Goal: Communication & Community: Answer question/provide support

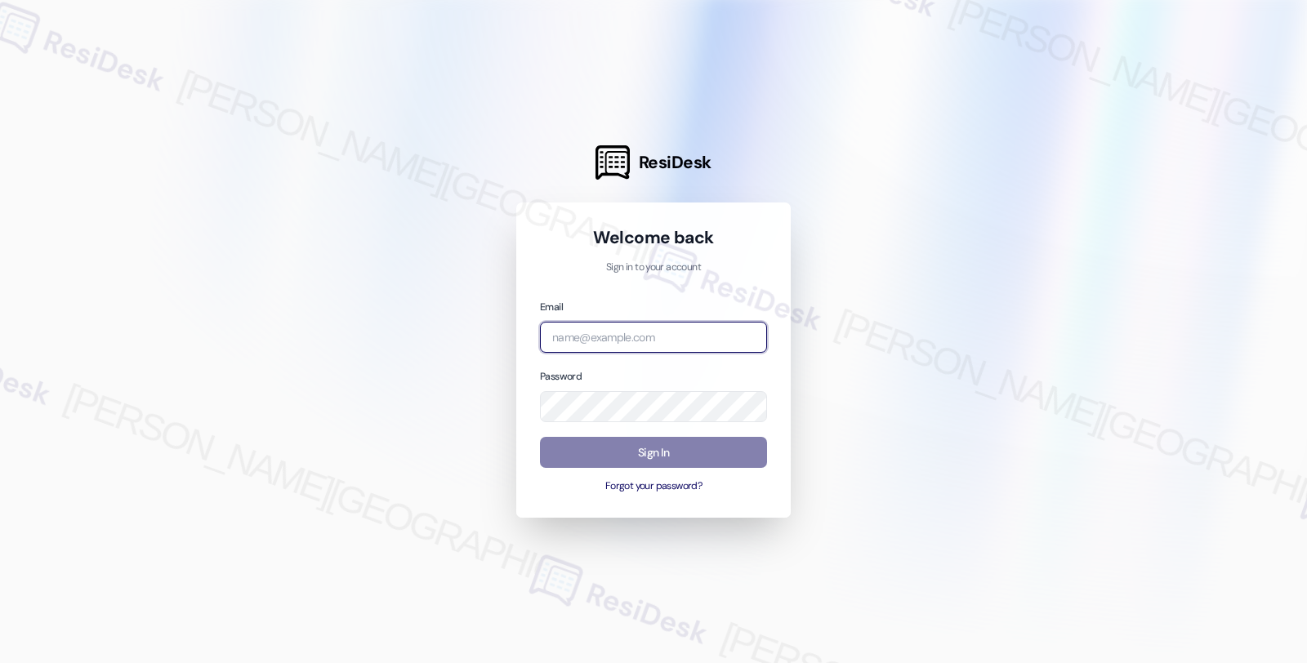
click at [672, 341] on input "email" at bounding box center [653, 338] width 227 height 32
type input "automated-surveys-root_management-fides.[PERSON_NAME]@root_[DOMAIN_NAME]"
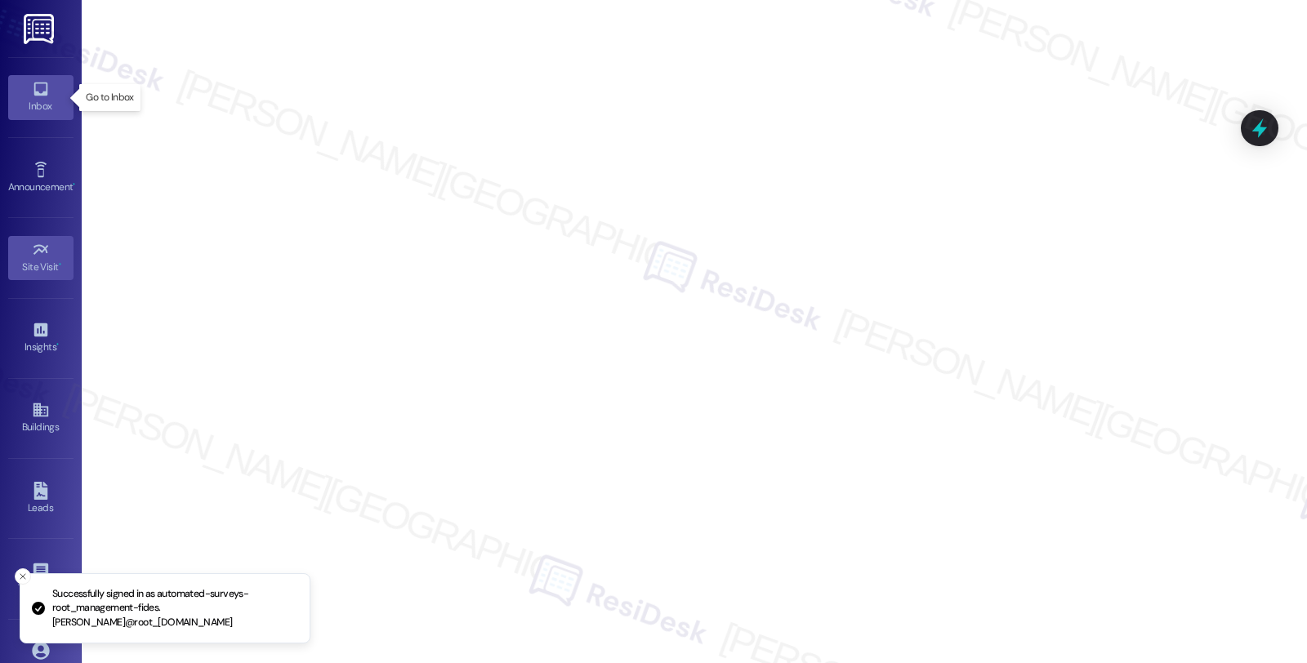
click at [47, 86] on link "Inbox" at bounding box center [40, 97] width 65 height 44
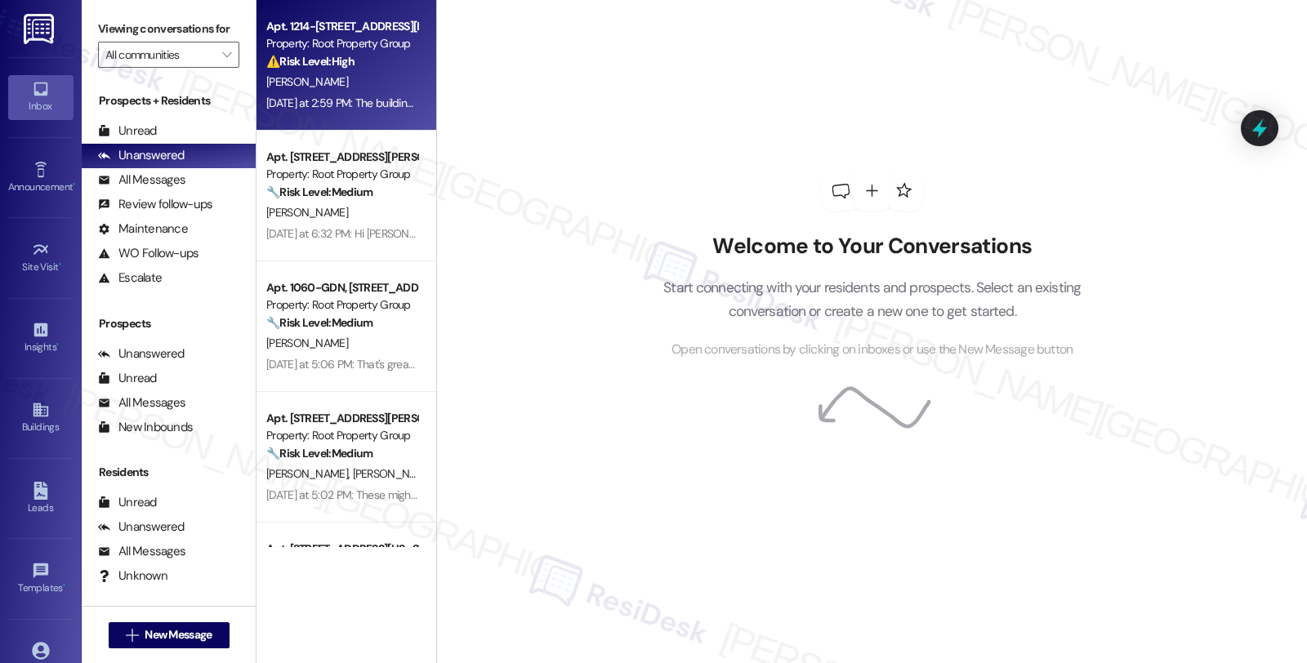
click at [349, 79] on div "[PERSON_NAME]" at bounding box center [342, 82] width 154 height 20
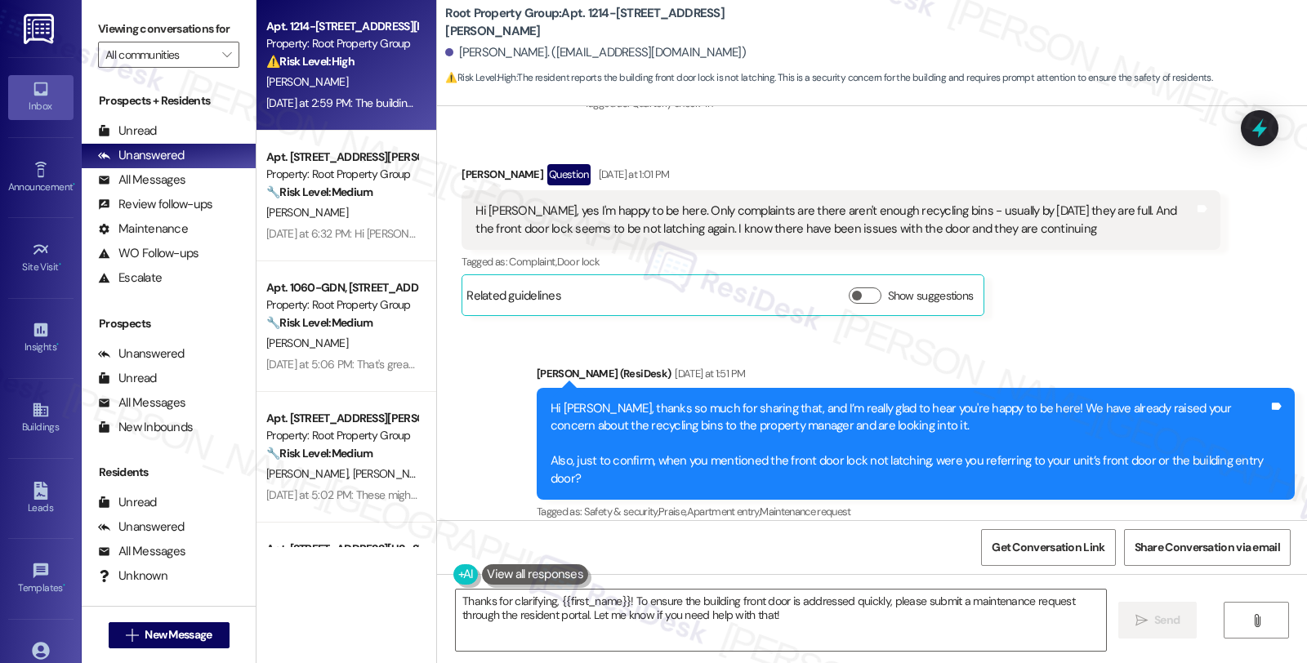
scroll to position [735, 0]
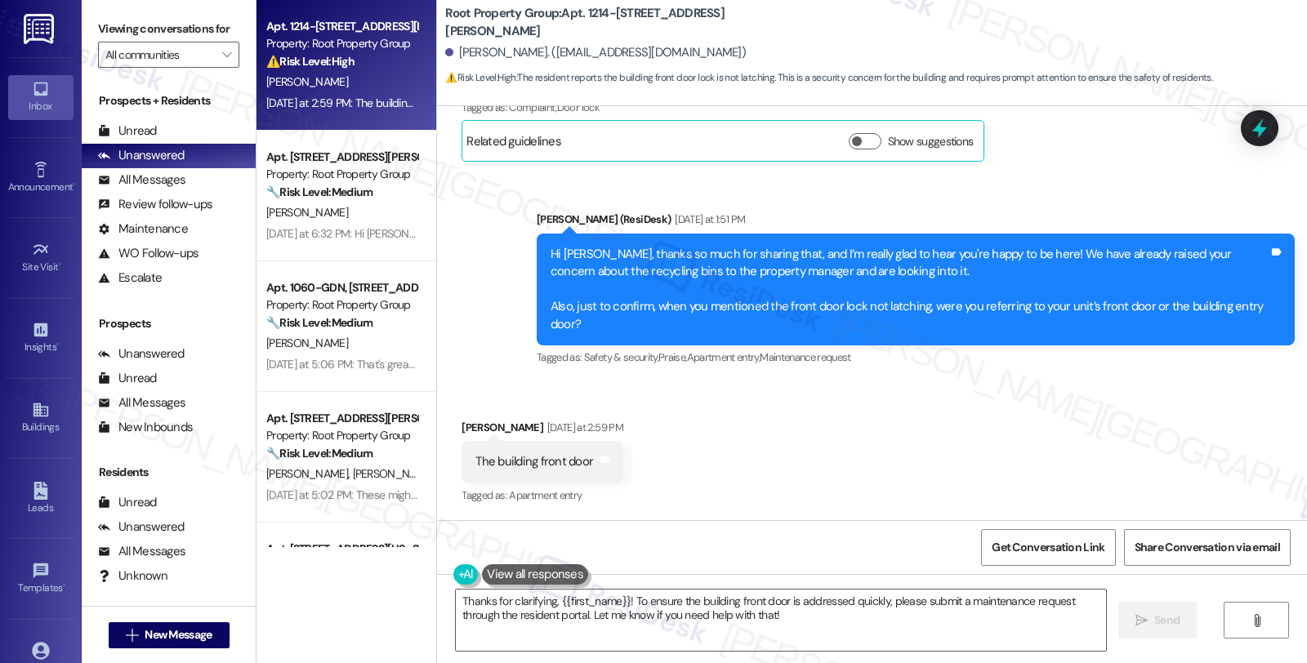
click at [980, 407] on div "Received via SMS [PERSON_NAME] [DATE] at 2:59 PM The building front door Tags a…" at bounding box center [872, 451] width 870 height 138
drag, startPoint x: 447, startPoint y: 51, endPoint x: 513, endPoint y: 50, distance: 66.2
click at [513, 50] on div "[PERSON_NAME]. ([EMAIL_ADDRESS][DOMAIN_NAME])" at bounding box center [595, 52] width 301 height 17
copy div "[PERSON_NAME]"
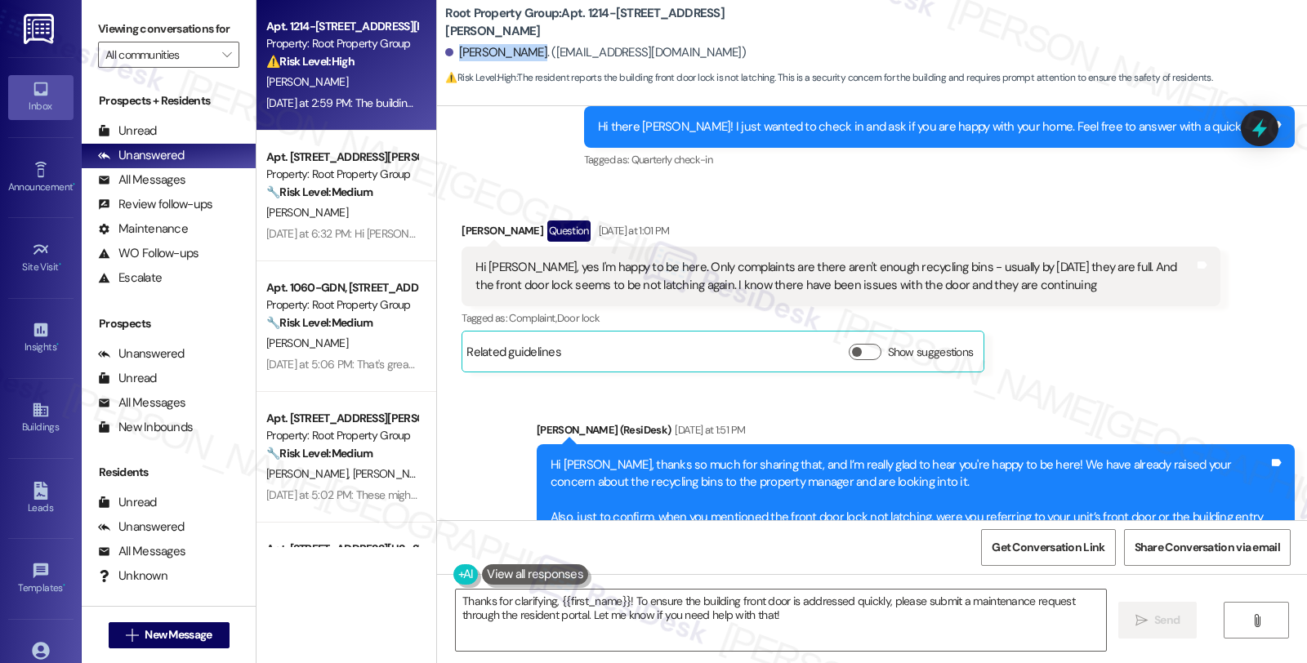
scroll to position [462, 0]
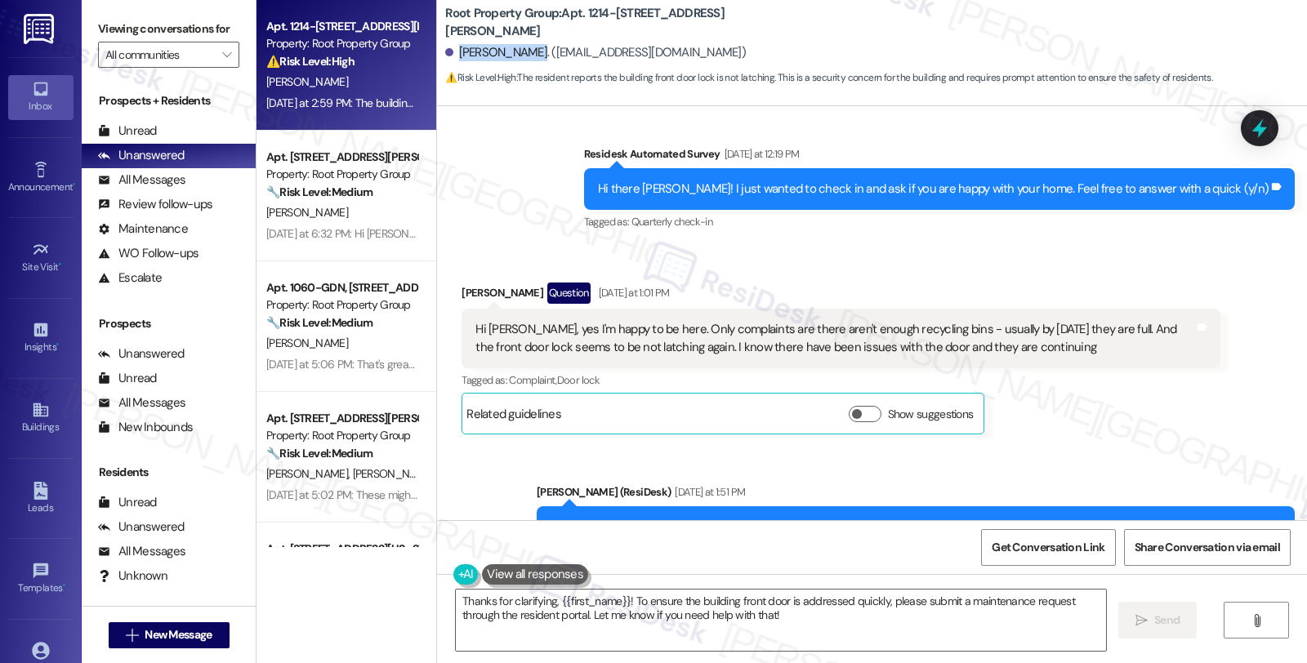
click at [463, 290] on div "[PERSON_NAME] Question [DATE] at 1:01 PM" at bounding box center [840, 296] width 758 height 26
copy div "[PERSON_NAME]"
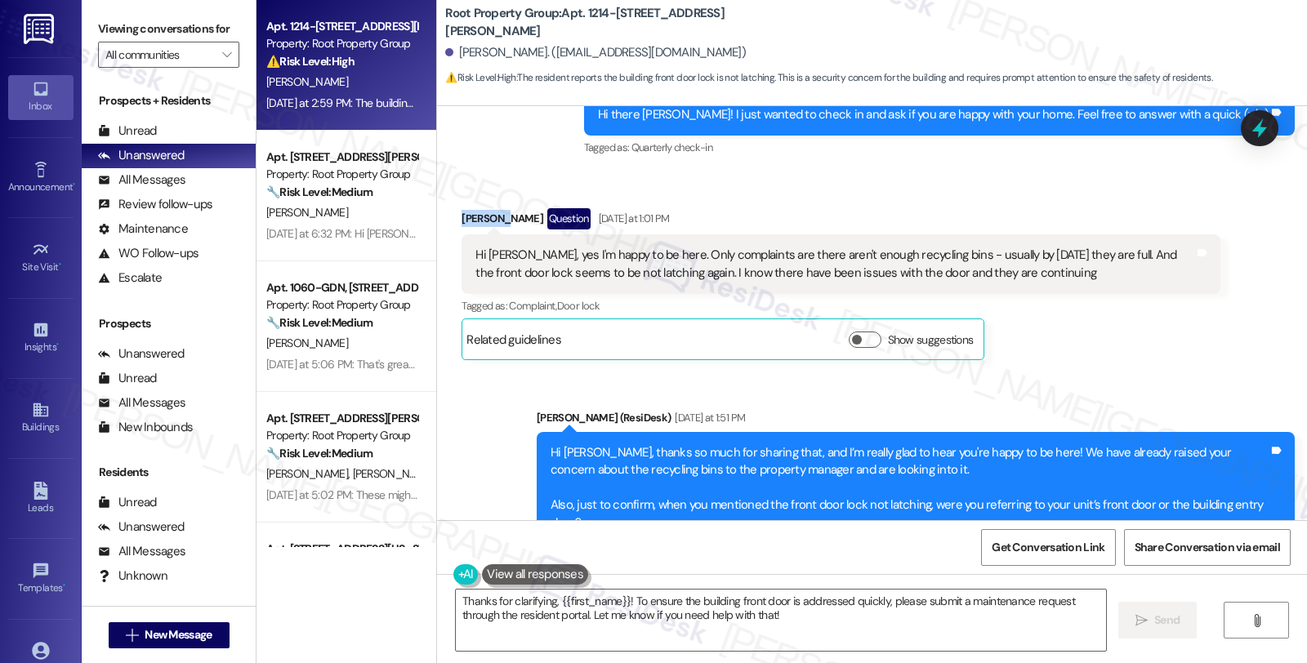
scroll to position [735, 0]
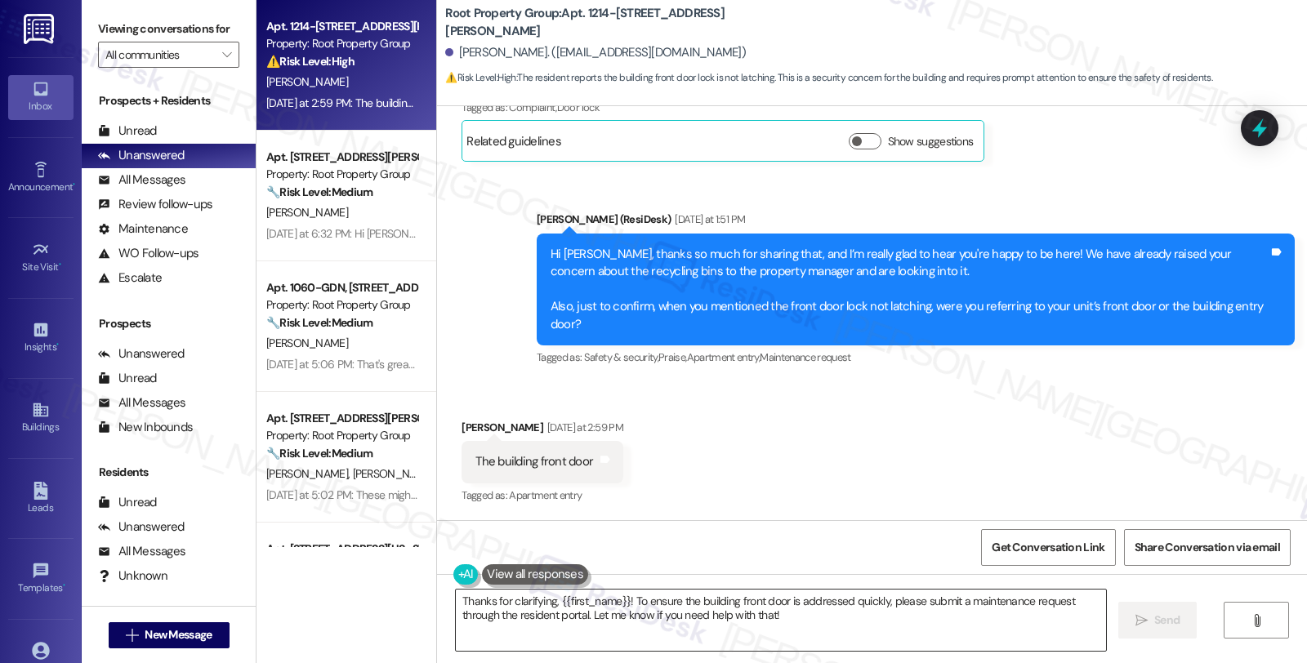
click at [618, 599] on textarea "Thanks for clarifying, {{first_name}}! To ensure the building front door is add…" at bounding box center [781, 620] width 650 height 61
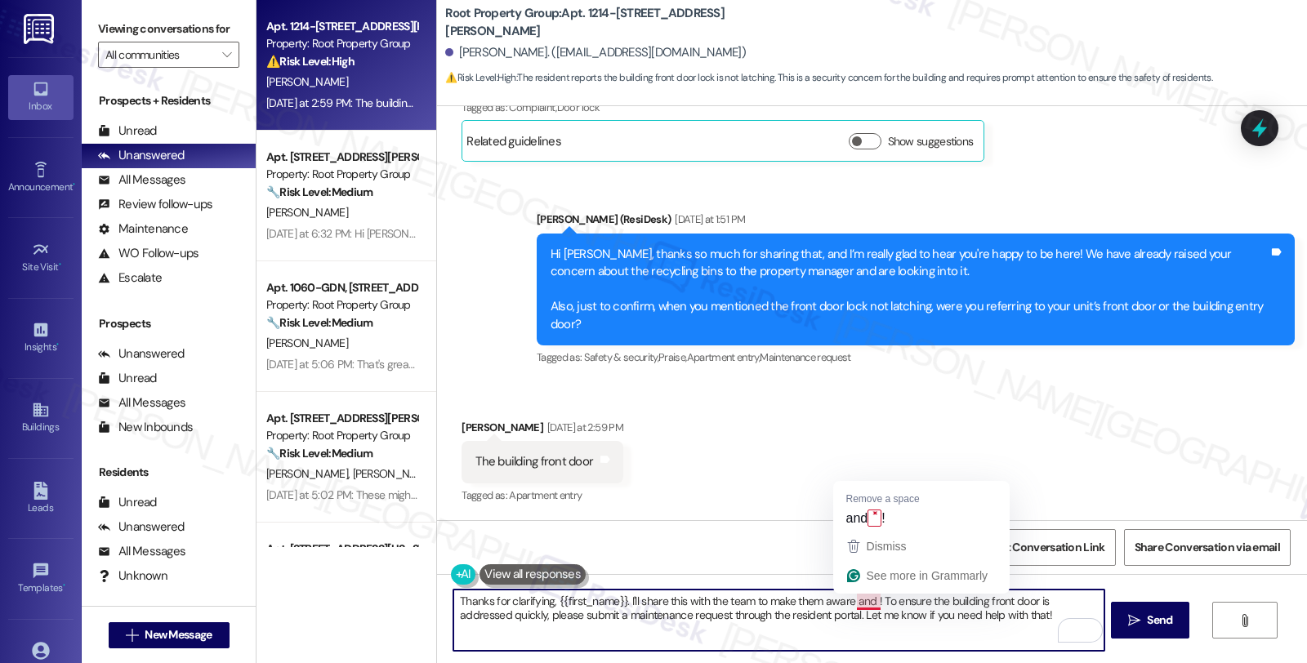
click at [843, 602] on textarea "Thanks for clarifying, {{first_name}}. I'll share this with the team to make th…" at bounding box center [778, 620] width 650 height 61
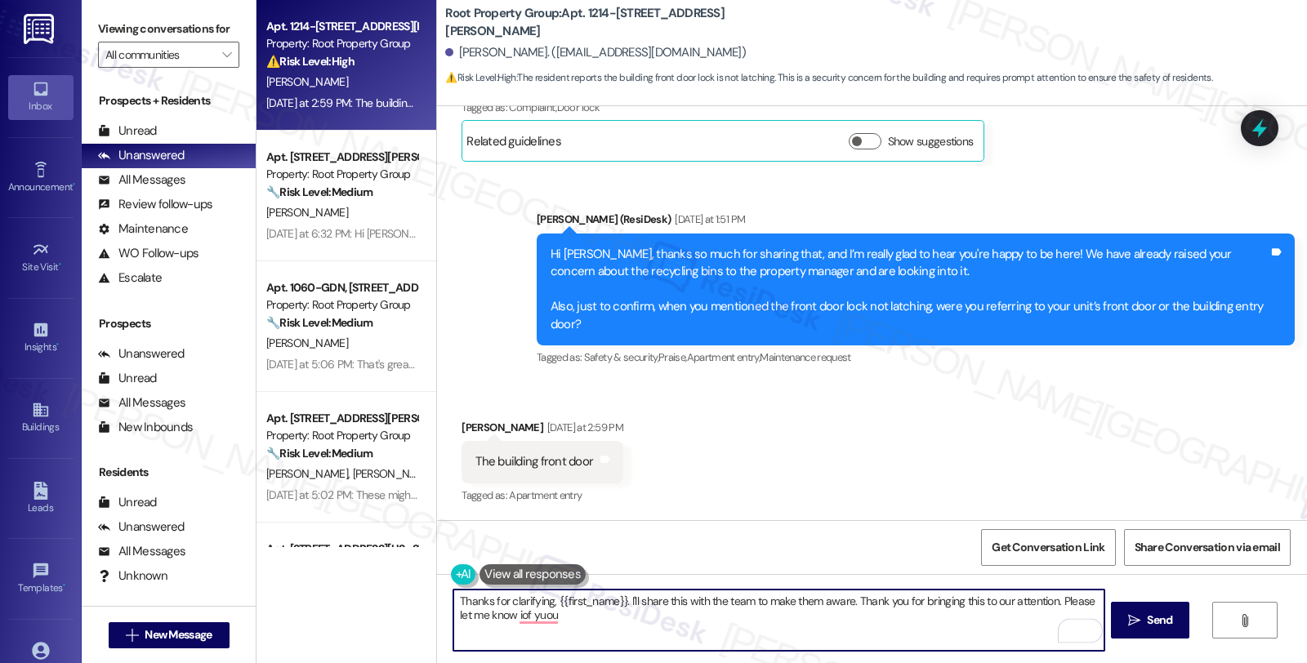
scroll to position [462, 0]
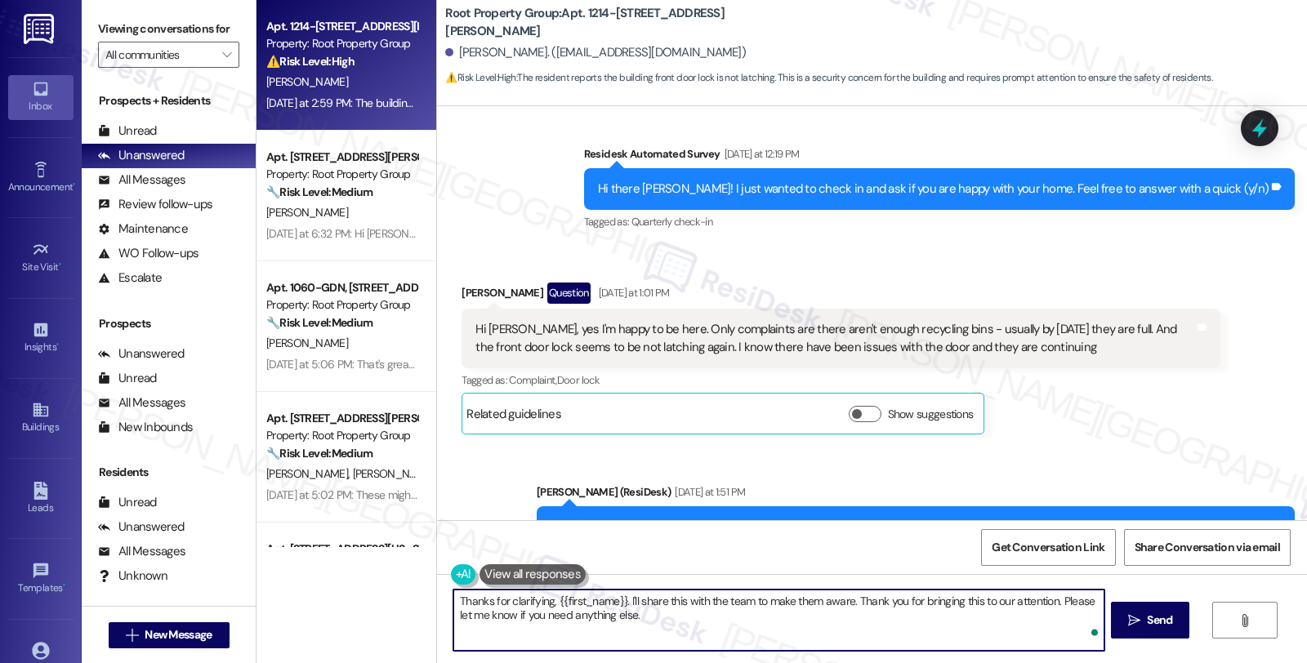
type textarea "Thanks for clarifying, {{first_name}}. I'll share this with the team to make th…"
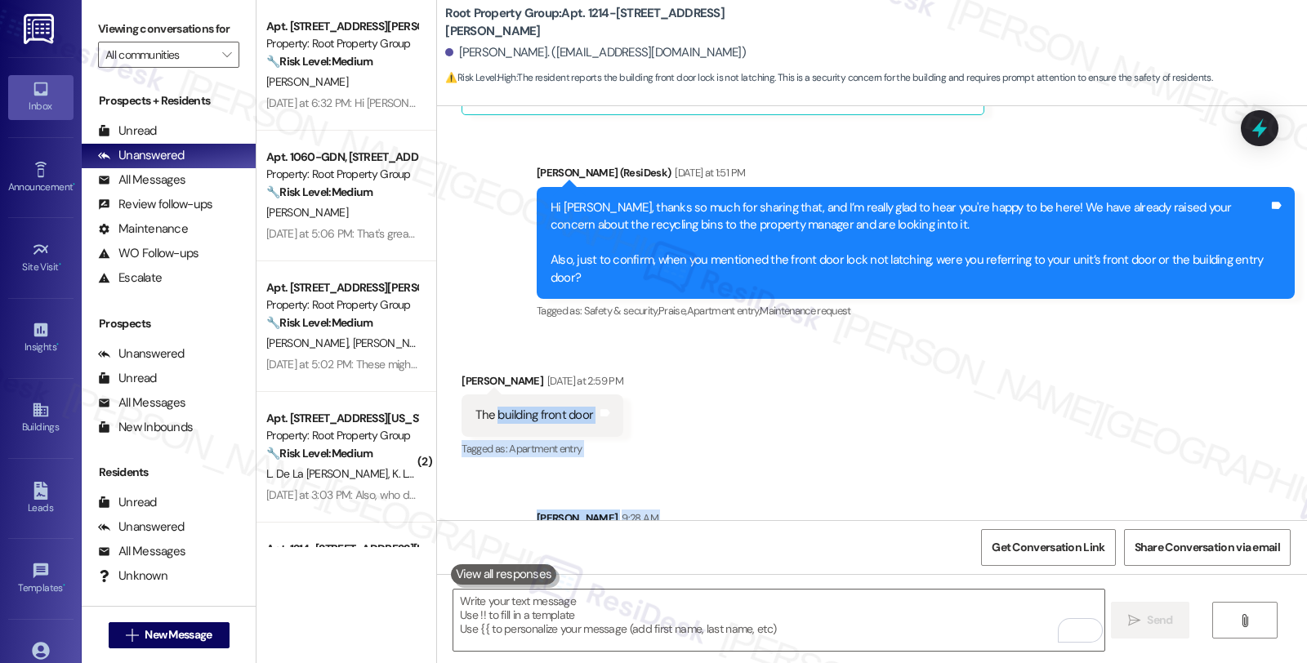
scroll to position [866, 0]
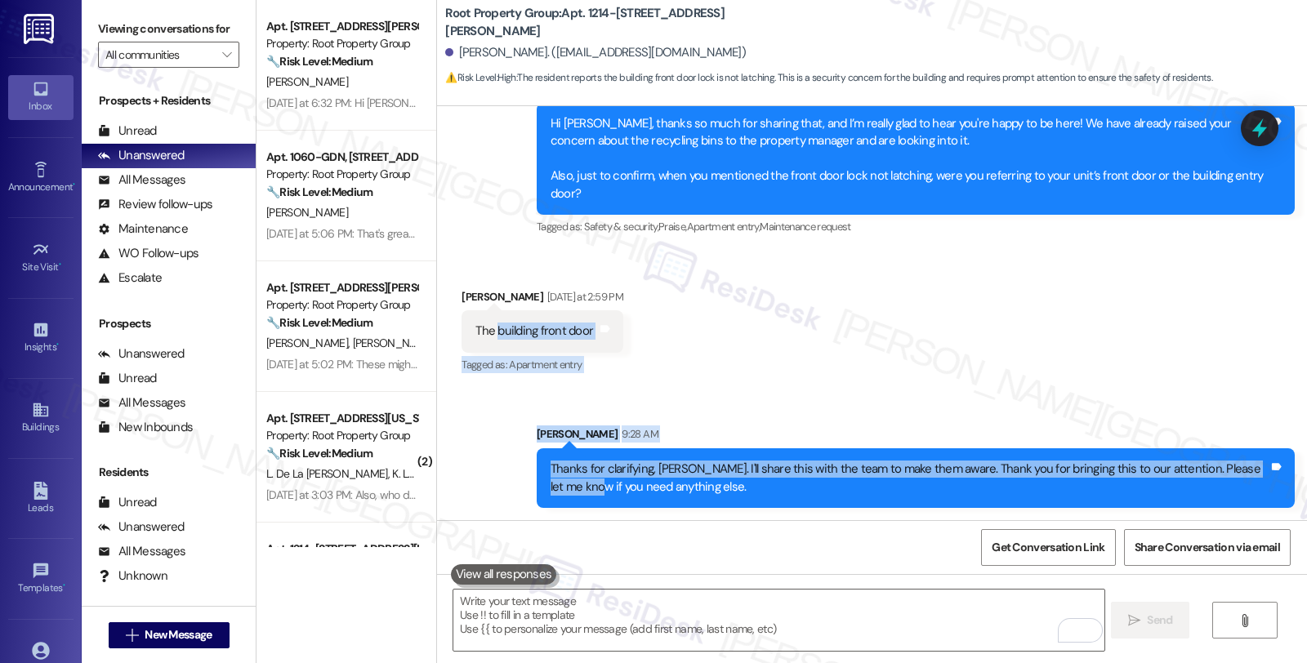
drag, startPoint x: 488, startPoint y: 515, endPoint x: 547, endPoint y: 513, distance: 59.7
click at [547, 513] on div "WO Lease started [DATE] 8:00 PM Show details Survey, sent via SMS Residesk Auto…" at bounding box center [872, 313] width 870 height 414
click at [496, 332] on div "The building front door" at bounding box center [534, 331] width 118 height 17
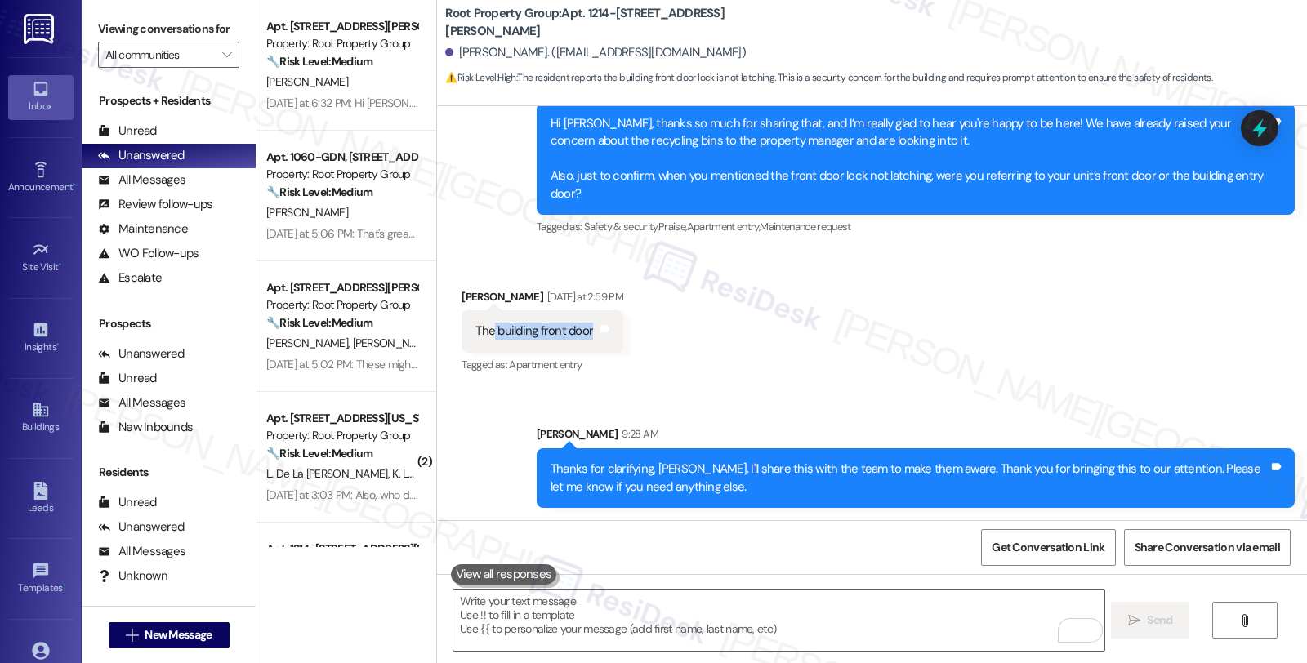
drag, startPoint x: 483, startPoint y: 328, endPoint x: 581, endPoint y: 332, distance: 98.1
click at [581, 332] on div "The building front door" at bounding box center [534, 331] width 121 height 17
copy div "building front door"
click at [1254, 139] on icon at bounding box center [1259, 128] width 28 height 28
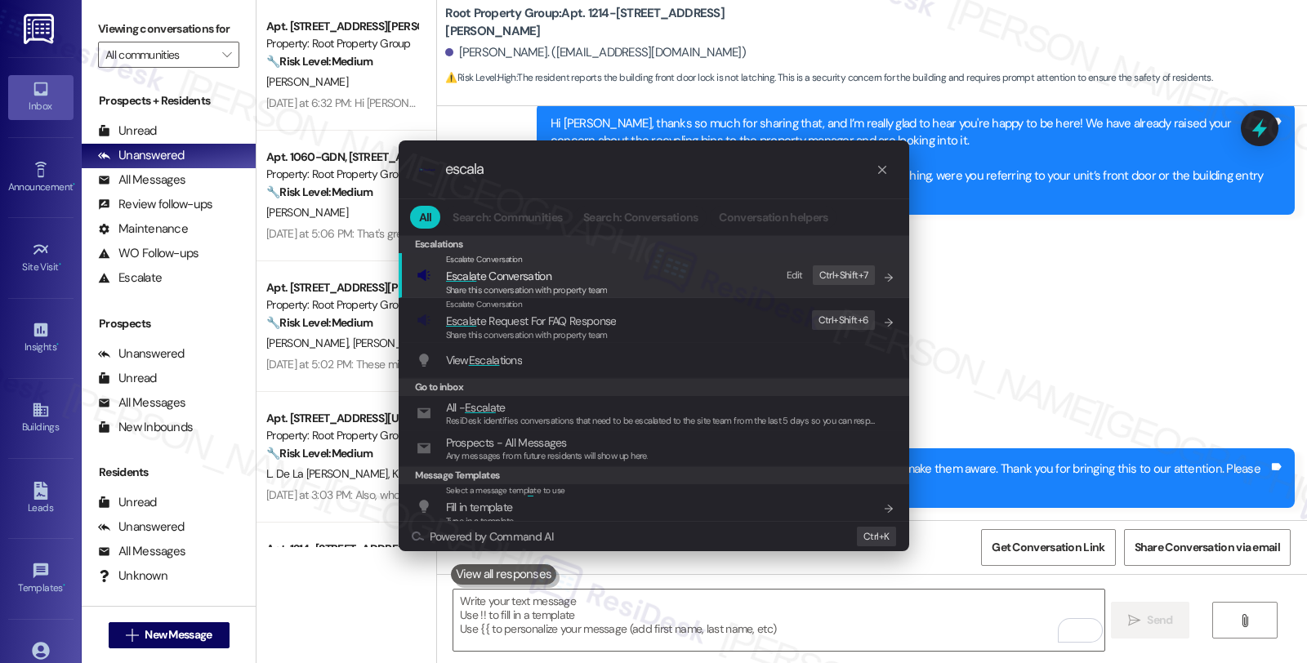
type input "escala"
click at [511, 280] on span "Escala te Conversation" at bounding box center [498, 276] width 105 height 15
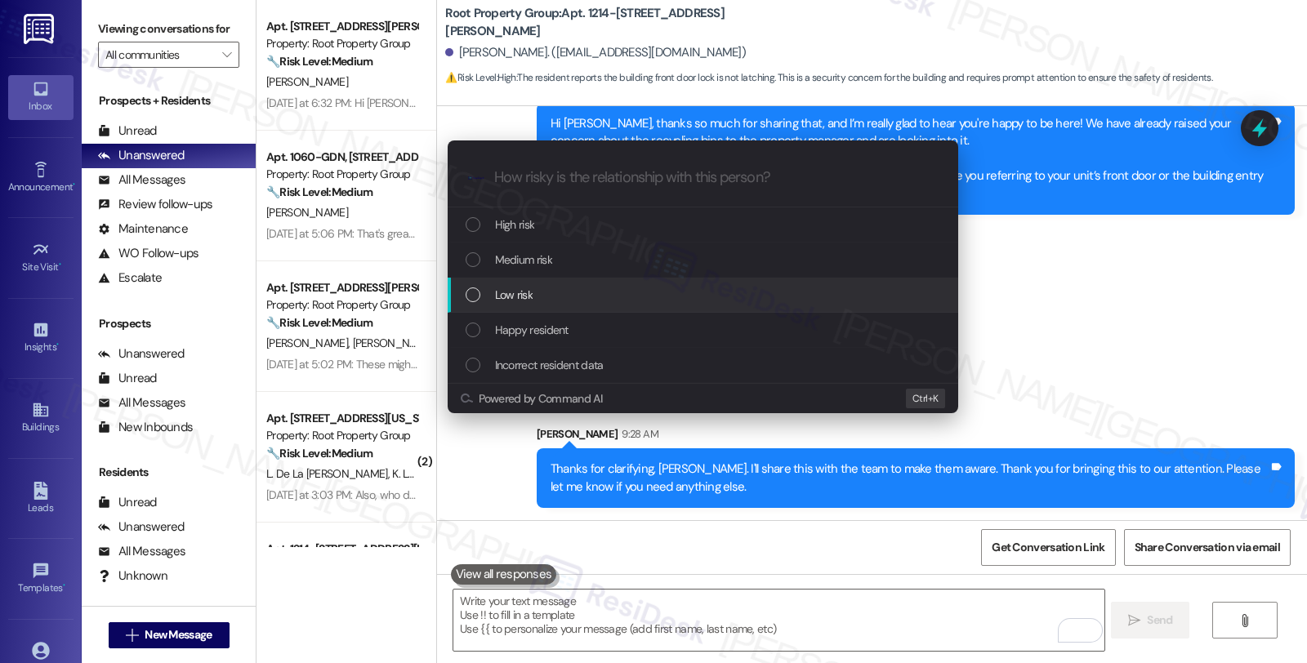
click at [503, 295] on span "Low risk" at bounding box center [514, 295] width 38 height 18
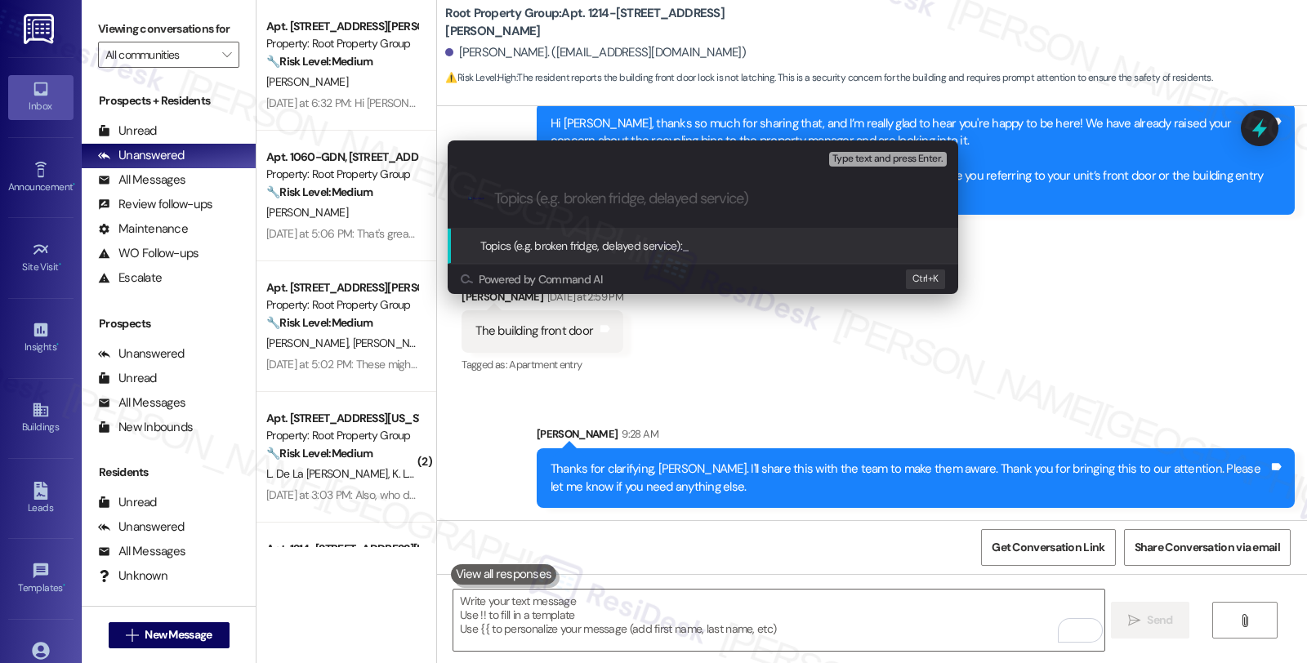
paste input "building front door"
click at [500, 194] on input "building front door" at bounding box center [709, 198] width 430 height 17
click at [646, 185] on div ".cls-1{fill:#0a055f;}.cls-2{fill:#0cc4c4;} resideskLogoBlueOrange Building fron…" at bounding box center [703, 199] width 510 height 58
click at [646, 199] on input "Building front door" at bounding box center [709, 198] width 430 height 17
drag, startPoint x: 634, startPoint y: 201, endPoint x: 381, endPoint y: 193, distance: 252.5
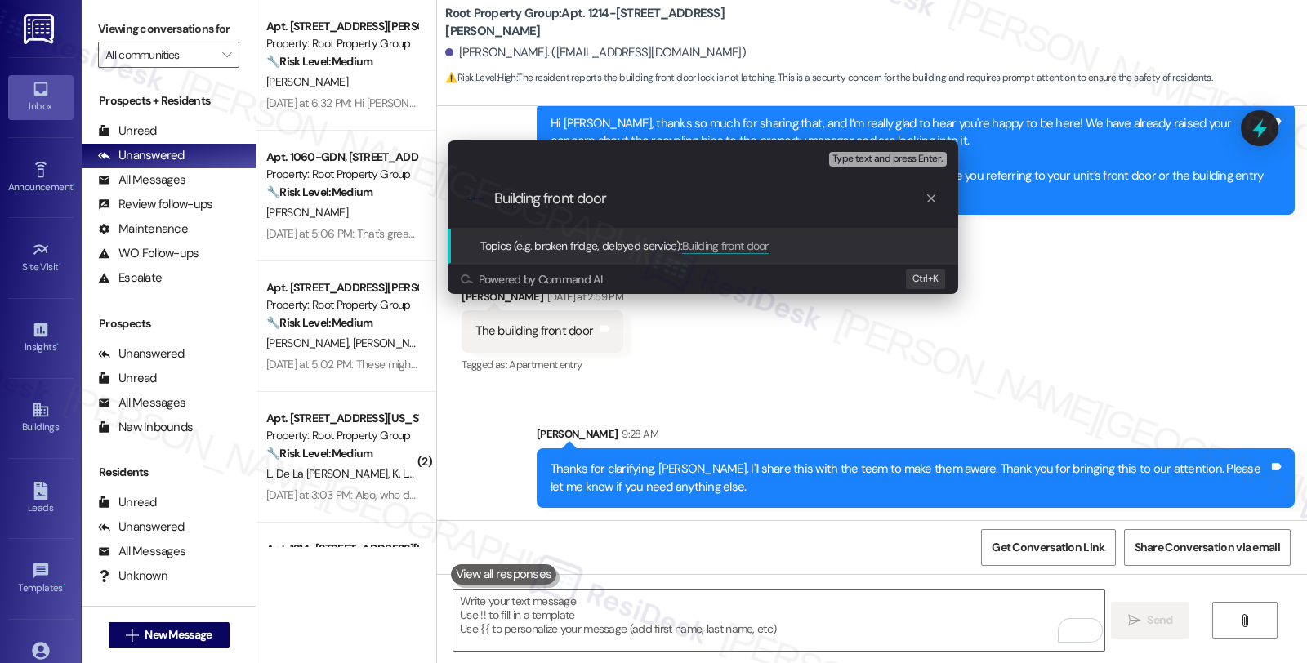
click at [381, 193] on div "Escalate Conversation Low risk Topics (e.g. broken fridge, delayed service) Any…" at bounding box center [653, 331] width 1307 height 663
click at [1161, 377] on div "Escalate Conversation Low risk Topics (e.g. broken fridge, delayed service) Any…" at bounding box center [653, 331] width 1307 height 663
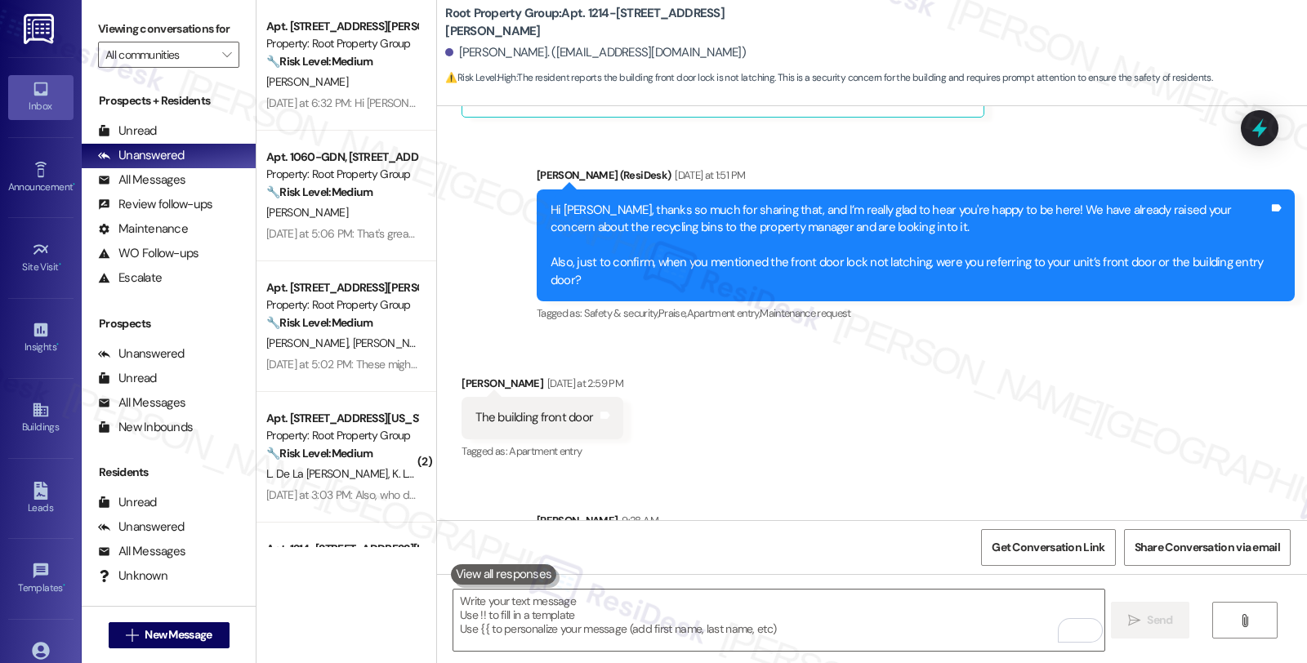
scroll to position [502, 0]
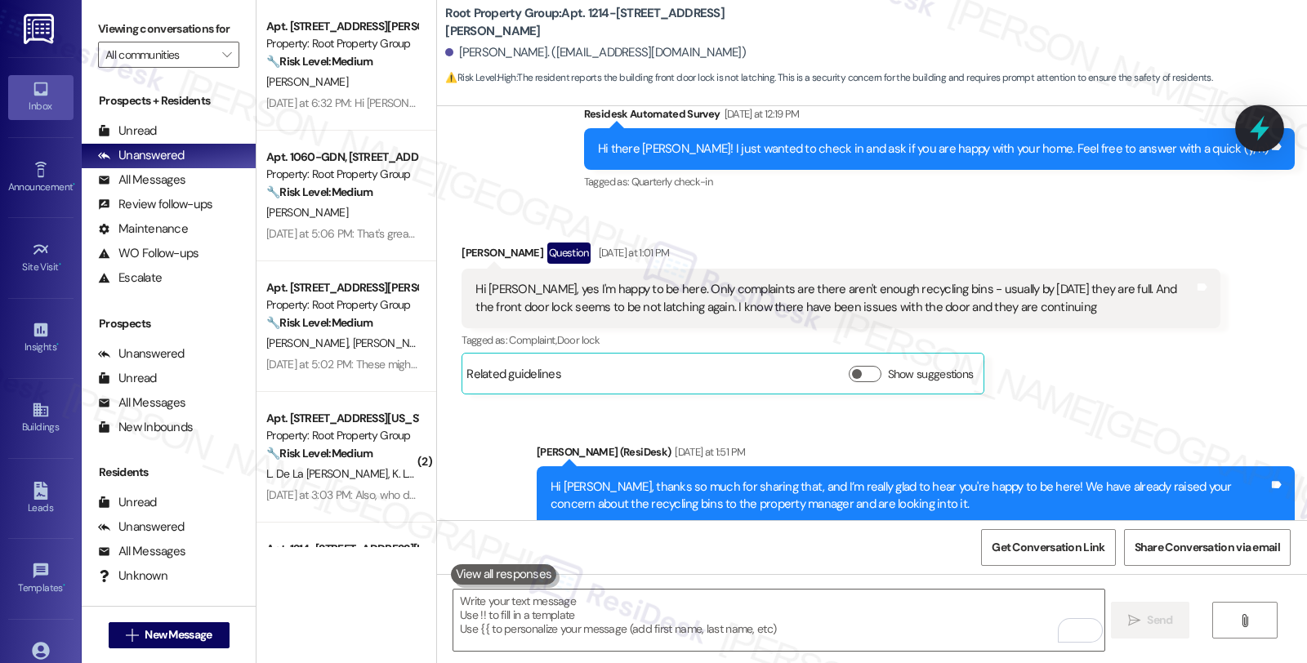
click at [1268, 121] on icon at bounding box center [1259, 128] width 28 height 28
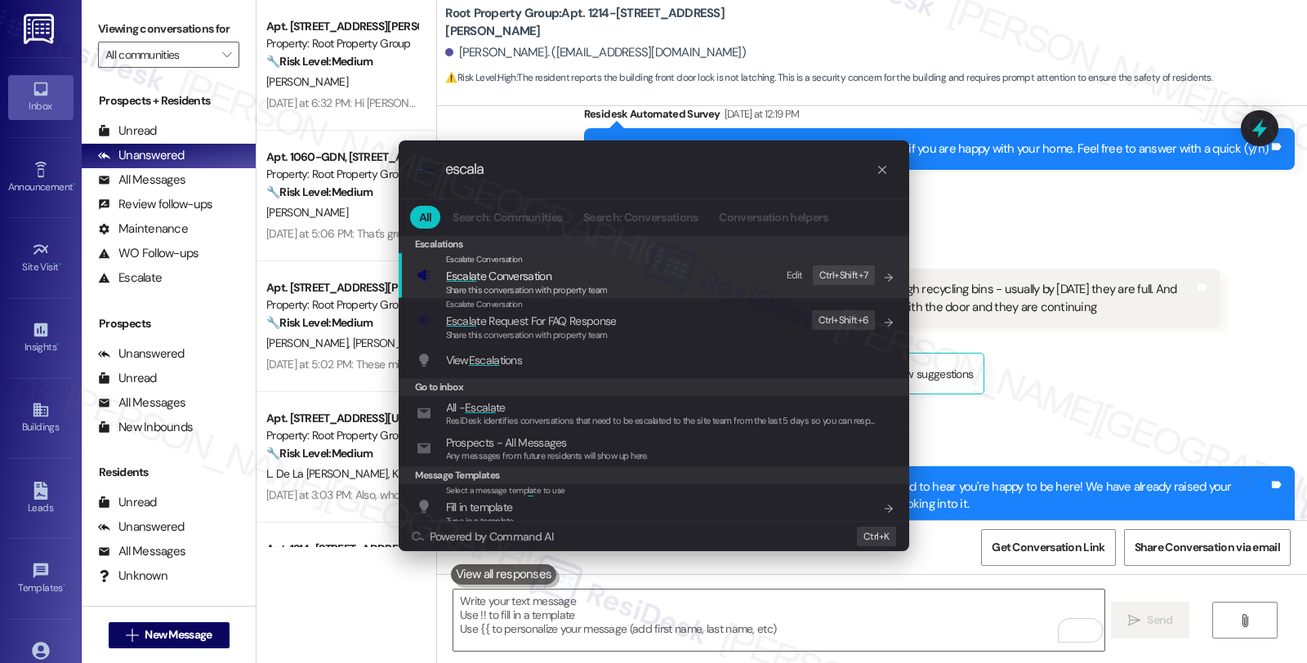
type input "escala"
click at [506, 279] on span "Escala te Conversation" at bounding box center [498, 276] width 105 height 15
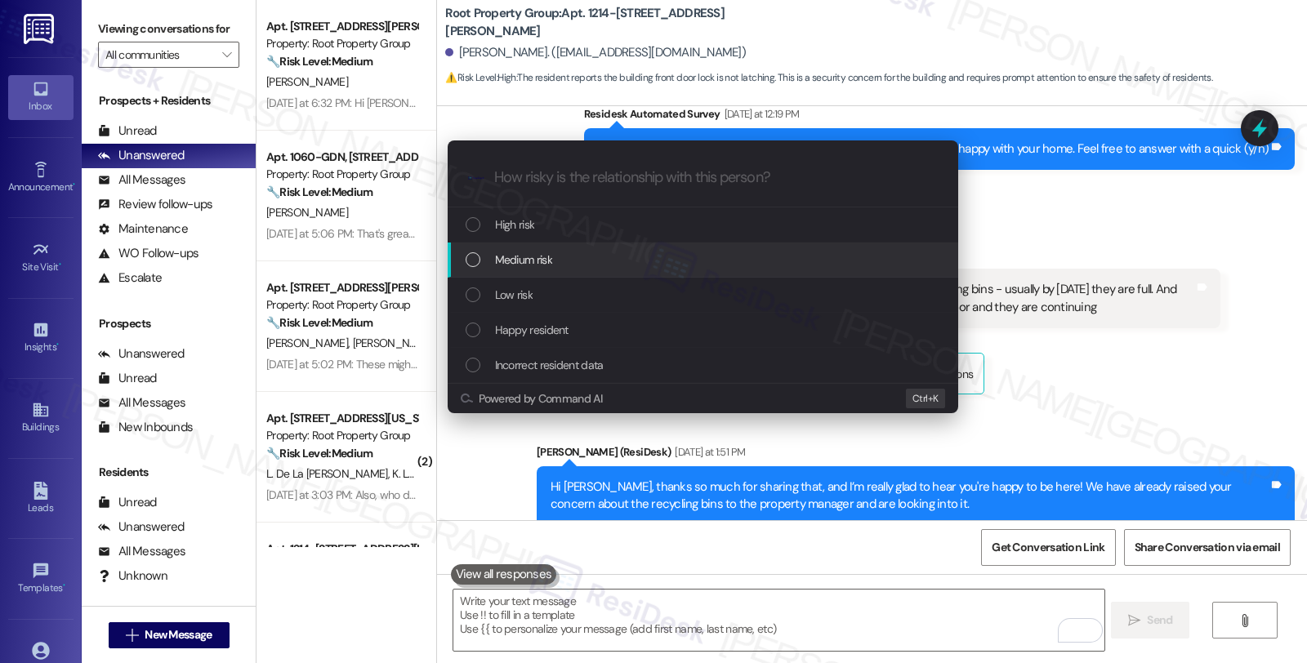
click at [549, 274] on div "Medium risk" at bounding box center [703, 260] width 510 height 35
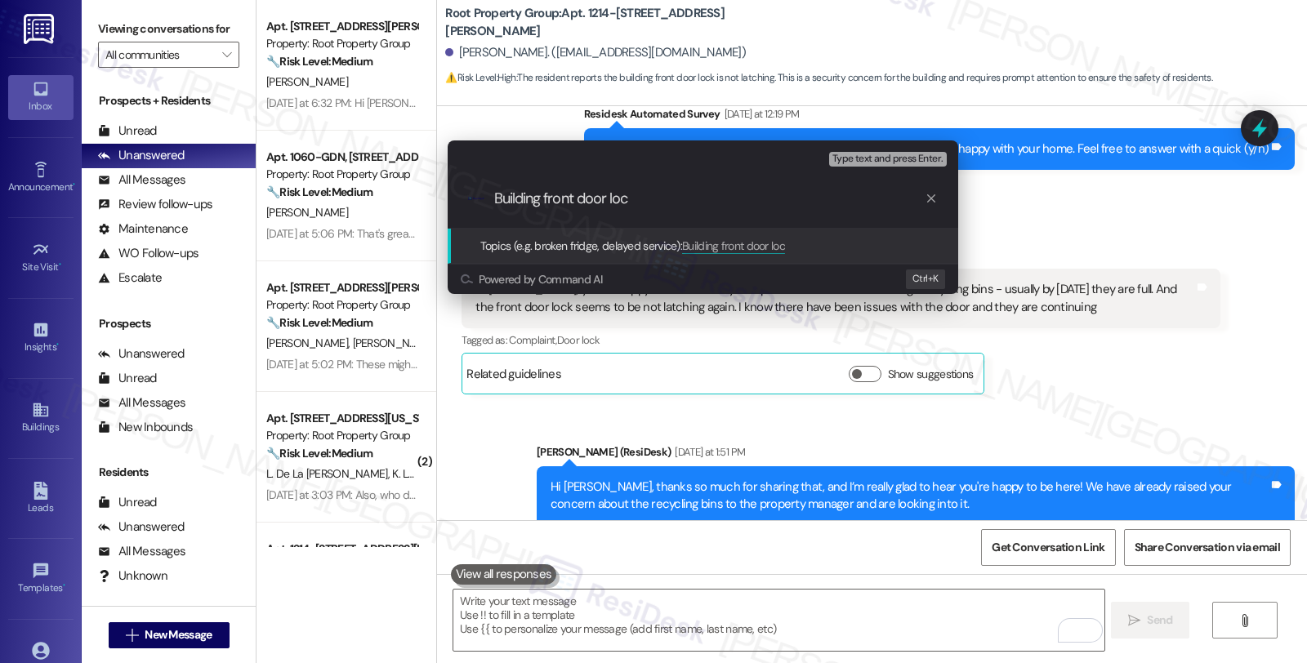
type input "Building front door lock"
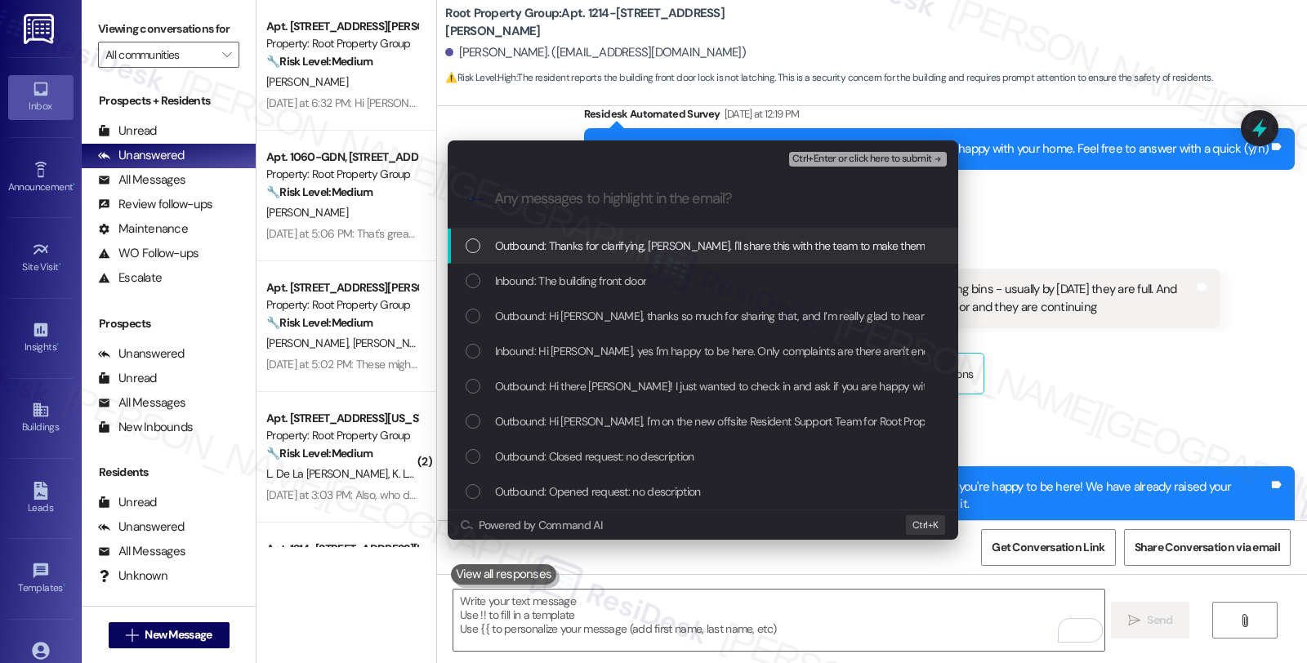
click at [547, 275] on span "Inbound: The building front door" at bounding box center [571, 281] width 152 height 18
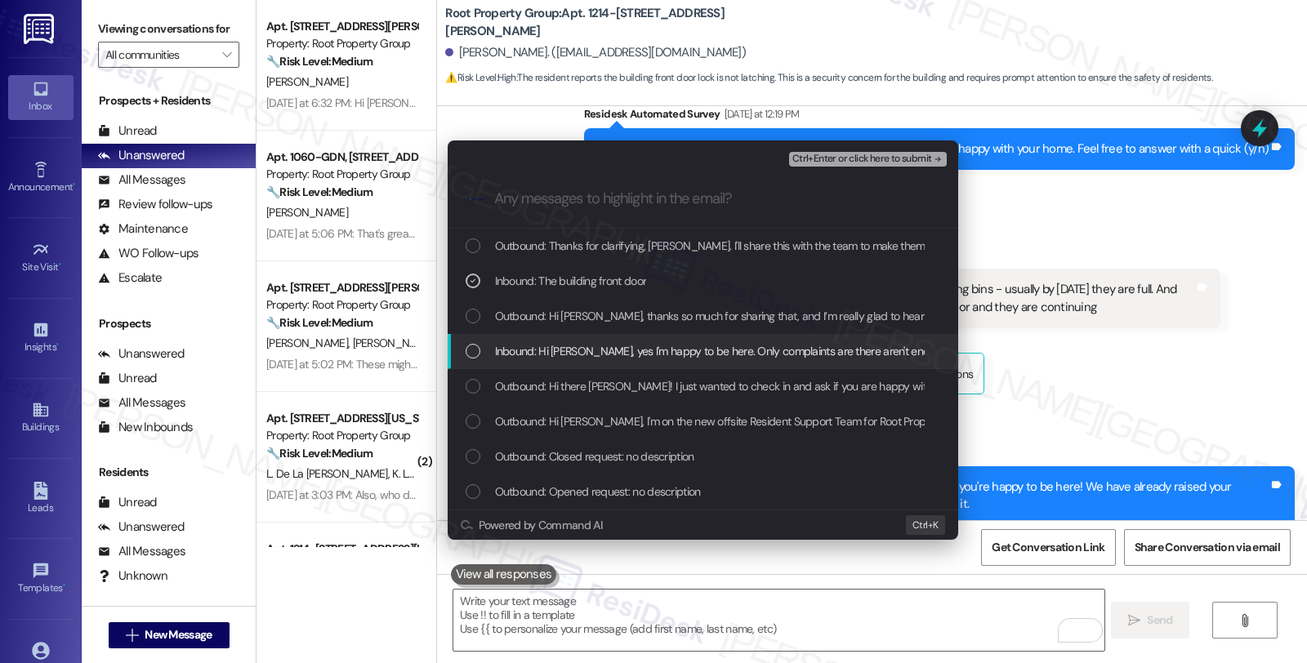
click at [551, 355] on span "Inbound: Hi Sarah, yes I'm happy to be here. Only complaints are there aren't e…" at bounding box center [1124, 351] width 1259 height 18
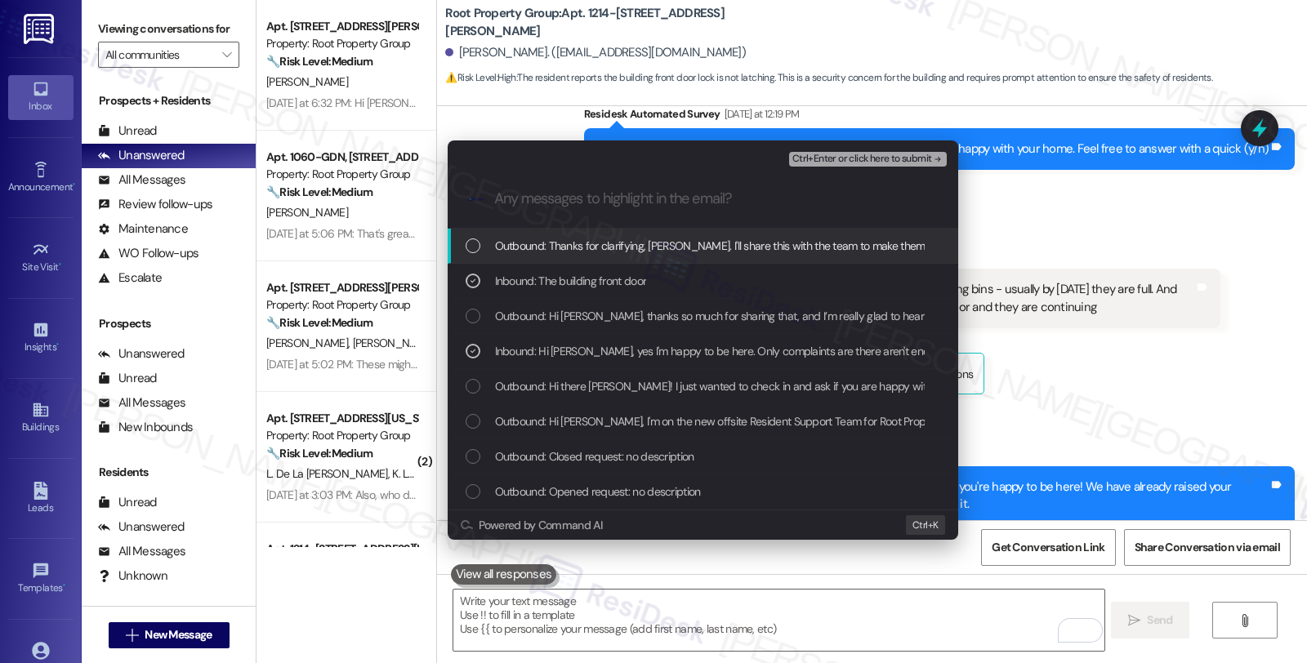
click at [850, 154] on span "Ctrl+Enter or click here to submit" at bounding box center [862, 159] width 140 height 11
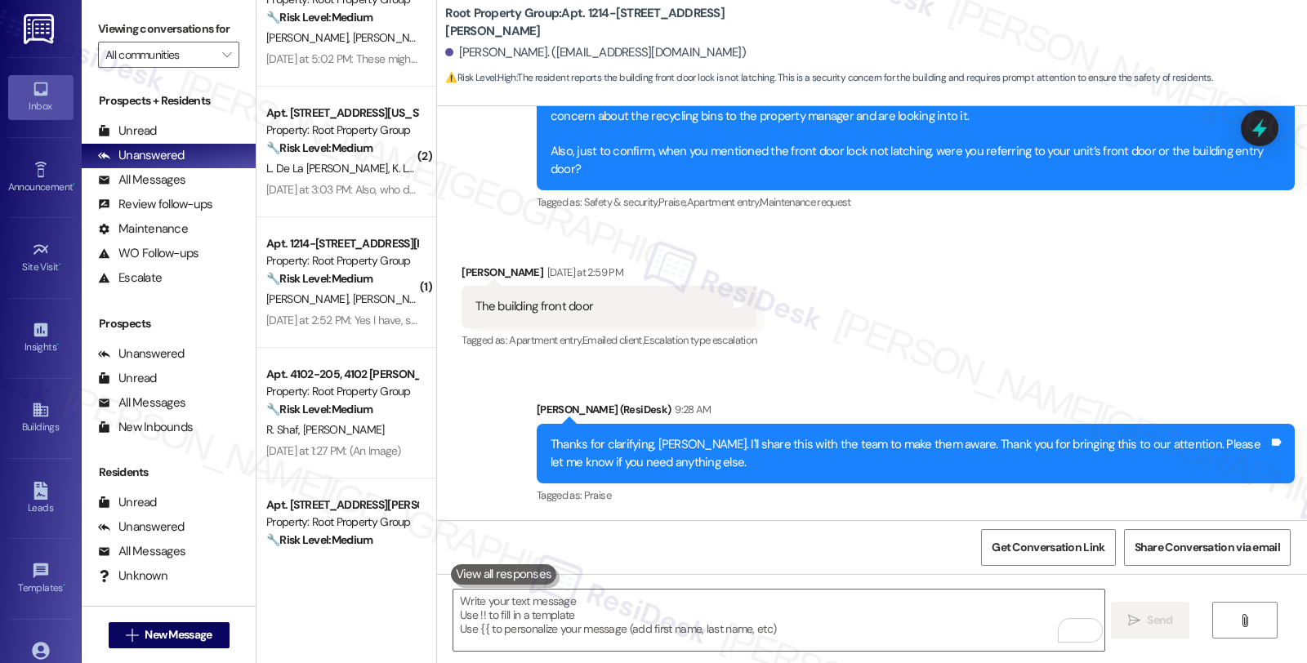
scroll to position [0, 0]
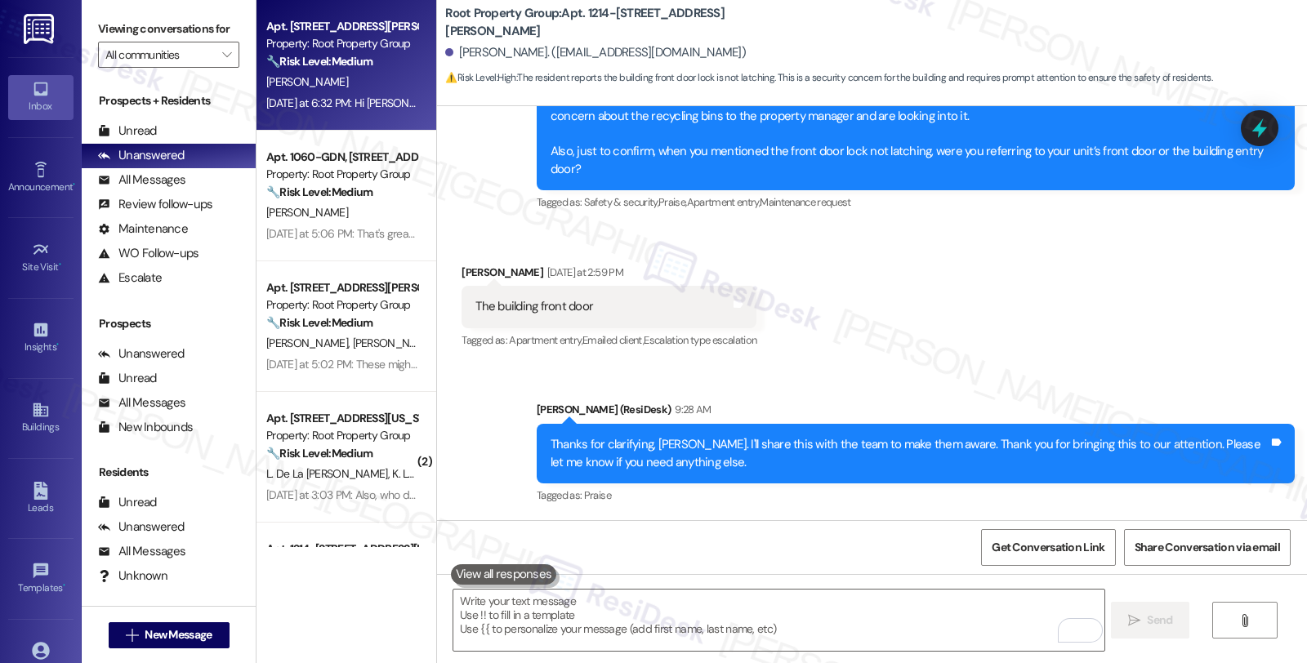
click at [356, 62] on strong "🔧 Risk Level: Medium" at bounding box center [319, 61] width 106 height 15
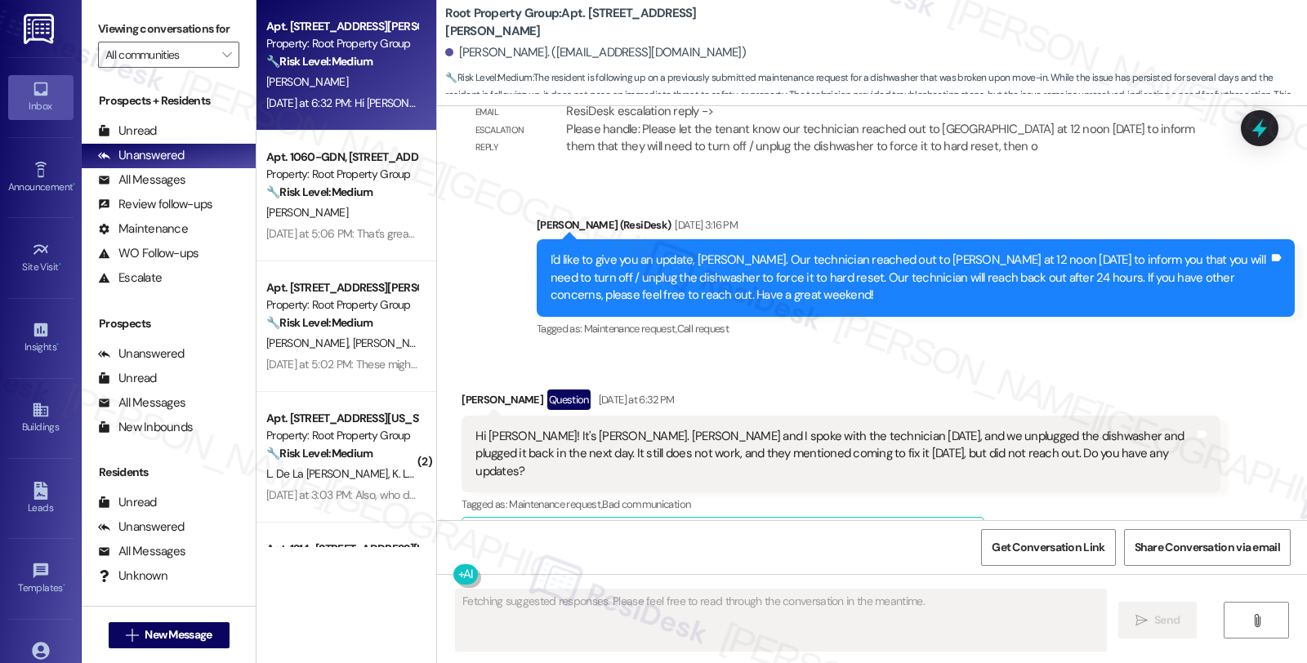
scroll to position [2917, 0]
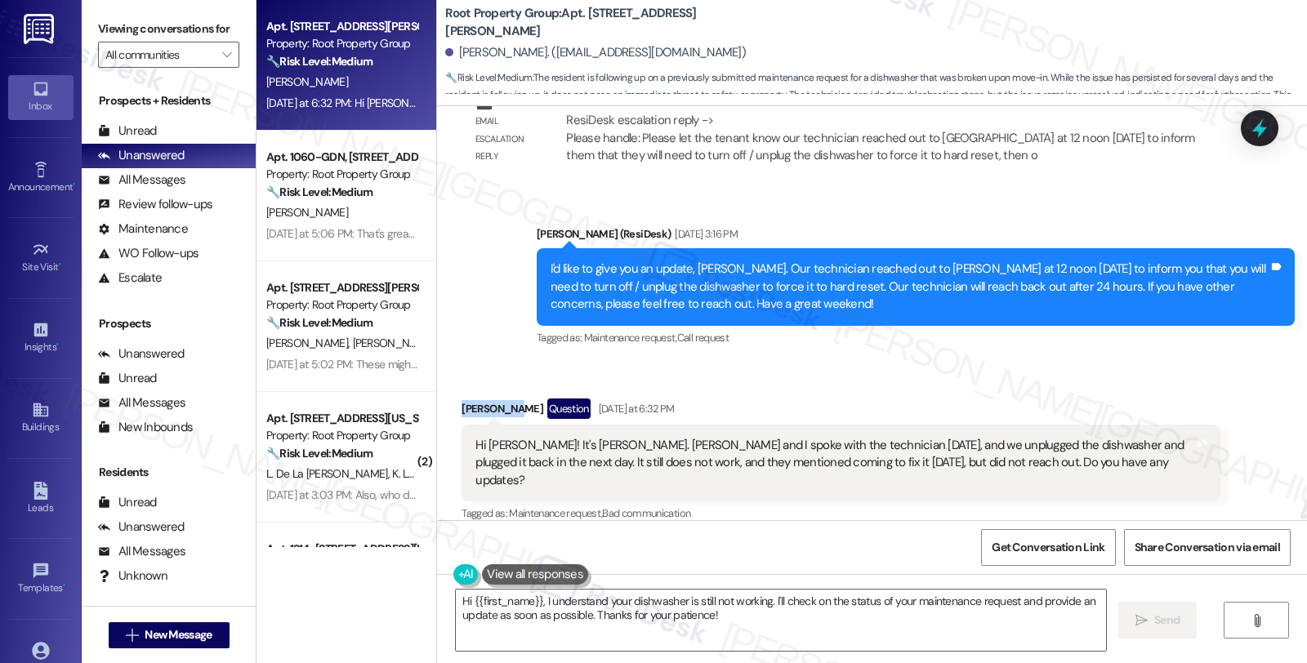
drag, startPoint x: 447, startPoint y: 373, endPoint x: 499, endPoint y: 374, distance: 52.3
click at [499, 386] on div "Received via SMS Anna Lozier Question Yesterday at 6:32 PM Hi Sarah! It's Anna …" at bounding box center [840, 615] width 782 height 459
click at [507, 399] on div "Anna Lozier Question Yesterday at 6:32 PM" at bounding box center [840, 412] width 758 height 26
copy div "Anna Lozier"
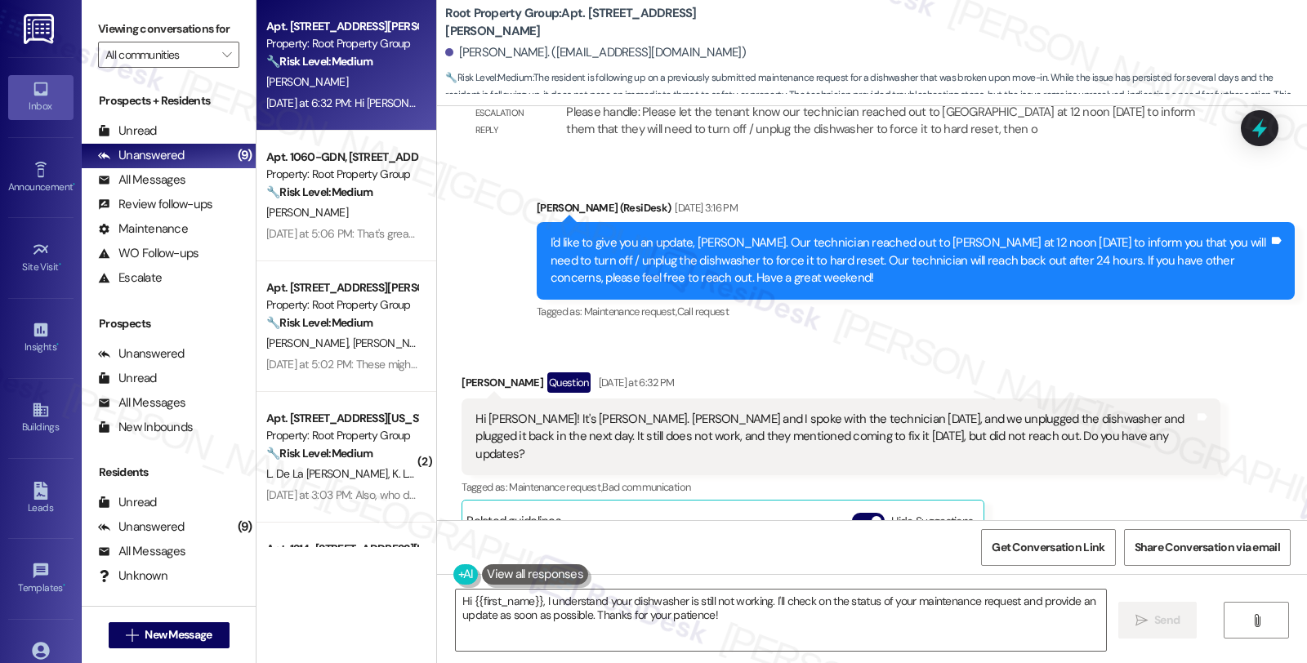
scroll to position [2918, 0]
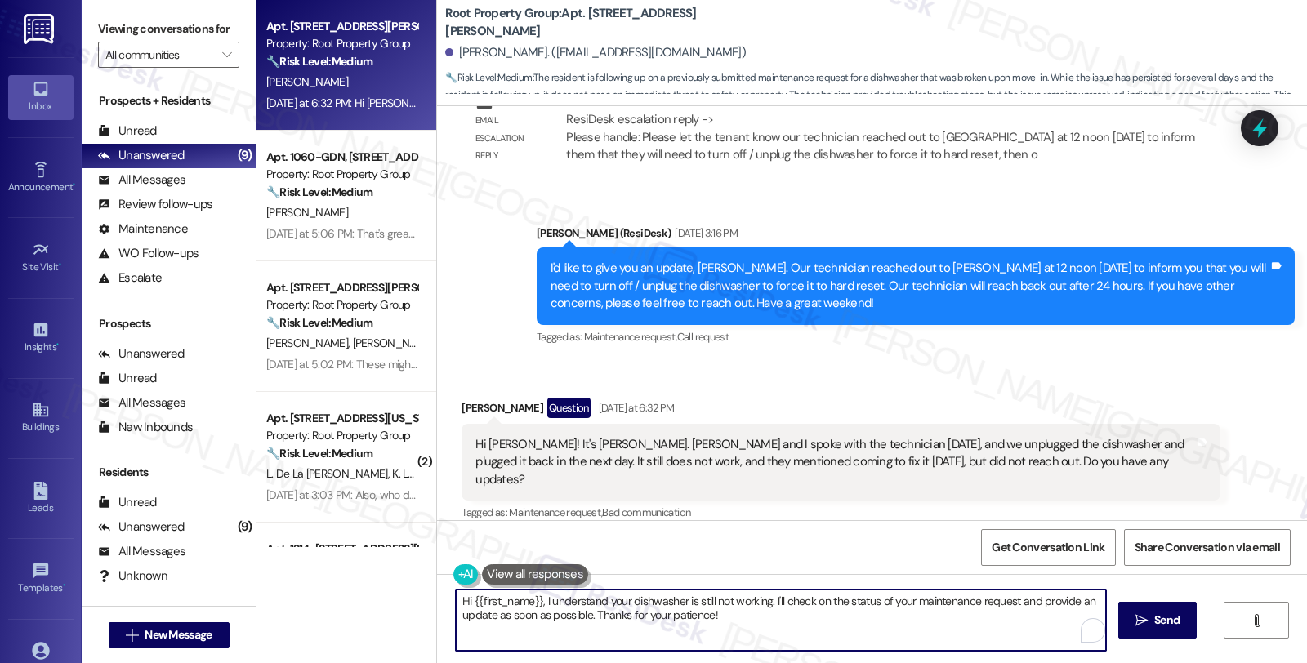
drag, startPoint x: 764, startPoint y: 600, endPoint x: 853, endPoint y: 648, distance: 101.2
click at [853, 648] on textarea "Hi {{first_name}}, I understand your dishwasher is still not working. I'll chec…" at bounding box center [781, 620] width 650 height 61
click at [535, 602] on textarea "Hi {{first_name}}, I understand your dishwasher is still not working. I'll chec…" at bounding box center [778, 620] width 650 height 61
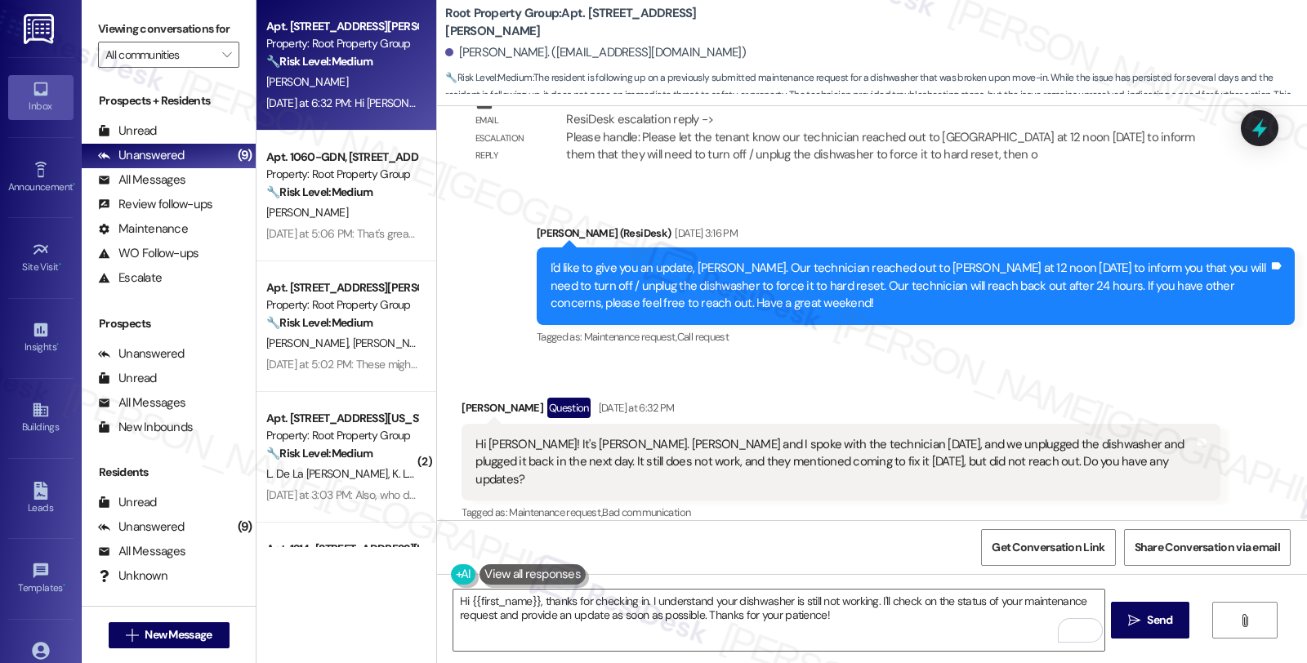
click at [1183, 501] on div "Tagged as: Maintenance request , Click to highlight conversations about Mainten…" at bounding box center [840, 513] width 758 height 24
click at [640, 601] on textarea "Hi {{first_name}}, thanks for checking in. I understand your dishwasher is stil…" at bounding box center [778, 620] width 650 height 61
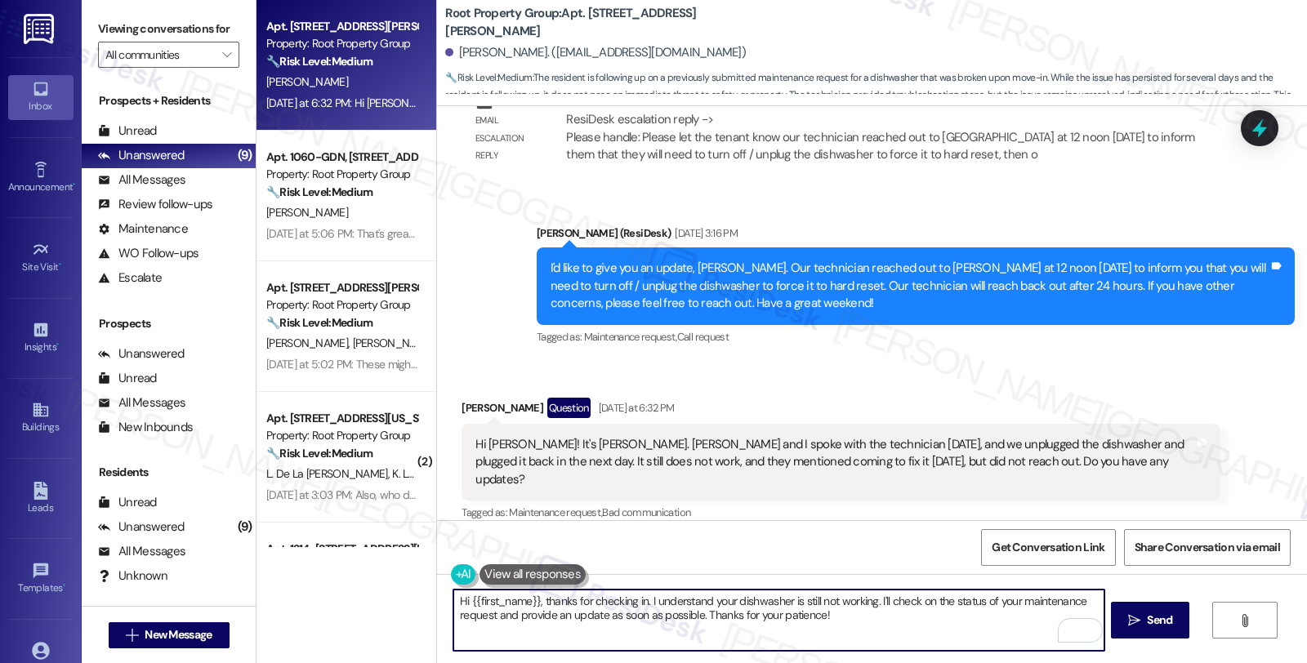
click at [707, 598] on textarea "Hi {{first_name}}, thanks for checking in. I understand your dishwasher is stil…" at bounding box center [778, 620] width 650 height 61
click at [647, 598] on textarea "Hi {{first_name}}, thanks for checking in. I understand your dishwasher is stil…" at bounding box center [778, 620] width 650 height 61
click at [704, 605] on textarea "Hi {{first_name}}, thanks for checking in. I understand your dishwasher is stil…" at bounding box center [778, 620] width 650 height 61
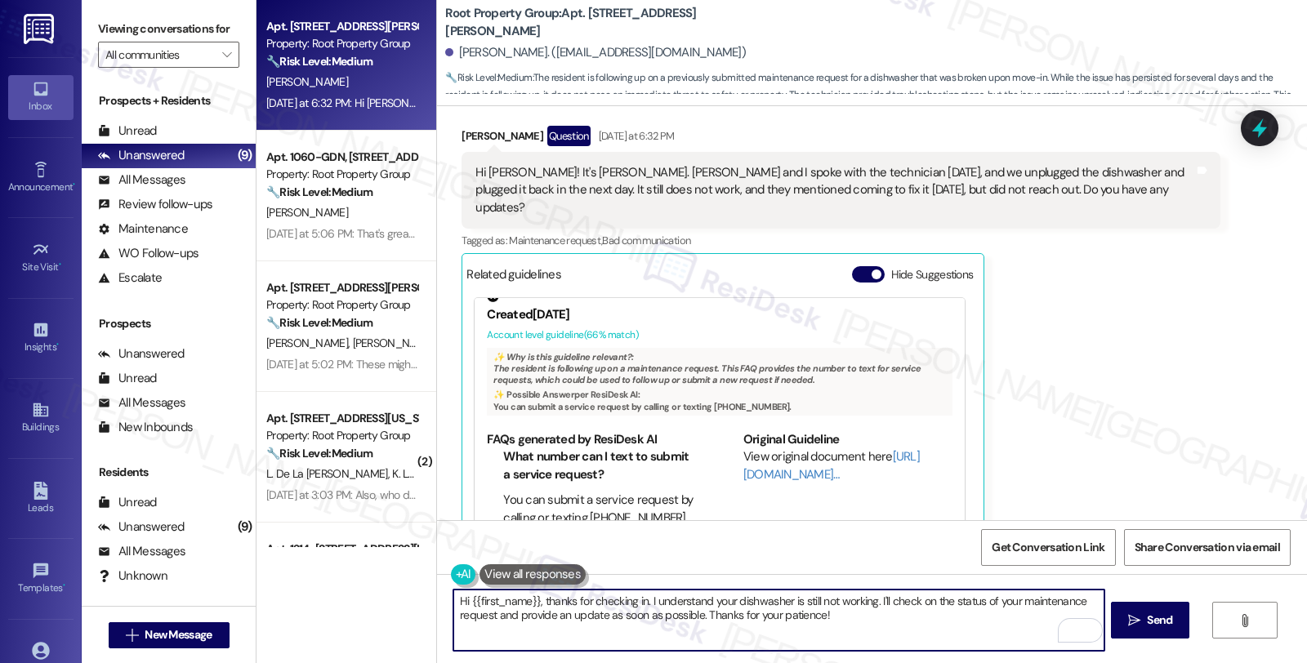
scroll to position [3099, 0]
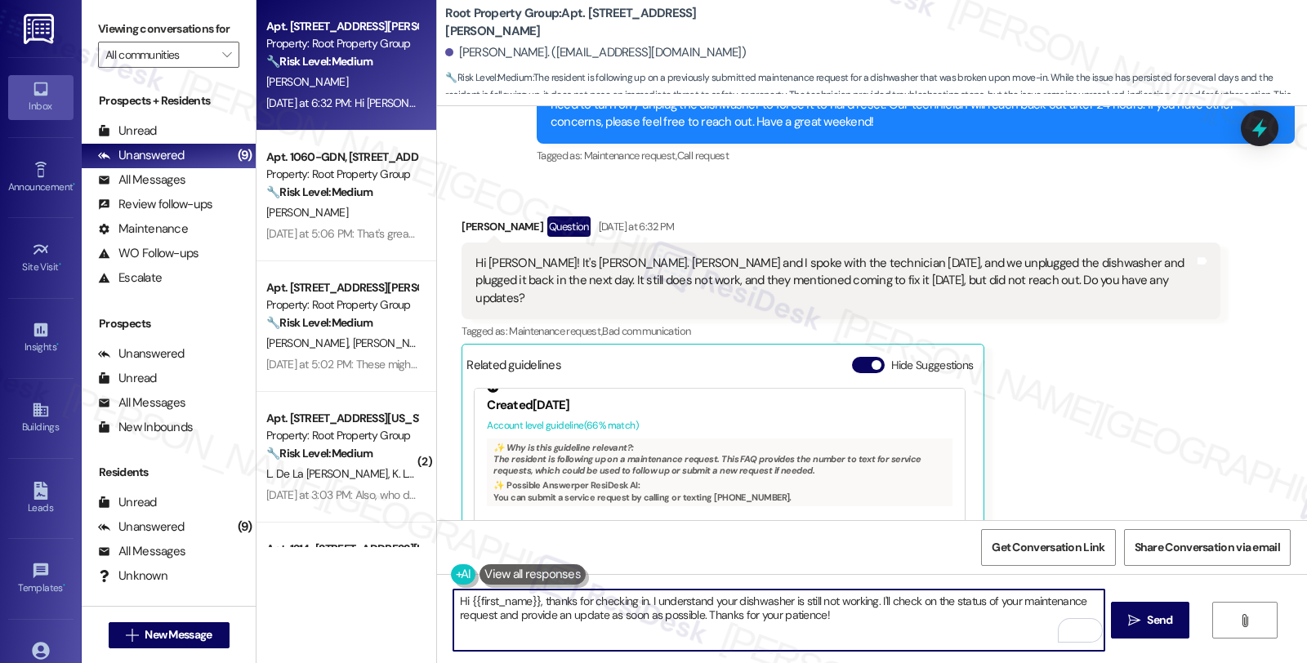
click at [722, 600] on textarea "Hi {{first_name}}, thanks for checking in. I understand your dishwasher is stil…" at bounding box center [778, 620] width 650 height 61
click at [645, 604] on textarea "Hi {{first_name}}, thanks for checking in. I understand you're dishwasher is st…" at bounding box center [778, 620] width 650 height 61
drag, startPoint x: 980, startPoint y: 601, endPoint x: 1009, endPoint y: 654, distance: 60.3
click at [1009, 654] on div "Hi {{first_name}}, thanks for checking in. I'm sorry to hear that no one came b…" at bounding box center [872, 635] width 870 height 123
click at [981, 600] on textarea "Hi {{first_name}}, thanks for checking in. I'm sorry to hear that no one came b…" at bounding box center [778, 620] width 650 height 61
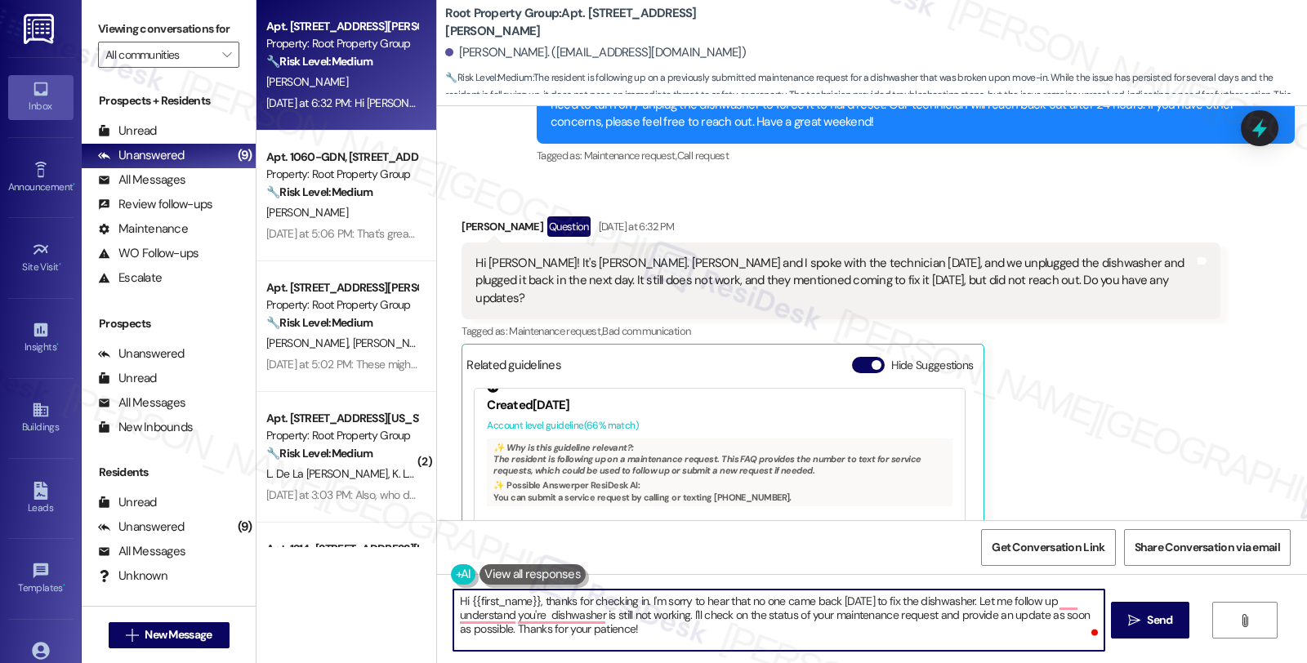
click at [983, 600] on textarea "Hi {{first_name}}, thanks for checking in. I'm sorry to hear that no one came b…" at bounding box center [778, 620] width 650 height 61
click at [679, 609] on textarea "Hi {{first_name}}, thanks for checking in. I'm sorry to hear that no one came b…" at bounding box center [778, 620] width 650 height 61
drag, startPoint x: 698, startPoint y: 617, endPoint x: 790, endPoint y: 617, distance: 91.5
click at [790, 617] on textarea "Hi {{first_name}}, thanks for checking in. I'm sorry to hear that no one came b…" at bounding box center [778, 620] width 650 height 61
click at [925, 617] on textarea "Hi {{first_name}}, thanks for checking in. I'm sorry to hear that no one came b…" at bounding box center [778, 620] width 650 height 61
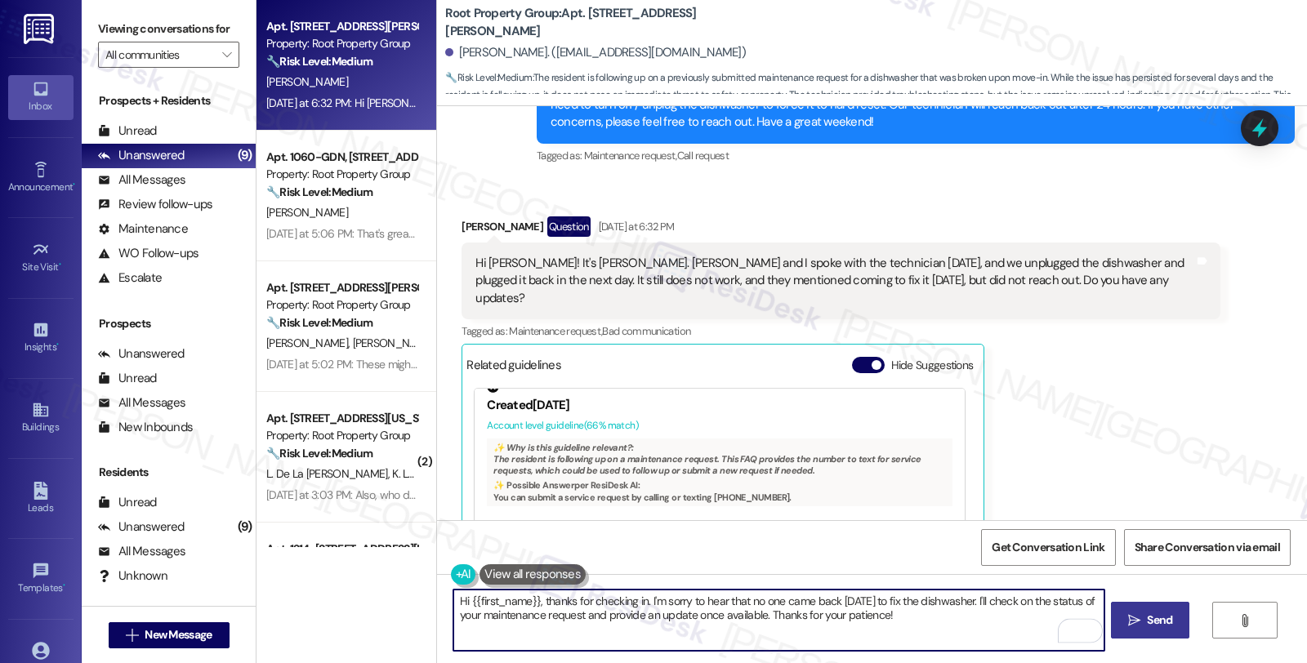
type textarea "Hi {{first_name}}, thanks for checking in. I'm sorry to hear that no one came b…"
click at [1143, 622] on span "Send" at bounding box center [1159, 620] width 32 height 17
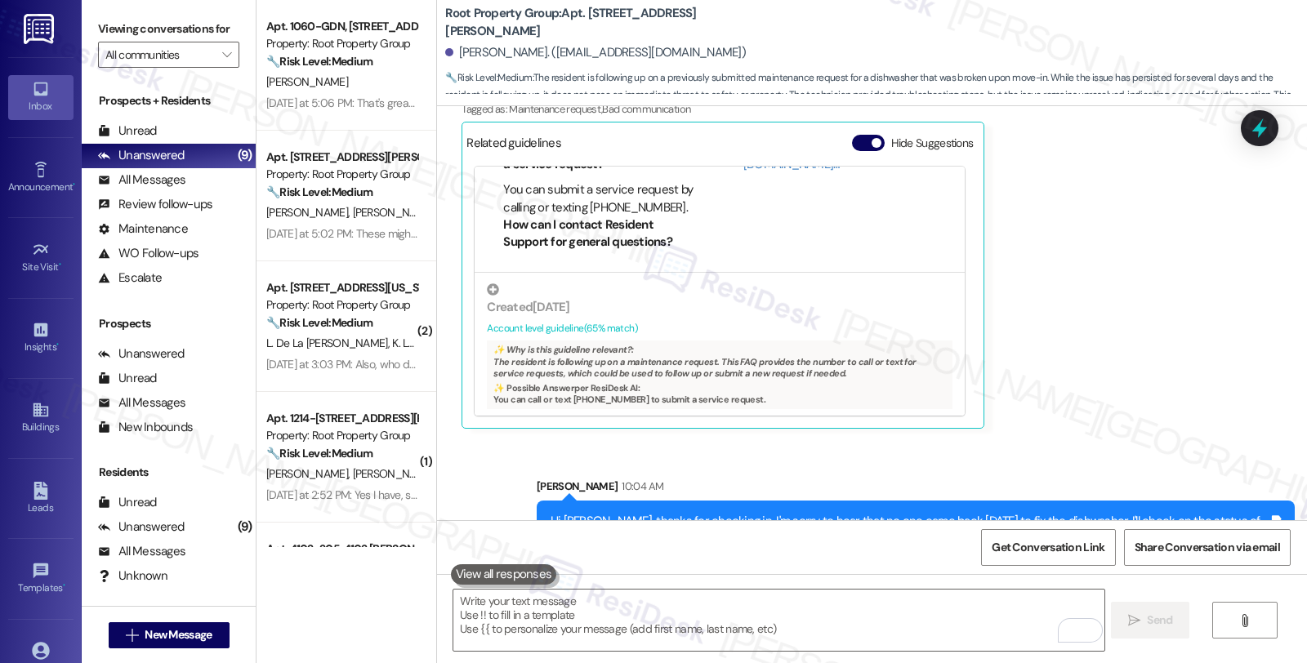
scroll to position [200, 0]
click at [1262, 131] on icon at bounding box center [1260, 128] width 20 height 25
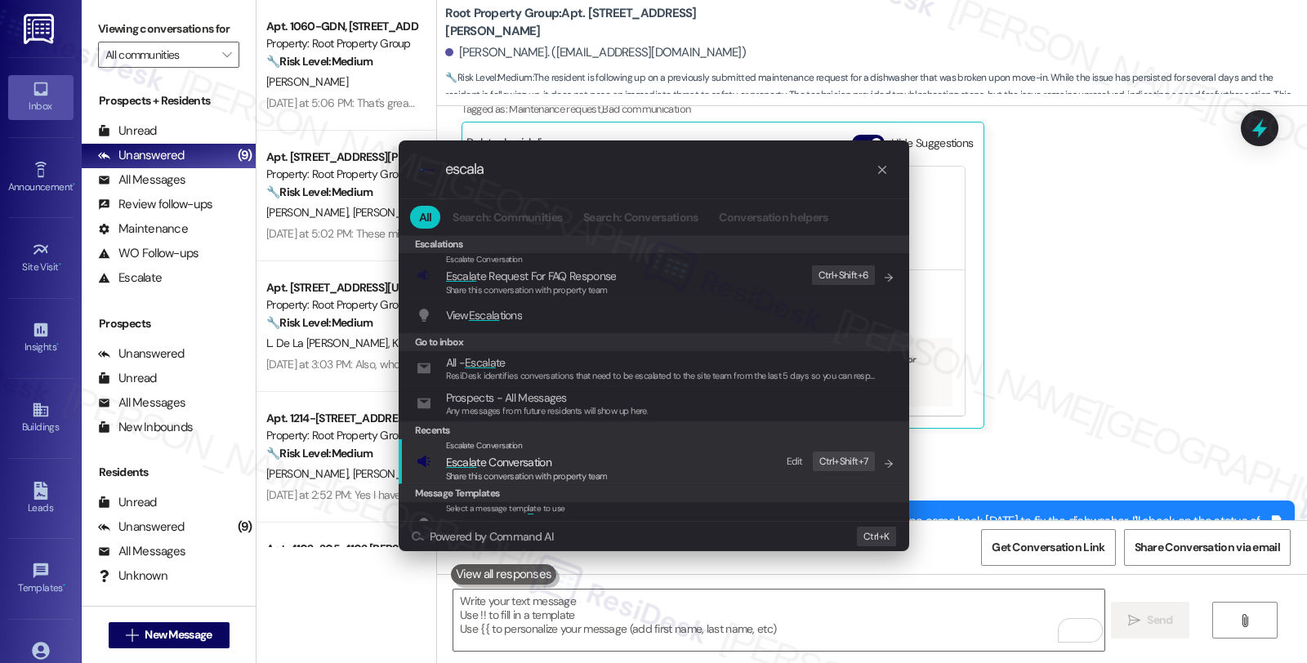
type input "escala"
click at [586, 460] on span "Escala te Conversation" at bounding box center [527, 462] width 162 height 18
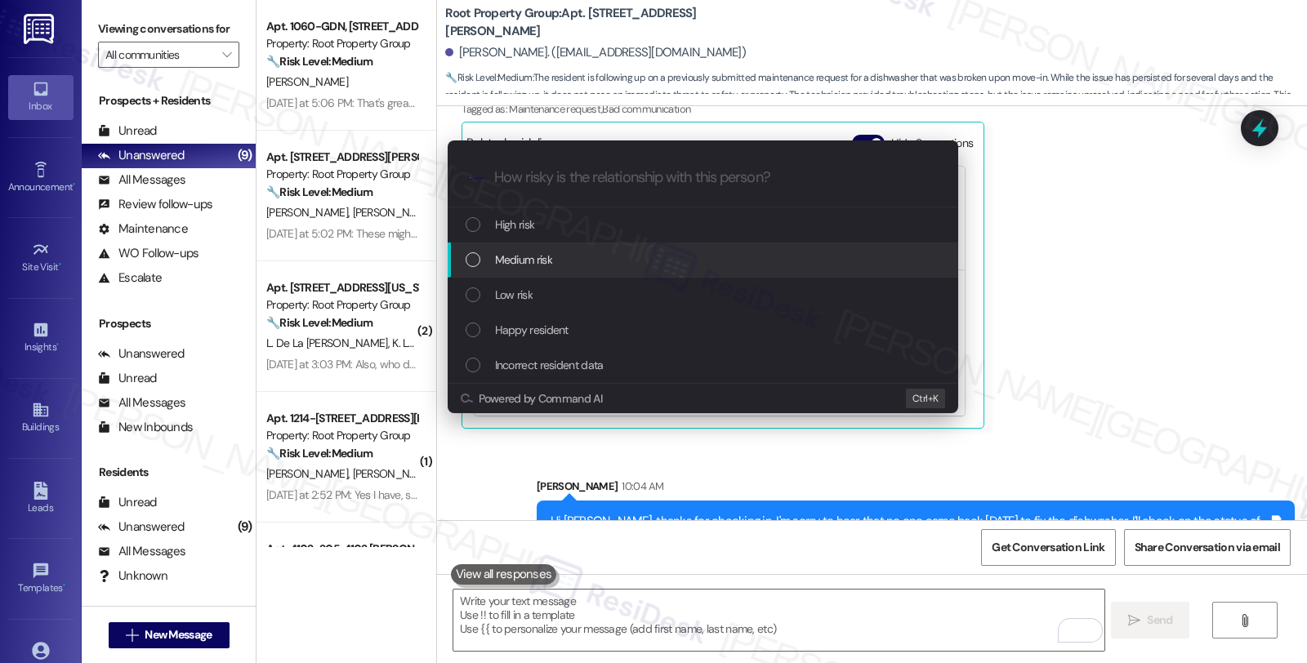
click at [553, 251] on div "Medium risk" at bounding box center [705, 260] width 478 height 18
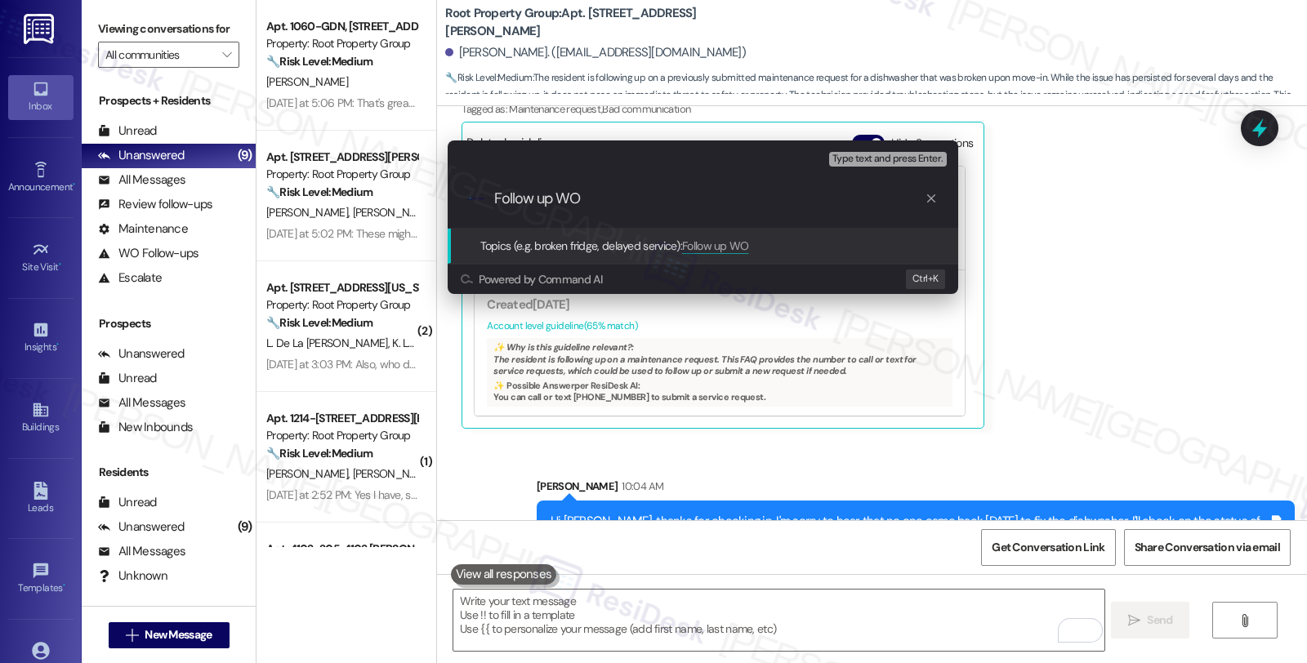
paste input "37332-1"
click at [583, 196] on input "Follow up WO 37332-1" at bounding box center [709, 198] width 430 height 17
click at [666, 200] on input "Follow up WO #37332-1" at bounding box center [709, 198] width 430 height 17
click at [720, 197] on input "Follow up WO #37332-1 (dishwasher - no one came back to fix it" at bounding box center [709, 198] width 430 height 17
click at [903, 198] on input "Follow up WO #37332-1 (dishwasher) - no one came back to fix it" at bounding box center [709, 198] width 430 height 17
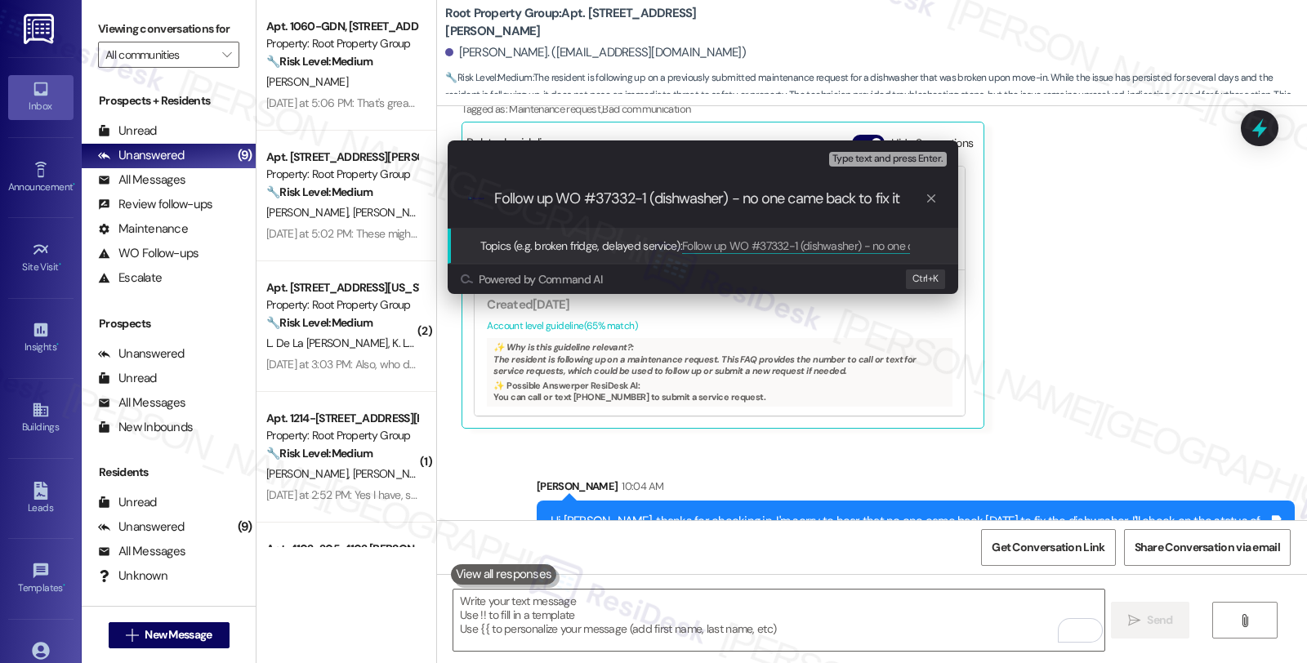
click at [749, 203] on input "Follow up WO #37332-1 (dishwasher) - no one came back to fix it" at bounding box center [709, 198] width 430 height 17
drag, startPoint x: 727, startPoint y: 198, endPoint x: 964, endPoint y: 206, distance: 237.0
click at [964, 206] on div "Escalate Conversation Medium risk Topics (e.g. broken fridge, delayed service) …" at bounding box center [702, 217] width 551 height 186
type input "Follow up WO #37332-1 (dishwasher)"
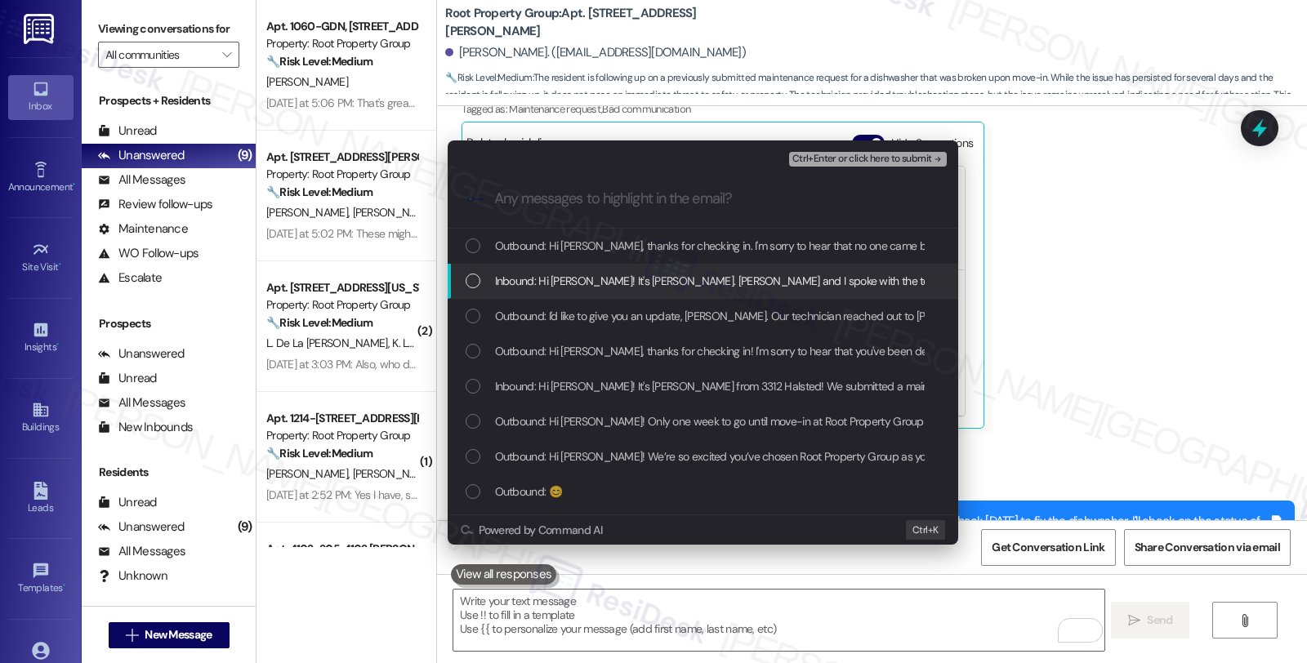
click at [521, 278] on span "Inbound: Hi Sarah! It's Anna Lozier. Kenady and I spoke with the technician on …" at bounding box center [1189, 281] width 1388 height 18
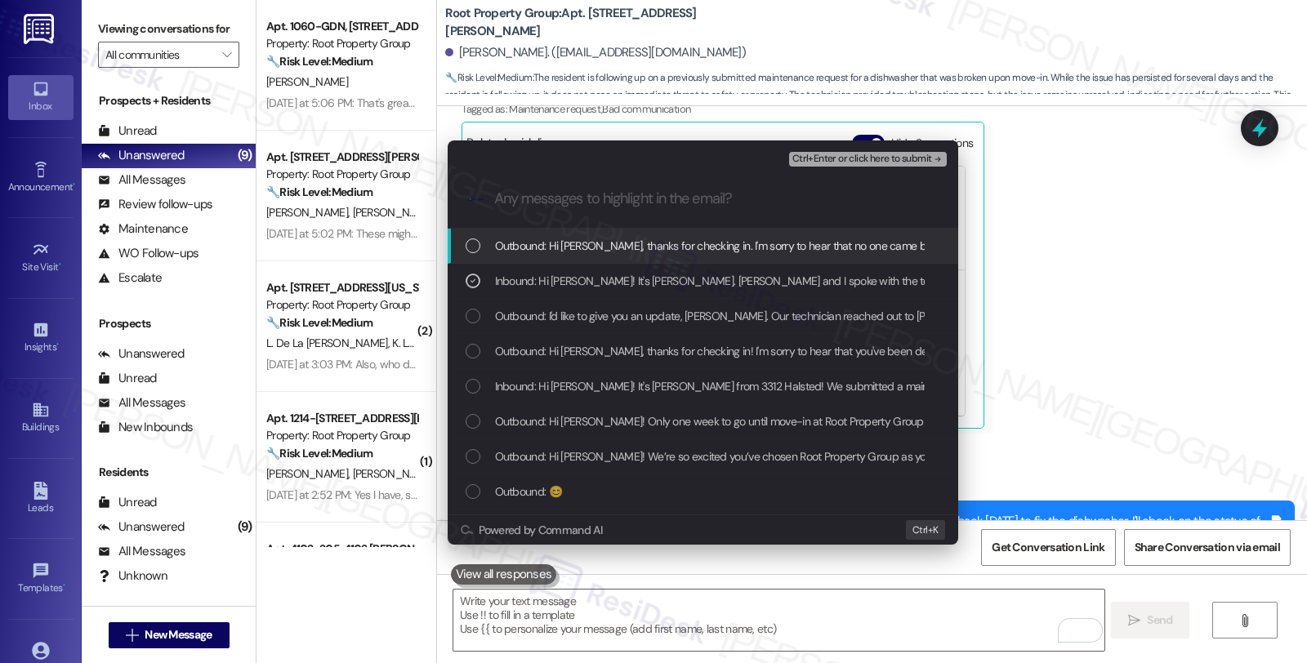
click at [844, 159] on span "Ctrl+Enter or click here to submit" at bounding box center [862, 159] width 140 height 11
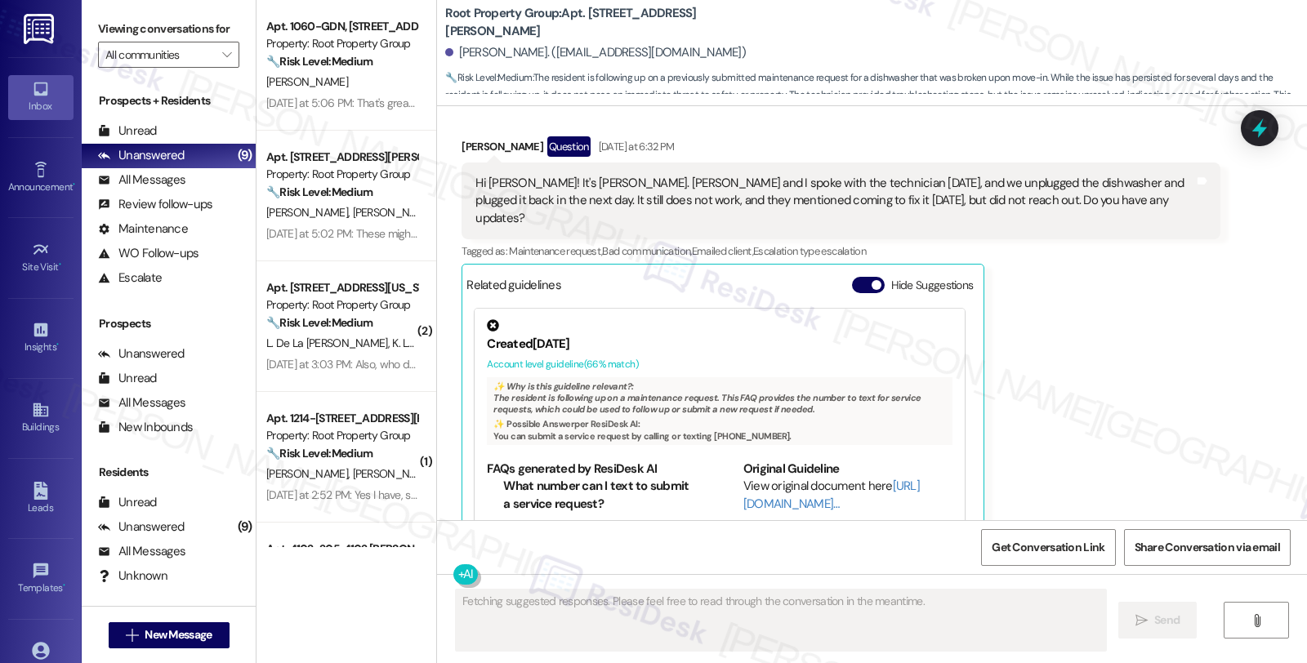
scroll to position [3189, 0]
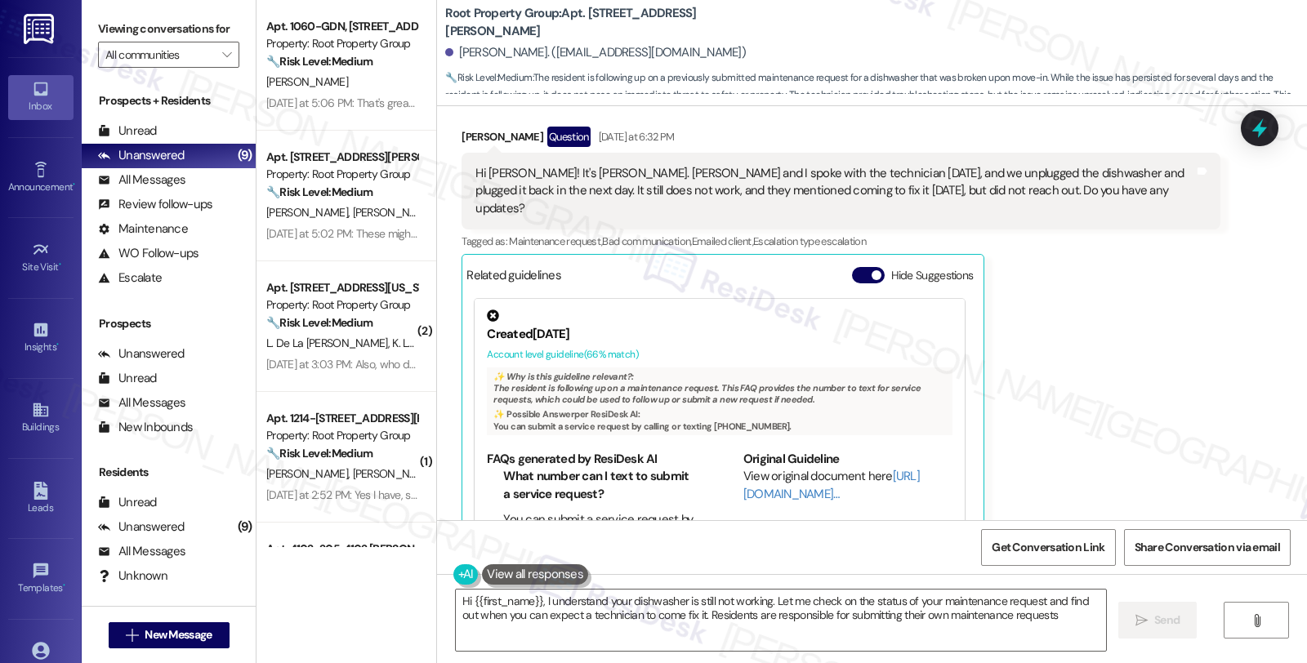
type textarea "Hi {{first_name}}, I understand your dishwasher is still not working. Let me ch…"
click at [1095, 332] on div "Anna Lozier Question Yesterday at 6:32 PM Hi Sarah! It's Anna Lozier. Kenady an…" at bounding box center [840, 344] width 758 height 434
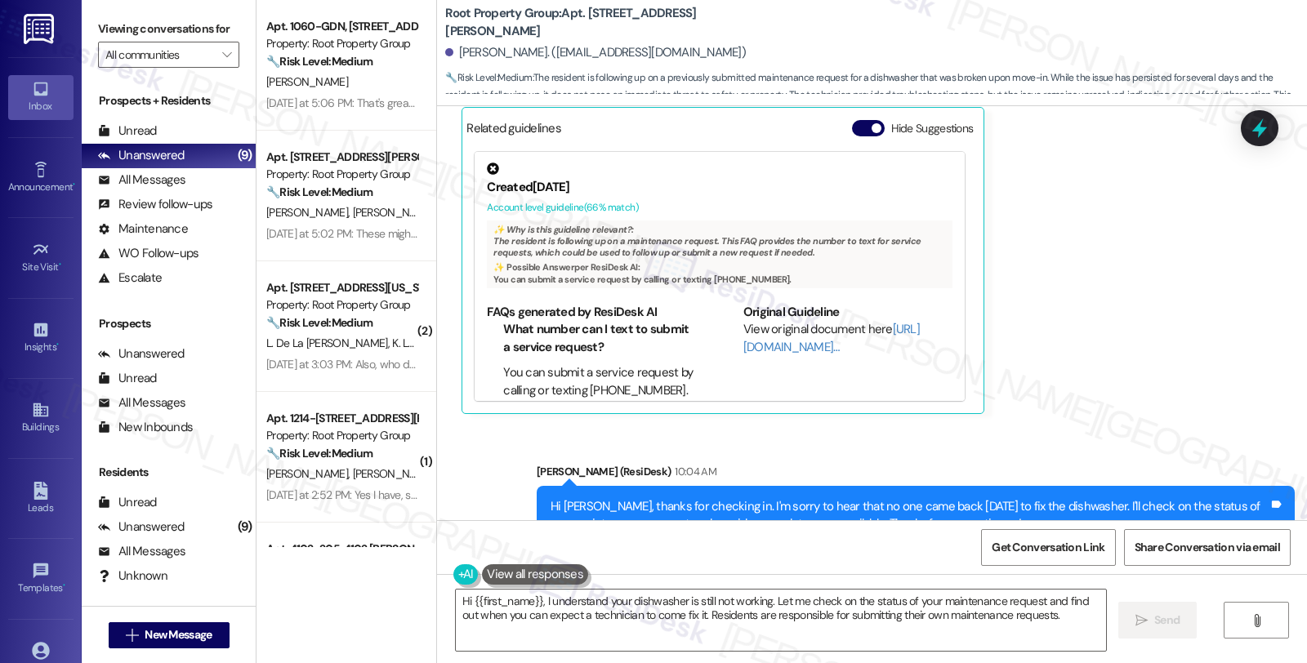
scroll to position [3345, 0]
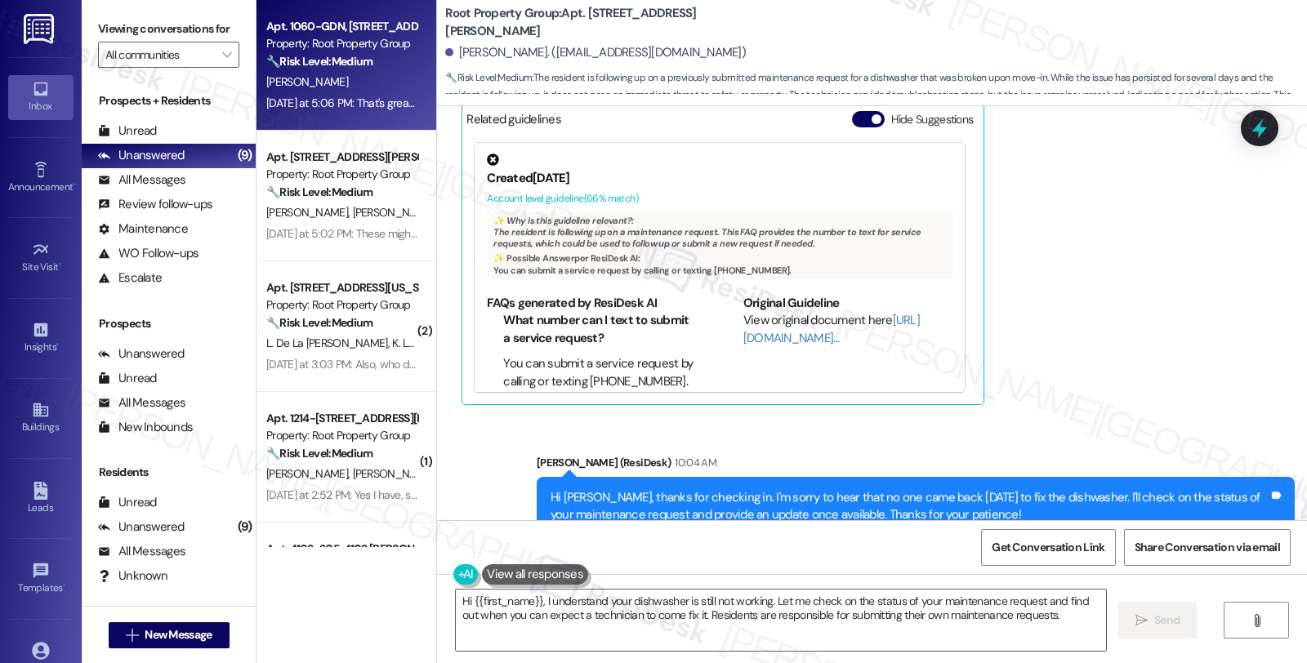
click at [332, 49] on div "Property: Root Property Group" at bounding box center [341, 43] width 151 height 17
type textarea "Fetching suggested responses. Please feel free to read through the conversation…"
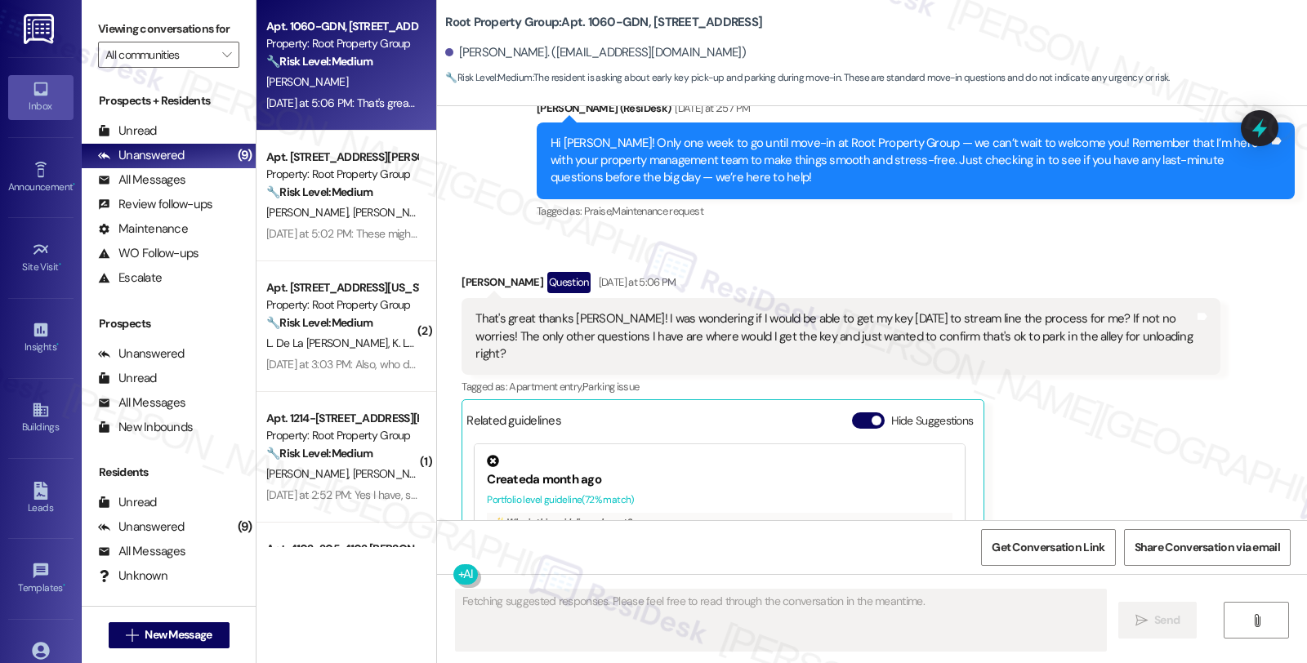
scroll to position [2505, 0]
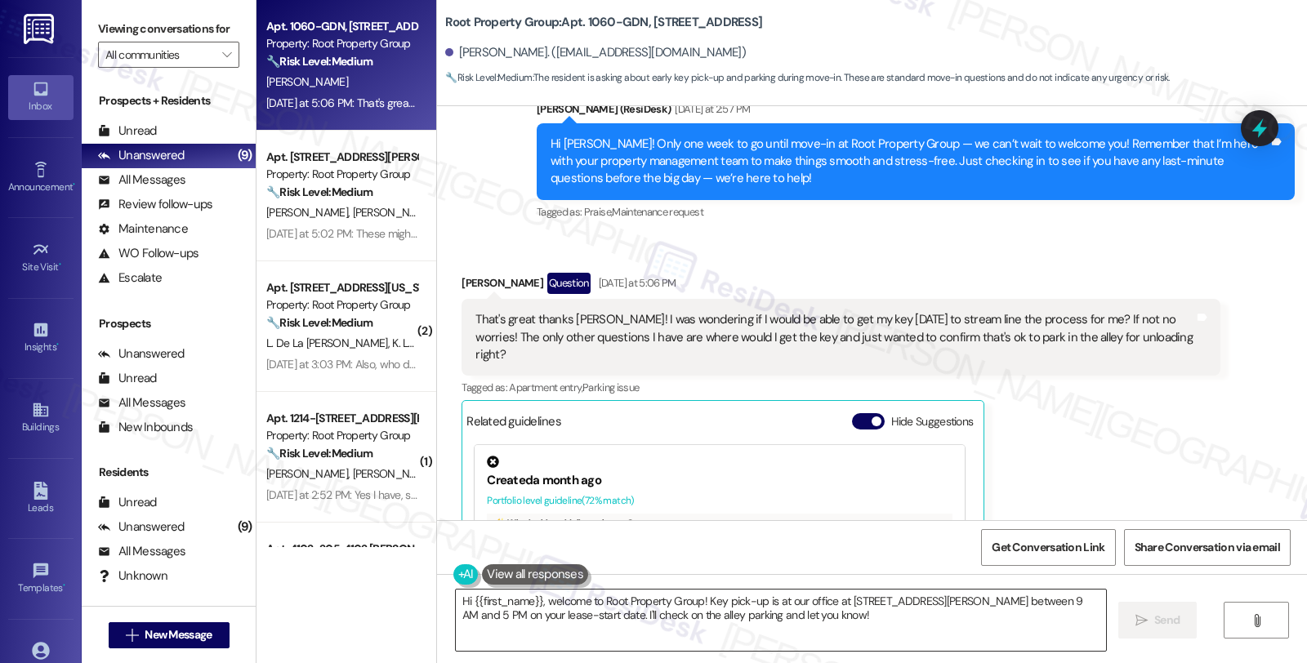
click at [456, 600] on textarea "Hi {{first_name}}, welcome to Root Property Group! Key pick-up is at our office…" at bounding box center [781, 620] width 650 height 61
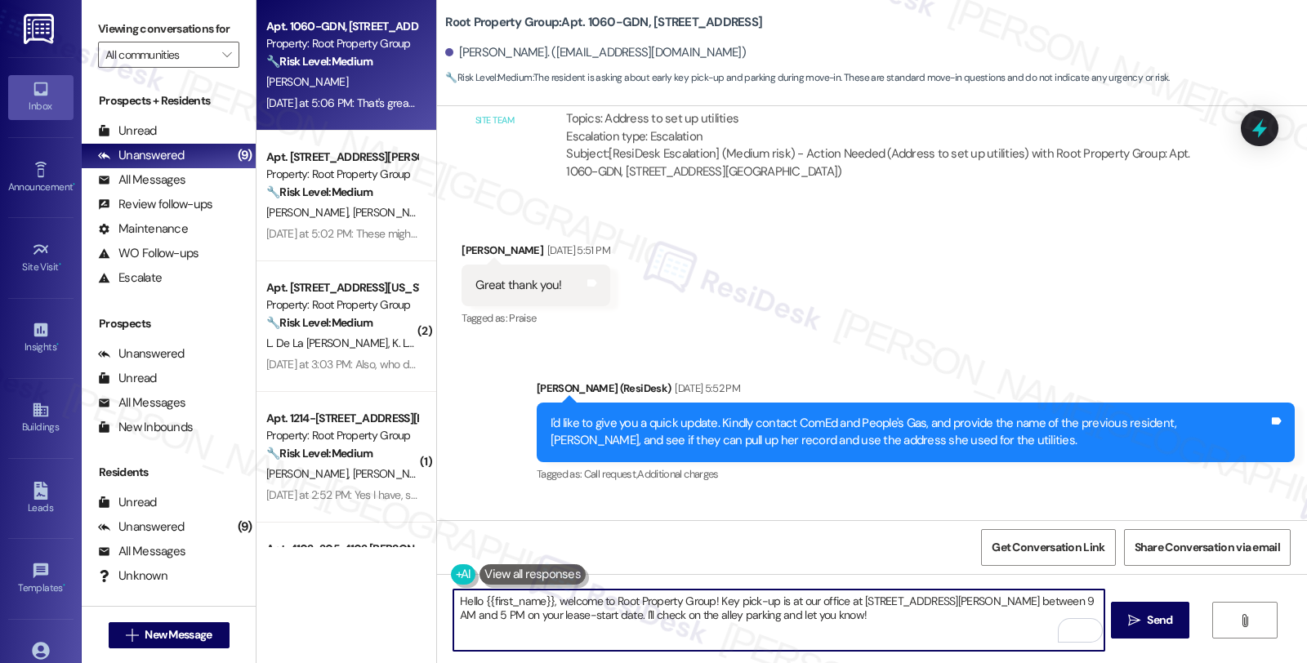
scroll to position [725, 0]
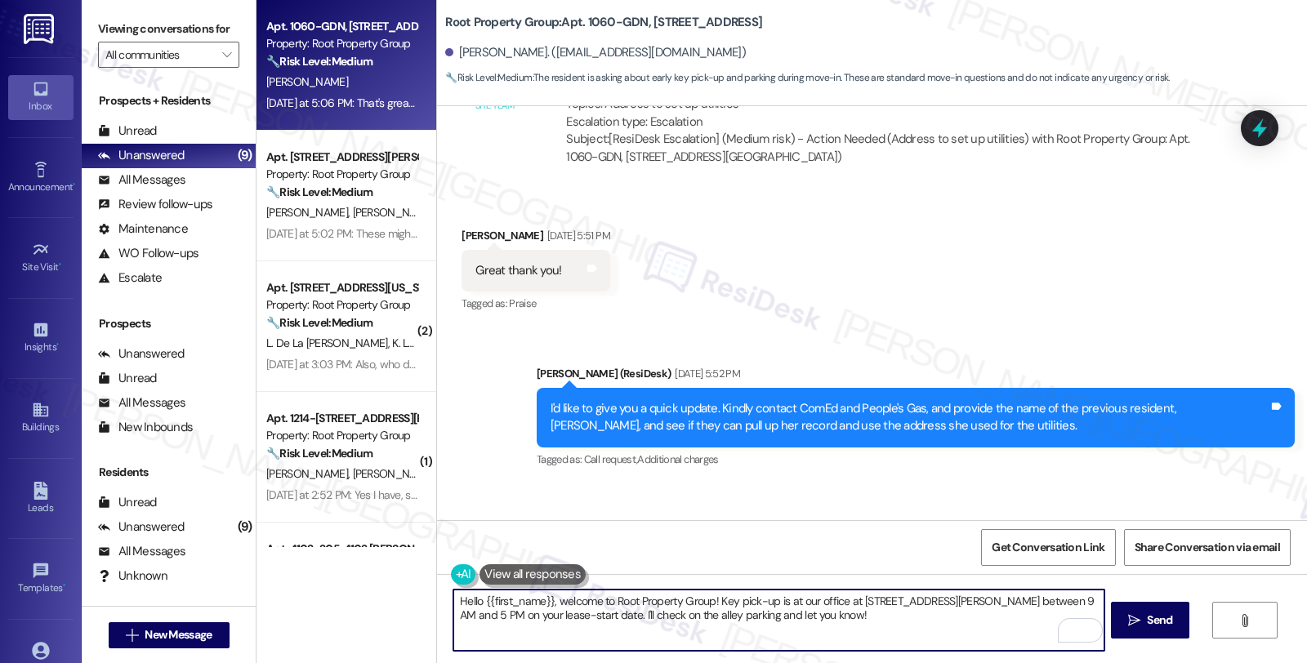
type textarea "Hello {{first_name}}, welcome to Root Property Group! Key pick-up is at our off…"
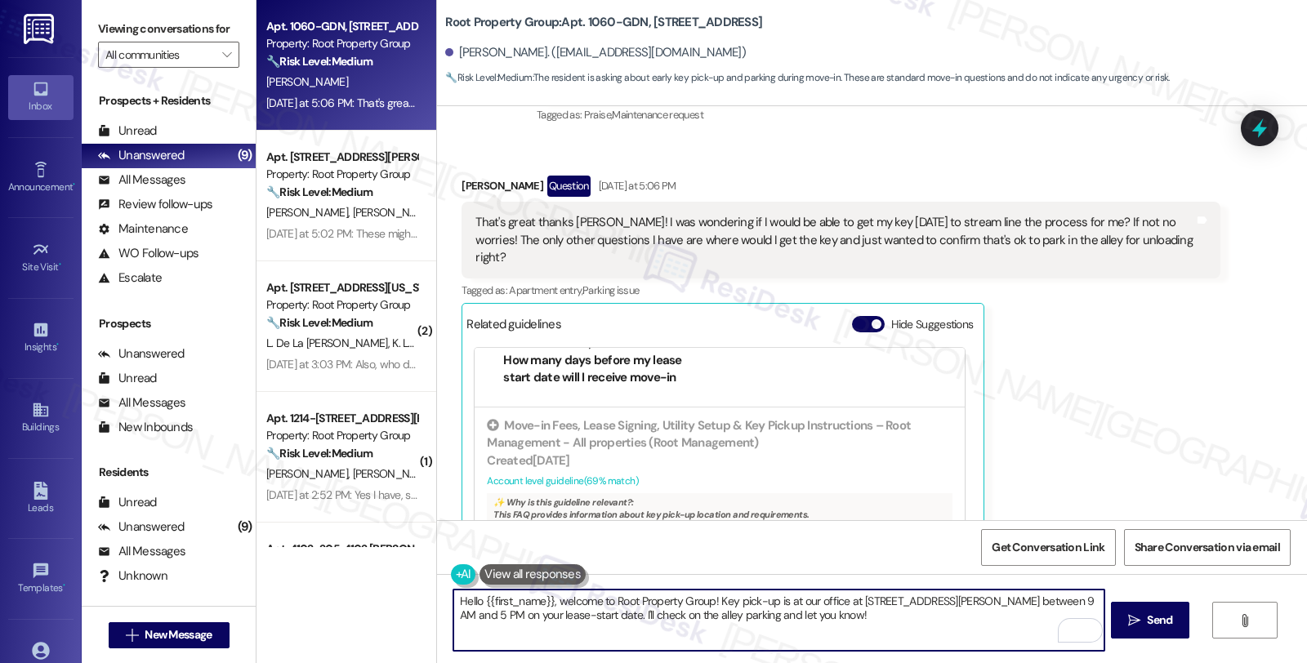
scroll to position [275, 0]
click at [803, 613] on textarea "Hello {{first_name}}, welcome to Root Property Group! Key pick-up is at our off…" at bounding box center [778, 620] width 650 height 61
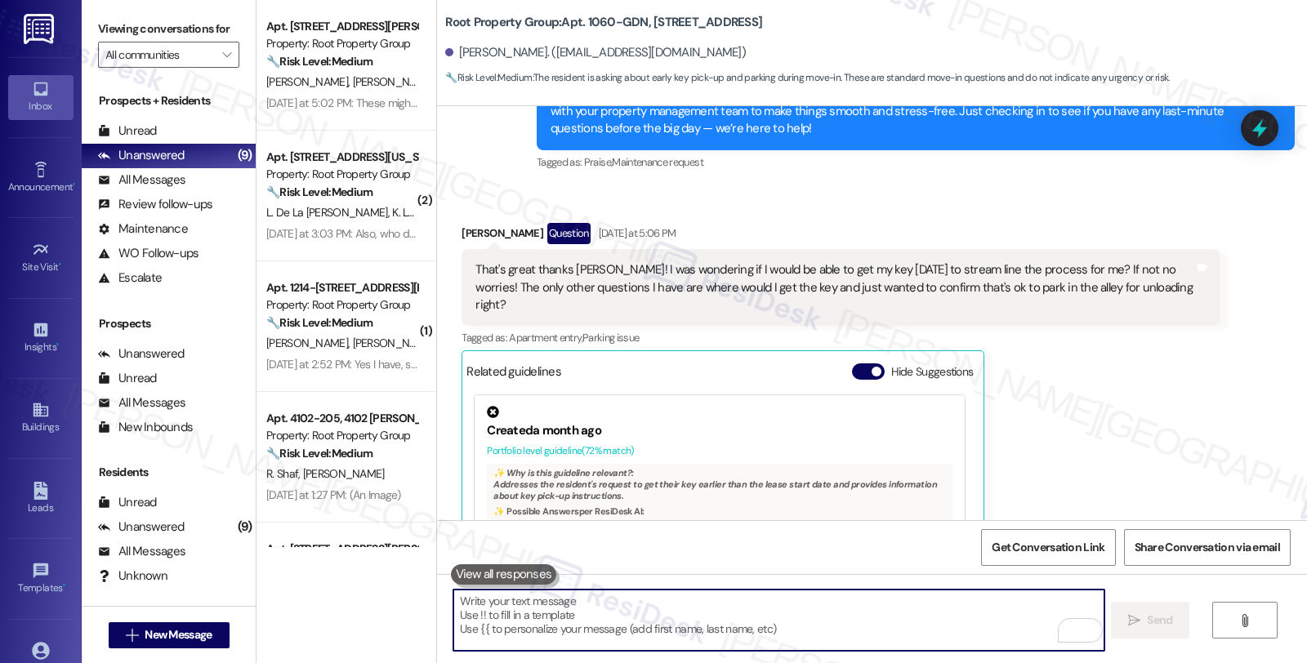
scroll to position [2551, 0]
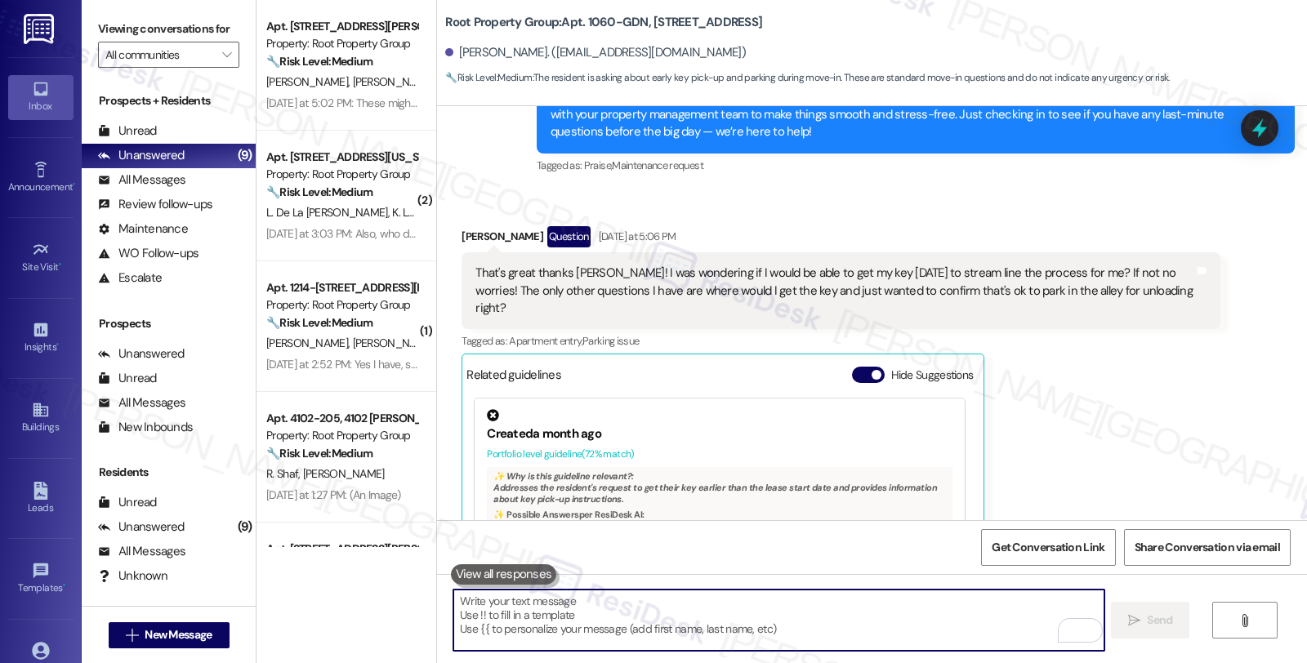
click at [1250, 134] on icon at bounding box center [1259, 128] width 21 height 21
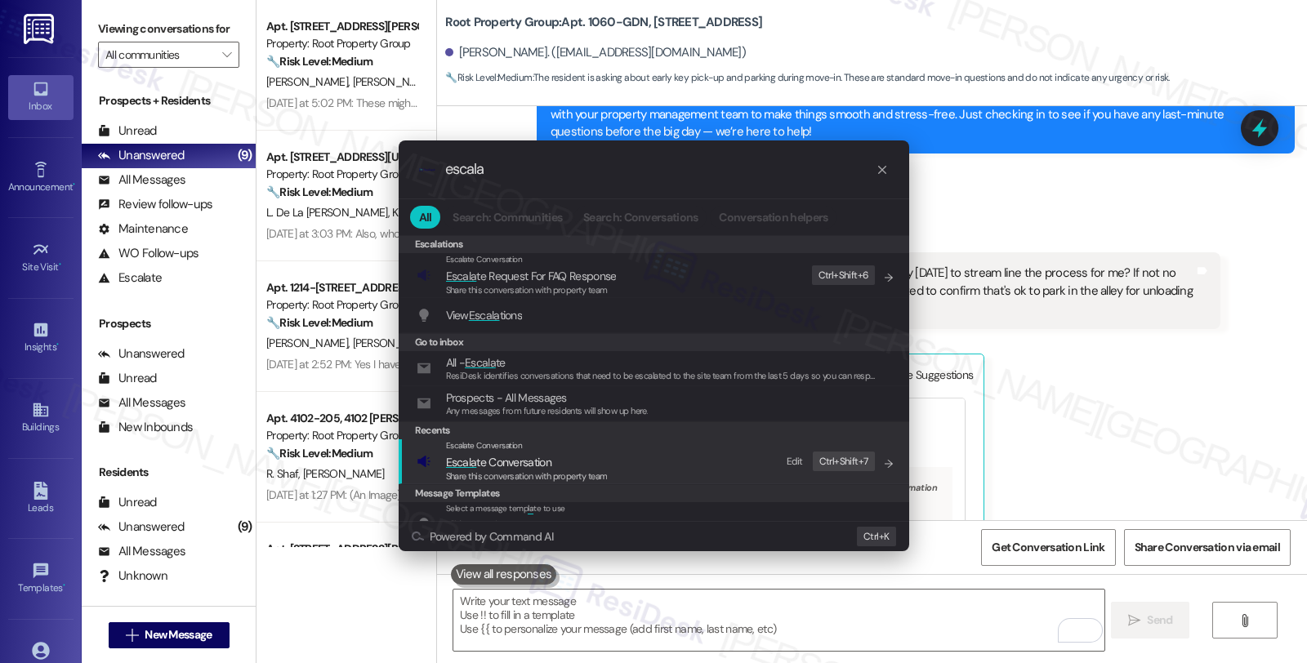
type input "escala"
click at [491, 467] on span "Escala te Conversation" at bounding box center [498, 462] width 105 height 15
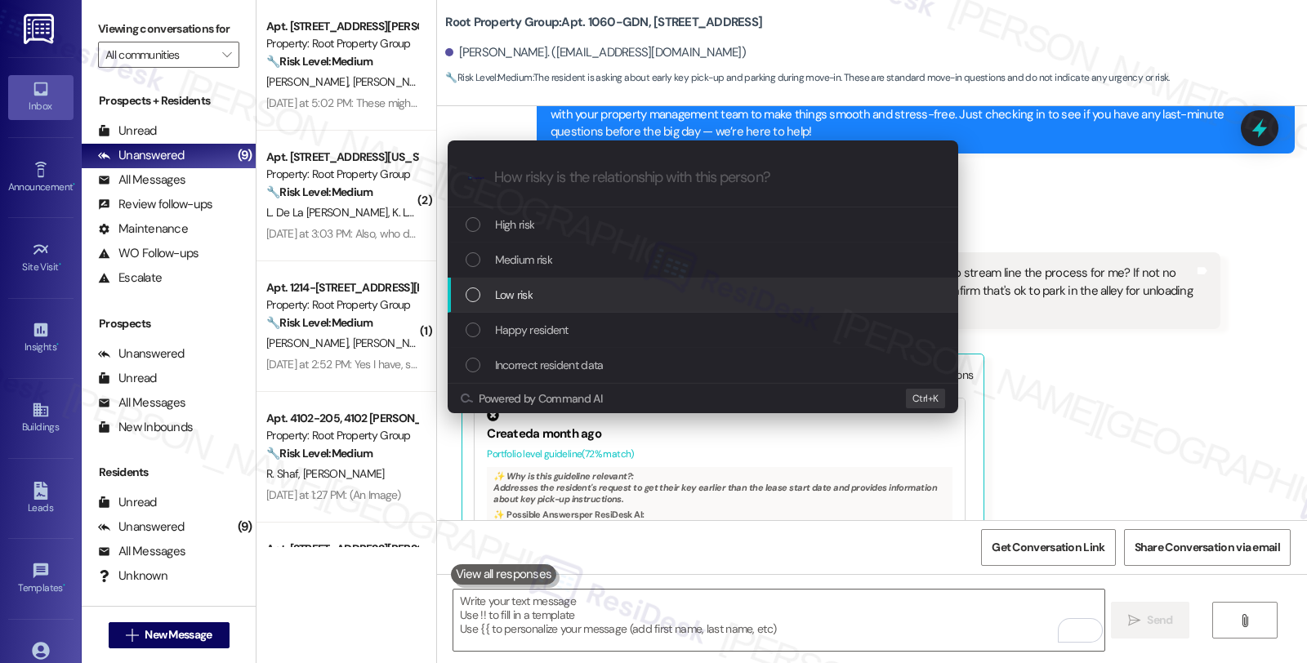
click at [550, 292] on div "Low risk" at bounding box center [705, 295] width 478 height 18
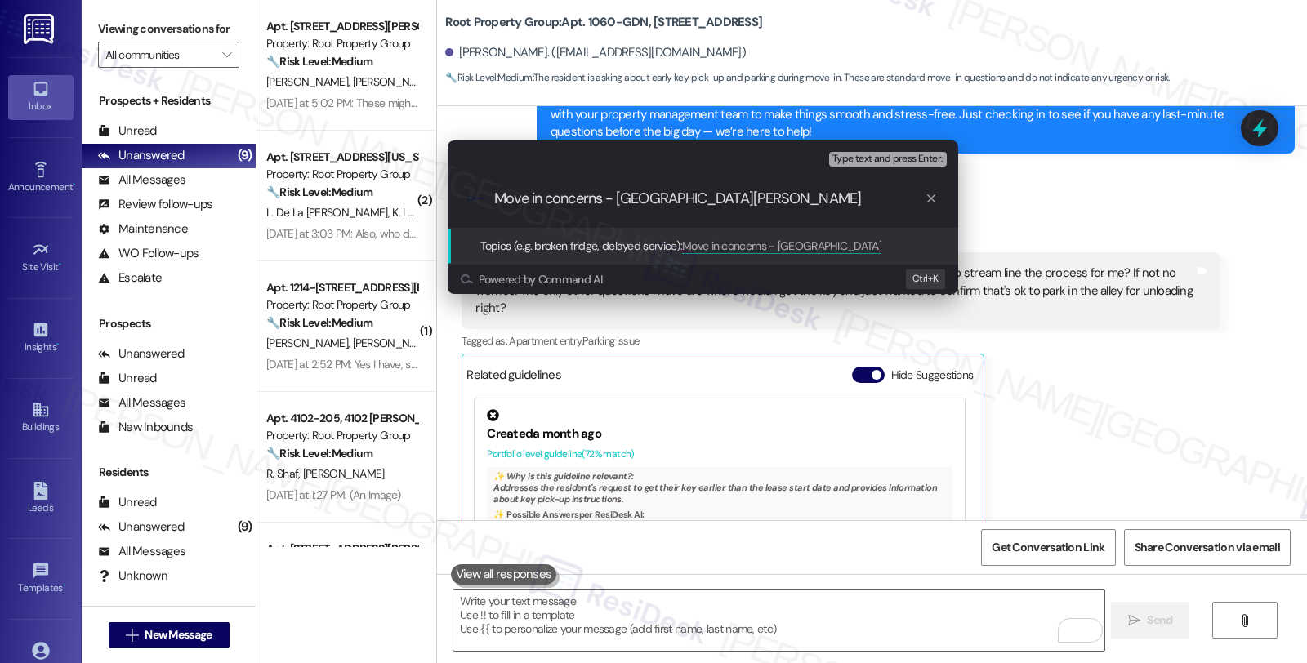
type input "Move in concerns - Alley parking"
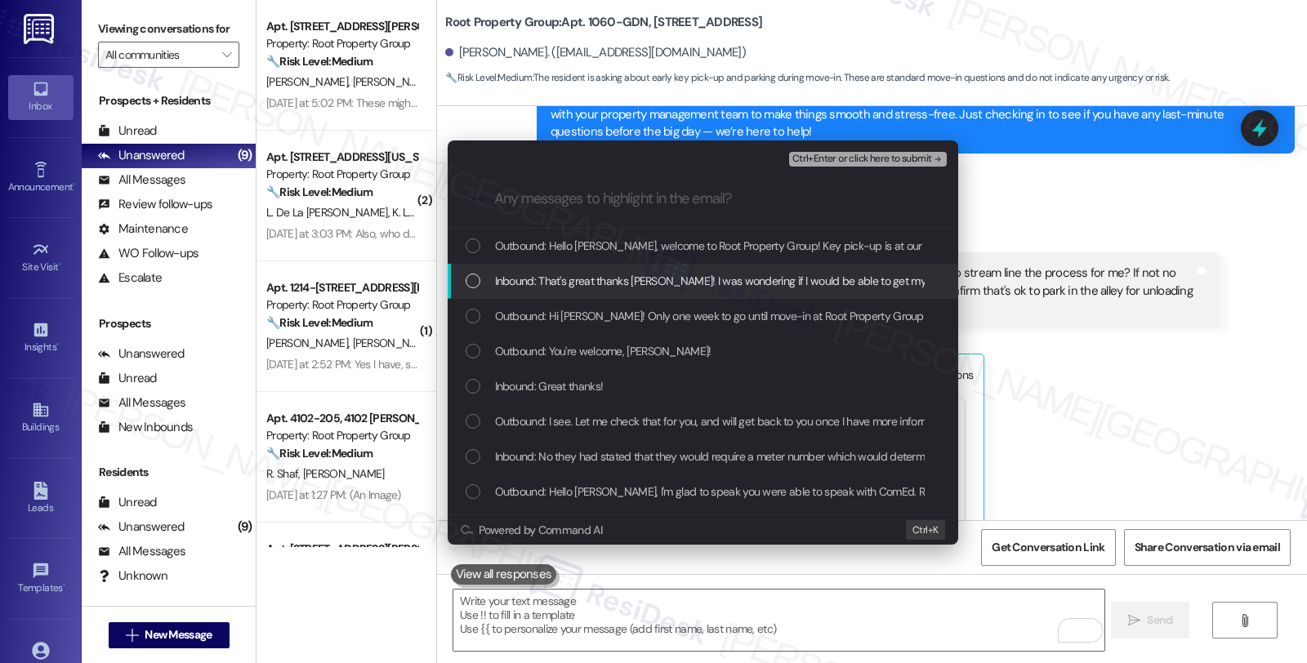
click at [555, 276] on span "Inbound: That's great thanks Sarah! I was wondering if I would be able to get m…" at bounding box center [1182, 281] width 1375 height 18
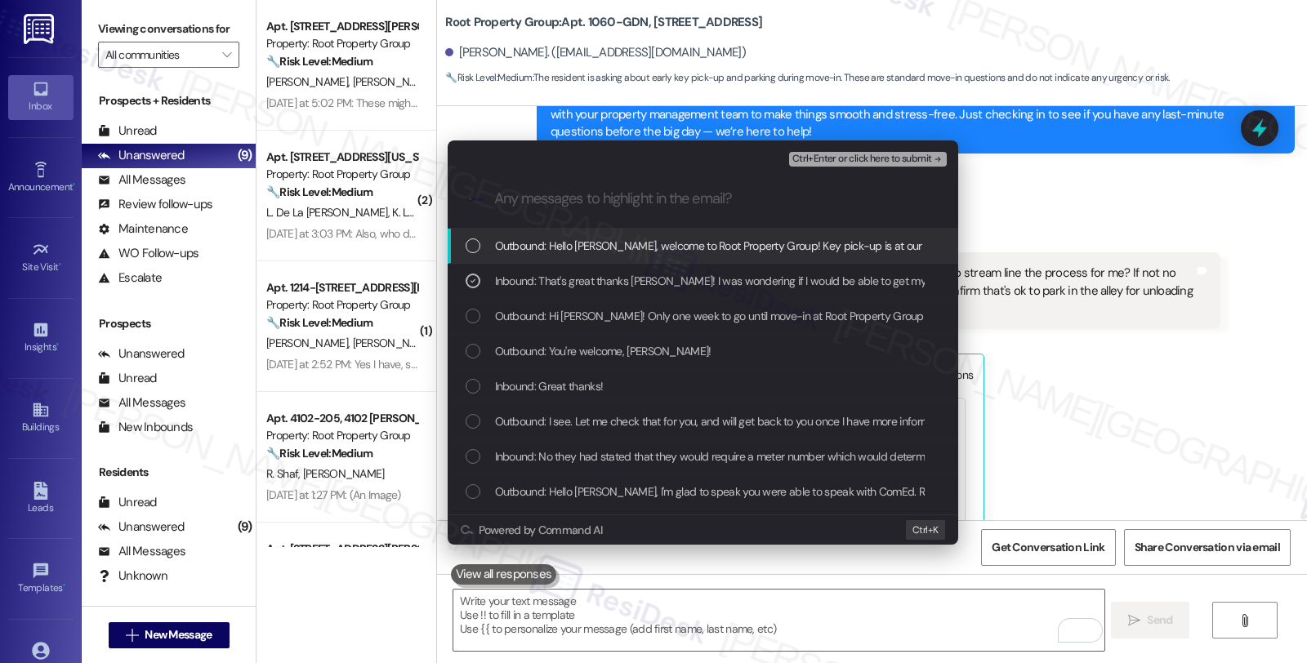
click at [858, 162] on span "Ctrl+Enter or click here to submit" at bounding box center [862, 159] width 140 height 11
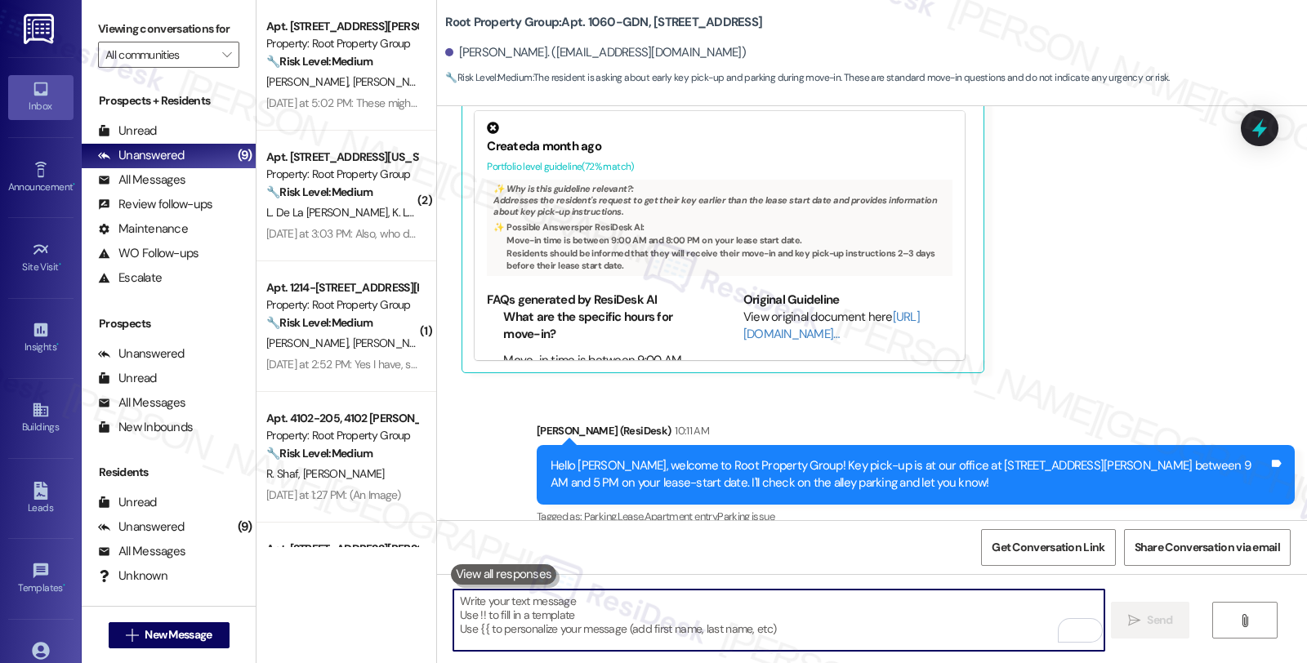
scroll to position [2939, 0]
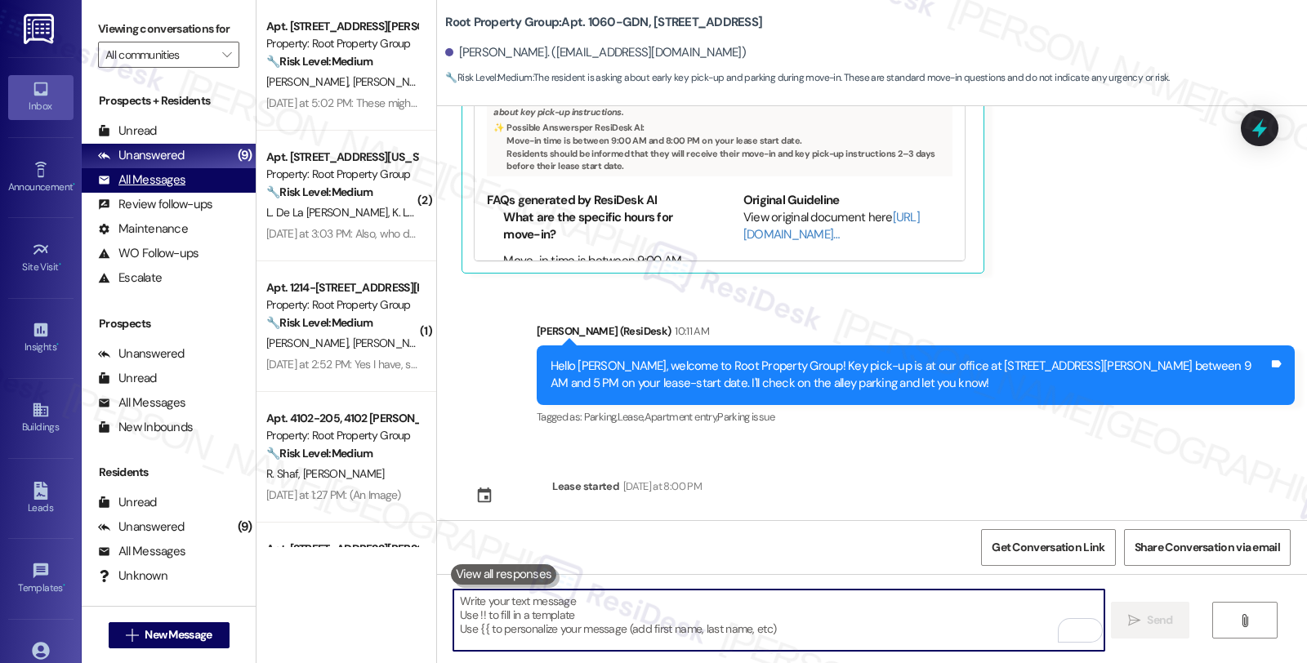
click at [207, 190] on div "All Messages (undefined)" at bounding box center [169, 180] width 174 height 25
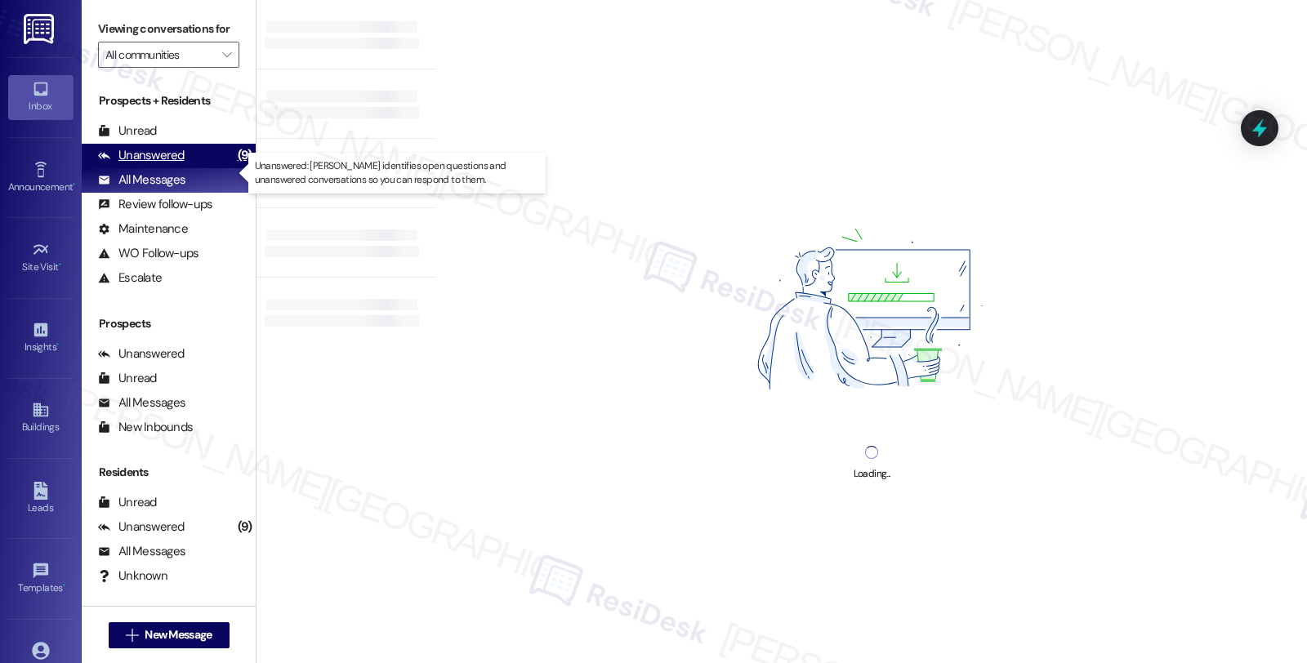
click at [196, 168] on div "Unanswered (9)" at bounding box center [169, 156] width 174 height 25
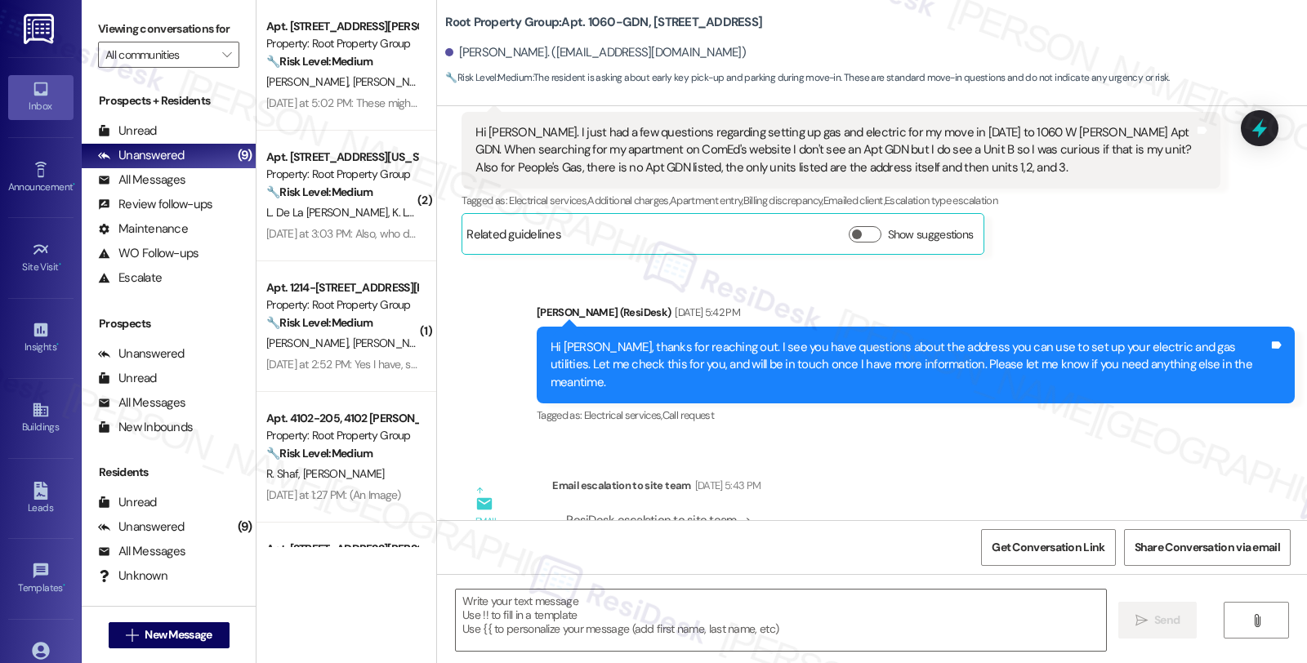
type textarea "Fetching suggested responses. Please feel free to read through the conversation…"
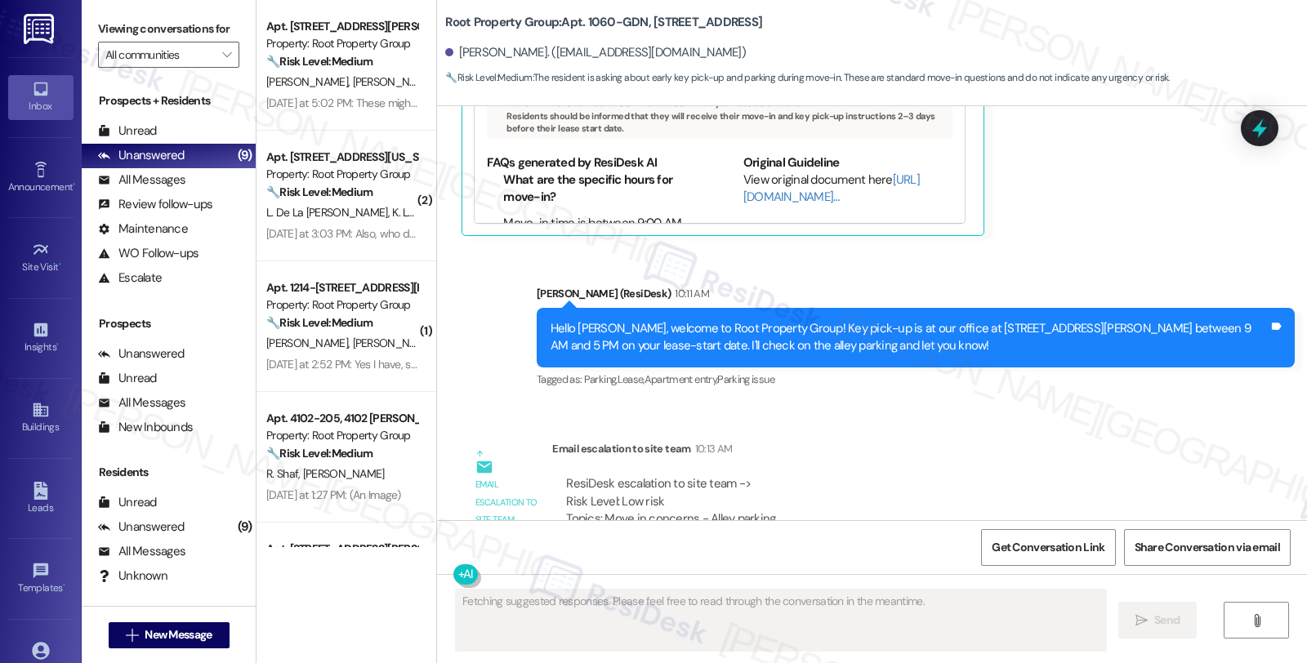
scroll to position [3271, 0]
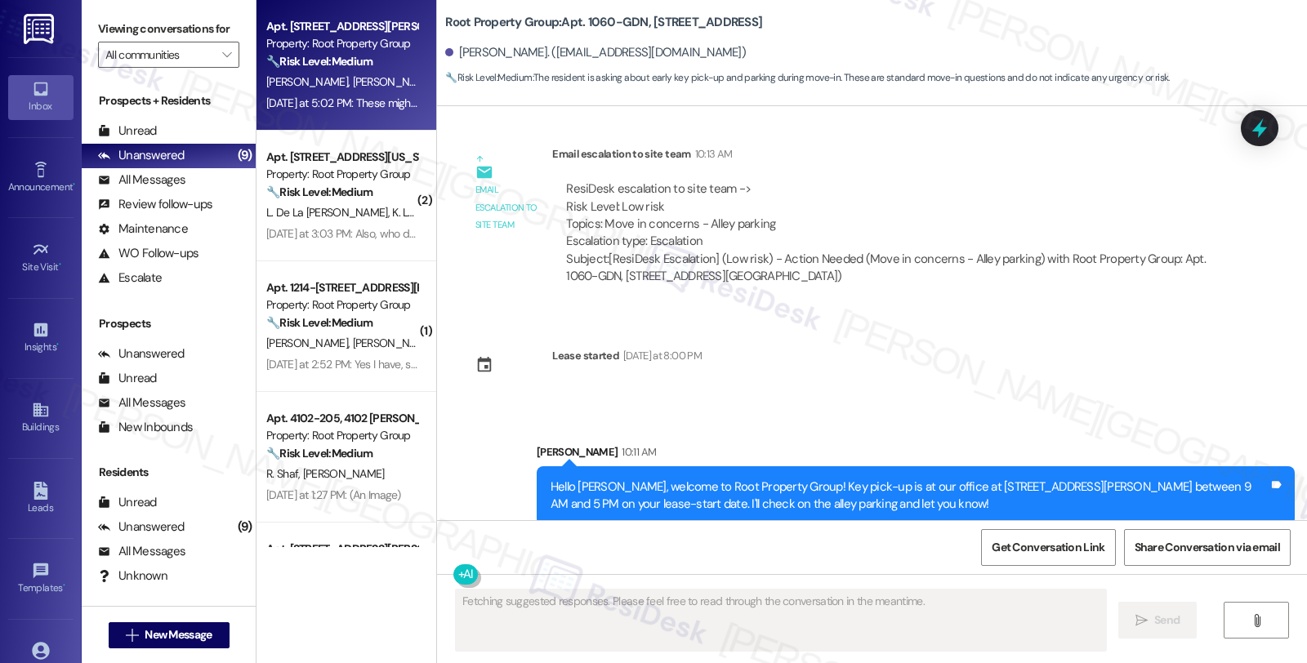
click at [439, 77] on span "[PERSON_NAME]" at bounding box center [482, 81] width 87 height 15
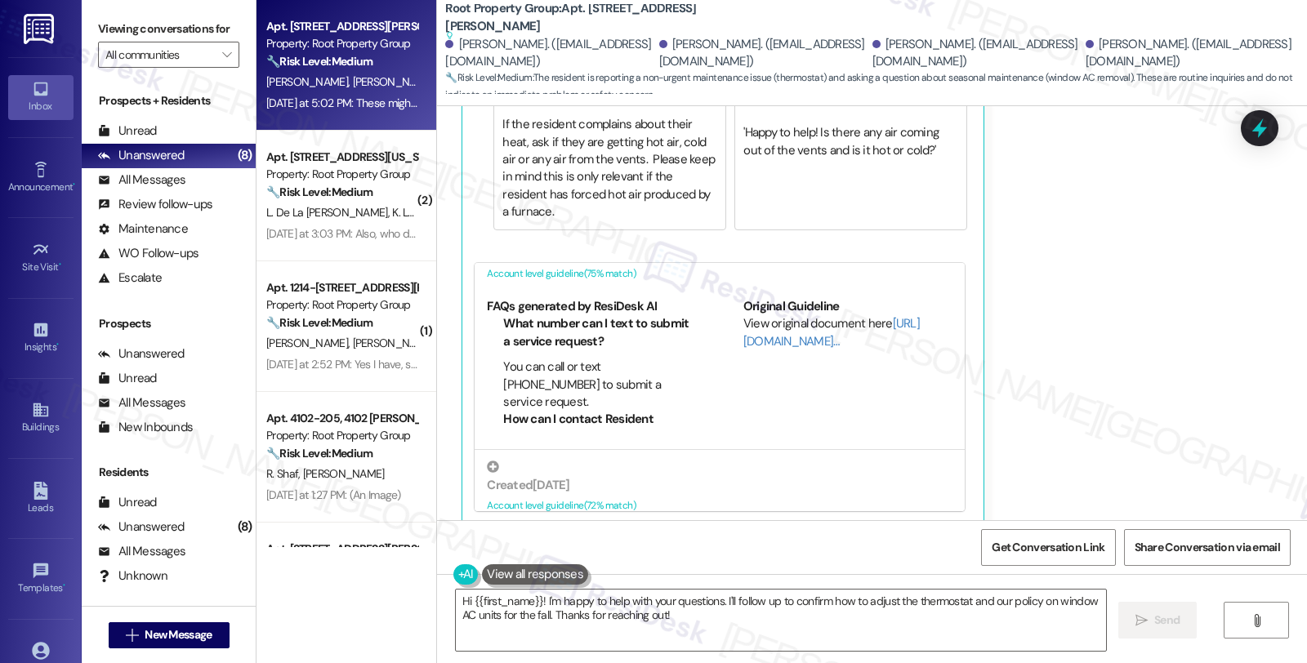
scroll to position [25, 0]
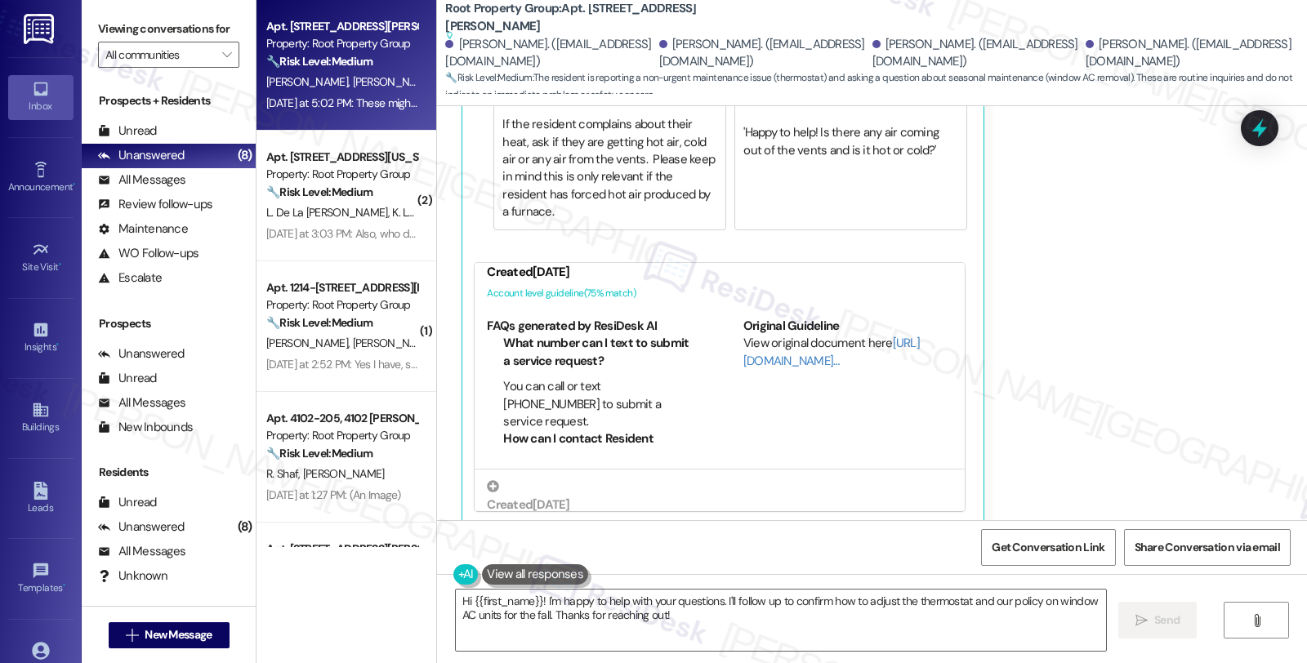
click at [1181, 299] on div "Julie Selander Question Neutral Yesterday at 5:02 PM These might be questions f…" at bounding box center [840, 195] width 758 height 657
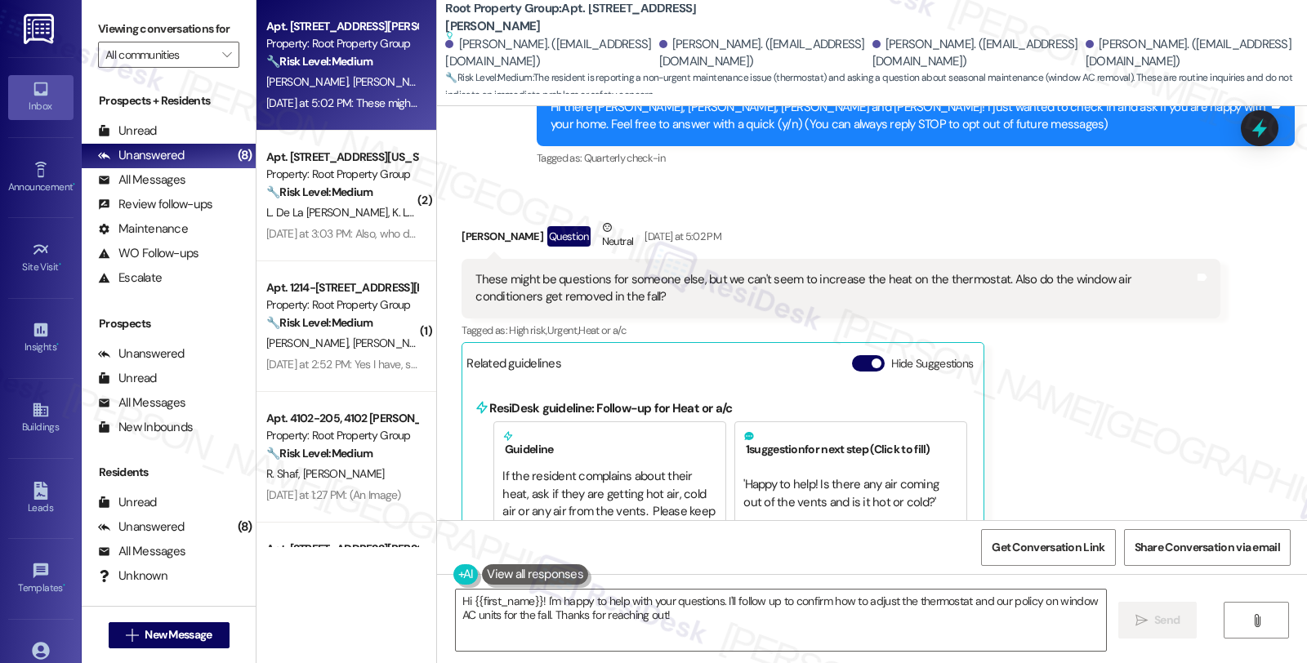
scroll to position [177, 0]
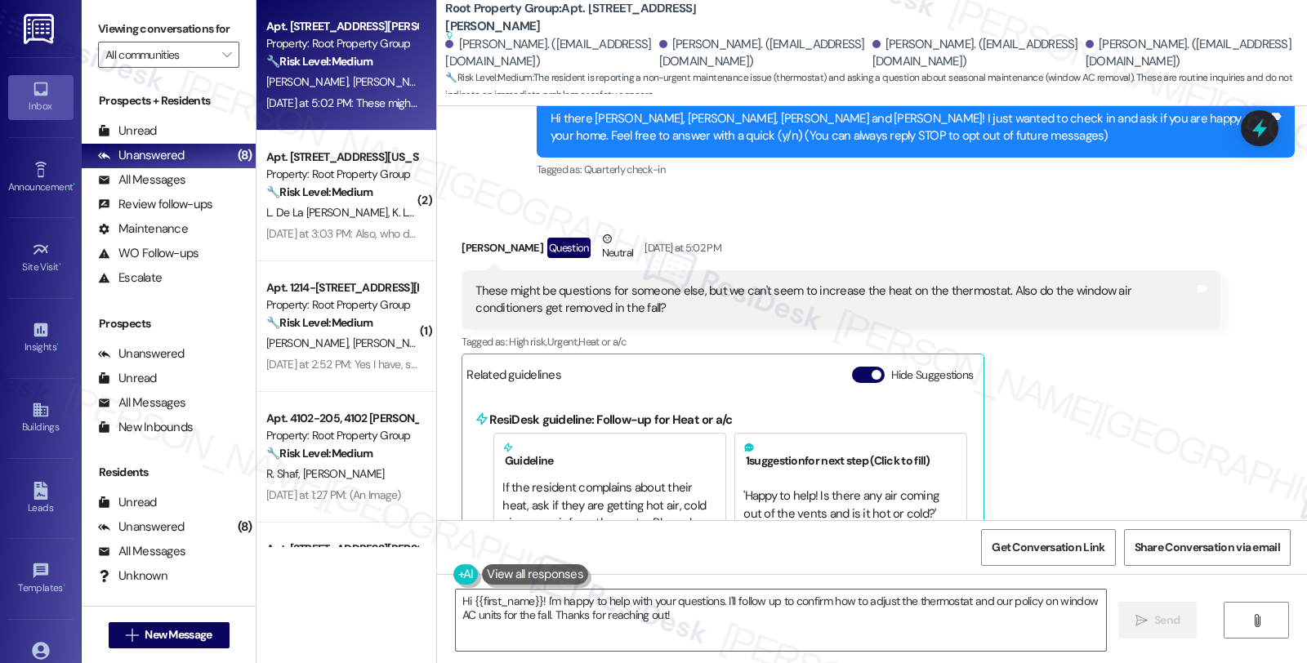
click at [461, 253] on div "Julie Selander Question Neutral Yesterday at 5:02 PM" at bounding box center [840, 250] width 758 height 40
copy div "Julie"
click at [463, 592] on textarea "Hi {{first_name}}! I'm happy to help with your questions. I'll follow up to con…" at bounding box center [781, 620] width 650 height 61
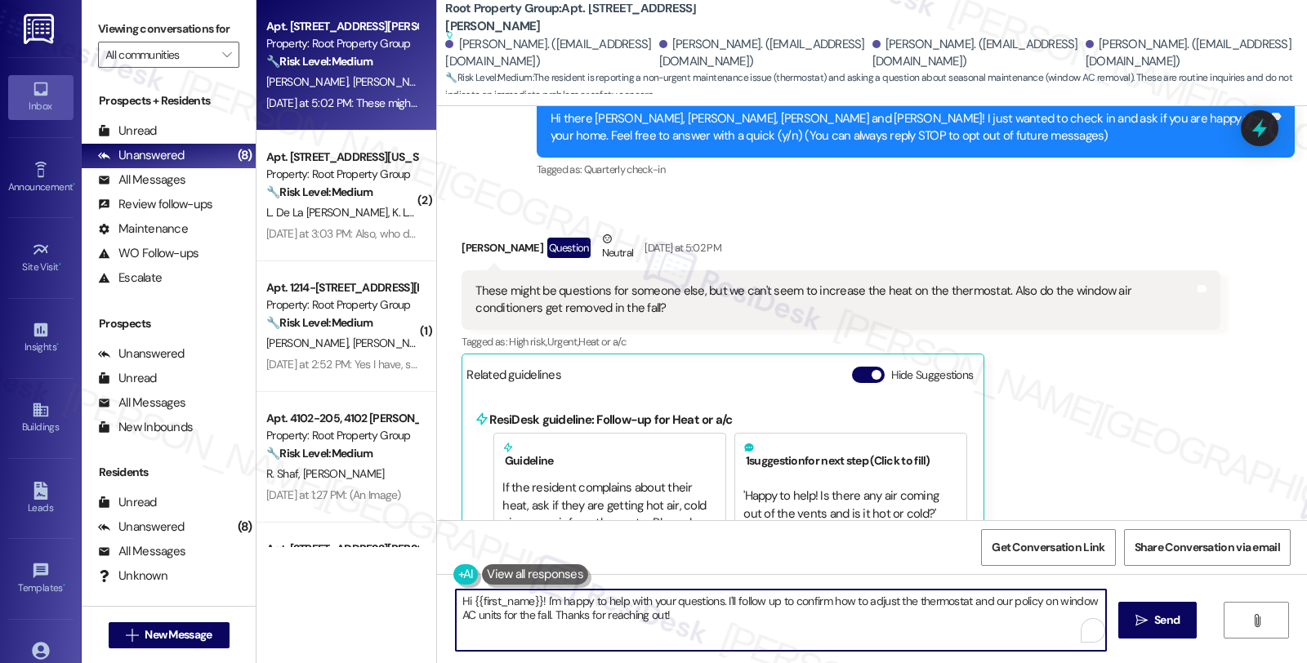
click at [463, 605] on textarea "Hi {{first_name}}! I'm happy to help with your questions. I'll follow up to con…" at bounding box center [781, 620] width 650 height 61
paste textarea "Julie"
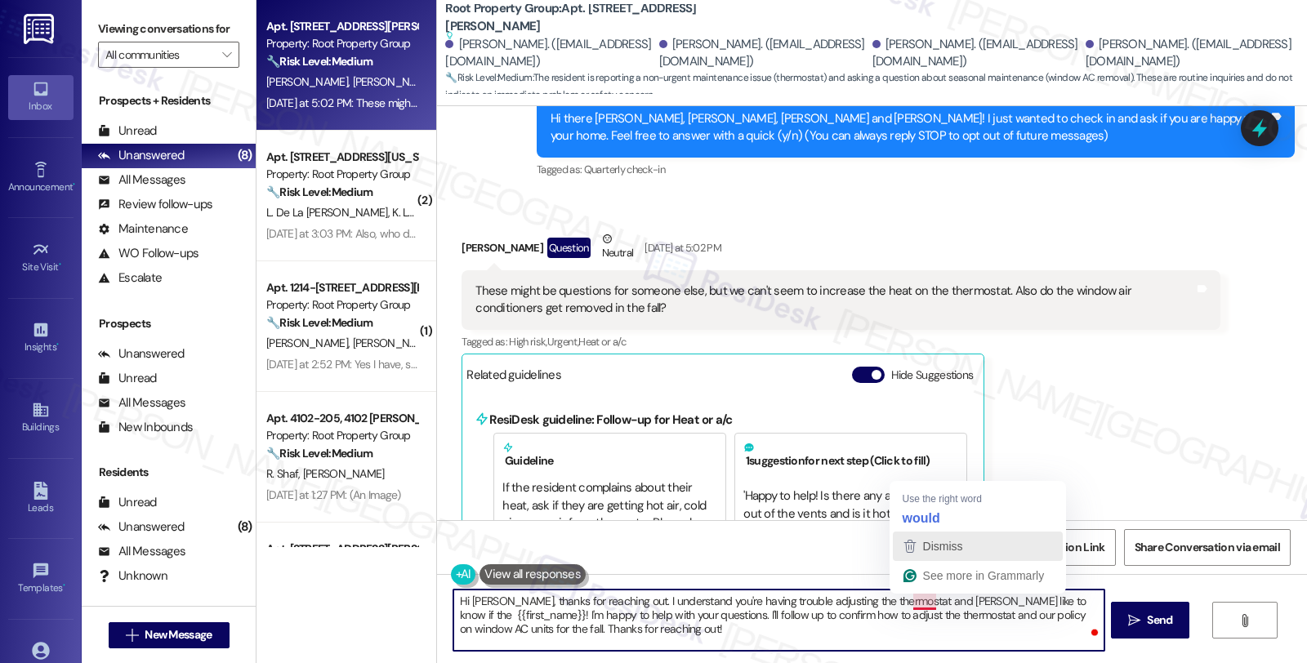
click at [919, 532] on button "Dismiss" at bounding box center [978, 546] width 170 height 29
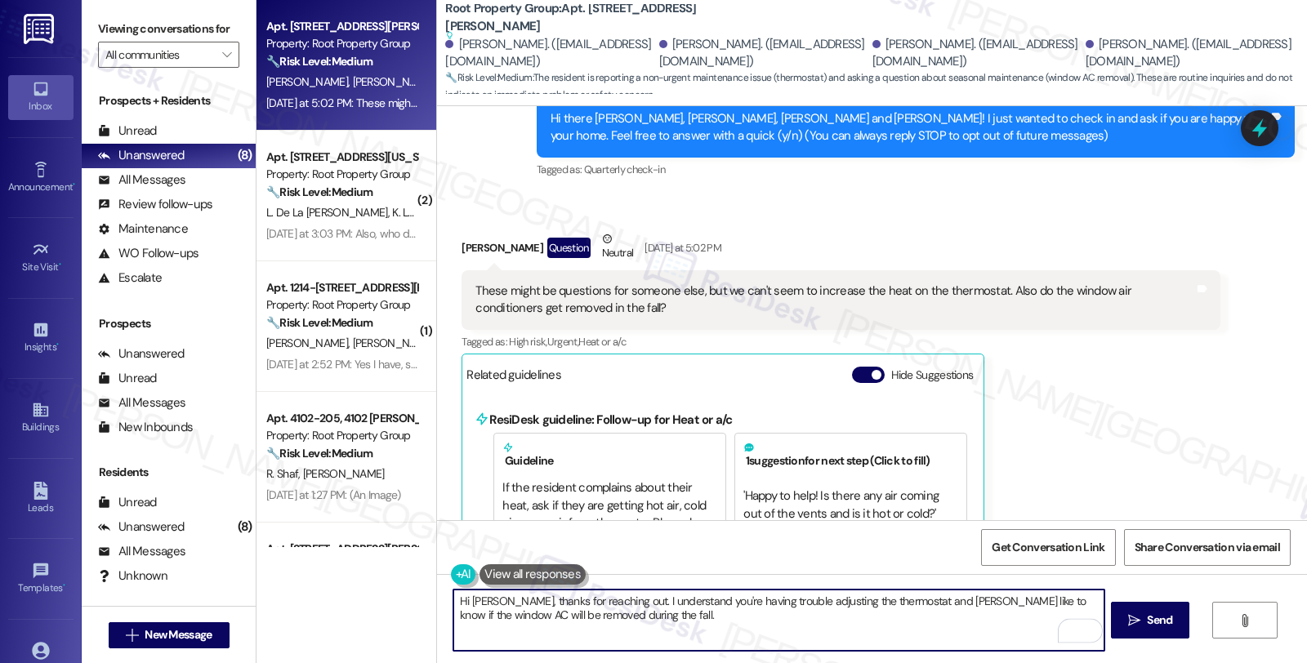
click at [578, 617] on textarea "Hi Julie, thanks for reaching out. I understand you're having trouble adjusting…" at bounding box center [778, 620] width 650 height 61
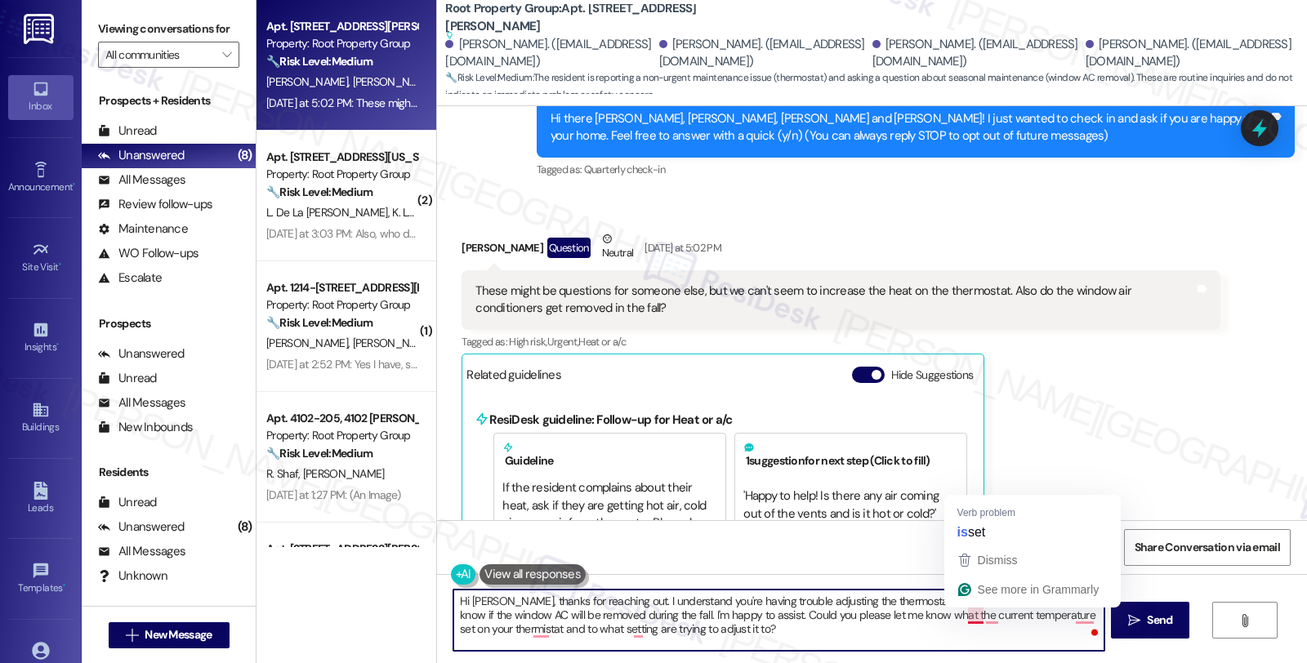
type textarea "Hi Julie, thanks for reaching out. I understand you're having trouble adjusting…"
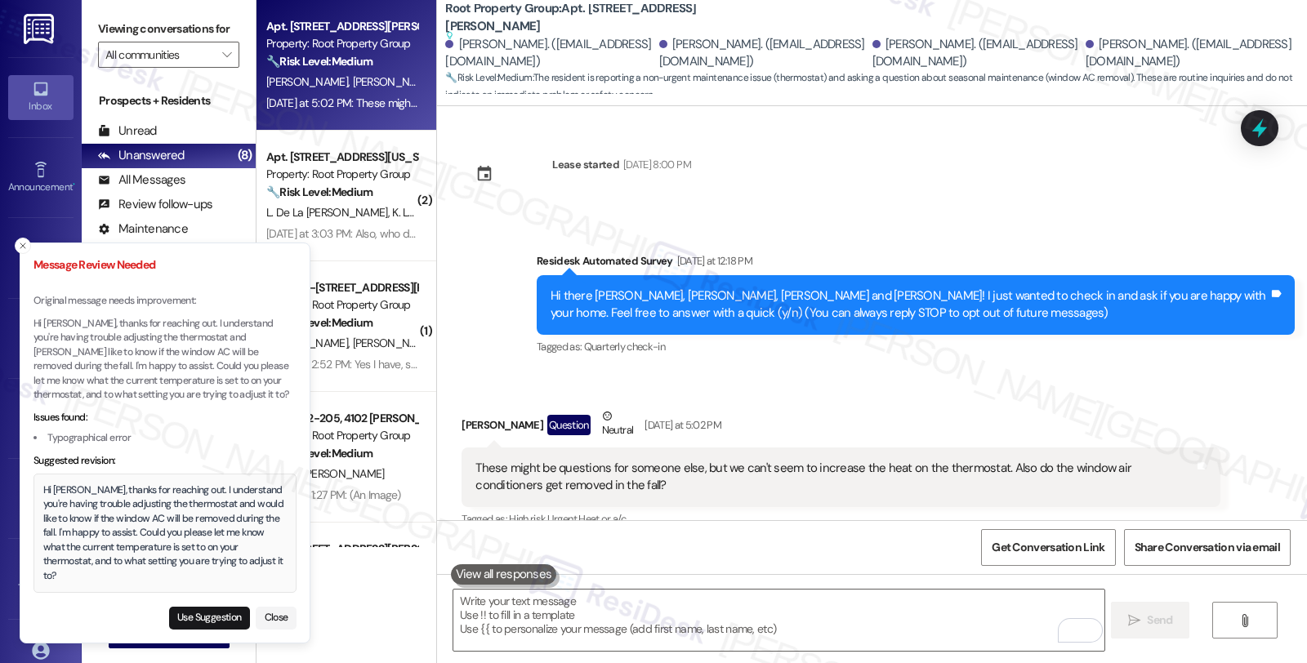
scroll to position [177, 0]
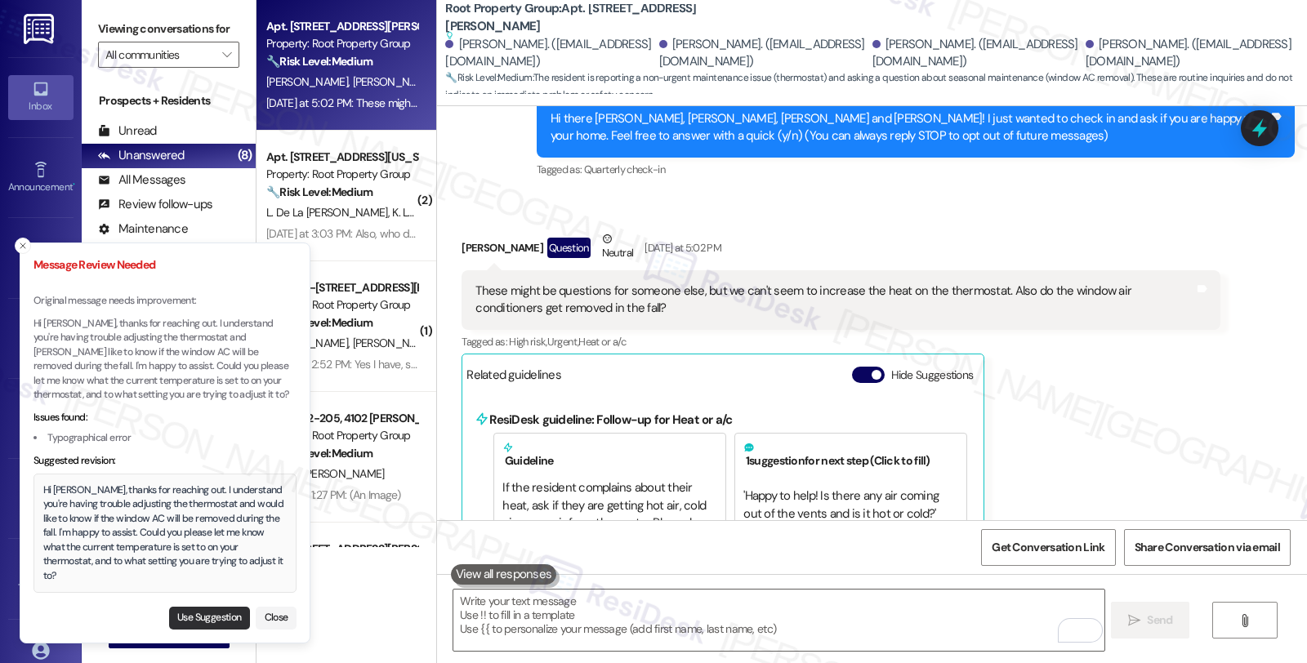
click at [186, 616] on button "Use Suggestion" at bounding box center [209, 618] width 81 height 23
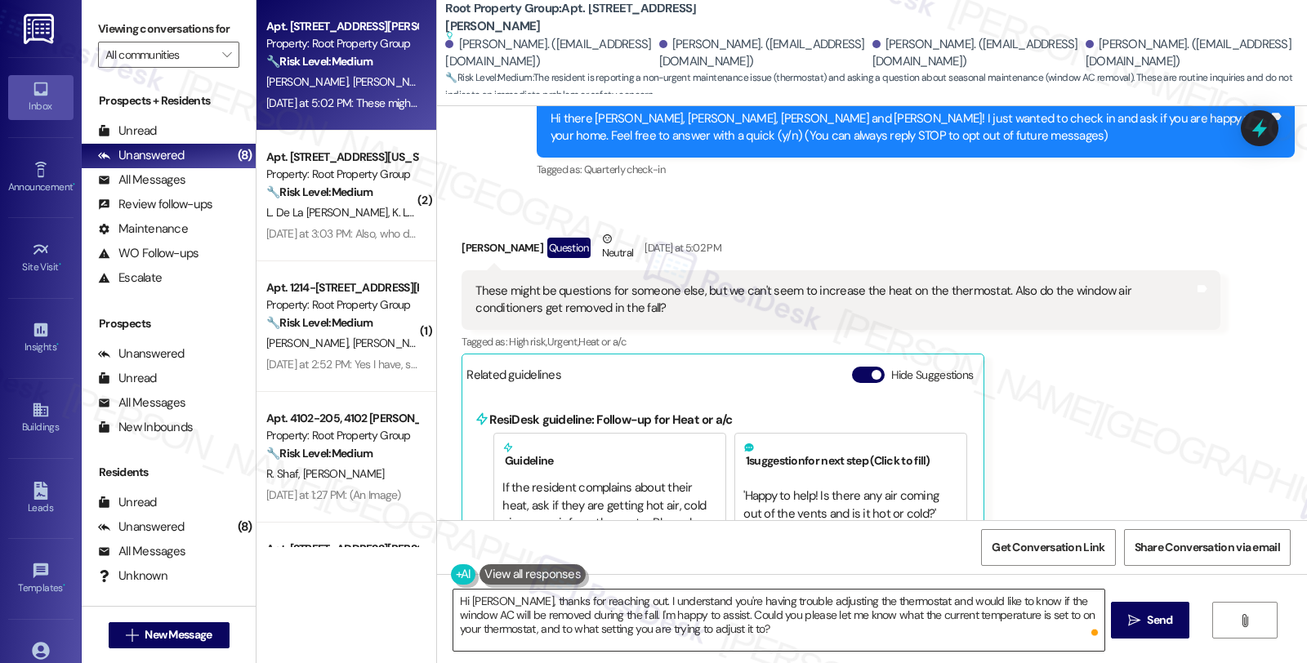
click at [788, 635] on textarea "Hi Julie, thanks for reaching out. I understand you're having trouble adjusting…" at bounding box center [778, 620] width 650 height 61
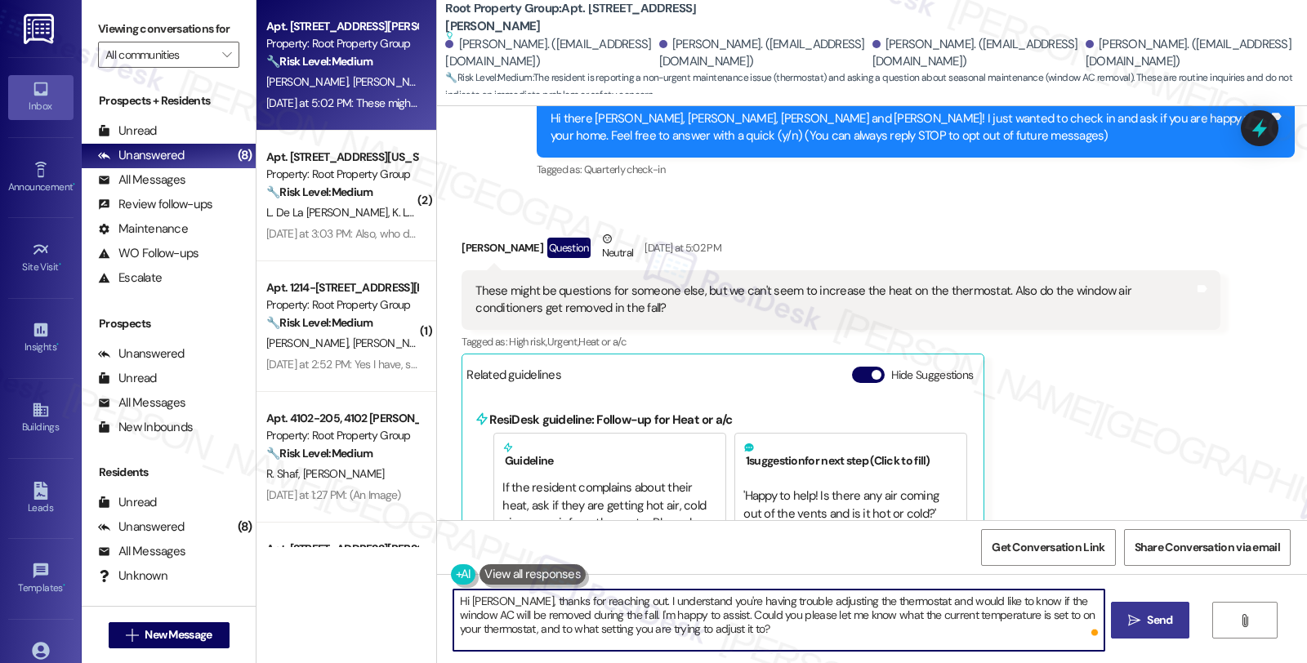
click at [1156, 604] on button " Send" at bounding box center [1150, 620] width 79 height 37
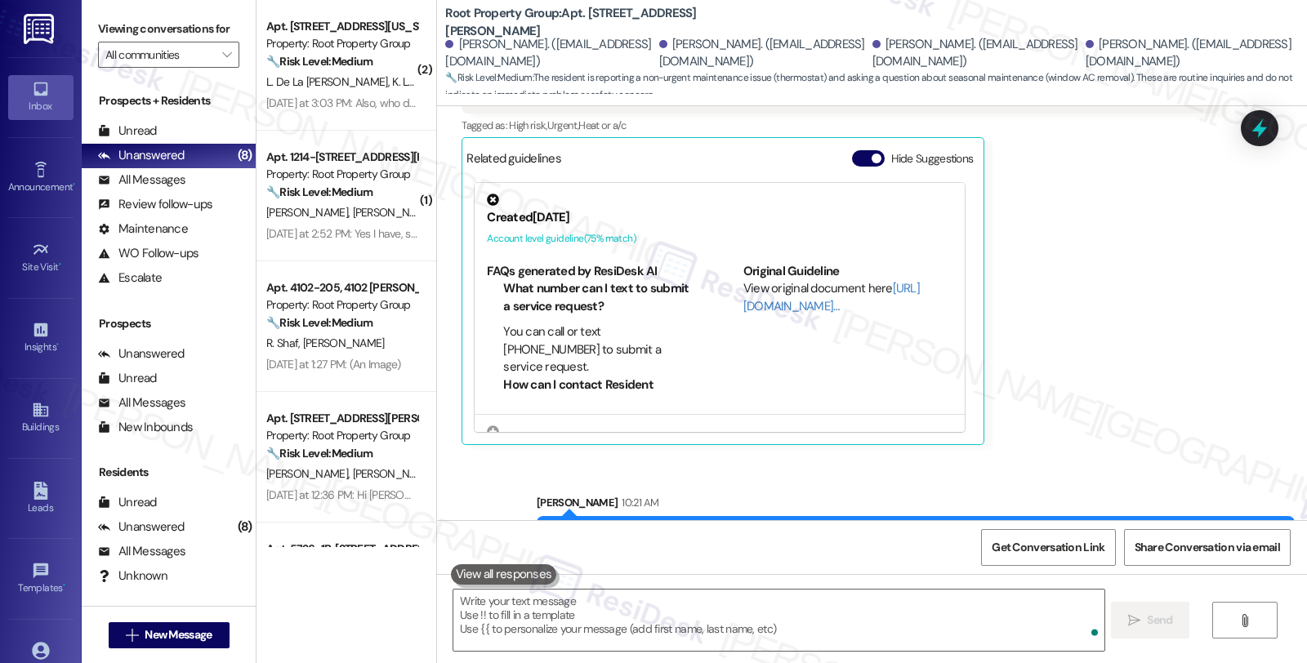
scroll to position [479, 0]
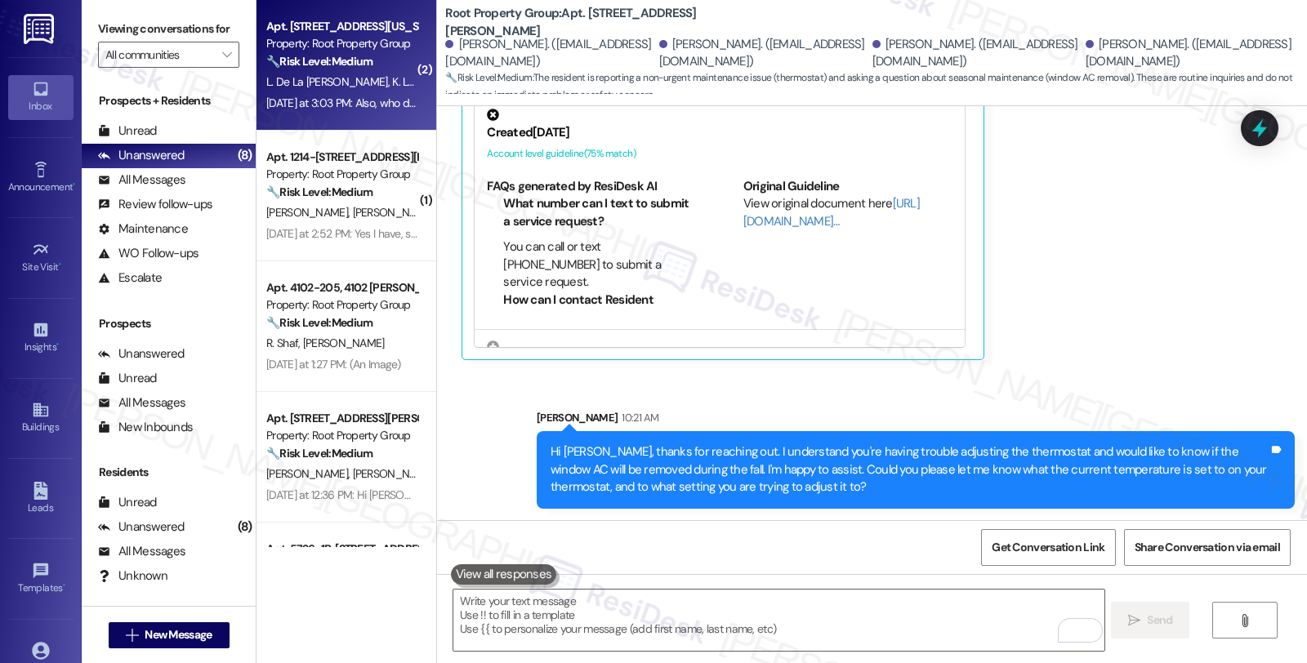
click at [309, 51] on div "Property: Root Property Group" at bounding box center [341, 43] width 151 height 17
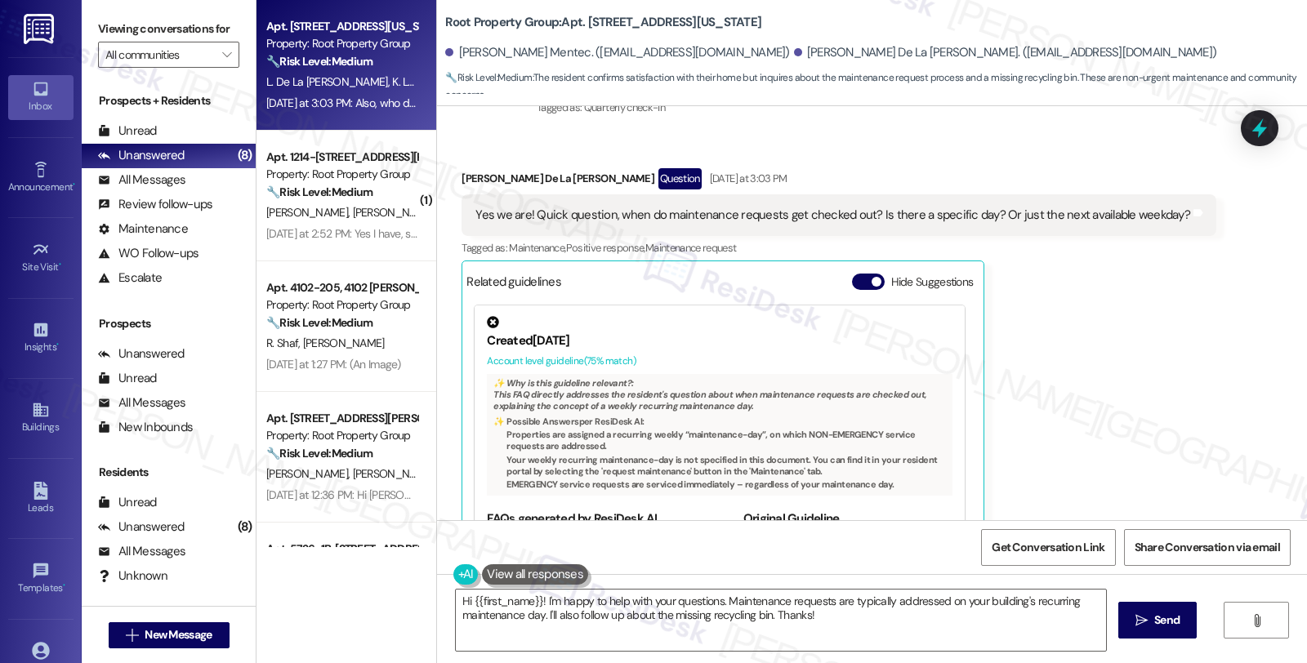
scroll to position [611, 0]
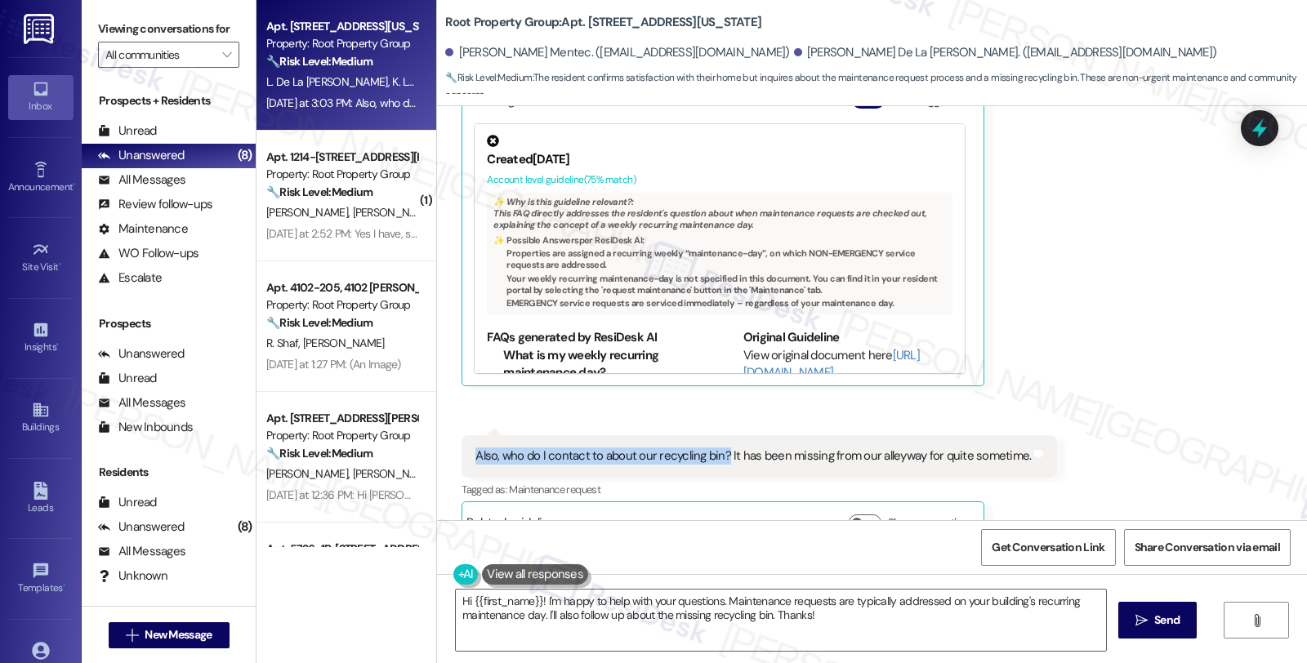
drag, startPoint x: 544, startPoint y: 421, endPoint x: 714, endPoint y: 426, distance: 169.9
click at [714, 448] on div "Also, who do I contact to about our recycling bin? It has been missing from our…" at bounding box center [752, 456] width 555 height 17
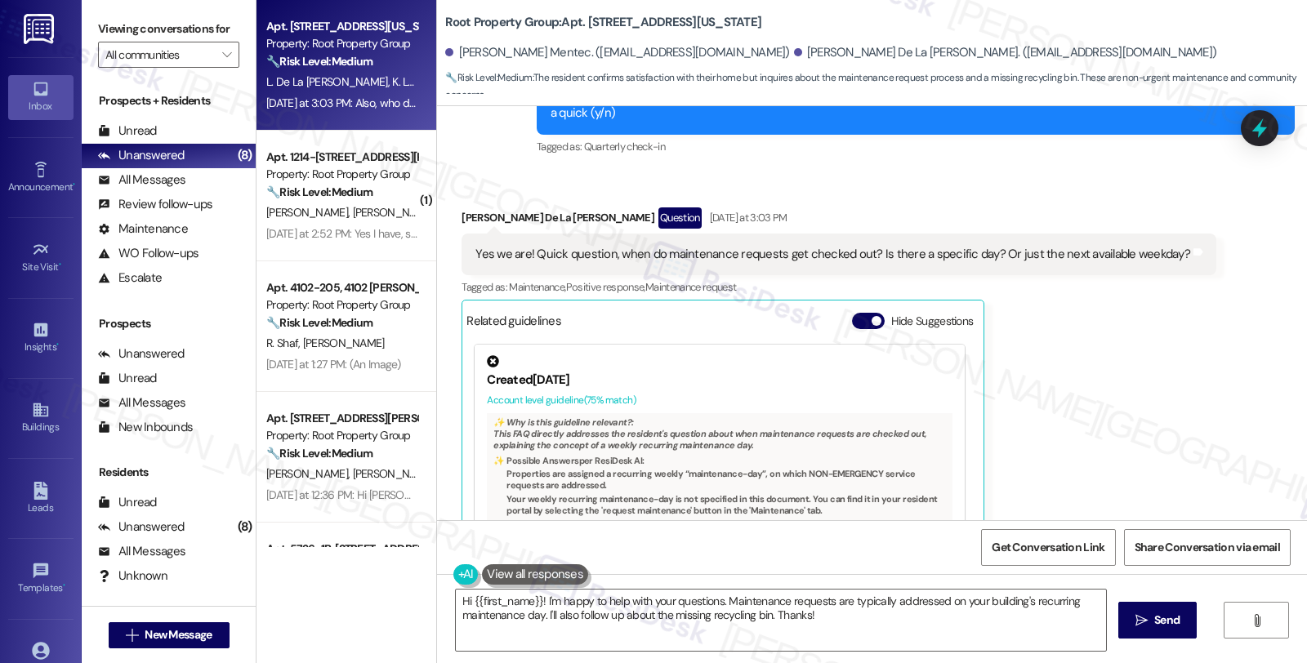
scroll to position [339, 0]
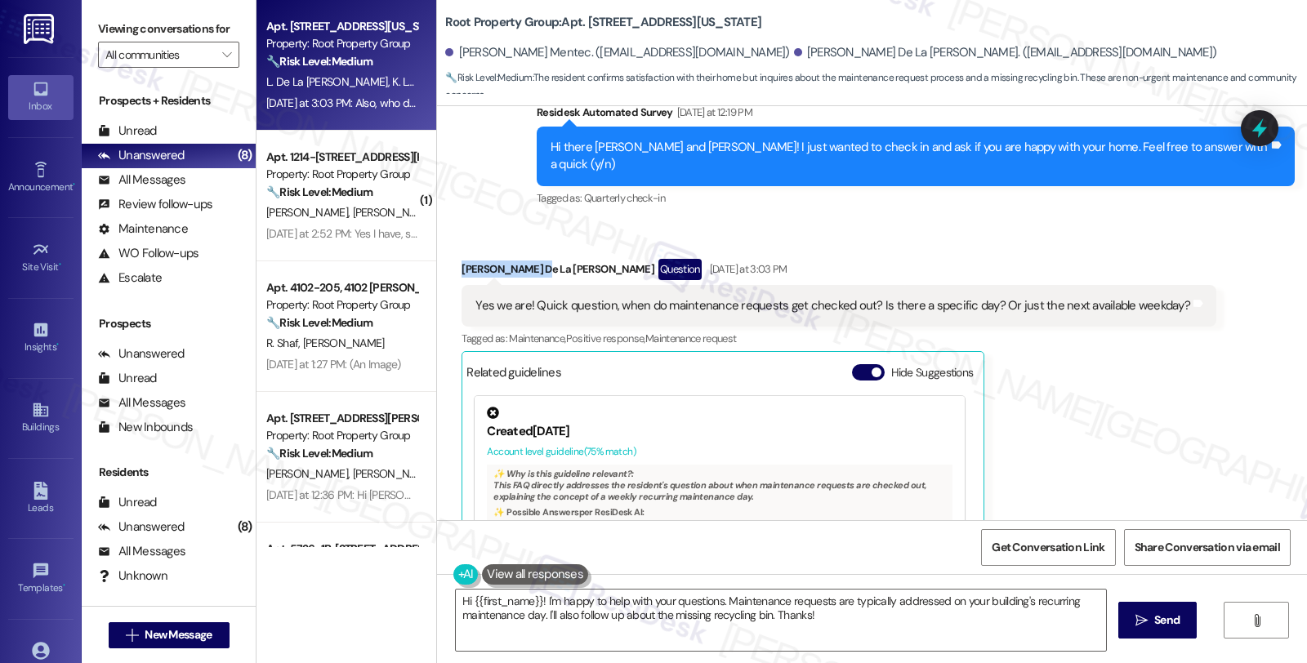
drag, startPoint x: 475, startPoint y: 235, endPoint x: 523, endPoint y: 241, distance: 48.5
click at [523, 259] on div "Lina De La Cruz Question Yesterday at 3:03 PM" at bounding box center [838, 272] width 755 height 26
copy div "Lina De La Cruz"
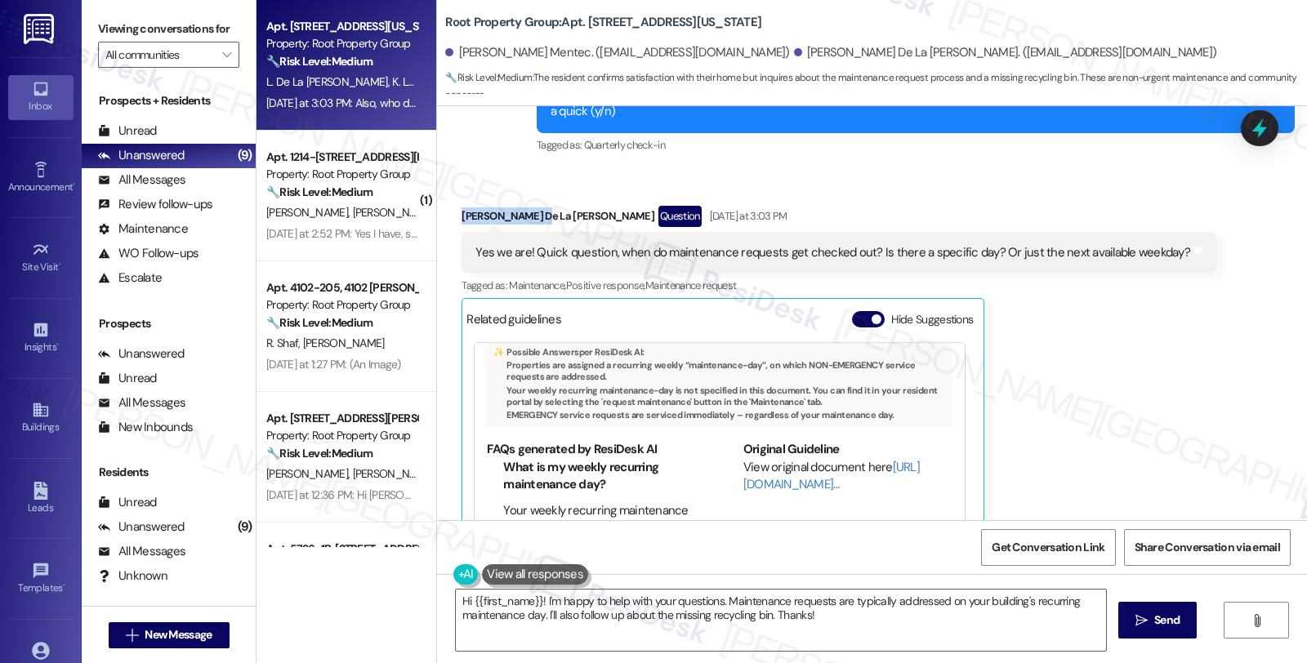
scroll to position [430, 0]
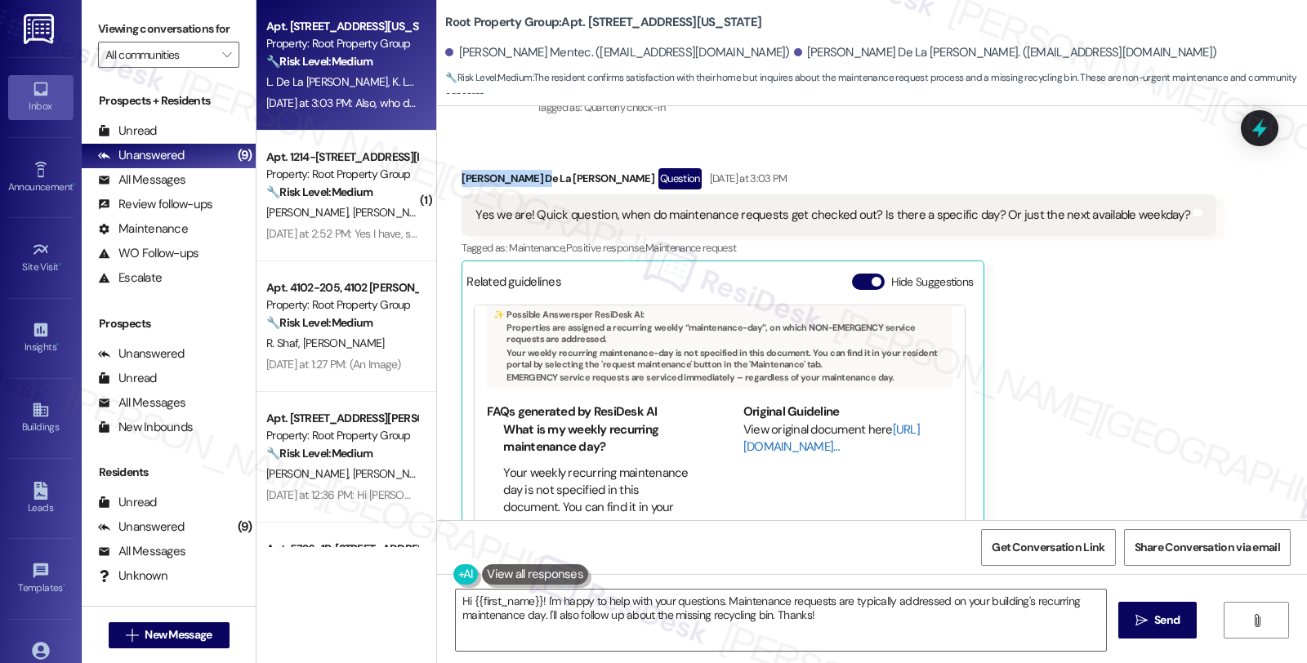
click at [746, 421] on link "[URL][DOMAIN_NAME]…" at bounding box center [831, 437] width 176 height 33
click at [461, 168] on div "Lina De La Cruz Question Yesterday at 3:03 PM" at bounding box center [838, 181] width 755 height 26
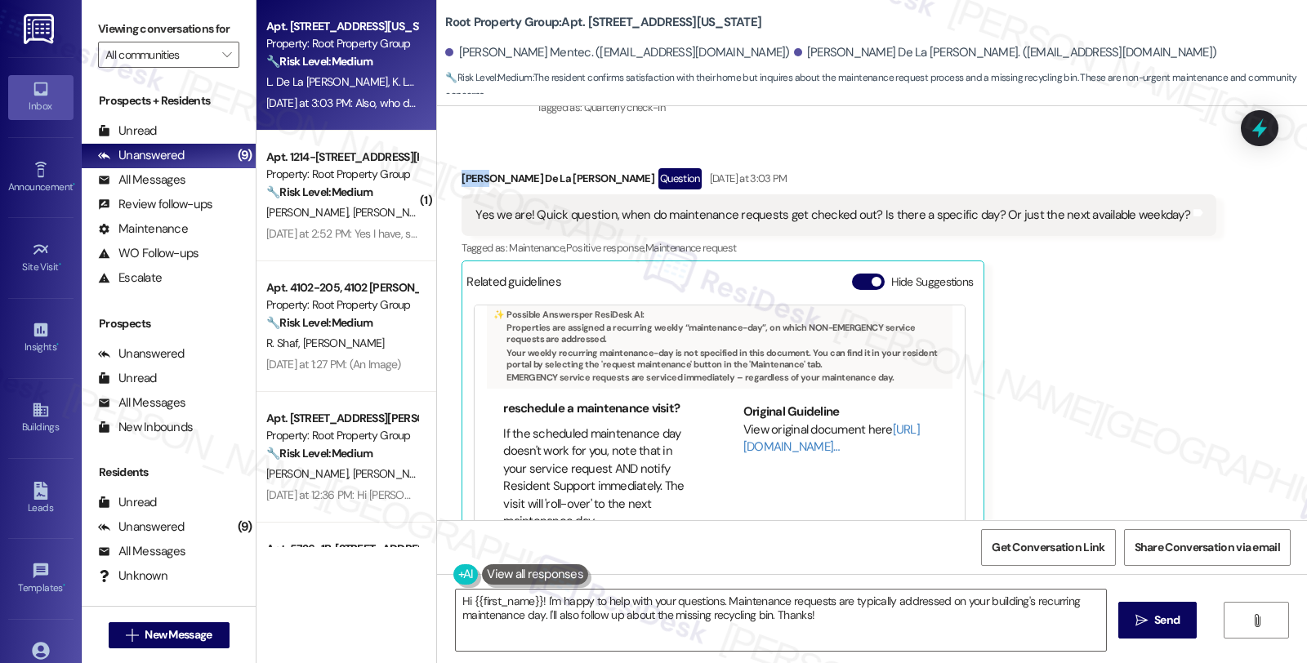
click at [461, 168] on div "Lina De La Cruz Question Yesterday at 3:03 PM" at bounding box center [838, 181] width 755 height 26
drag, startPoint x: 461, startPoint y: 601, endPoint x: 532, endPoint y: 601, distance: 70.2
click at [464, 601] on textarea "Hi {{first_name}}! I'm happy to help with your questions. Maintenance requests …" at bounding box center [781, 620] width 650 height 61
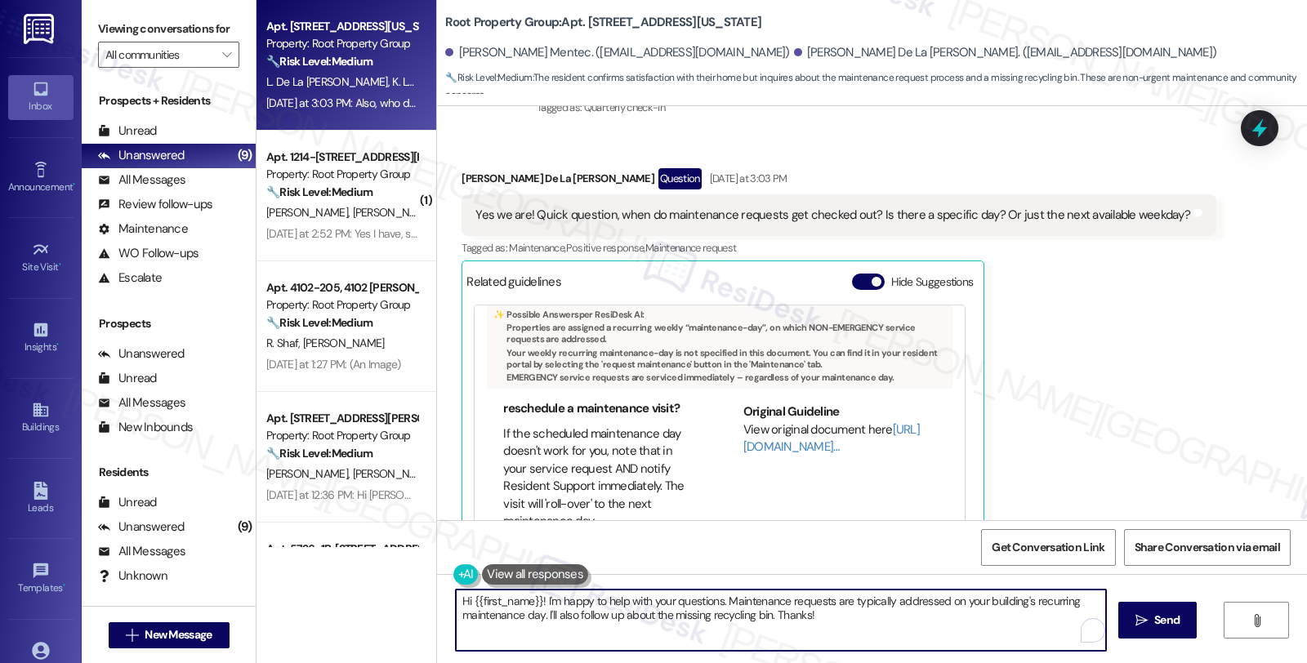
paste textarea "Lina"
click at [746, 600] on textarea "Hi Lina, thanks for reaching out. I see you have questions about {{first_name}}…" at bounding box center [778, 620] width 650 height 61
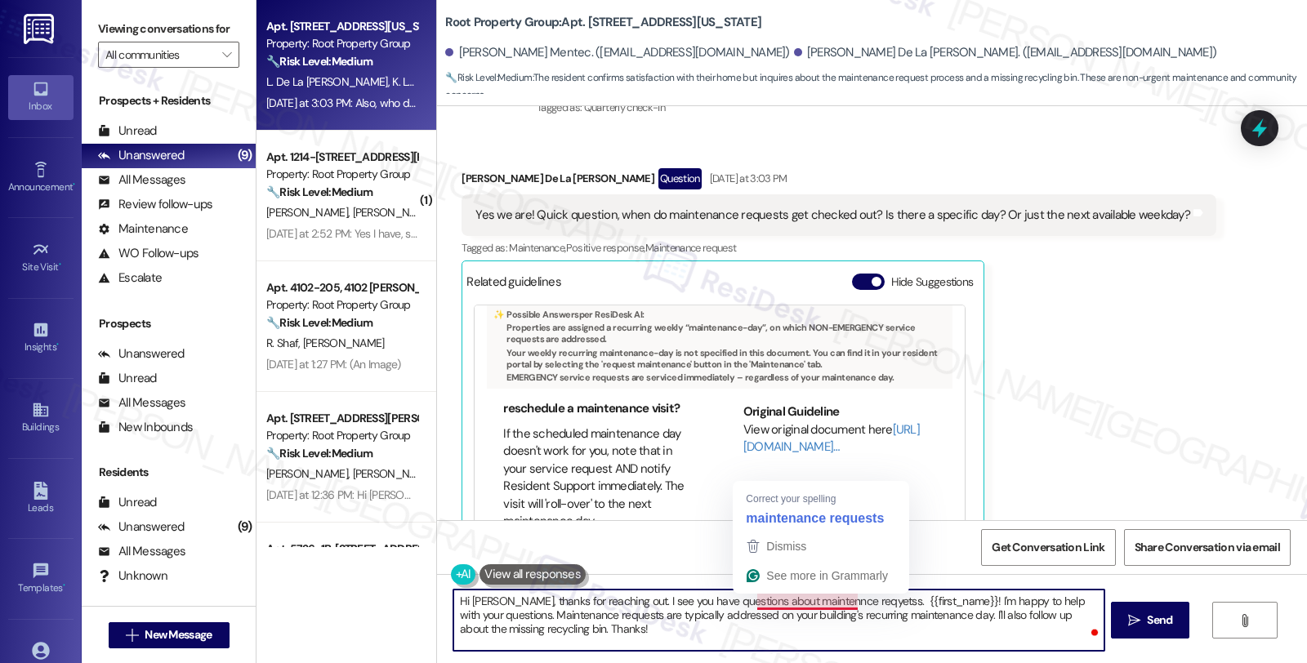
click at [818, 595] on textarea "Hi Lina, thanks for reaching out. I see you have questions about maintennce req…" at bounding box center [778, 620] width 650 height 61
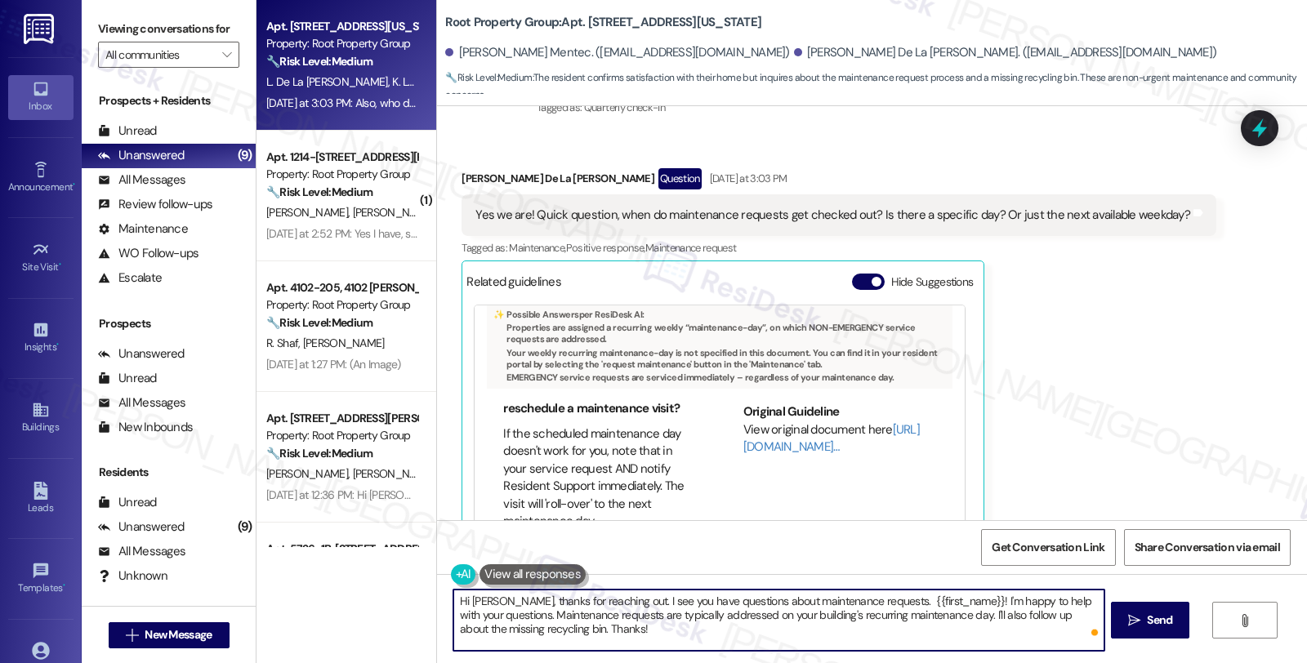
click at [855, 600] on textarea "Hi Lina, thanks for reaching out. I see you have questions about maintenance re…" at bounding box center [778, 620] width 650 height 61
click at [494, 613] on textarea "Hi Lina, thanks for reaching out. I see you have questions about maintenance re…" at bounding box center [778, 620] width 650 height 61
click at [650, 614] on textarea "Hi Lina, thanks for reaching out. I see you have questions about maintenance re…" at bounding box center [778, 620] width 650 height 61
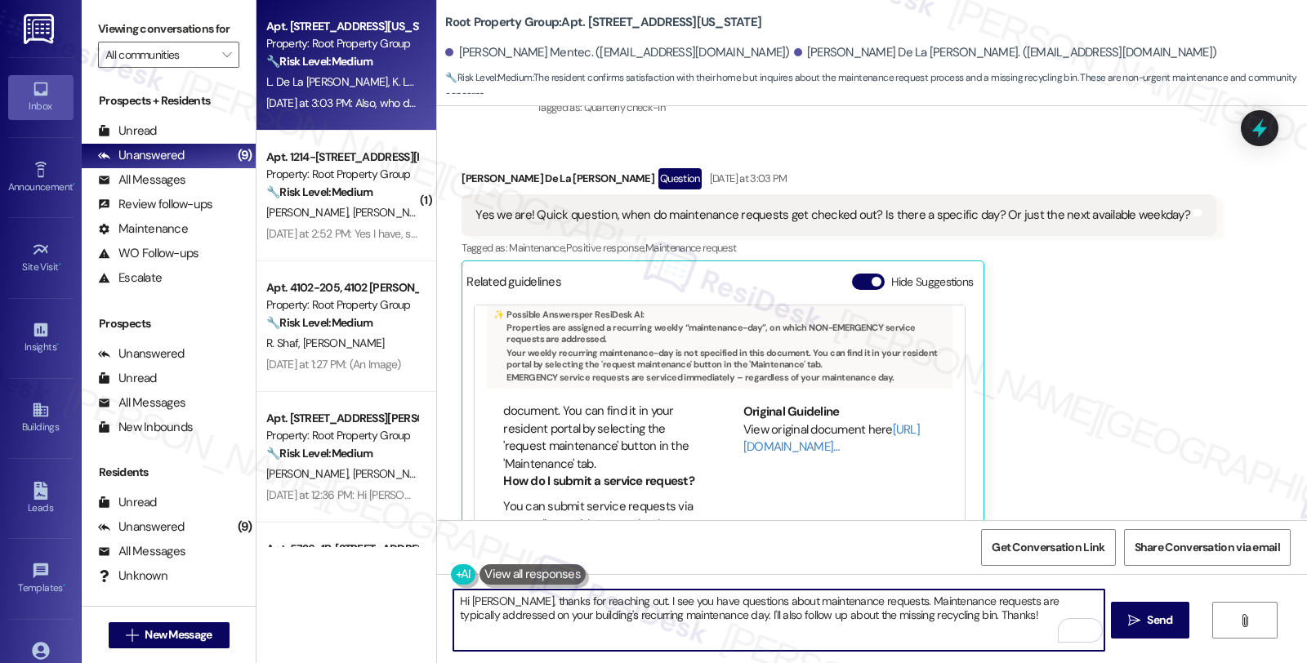
scroll to position [0, 0]
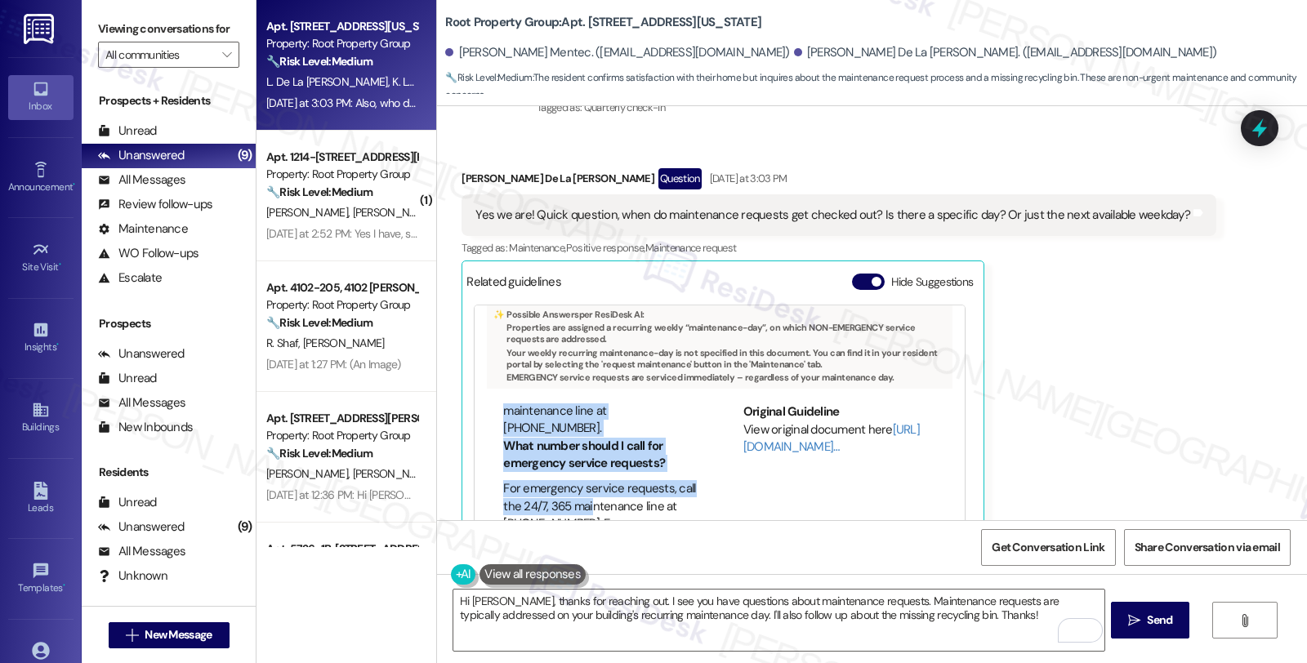
drag, startPoint x: 556, startPoint y: 472, endPoint x: 581, endPoint y: 485, distance: 27.8
click at [581, 485] on div "FAQs generated by ResiDesk AI What is my weekly recurring maintenance day? Your…" at bounding box center [592, 469] width 210 height 132
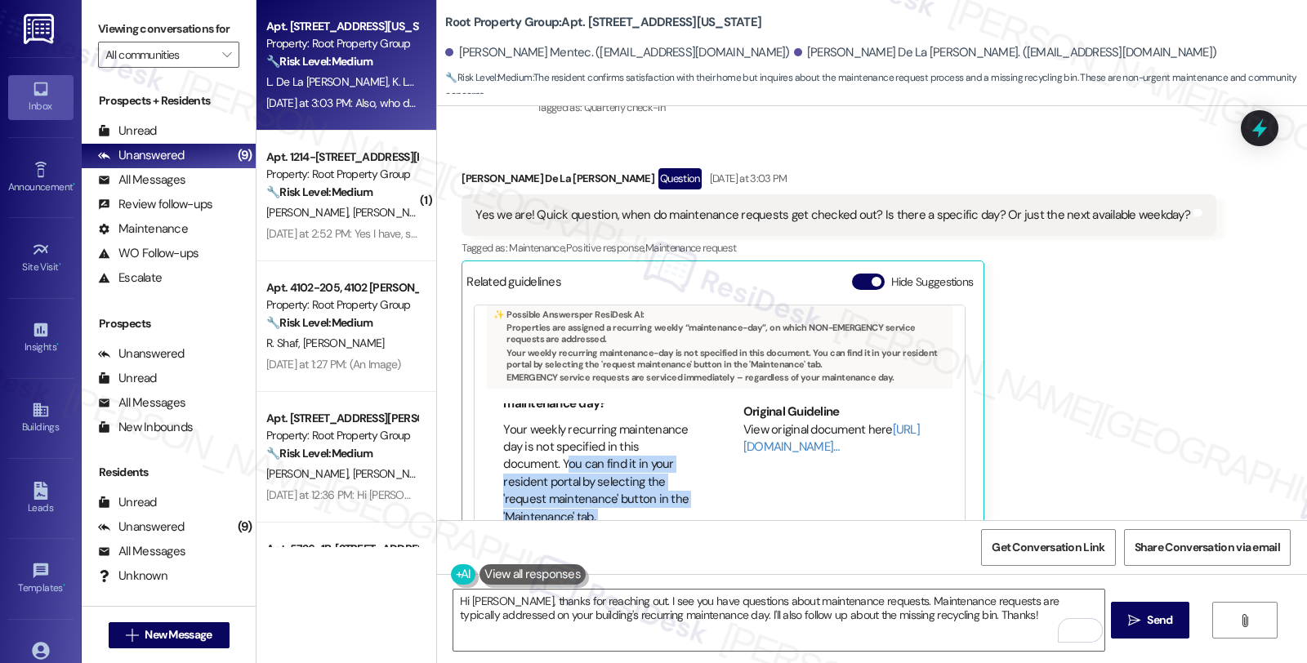
scroll to position [8, 0]
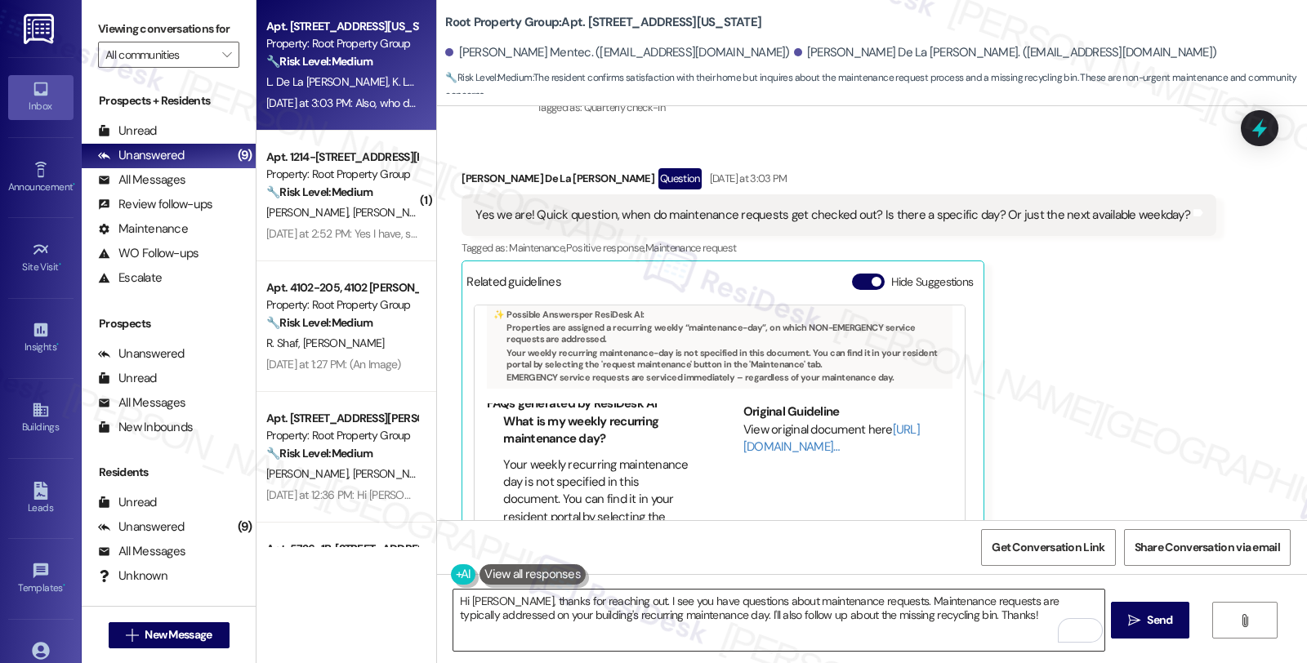
click at [644, 616] on textarea "Hi Lina, thanks for reaching out. I see you have questions about maintenance re…" at bounding box center [778, 620] width 650 height 61
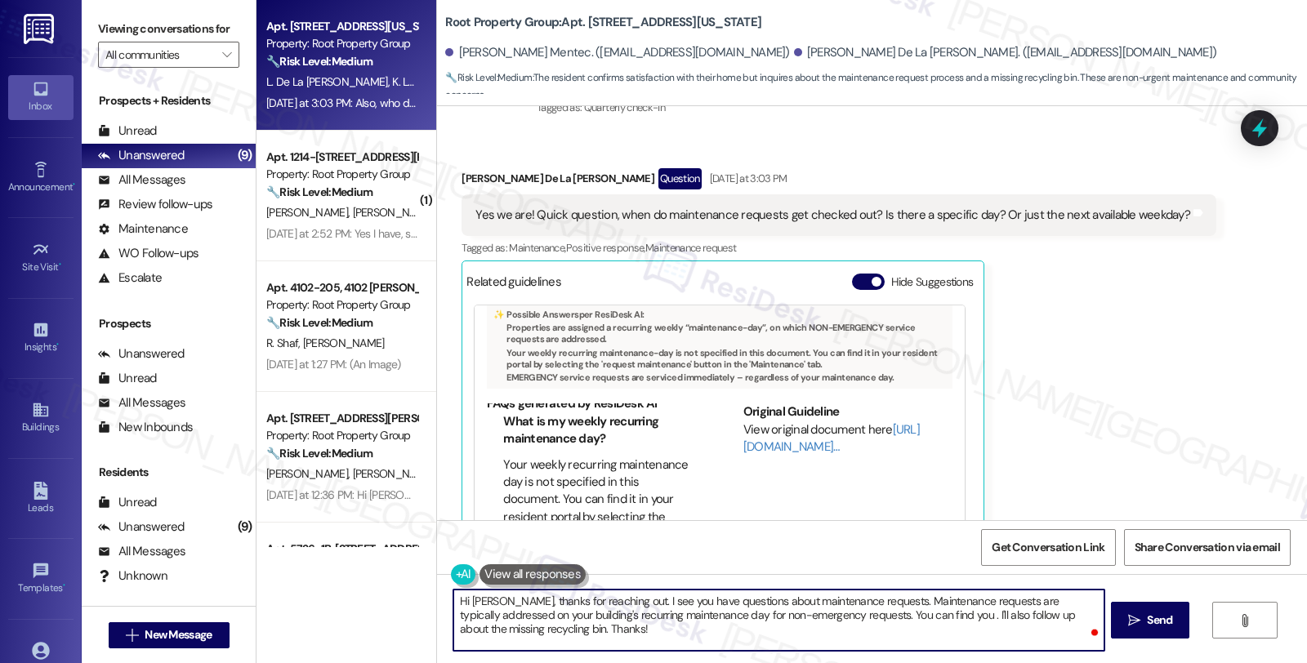
paste textarea "You can find it in your resident portal by selecting the 'request maintenance' …"
click at [883, 615] on textarea "Hi Lina, thanks for reaching out. I see you have questions about maintenance re…" at bounding box center [778, 620] width 650 height 61
paste textarea "eekly recurring maintenance day"
click at [1052, 614] on textarea "Hi Lina, thanks for reaching out. I see you have questions about maintenance re…" at bounding box center [778, 620] width 650 height 61
click at [497, 633] on textarea "Hi Lina, thanks for reaching out. I see you have questions about maintenance re…" at bounding box center [778, 620] width 650 height 61
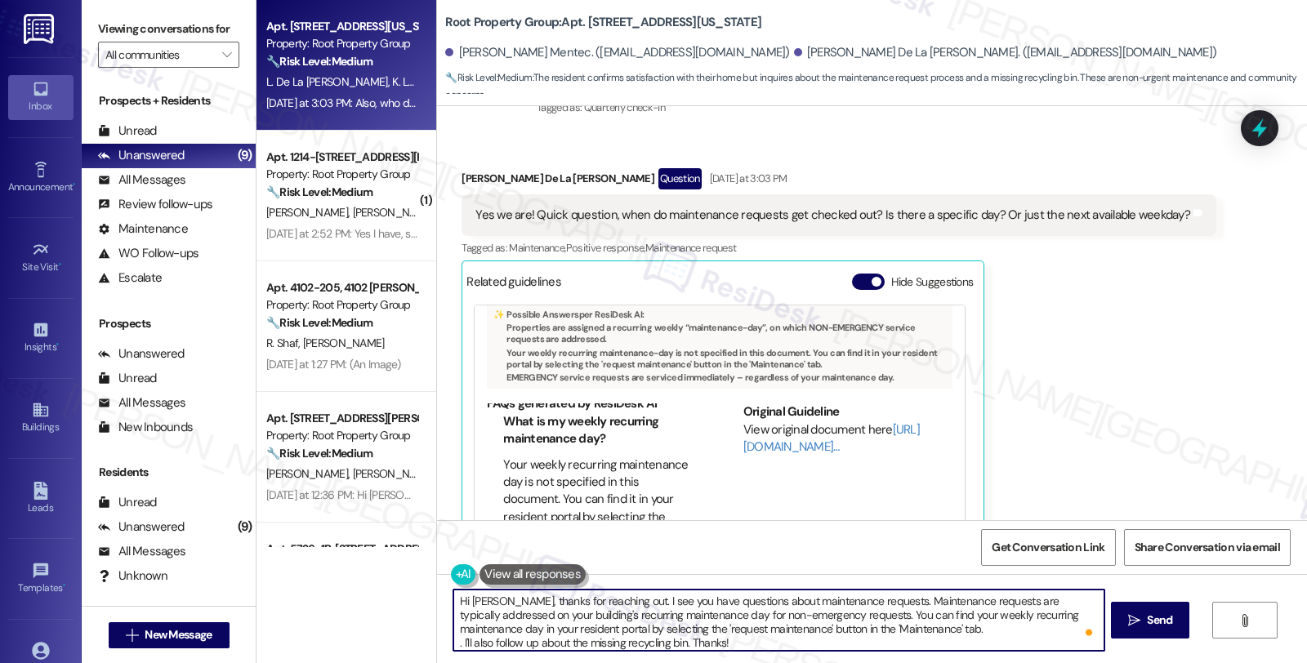
drag, startPoint x: 893, startPoint y: 637, endPoint x: 901, endPoint y: 659, distance: 23.2
click at [901, 659] on div "Hi Lina, thanks for reaching out. I see you have questions about maintenance re…" at bounding box center [872, 635] width 870 height 123
click at [871, 625] on textarea "Hi Lina, thanks for reaching out. I see you have questions about maintenance re…" at bounding box center [778, 620] width 650 height 61
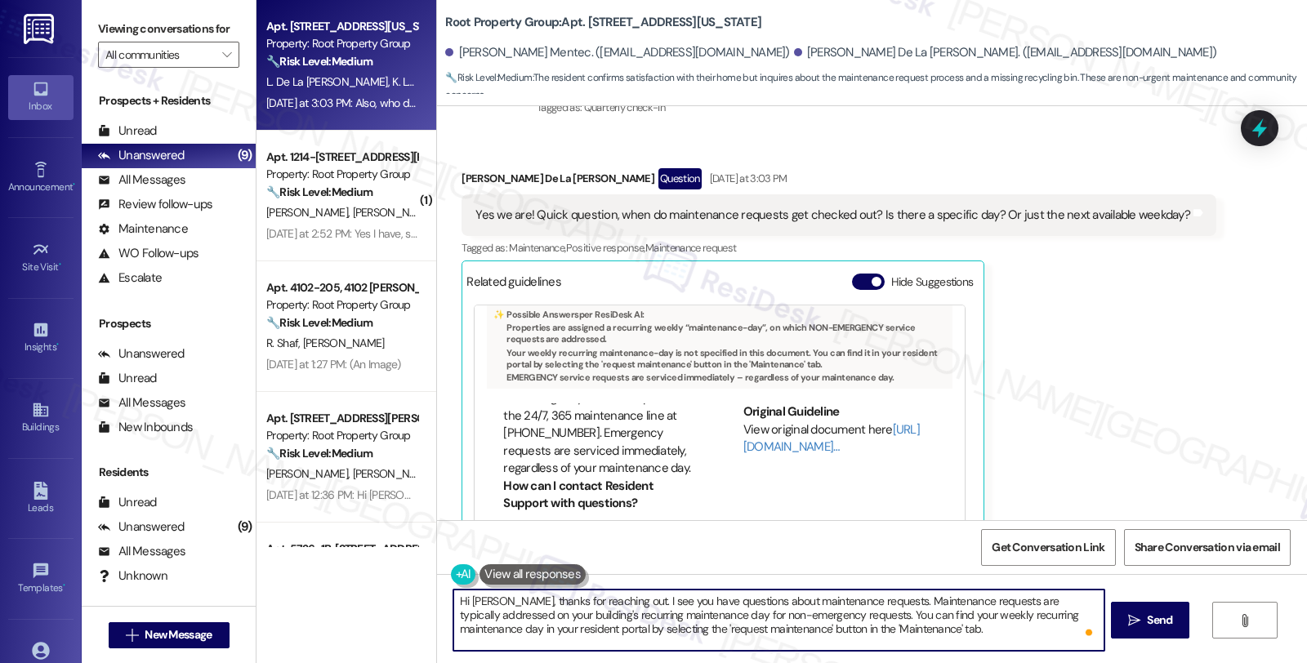
scroll to position [371, 0]
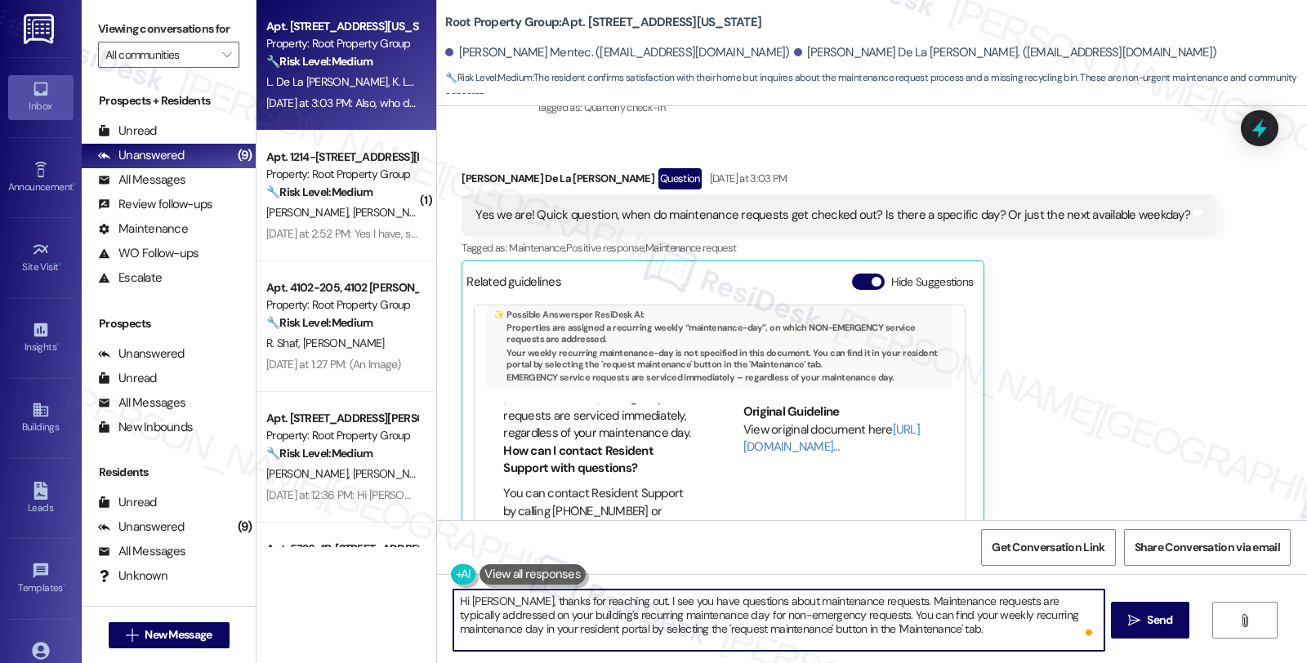
click at [929, 631] on textarea "Hi Lina, thanks for reaching out. I see you have questions about maintenance re…" at bounding box center [778, 620] width 650 height 61
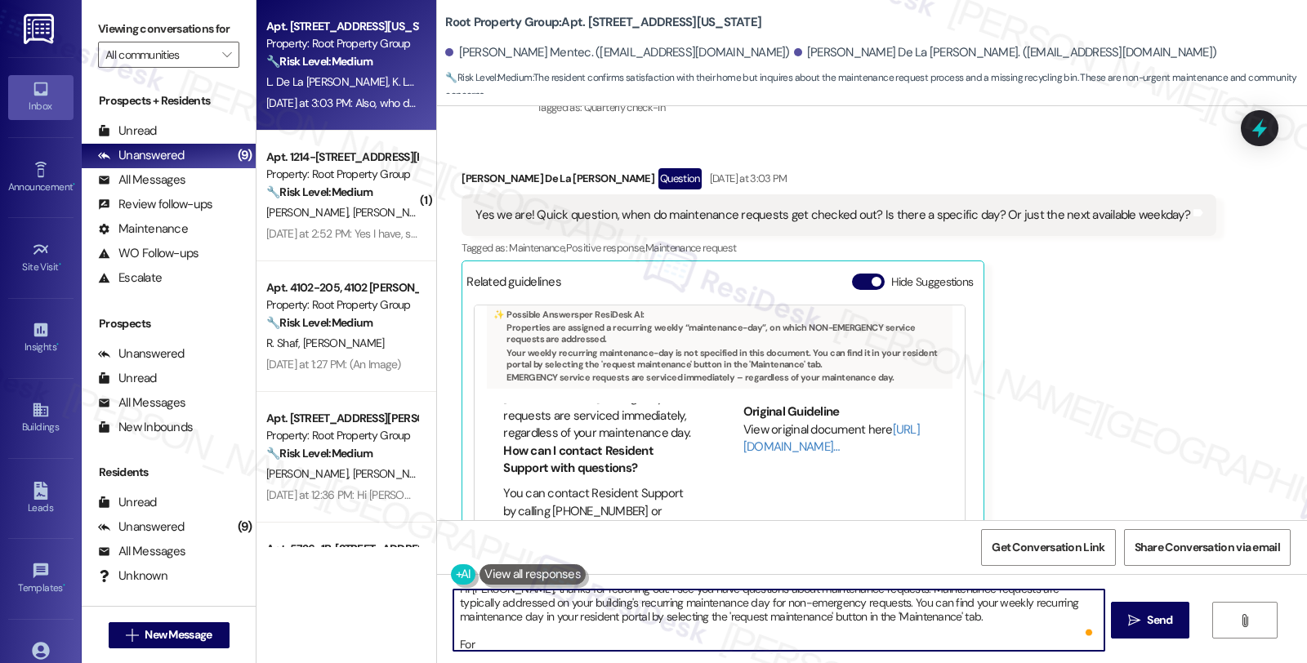
paste textarea "EMERGENCY service requests are serviced immediately – regardless of your mainte…"
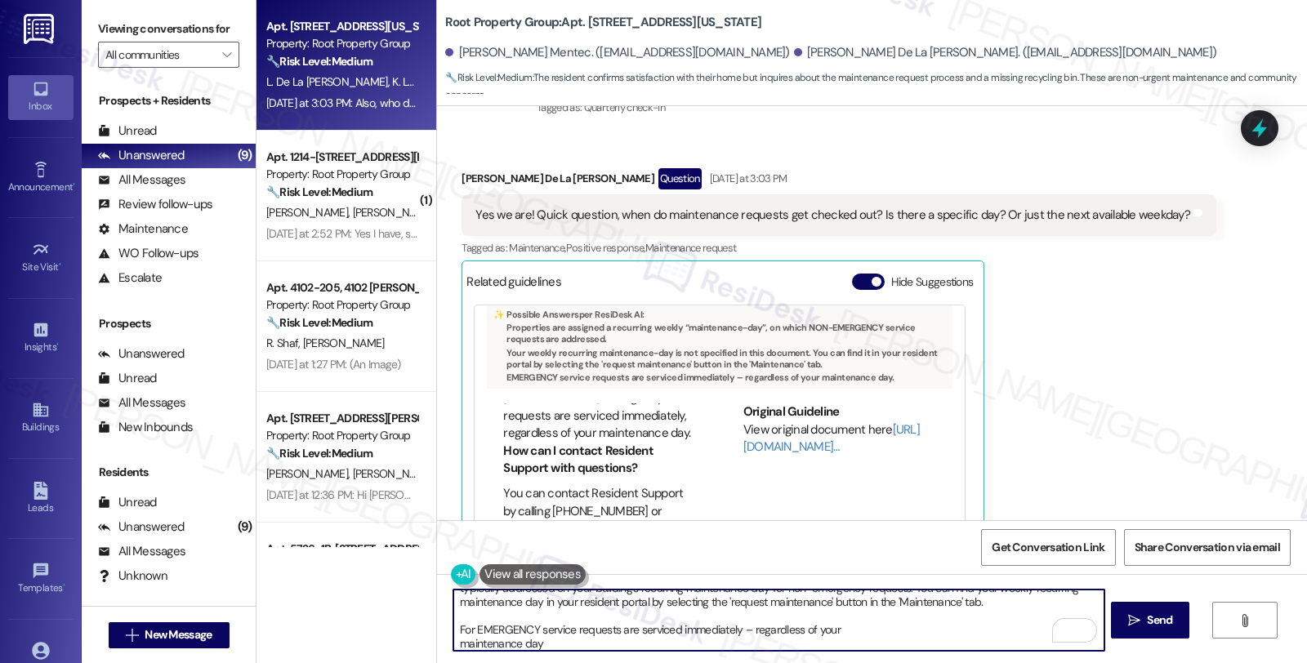
click at [606, 629] on textarea "Hi Lina, thanks for reaching out. I see you have questions about maintenance re…" at bounding box center [778, 620] width 650 height 61
drag, startPoint x: 902, startPoint y: 611, endPoint x: 897, endPoint y: 656, distance: 45.2
click at [897, 656] on div "Hi Lina, thanks for reaching out. I see you have questions about maintenance re…" at bounding box center [872, 635] width 870 height 123
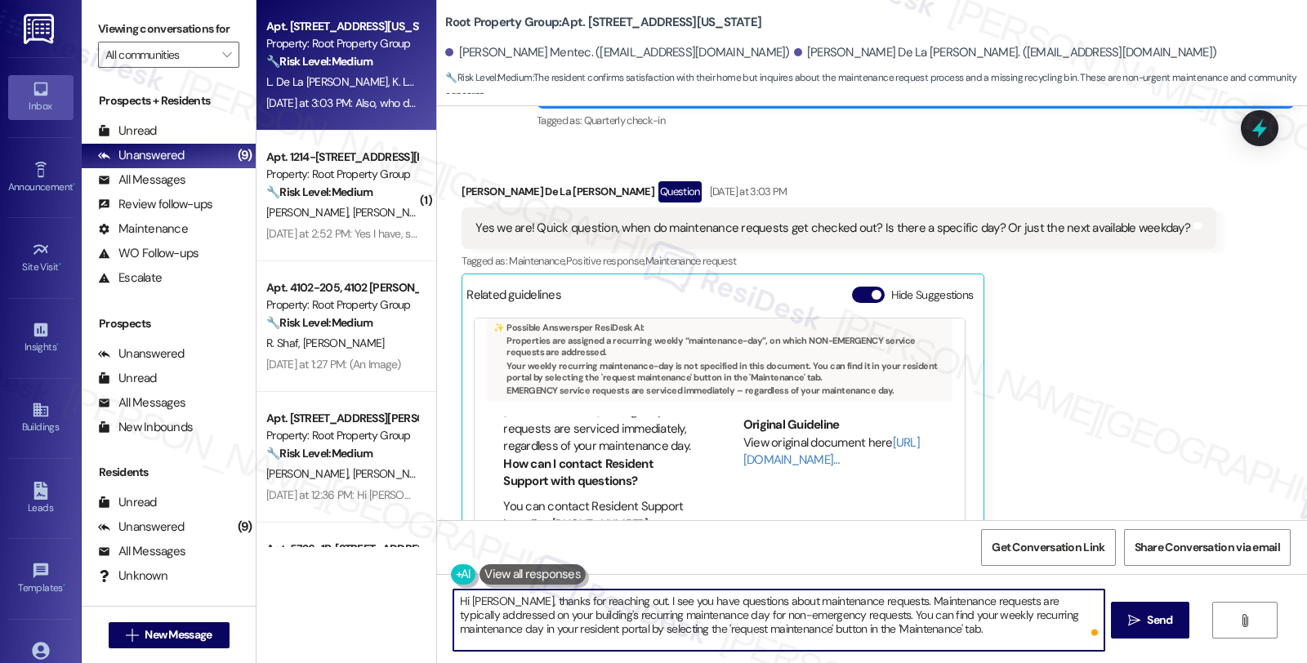
scroll to position [453, 0]
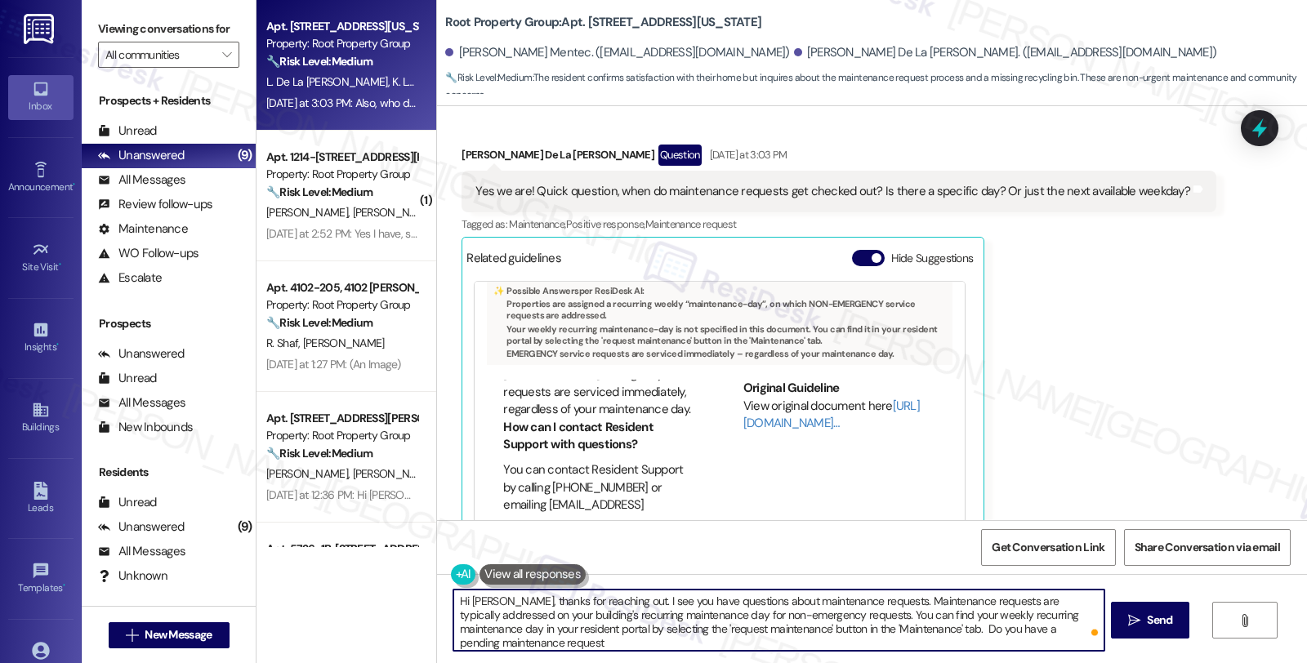
click at [1072, 629] on textarea "Hi Lina, thanks for reaching out. I see you have questions about maintenance re…" at bounding box center [778, 620] width 650 height 61
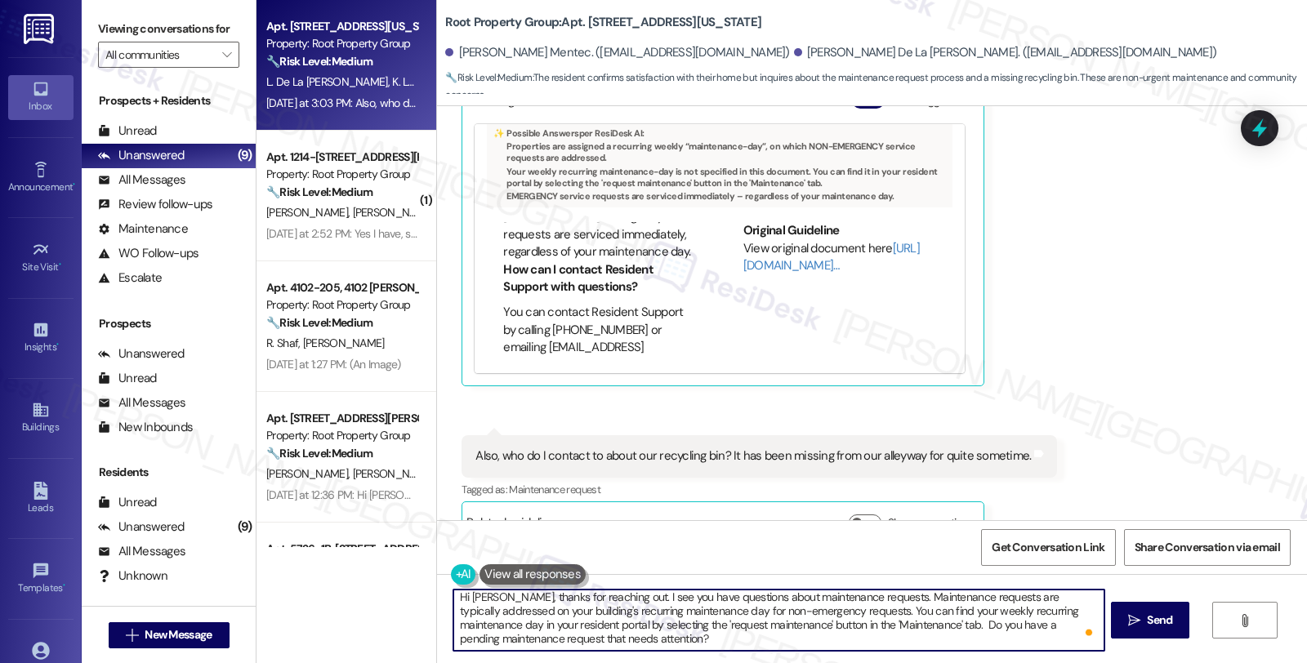
scroll to position [27, 0]
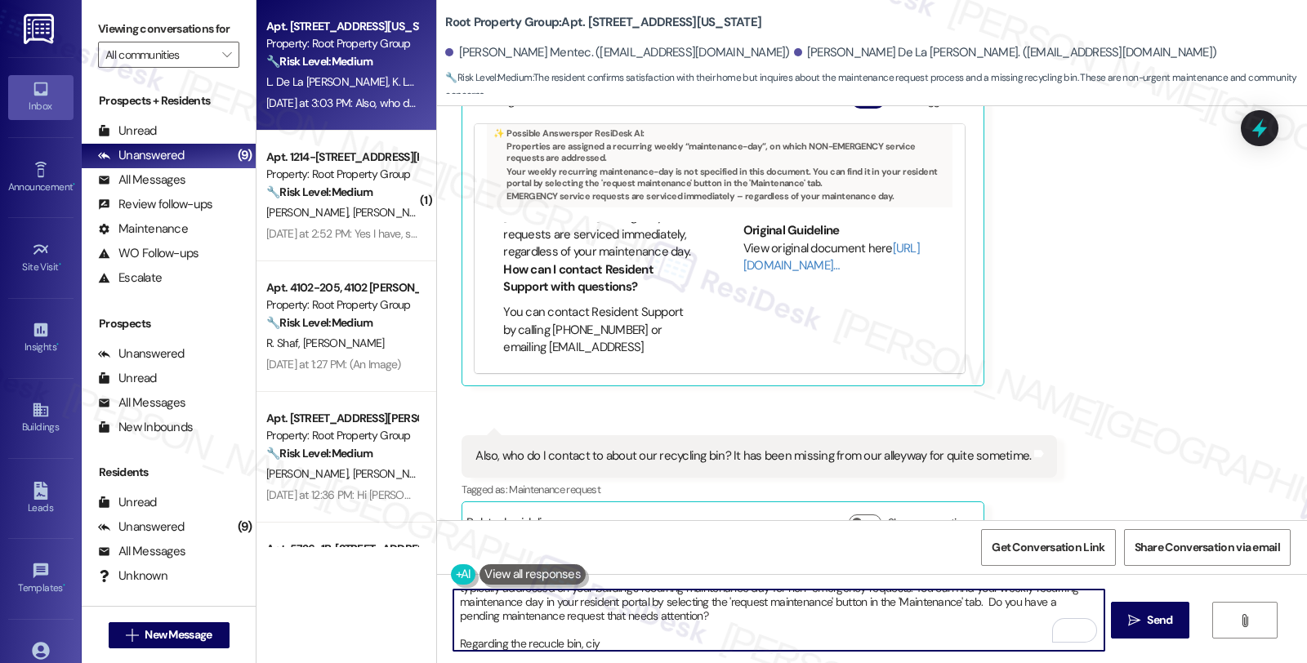
click at [870, 448] on div "Also, who do I contact to about our recycling bin? It has been missing from our…" at bounding box center [752, 456] width 555 height 17
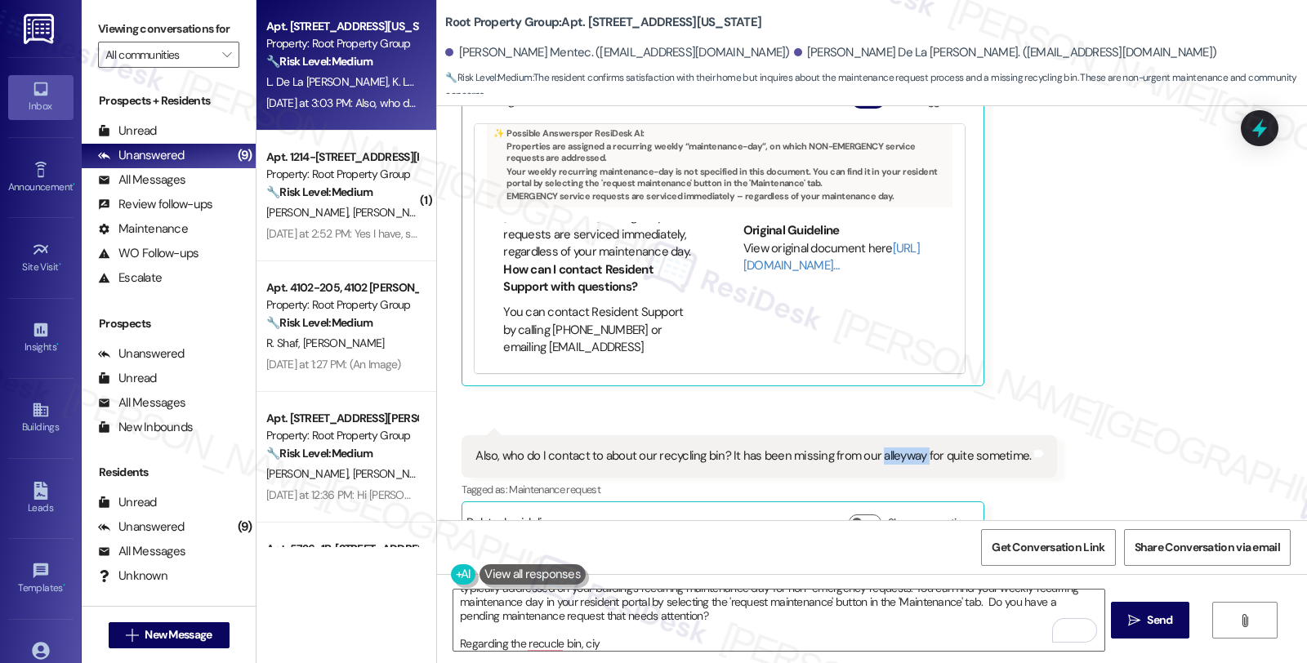
click at [870, 448] on div "Also, who do I contact to about our recycling bin? It has been missing from our…" at bounding box center [752, 456] width 555 height 17
copy div "alleyway"
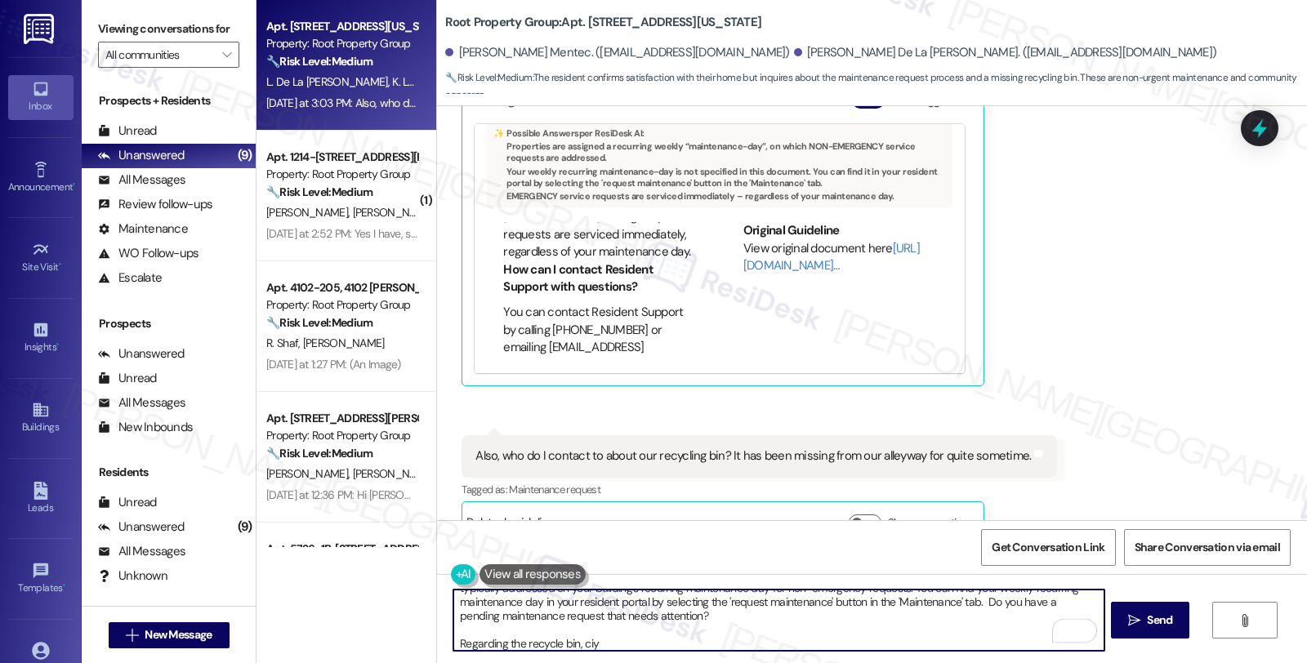
click at [566, 639] on textarea "Hi Lina, thanks for reaching out. I see you have questions about maintenance re…" at bounding box center [778, 620] width 650 height 61
paste textarea "alleyway"
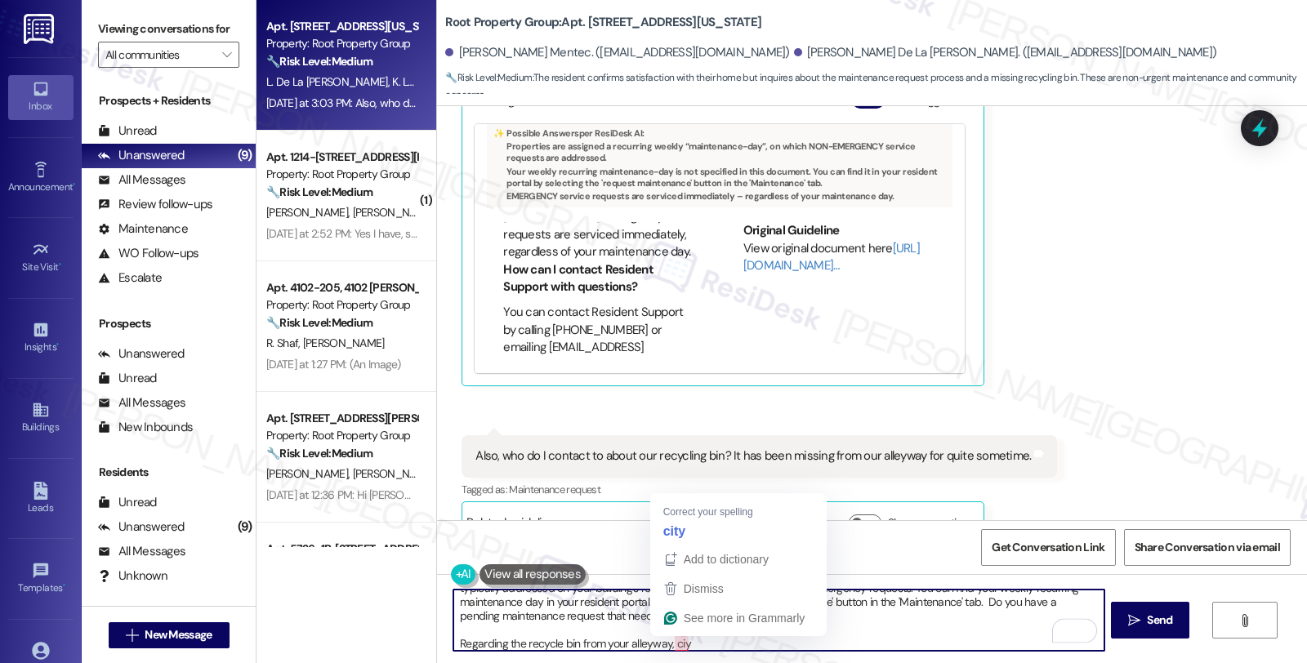
click at [668, 639] on textarea "Hi Lina, thanks for reaching out. I see you have questions about maintenance re…" at bounding box center [778, 620] width 650 height 61
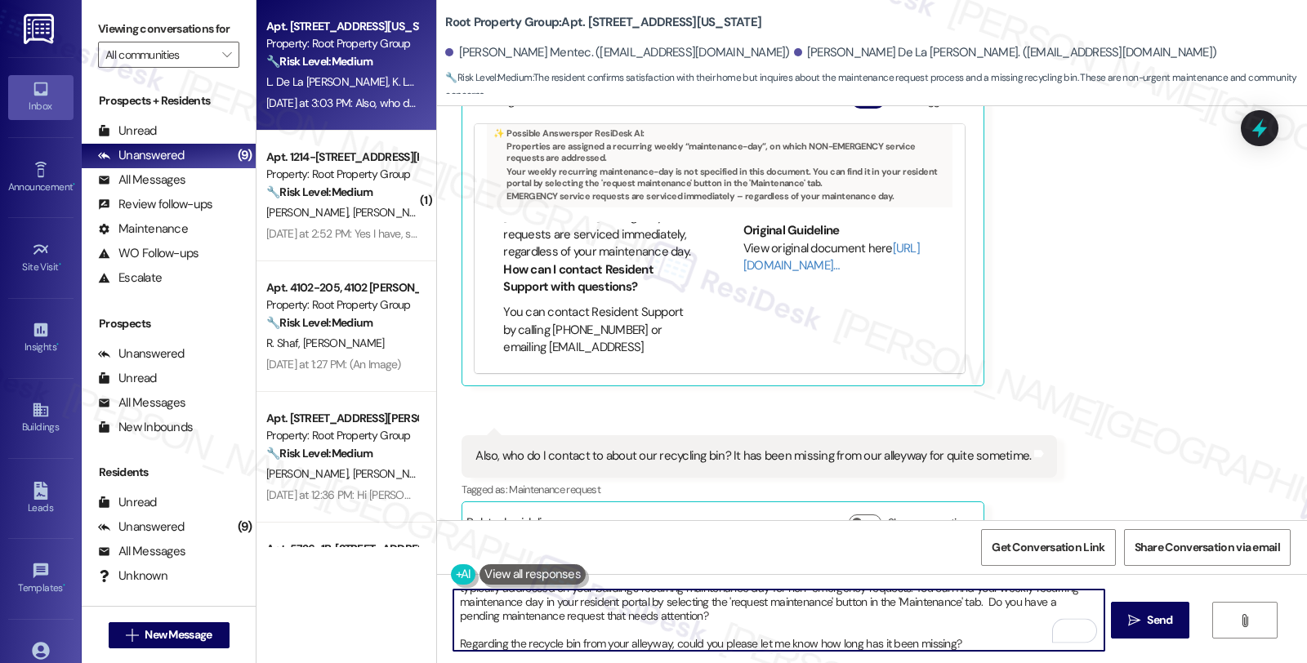
click at [960, 644] on textarea "Hi Lina, thanks for reaching out. I see you have questions about maintenance re…" at bounding box center [778, 620] width 650 height 61
type textarea "Hi Lina, thanks for reaching out. I see you have questions about maintenance re…"
click at [1140, 630] on button " Send" at bounding box center [1150, 620] width 79 height 37
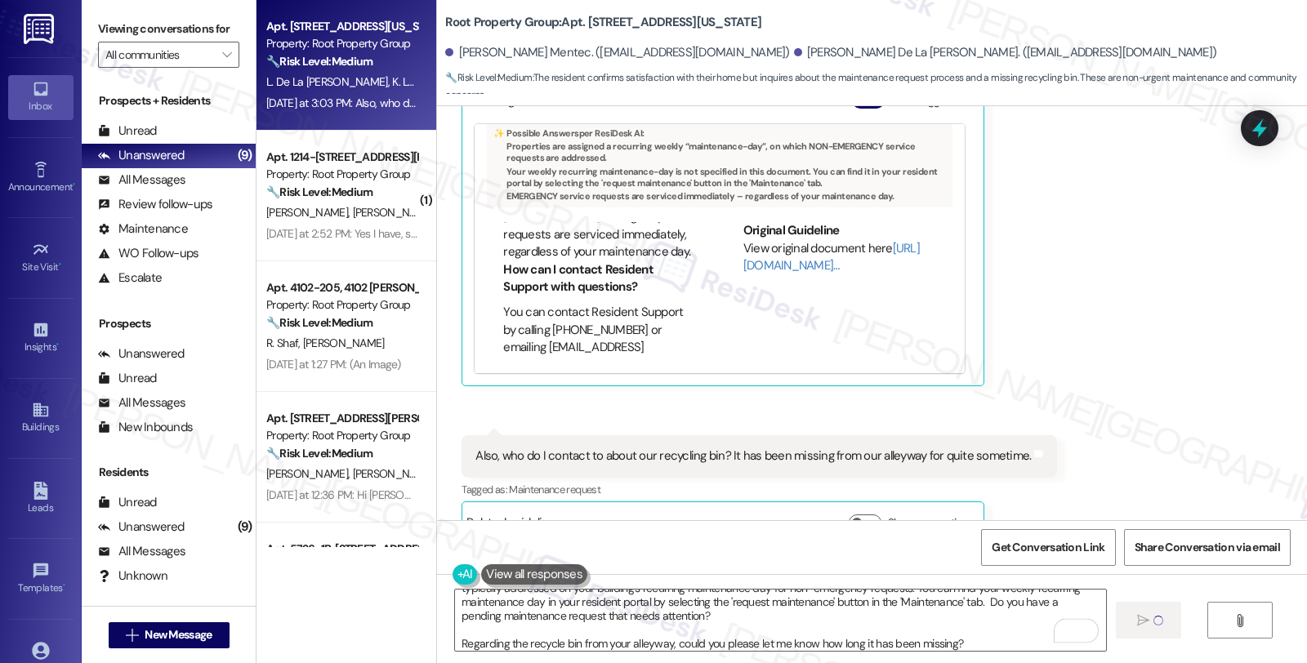
click at [746, 658] on div "Hi Lina, thanks for reaching out. I see you have questions about maintenance re…" at bounding box center [872, 635] width 870 height 123
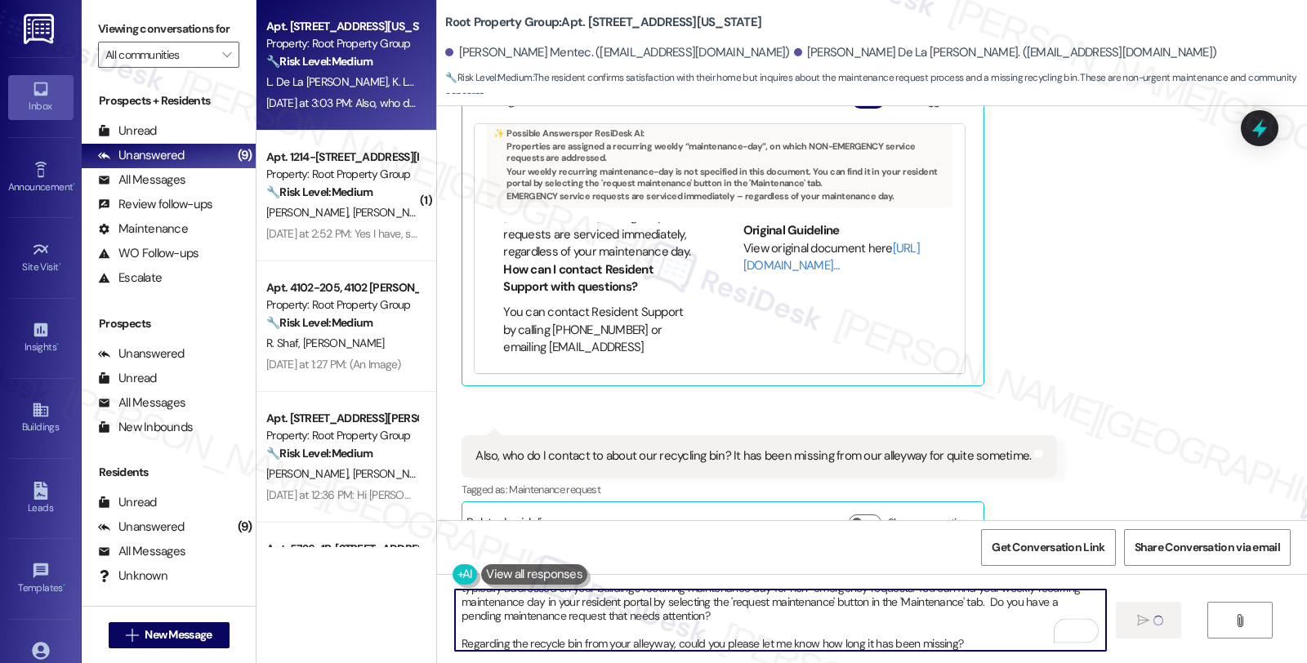
click at [744, 617] on textarea "Hi Lina, thanks for reaching out. I see you have questions about maintenance re…" at bounding box center [780, 620] width 650 height 61
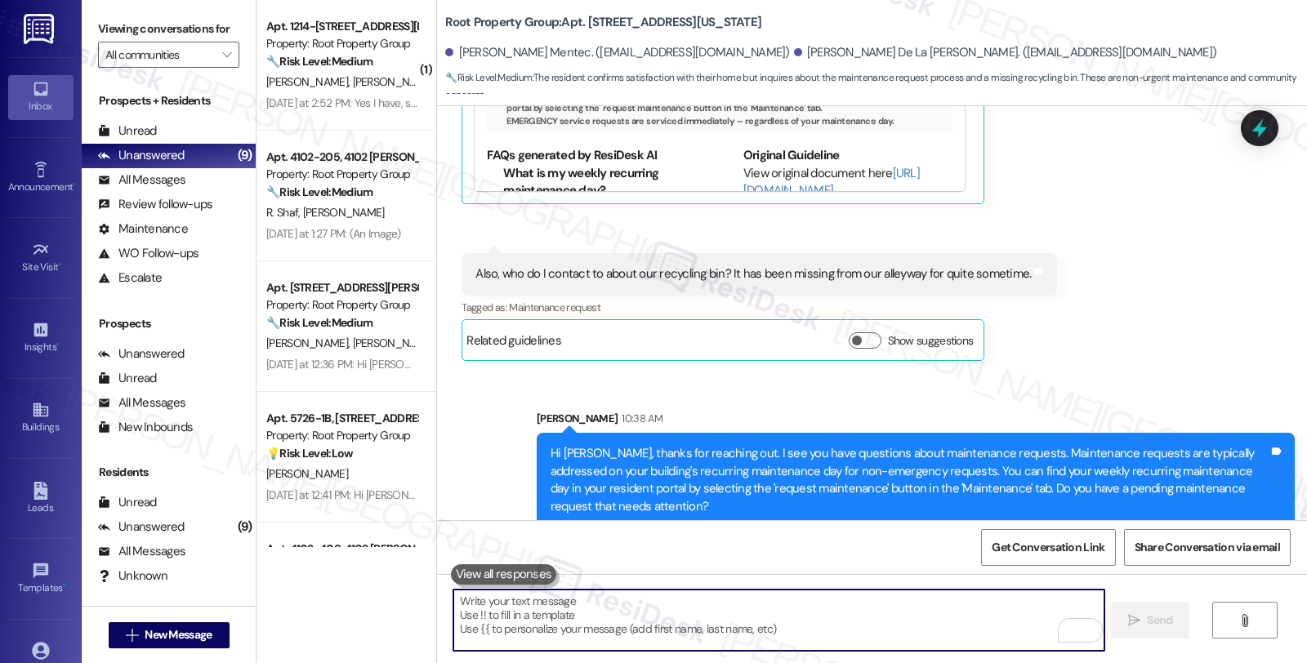
scroll to position [795, 0]
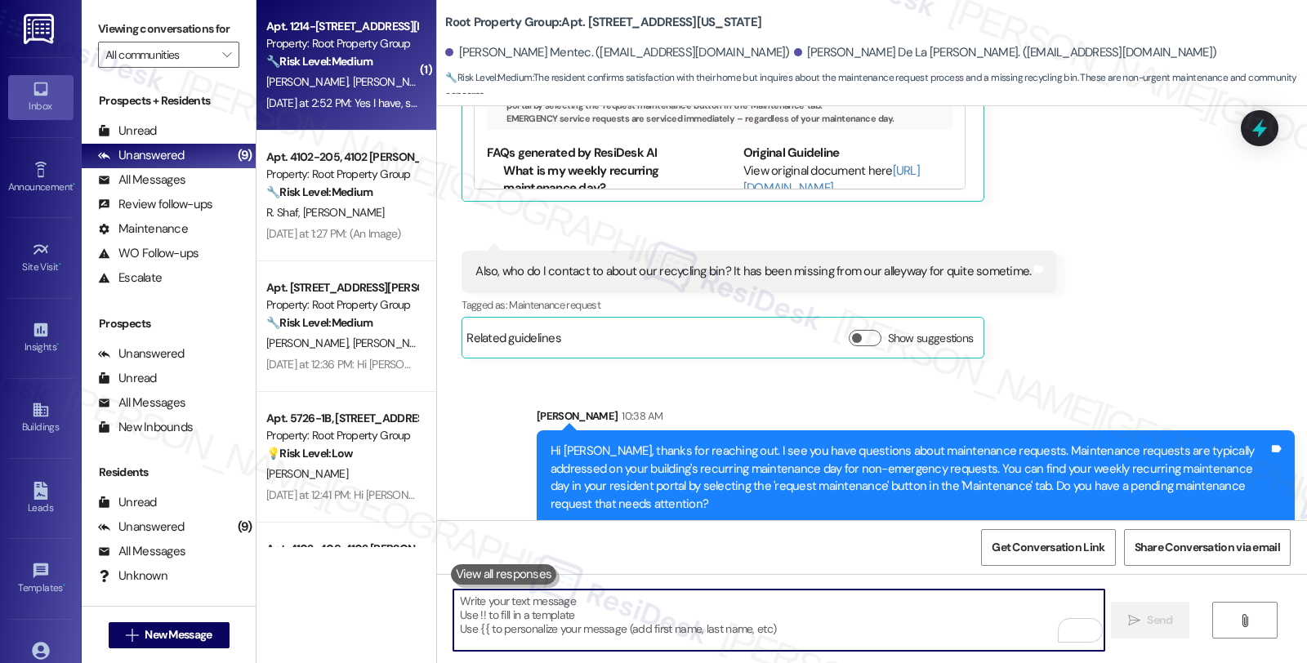
click at [360, 74] on div "R. Schultz L. Gilbert" at bounding box center [342, 82] width 154 height 20
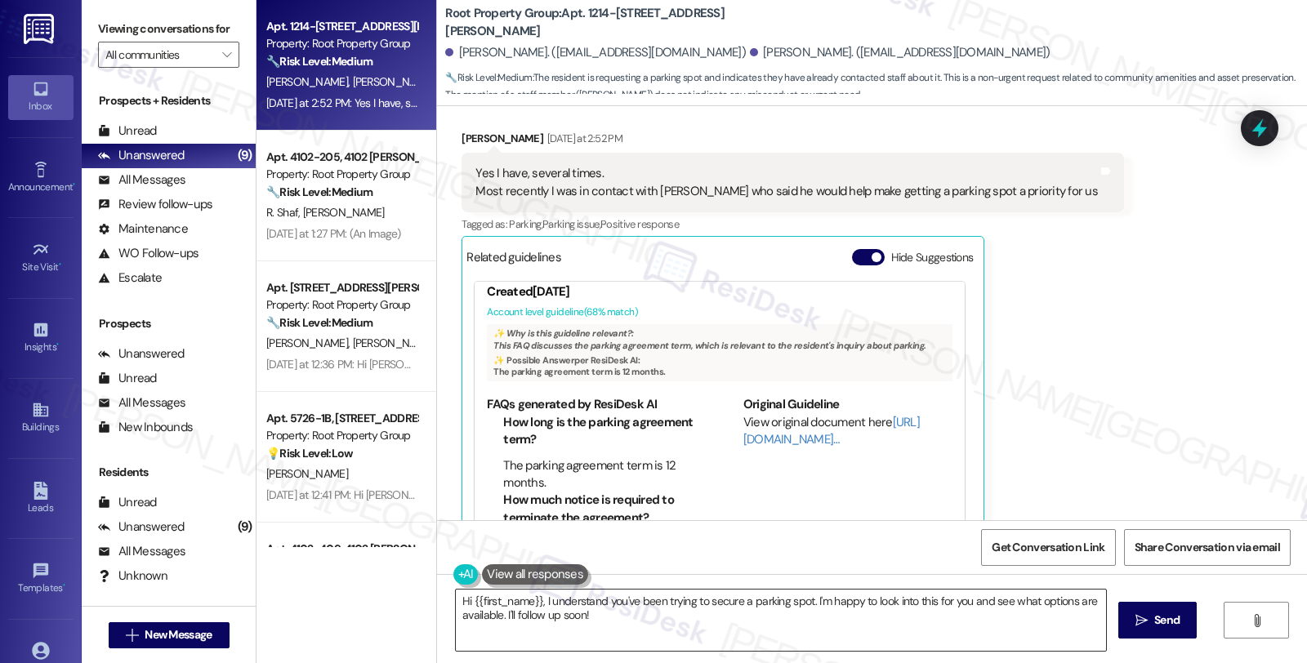
scroll to position [42, 0]
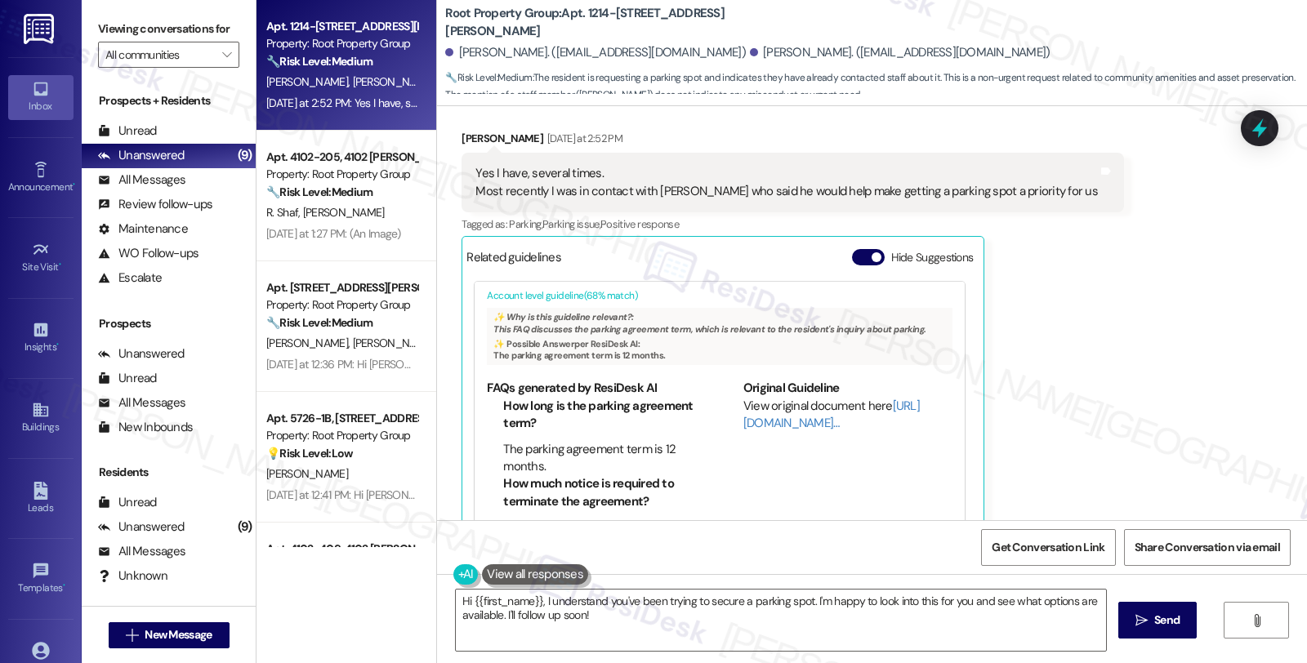
click at [1085, 287] on div "Received via SMS Rebecca Schultz Yesterday at 2:52 PM Yes I have, several times…" at bounding box center [872, 324] width 870 height 462
click at [1113, 400] on div "Received via SMS Rebecca Schultz Yesterday at 2:52 PM Yes I have, several times…" at bounding box center [872, 324] width 870 height 462
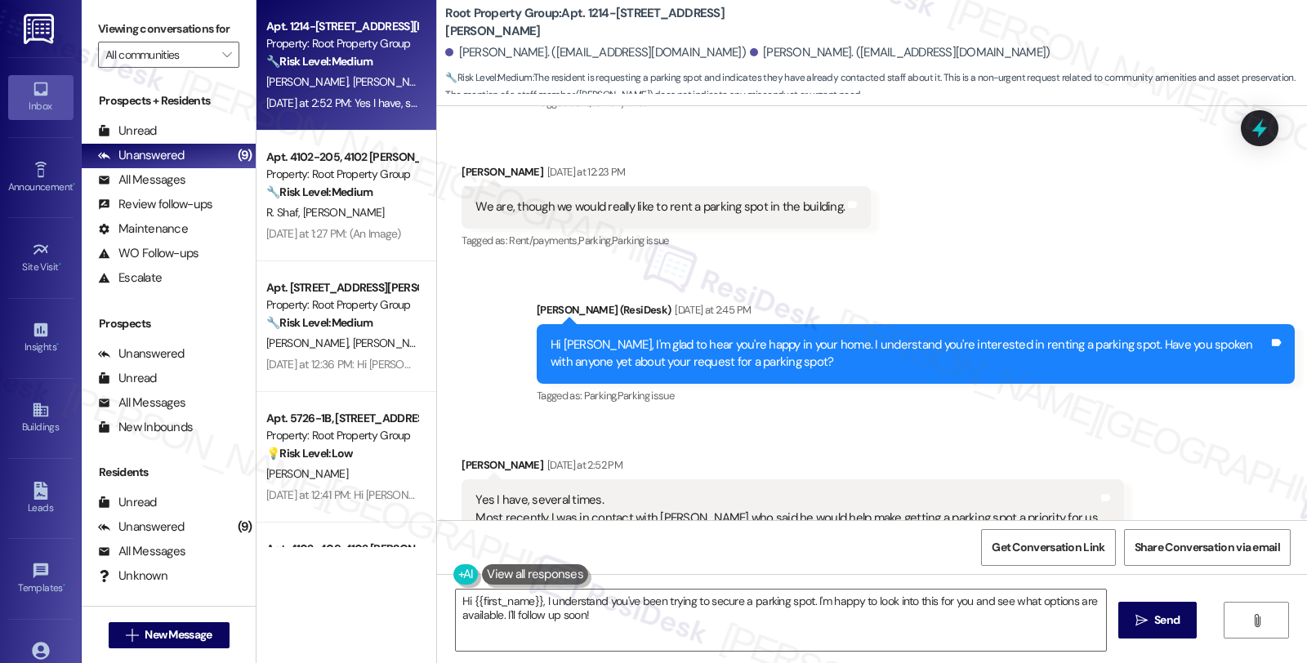
scroll to position [1291, 0]
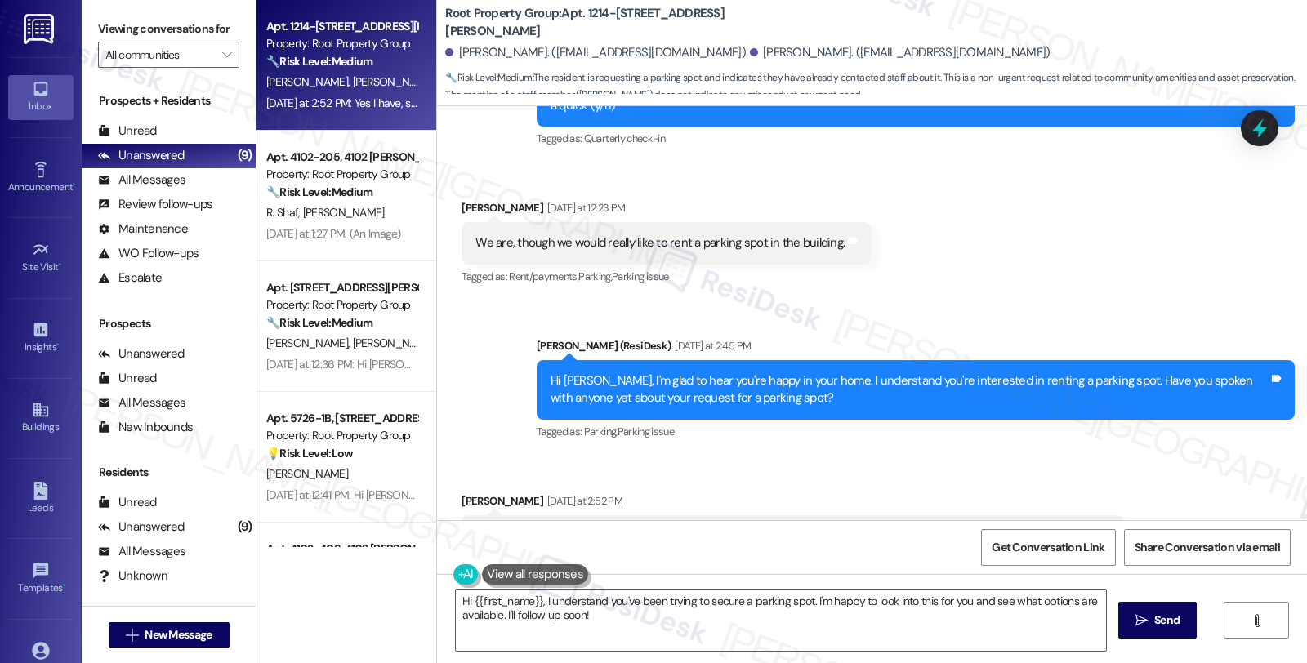
click at [469, 492] on div "Rebecca Schultz Yesterday at 2:52 PM" at bounding box center [792, 503] width 662 height 23
copy div "Rebecca"
click at [456, 598] on textarea "Hi {{first_name}}, I understand you've been trying to secure a parking spot. I'…" at bounding box center [781, 620] width 650 height 61
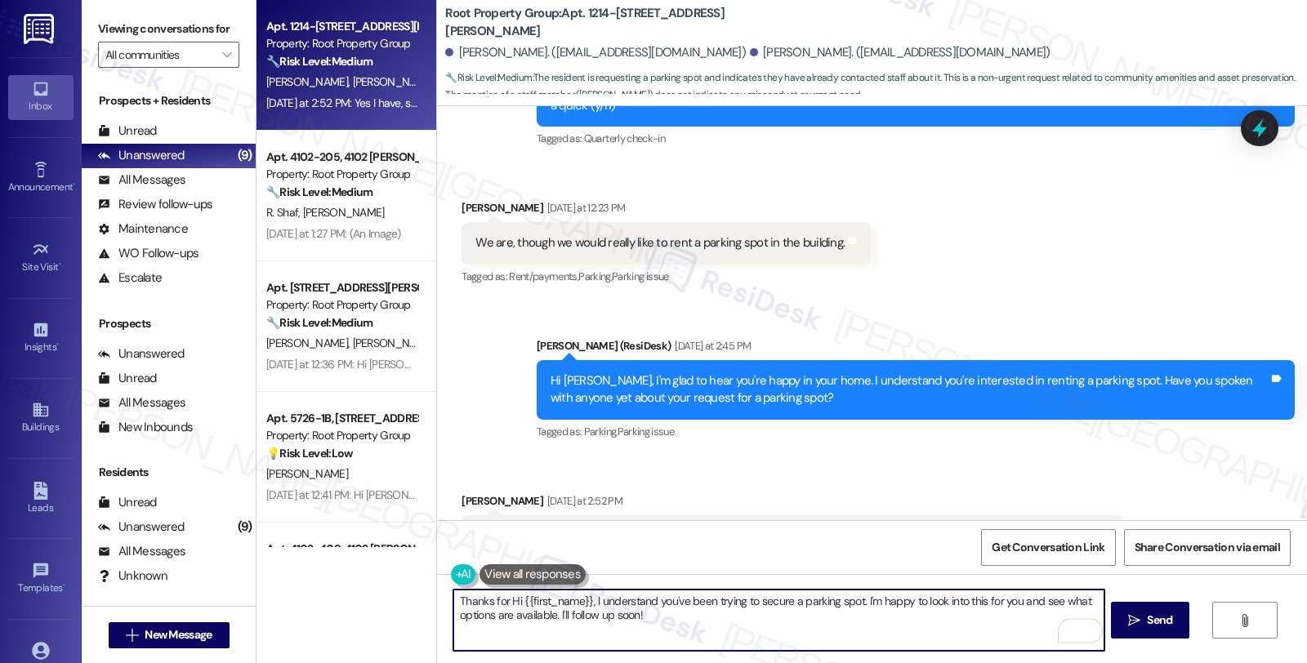
click at [501, 600] on textarea "Thanks for Hi {{first_name}}, I understand you've been trying to secure a parki…" at bounding box center [778, 620] width 650 height 61
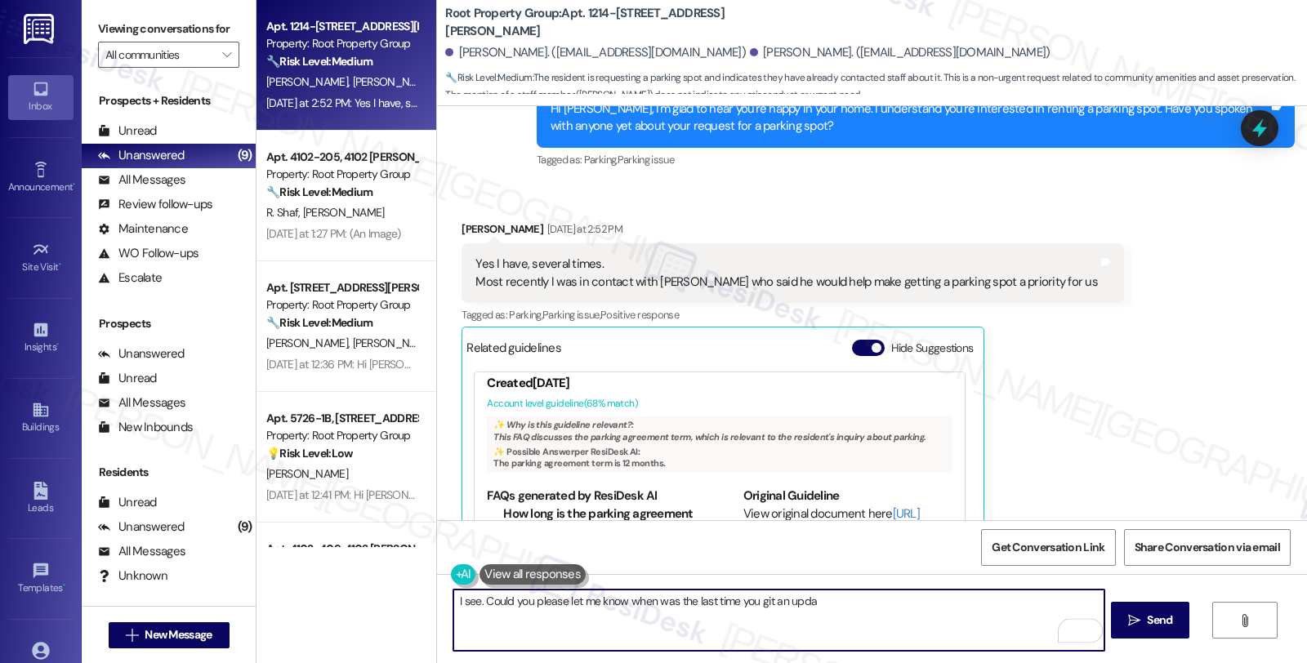
scroll to position [42, 0]
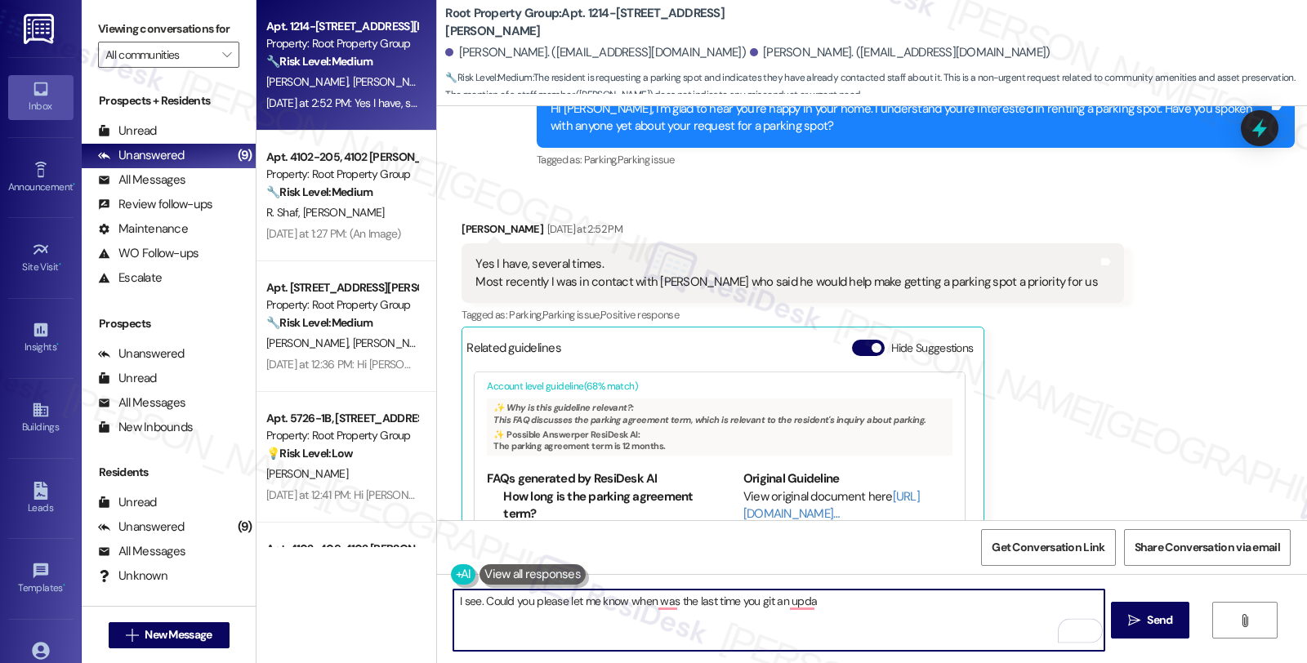
drag, startPoint x: 445, startPoint y: 597, endPoint x: 990, endPoint y: 605, distance: 544.8
click at [990, 605] on textarea "I see. Could you please let me know when was the last time you git an upda" at bounding box center [778, 620] width 650 height 61
paste textarea "Rebecca"
click at [711, 601] on textarea "Thanks for letting me know, Rebecca. I'll follow up for yo and will" at bounding box center [778, 620] width 650 height 61
click at [704, 601] on textarea "Thanks for letting me know, Rebecca. I'll follow up for yo and will" at bounding box center [778, 620] width 650 height 61
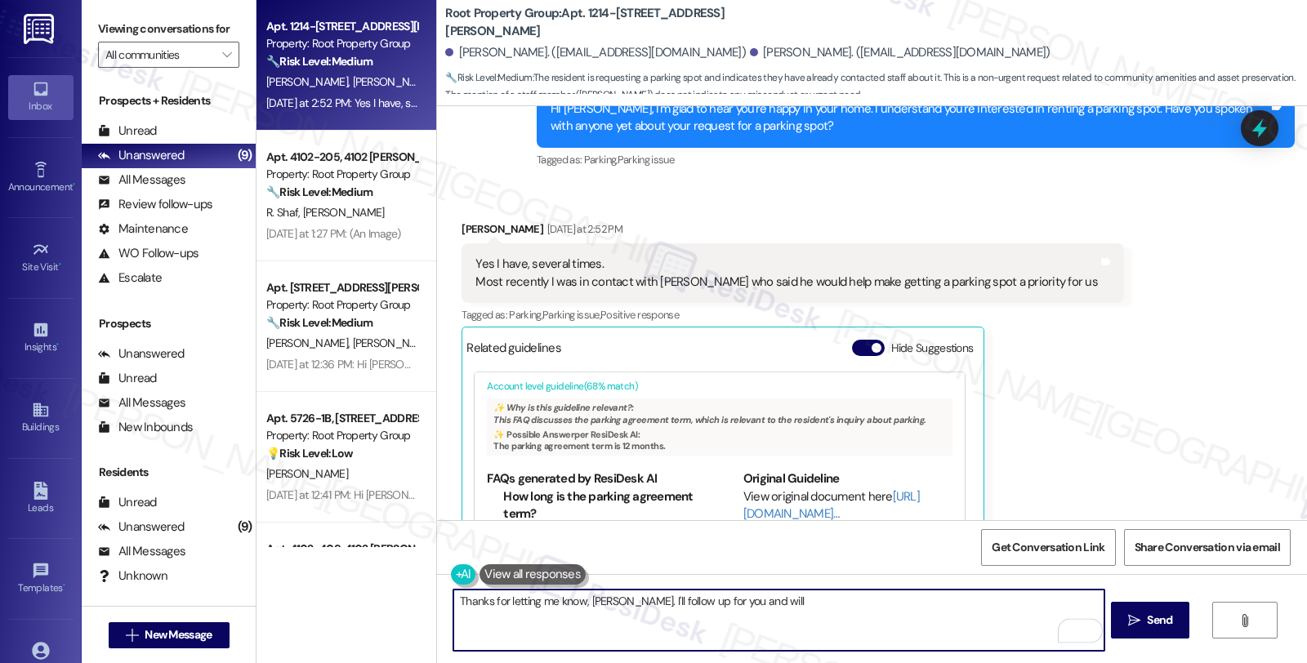
click at [777, 606] on textarea "Thanks for letting me know, Rebecca. I'll follow up for you and will" at bounding box center [778, 620] width 650 height 61
type textarea "Thanks for letting me know, Rebecca. I'll follow up for you and will keep you p…"
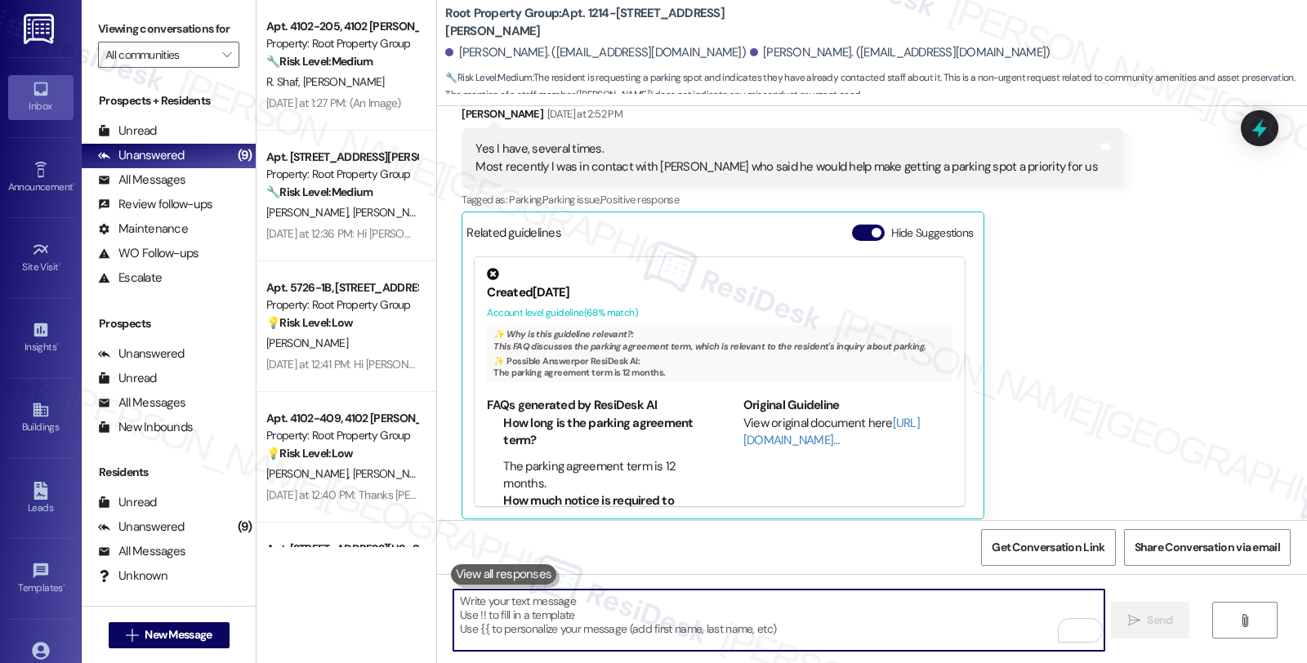
scroll to position [1785, 0]
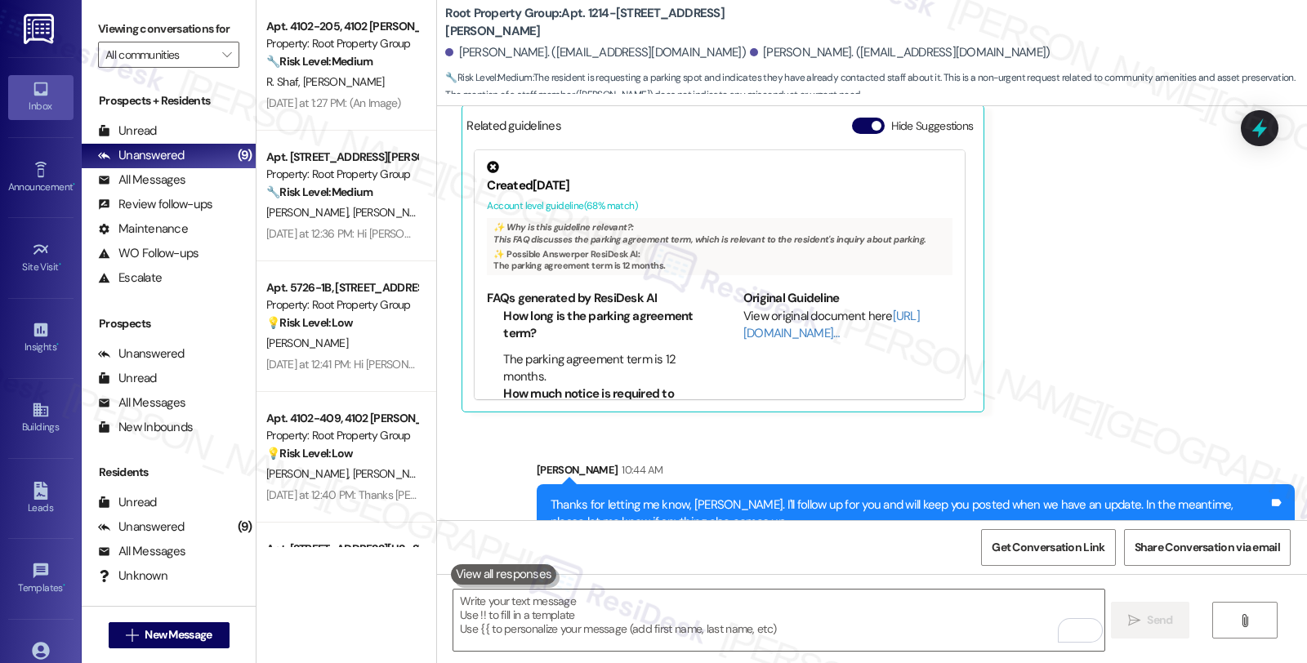
click at [1066, 361] on div "Received via SMS Rebecca Schultz Yesterday at 2:52 PM Yes I have, several times…" at bounding box center [872, 193] width 870 height 462
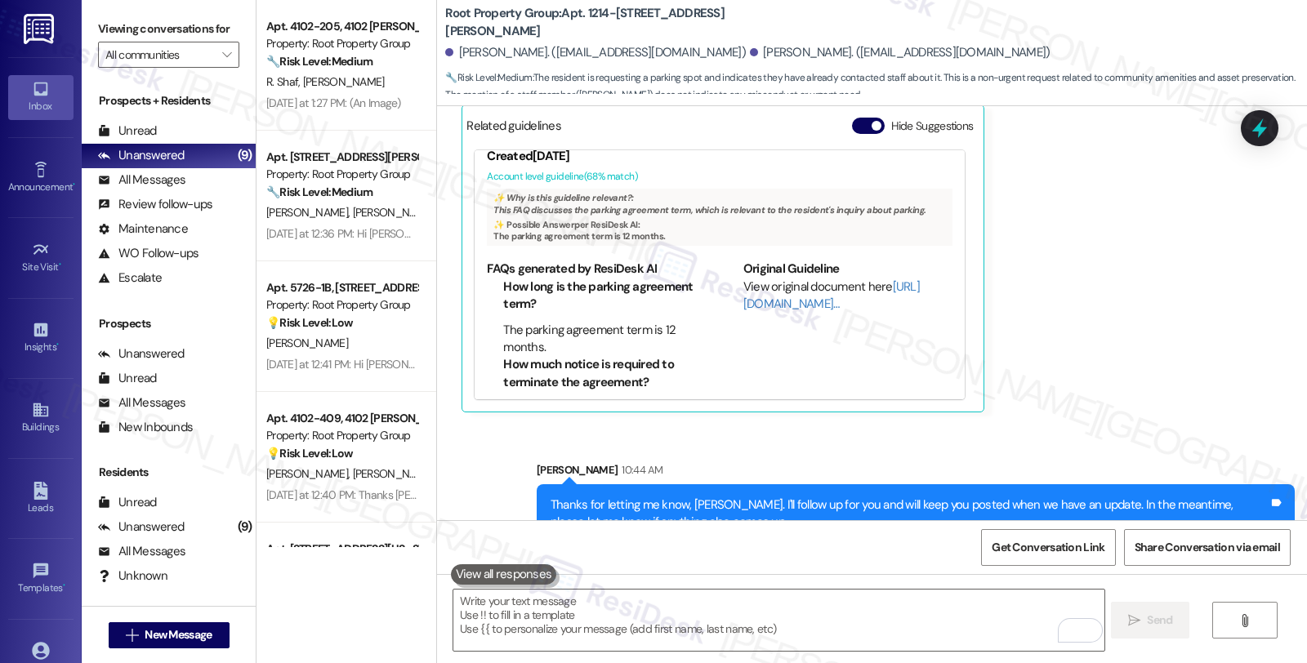
scroll to position [42, 0]
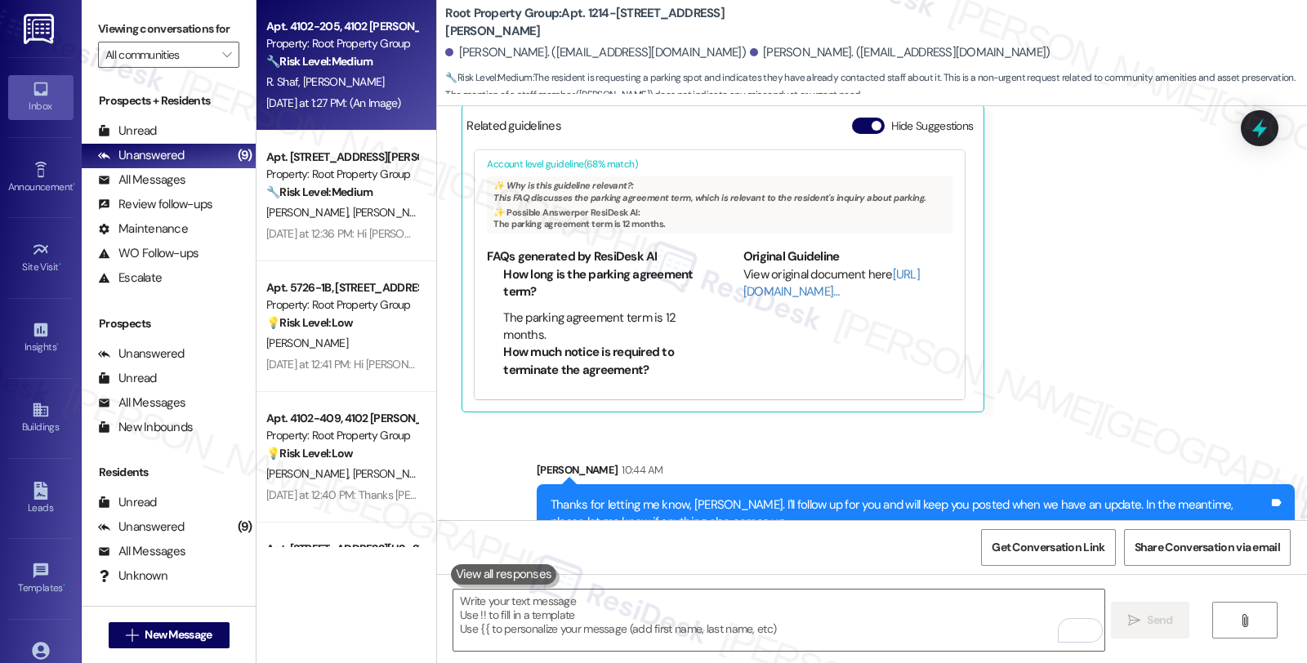
click at [379, 91] on div "R. Shaf J. Shaf" at bounding box center [342, 82] width 154 height 20
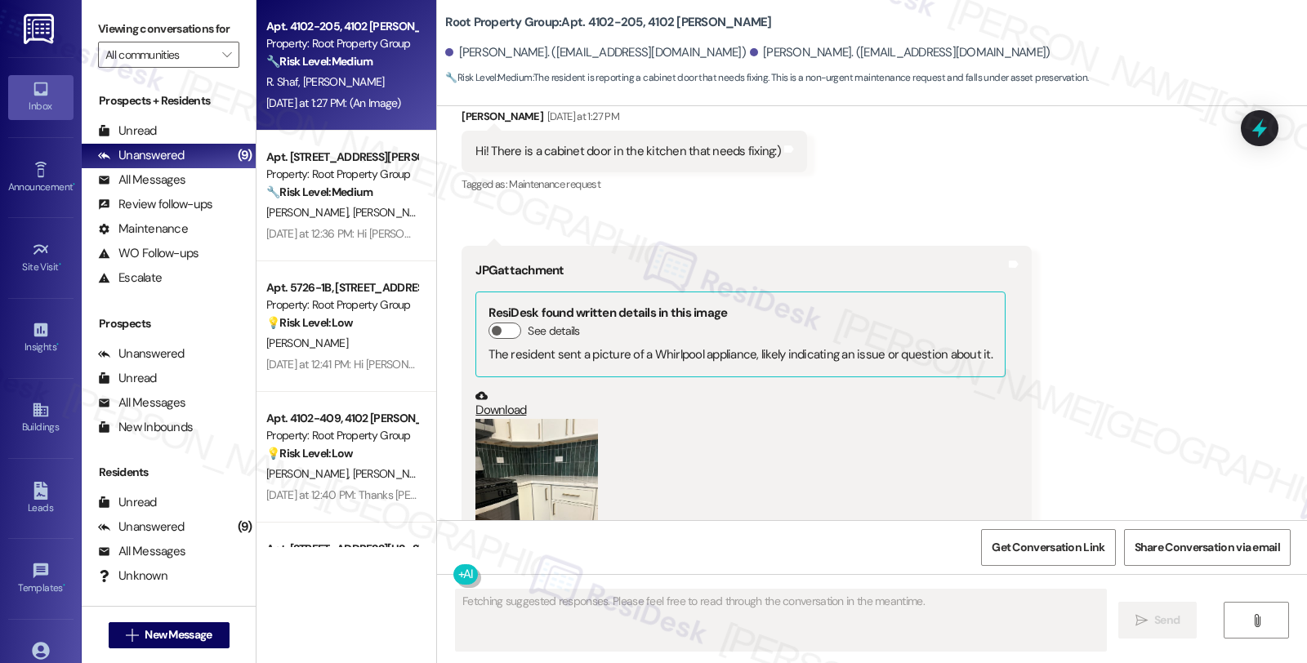
scroll to position [451, 0]
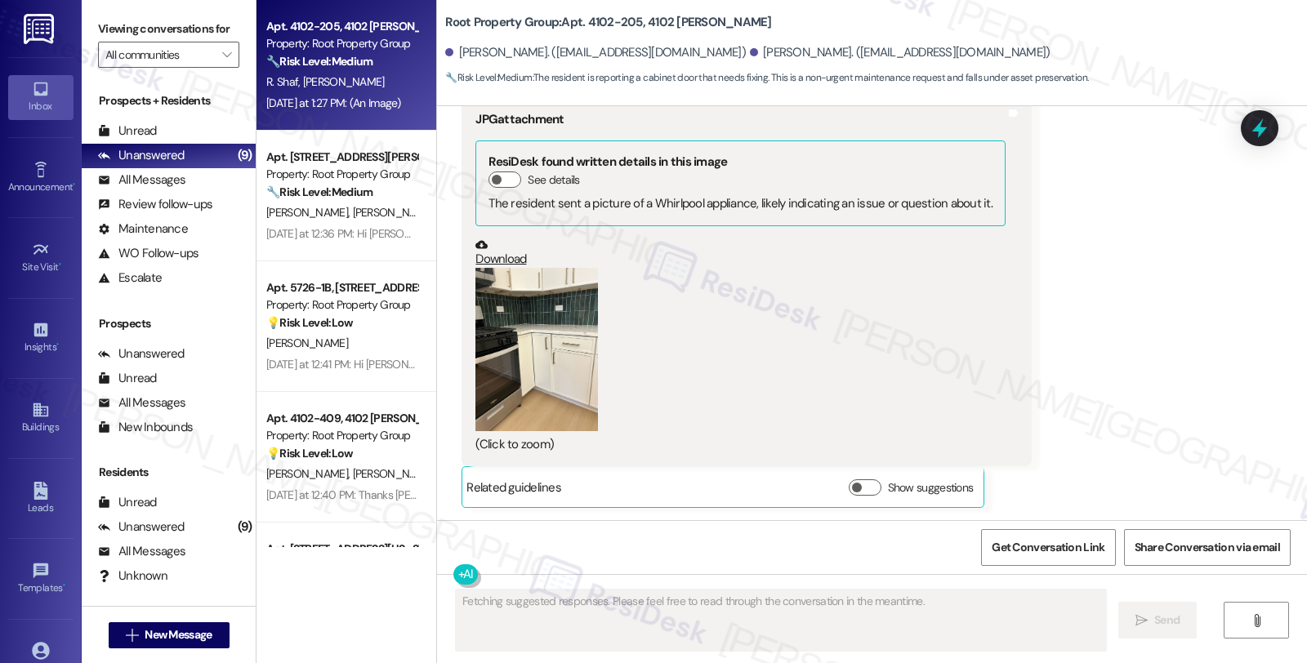
click at [553, 358] on button "Zoom image" at bounding box center [536, 349] width 123 height 163
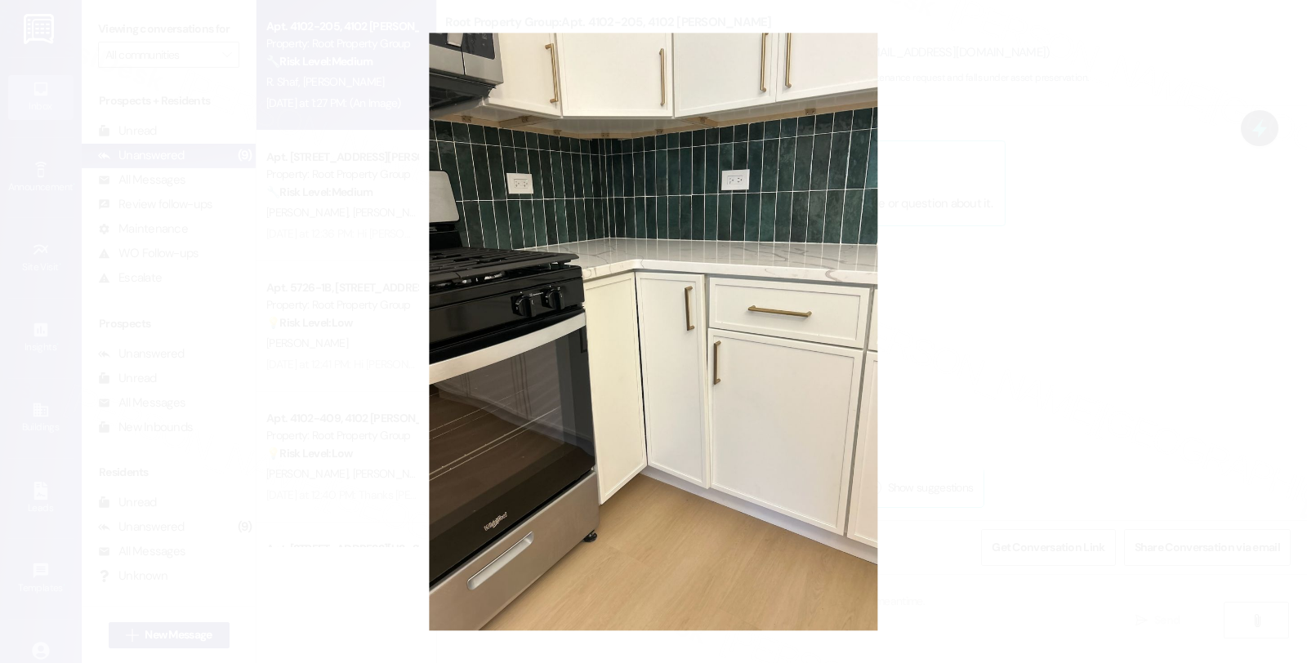
click at [968, 353] on button "Unzoom image" at bounding box center [653, 331] width 1307 height 663
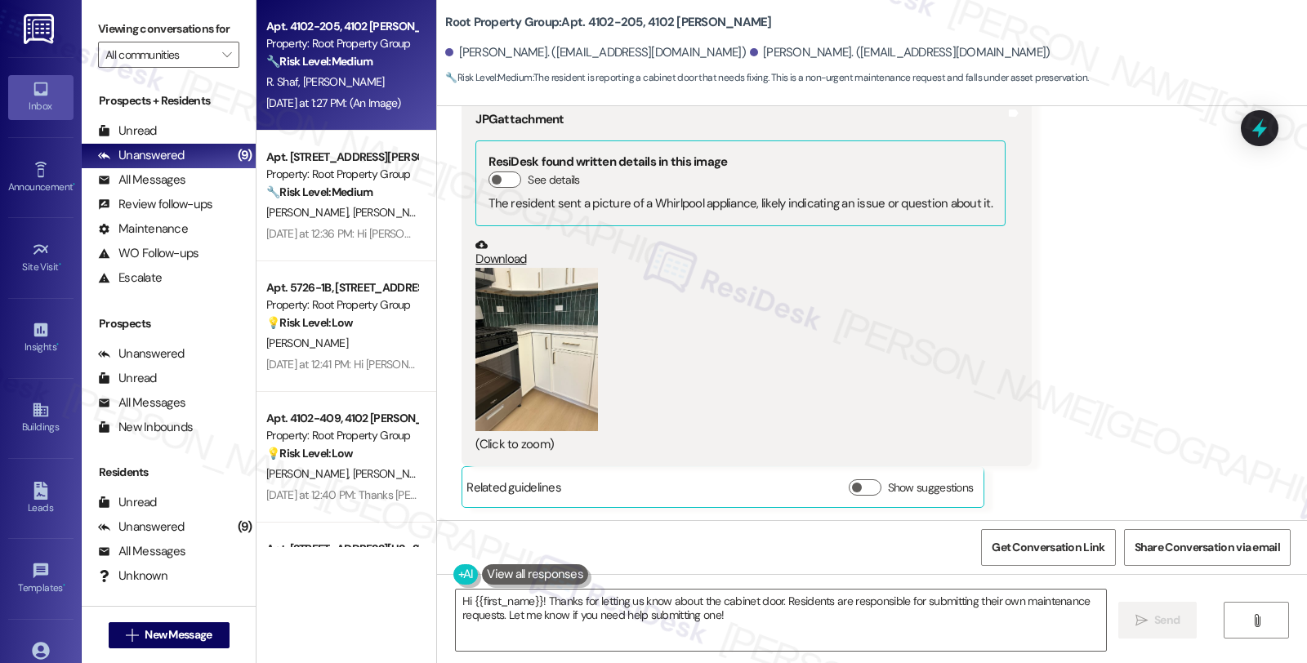
click at [1160, 403] on div "Received via SMS Julia Shaf Yesterday at 1:27 PM Hi! There is a cabinet door in…" at bounding box center [872, 220] width 870 height 600
click at [1107, 402] on div "Received via SMS Julia Shaf Yesterday at 1:27 PM Hi! There is a cabinet door in…" at bounding box center [872, 220] width 870 height 600
click at [1133, 290] on div "Received via SMS Julia Shaf Yesterday at 1:27 PM Hi! There is a cabinet door in…" at bounding box center [872, 220] width 870 height 600
click at [576, 372] on button "Zoom image" at bounding box center [536, 349] width 123 height 163
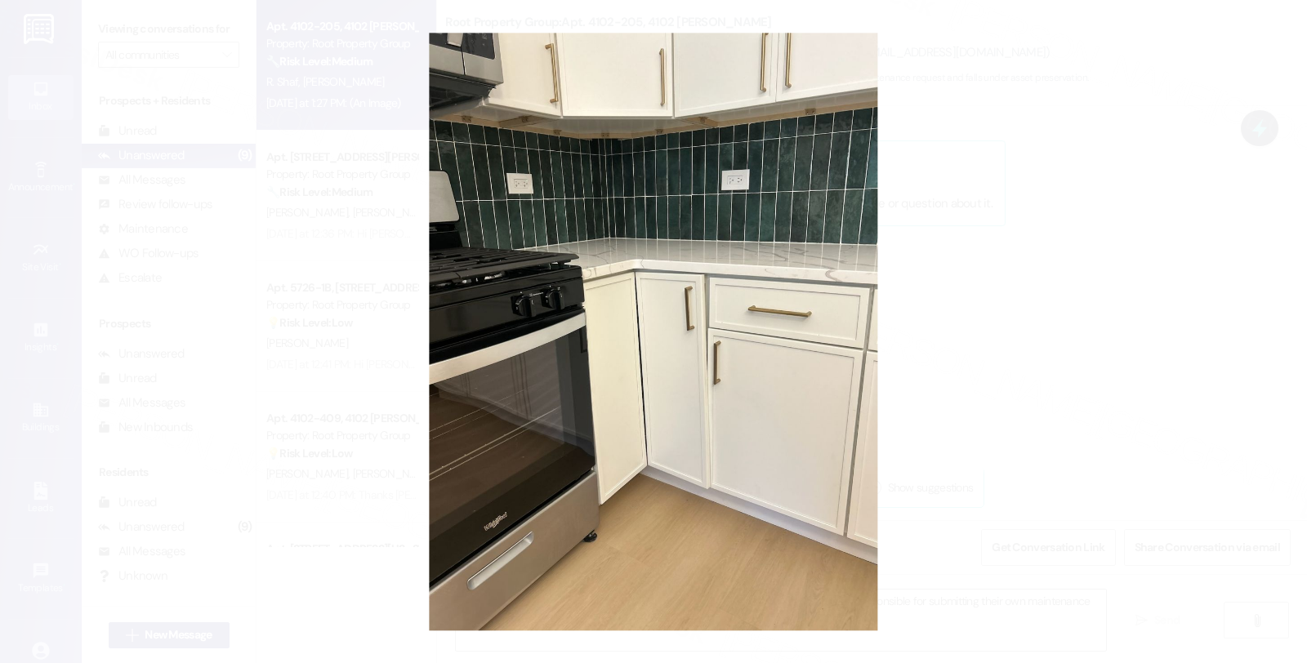
click at [1152, 329] on button "Unzoom image" at bounding box center [653, 331] width 1307 height 663
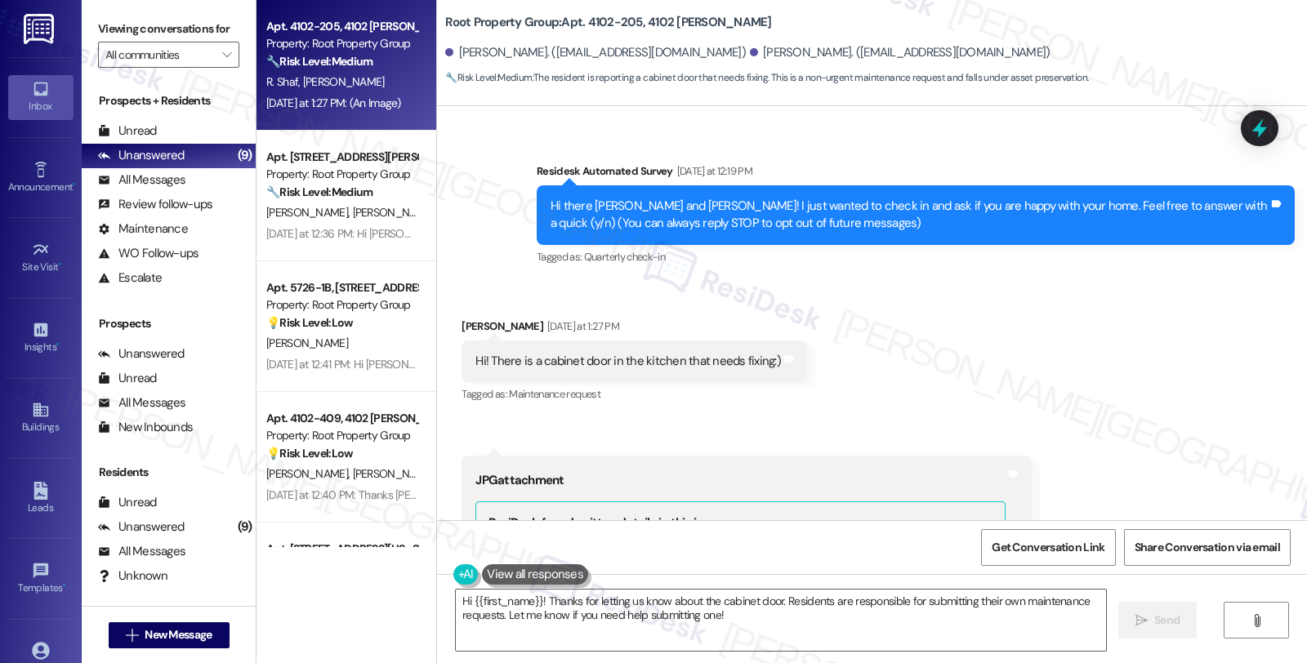
scroll to position [87, 0]
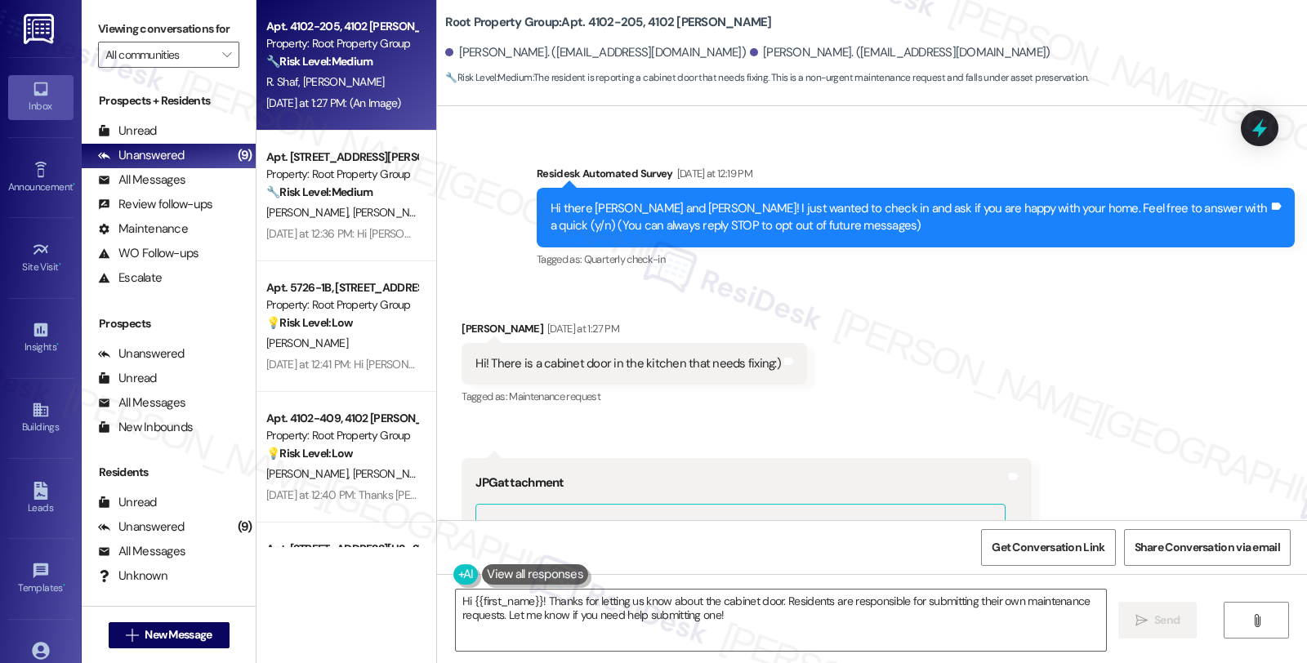
click at [461, 320] on div "Julia Shaf Yesterday at 1:27 PM" at bounding box center [633, 331] width 345 height 23
copy div "Julia"
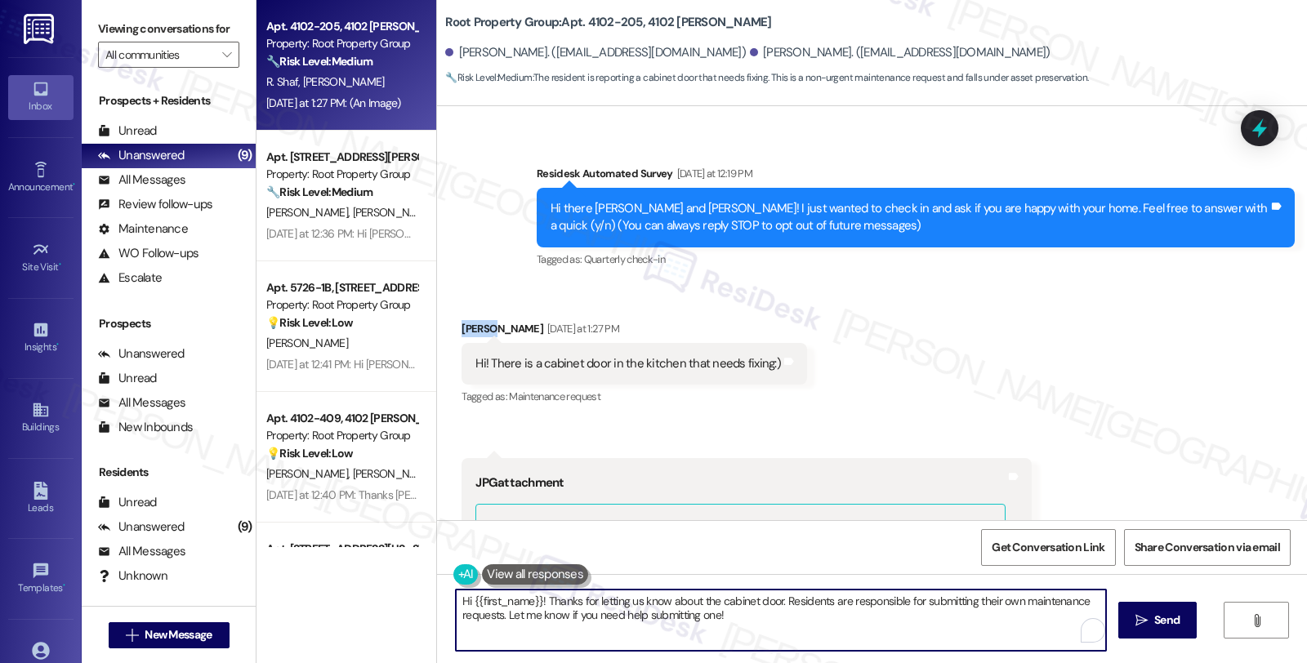
click at [461, 599] on textarea "Hi {{first_name}}! Thanks for letting us know about the cabinet door. Residents…" at bounding box center [781, 620] width 650 height 61
paste textarea "Julia"
type textarea "Hi Julia, thanks for reac{{first_name}}! Thanks for letting us know about the c…"
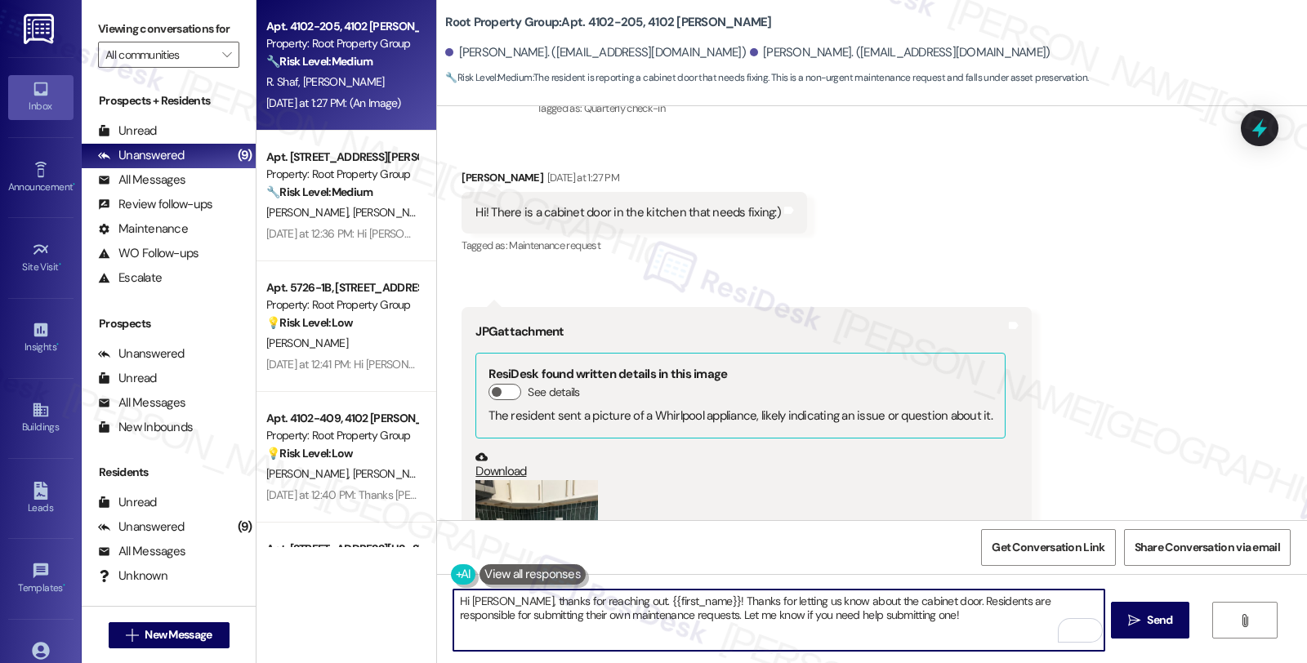
scroll to position [451, 0]
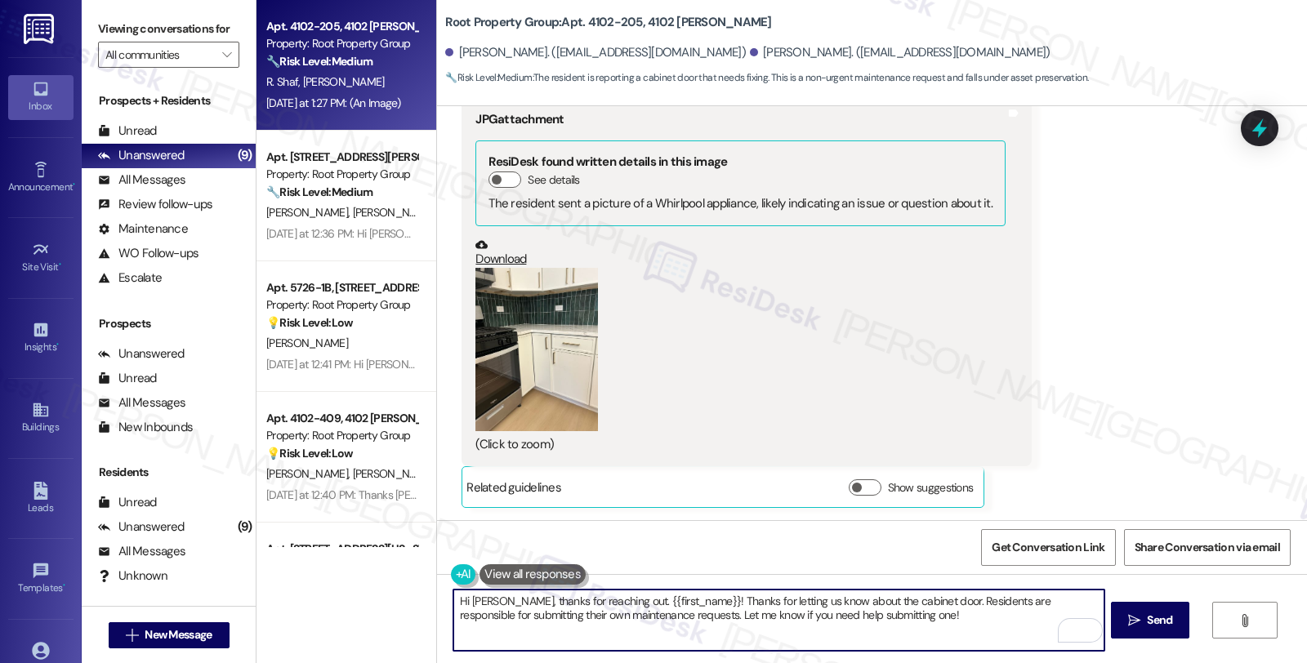
click at [722, 621] on textarea "Hi Julia, thanks for reaching out. {{first_name}}! Thanks for letting us know a…" at bounding box center [778, 620] width 650 height 61
click at [557, 365] on button "Zoom image" at bounding box center [536, 349] width 123 height 163
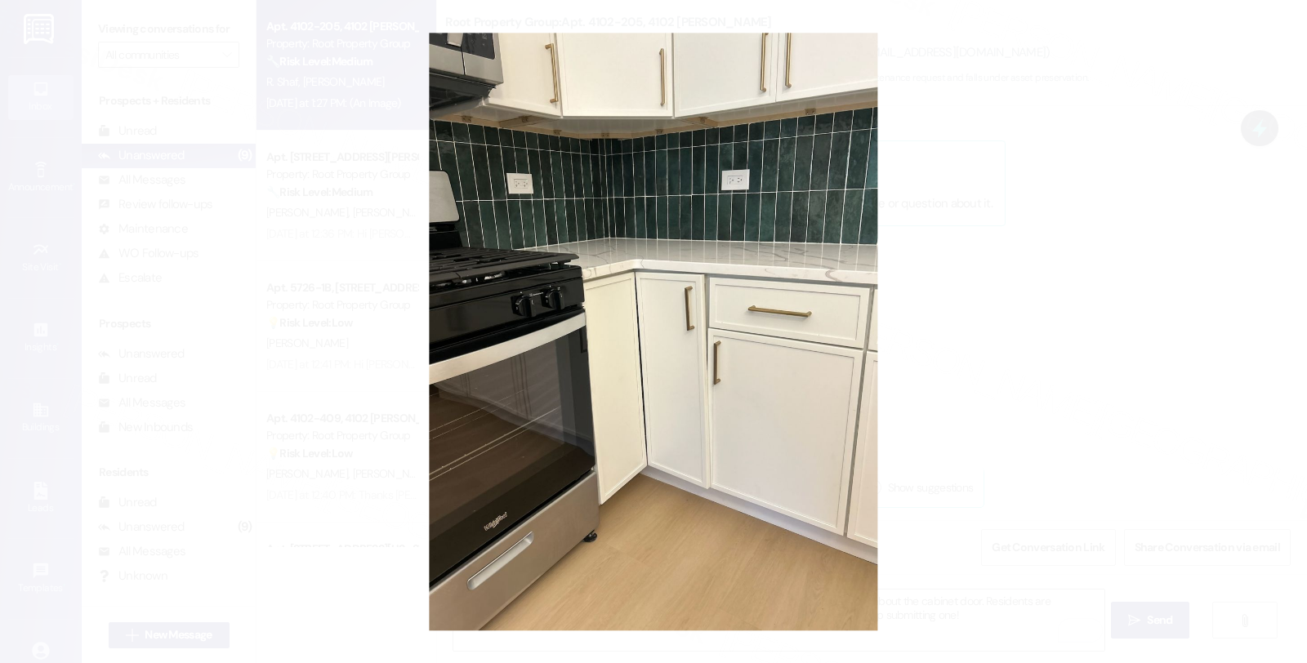
click at [981, 347] on button "Unzoom image" at bounding box center [653, 331] width 1307 height 663
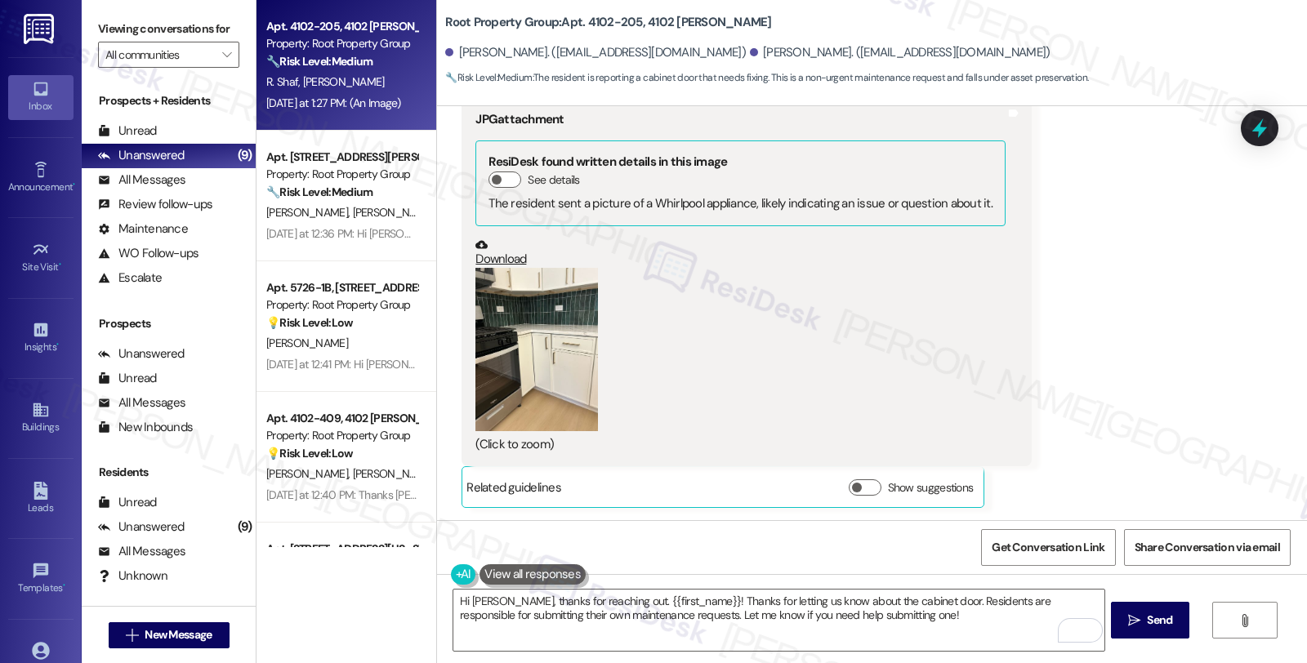
scroll to position [178, 0]
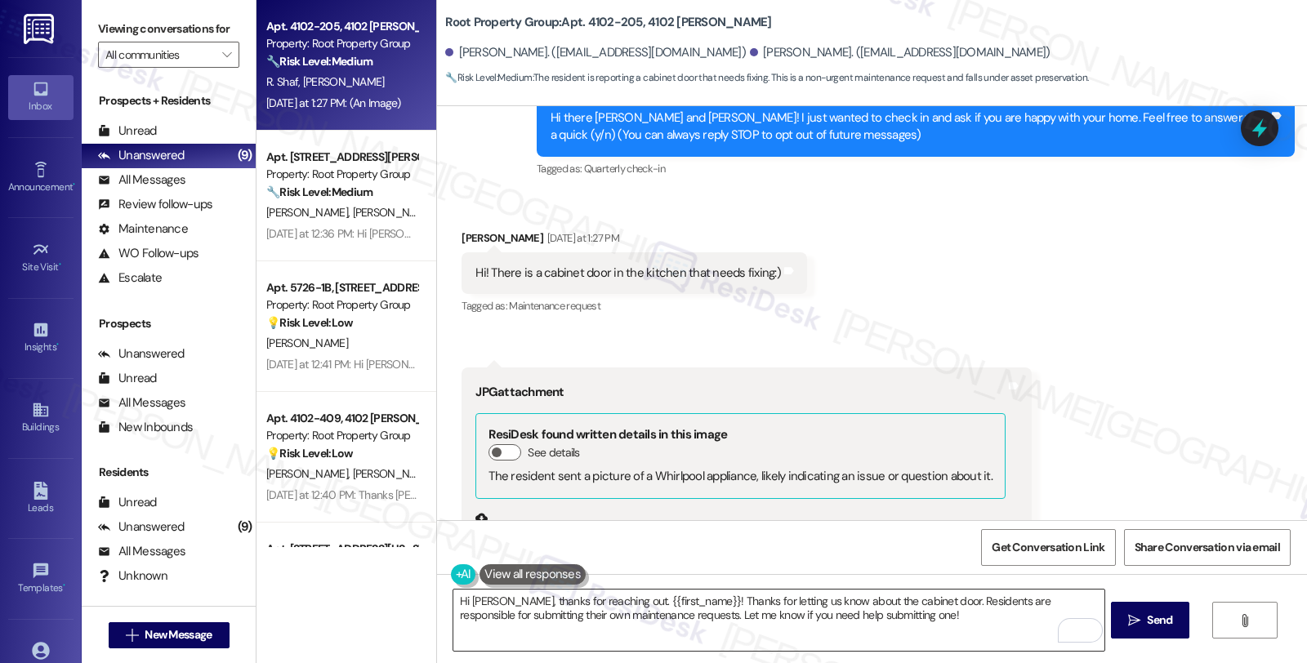
click at [591, 603] on textarea "Hi Julia, thanks for reaching out. {{first_name}}! Thanks for letting us know a…" at bounding box center [778, 620] width 650 height 61
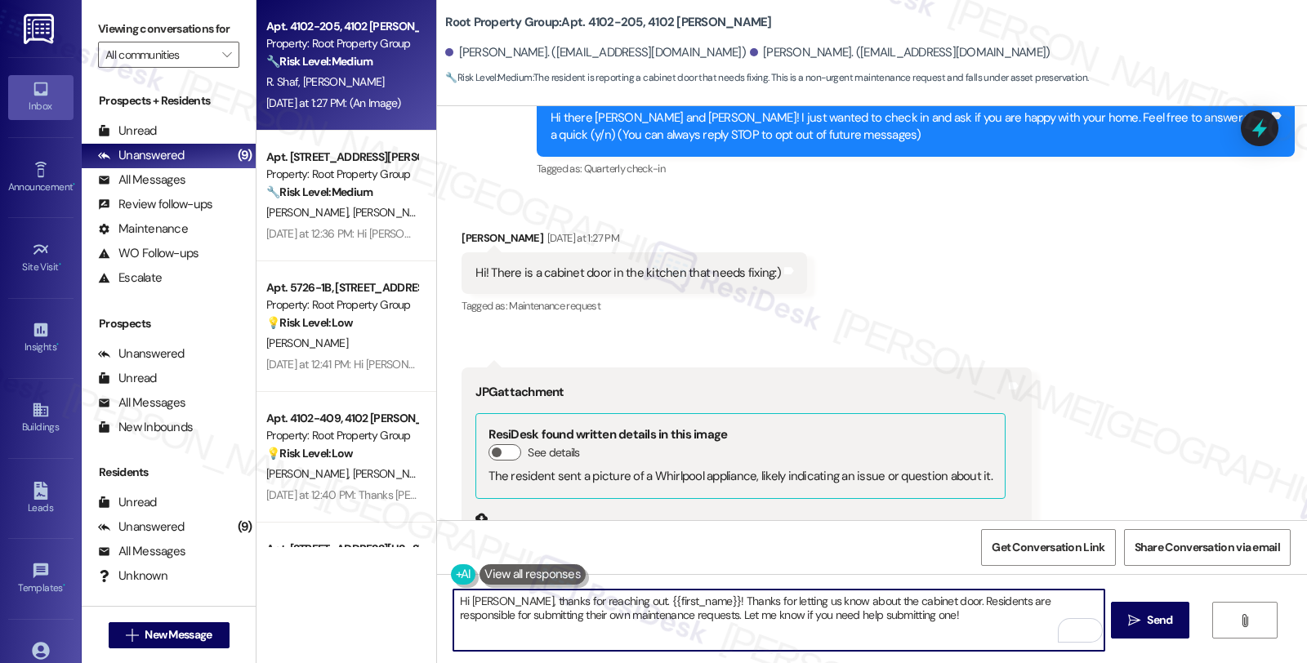
click at [599, 601] on textarea "Hi Julia, thanks for reaching out. {{first_name}}! Thanks for letting us know a…" at bounding box center [778, 620] width 650 height 61
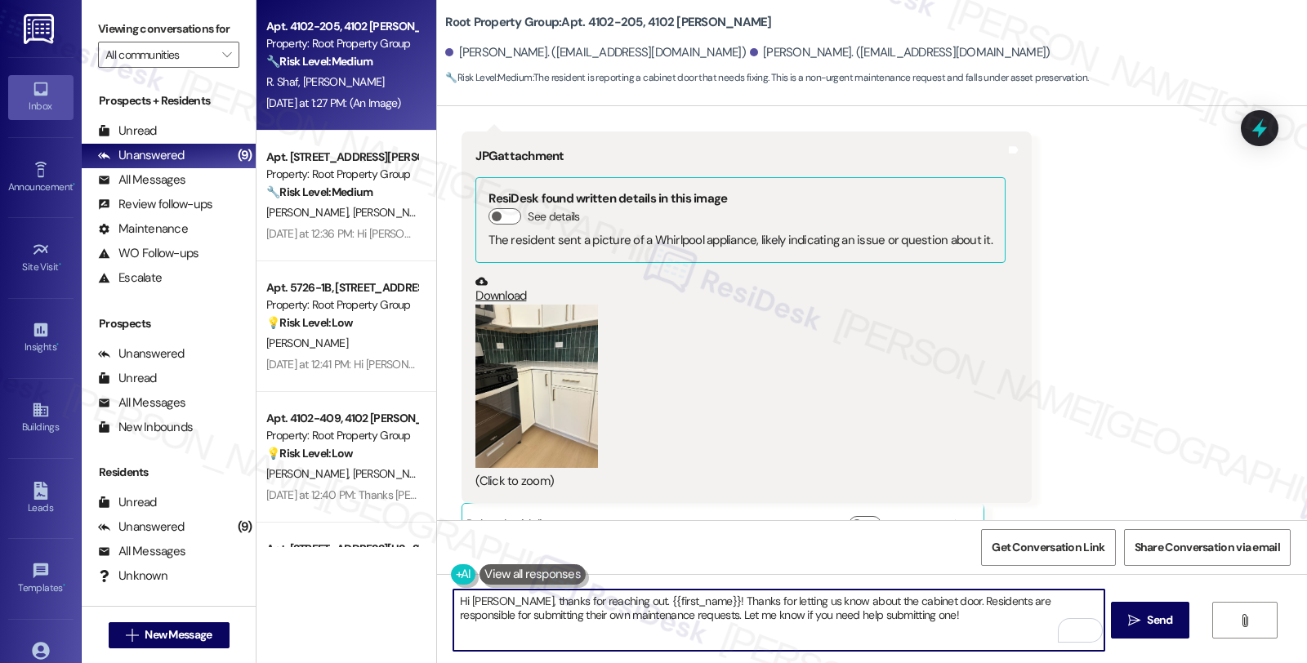
scroll to position [451, 0]
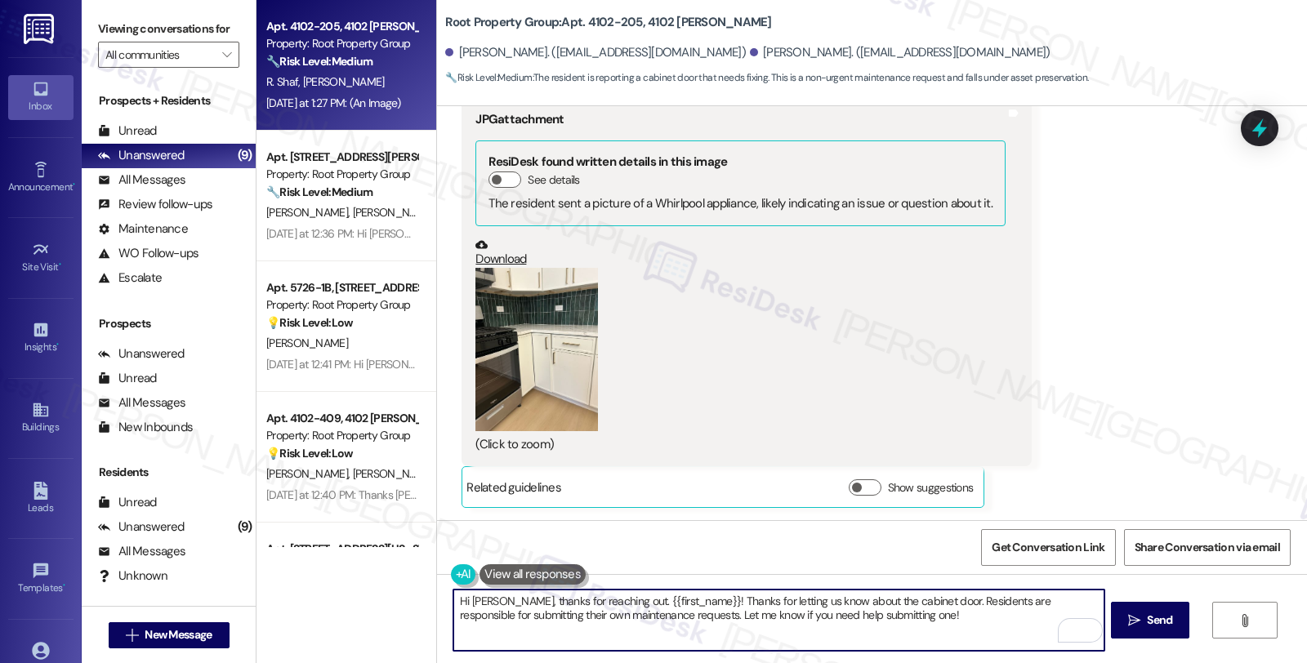
click at [590, 372] on div "(Click to zoom)" at bounding box center [740, 361] width 530 height 186
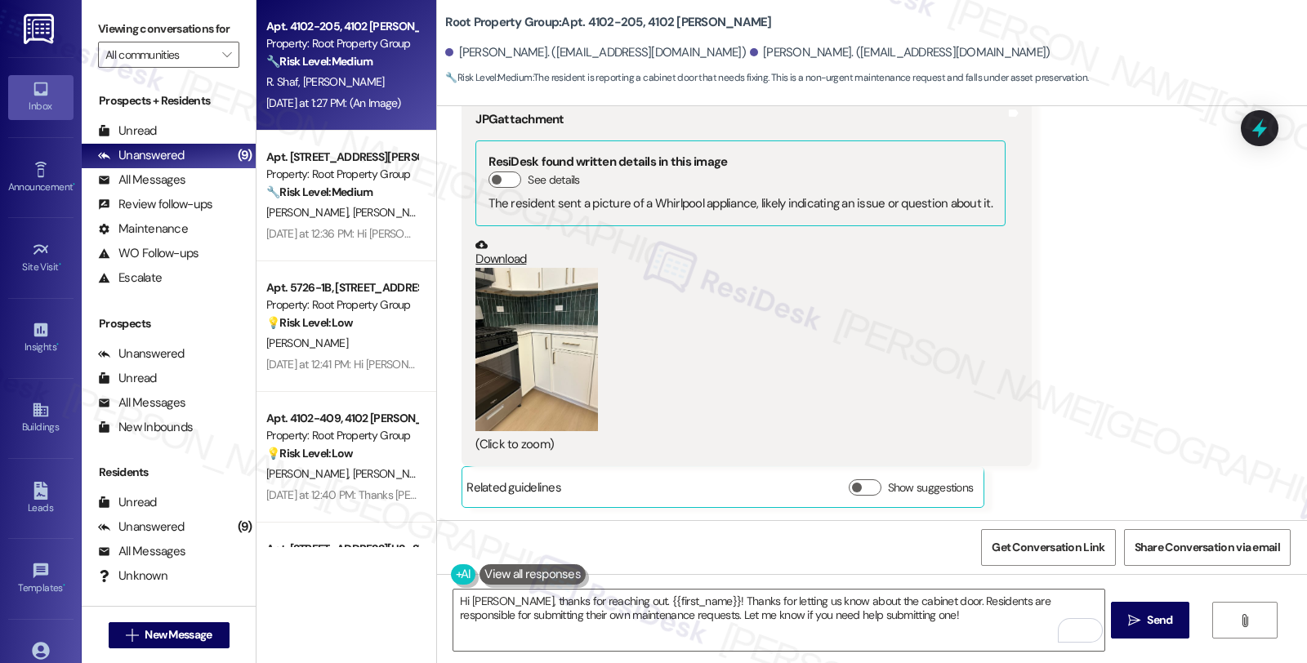
click at [583, 372] on button "Zoom image" at bounding box center [536, 349] width 123 height 163
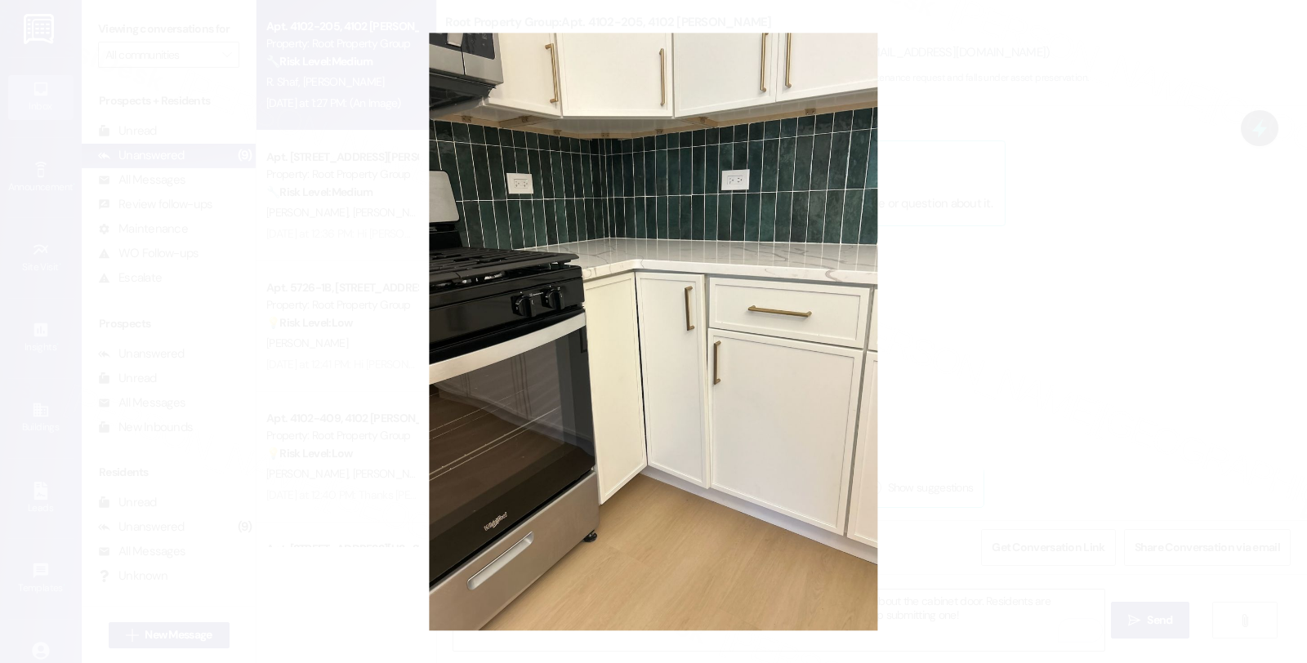
click at [915, 340] on button "Unzoom image" at bounding box center [653, 331] width 1307 height 663
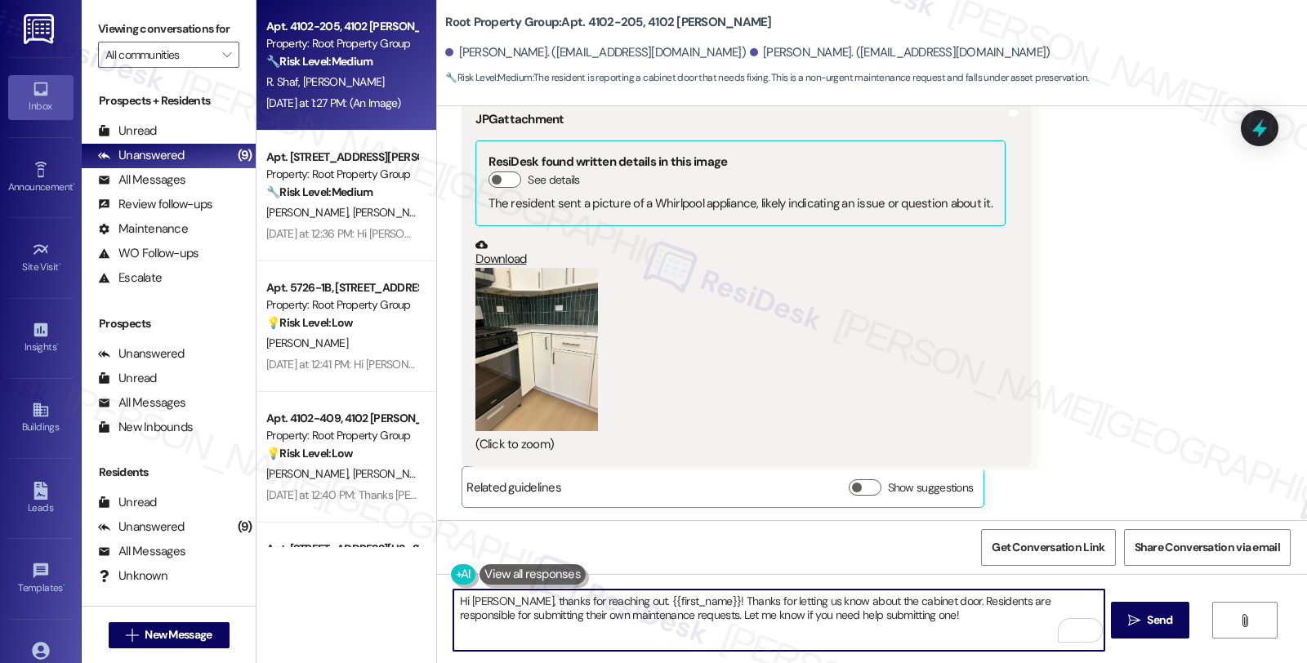
click at [596, 604] on textarea "Hi Julia, thanks for reaching out. {{first_name}}! Thanks for letting us know a…" at bounding box center [778, 620] width 650 height 61
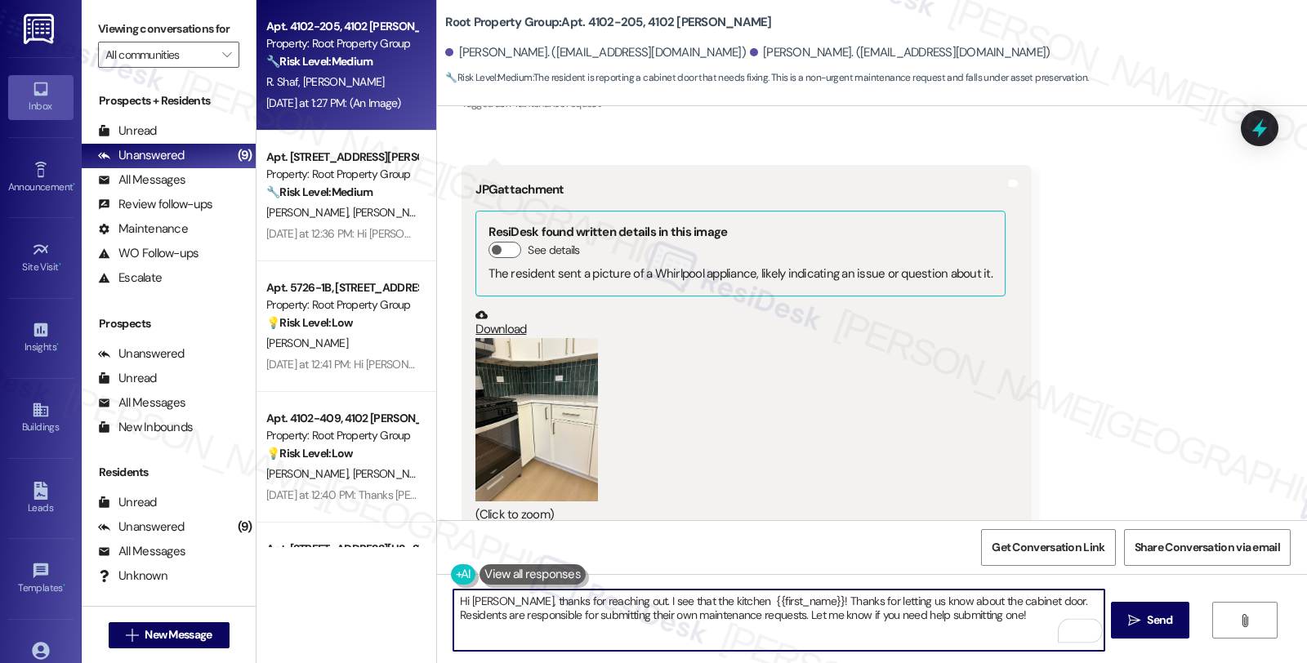
scroll to position [270, 0]
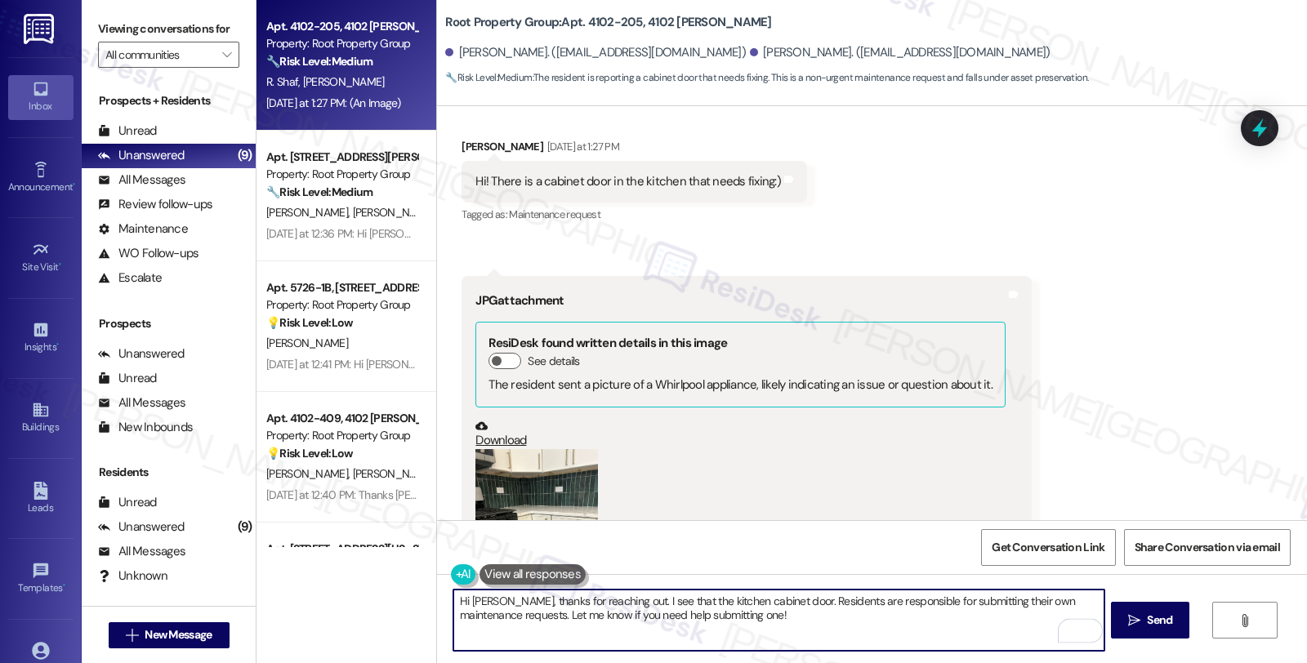
drag, startPoint x: 756, startPoint y: 604, endPoint x: 773, endPoint y: 600, distance: 17.6
click at [756, 604] on textarea "Hi Julia, thanks for reaching out. I see that the kitchen cabinet door. Residen…" at bounding box center [778, 620] width 650 height 61
click at [890, 600] on textarea "Hi Julia, thanks for reaching out. I see that the kitchen cabinet door is misal…" at bounding box center [778, 620] width 650 height 61
click at [941, 630] on textarea "Hi Julia, thanks for reaching out. I see that the kitchen cabinet door is misal…" at bounding box center [778, 620] width 650 height 61
drag, startPoint x: 934, startPoint y: 600, endPoint x: 957, endPoint y: 625, distance: 33.5
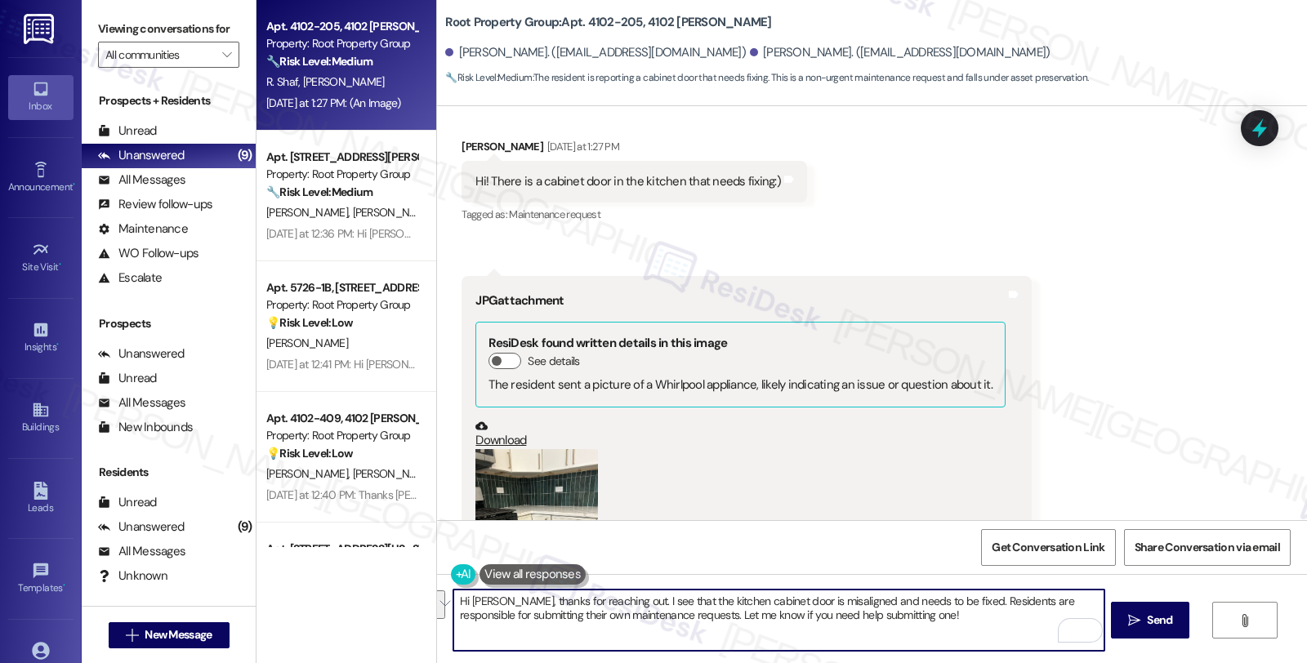
click at [957, 625] on textarea "Hi Julia, thanks for reaching out. I see that the kitchen cabinet door is misal…" at bounding box center [778, 620] width 650 height 61
paste textarea "AppFolio needs residents to submit work orders directly so maintenance gets not…"
click at [845, 609] on textarea "Hi Julia, thanks for reaching out. I see that the kitchen cabinet door is misal…" at bounding box center [778, 620] width 650 height 61
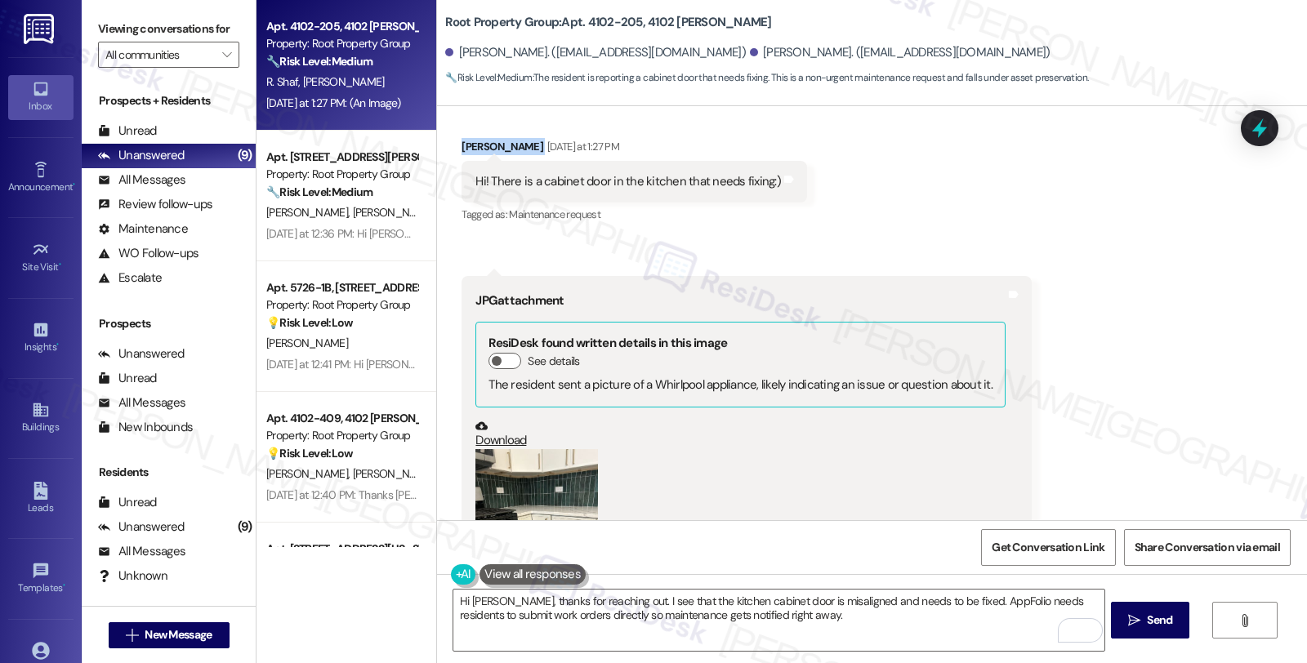
drag, startPoint x: 450, startPoint y: 149, endPoint x: 498, endPoint y: 145, distance: 48.4
click at [498, 145] on div "Julia Shaf Yesterday at 1:27 PM" at bounding box center [633, 149] width 345 height 23
copy div "Julia Shaf"
click at [845, 623] on textarea "Hi Julia, thanks for reaching out. I see that the kitchen cabinet door is misal…" at bounding box center [778, 620] width 650 height 61
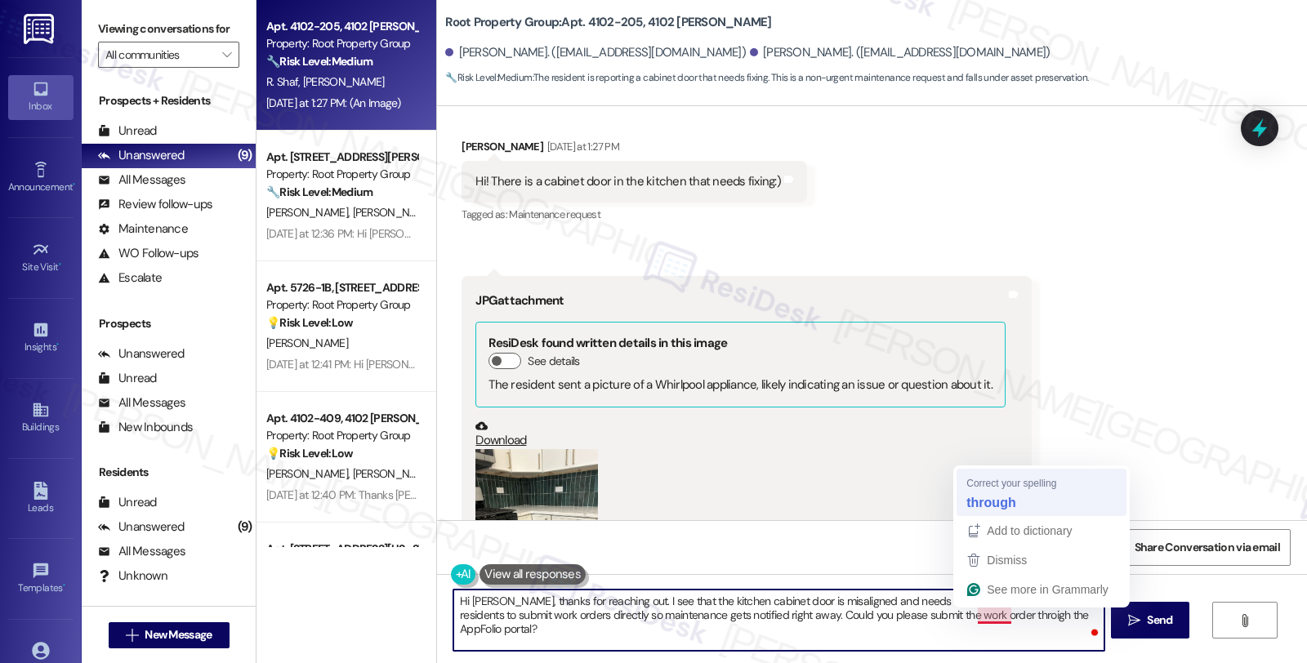
type textarea "Hi Julia, thanks for reaching out. I see that the kitchen cabinet door is misal…"
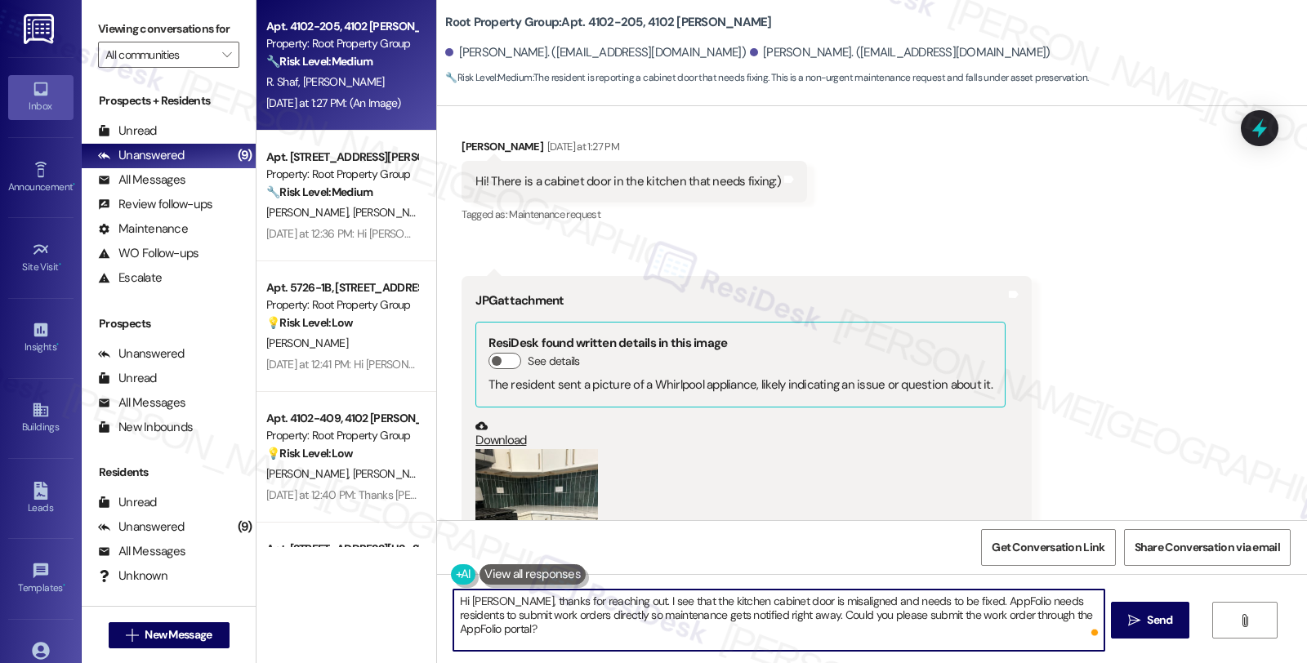
click at [584, 626] on textarea "Hi Julia, thanks for reaching out. I see that the kitchen cabinet door is misal…" at bounding box center [778, 620] width 650 height 61
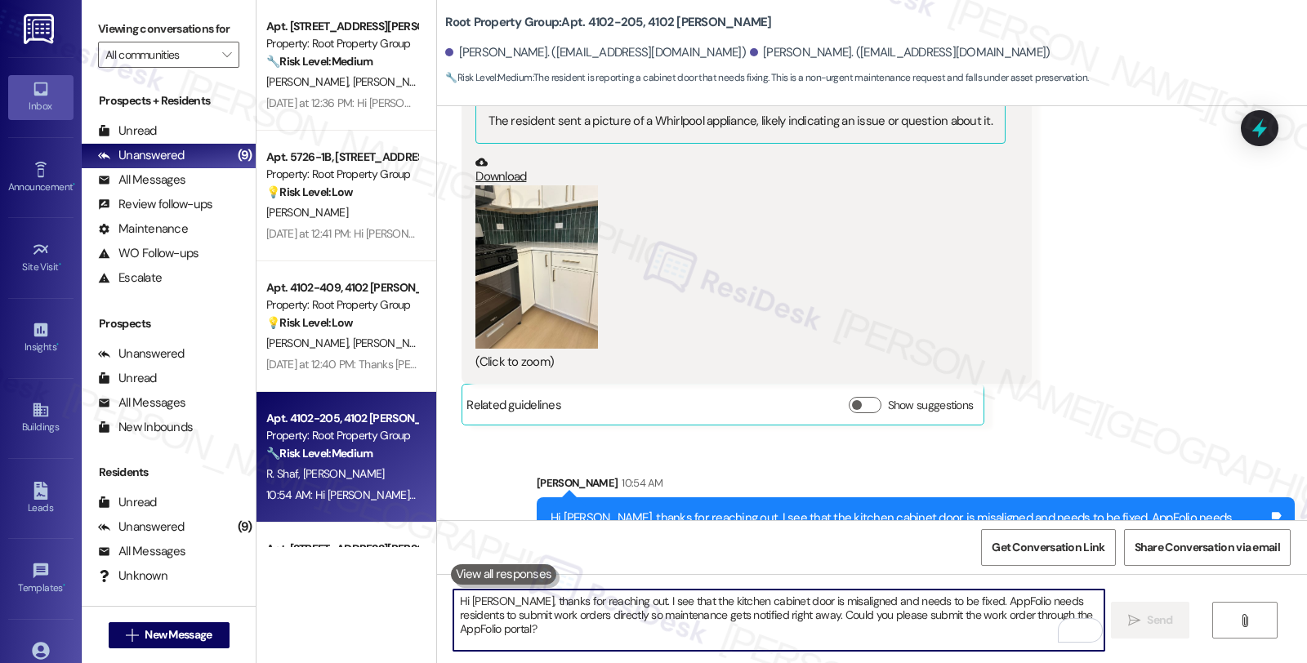
scroll to position [582, 0]
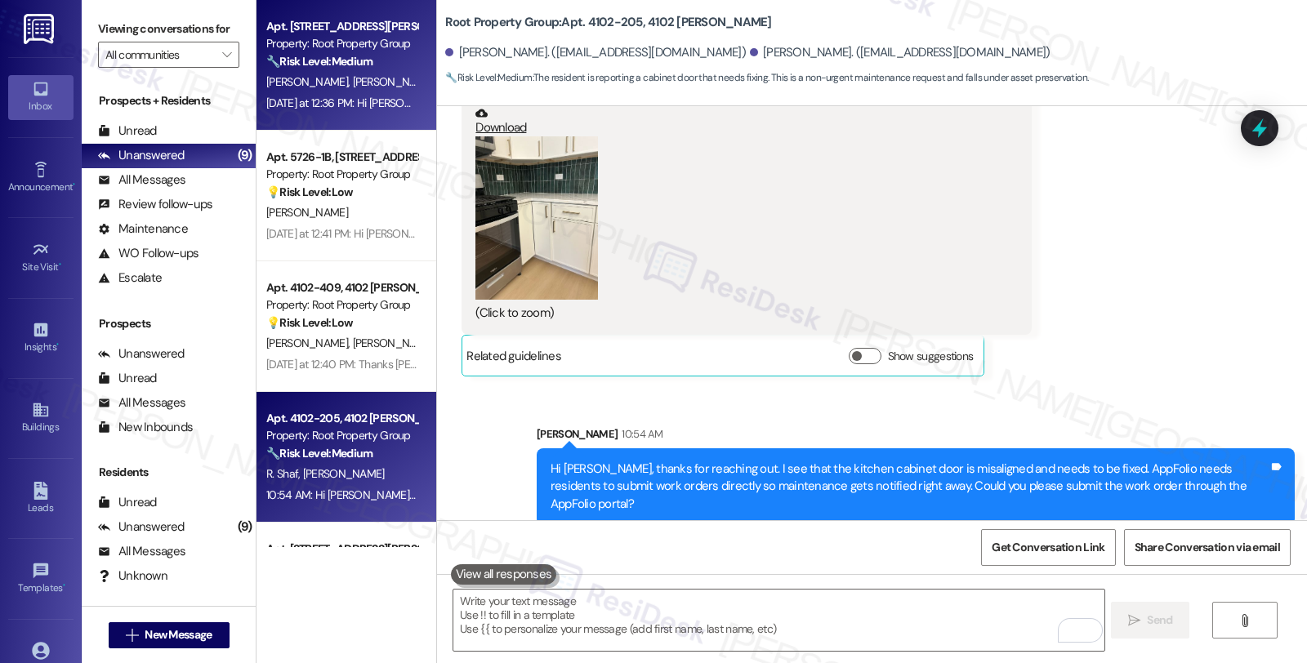
click at [322, 90] on div "C. Lozier A. Lozier K. Farwell C. Rozewicz" at bounding box center [342, 82] width 154 height 20
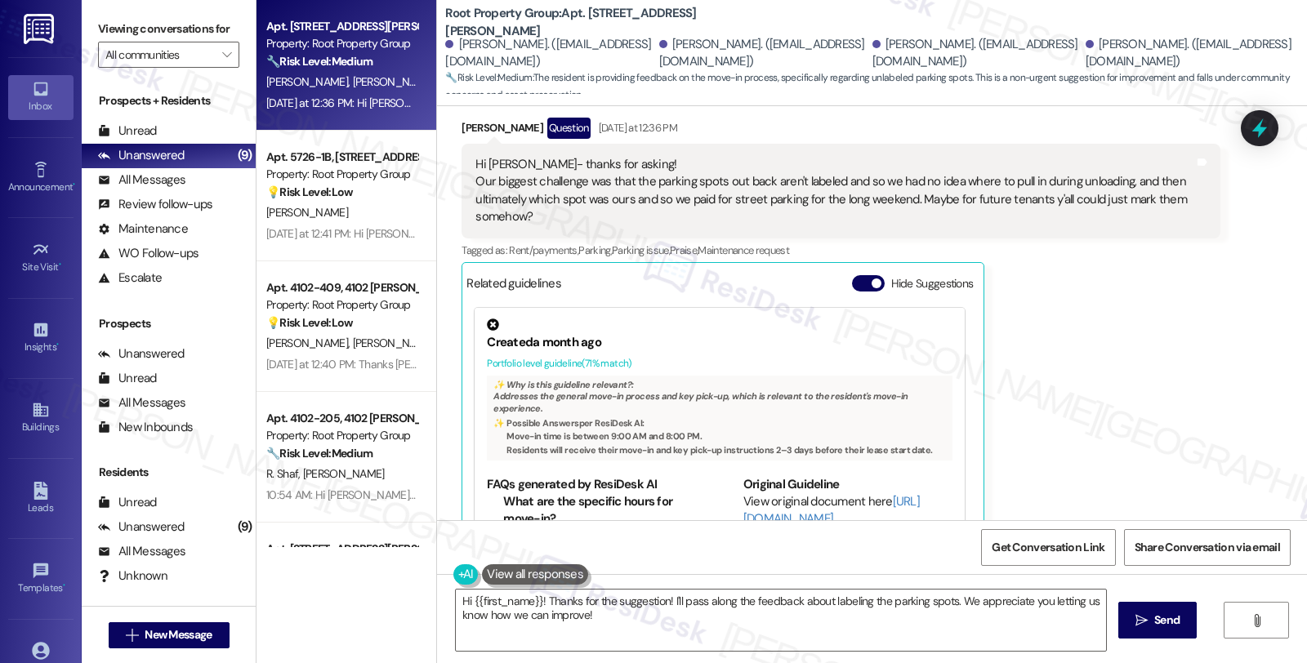
scroll to position [309, 0]
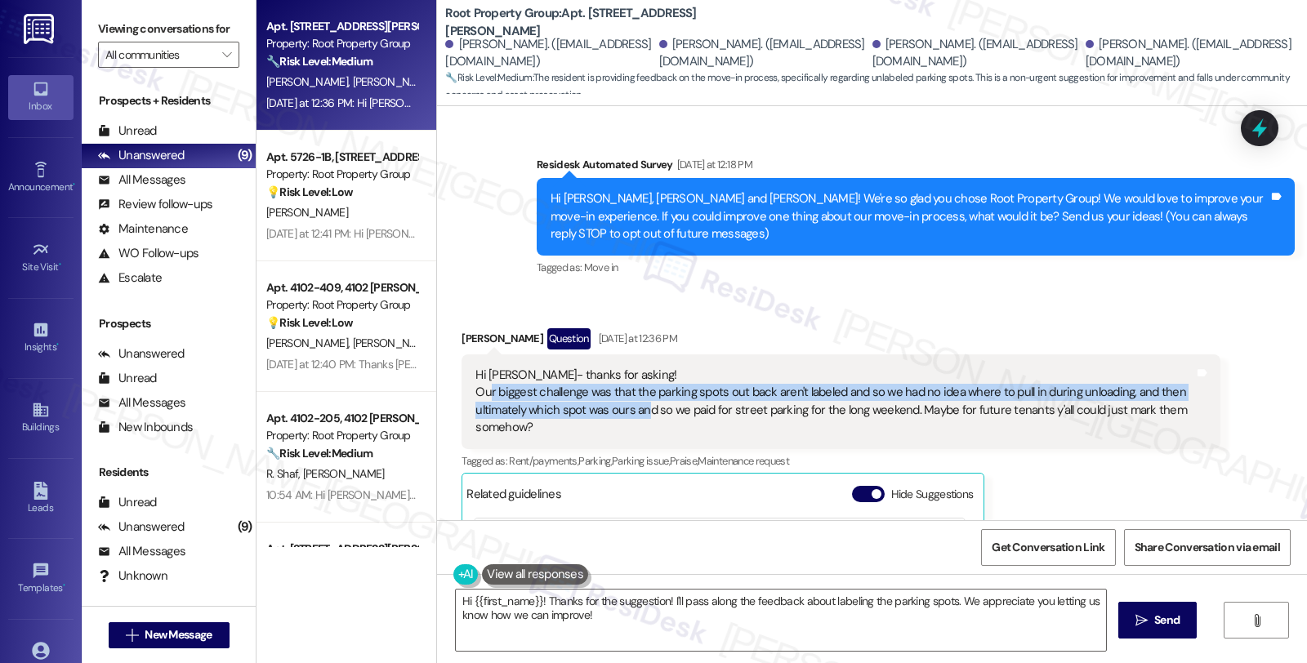
drag, startPoint x: 477, startPoint y: 397, endPoint x: 638, endPoint y: 408, distance: 161.3
click at [638, 408] on div "Hi Sarah- thanks for asking! Our biggest challenge was that the parking spots o…" at bounding box center [834, 402] width 718 height 70
click at [948, 394] on div "Hi Sarah- thanks for asking! Our biggest challenge was that the parking spots o…" at bounding box center [834, 402] width 718 height 70
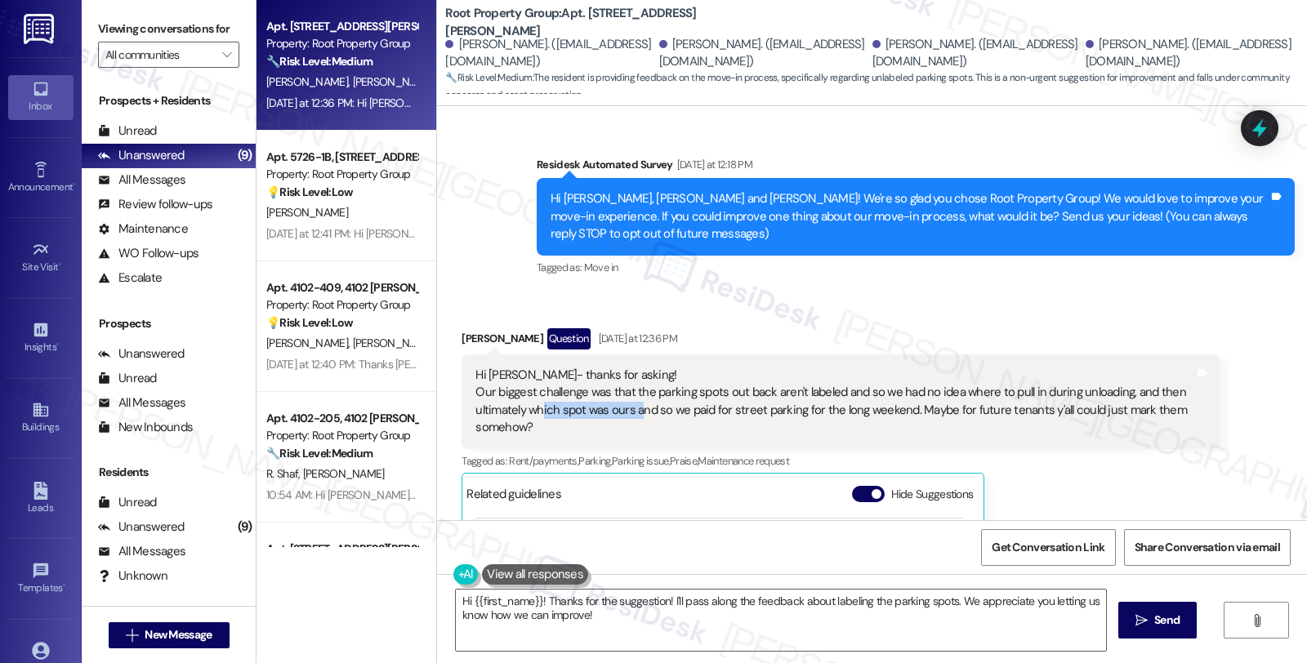
drag, startPoint x: 529, startPoint y: 410, endPoint x: 626, endPoint y: 410, distance: 97.2
click at [626, 410] on div "Hi Sarah- thanks for asking! Our biggest challenge was that the parking spots o…" at bounding box center [834, 402] width 718 height 70
click at [467, 333] on div "Christopher Lozier Question Yesterday at 12:36 PM" at bounding box center [840, 341] width 758 height 26
copy div "Christopher"
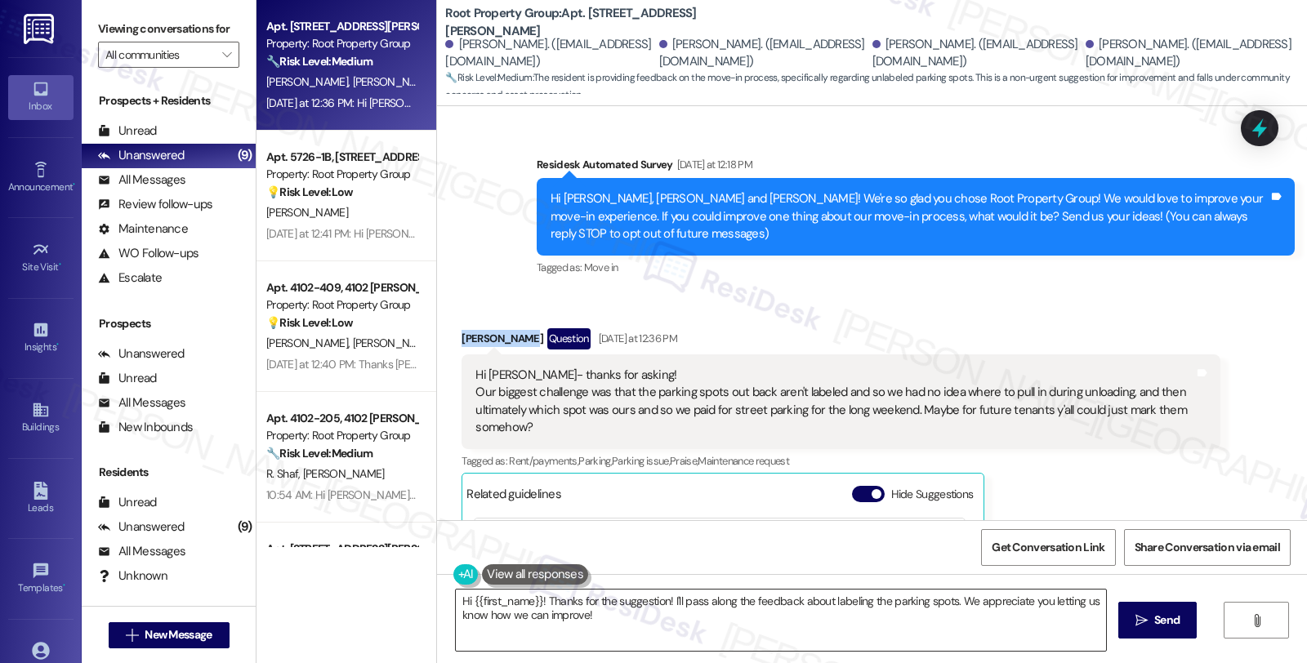
click at [463, 599] on textarea "Hi {{first_name}}! Thanks for the suggestion! I'll pass along the feedback abou…" at bounding box center [781, 620] width 650 height 61
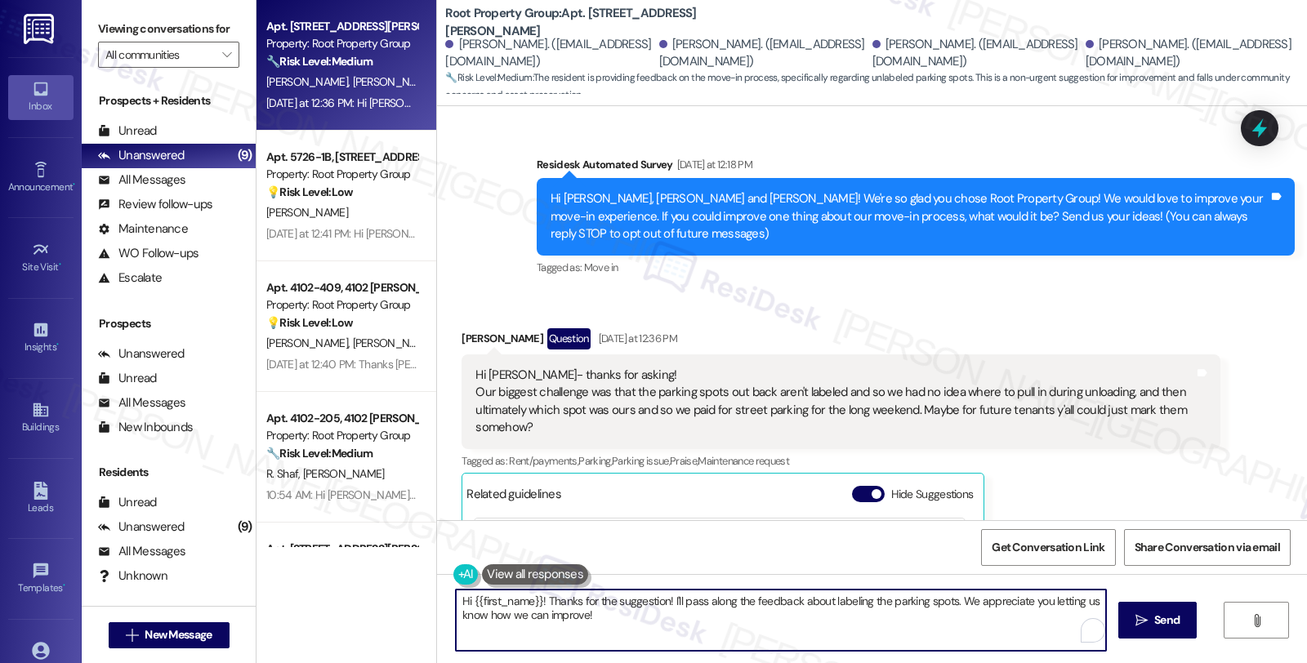
paste textarea "Christopher"
drag, startPoint x: 645, startPoint y: 599, endPoint x: 929, endPoint y: 602, distance: 283.4
click at [929, 602] on textarea "Hi Christopher, thanks for the suggestion! I'll pass along the feedback about l…" at bounding box center [778, 620] width 650 height 61
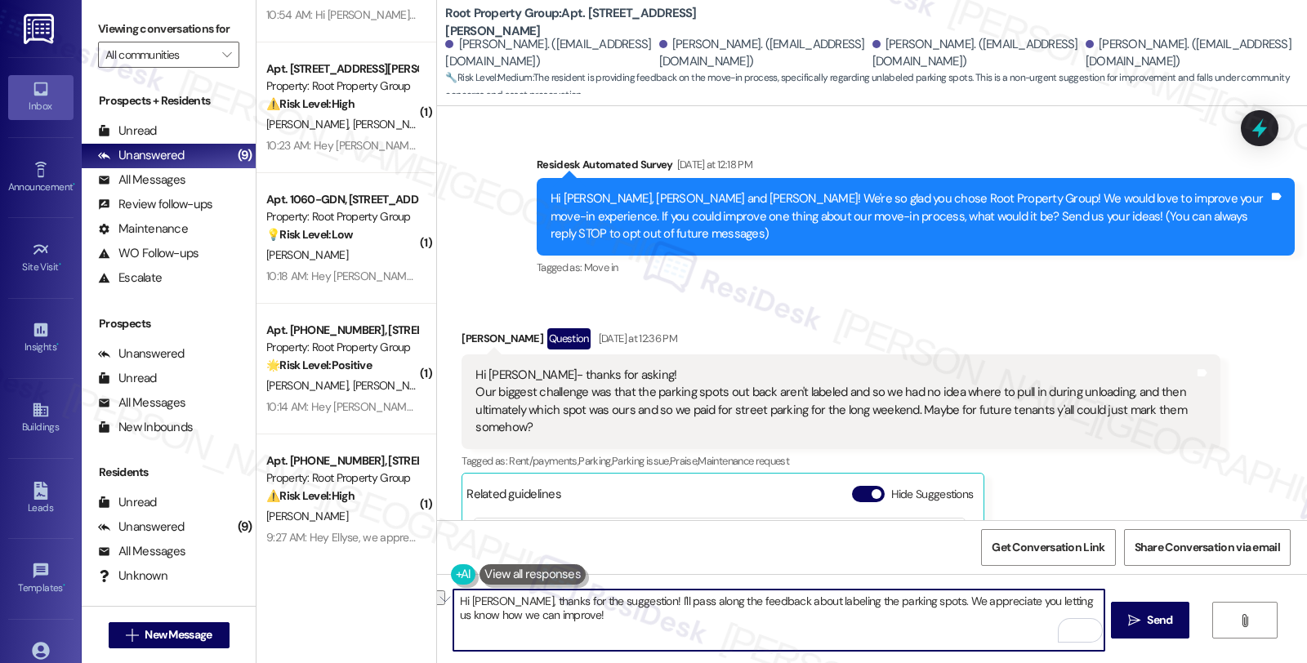
scroll to position [498, 0]
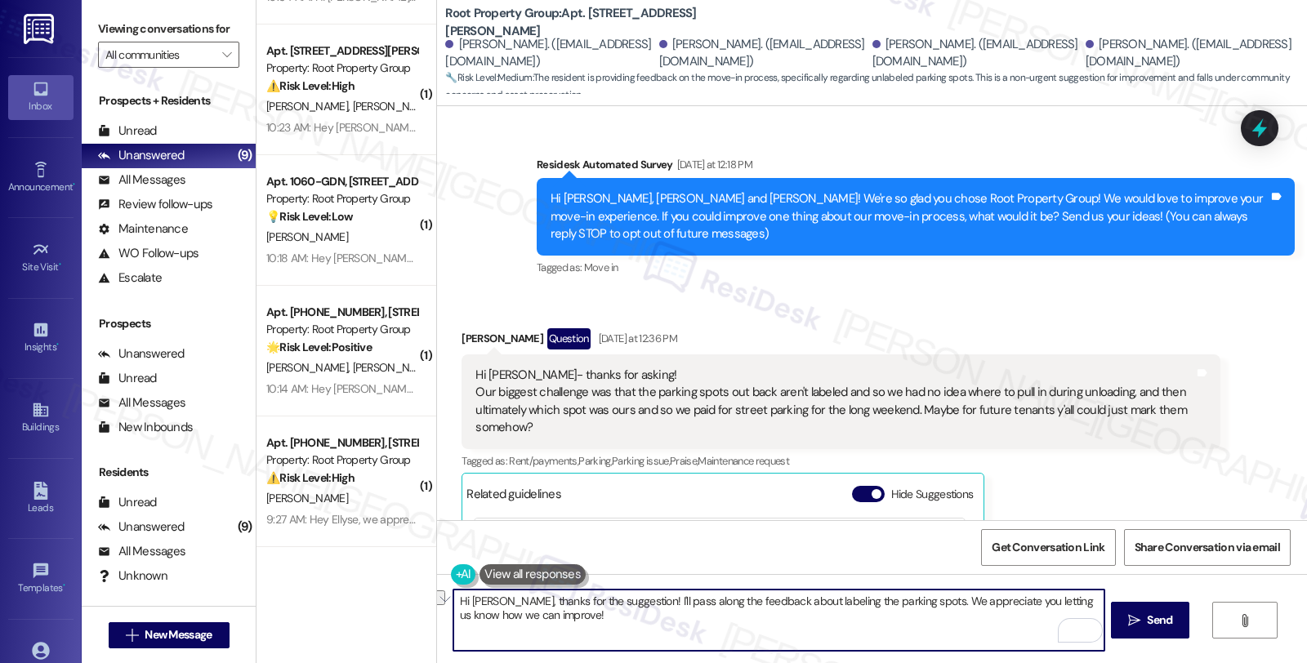
paste textarea "Your input is valuable to us as it helps us identify areas for improvement in s…"
click at [786, 608] on textarea "Hi Christopher, thanks for the suggestion! Your input is valuable to us as it h…" at bounding box center [778, 620] width 650 height 61
click at [782, 621] on textarea "Hi Christopher, thanks for the suggestion! Your input is valuable to us as it h…" at bounding box center [778, 620] width 650 height 61
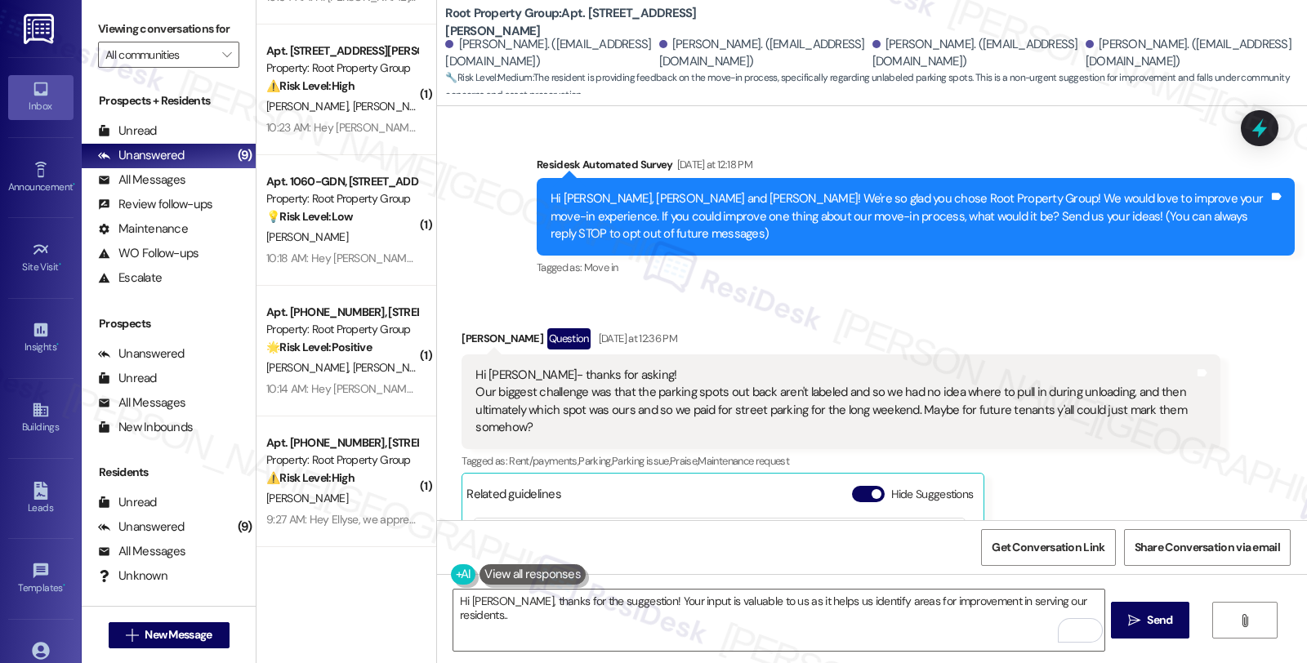
click at [515, 573] on button at bounding box center [532, 574] width 106 height 20
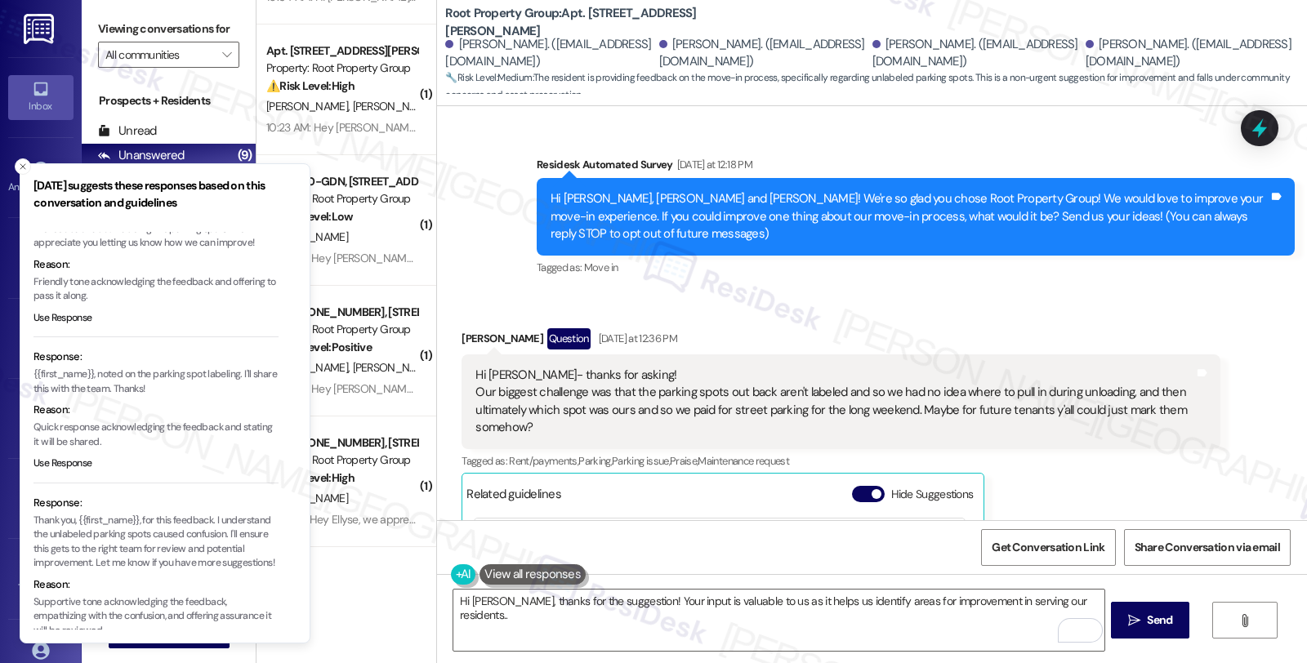
scroll to position [118, 0]
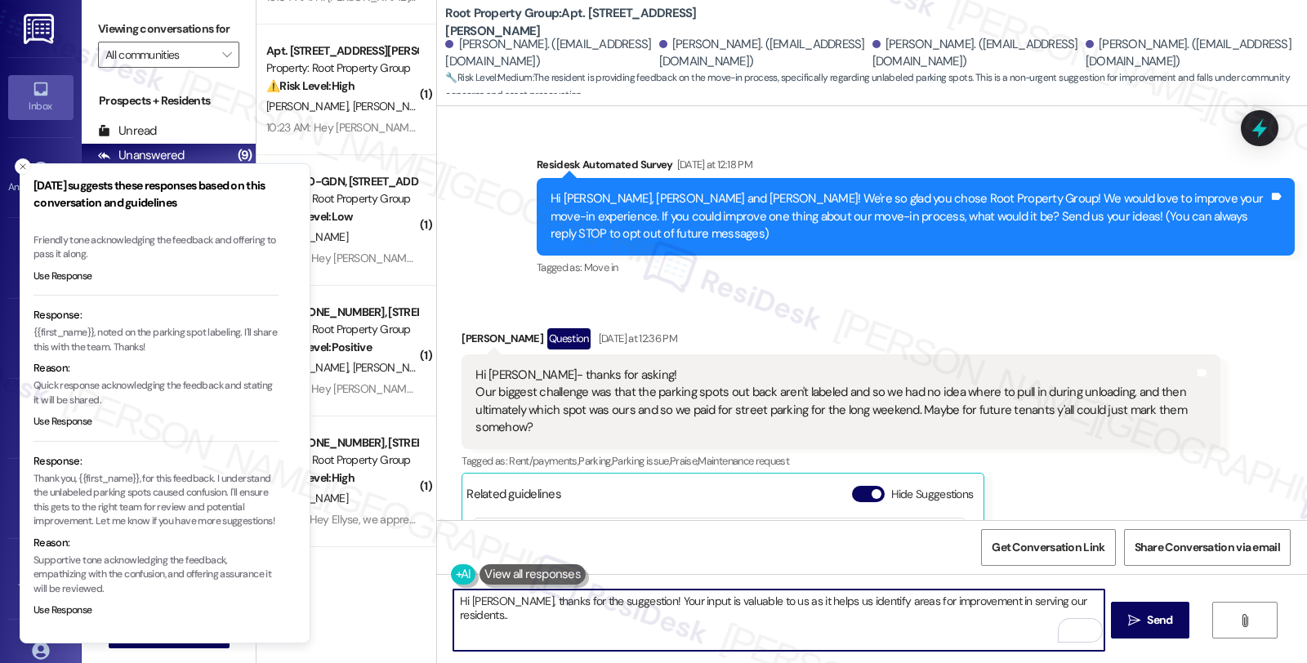
click at [520, 617] on textarea "Hi Christopher, thanks for the suggestion! Your input is valuable to us as it h…" at bounding box center [778, 620] width 650 height 61
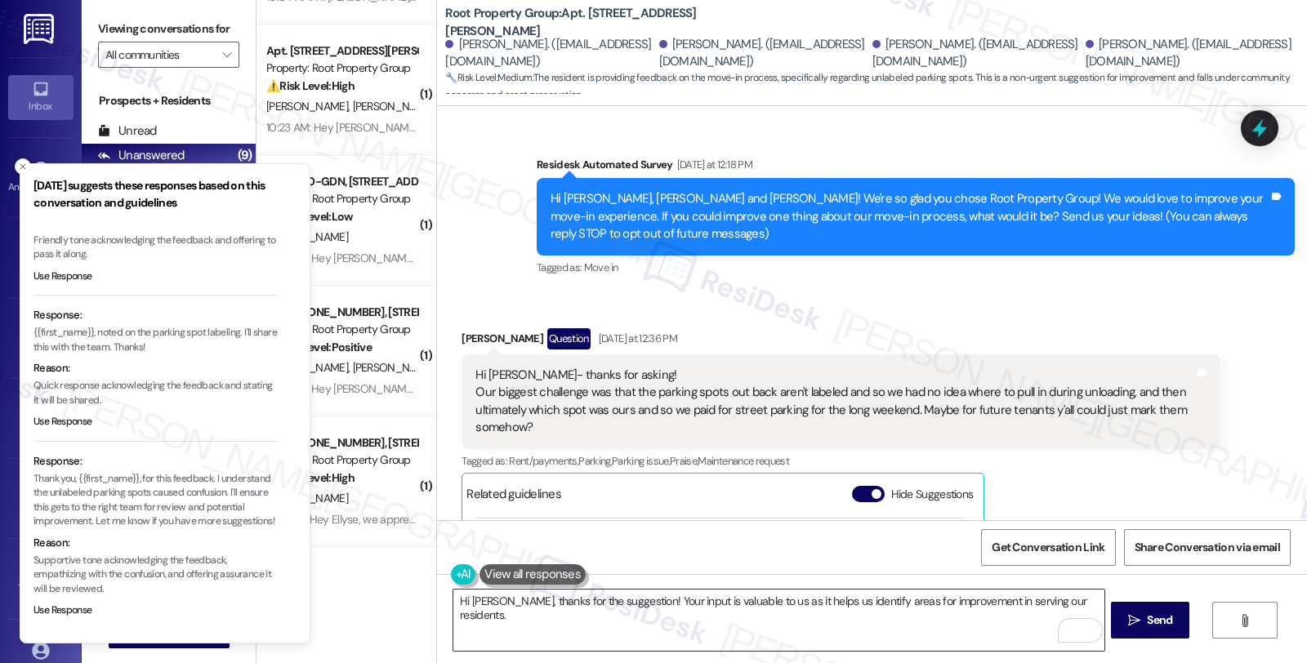
click at [581, 615] on textarea "Hi Christopher, thanks for the suggestion! Your input is valuable to us as it h…" at bounding box center [778, 620] width 650 height 61
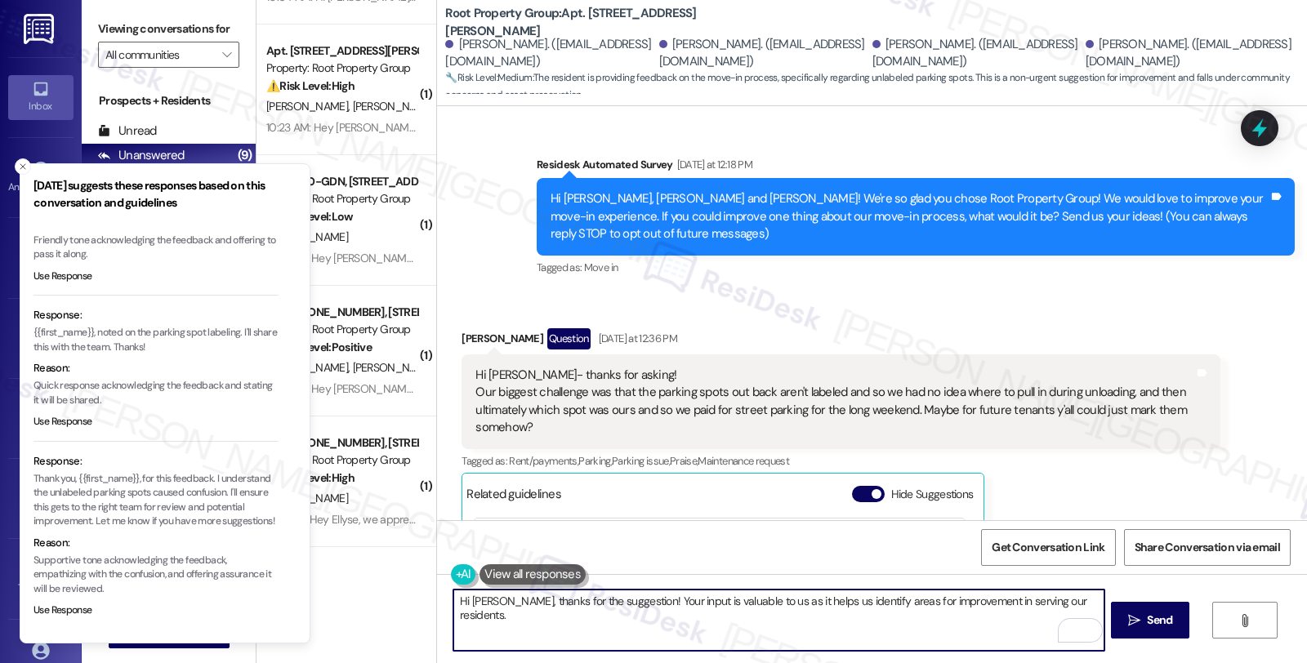
paste textarea "If you ever need anything in the future, please don't hesitate to reach out. Ha…"
type textarea "Hi Christopher, thanks for the suggestion! Your input is valuable to us as it h…"
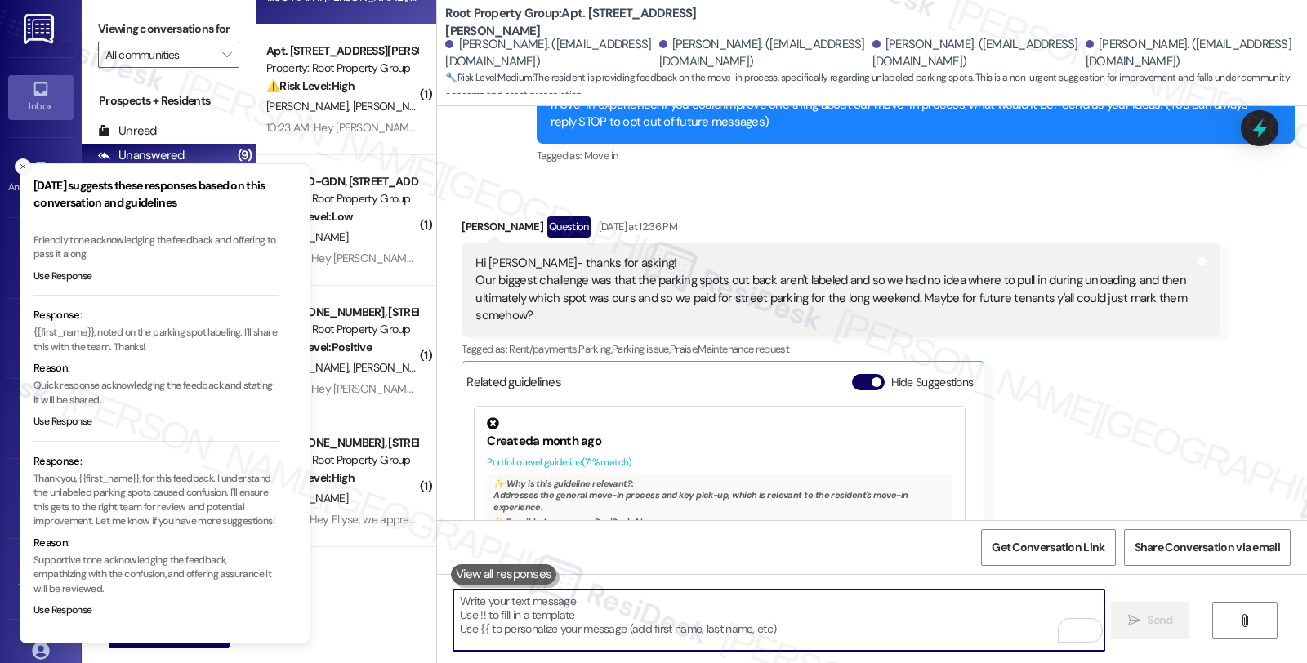
scroll to position [712, 0]
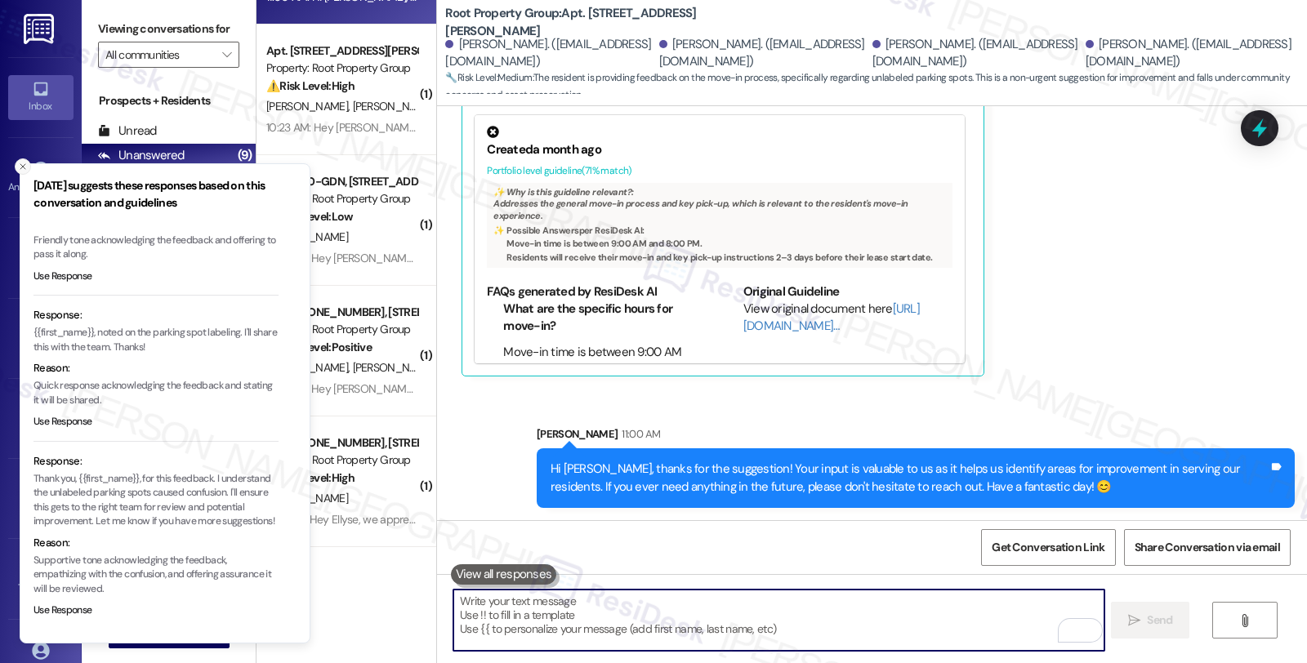
click at [15, 167] on button "Close toast" at bounding box center [23, 166] width 16 height 16
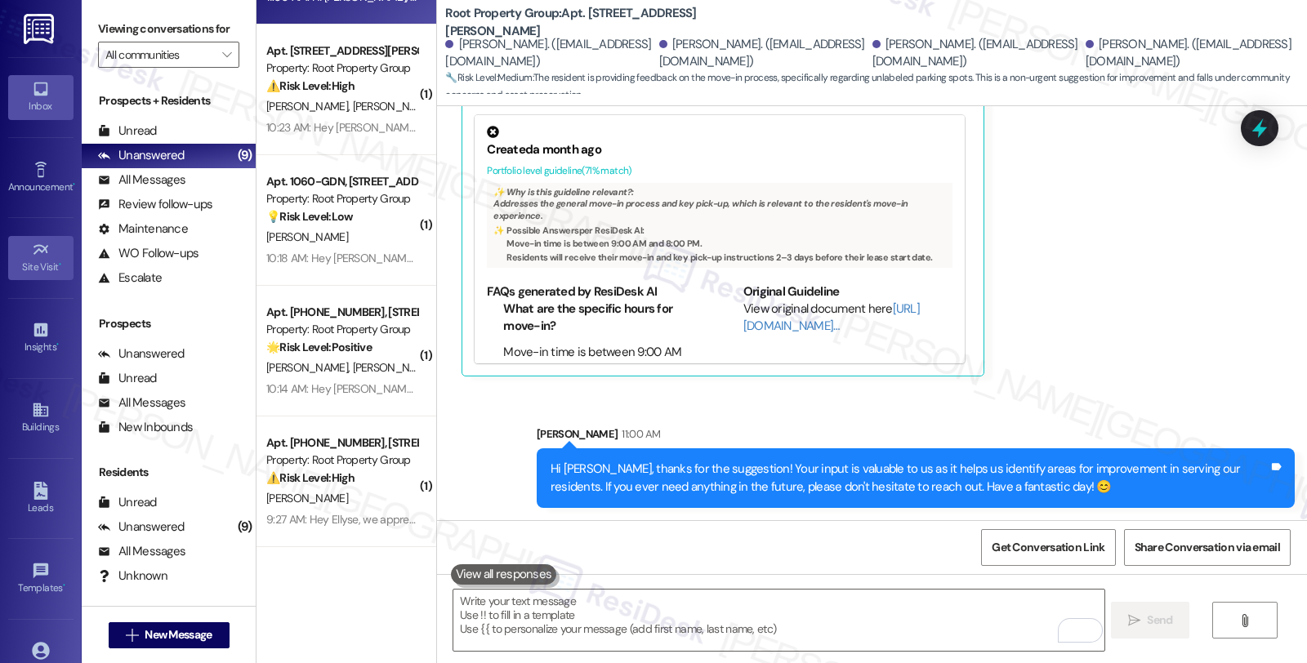
click at [53, 278] on link "Site Visit •" at bounding box center [40, 258] width 65 height 44
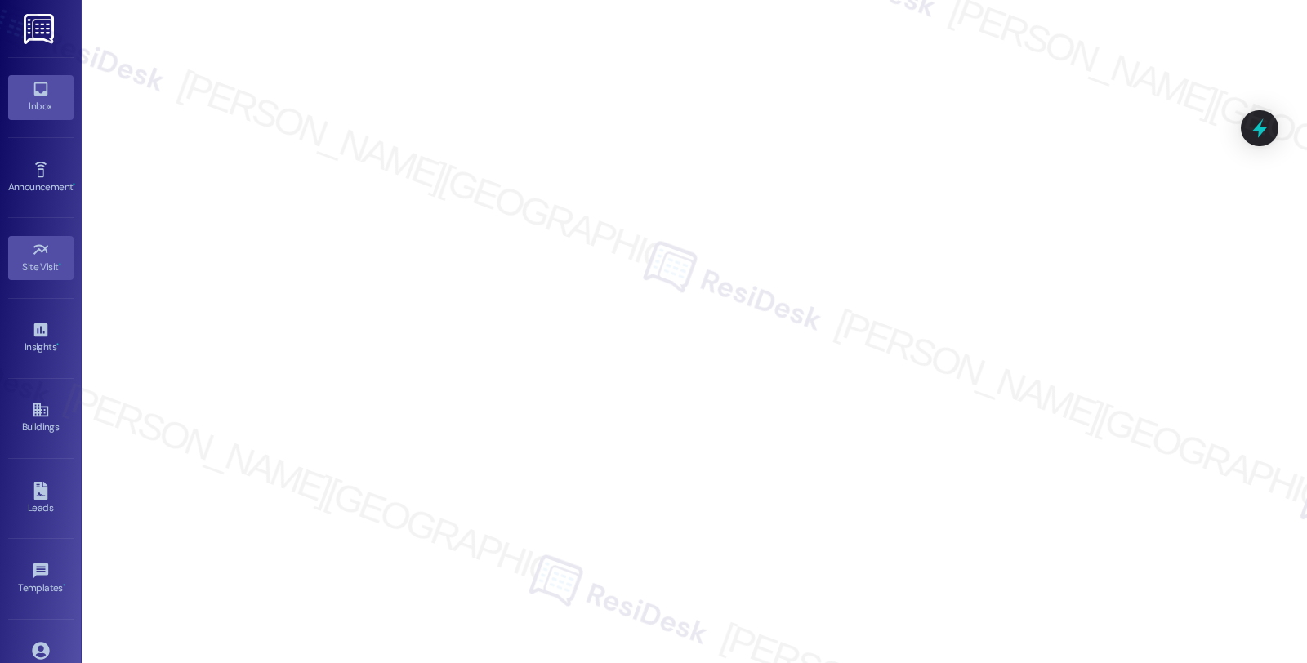
click at [41, 98] on link "Inbox" at bounding box center [40, 97] width 65 height 44
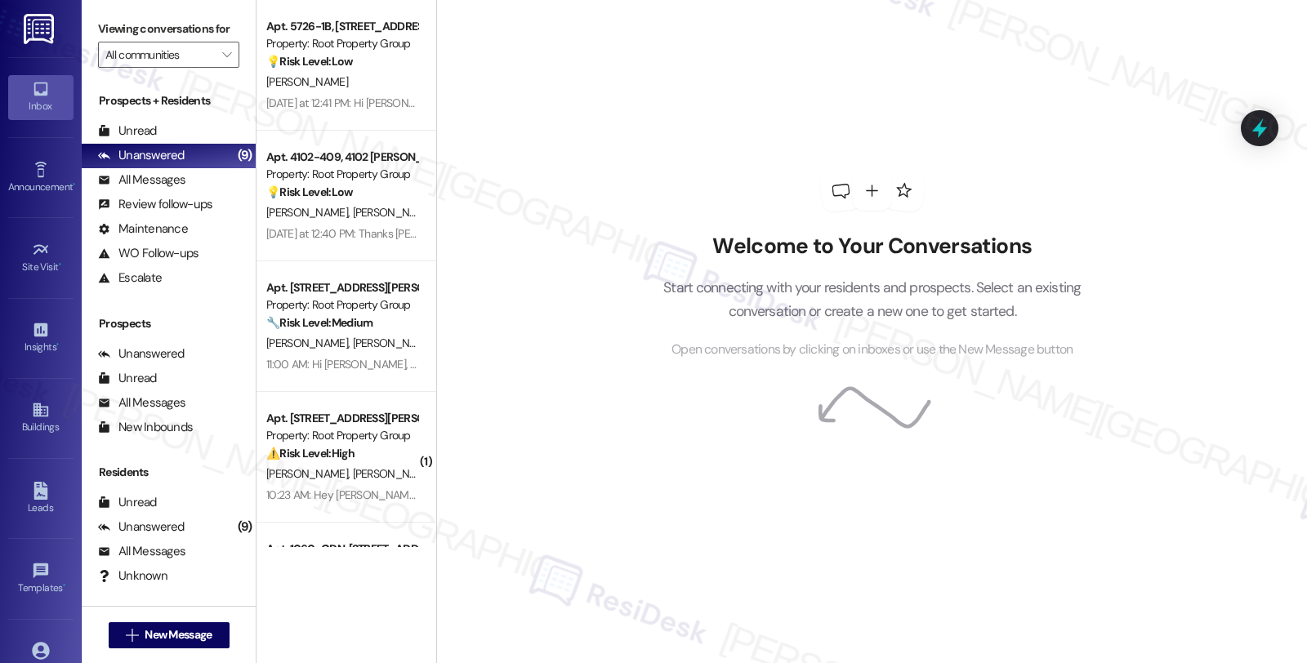
click at [1092, 487] on div "Welcome to Your Conversations Start connecting with your residents and prospect…" at bounding box center [872, 265] width 490 height 531
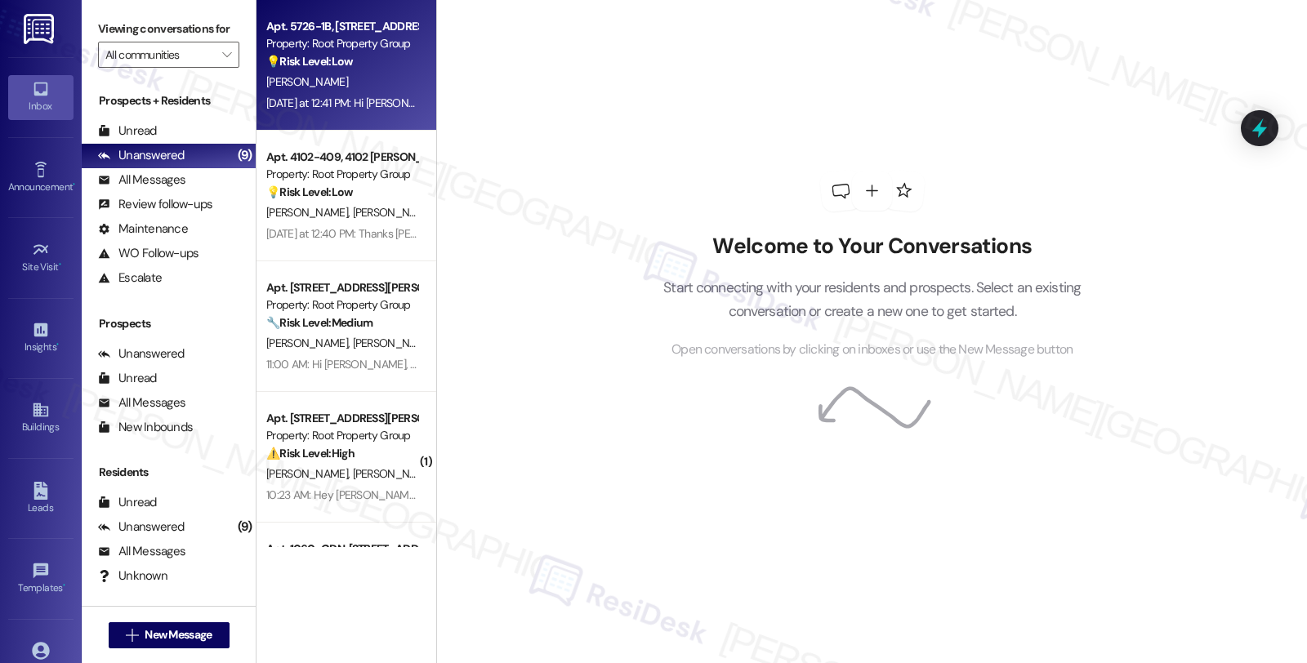
click at [319, 14] on div "Apt. 5726-1B, 5724-26 N Mozart Street Property: Root Property Group 💡 Risk Leve…" at bounding box center [346, 65] width 180 height 131
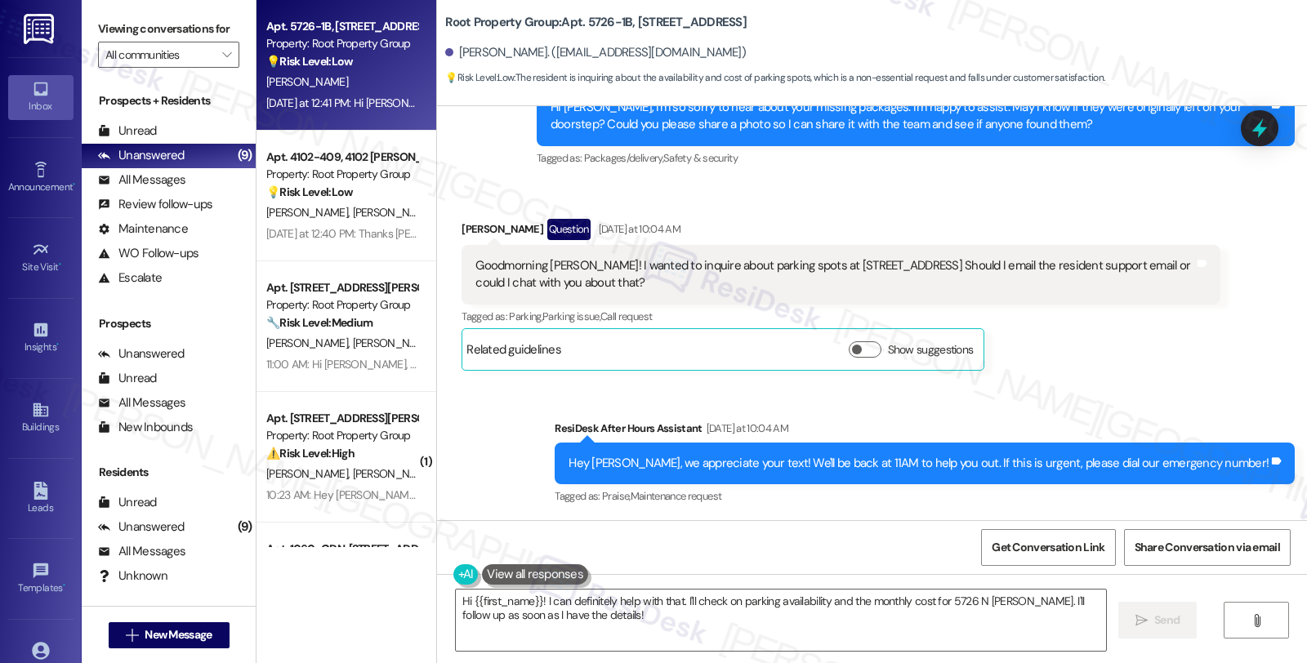
scroll to position [933, 0]
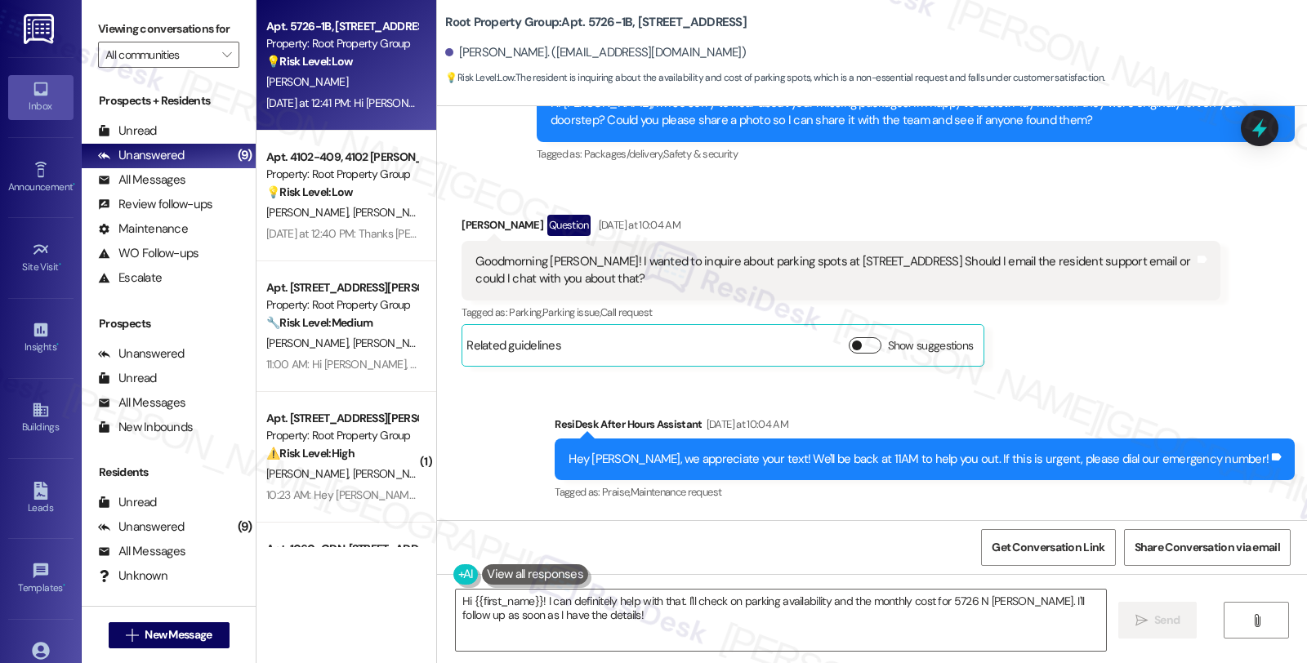
click at [853, 337] on button "Show suggestions" at bounding box center [865, 345] width 33 height 16
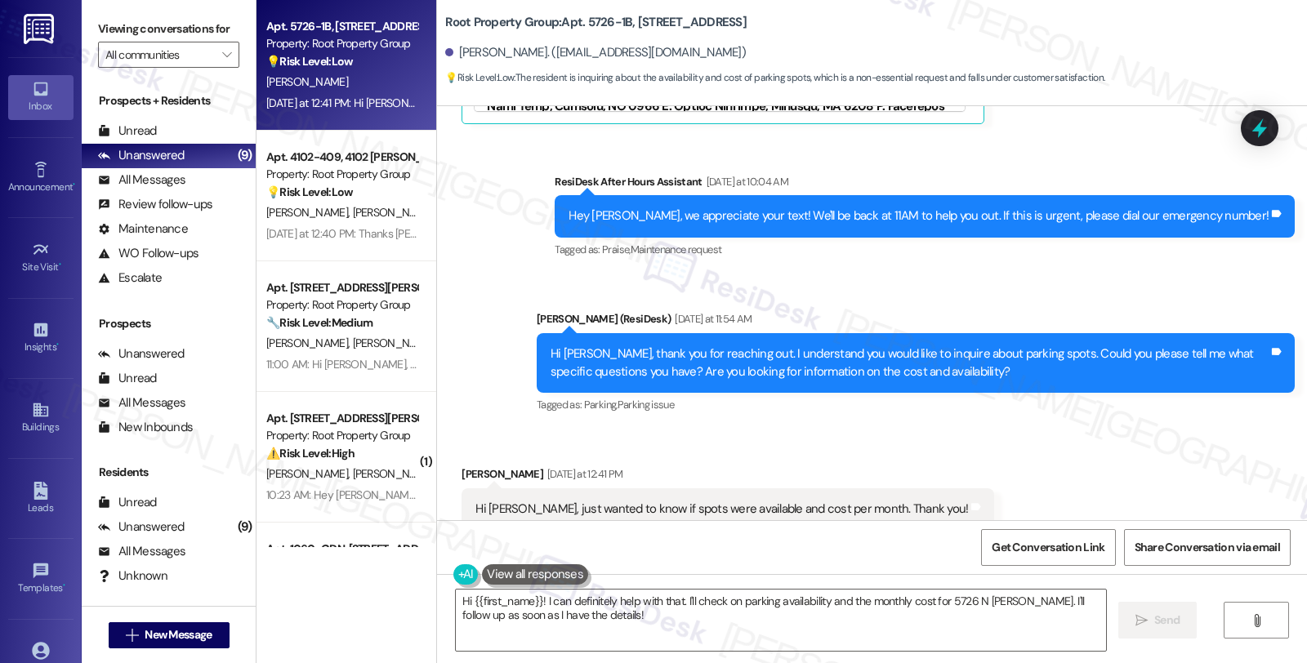
scroll to position [1471, 0]
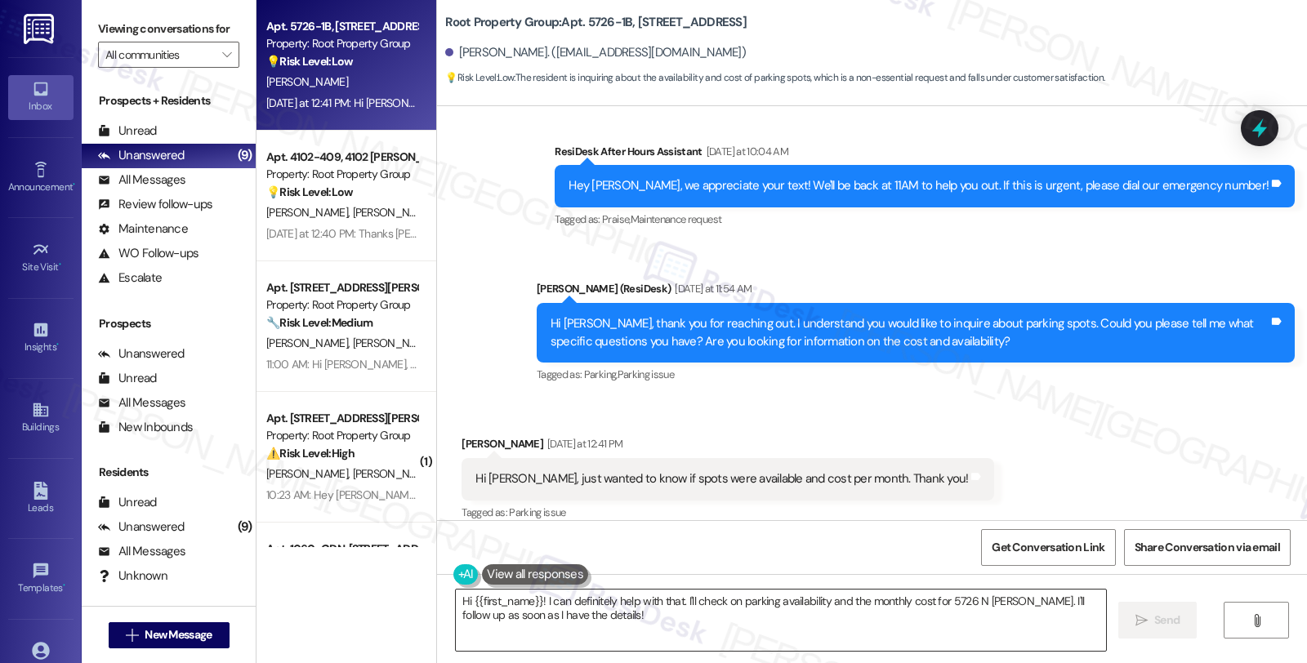
click at [532, 604] on textarea "Hi {{first_name}}! I can definitely help with that. I'll check on parking avail…" at bounding box center [781, 620] width 650 height 61
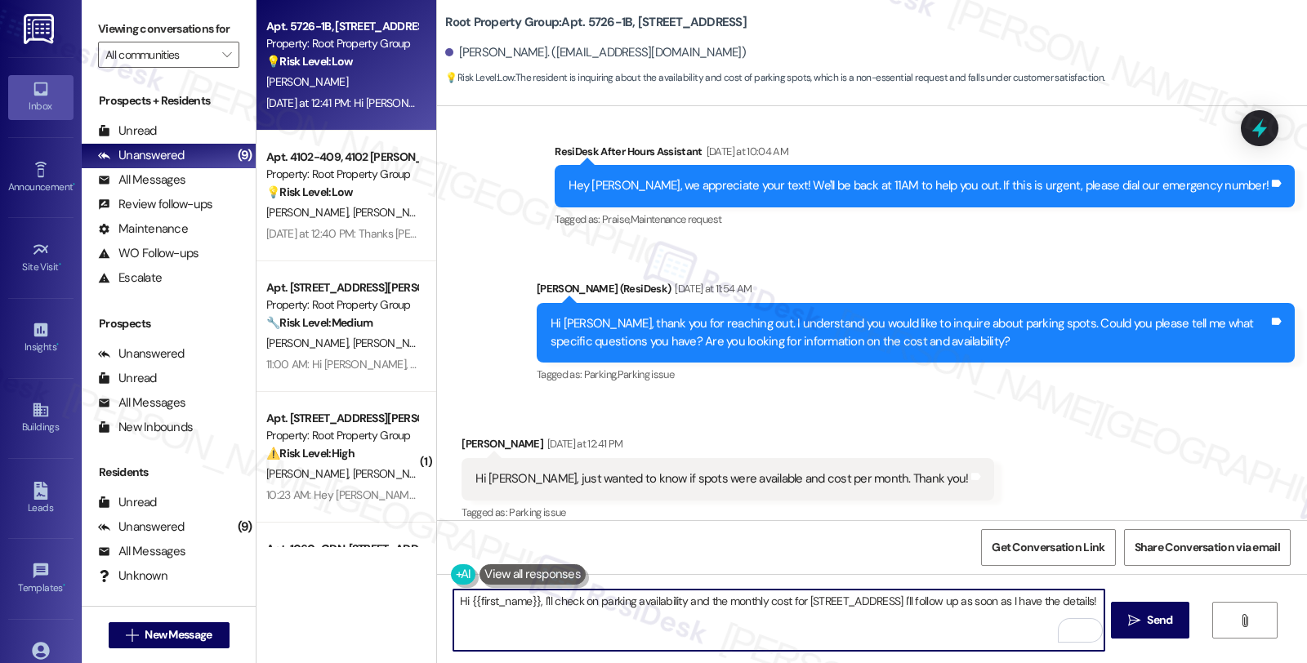
click at [799, 602] on textarea "Hi {{first_name}}, I'll check on parking availability and the monthly cost for …" at bounding box center [778, 620] width 650 height 61
drag, startPoint x: 781, startPoint y: 599, endPoint x: 868, endPoint y: 599, distance: 87.4
click at [868, 599] on textarea "Hi {{first_name}}, I'll check on parking availability and the monthly cost for …" at bounding box center [778, 620] width 650 height 61
click at [1005, 600] on textarea "Hi {{first_name}}, I'll check on parking availability and the monthly cost. I'l…" at bounding box center [778, 620] width 650 height 61
click at [570, 624] on textarea "Hi {{first_name}}, I'll check on parking availability and the monthly cost. I'l…" at bounding box center [778, 620] width 650 height 61
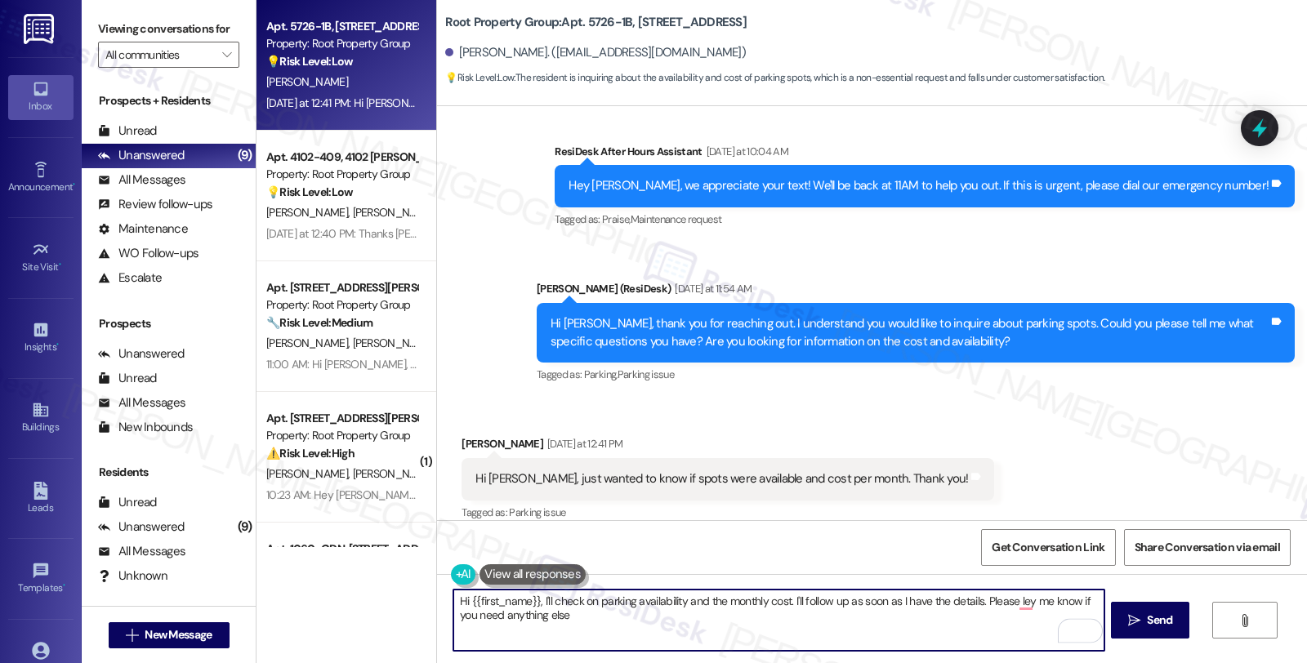
type textarea "Hi {{first_name}}, I'll check on parking availability and the monthly cost. I'l…"
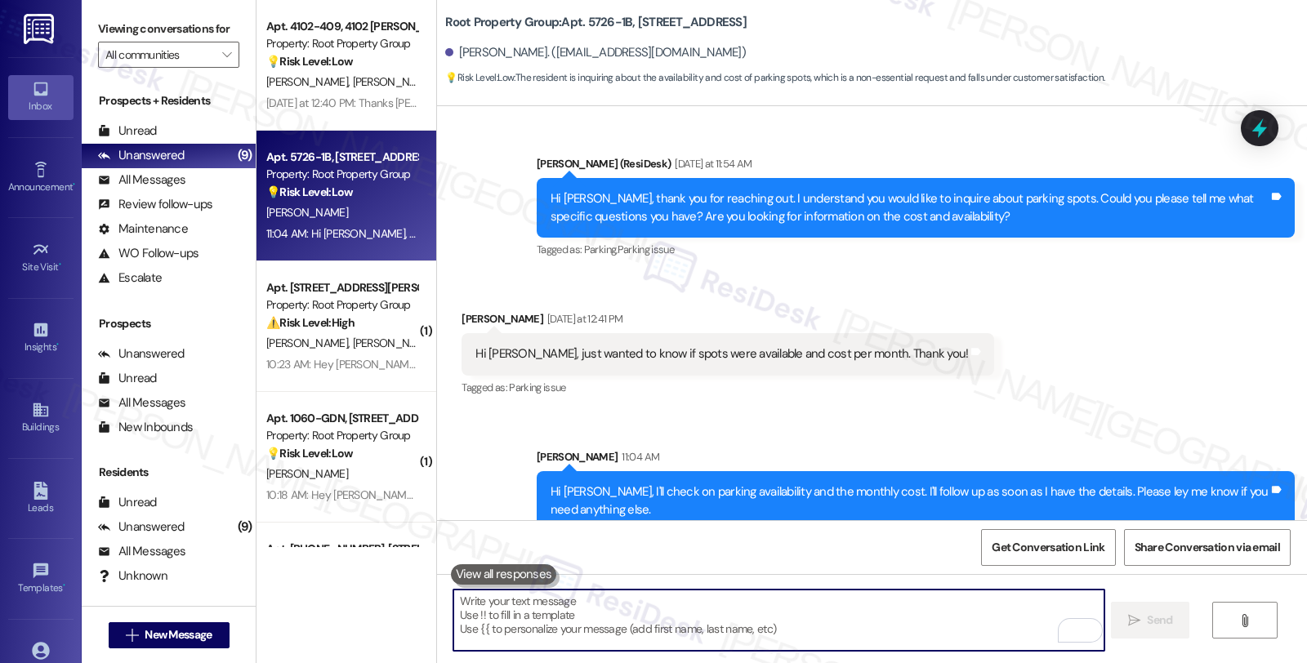
scroll to position [1602, 0]
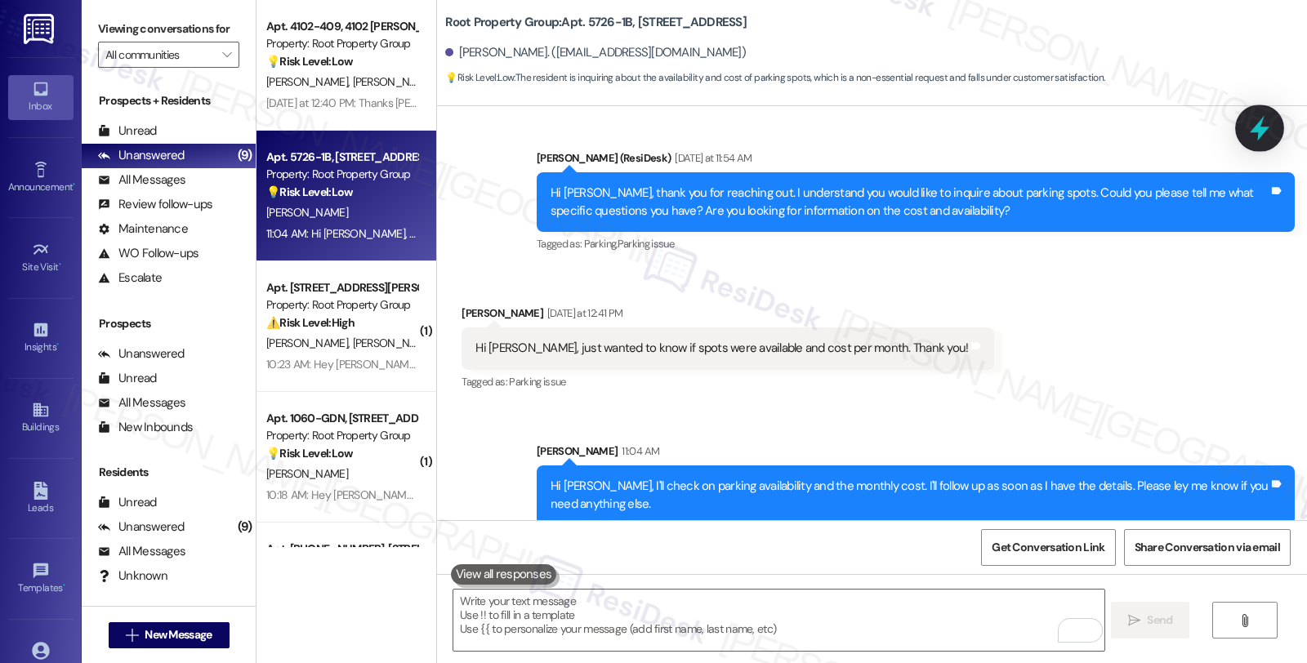
click at [1254, 123] on icon at bounding box center [1259, 128] width 28 height 28
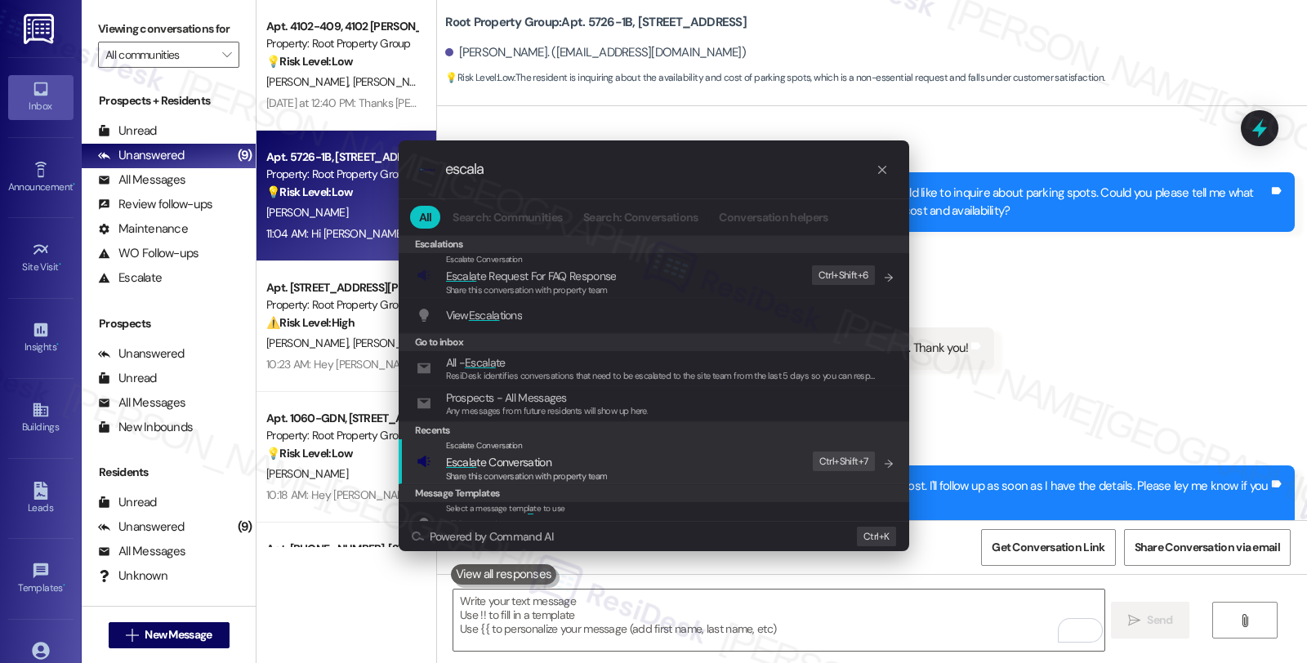
type input "escala"
click at [556, 454] on span "Escala te Conversation" at bounding box center [527, 462] width 162 height 18
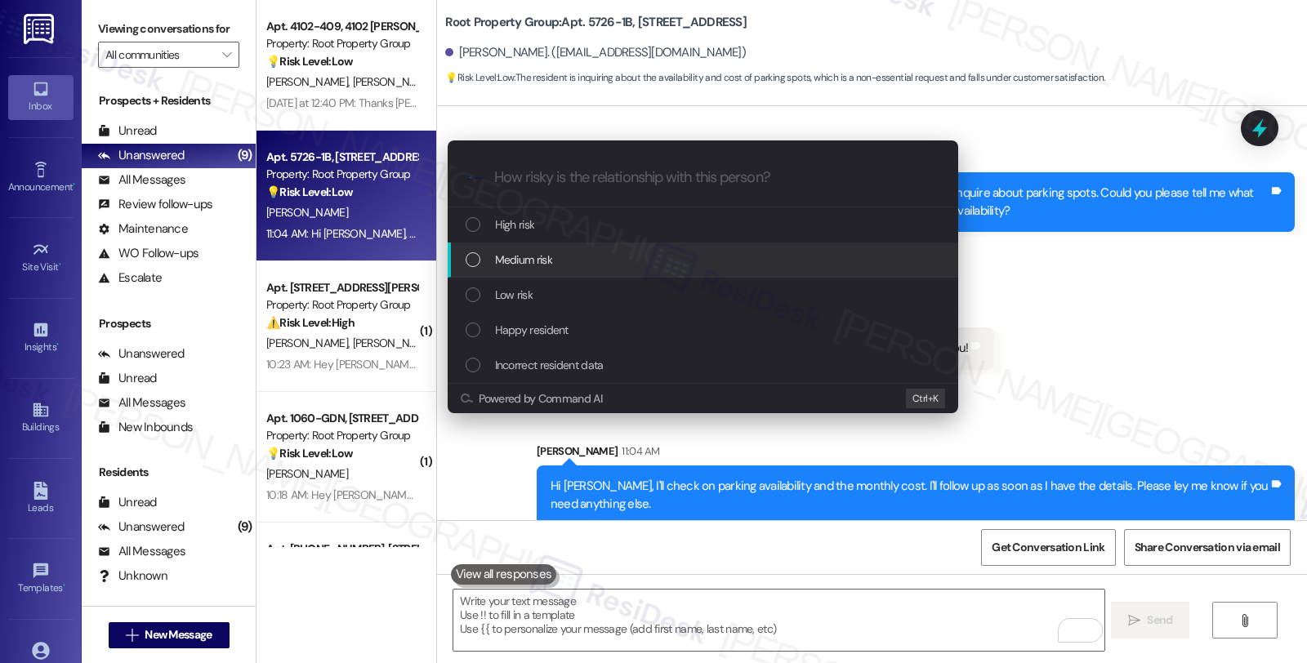
click at [568, 261] on div "Medium risk" at bounding box center [705, 260] width 478 height 18
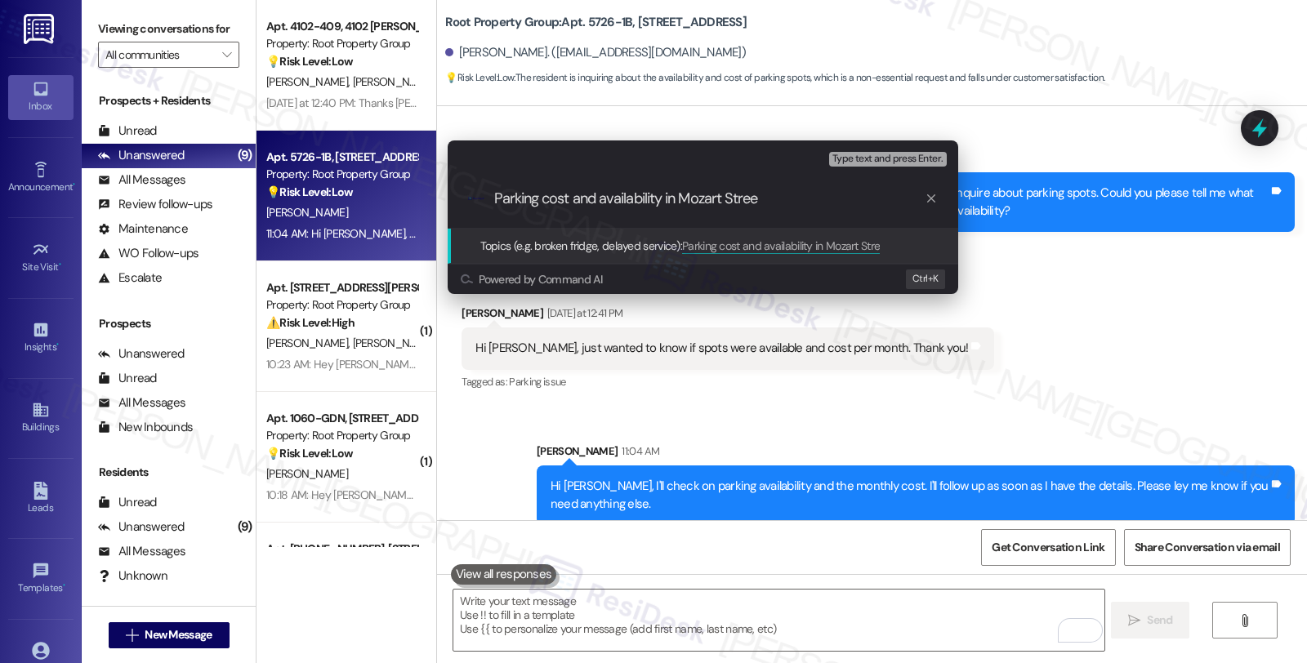
type input "Parking cost and availability in Mozart Street"
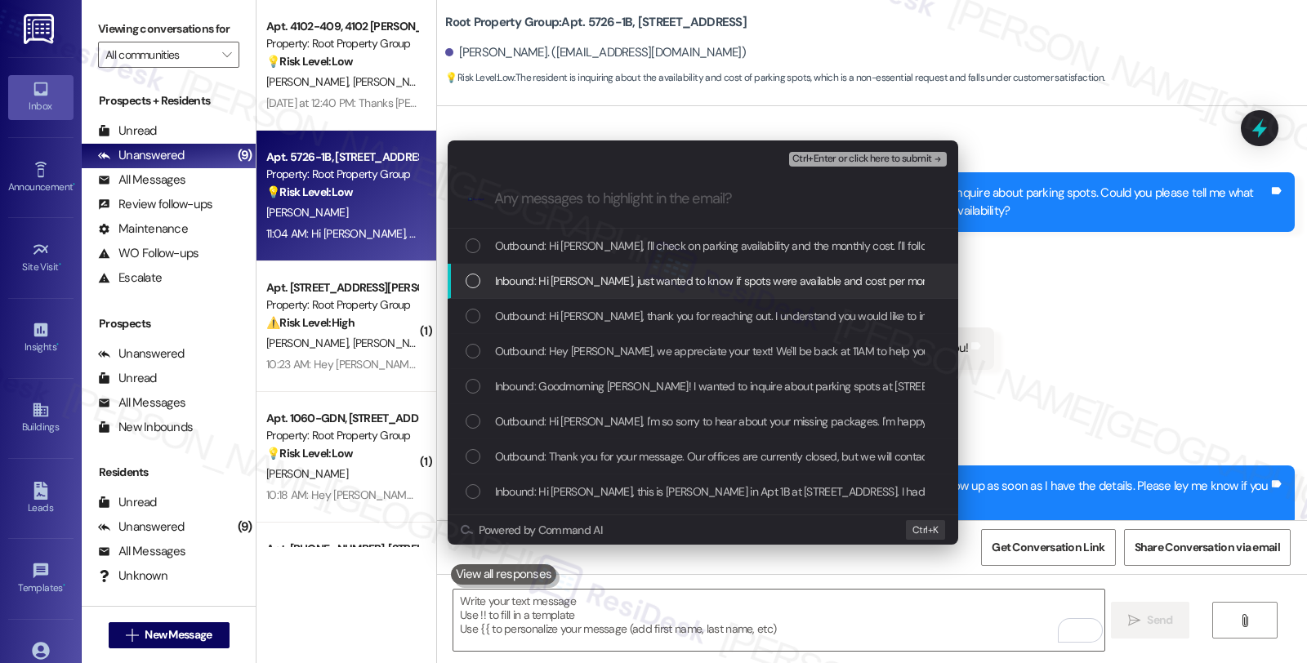
click at [616, 284] on span "Inbound: Hi Sarah, just wanted to know if spots were available and cost per mon…" at bounding box center [744, 281] width 499 height 18
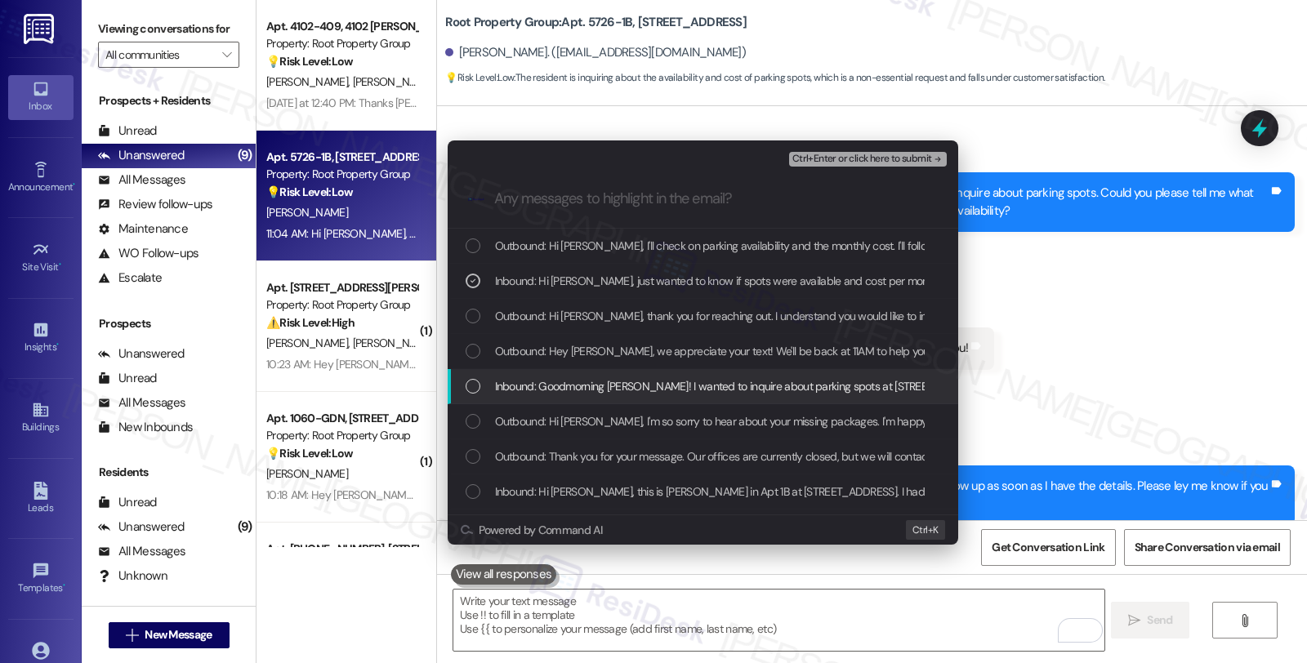
click at [660, 386] on span "Inbound: Goodmorning Sarah! I wanted to inquire about parking spots at 5726 N M…" at bounding box center [924, 386] width 858 height 18
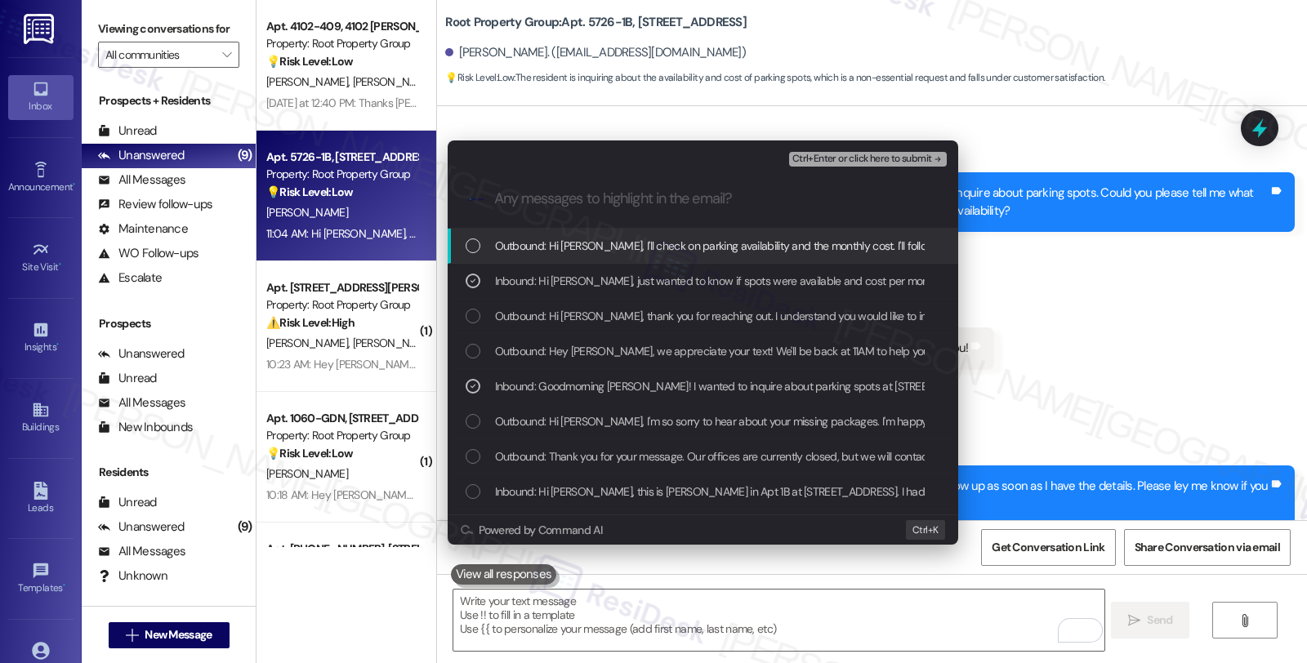
click at [876, 158] on span "Ctrl+Enter or click here to submit" at bounding box center [862, 159] width 140 height 11
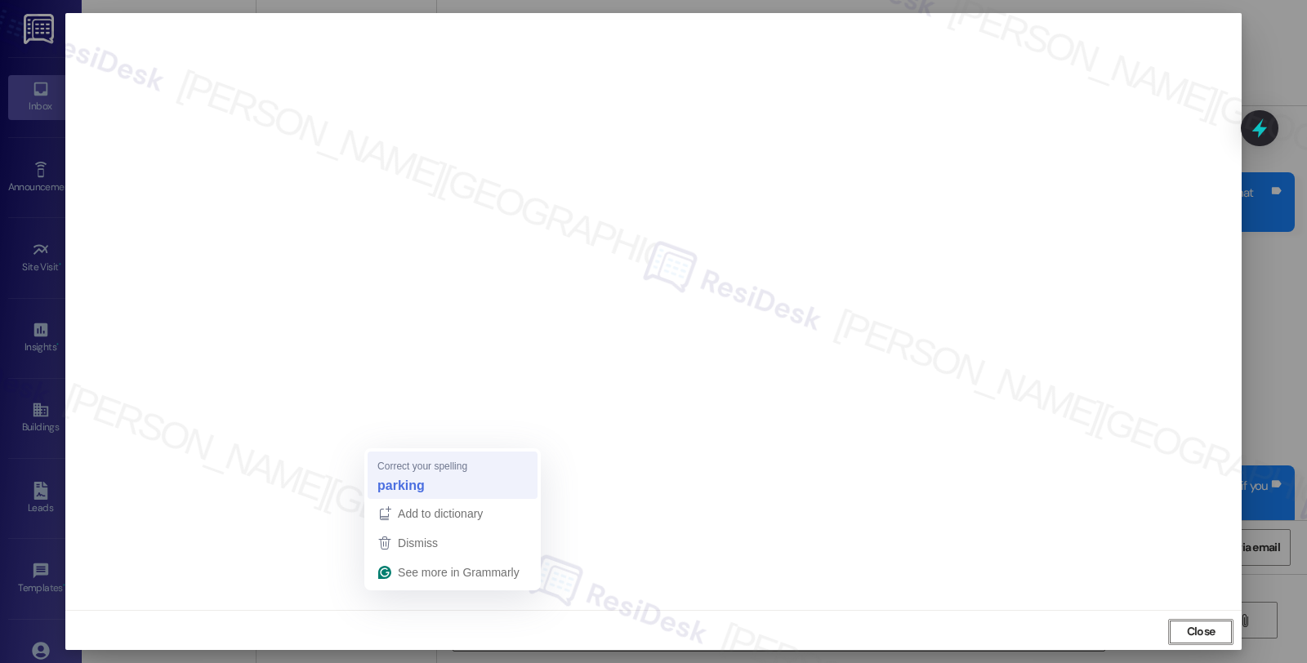
click at [407, 480] on strong "parking" at bounding box center [400, 485] width 47 height 18
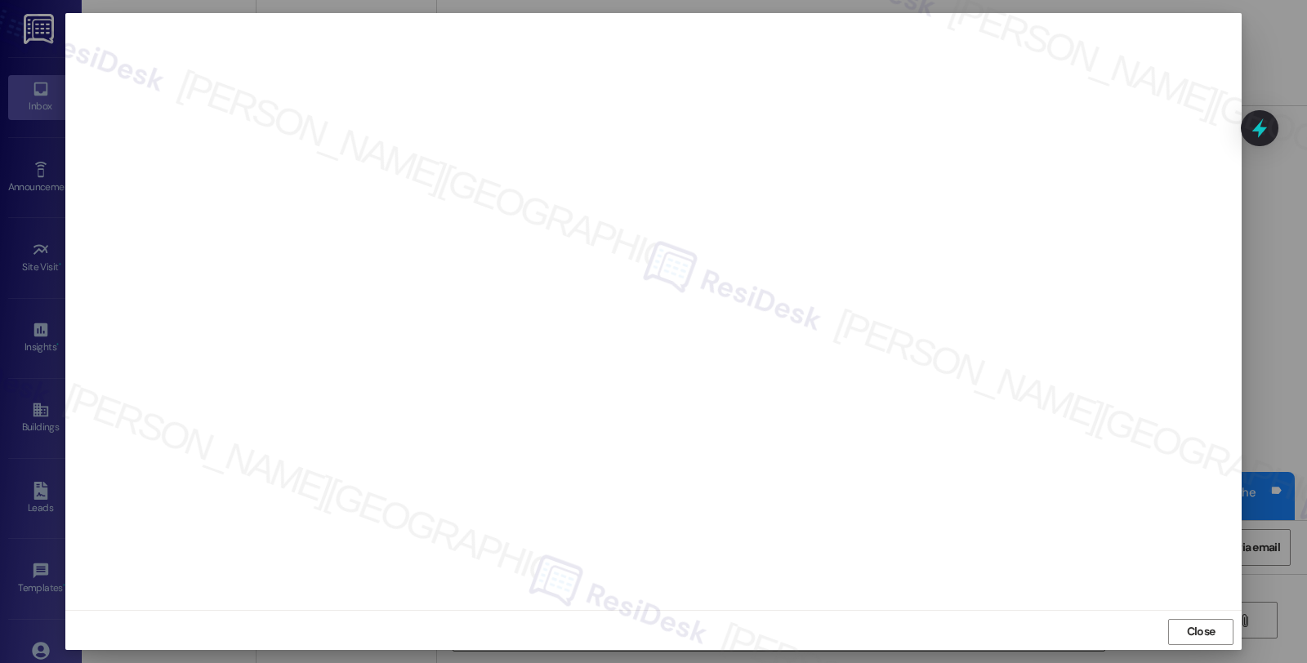
scroll to position [1602, 0]
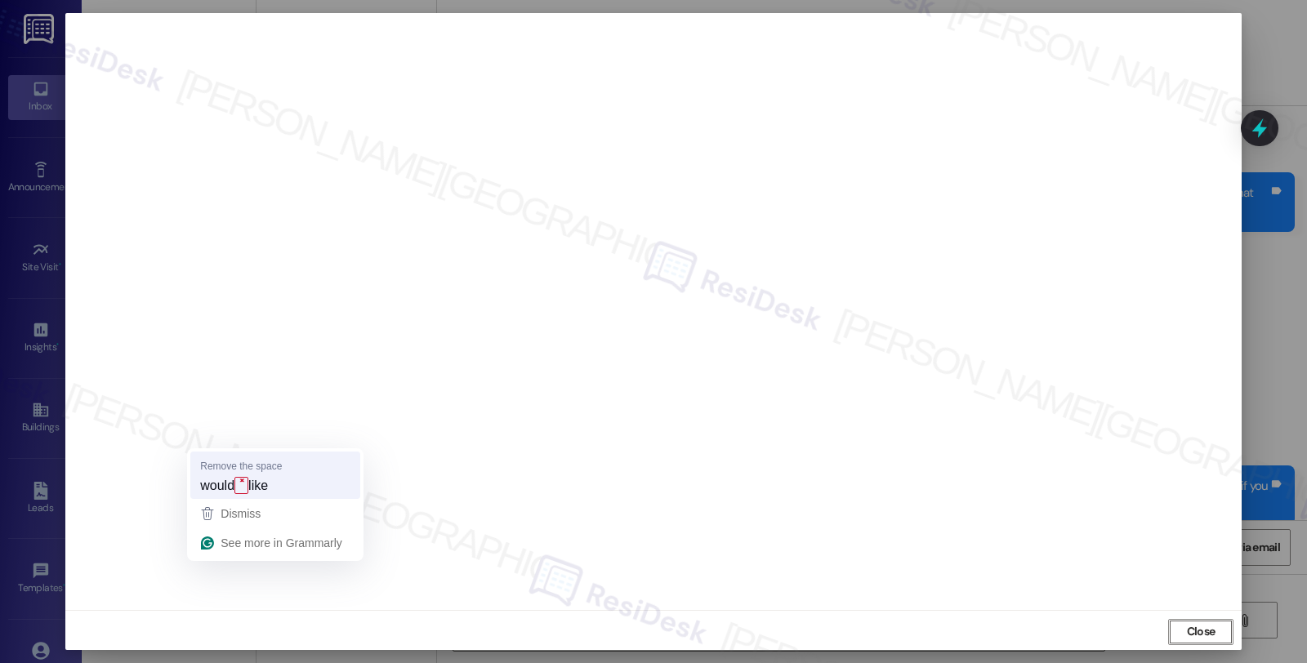
click at [238, 492] on strong "˟" at bounding box center [241, 485] width 14 height 17
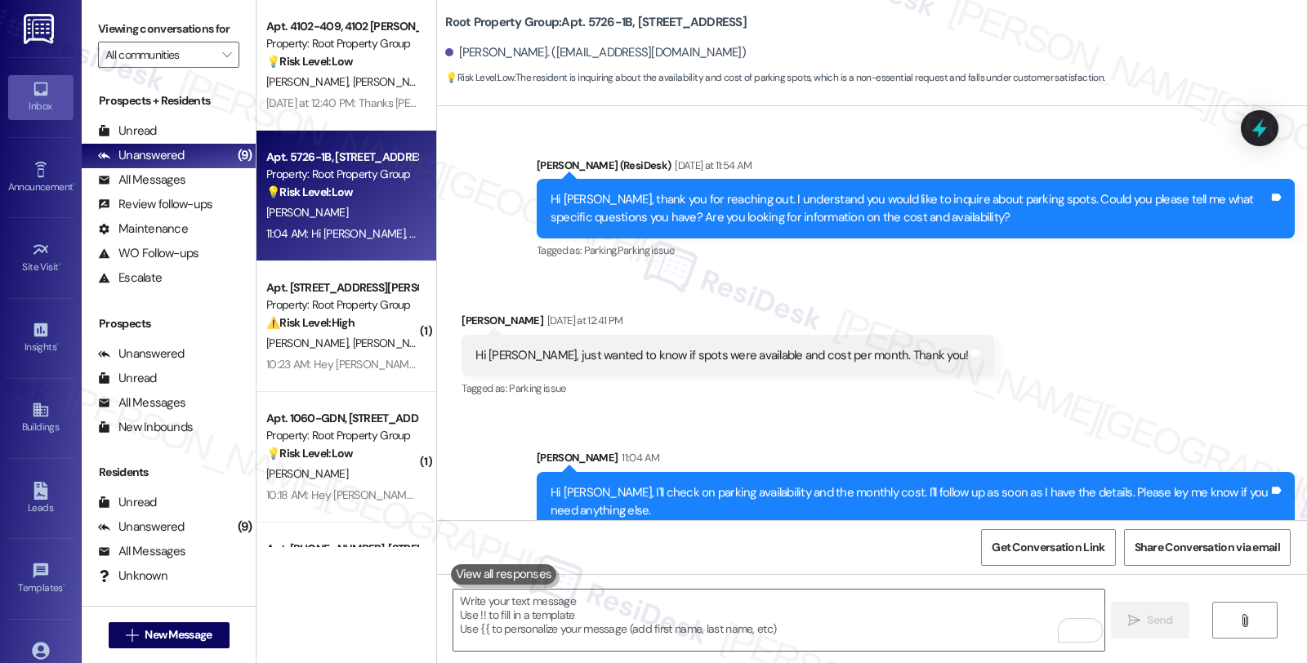
scroll to position [1205, 0]
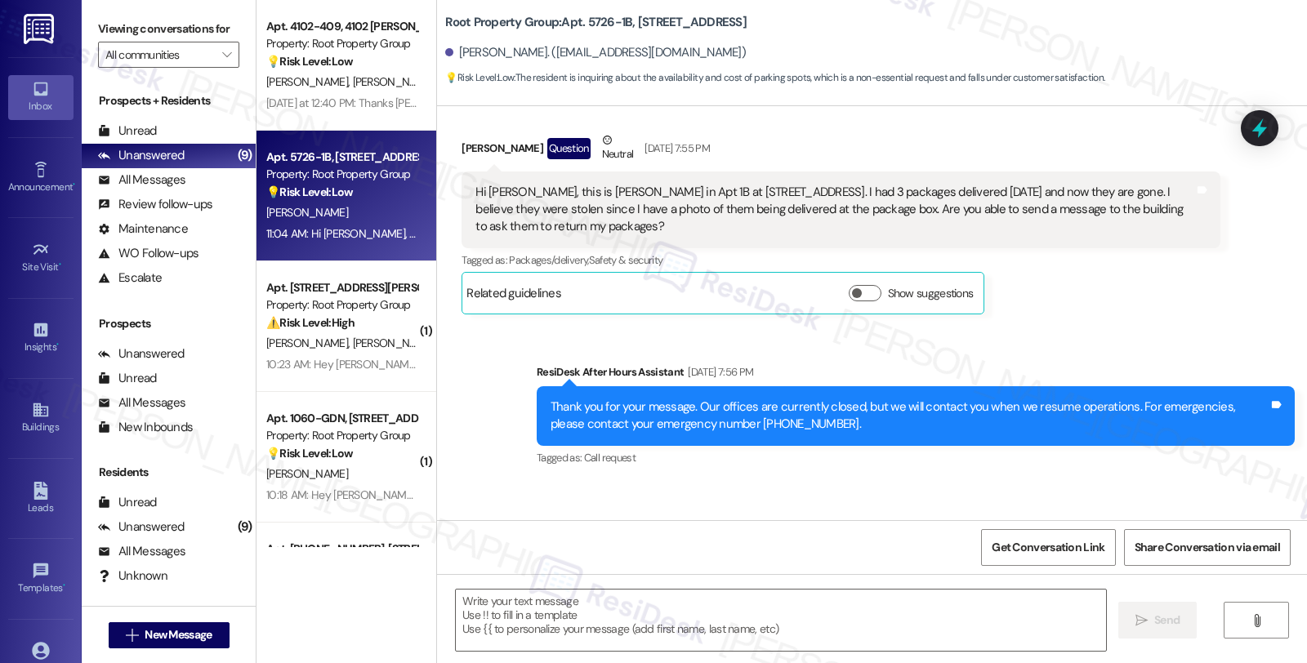
type textarea "Fetching suggested responses. Please feel free to read through the conversation…"
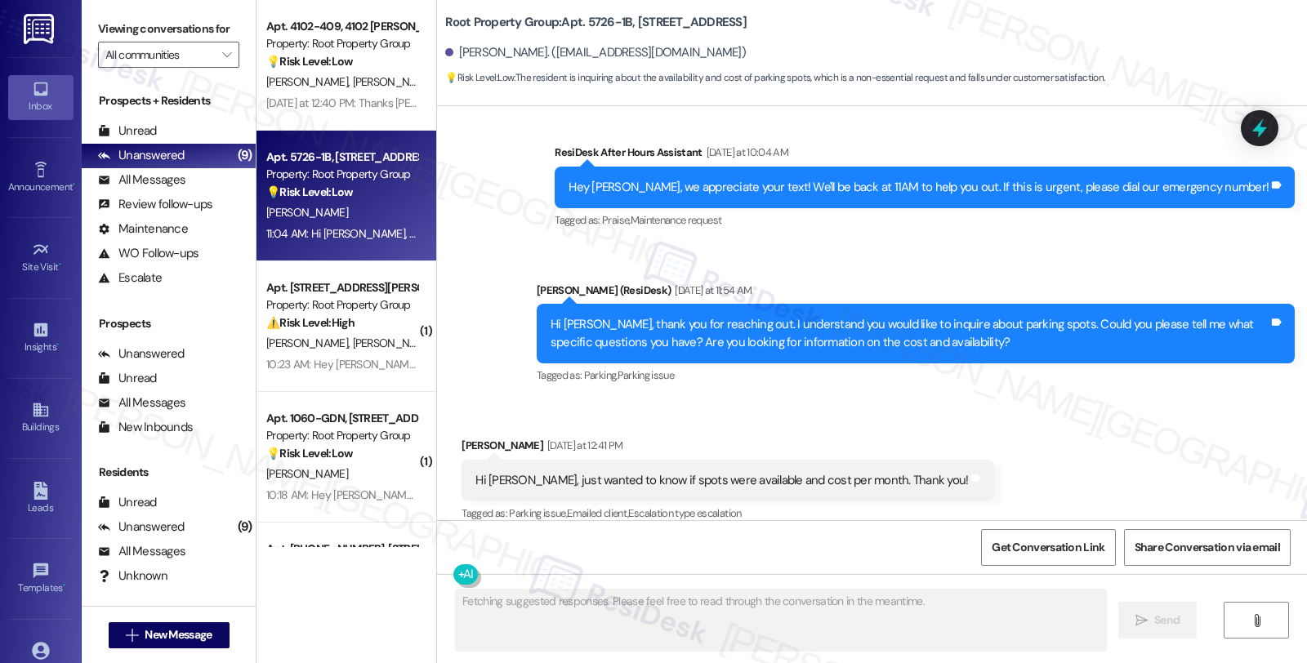
scroll to position [1360, 0]
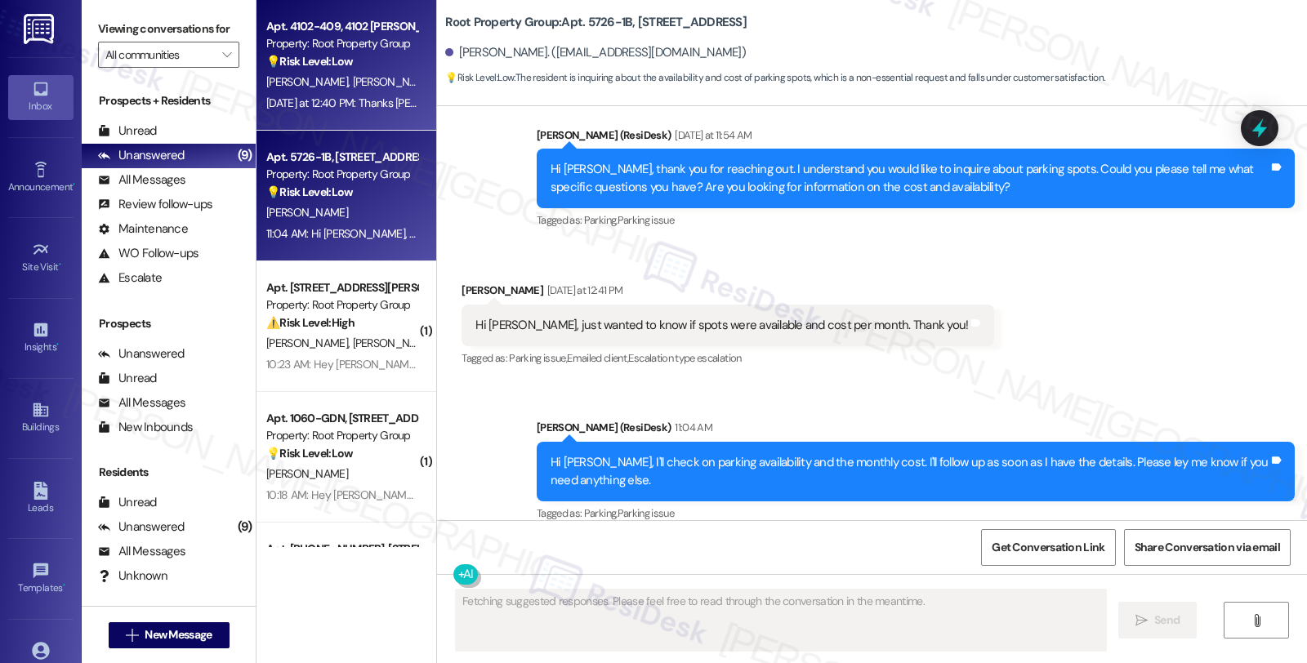
click at [353, 78] on span "[PERSON_NAME]" at bounding box center [394, 81] width 82 height 15
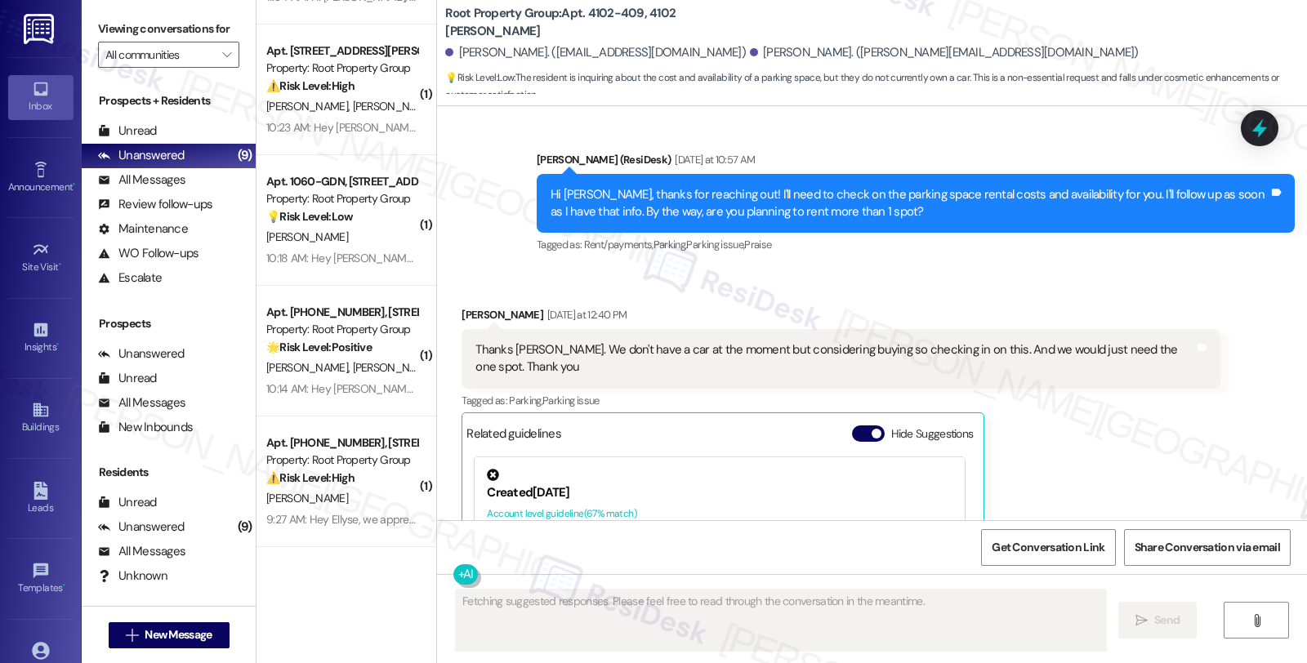
scroll to position [1566, 0]
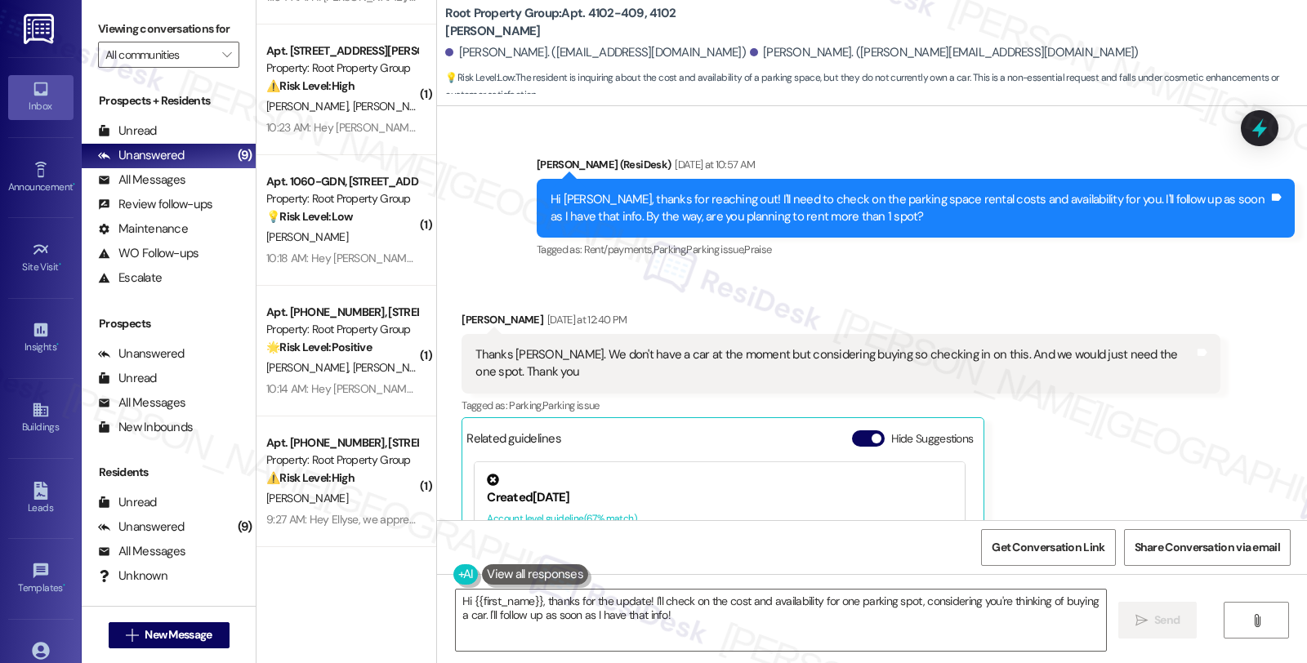
drag, startPoint x: 1201, startPoint y: 443, endPoint x: 1103, endPoint y: 450, distance: 98.2
click at [1201, 443] on div "[PERSON_NAME] [DATE] at 12:40 PM Thanks [PERSON_NAME]. We don't have a car at t…" at bounding box center [840, 517] width 758 height 413
click at [462, 311] on div "[PERSON_NAME] [DATE] at 12:40 PM" at bounding box center [840, 322] width 758 height 23
copy div "[PERSON_NAME]"
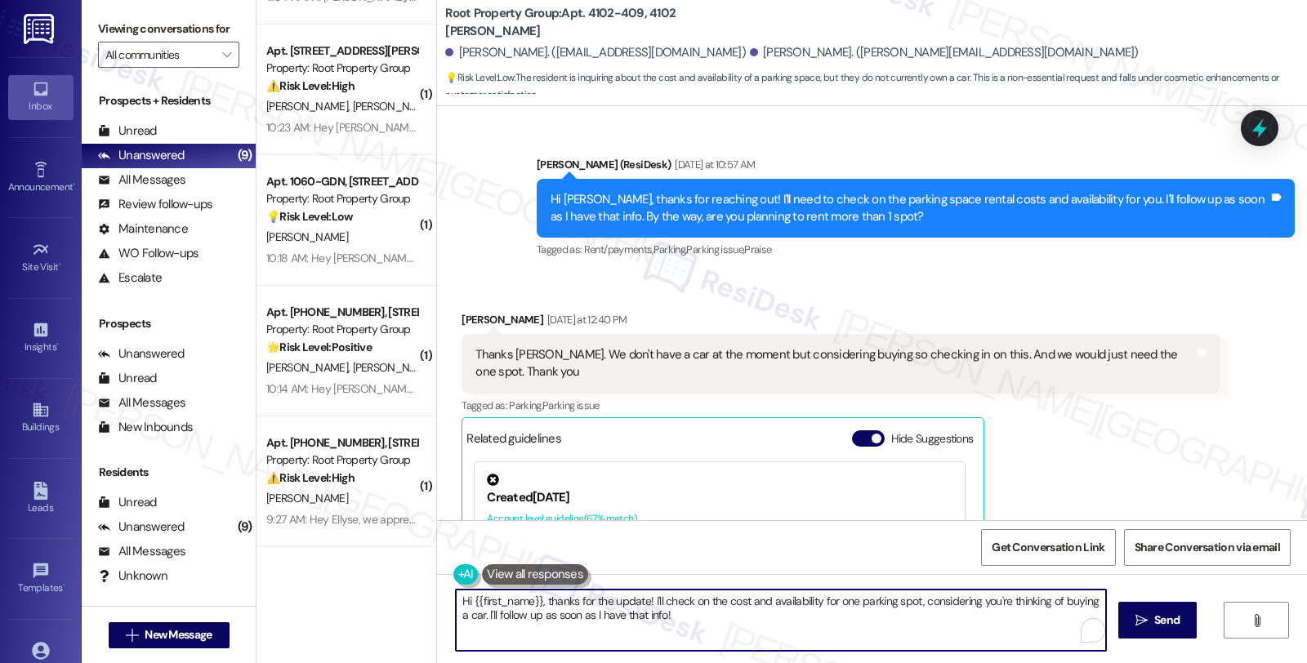
drag, startPoint x: 463, startPoint y: 599, endPoint x: 527, endPoint y: 599, distance: 63.7
click at [527, 599] on textarea "Hi {{first_name}}, thanks for the update! I'll check on the cost and availabili…" at bounding box center [781, 620] width 650 height 61
paste textarea "[PERSON_NAME]"
click at [679, 617] on textarea "Hi [PERSON_NAME], thanks for the update! I'll check on the cost and availabilit…" at bounding box center [778, 620] width 650 height 61
type textarea "Hi [PERSON_NAME], thanks for the update! I'll check on the cost and availabilit…"
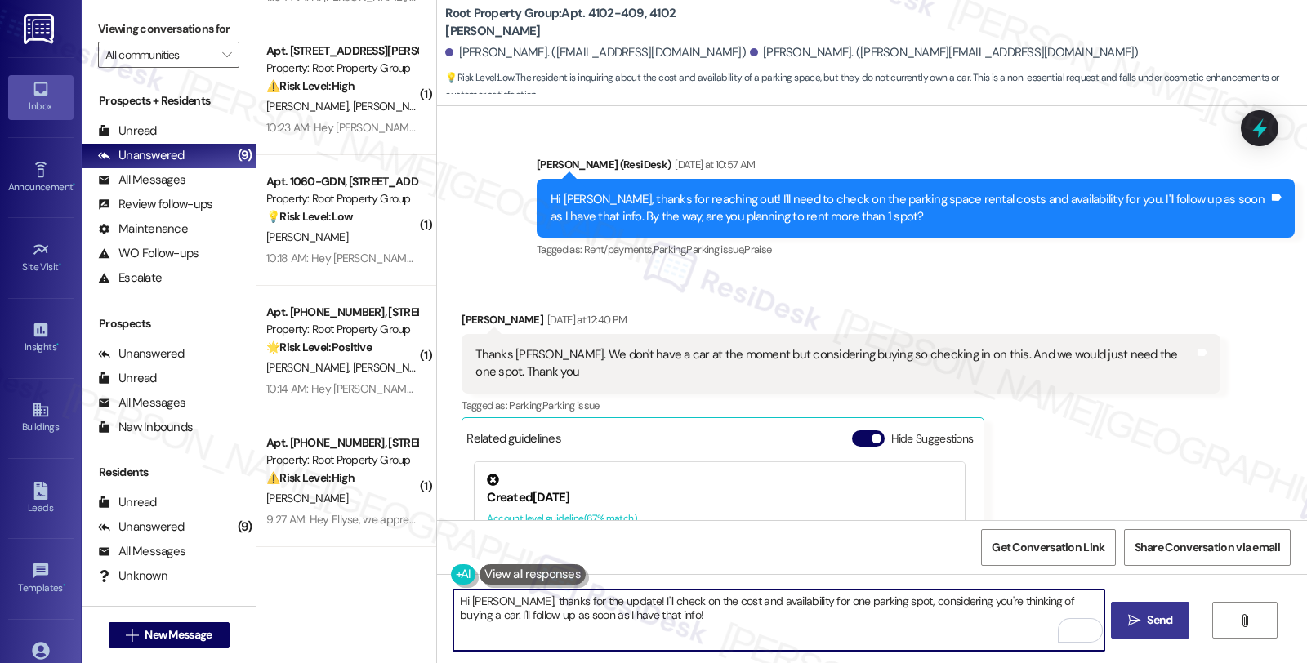
click at [1134, 613] on span " Send" at bounding box center [1150, 620] width 51 height 17
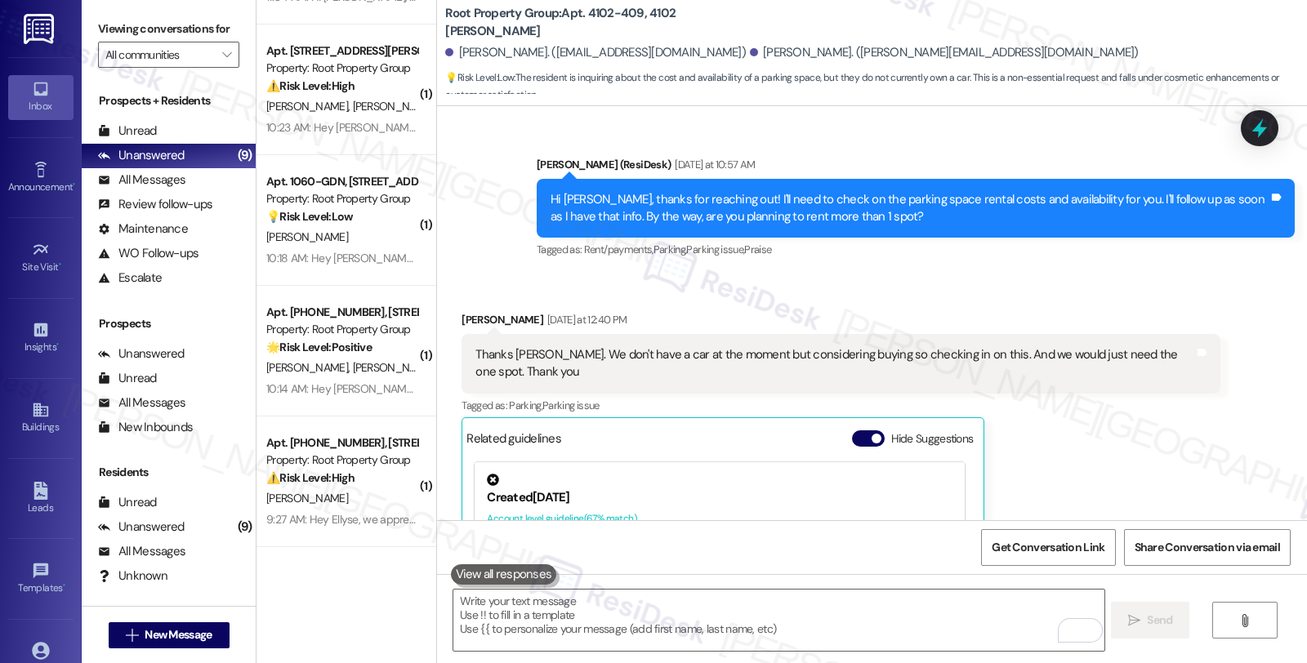
scroll to position [1748, 0]
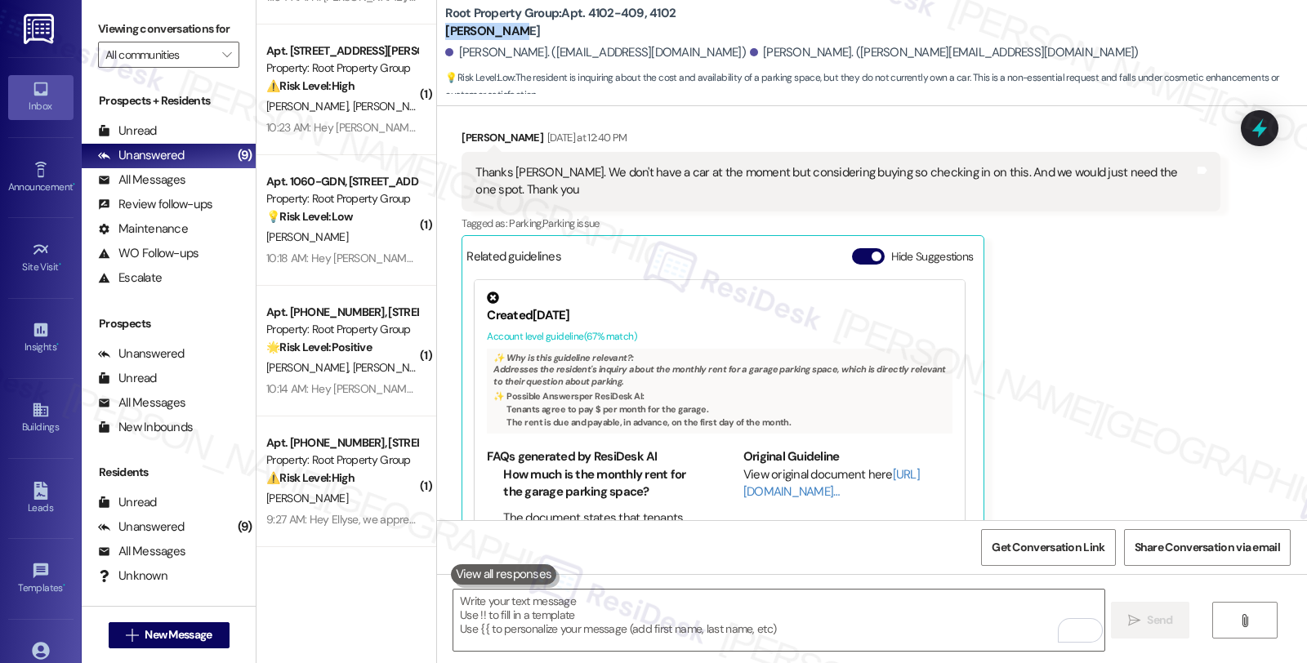
drag, startPoint x: 663, startPoint y: 21, endPoint x: 724, endPoint y: 26, distance: 60.6
click at [724, 26] on div "Root Property Group: Apt. 4102-409, 4102 N. Sheridan" at bounding box center [608, 22] width 327 height 20
copy b "N. Sheridan"
click at [1263, 127] on icon at bounding box center [1259, 128] width 28 height 28
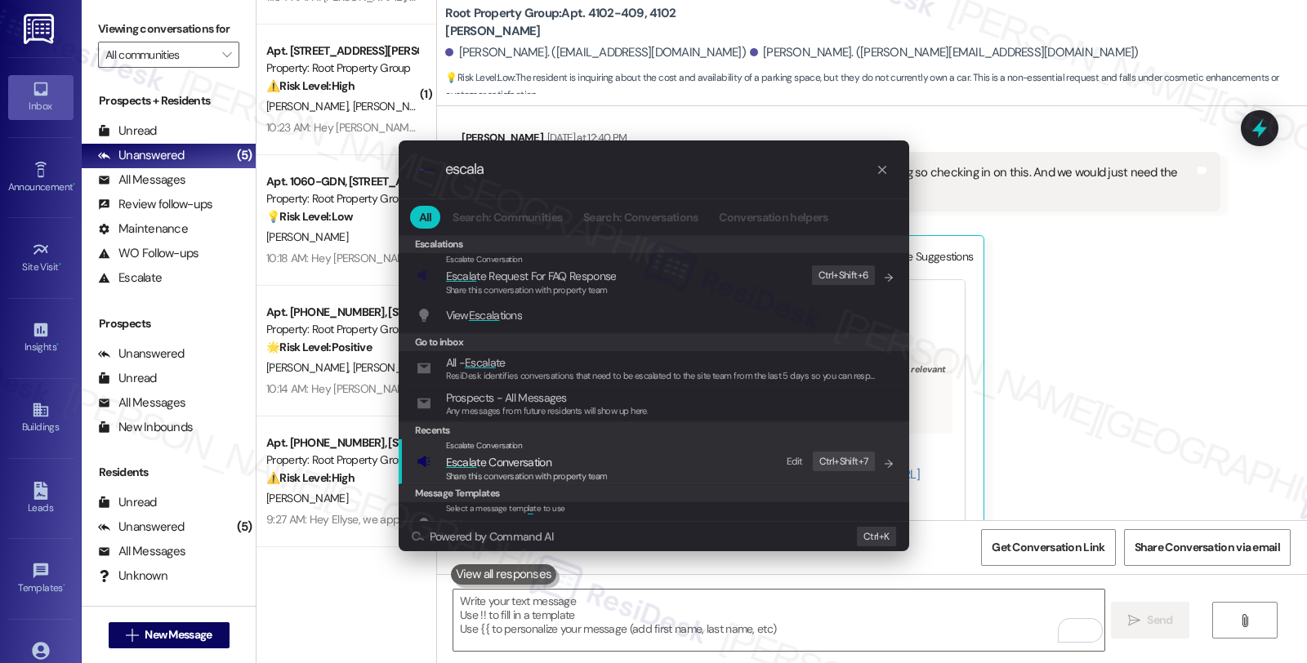
type input "escala"
click at [581, 458] on span "Escala te Conversation" at bounding box center [527, 462] width 162 height 18
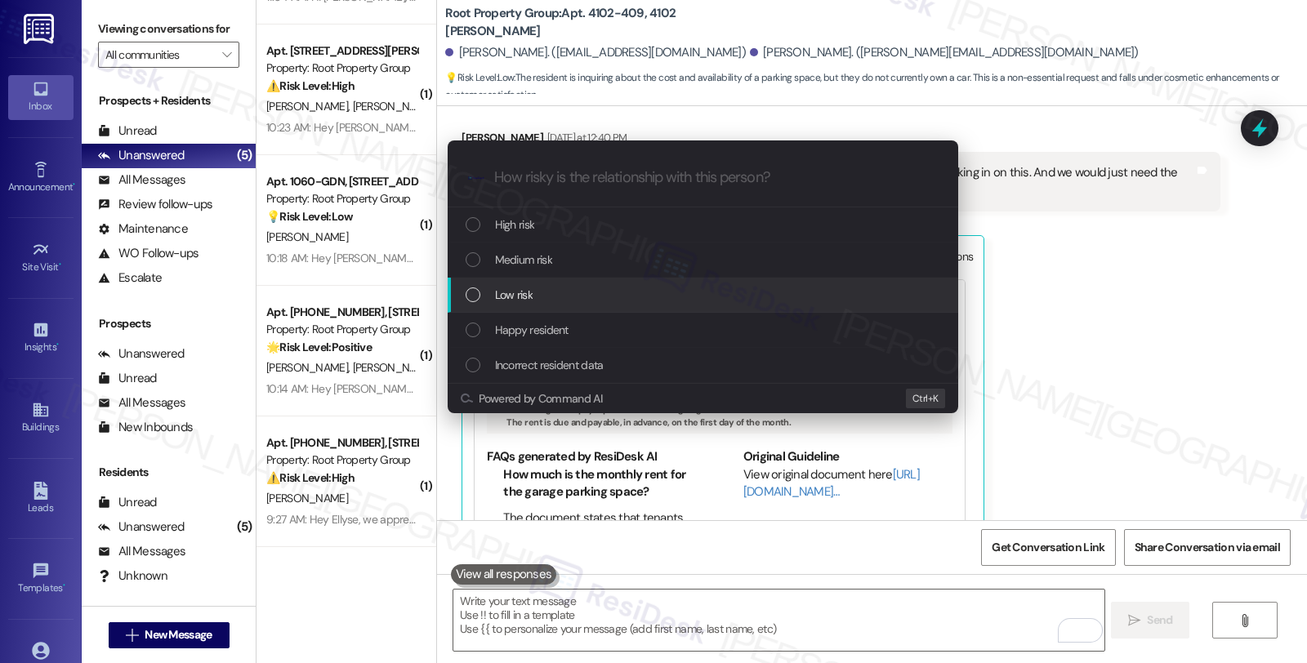
click at [580, 297] on div "Low risk" at bounding box center [705, 295] width 478 height 18
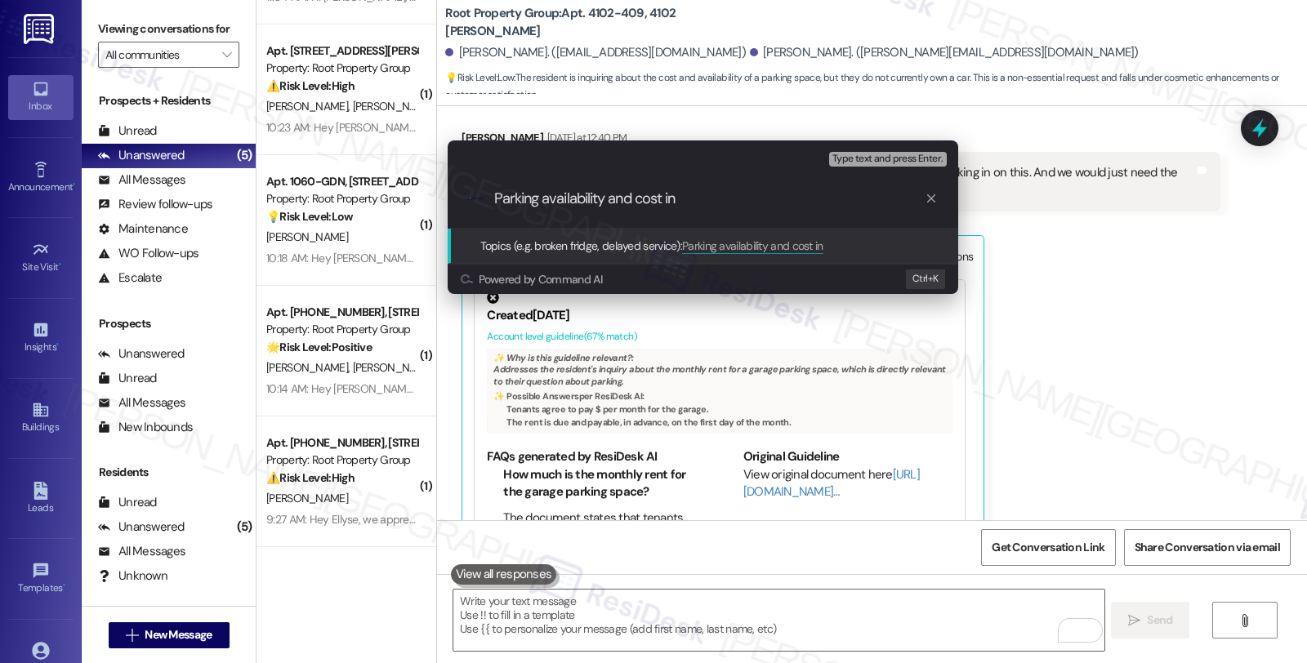
paste input "N. Sheridan"
type input "Parking availability and cost in N. Sheridan"
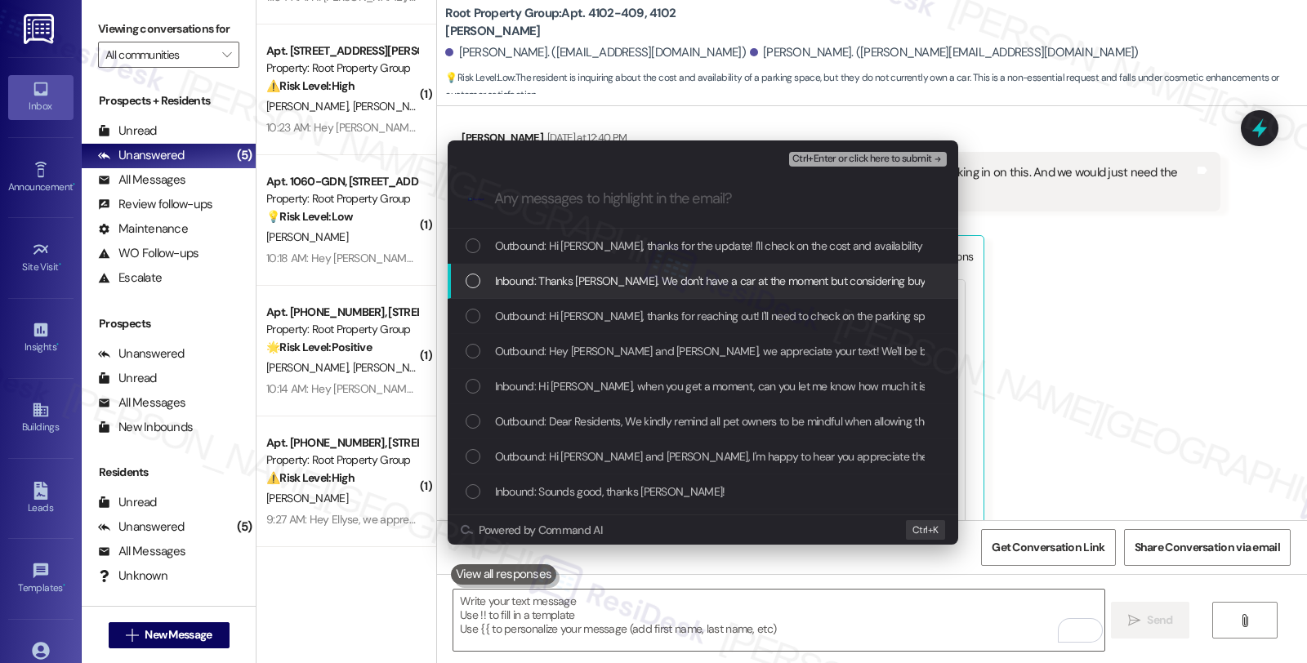
click at [570, 272] on span "Inbound: Thanks Sarah. We don't have a car at the moment but considering buying…" at bounding box center [887, 281] width 784 height 18
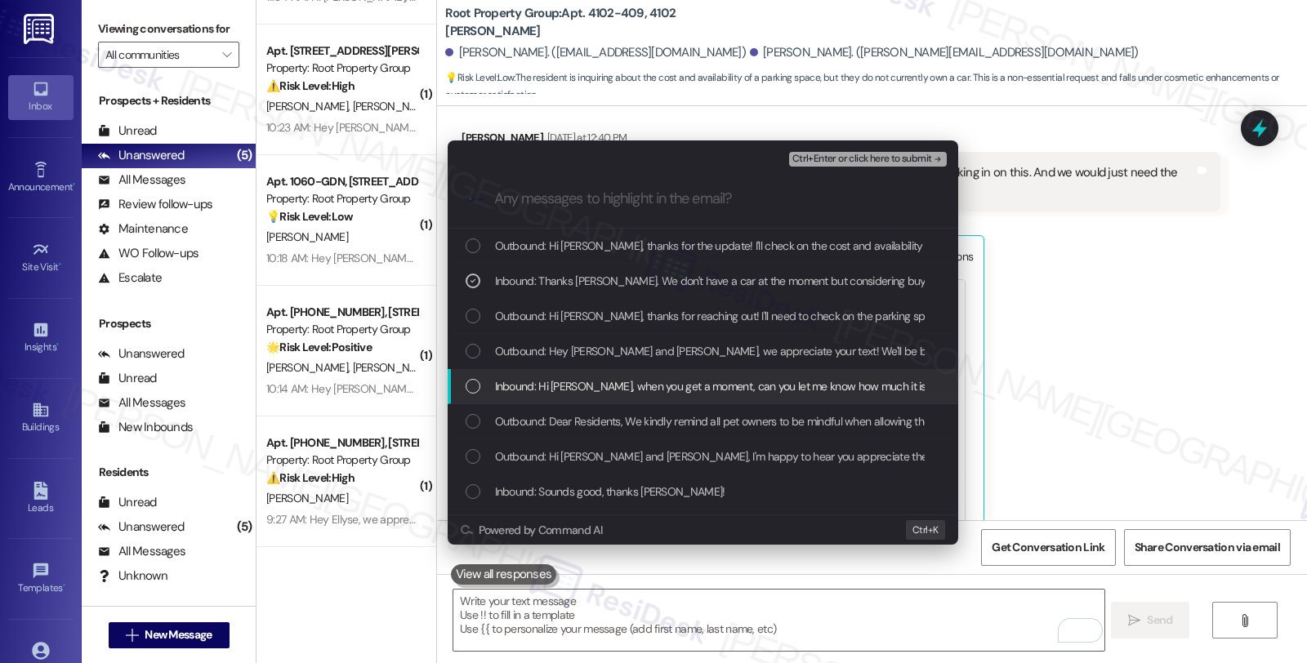
click at [570, 390] on span "Inbound: Hi Sarah, when you get a moment, can you let me know how much it is to…" at bounding box center [921, 386] width 853 height 18
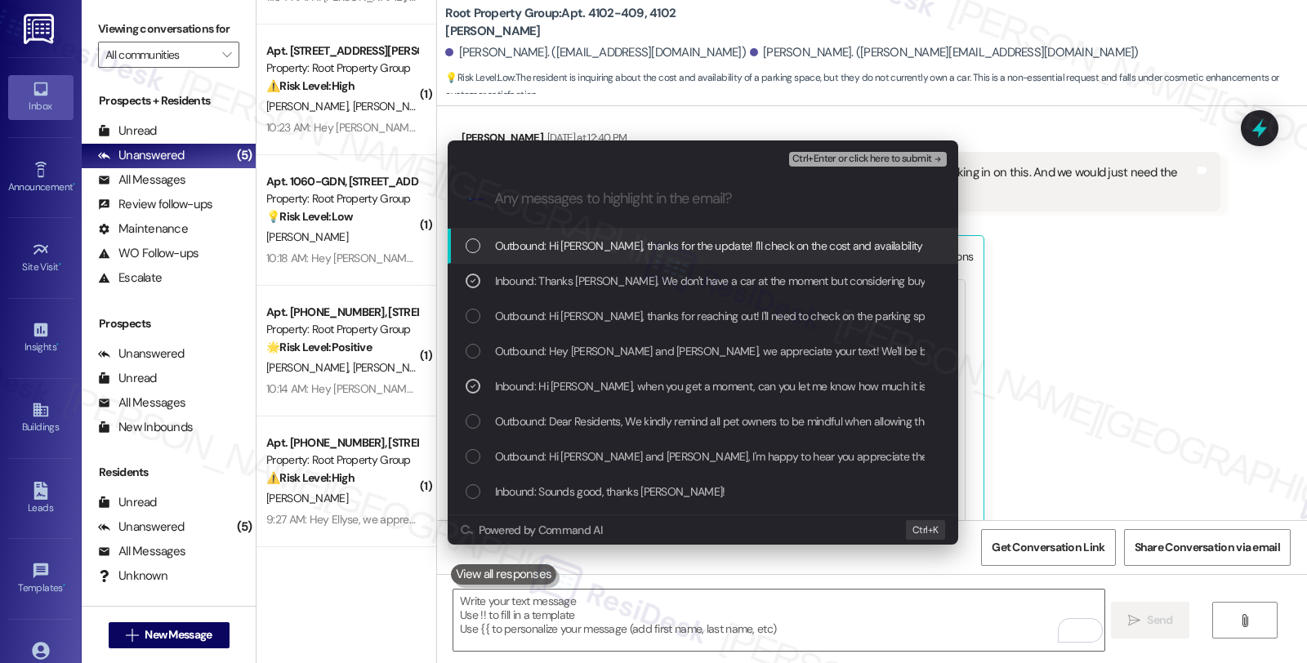
click at [843, 154] on span "Ctrl+Enter or click here to submit" at bounding box center [862, 159] width 140 height 11
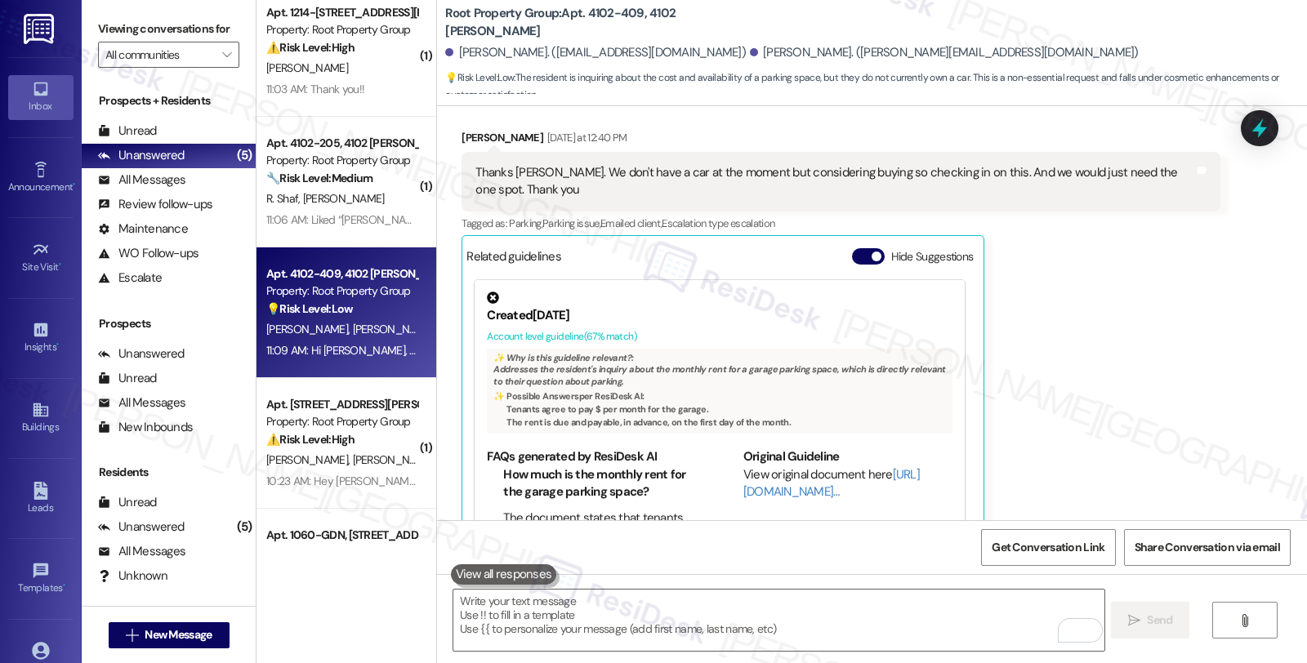
scroll to position [0, 0]
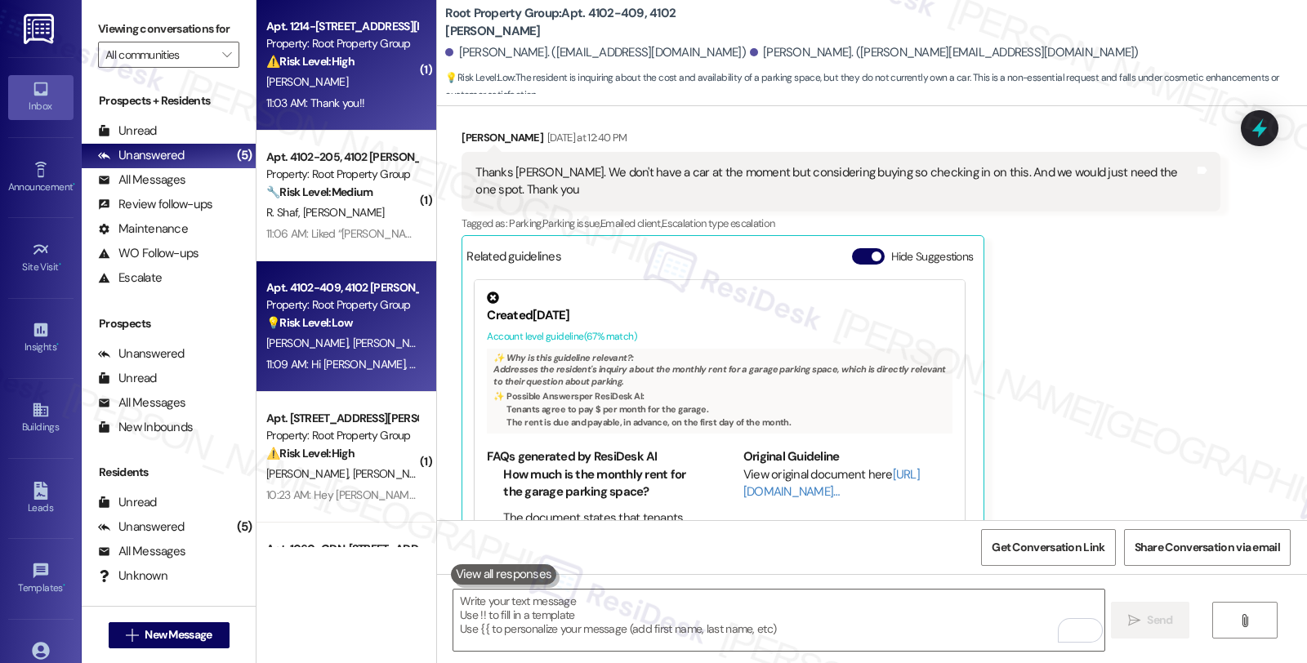
click at [376, 70] on div "Apt. 1214-401, 1214 W. Carmen Avenue Property: Root Property Group ⚠️ Risk Leve…" at bounding box center [342, 44] width 154 height 56
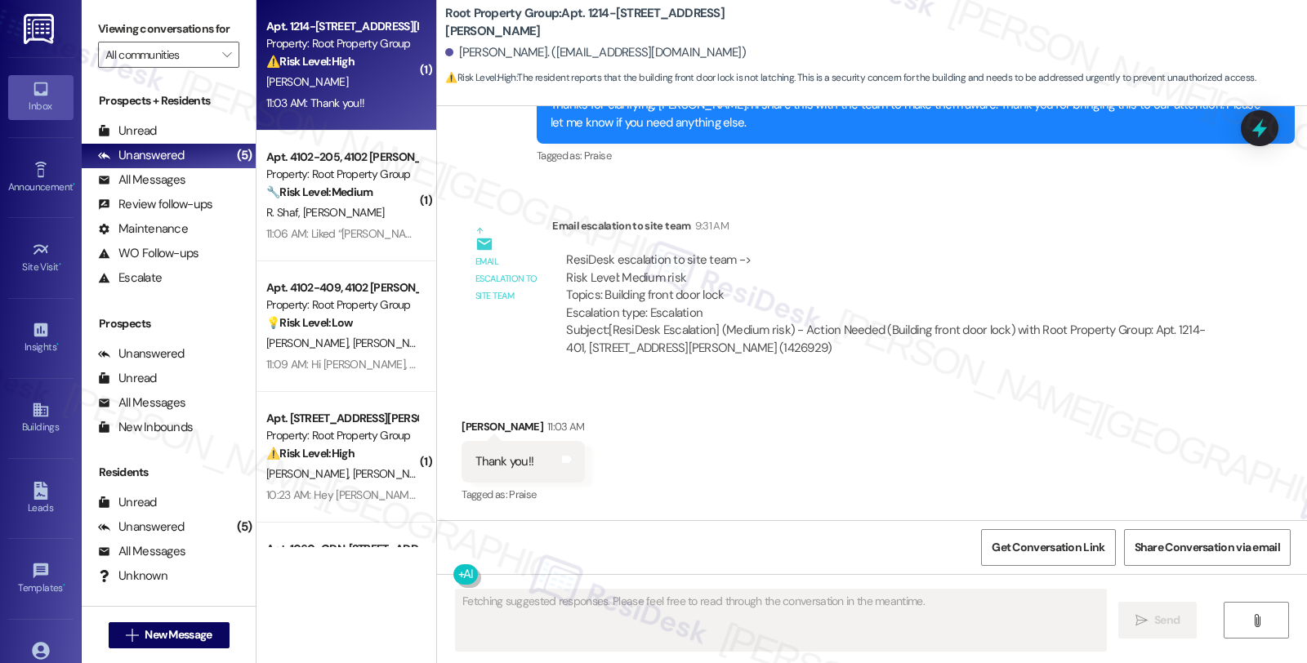
scroll to position [1228, 0]
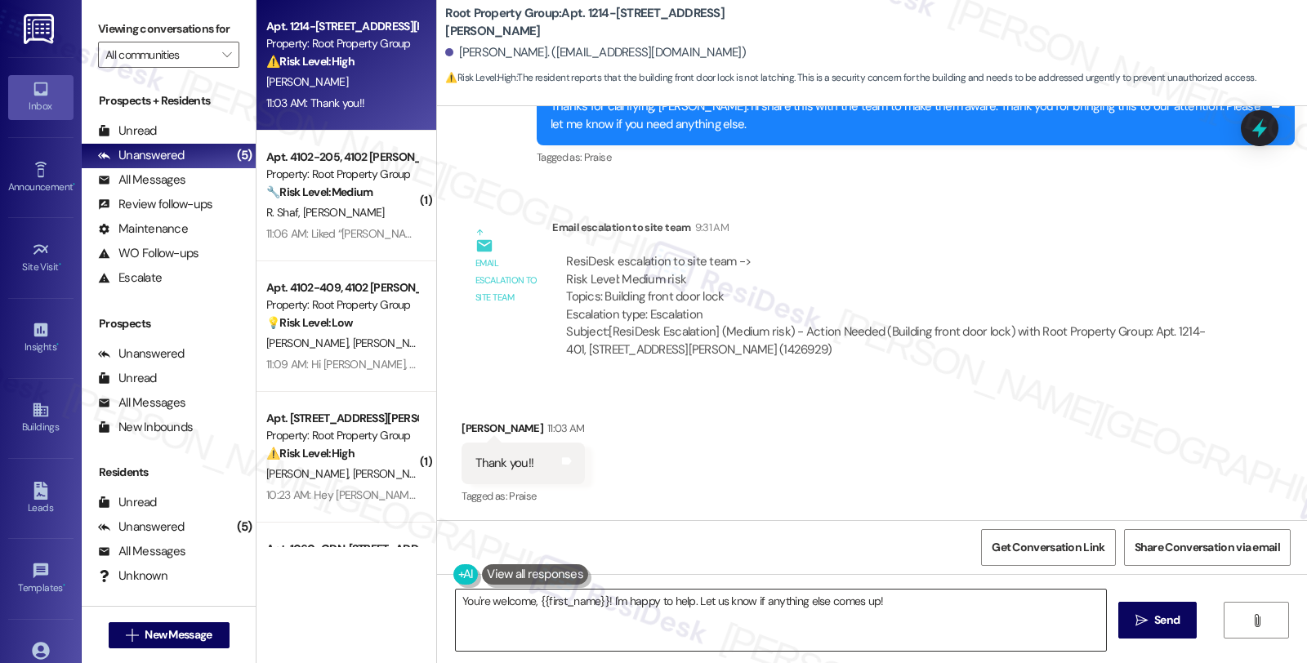
click at [598, 622] on textarea "You're welcome, {{first_name}}! I'm happy to help. Let us know if anything else…" at bounding box center [781, 620] width 650 height 61
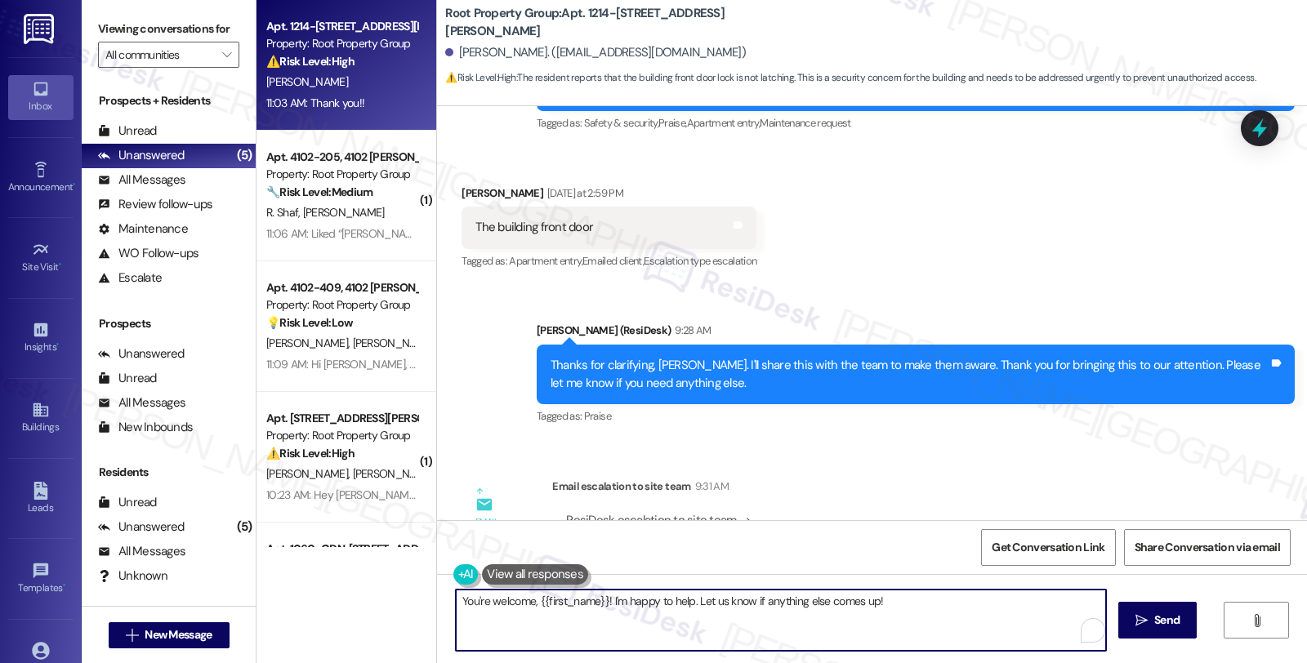
scroll to position [956, 0]
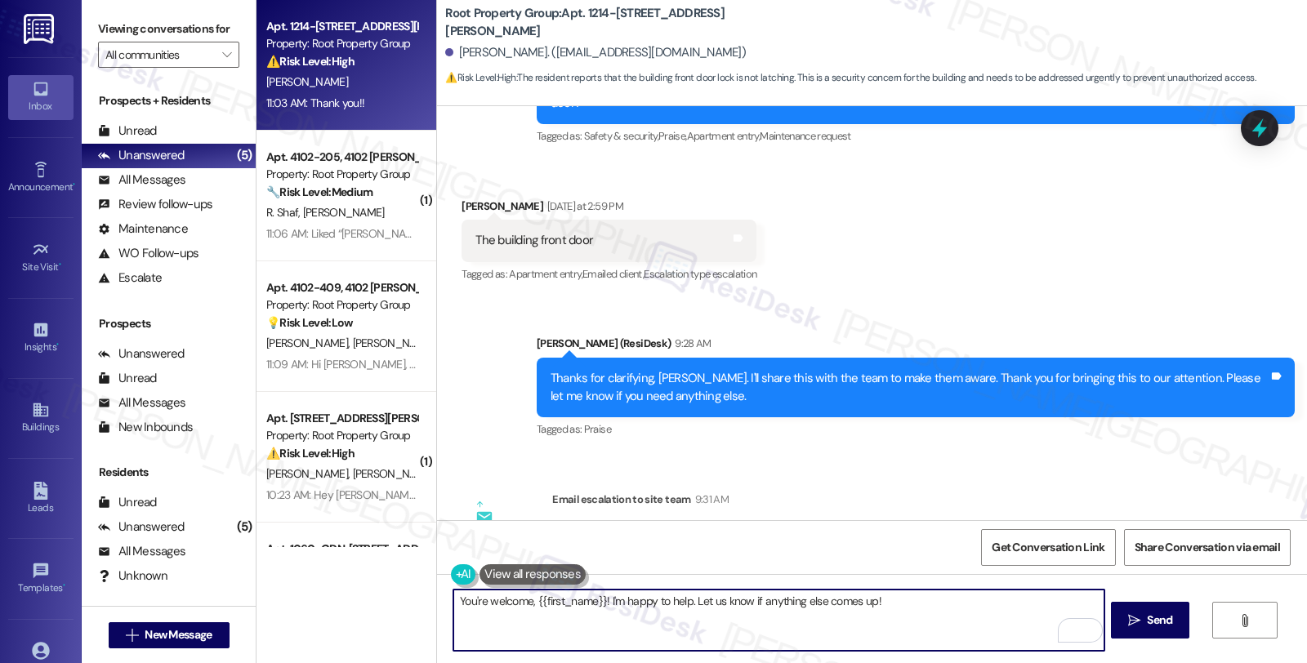
click at [915, 608] on textarea "You're welcome, {{first_name}}! I'm happy to help. Let us know if anything else…" at bounding box center [778, 620] width 650 height 61
type textarea "You're welcome, {{first_name}} 😊"
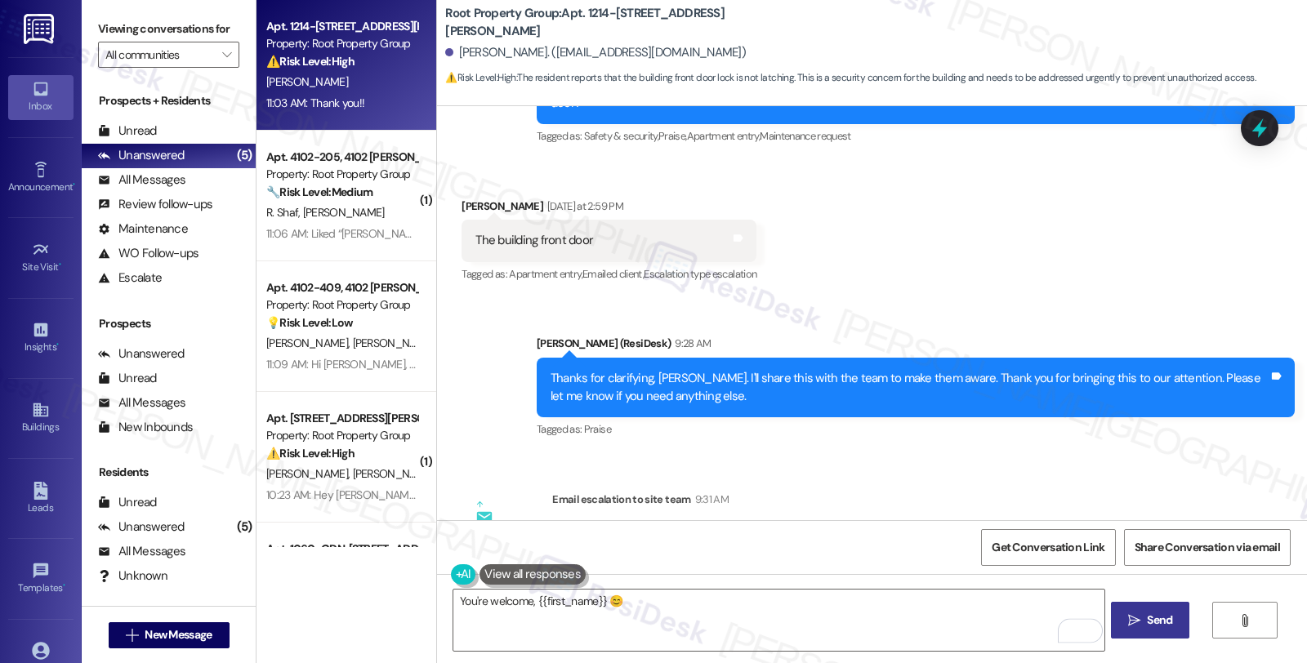
click at [1166, 622] on span "Send" at bounding box center [1159, 620] width 25 height 17
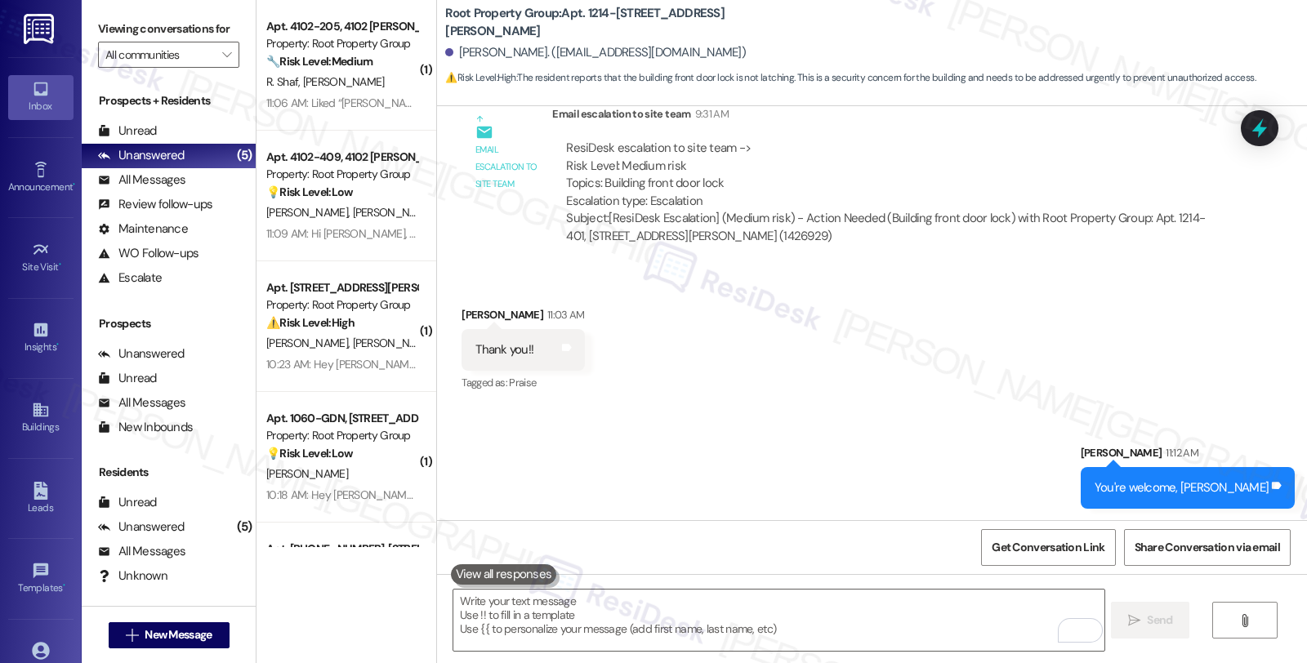
scroll to position [1343, 0]
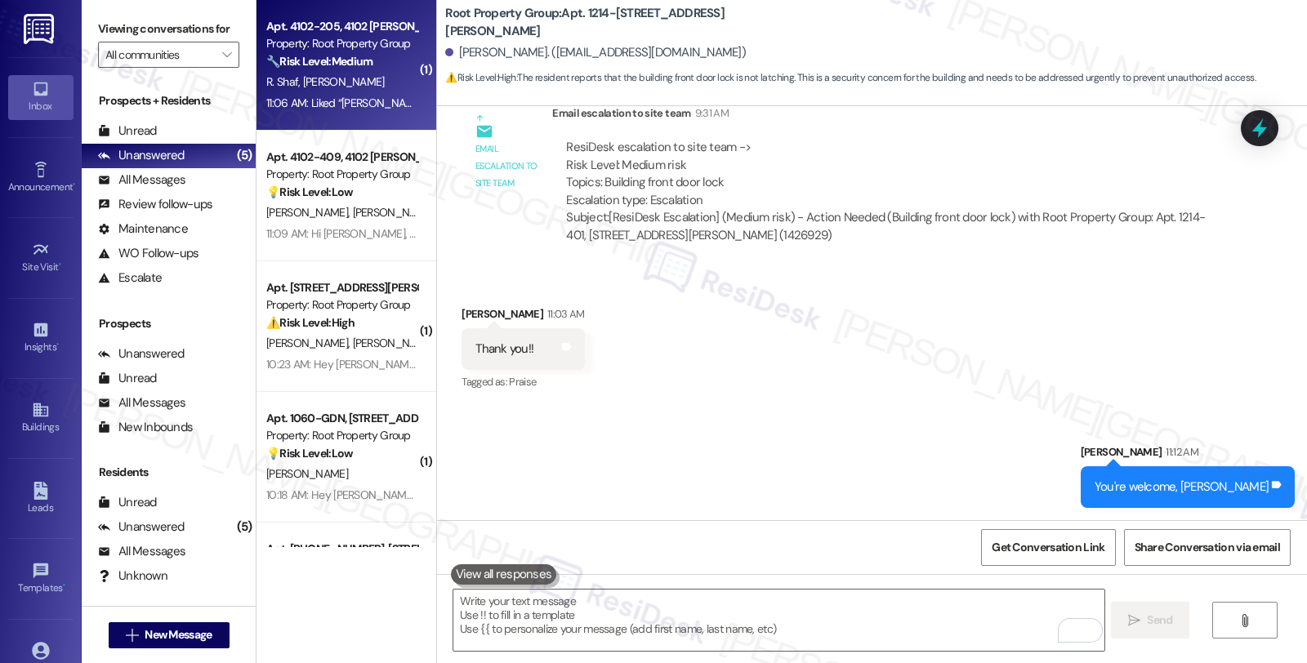
click at [352, 47] on div "Property: Root Property Group" at bounding box center [341, 43] width 151 height 17
type textarea "Fetching suggested responses. Please feel free to read through the conversation…"
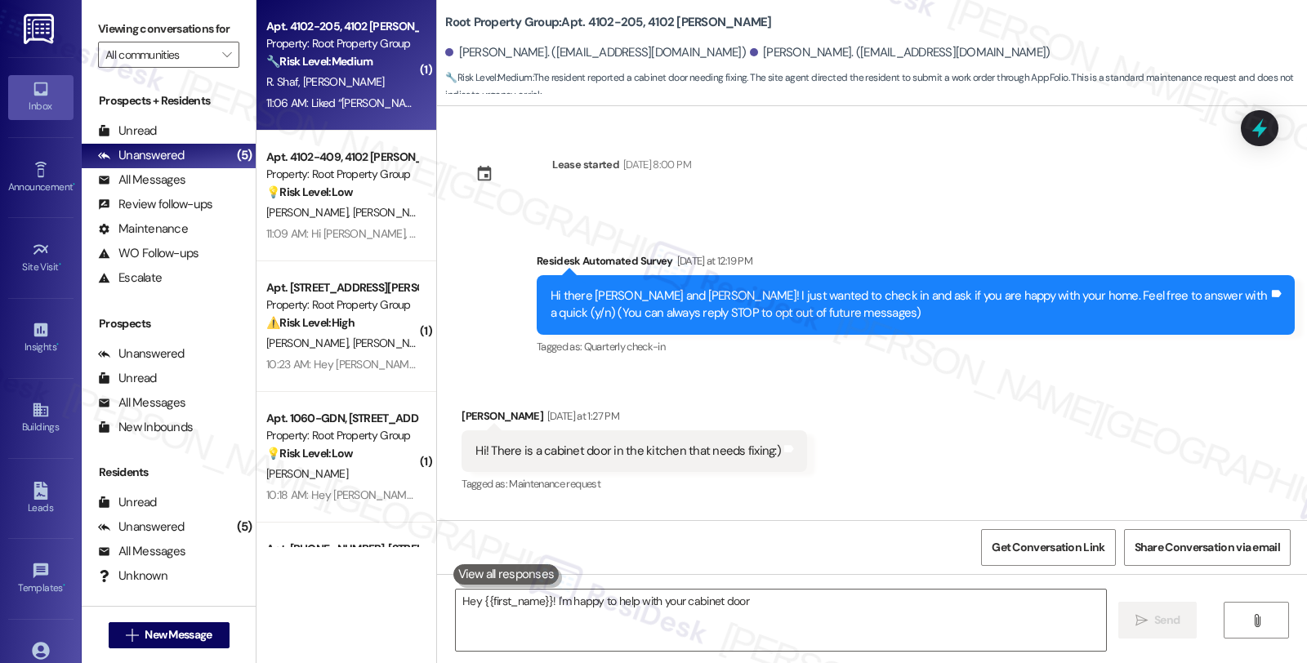
scroll to position [744, 0]
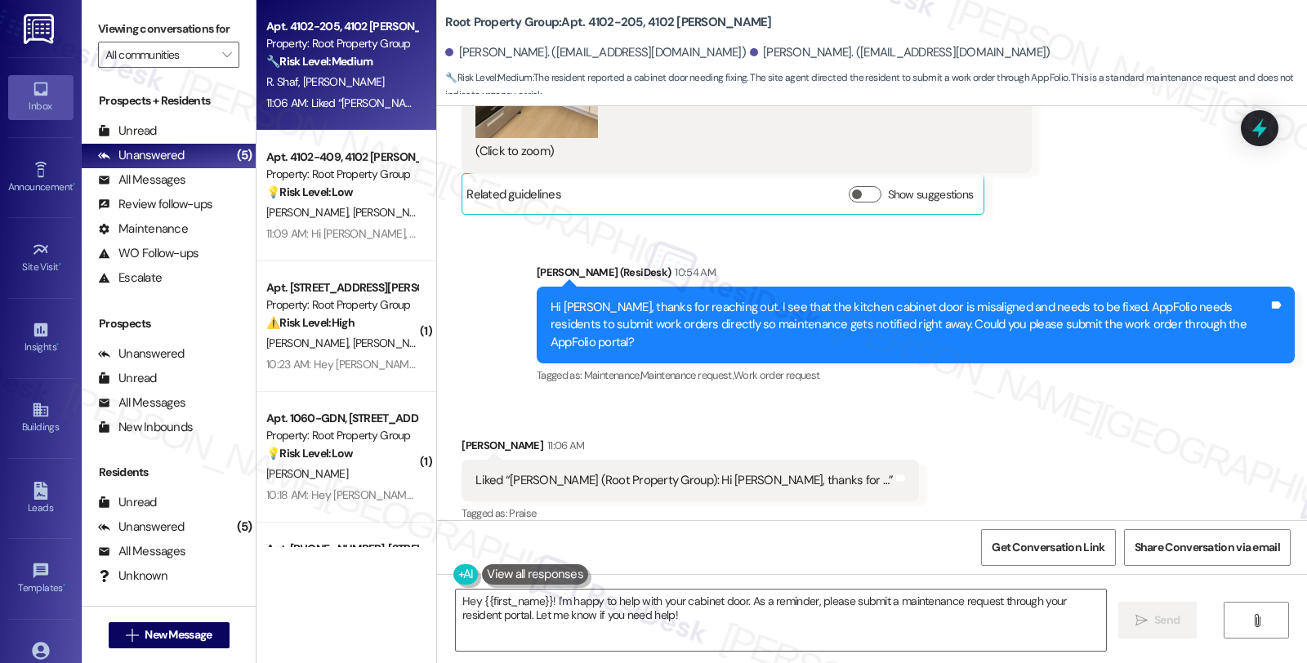
click at [687, 405] on div "Received via SMS Julia Shaf 11:06 AM Liked “Sarah (Root Property Group): Hi Jul…" at bounding box center [872, 469] width 870 height 138
click at [834, 417] on div "Received via SMS Julia Shaf 11:06 AM Liked “Sarah (Root Property Group): Hi Jul…" at bounding box center [872, 469] width 870 height 138
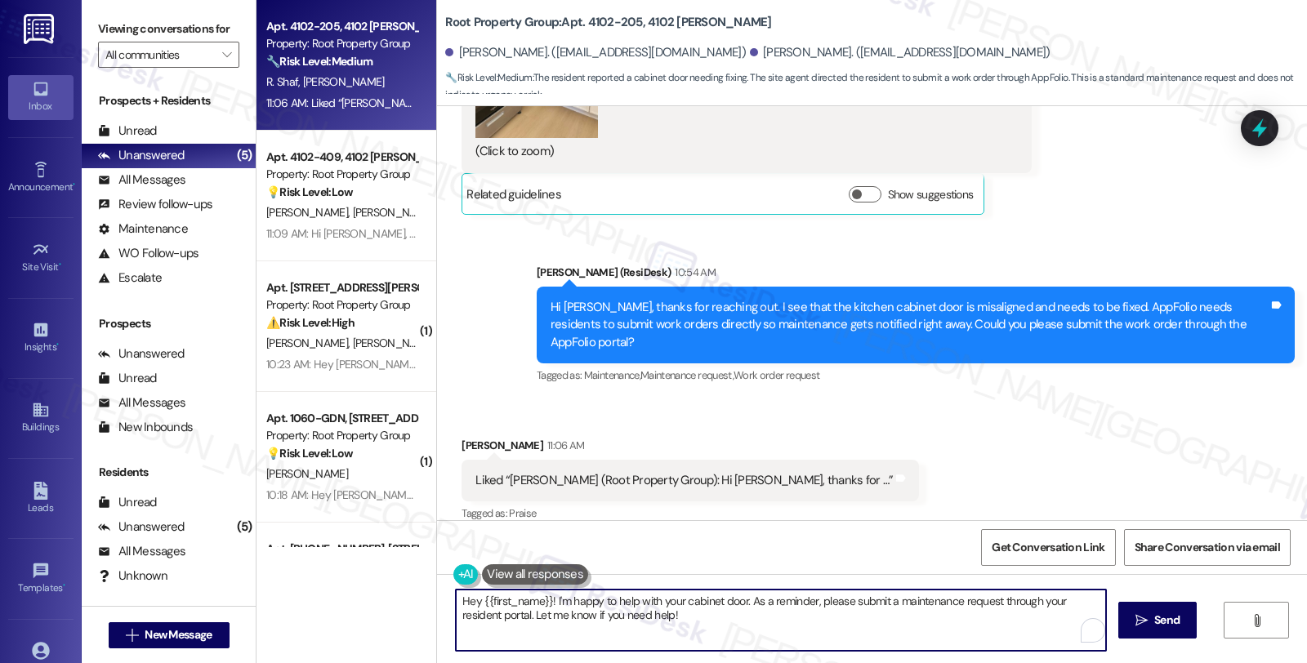
drag, startPoint x: 650, startPoint y: 614, endPoint x: 418, endPoint y: 581, distance: 234.2
click at [418, 581] on div "Apt. 4102-205, 4102 N. Sheridan Property: Root Property Group 🔧 Risk Level: Med…" at bounding box center [781, 331] width 1050 height 663
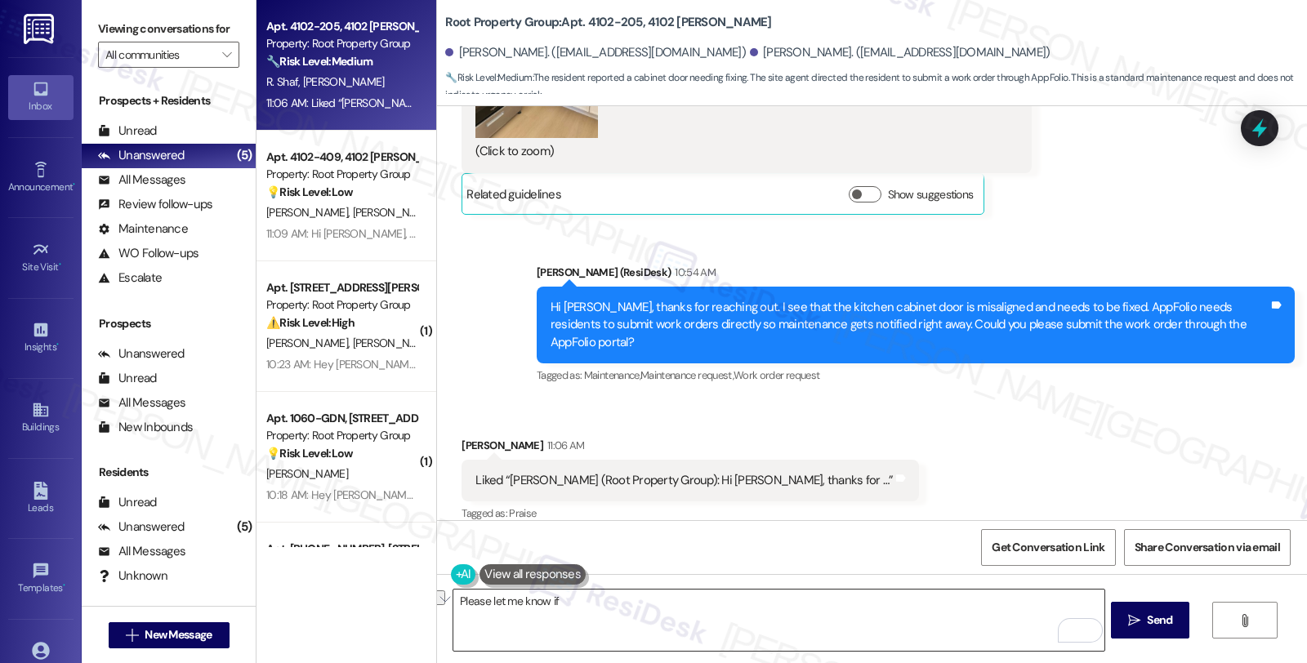
click at [621, 613] on textarea "Please let me know if" at bounding box center [778, 620] width 650 height 61
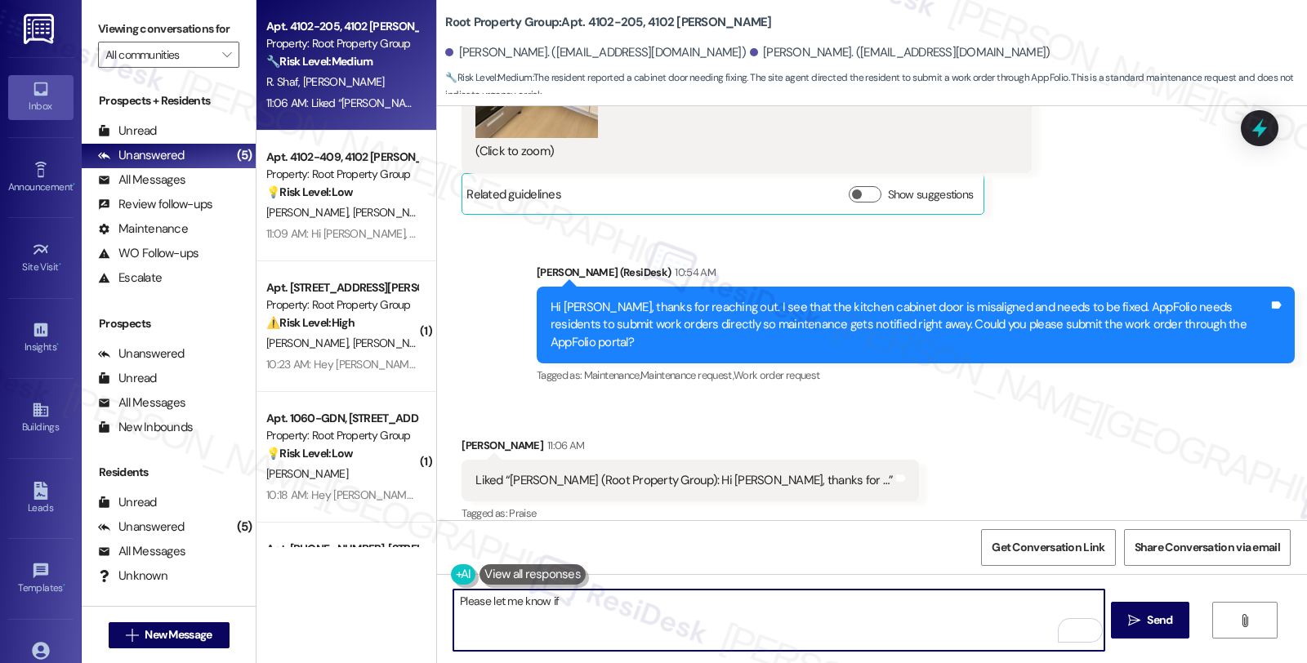
drag, startPoint x: 501, startPoint y: 597, endPoint x: 287, endPoint y: 597, distance: 214.0
click at [287, 597] on div "Apt. 4102-205, 4102 N. Sheridan Property: Root Property Group 🔧 Risk Level: Med…" at bounding box center [781, 331] width 1050 height 663
paste textarea "Should you have other concerns, please feel free to reach out. Have a great day!"
type textarea "Should you have other concerns, please feel free to reach out. Have a great day!"
drag, startPoint x: 894, startPoint y: 599, endPoint x: 950, endPoint y: 129, distance: 473.7
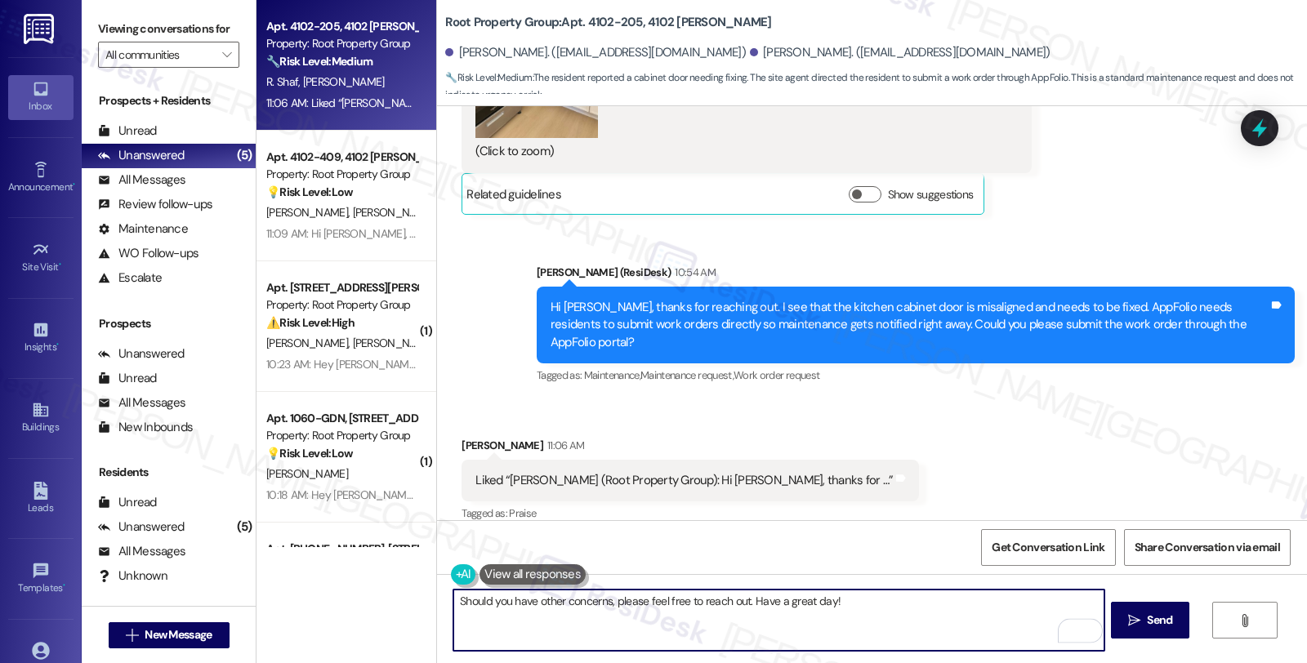
click at [950, 129] on div "(Click to zoom)" at bounding box center [740, 68] width 530 height 186
drag, startPoint x: 875, startPoint y: 599, endPoint x: 843, endPoint y: 626, distance: 41.7
click at [843, 626] on textarea "Should you have other concerns, please feel free to reach out. Have a great day!" at bounding box center [778, 620] width 650 height 61
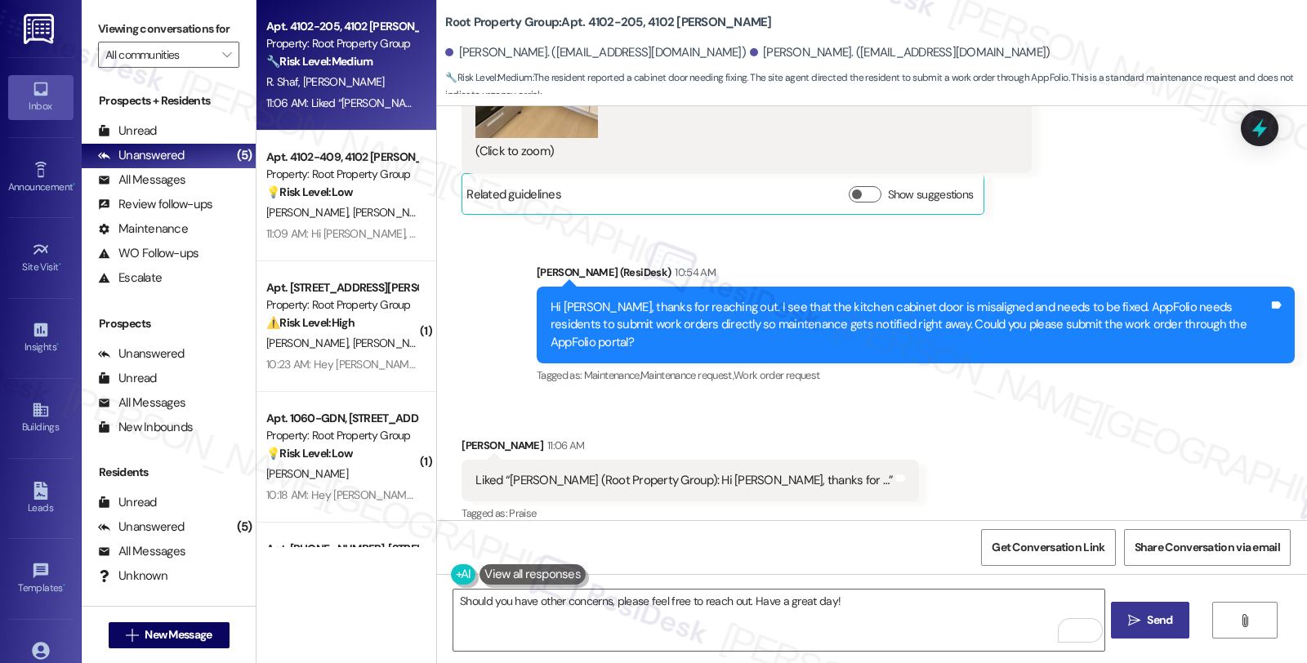
click at [1143, 624] on span "Send" at bounding box center [1159, 620] width 32 height 17
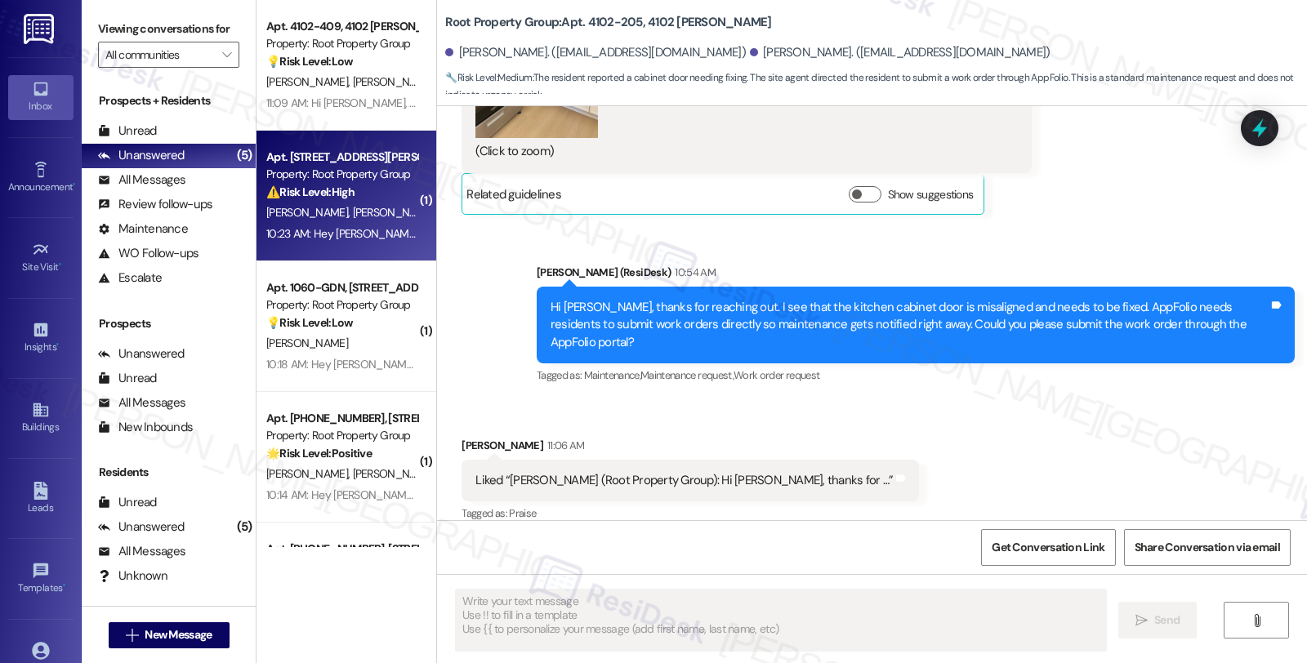
click at [387, 227] on div "10:23 AM: Hey Amy, Alexander, Julie and Nathan, we appreciate your text! We'll …" at bounding box center [751, 233] width 971 height 15
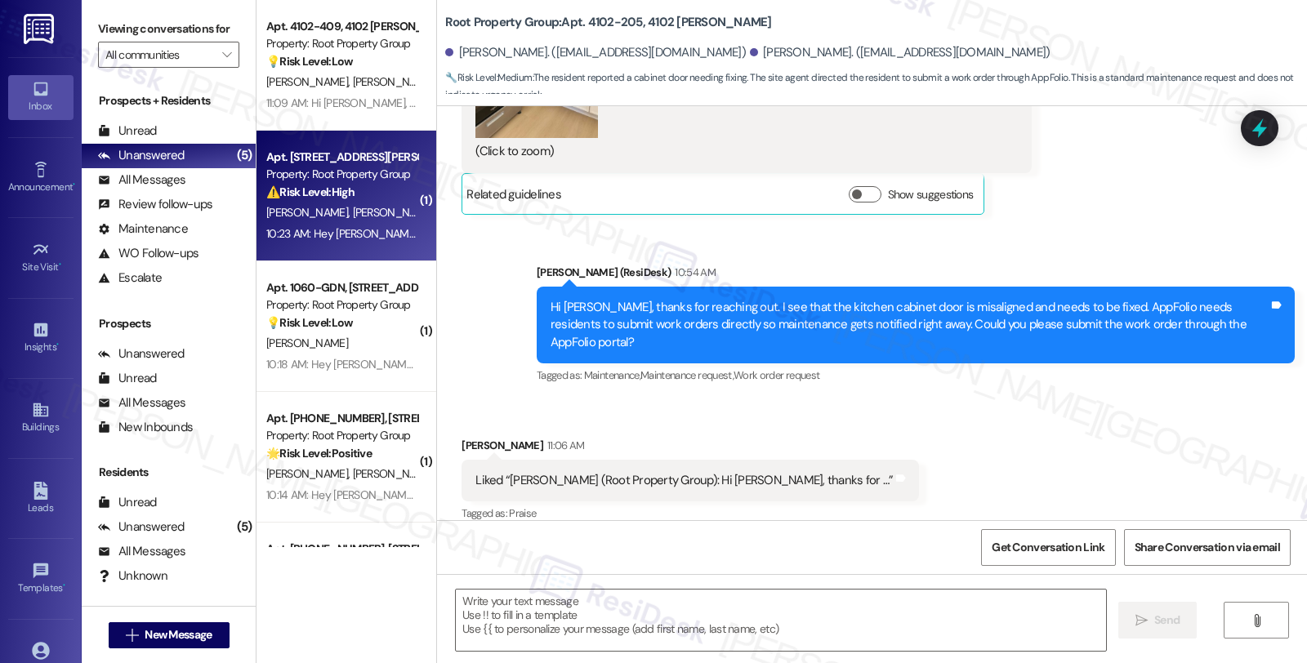
type textarea "Fetching suggested responses. Please feel free to read through the conversation…"
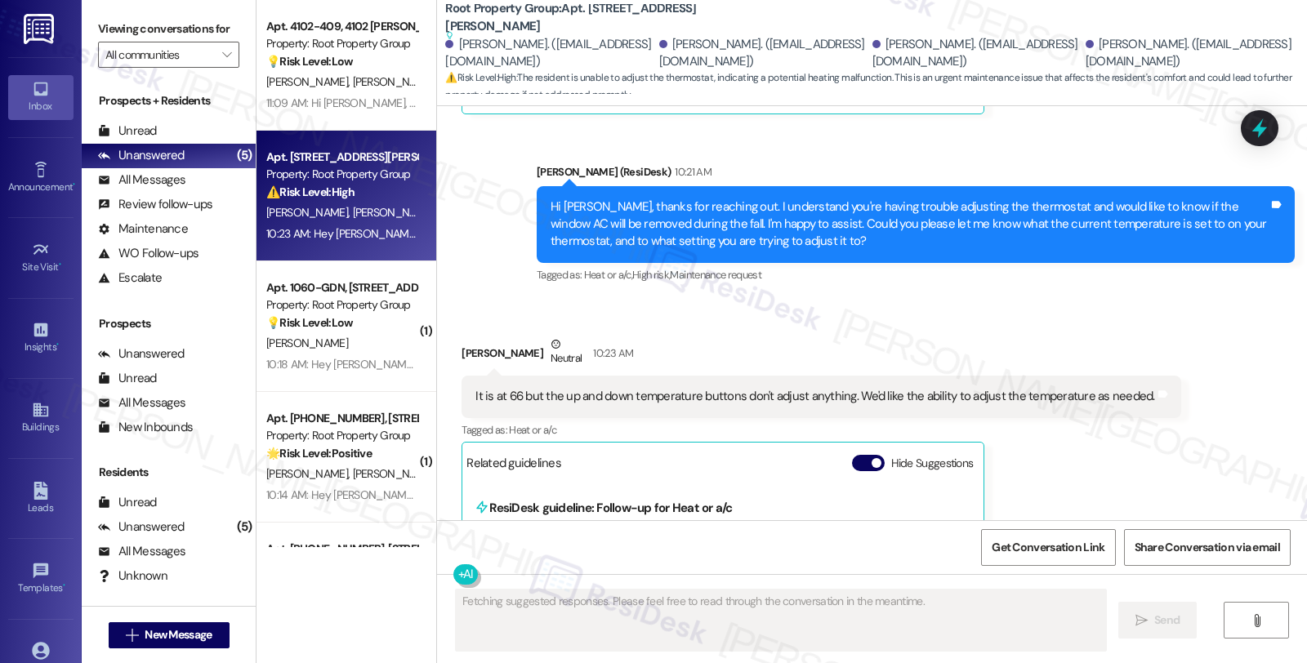
scroll to position [456, 0]
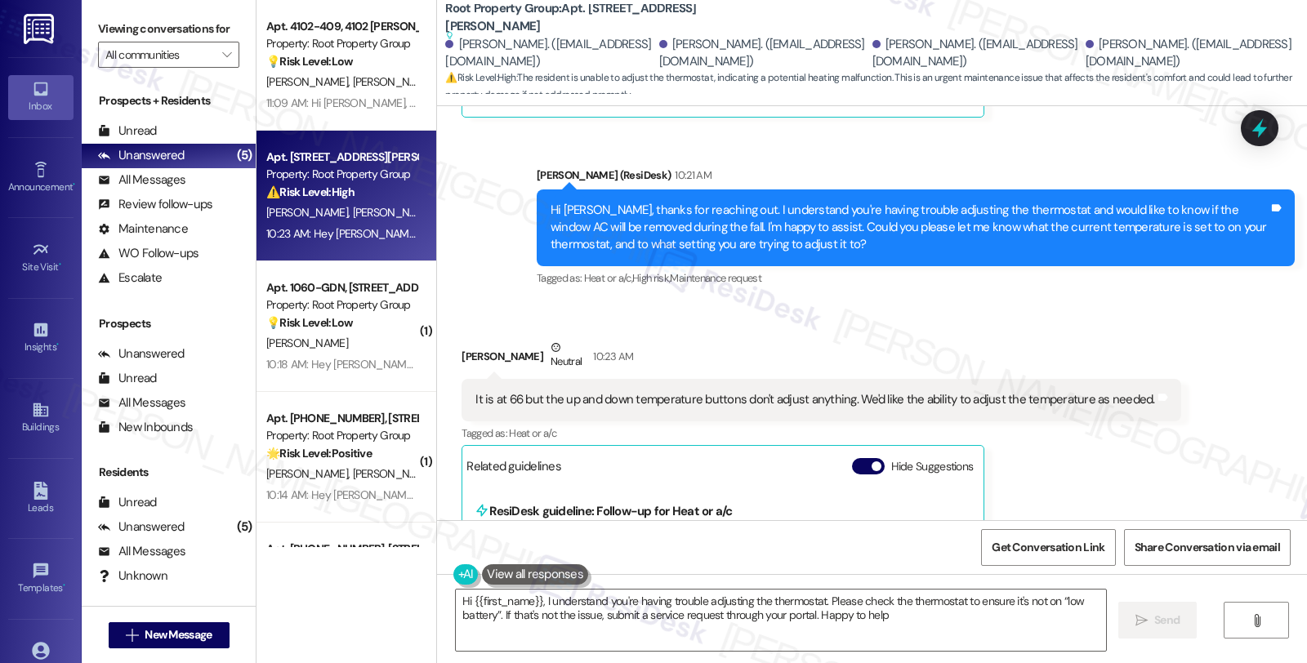
type textarea "Hi {{first_name}}, I understand you're having trouble adjusting the thermostat.…"
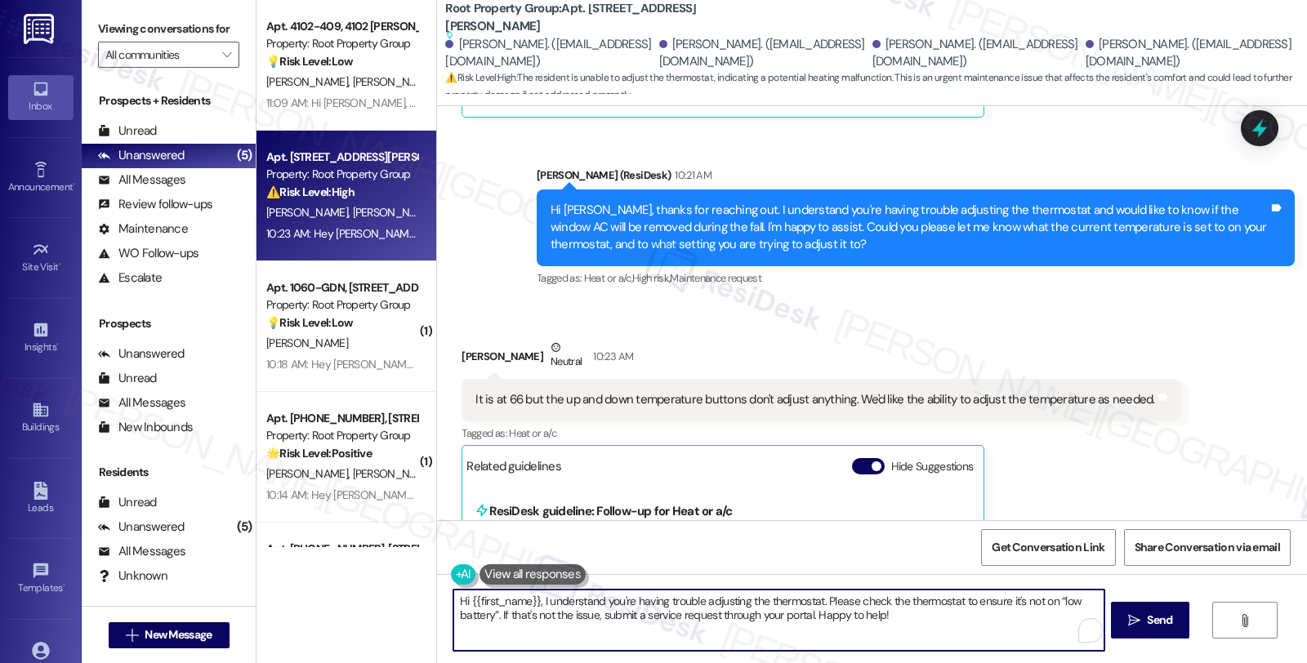
drag, startPoint x: 958, startPoint y: 617, endPoint x: 420, endPoint y: 603, distance: 538.4
click at [420, 603] on div "Apt. 4102-409, 4102 N. Sheridan Property: Root Property Group 💡 Risk Level: Low…" at bounding box center [781, 331] width 1050 height 663
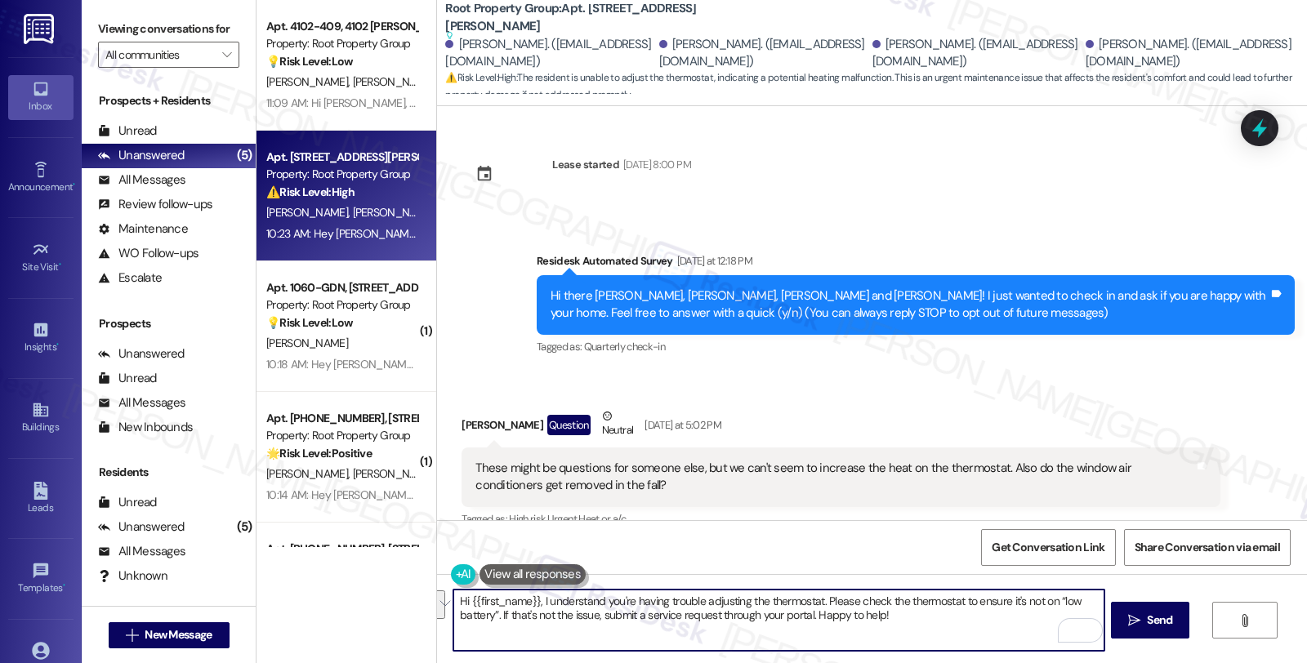
scroll to position [456, 0]
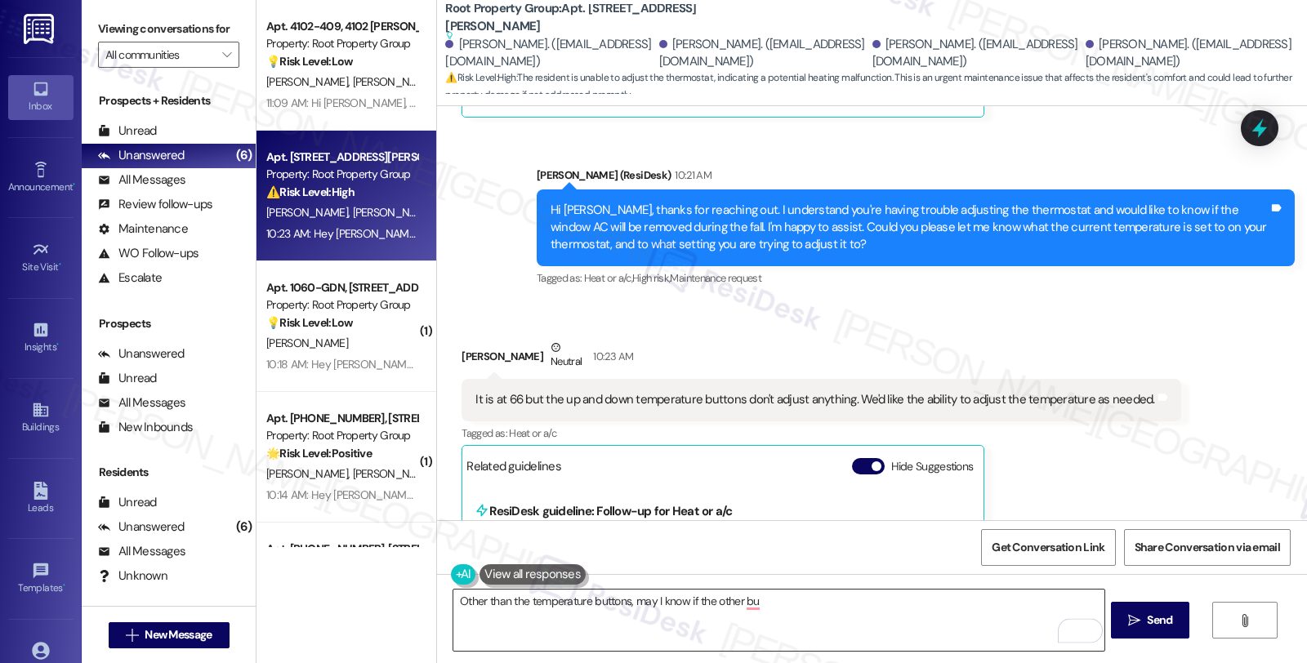
drag, startPoint x: 447, startPoint y: 604, endPoint x: 617, endPoint y: 607, distance: 170.7
click at [617, 608] on div "Other than the temperature buttons, may I know if the other bu" at bounding box center [778, 620] width 652 height 63
click at [619, 600] on textarea "Other than the temperature buttons, may I know if the other bu" at bounding box center [778, 620] width 650 height 61
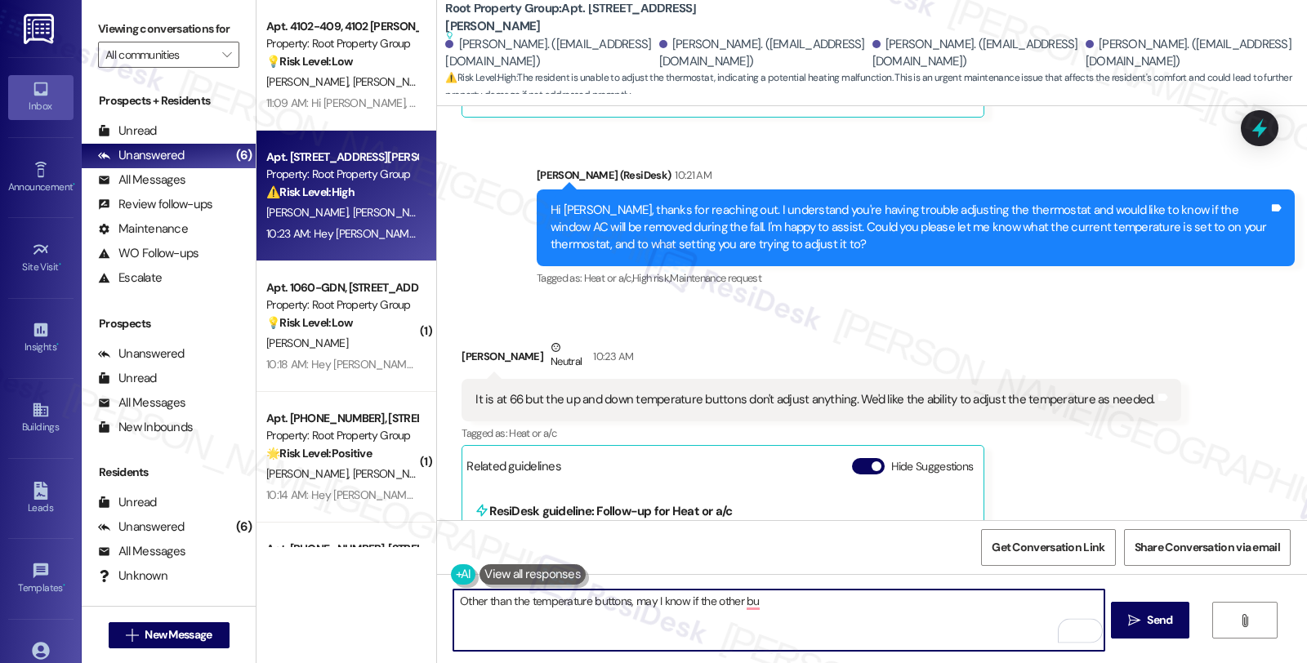
click at [626, 603] on textarea "Other than the temperature buttons, may I know if the other bu" at bounding box center [778, 620] width 650 height 61
drag, startPoint x: 626, startPoint y: 603, endPoint x: 389, endPoint y: 603, distance: 236.8
click at [389, 603] on div "Apt. 4102-409, [STREET_ADDRESS][PERSON_NAME] Property: Root Property Group 💡 Ri…" at bounding box center [781, 331] width 1050 height 663
click at [453, 599] on textarea "I know if the other bu" at bounding box center [778, 620] width 650 height 61
click at [617, 602] on textarea "May I know if the other bu" at bounding box center [778, 620] width 650 height 61
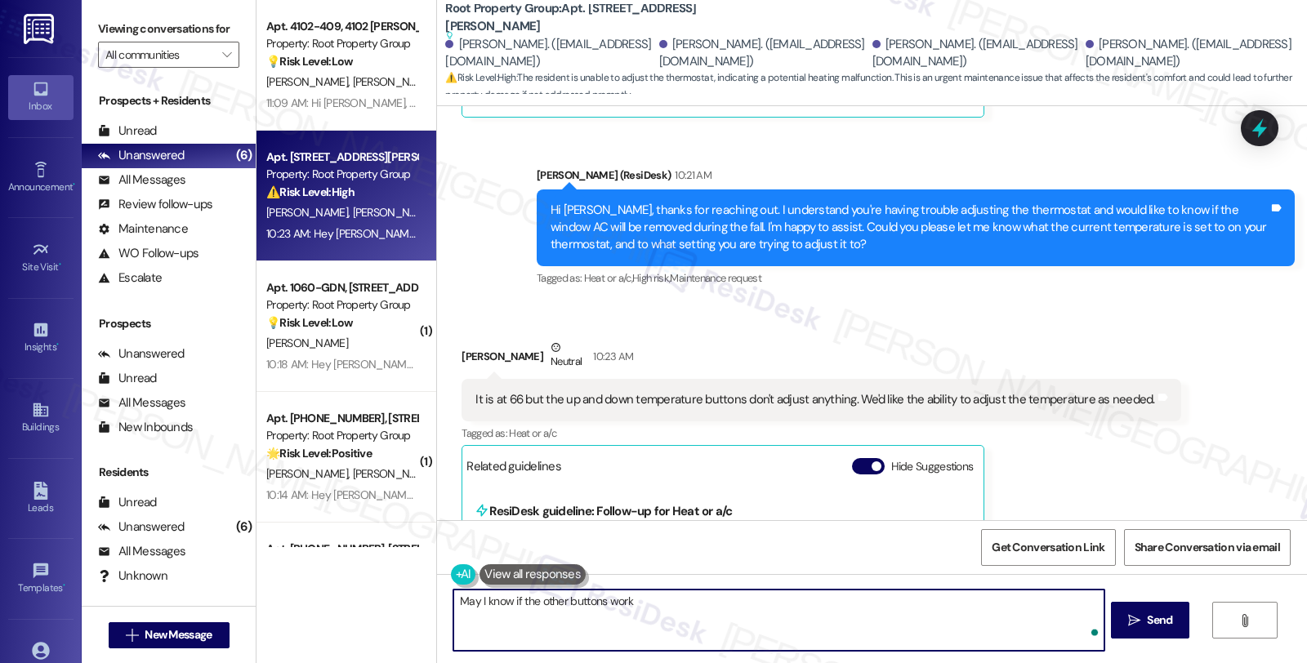
paste textarea "Other than the temperature buttons, may"
click at [631, 599] on textarea "May I know if the other buttons work Other than the temperature buttons, may" at bounding box center [778, 620] width 650 height 61
click at [849, 592] on textarea "May I know if the other buttons work other than the temperature buttons, may" at bounding box center [778, 620] width 650 height 61
click at [888, 622] on textarea "May I know if the other buttons work, other than the temperature buttons?" at bounding box center [778, 620] width 650 height 61
type textarea "May I know if the other buttons work, other than the temperature buttons?"
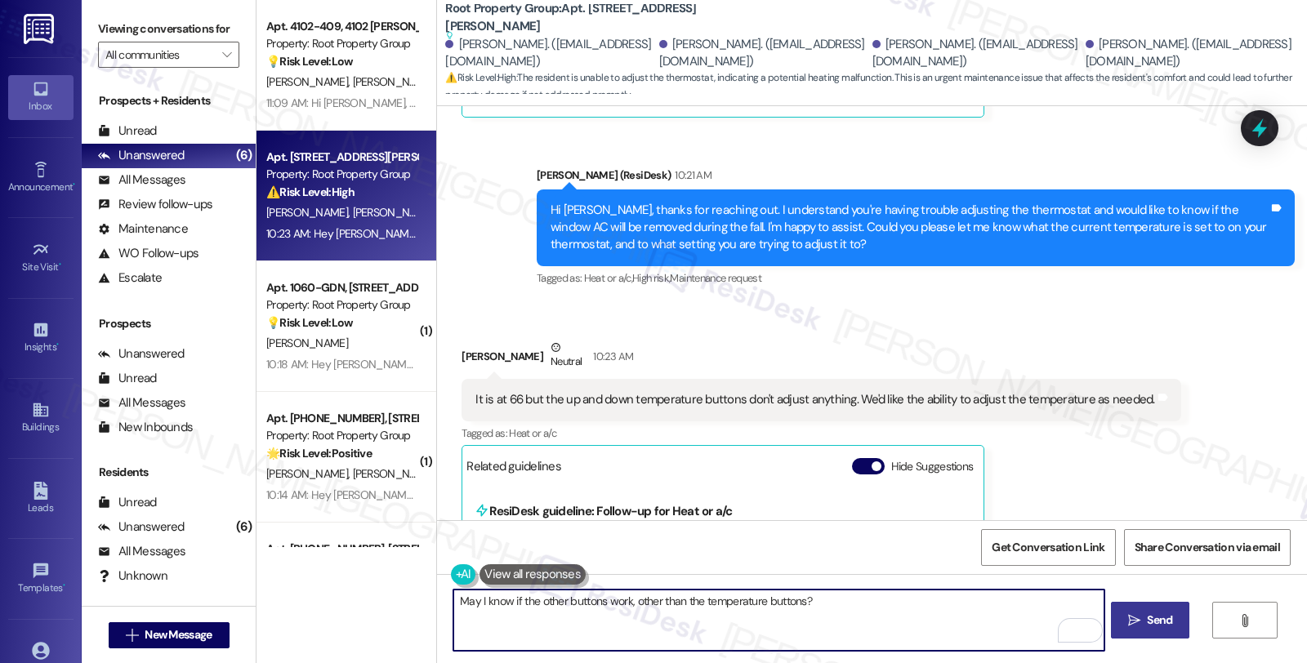
click at [1164, 621] on span "Send" at bounding box center [1159, 620] width 25 height 17
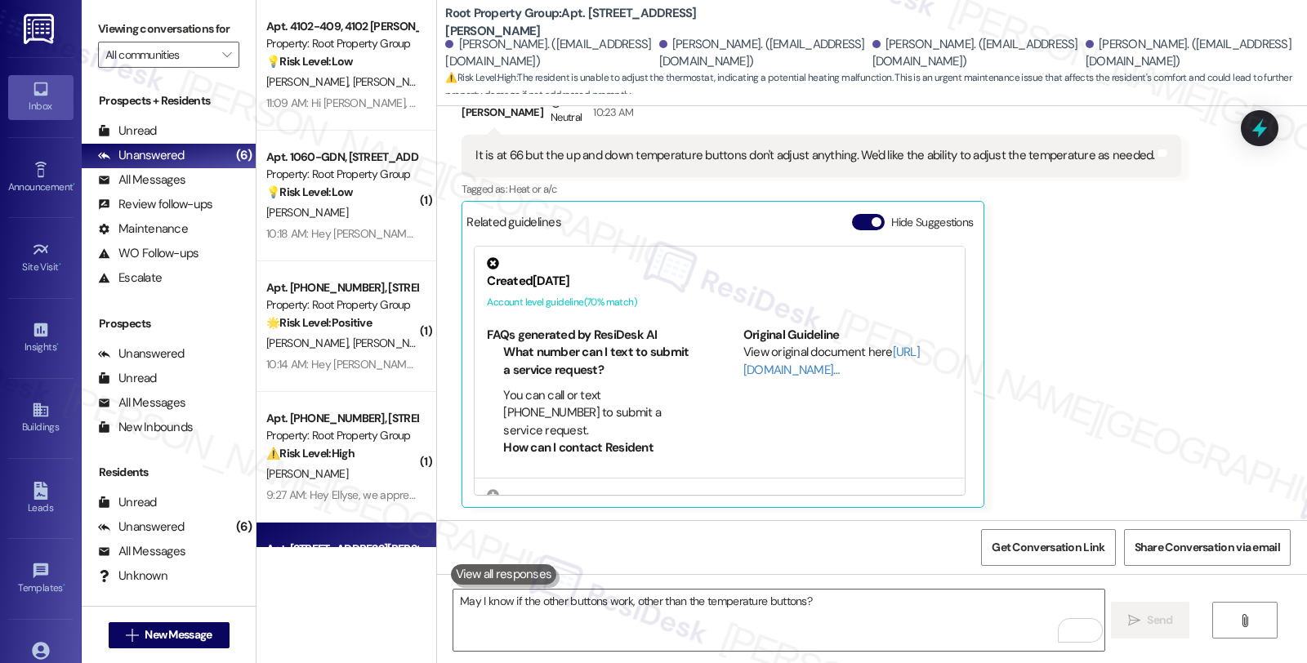
scroll to position [969, 0]
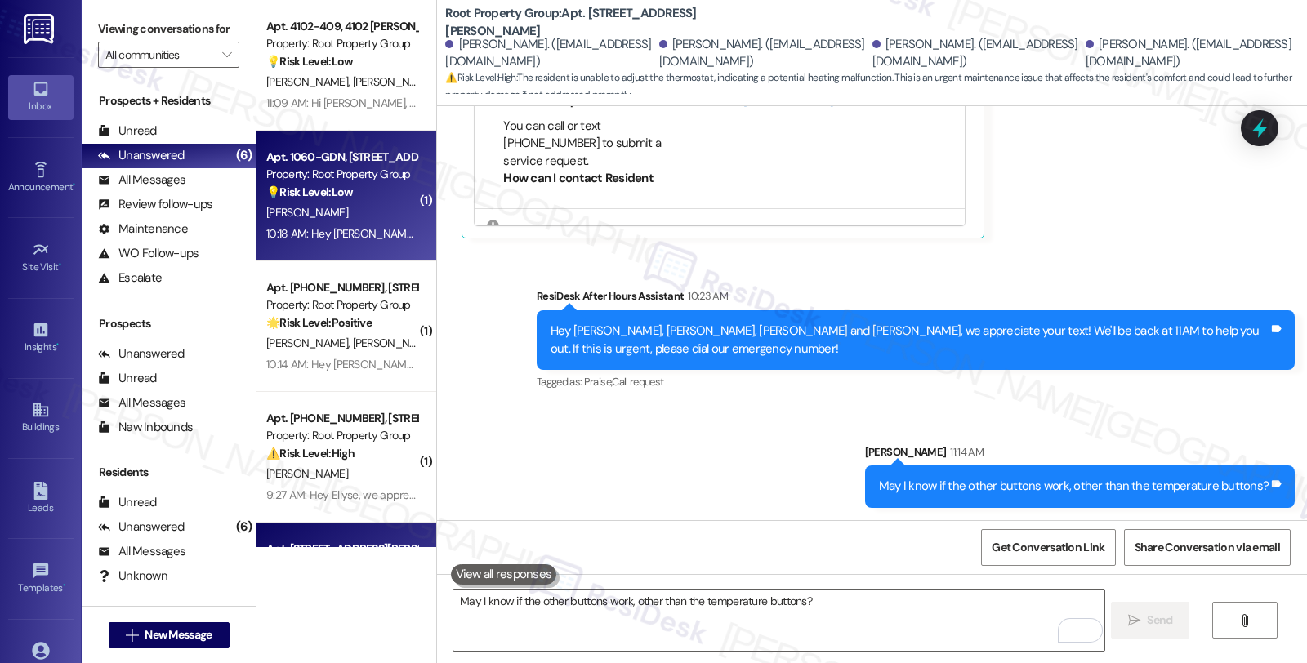
click at [357, 197] on div "💡 Risk Level: Low The resident is asking about key pick-up and parking for move…" at bounding box center [341, 192] width 151 height 17
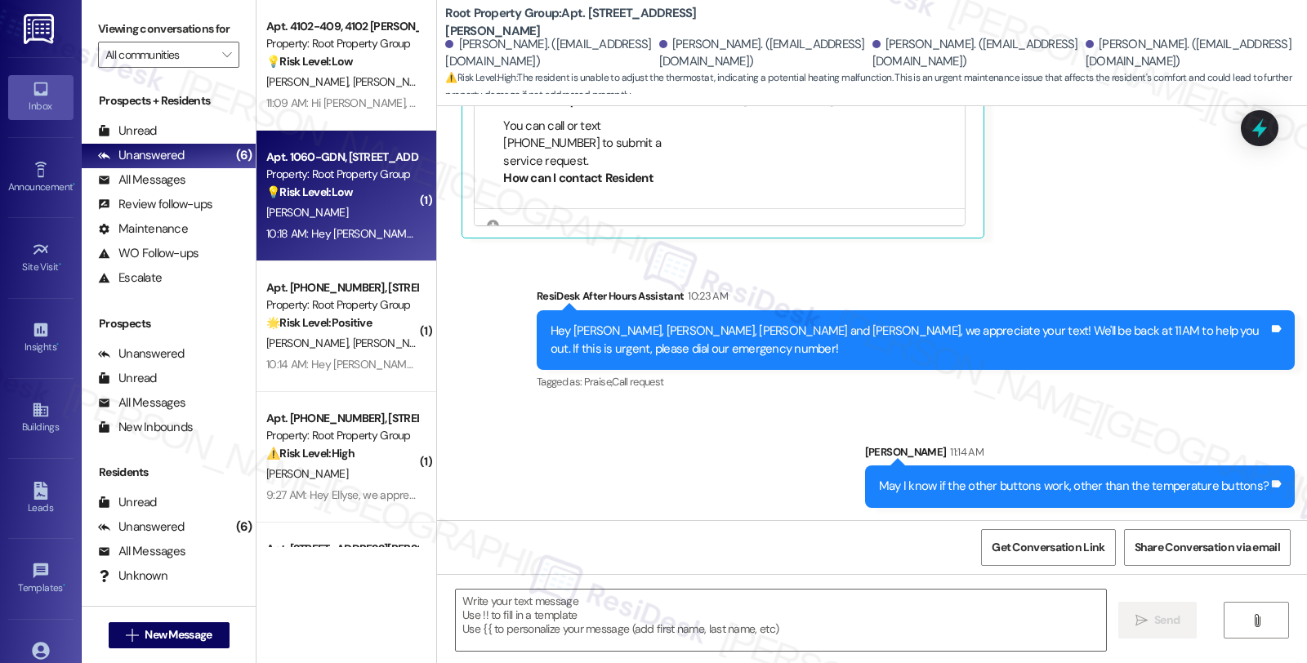
type textarea "Fetching suggested responses. Please feel free to read through the conversation…"
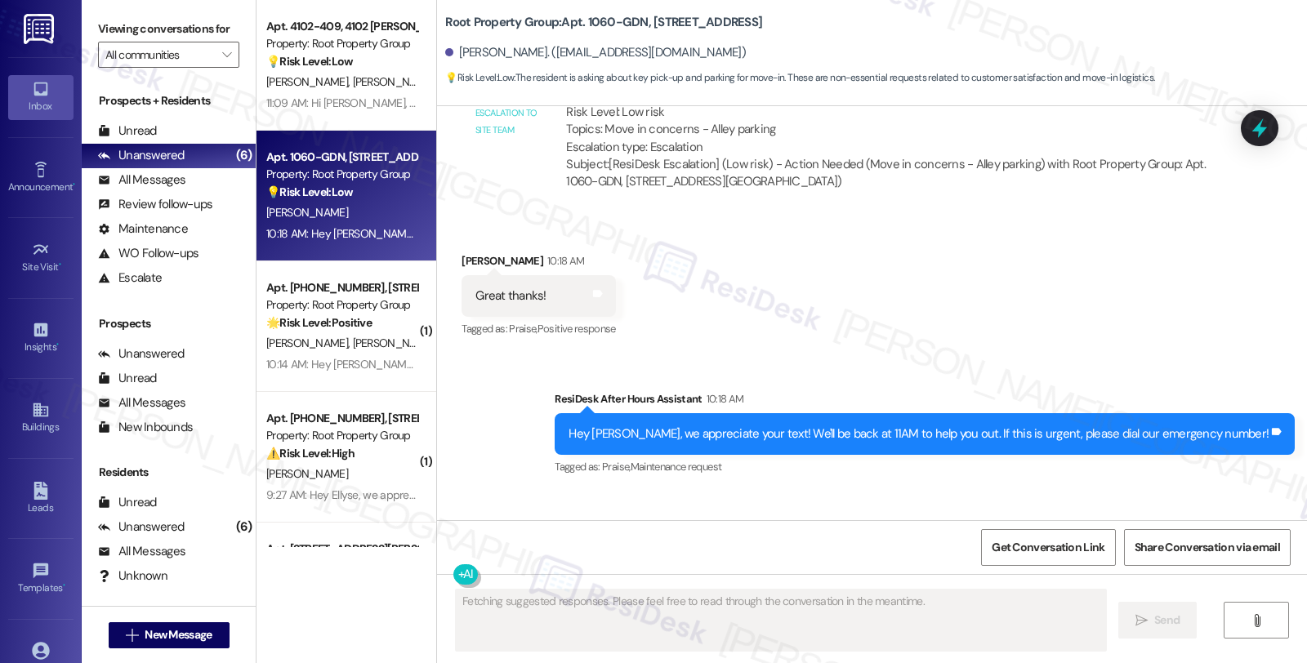
scroll to position [3150, 0]
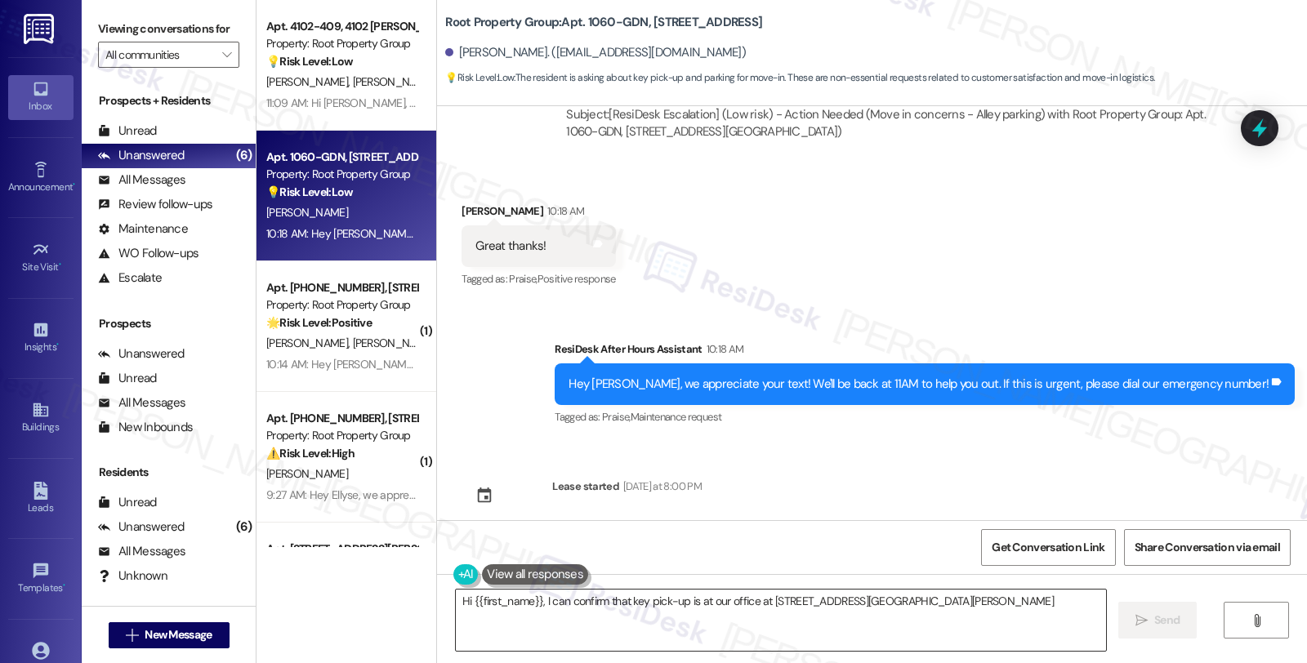
click at [575, 613] on textarea "Hi {{first_name}}, I can confirm that key pick-up" at bounding box center [781, 620] width 650 height 61
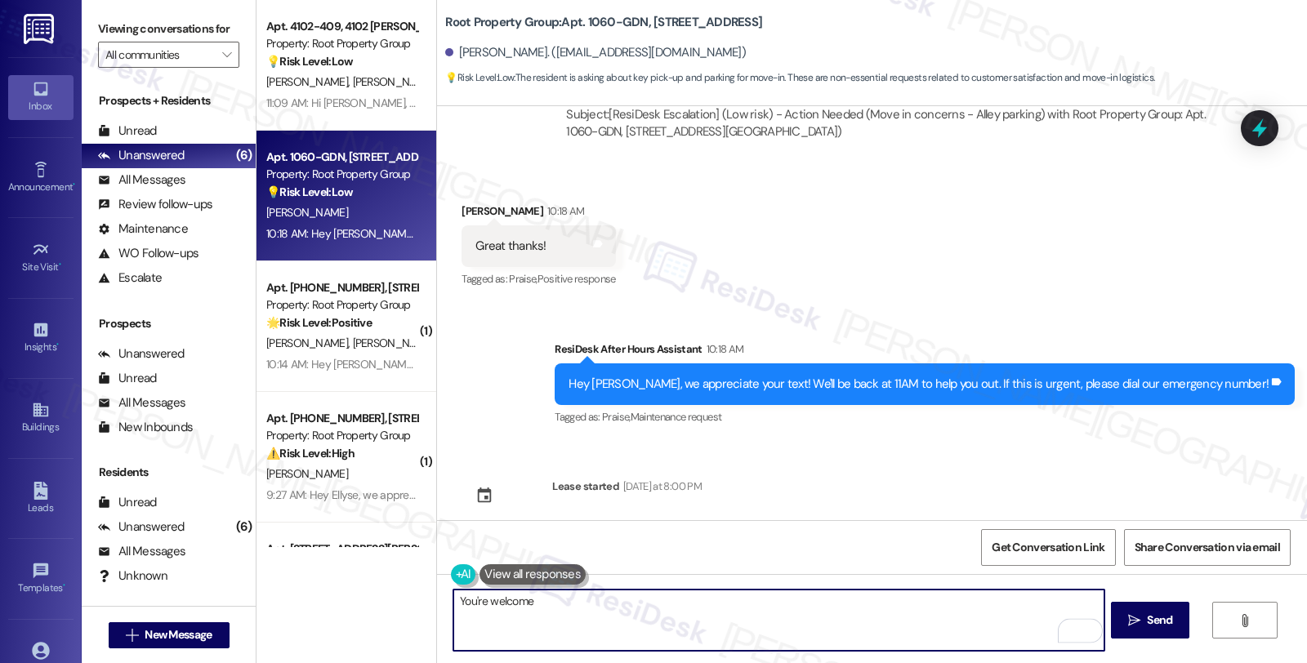
type textarea "You're welcome 😊"
click at [681, 607] on textarea "You're welcome 😊" at bounding box center [778, 620] width 650 height 61
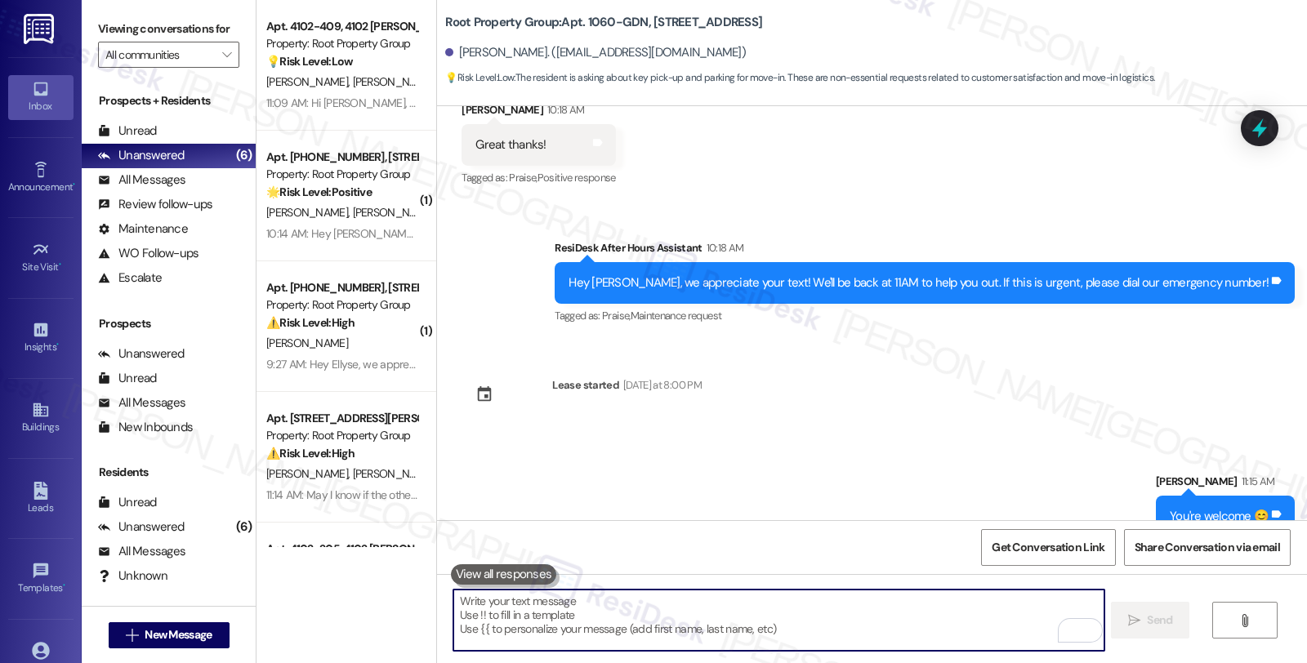
scroll to position [3264, 0]
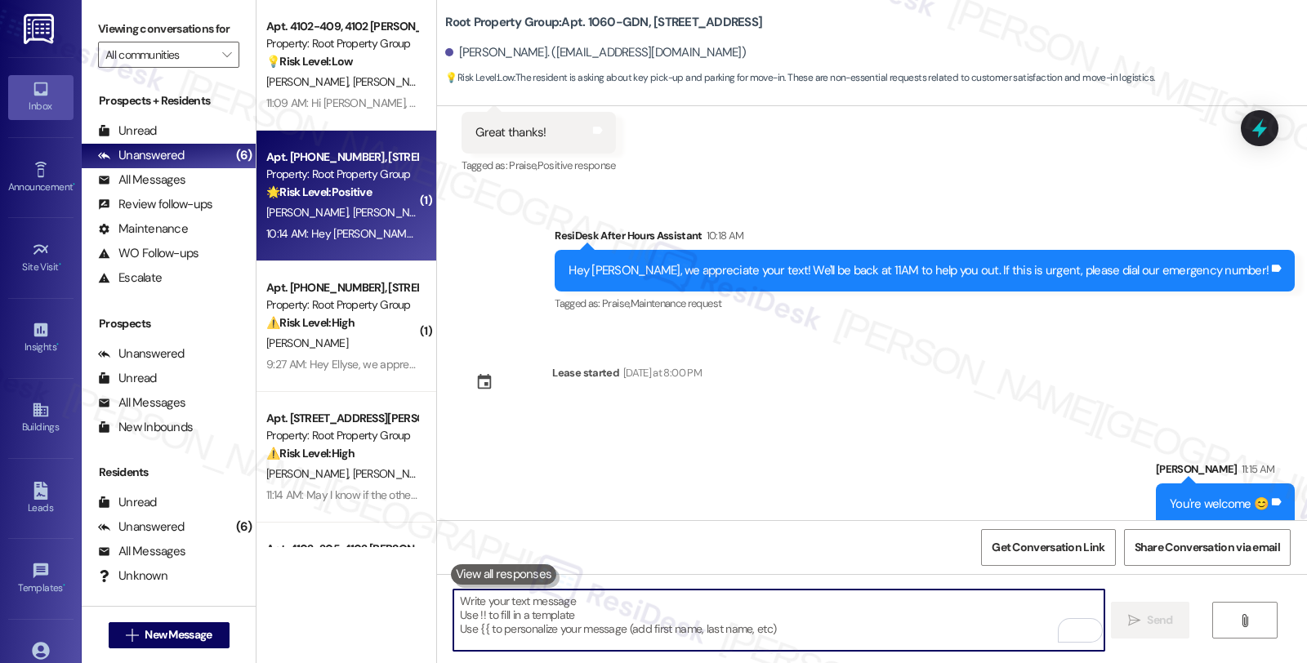
click at [388, 216] on div "[PERSON_NAME] [PERSON_NAME]" at bounding box center [342, 213] width 154 height 20
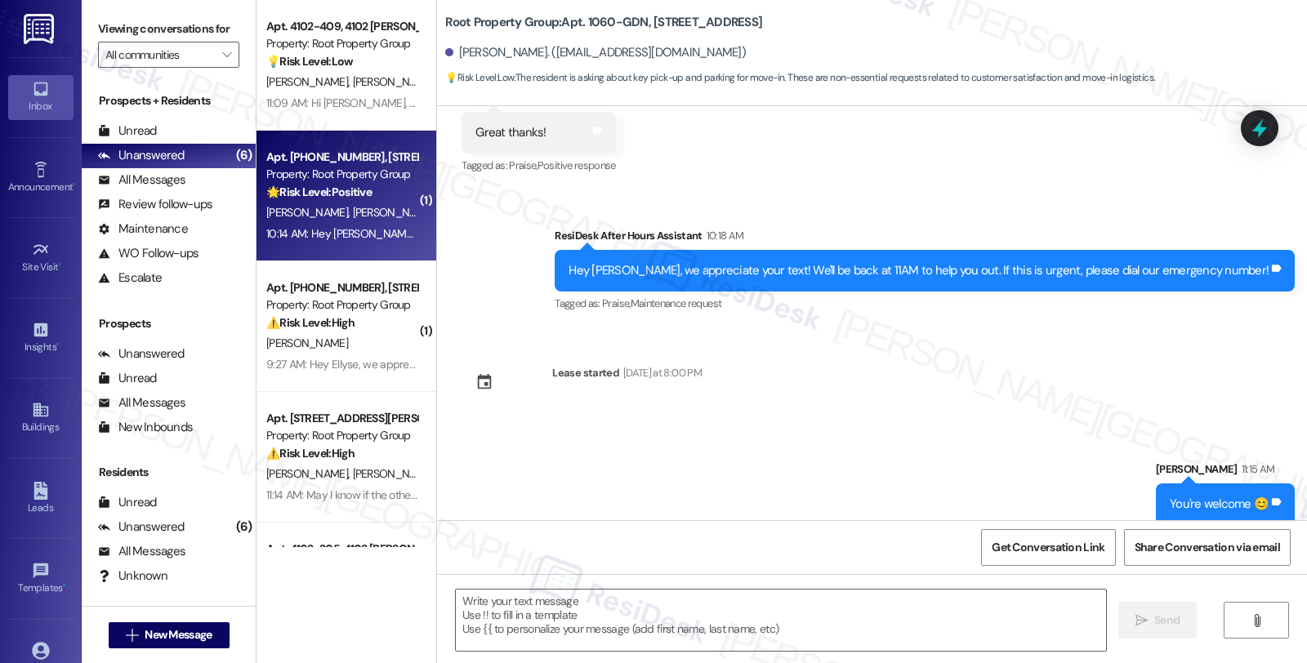
type textarea "Fetching suggested responses. Please feel free to read through the conversation…"
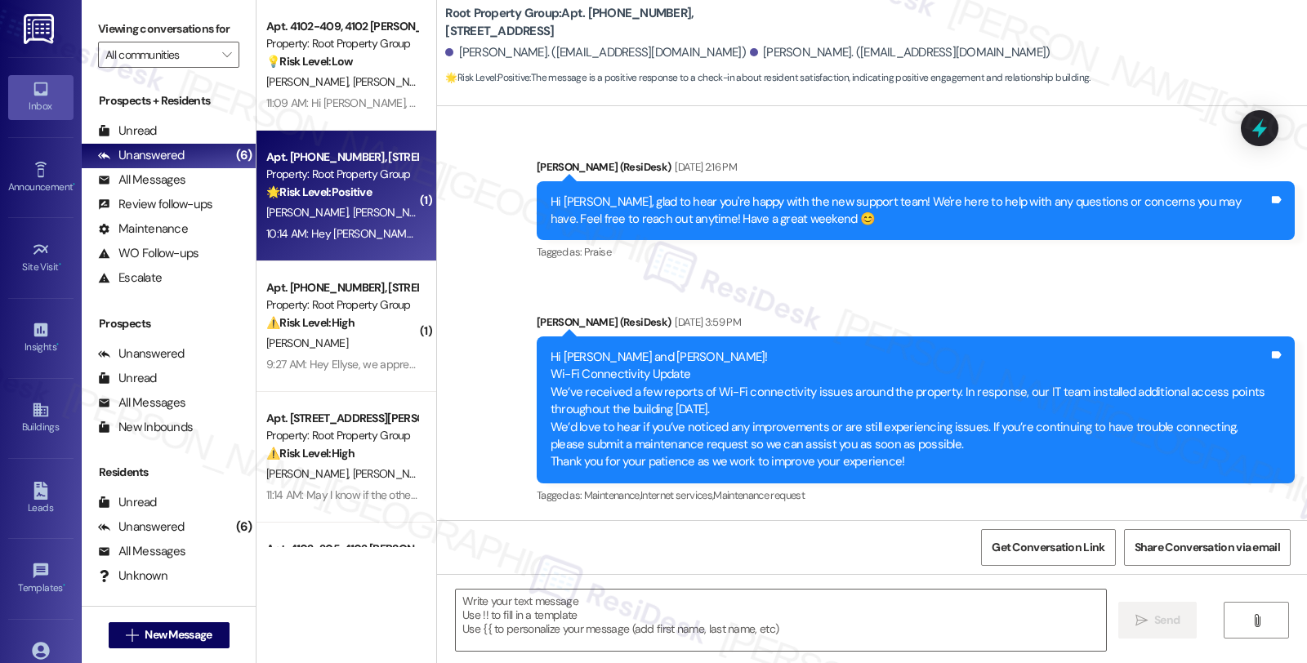
type textarea "Fetching suggested responses. Please feel free to read through the conversation…"
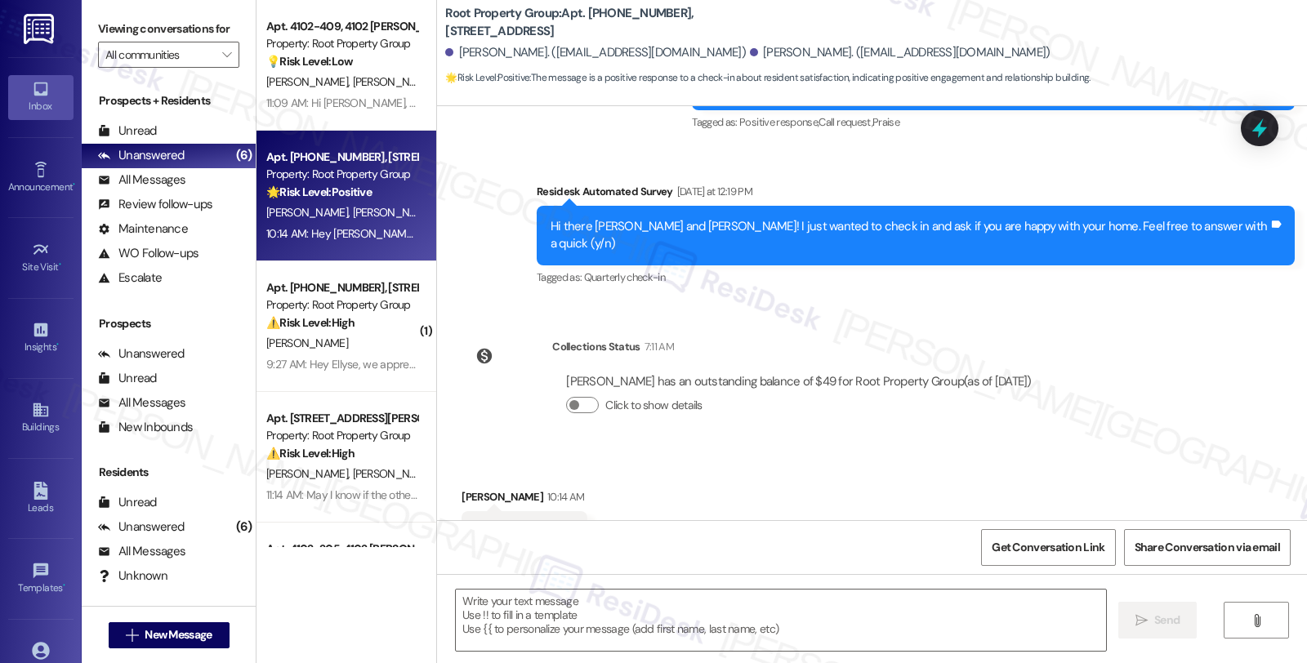
scroll to position [1381, 0]
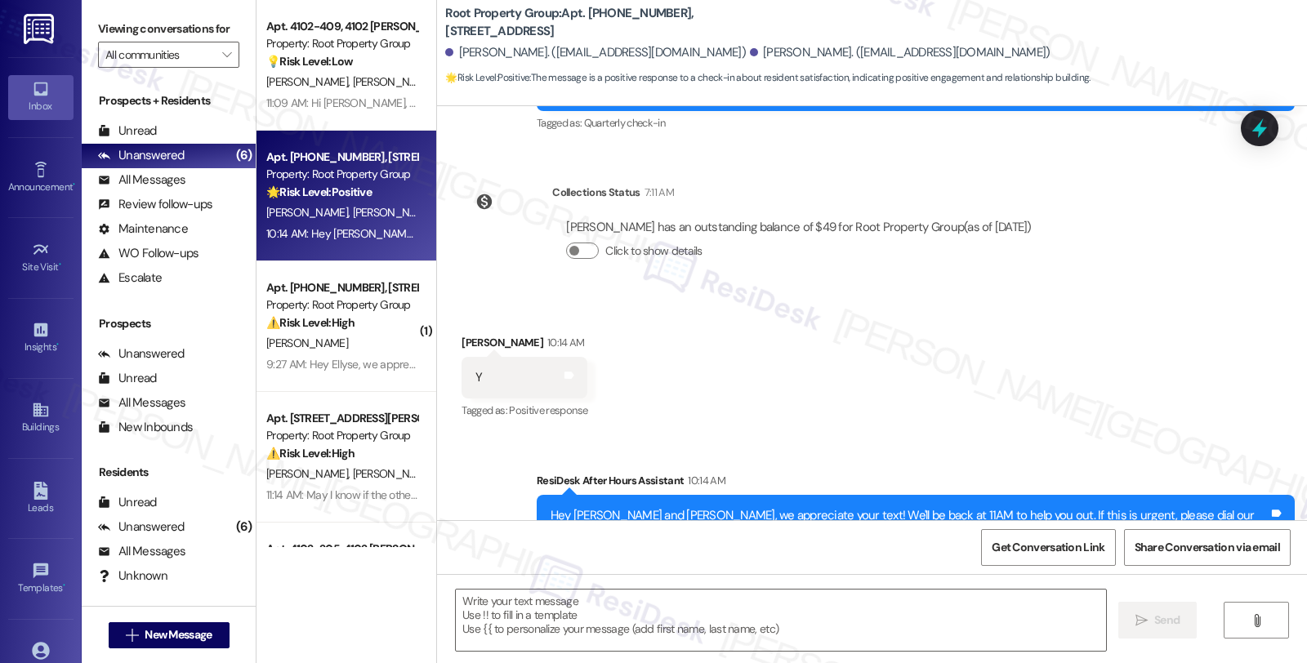
click at [461, 334] on div "[PERSON_NAME] 10:14 AM" at bounding box center [524, 345] width 126 height 23
copy div "[PERSON_NAME]"
click at [537, 615] on textarea at bounding box center [781, 620] width 650 height 61
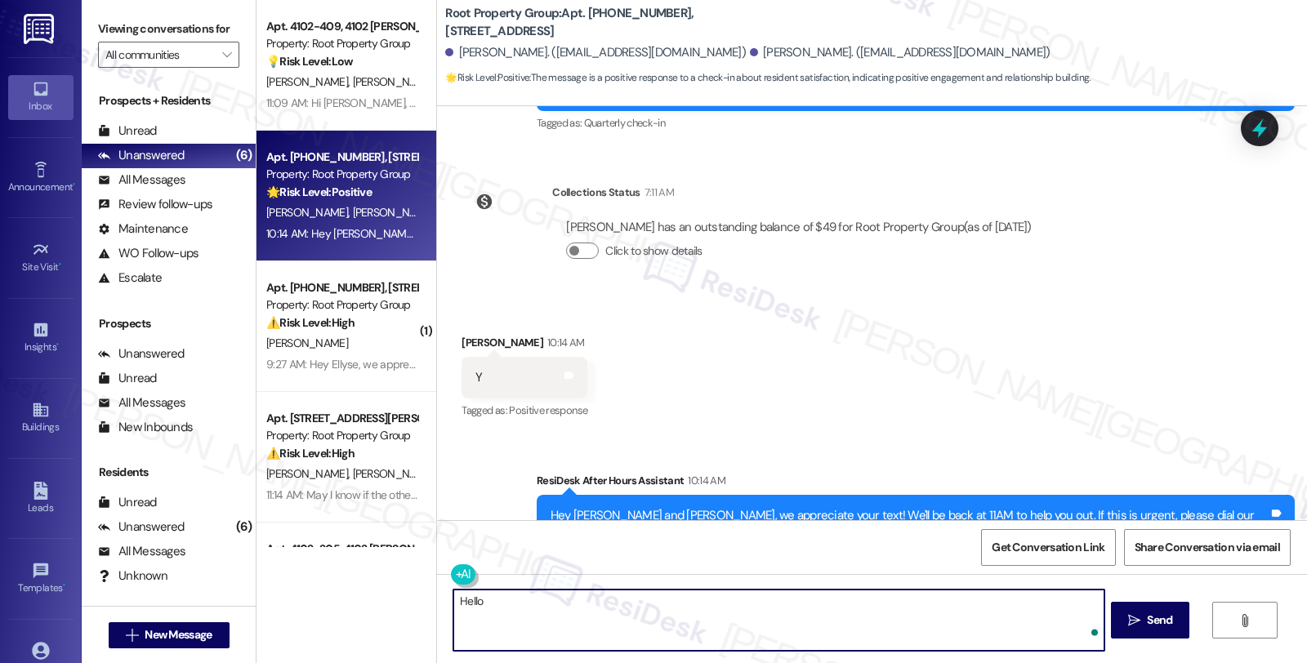
paste textarea "[PERSON_NAME]"
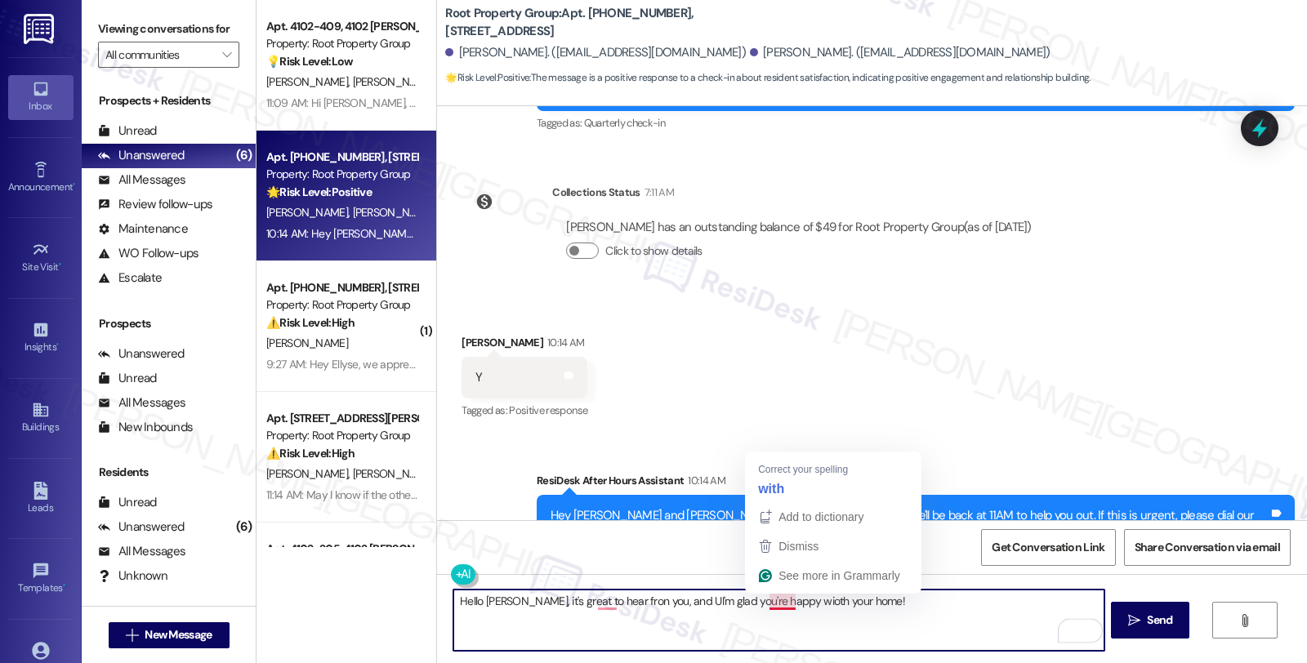
click at [771, 601] on textarea "Hello [PERSON_NAME], it's great to hear fron you, and UI'm glad you're happy wi…" at bounding box center [778, 620] width 650 height 61
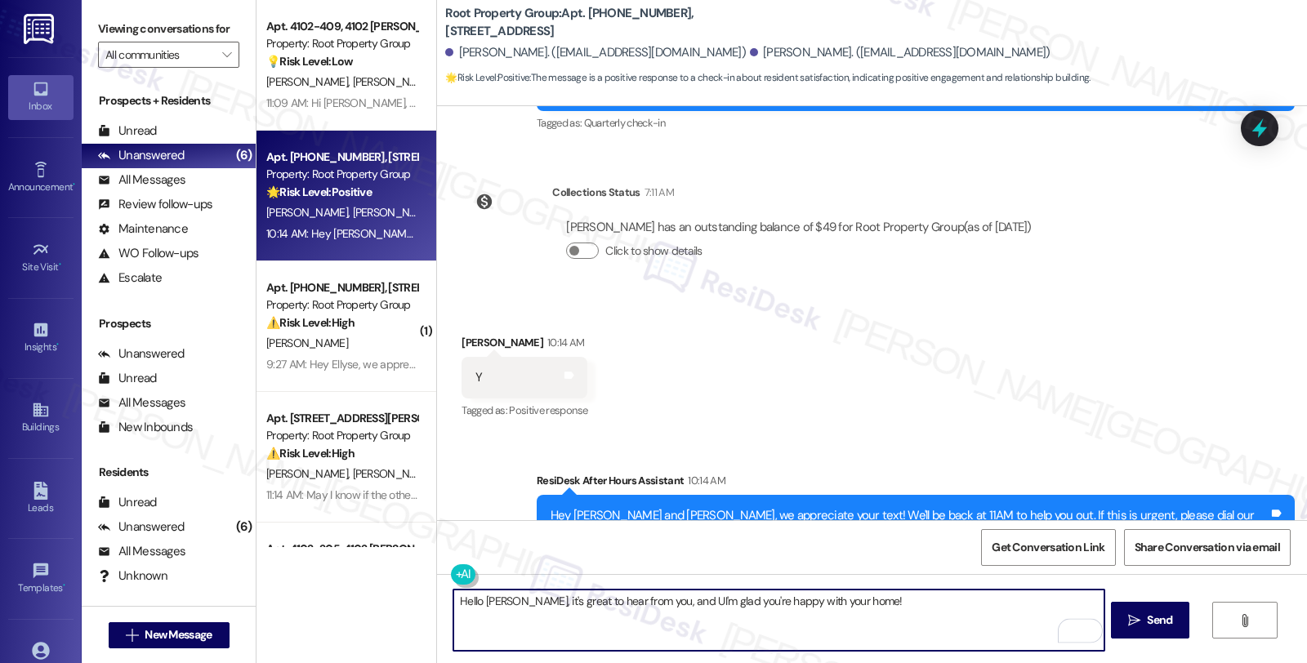
click at [871, 597] on textarea "Hello Nancy, it's great to hear from you, and UI'm glad you're happy with your …" at bounding box center [778, 620] width 650 height 61
click at [917, 606] on textarea "Hello Nancy, it's great to hear from you, and UI'm glad you're happy with your …" at bounding box center [778, 620] width 650 height 61
paste textarea "Your comfort and satisfaction are important to us. Can I ask a quick favor...wo…"
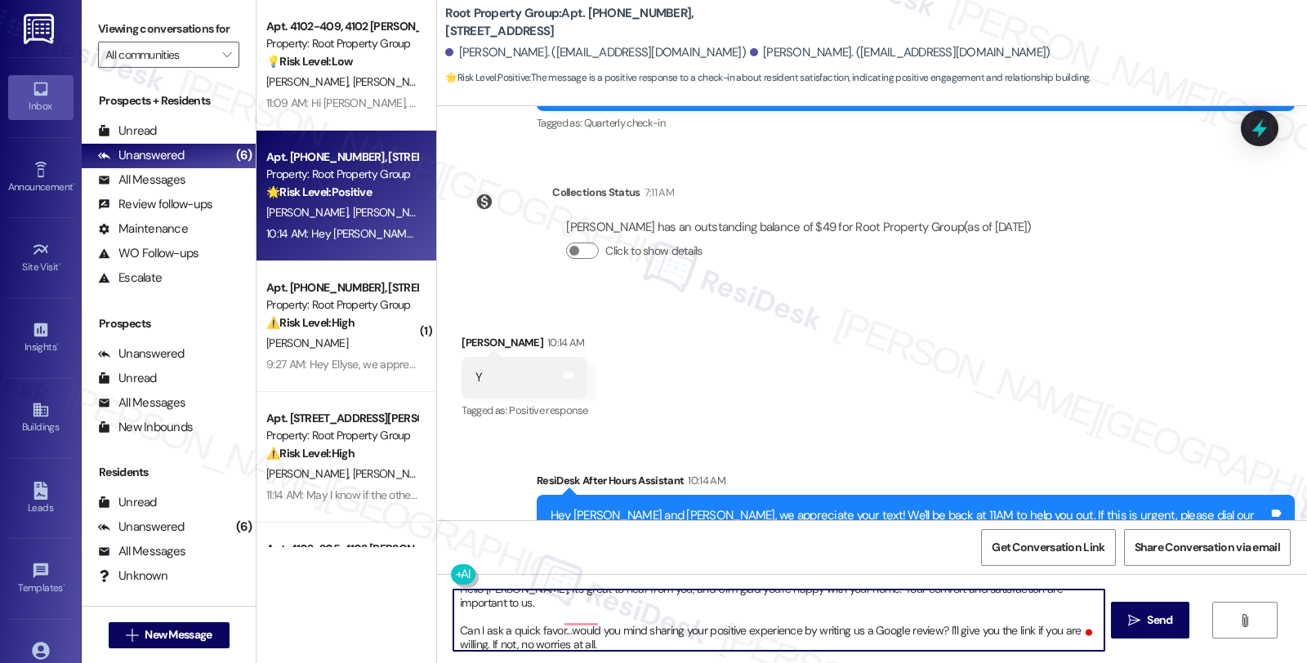
type textarea "Hello Nancy, it's great to hear from you, and UI'm glad you're happy with your …"
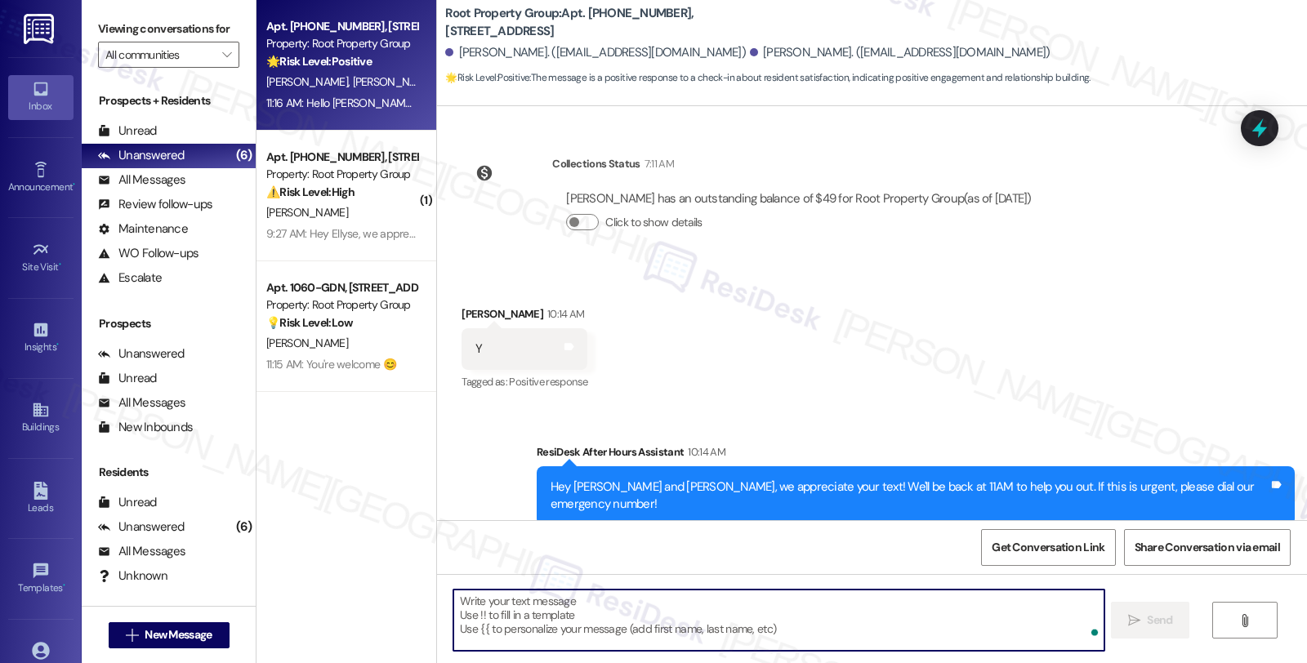
scroll to position [1547, 0]
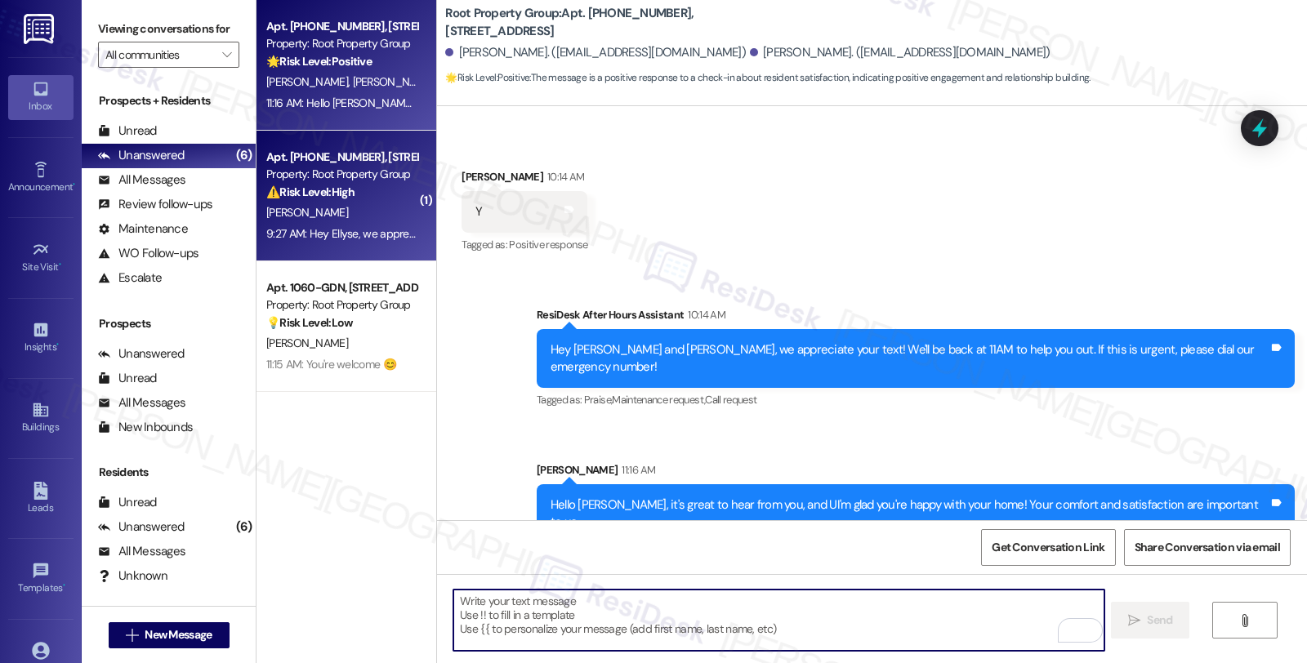
click at [359, 215] on div "[PERSON_NAME]" at bounding box center [342, 213] width 154 height 20
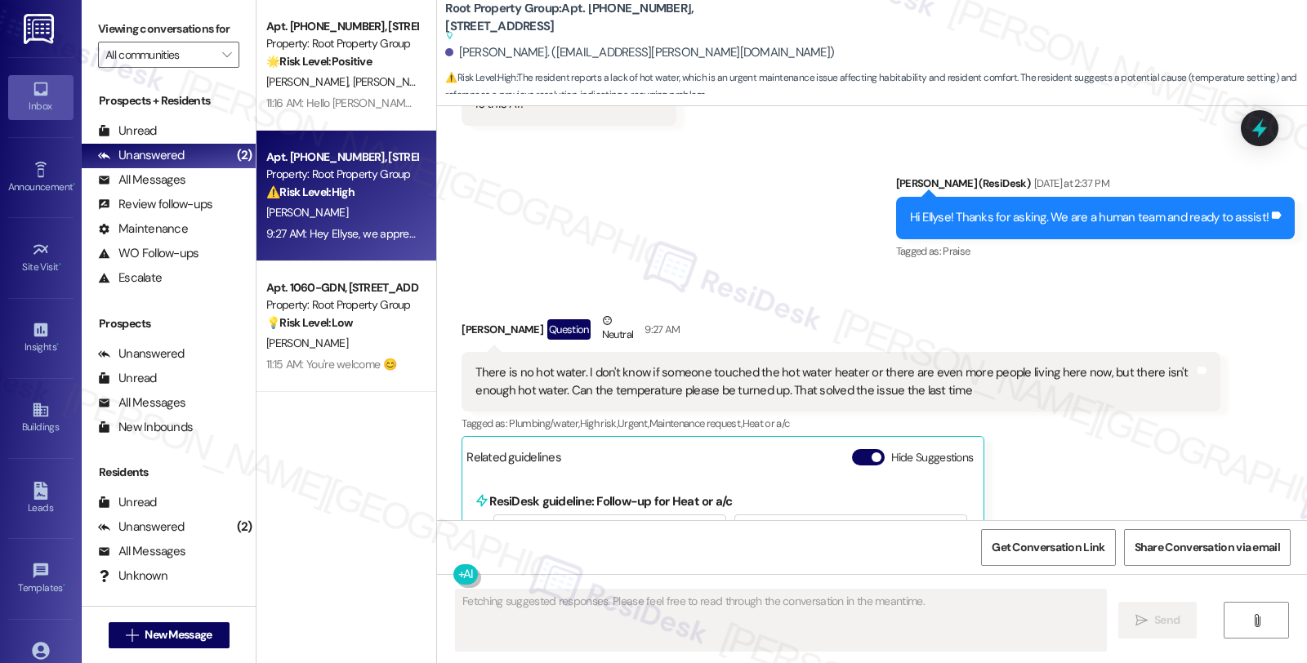
scroll to position [951, 0]
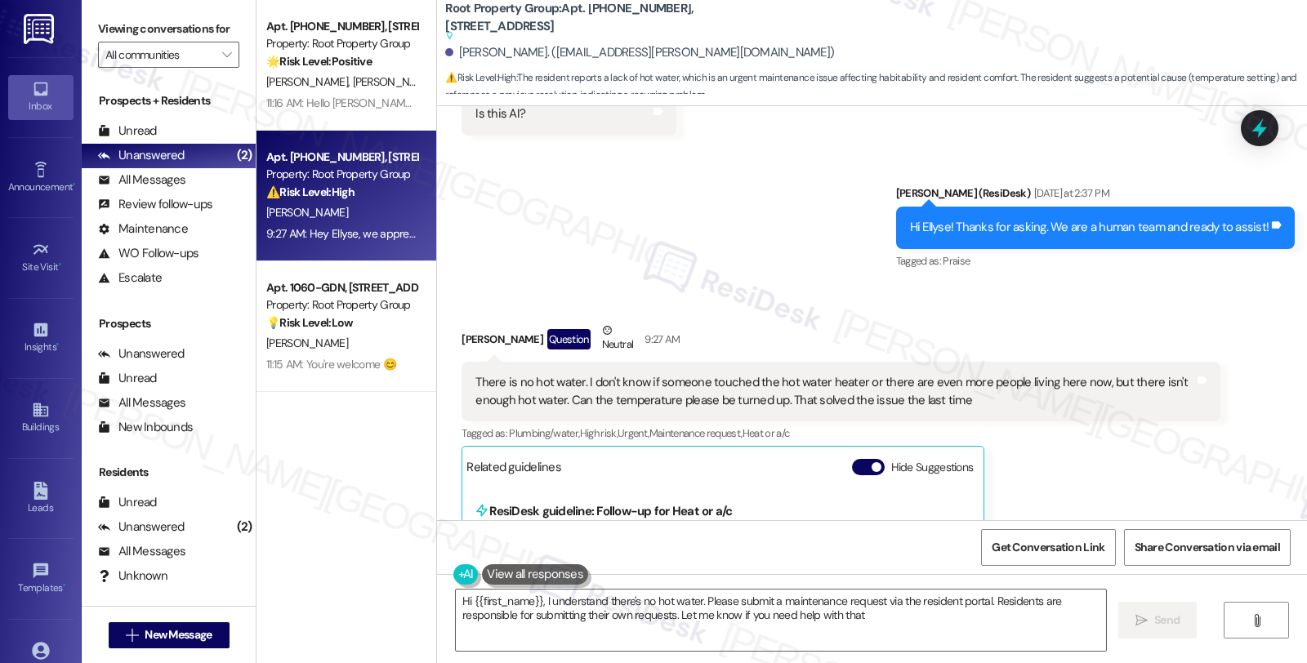
type textarea "Hi {{first_name}}, I understand there's no hot water. Please submit a maintenan…"
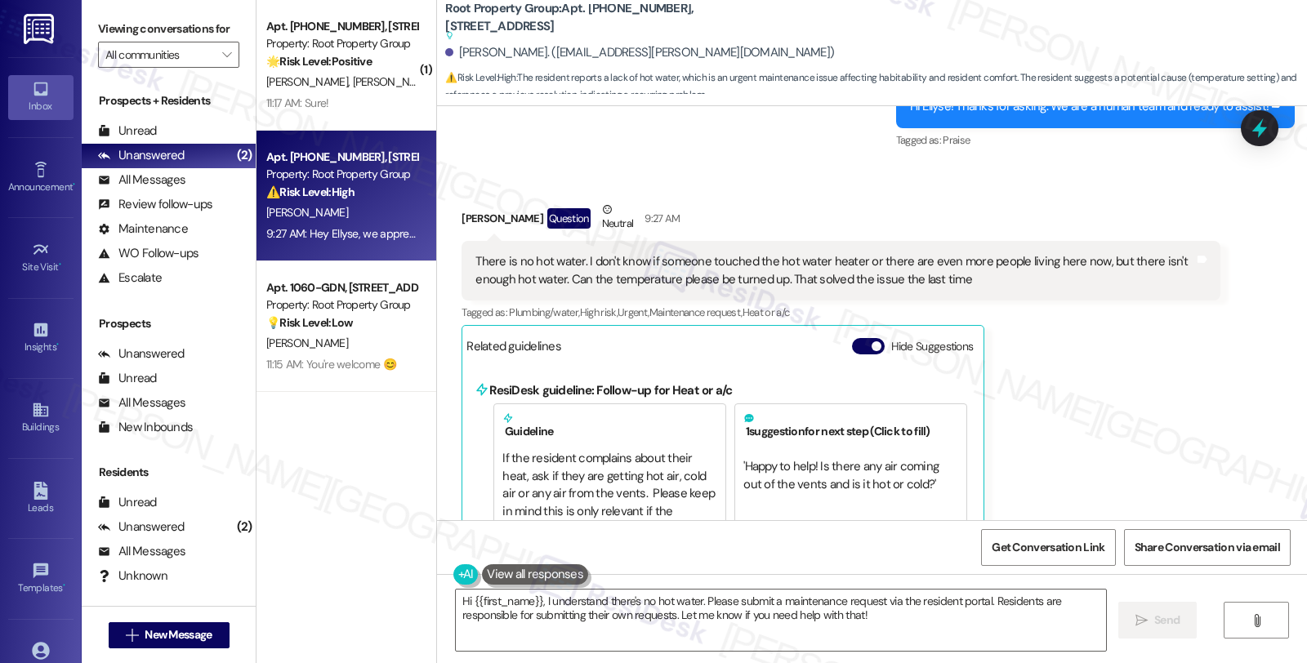
scroll to position [1405, 0]
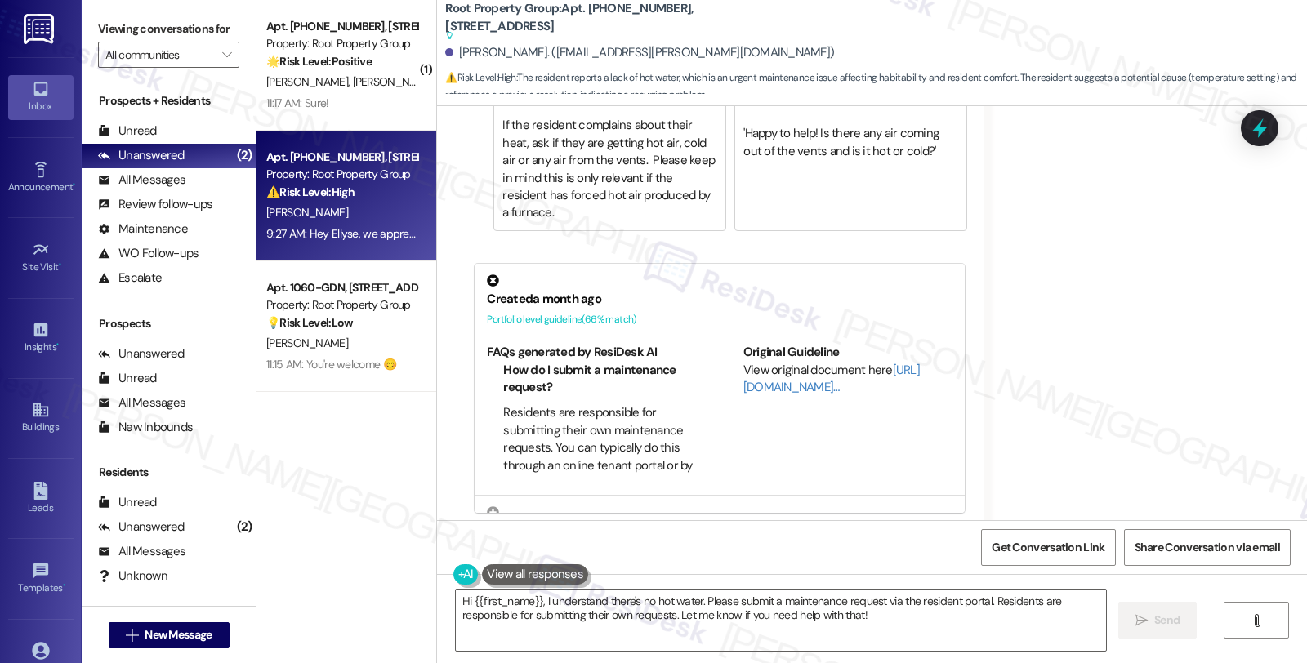
click at [1253, 356] on div "Received via SMS Ellyse Williams Question Neutral 9:27 AM There is no hot water…" at bounding box center [872, 184] width 870 height 706
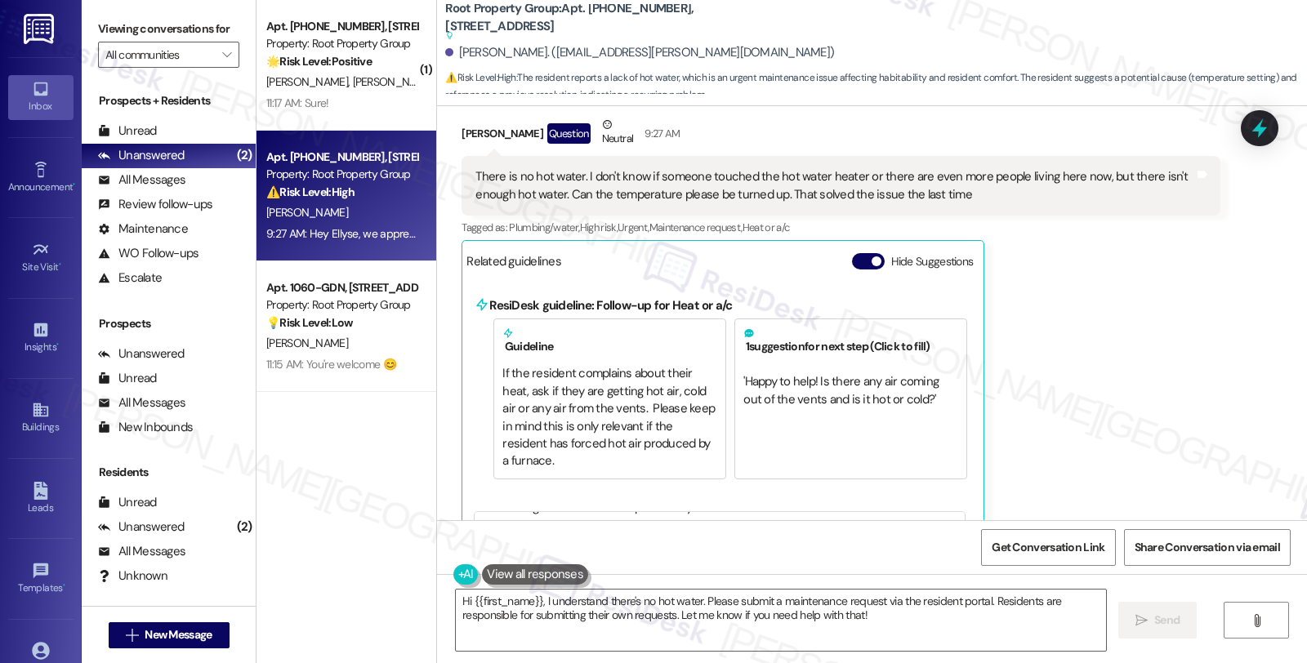
scroll to position [951, 0]
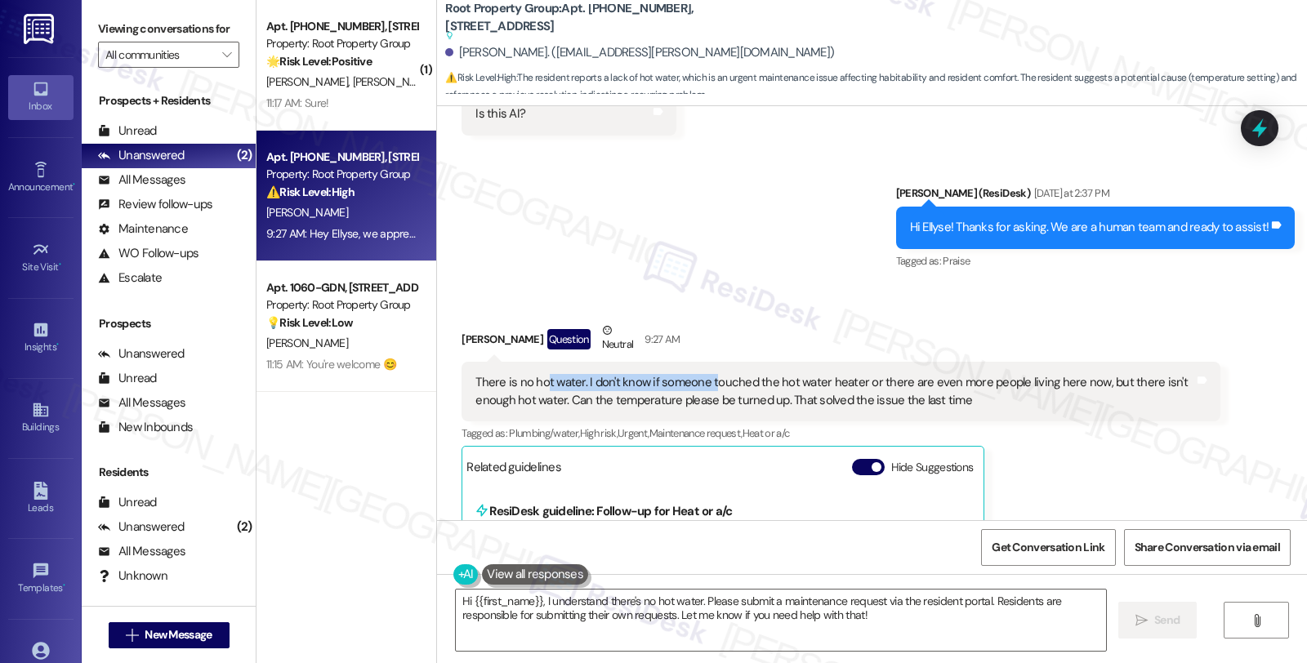
drag, startPoint x: 533, startPoint y: 380, endPoint x: 700, endPoint y: 378, distance: 166.6
click at [700, 378] on div "There is no hot water. I don't know if someone touched the hot water heater or …" at bounding box center [834, 391] width 718 height 35
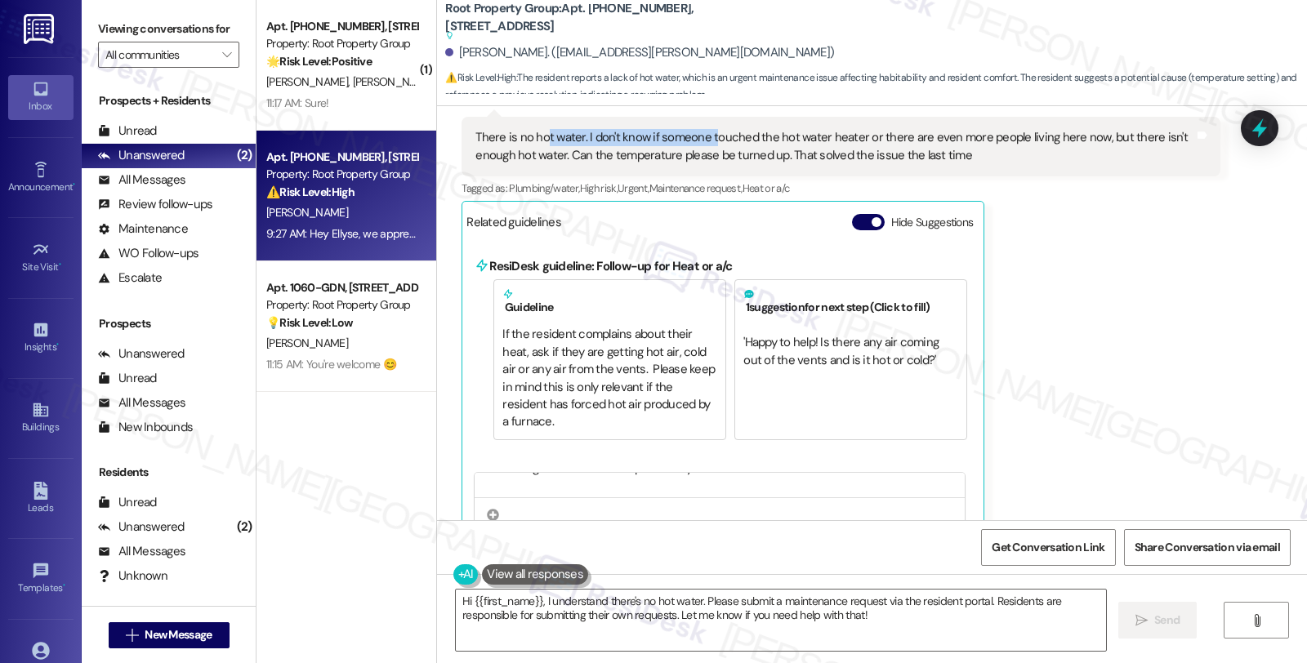
scroll to position [1089, 0]
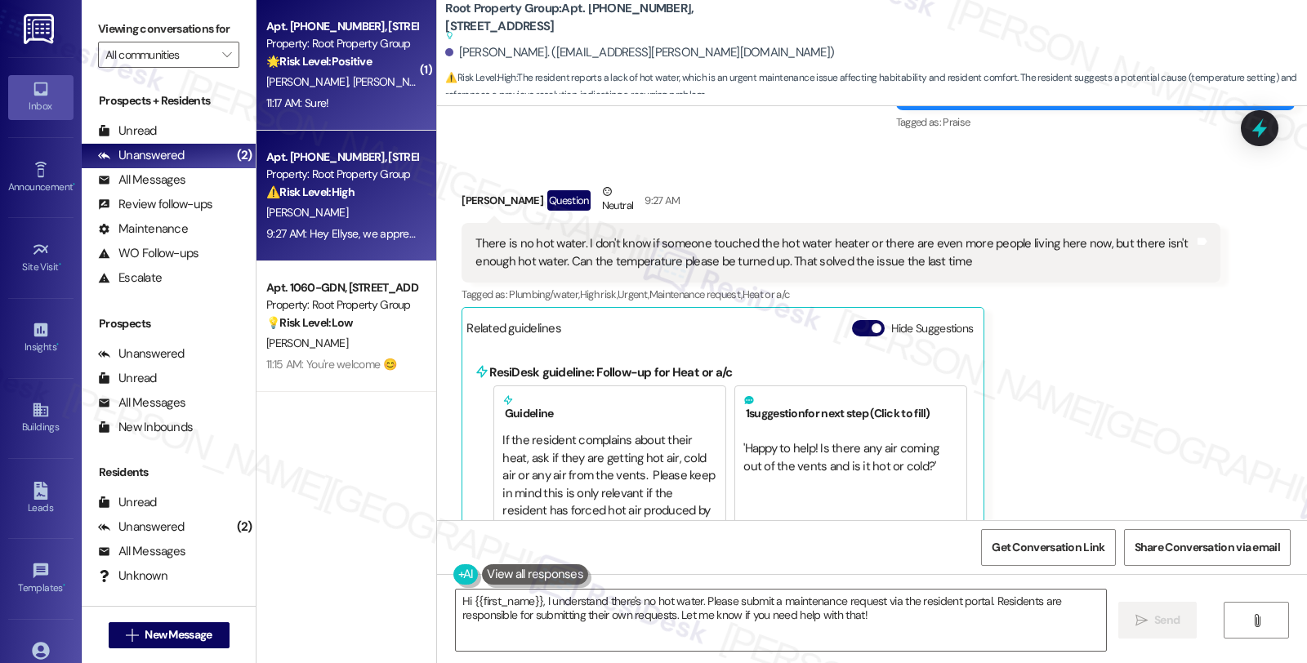
click at [384, 75] on div "N. Khuu H. Khuu" at bounding box center [342, 82] width 154 height 20
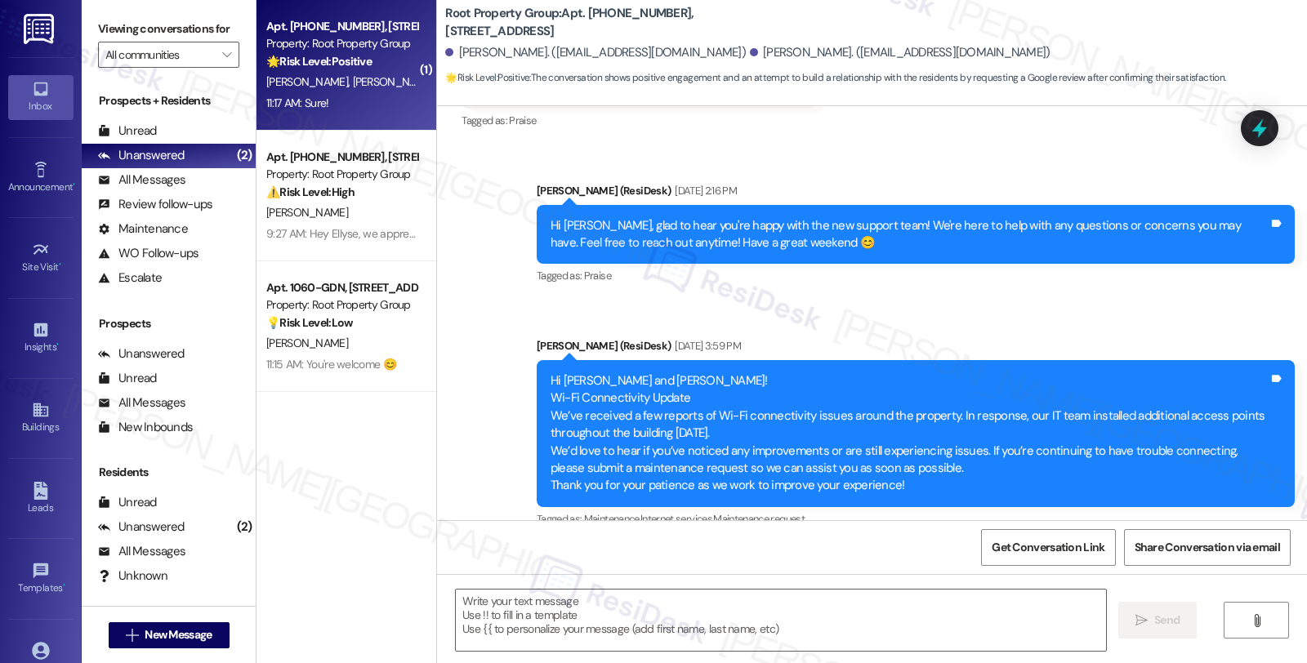
type textarea "Fetching suggested responses. Please feel free to read through the conversation…"
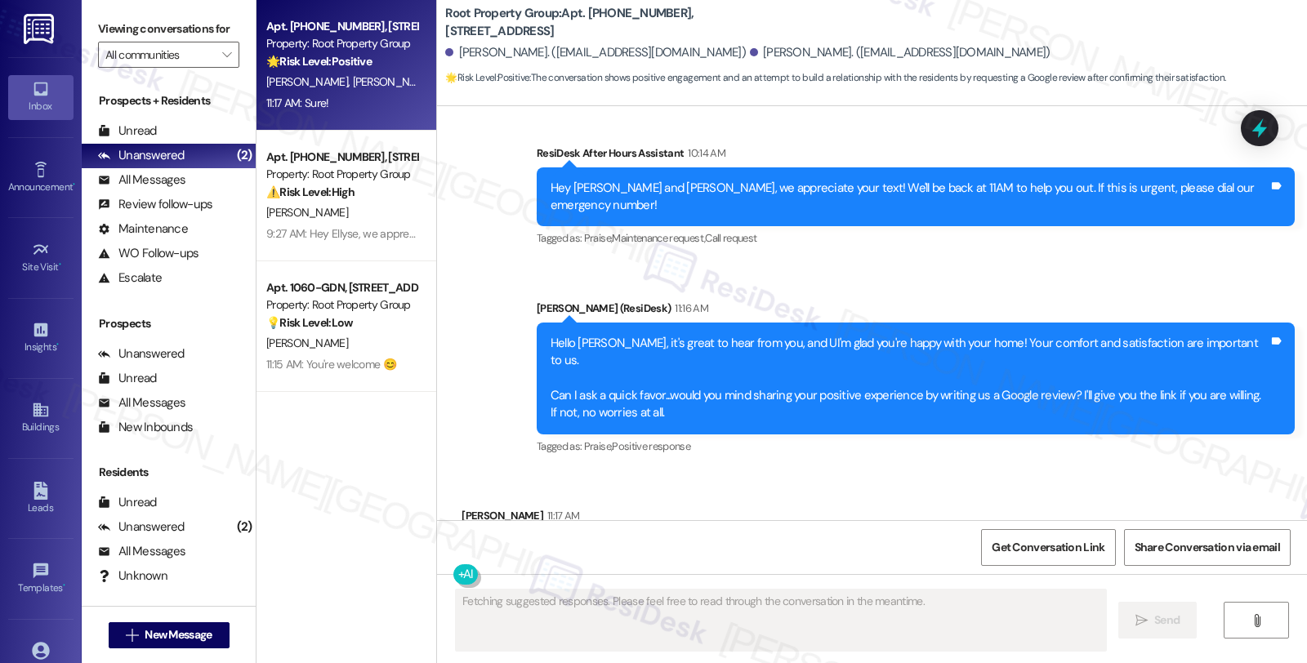
scroll to position [1709, 0]
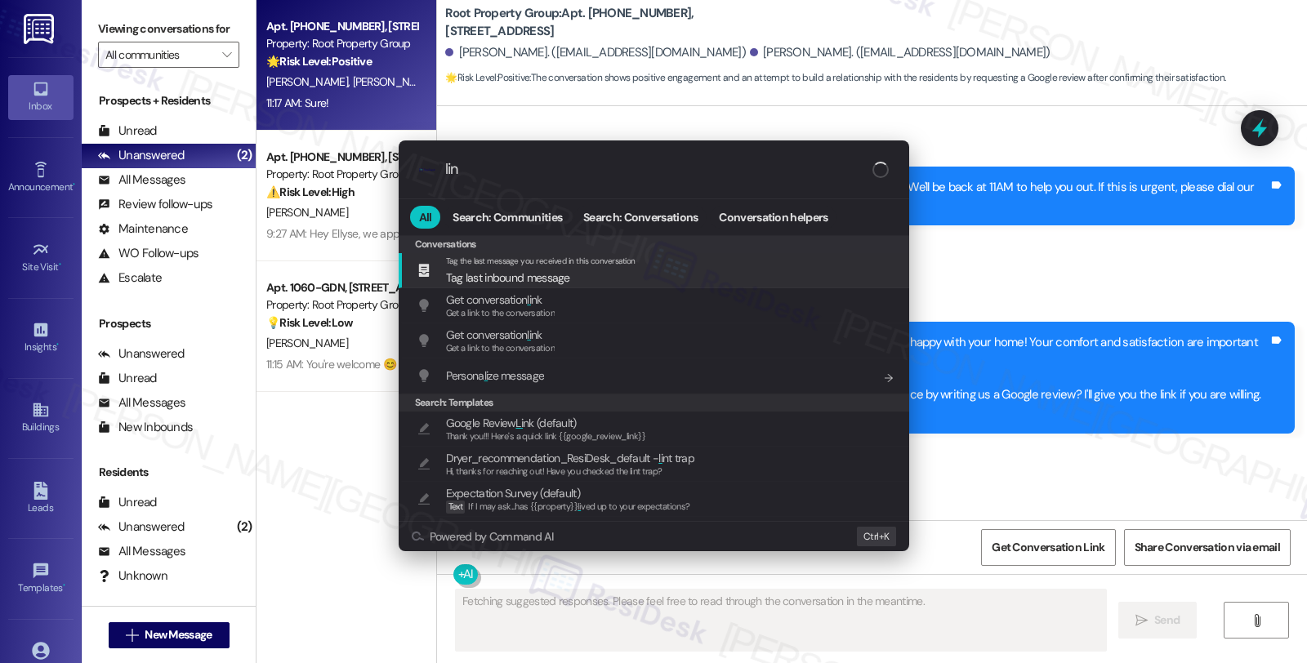
type input "link"
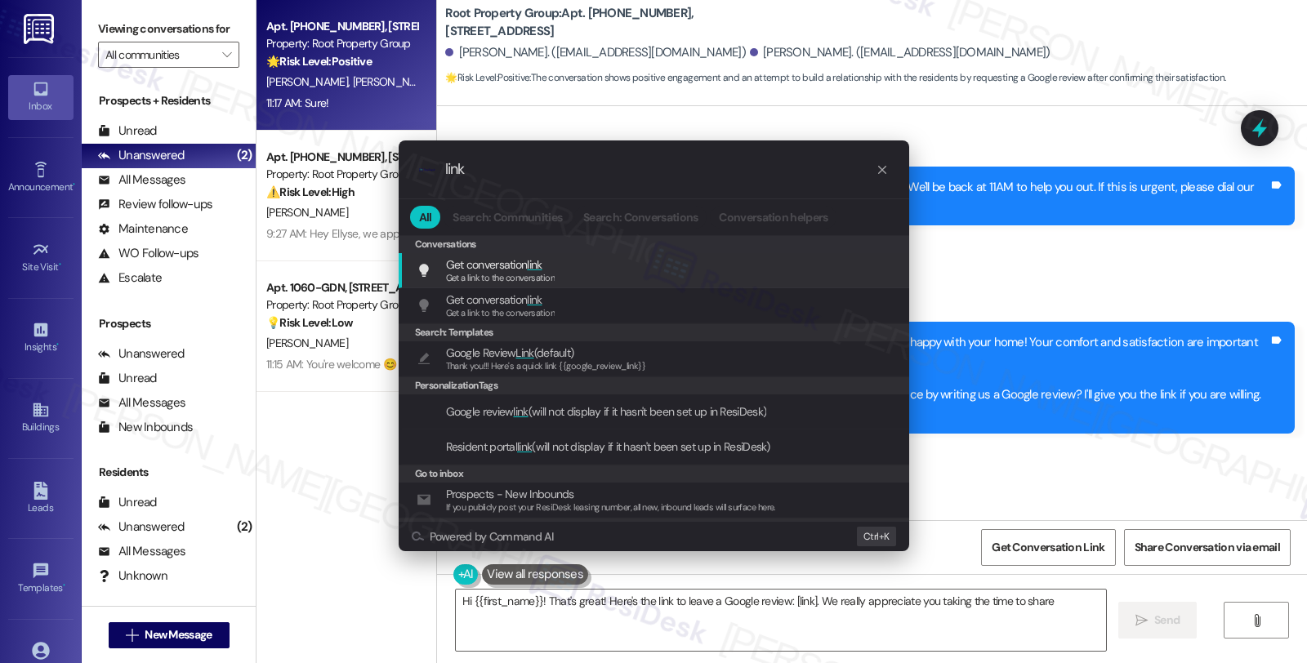
type textarea "Hi {{first_name}}! That's great! Here's the link to leave a Google review: [lin…"
type input "link"
click at [593, 364] on span "Thank you!!! Here's a quick link {{google_review_link}}" at bounding box center [546, 365] width 200 height 11
type textarea "Hi {{first_name}}! That's great! Here's the link to leave a Google review: [lin…"
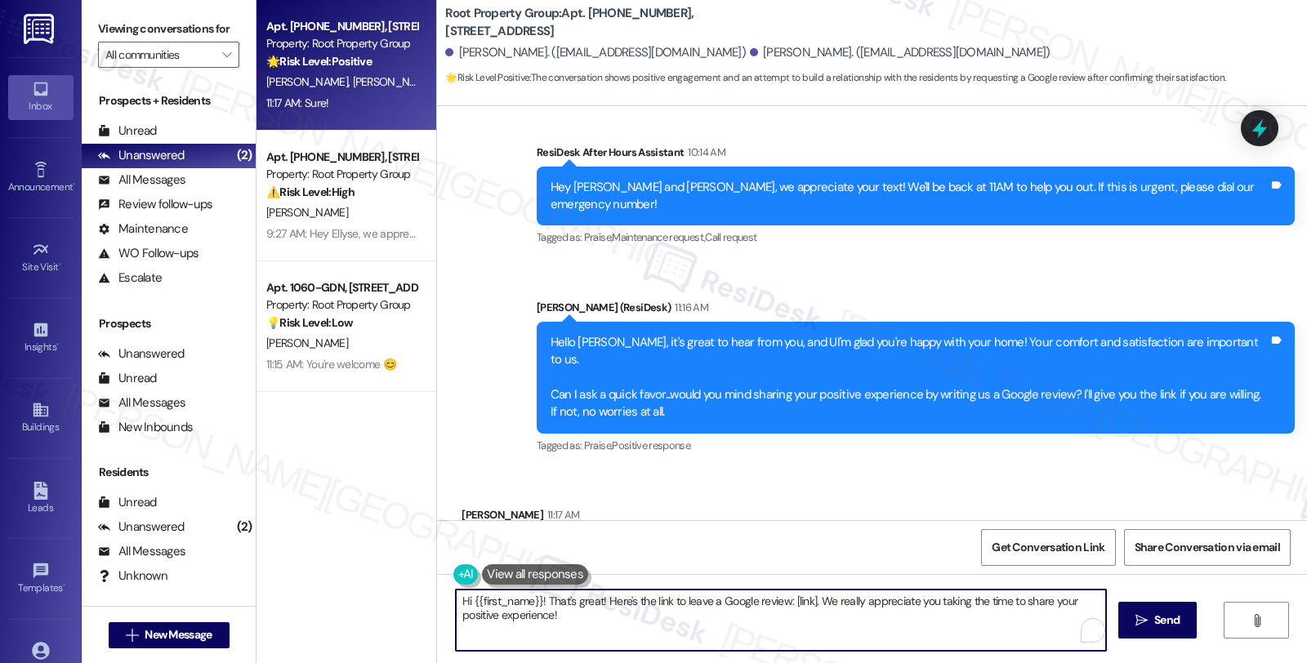
click at [715, 617] on textarea "Hi {{first_name}}! That's great! Here's the link to leave a Google review: [lin…" at bounding box center [781, 620] width 650 height 61
drag, startPoint x: 687, startPoint y: 625, endPoint x: 327, endPoint y: 567, distance: 364.8
click at [327, 567] on div "Apt. 5051-01-102, 5051 N. Kenmore Avenue Property: Root Property Group 🌟 Risk L…" at bounding box center [781, 331] width 1050 height 663
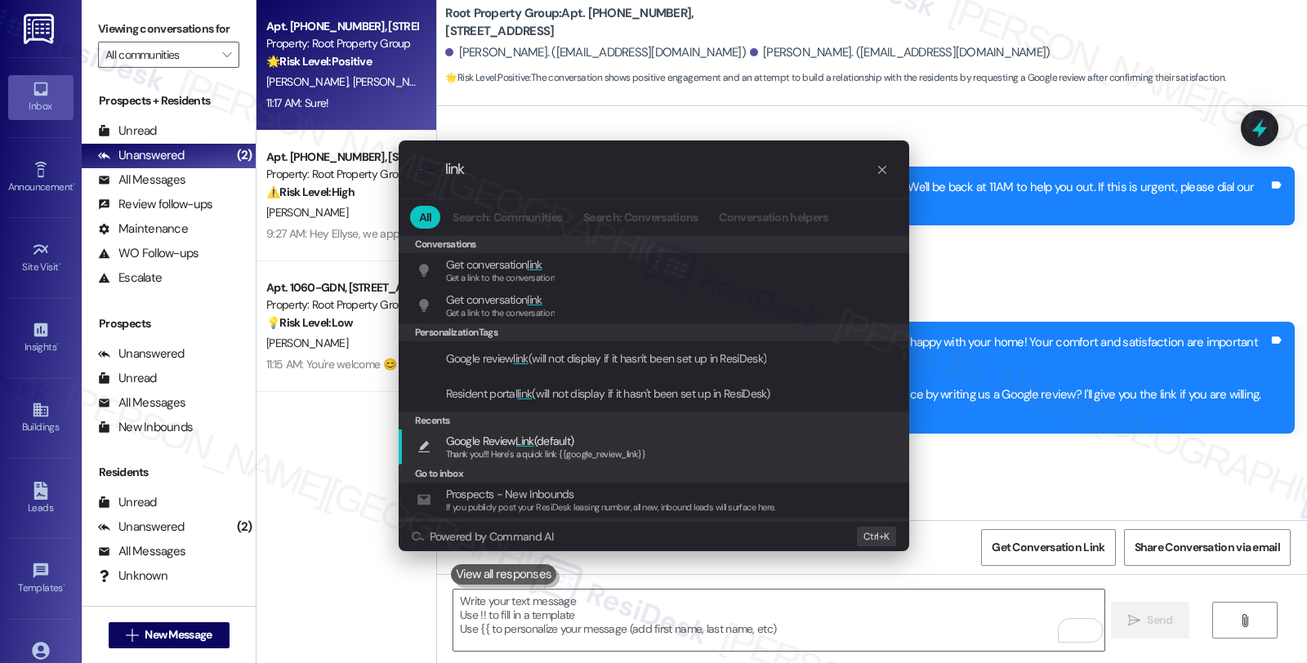
type input "link"
click at [610, 441] on span "Google Review Link (default)" at bounding box center [546, 441] width 200 height 18
type textarea "Thank you!!! Here's a quick link {{google_review_link}}"
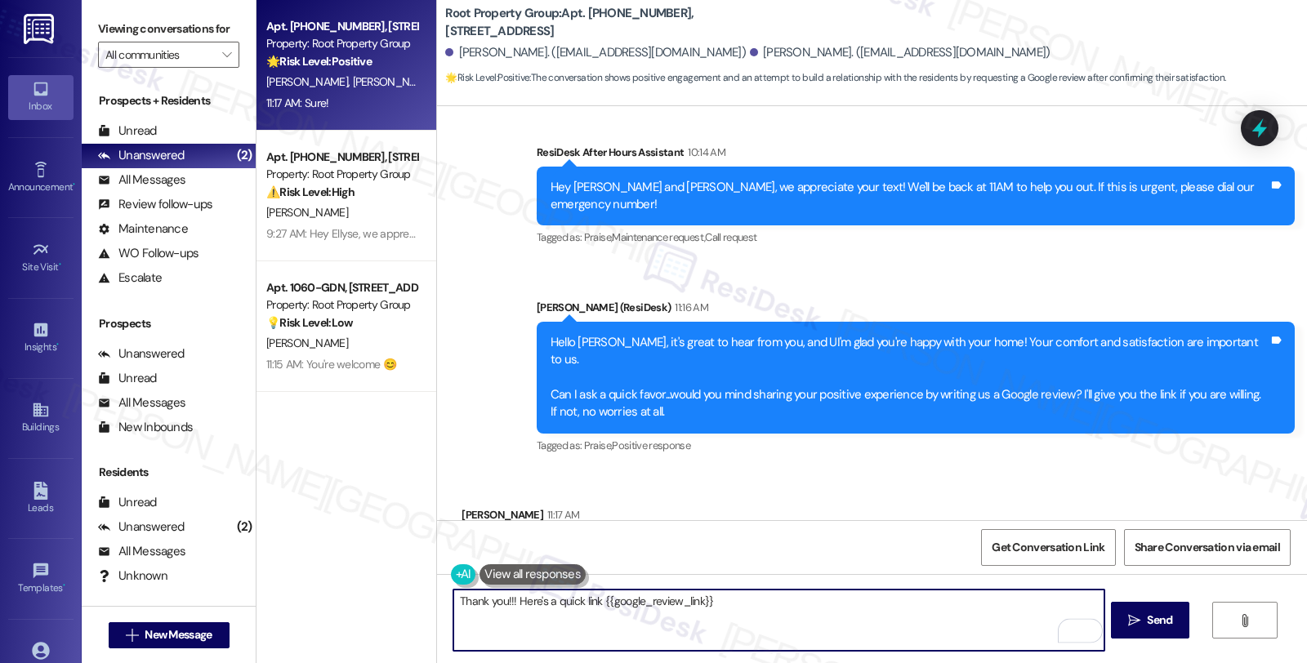
click at [729, 603] on textarea "Thank you!!! Here's a quick link {{google_review_link}}" at bounding box center [778, 620] width 650 height 61
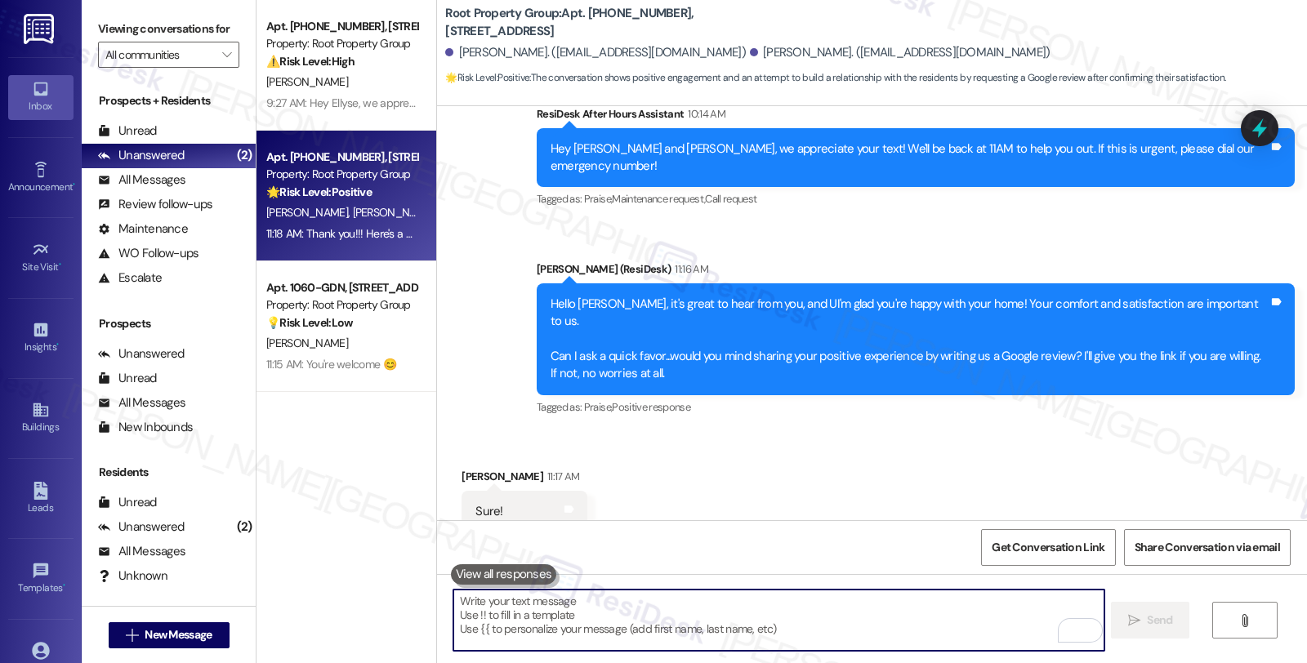
scroll to position [1823, 0]
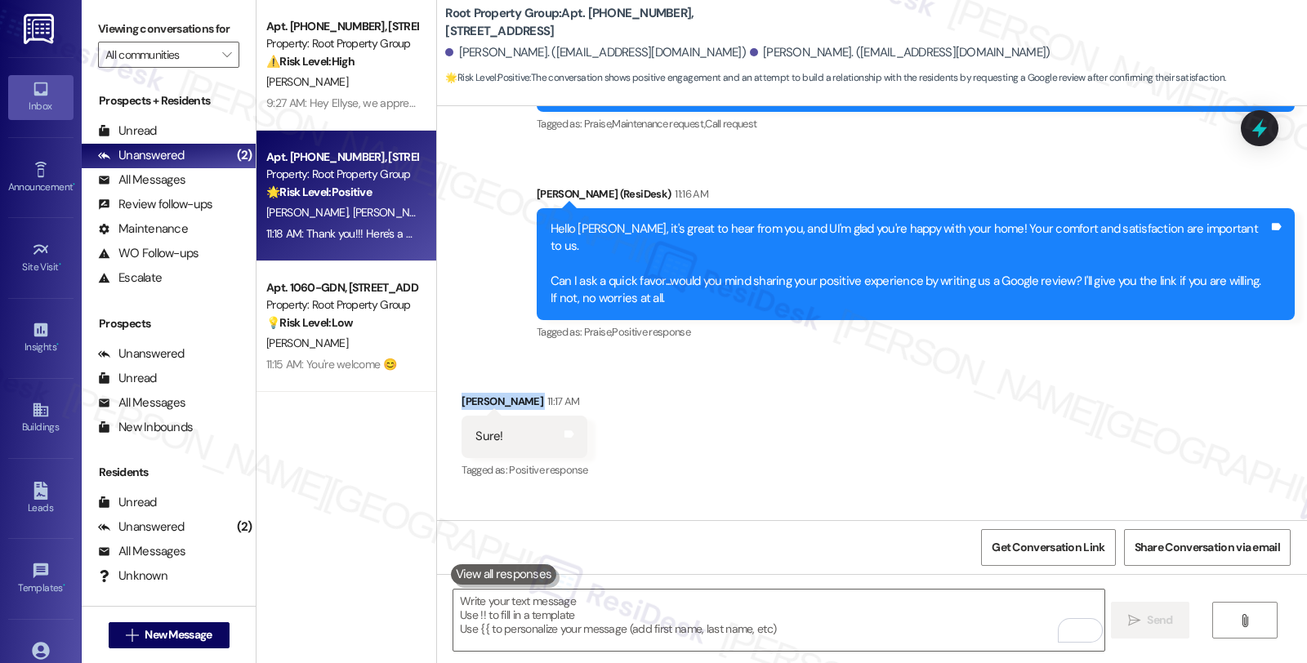
drag, startPoint x: 451, startPoint y: 314, endPoint x: 510, endPoint y: 319, distance: 59.9
click at [510, 393] on div "Nancy Khuu 11:17 AM" at bounding box center [524, 404] width 126 height 23
copy div "[PERSON_NAME]"
click at [1039, 550] on button "Get Conversation Link" at bounding box center [1048, 547] width 134 height 37
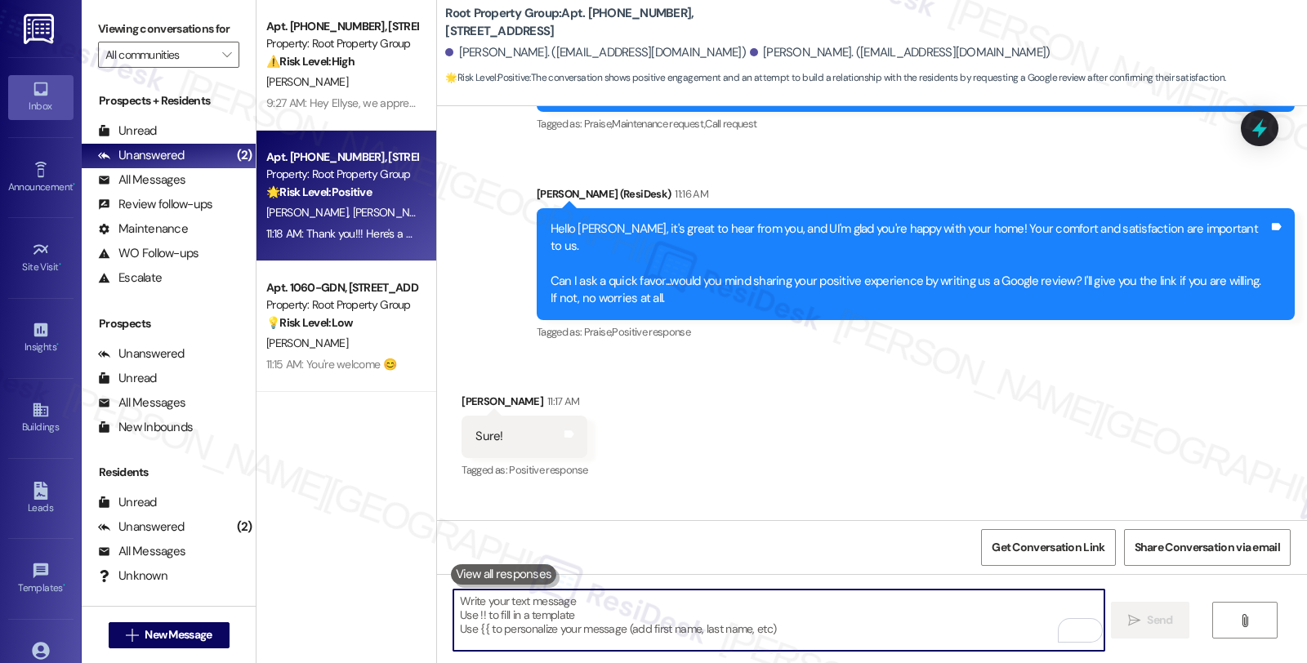
click at [679, 634] on textarea "To enrich screen reader interactions, please activate Accessibility in Grammarl…" at bounding box center [778, 620] width 650 height 61
paste textarea "You may leave your review at your convenience. I would also appreciate if you c…"
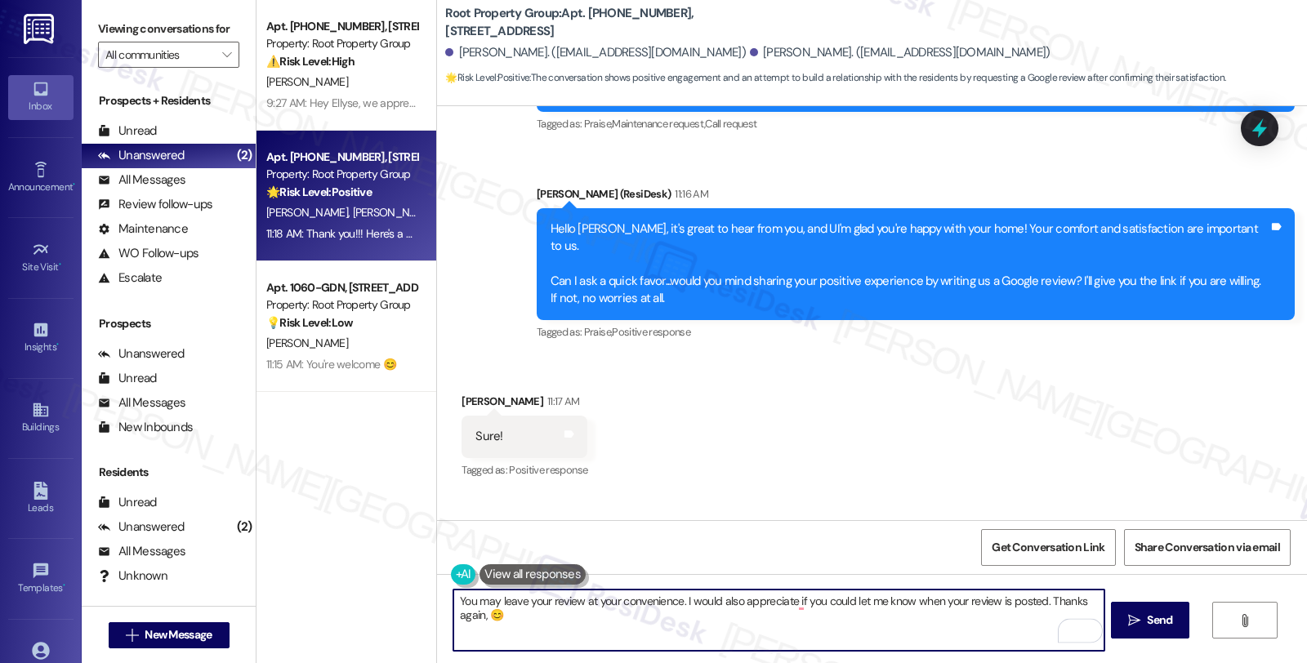
click at [461, 393] on div "Nancy Khuu 11:17 AM" at bounding box center [524, 404] width 126 height 23
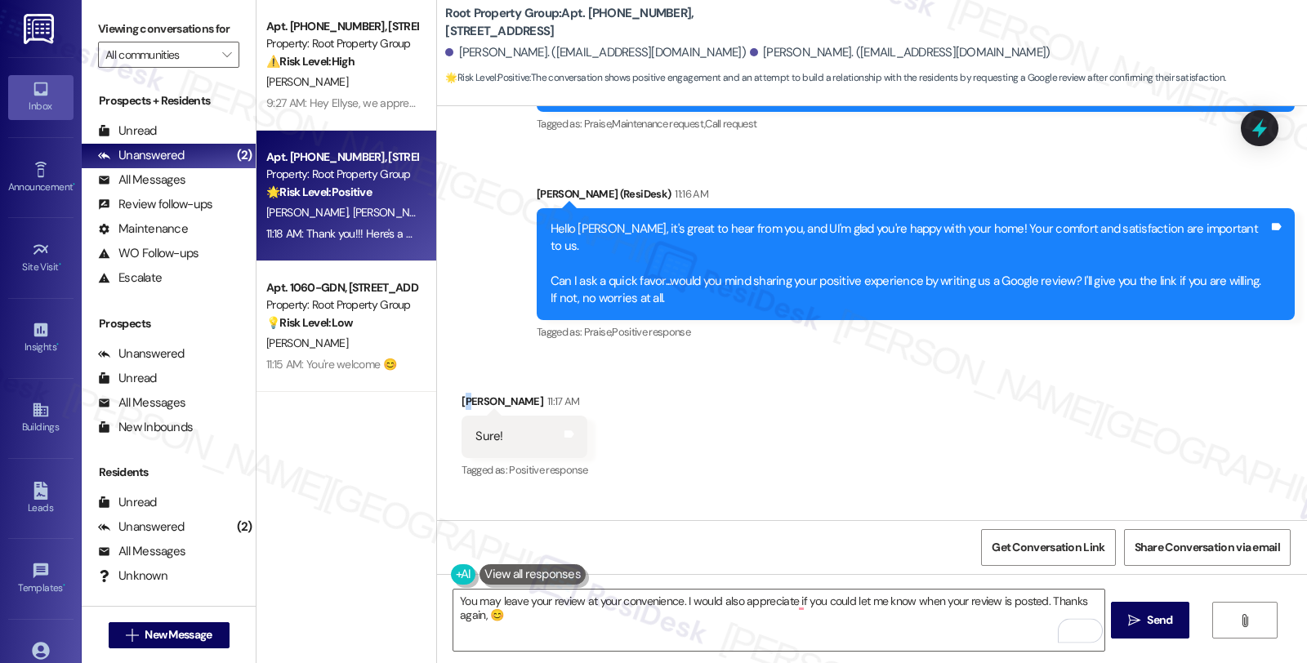
click at [461, 393] on div "Nancy Khuu 11:17 AM" at bounding box center [524, 404] width 126 height 23
copy div "a"
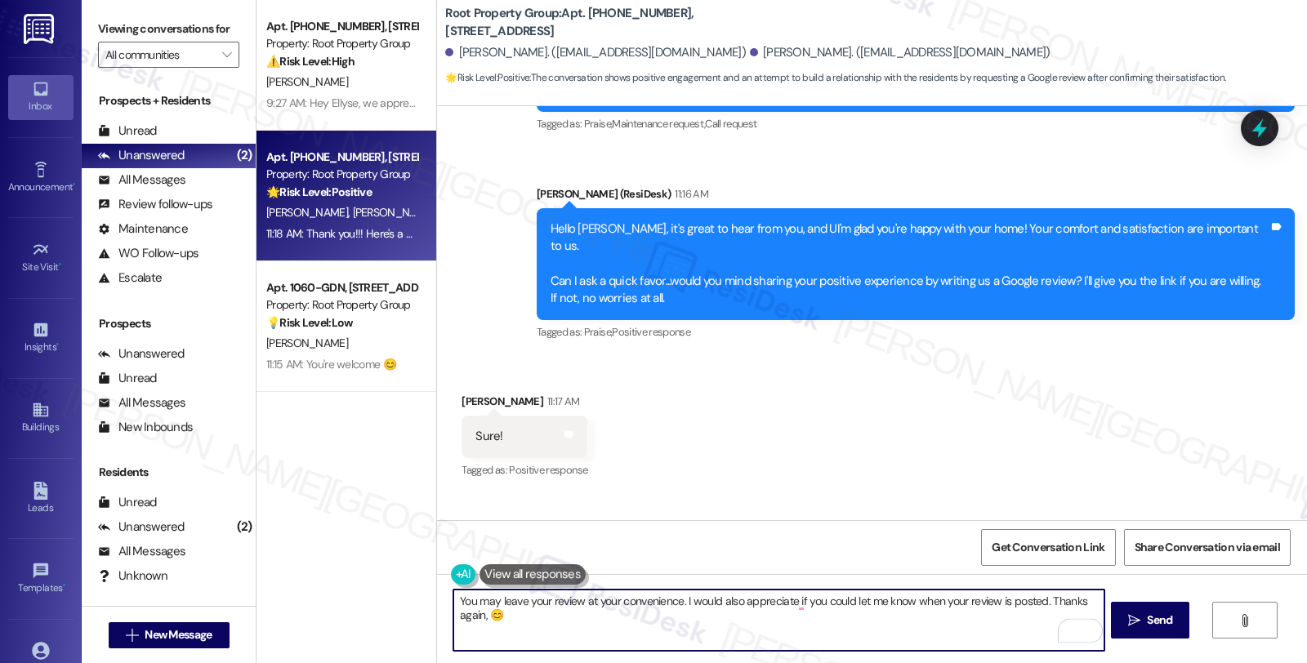
click at [476, 617] on textarea "You may leave your review at your convenience. I would also appreciate if you c…" at bounding box center [778, 620] width 650 height 61
paste textarea "a"
type textarea "You may leave your review at your convenience. I would also appreciate if you c…"
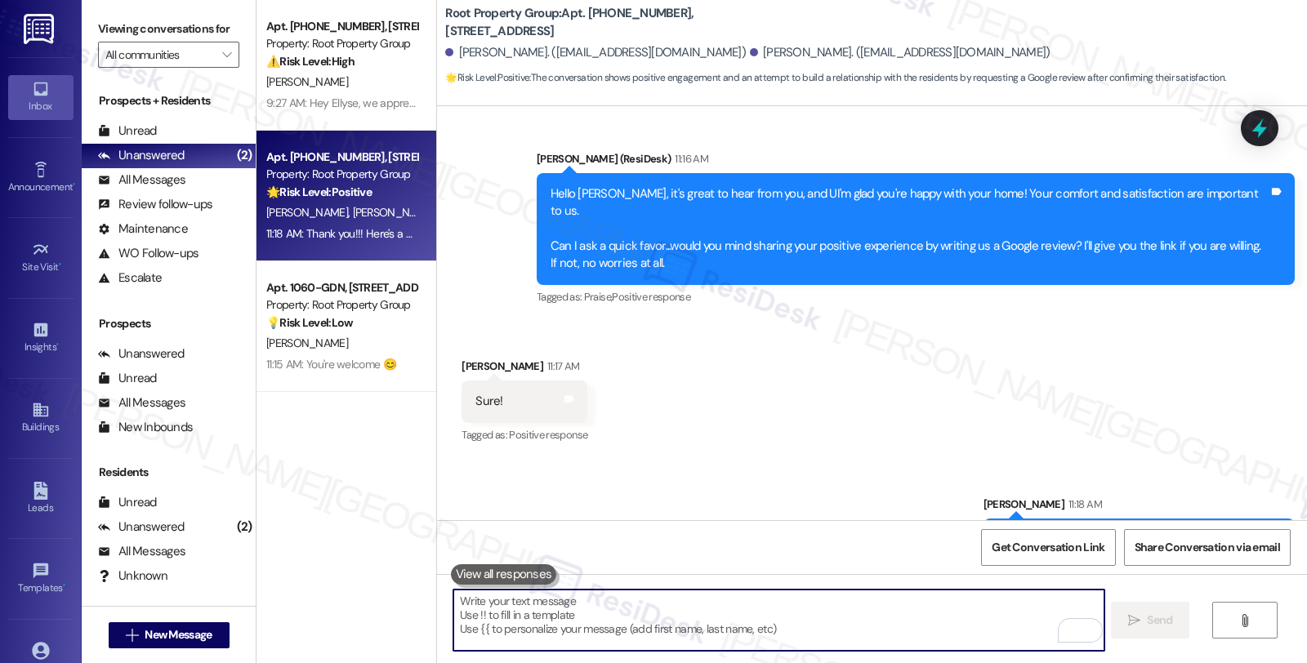
scroll to position [1954, 0]
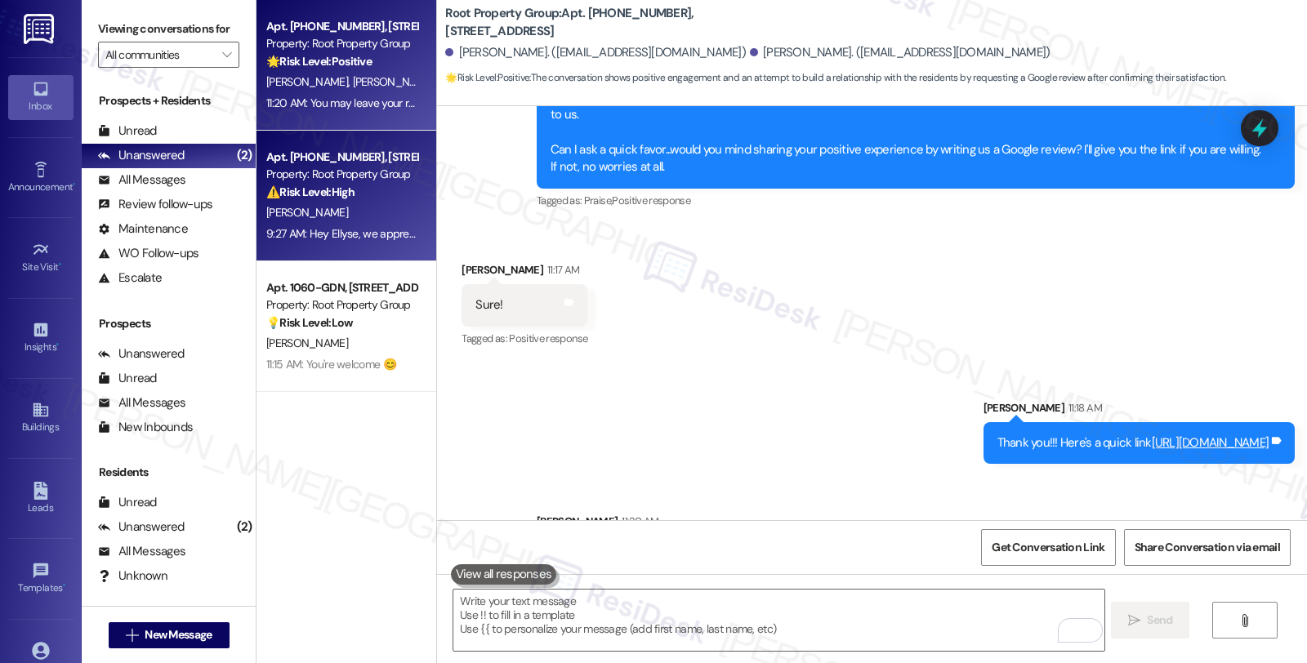
click at [364, 198] on div "⚠️ Risk Level: High The resident reports a lack of hot water, which is an urgen…" at bounding box center [341, 192] width 151 height 17
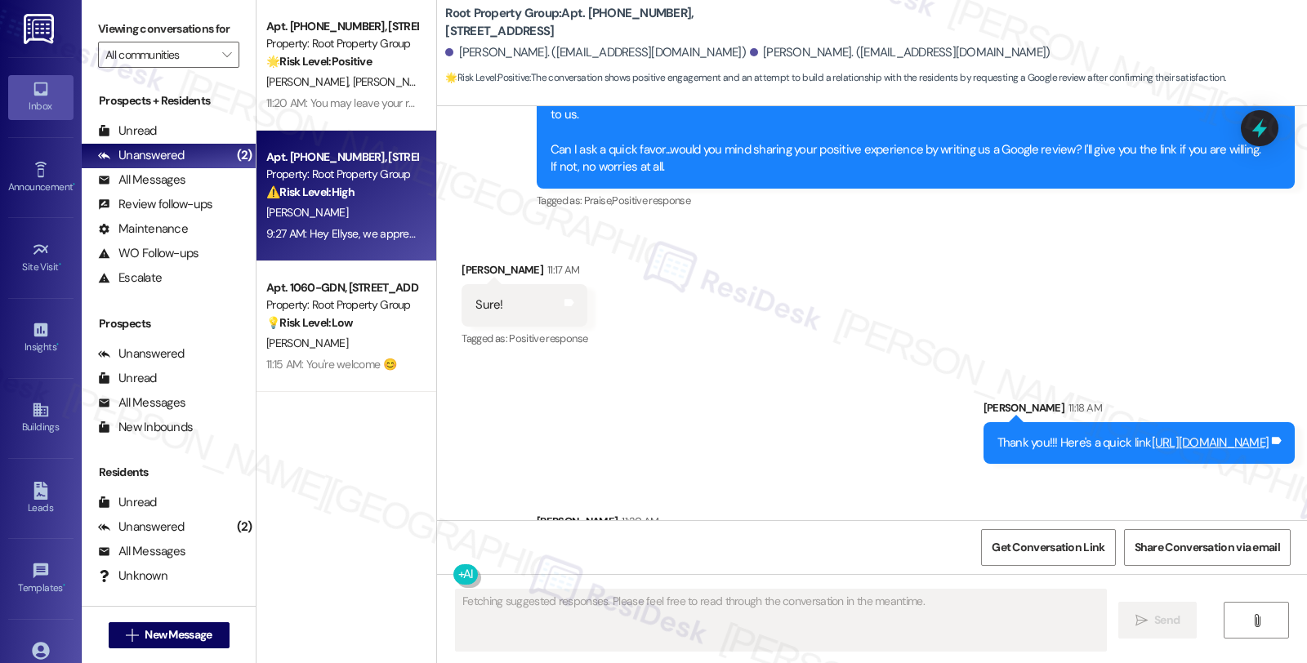
type textarea "Fetching suggested responses. Please feel free to read through the conversation…"
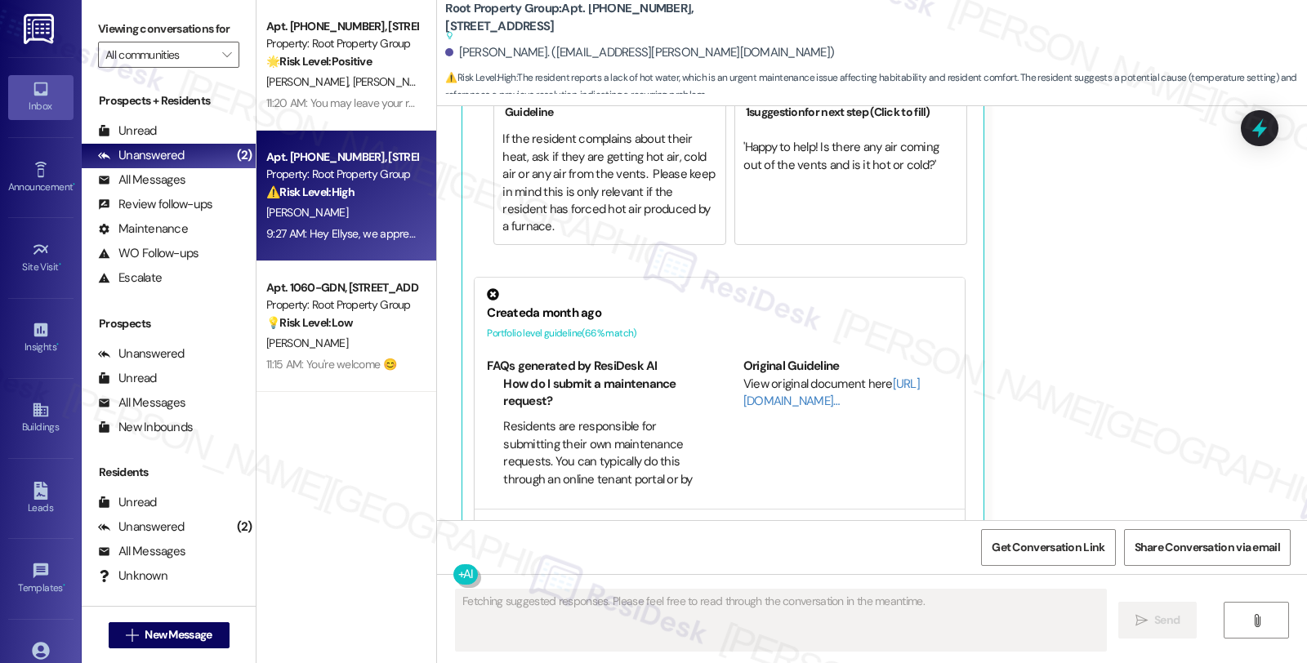
scroll to position [1405, 0]
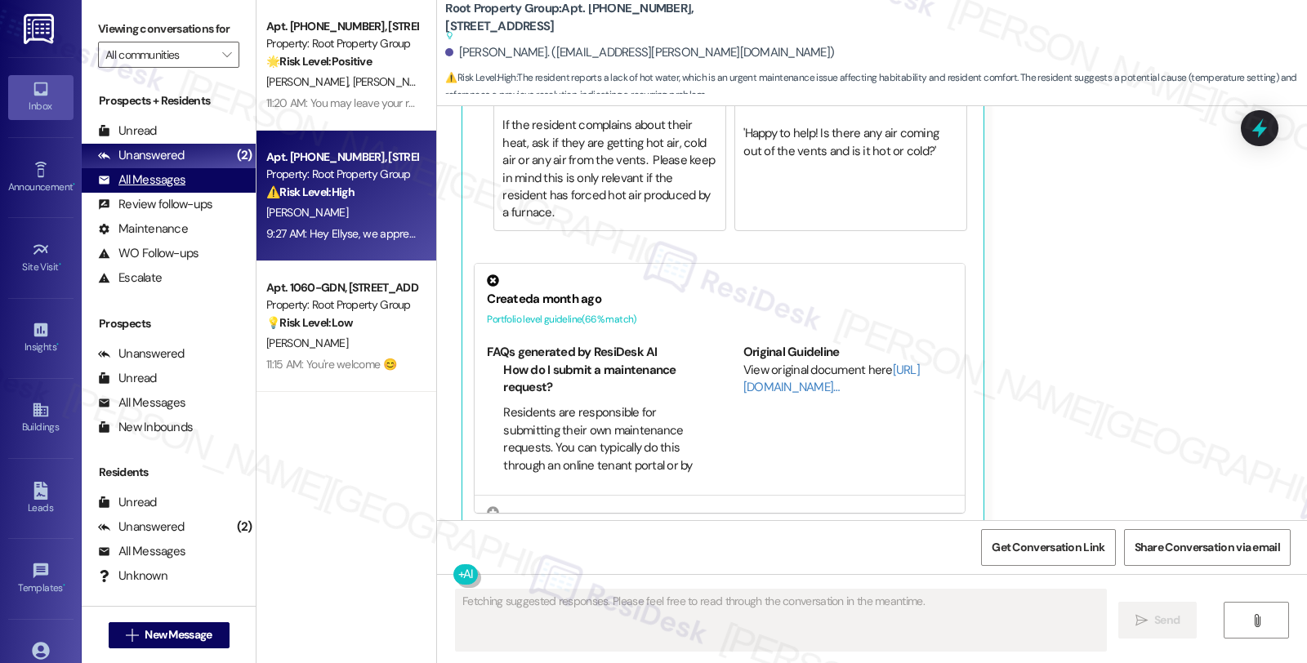
click at [169, 189] on div "All Messages" at bounding box center [141, 180] width 87 height 17
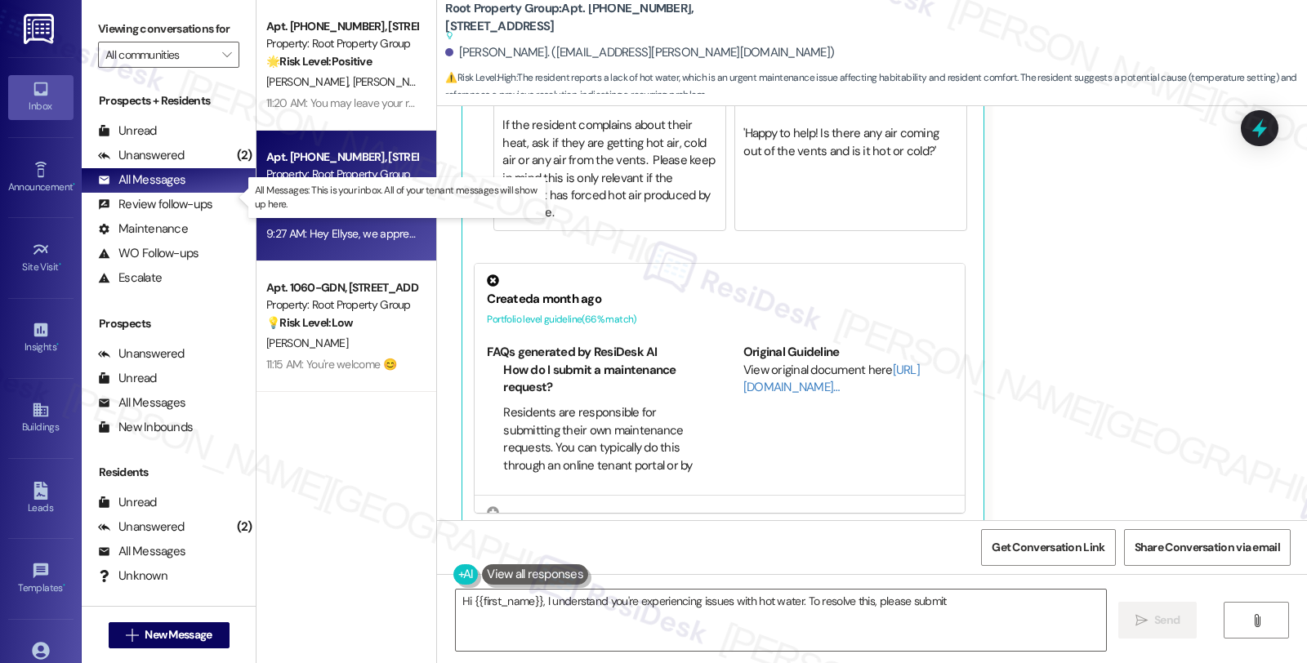
type textarea "Hi {{first_name}}, I understand you're experiencing issues with hot water. To r…"
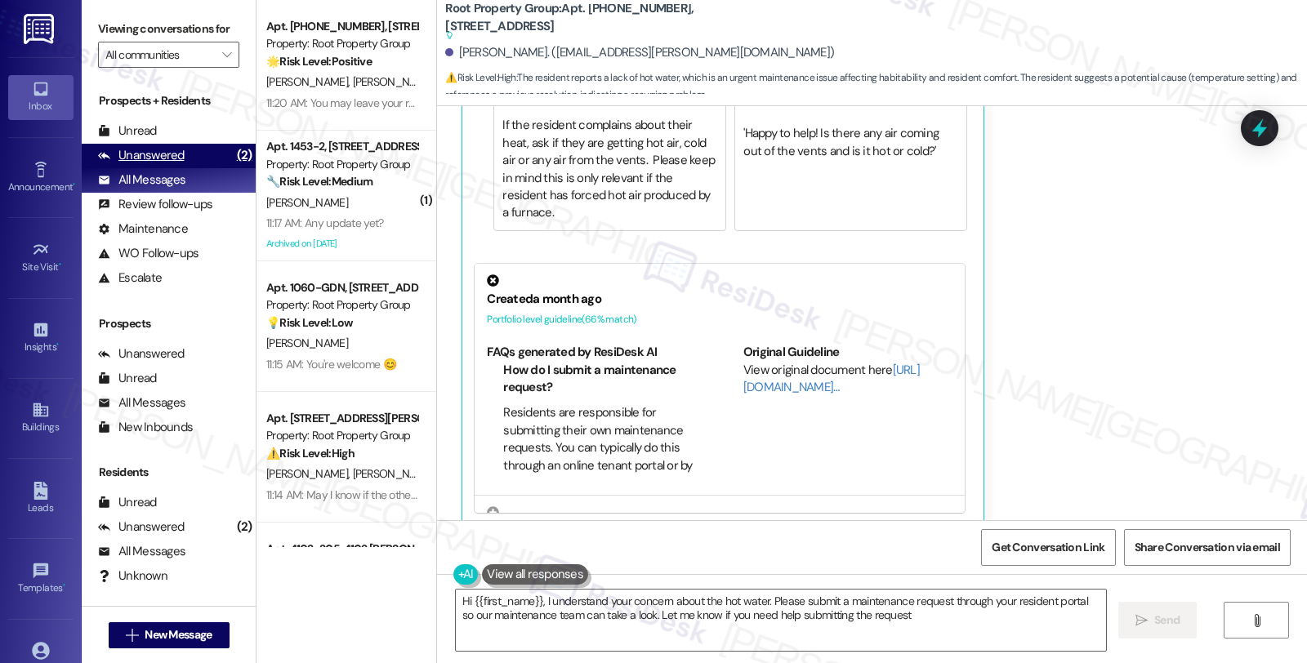
type textarea "Hi {{first_name}}, I understand your concern about the hot water. Please submit…"
click at [160, 164] on div "Unanswered" at bounding box center [141, 155] width 87 height 17
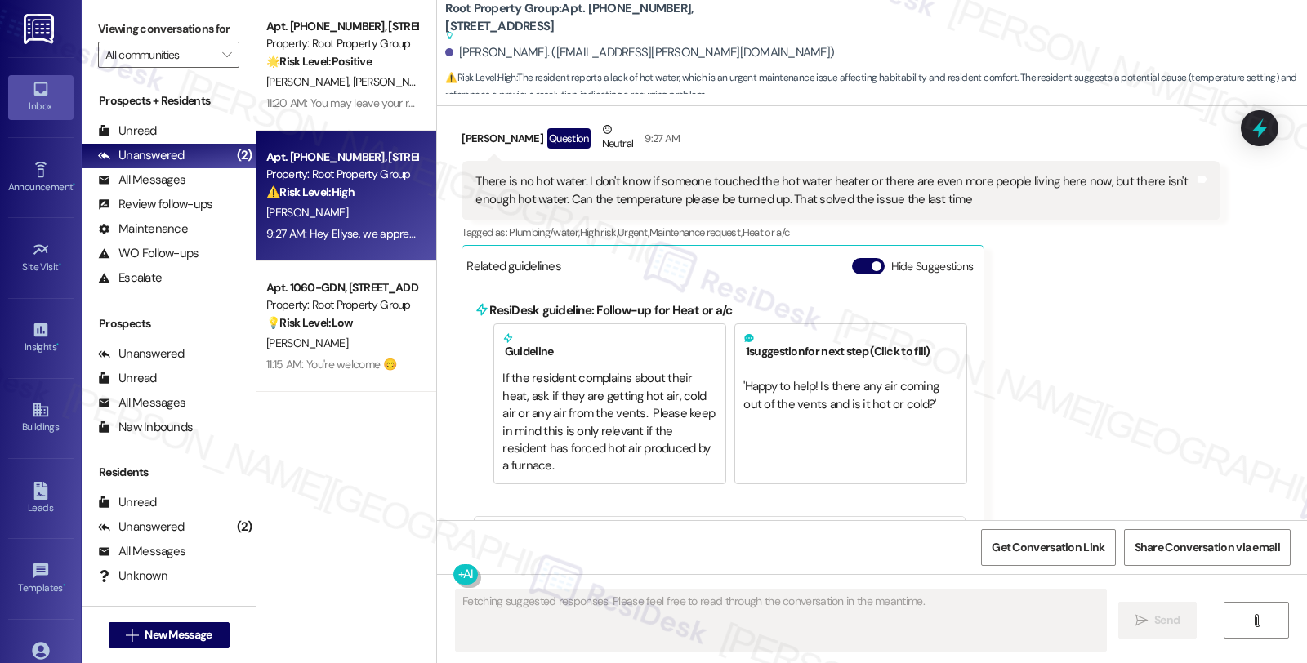
scroll to position [951, 0]
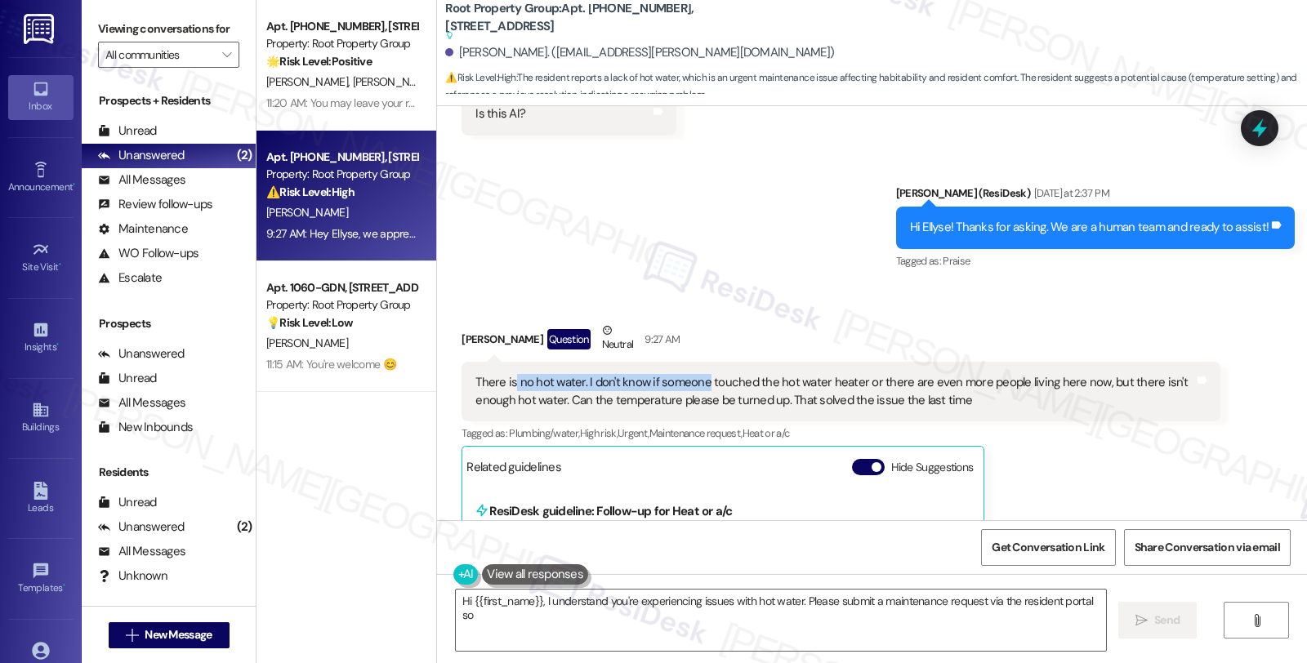
drag, startPoint x: 502, startPoint y: 385, endPoint x: 693, endPoint y: 385, distance: 190.3
click at [693, 385] on div "There is no hot water. I don't know if someone touched the hot water heater or …" at bounding box center [834, 391] width 718 height 35
drag, startPoint x: 468, startPoint y: 340, endPoint x: 517, endPoint y: 340, distance: 49.0
click at [517, 340] on div "Ellyse Williams Question Neutral 9:27 AM" at bounding box center [840, 342] width 758 height 40
copy div "[PERSON_NAME]"
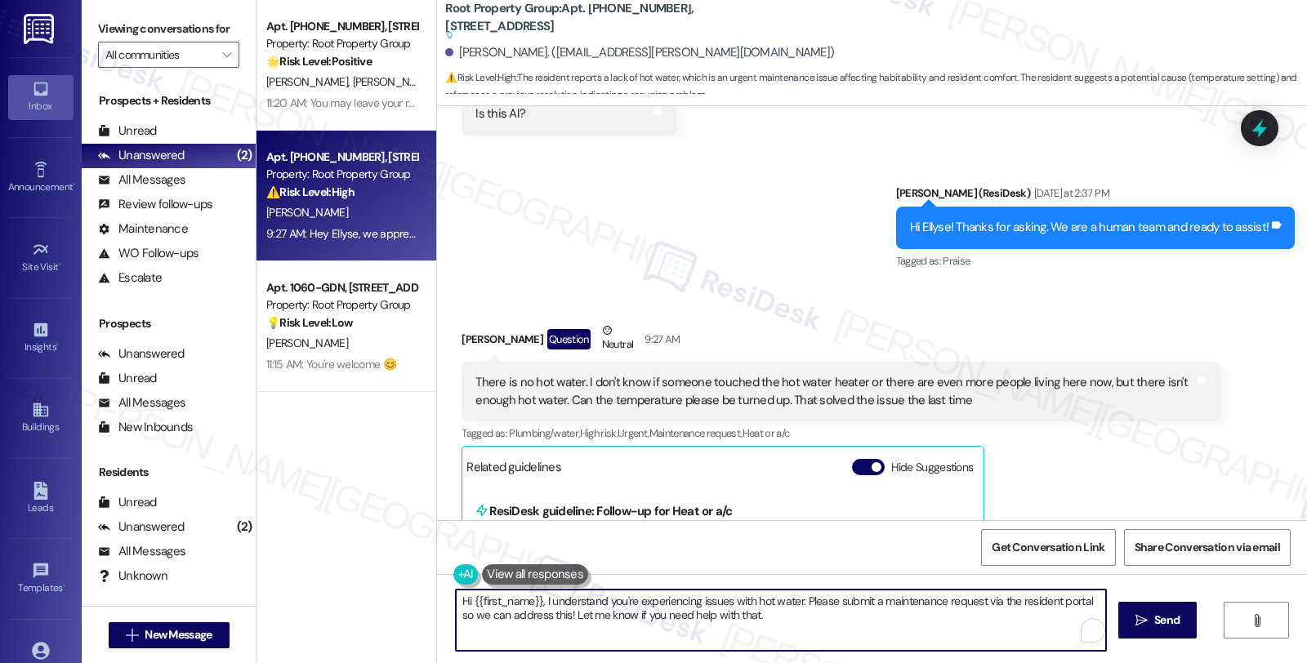
drag, startPoint x: 797, startPoint y: 602, endPoint x: 818, endPoint y: 629, distance: 34.3
click at [818, 629] on textarea "Hi {{first_name}}, I understand you're experiencing issues with hot water. Plea…" at bounding box center [781, 620] width 650 height 61
click at [1011, 603] on textarea "Hi {{first_name}}, I understand you're experiencing issues with hot water. Upon…" at bounding box center [778, 620] width 650 height 61
paste textarea "#37535-1"
click at [655, 634] on textarea "Hi {{first_name}}, I understand you're experiencing issues with hot water. Upon…" at bounding box center [778, 620] width 650 height 61
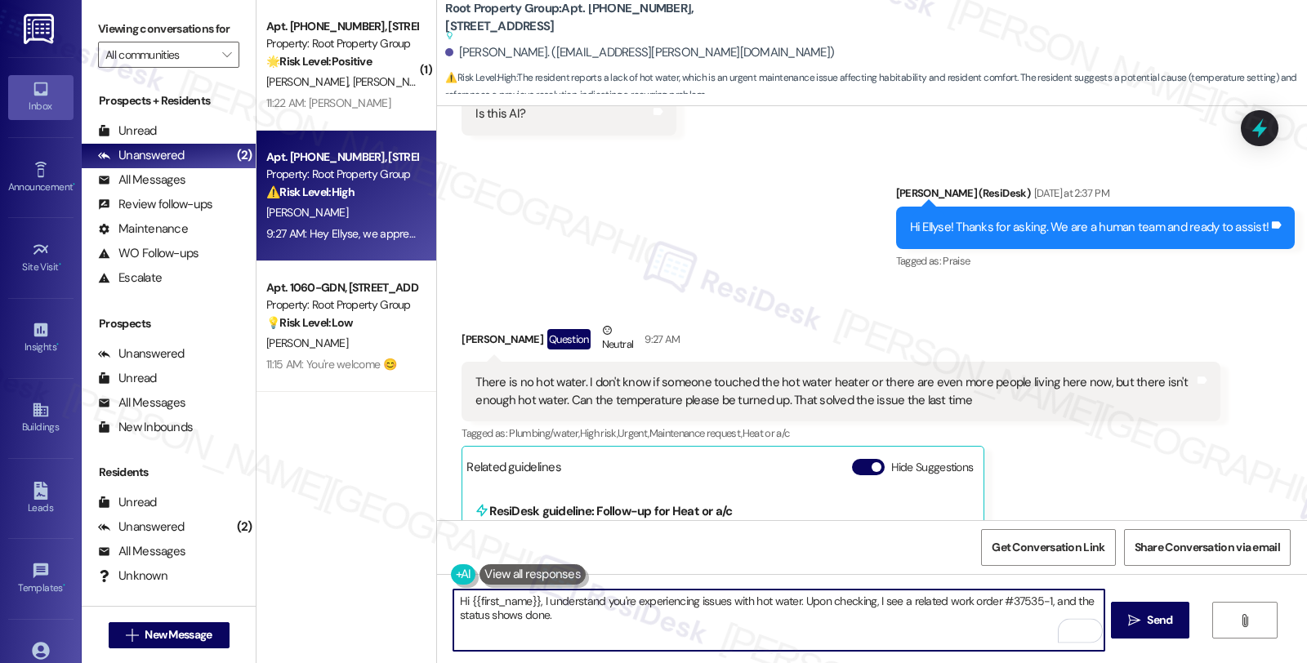
type textarea "Hi {{first_name}}, I understand you're experiencing issues with hot water. Upon…"
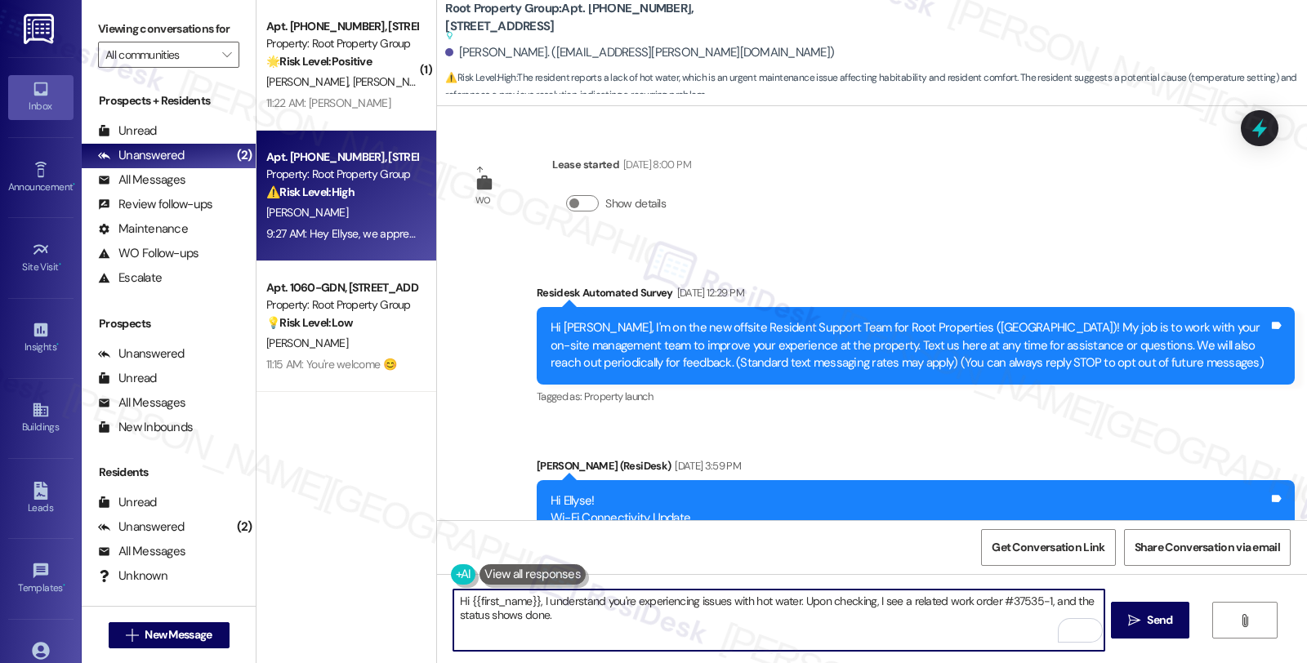
scroll to position [951, 0]
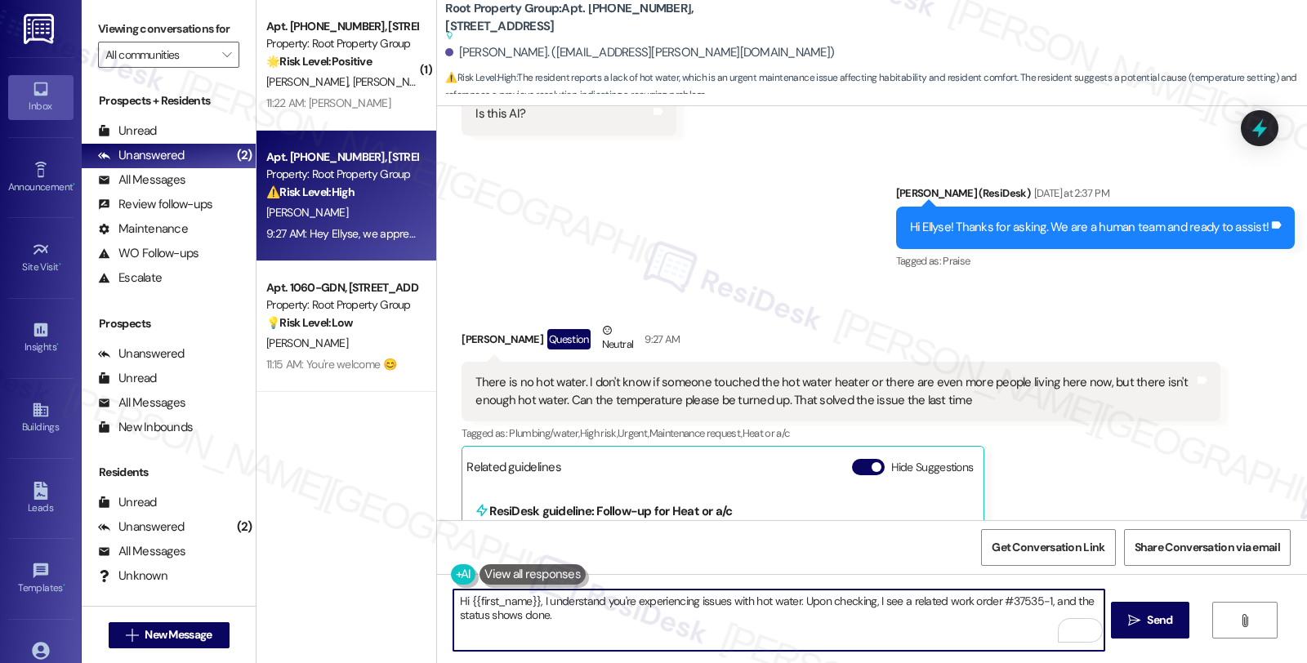
click at [623, 626] on textarea "Hi {{first_name}}, I understand you're experiencing issues with hot water. Upon…" at bounding box center [778, 620] width 650 height 61
click at [805, 614] on textarea "Hi {{first_name}}, I understand you're experiencing issues with hot water. Upon…" at bounding box center [778, 620] width 650 height 61
click at [822, 613] on textarea "Hi {{first_name}}, I understand you're experiencing issues with hot water. Upon…" at bounding box center [778, 620] width 650 height 61
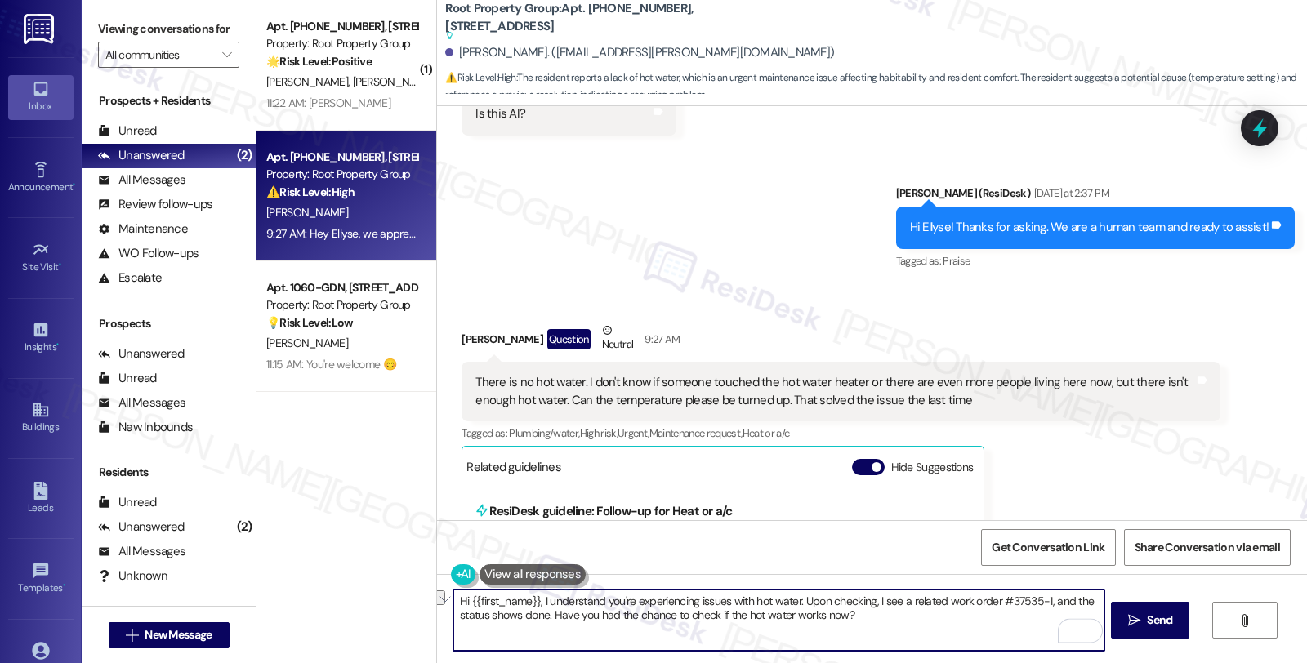
drag, startPoint x: 833, startPoint y: 617, endPoint x: 917, endPoint y: 618, distance: 84.1
click at [917, 618] on textarea "Hi {{first_name}}, I understand you're experiencing issues with hot water. Upon…" at bounding box center [778, 620] width 650 height 61
type textarea "Hi {{first_name}}, I understand you're experiencing issues with hot water. Upon…"
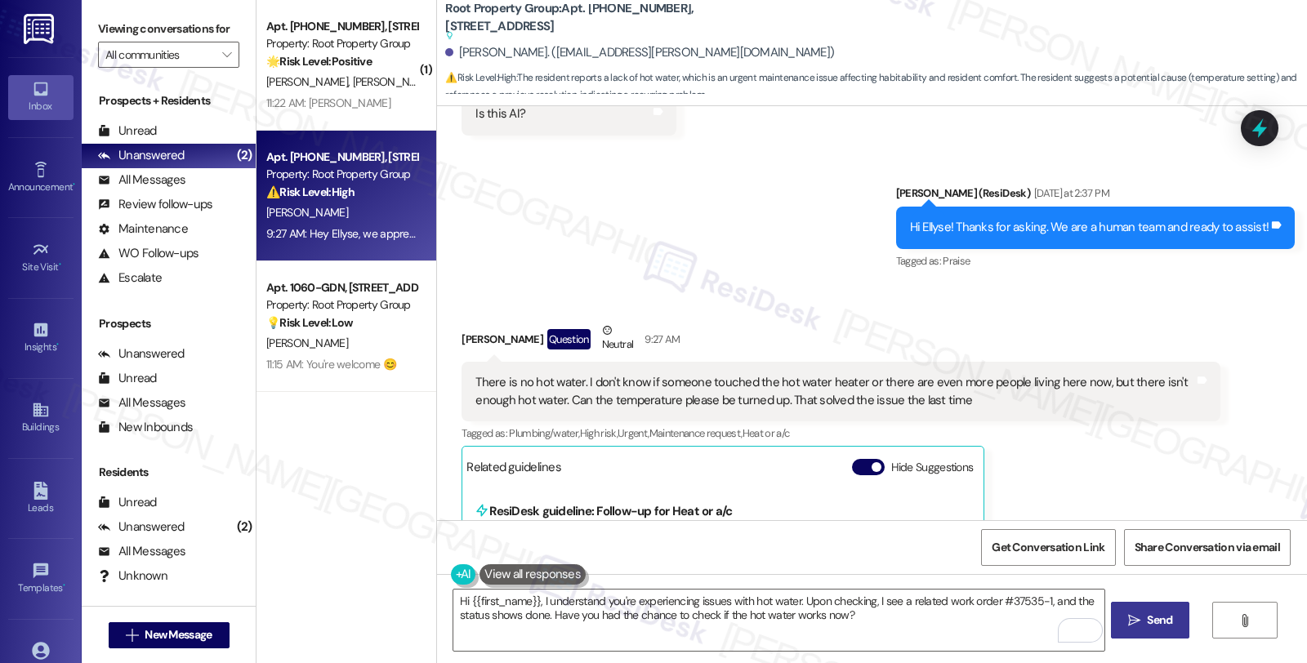
click at [1140, 617] on span " Send" at bounding box center [1150, 620] width 51 height 17
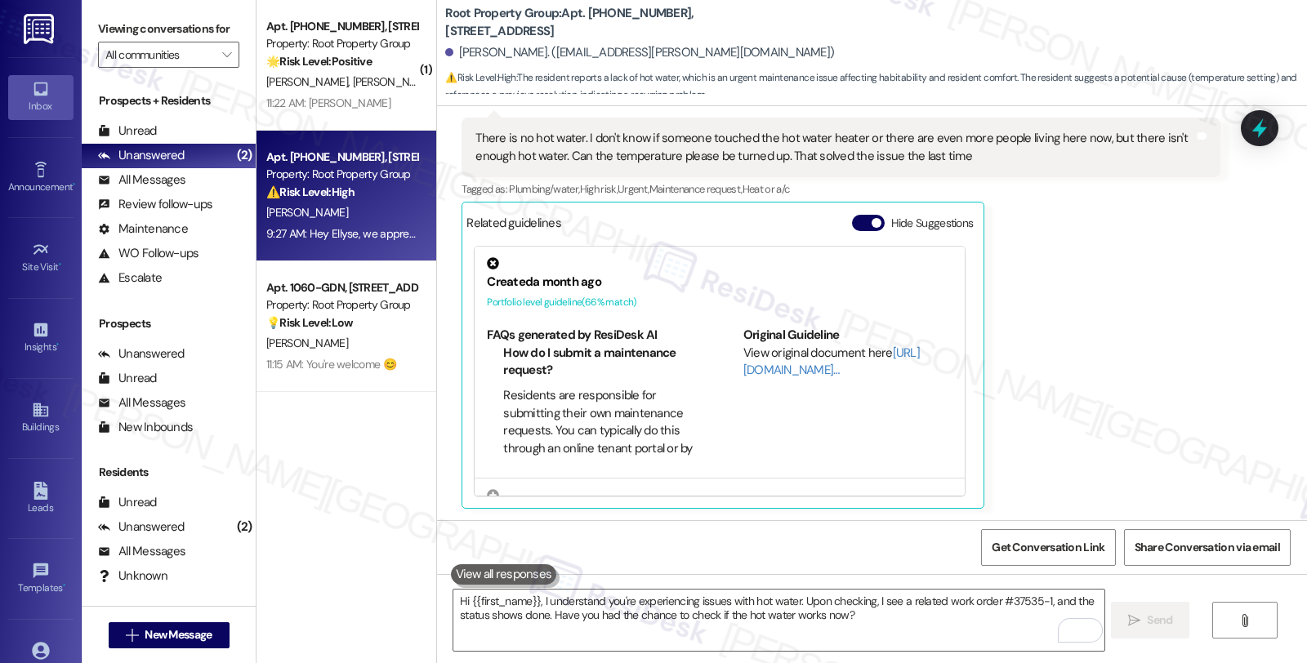
scroll to position [1464, 0]
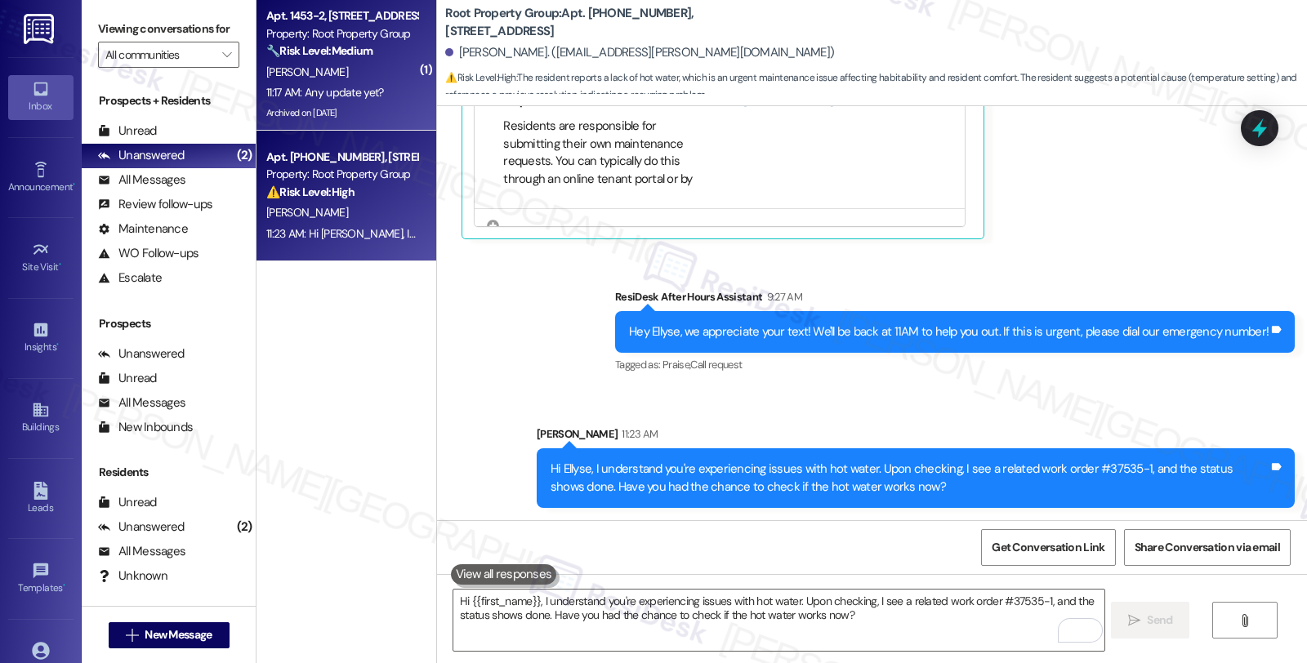
click at [321, 33] on div "Property: Root Property Group" at bounding box center [341, 33] width 151 height 17
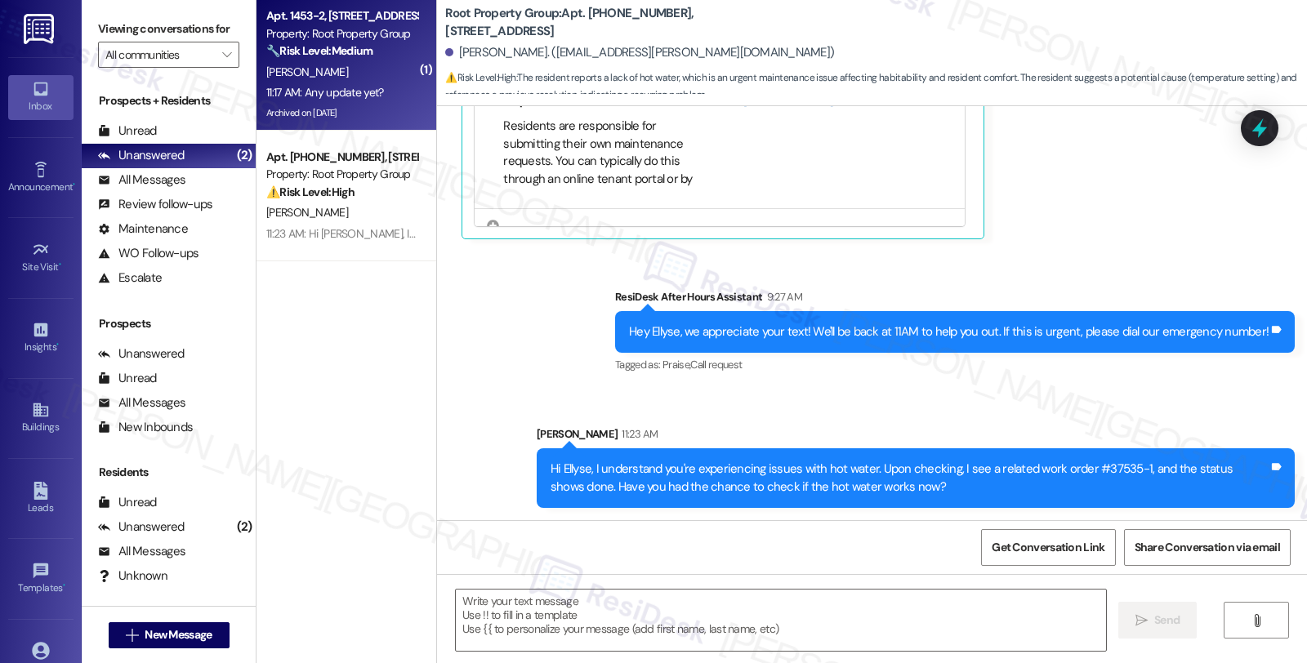
type textarea "Fetching suggested responses. Please feel free to read through the conversation…"
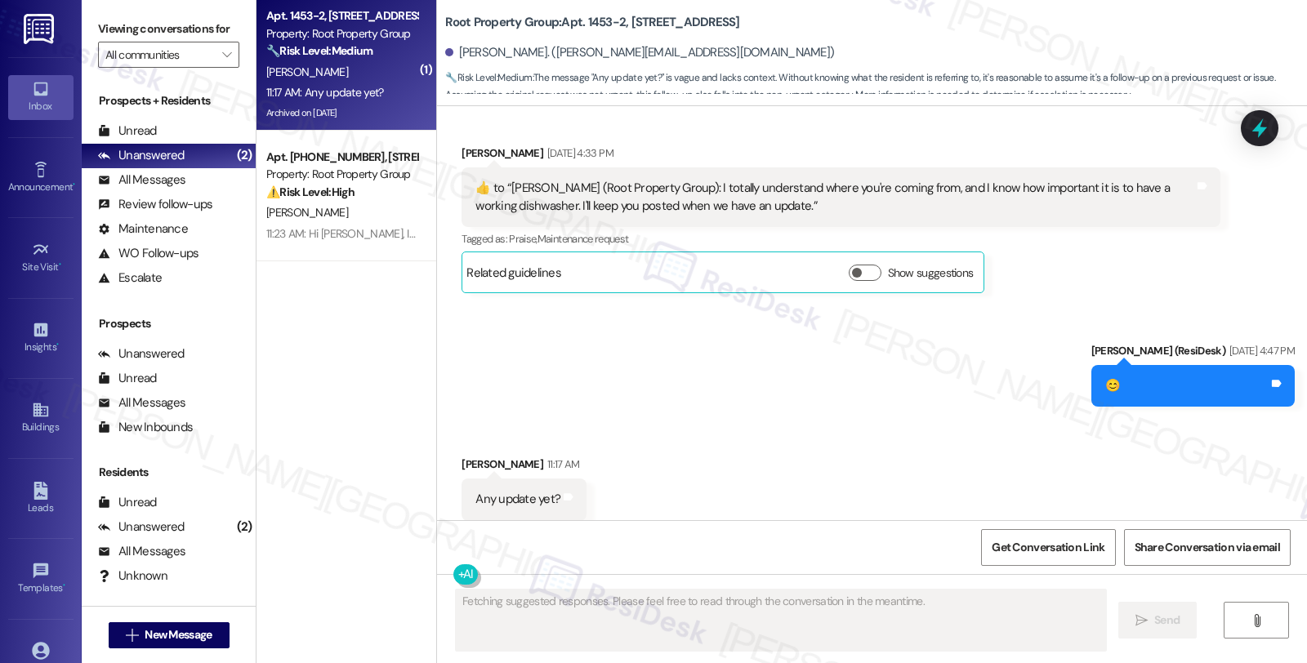
scroll to position [3224, 0]
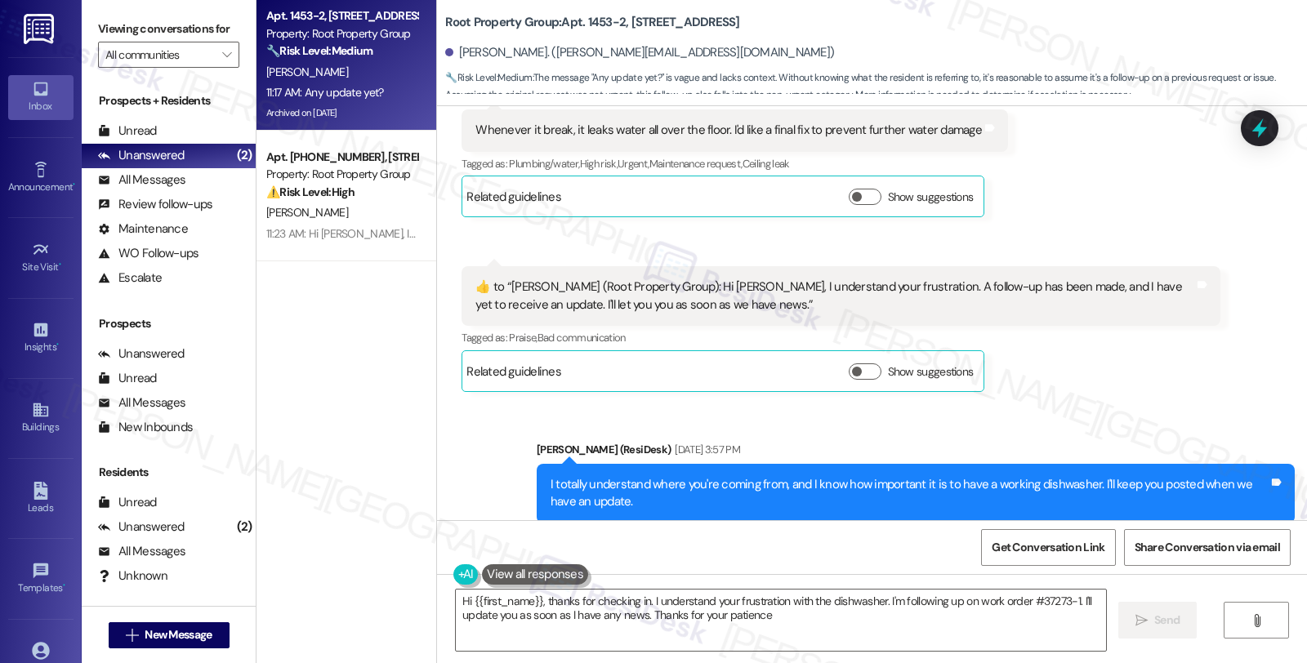
type textarea "Hi {{first_name}}, thanks for checking in. I understand your frustration with t…"
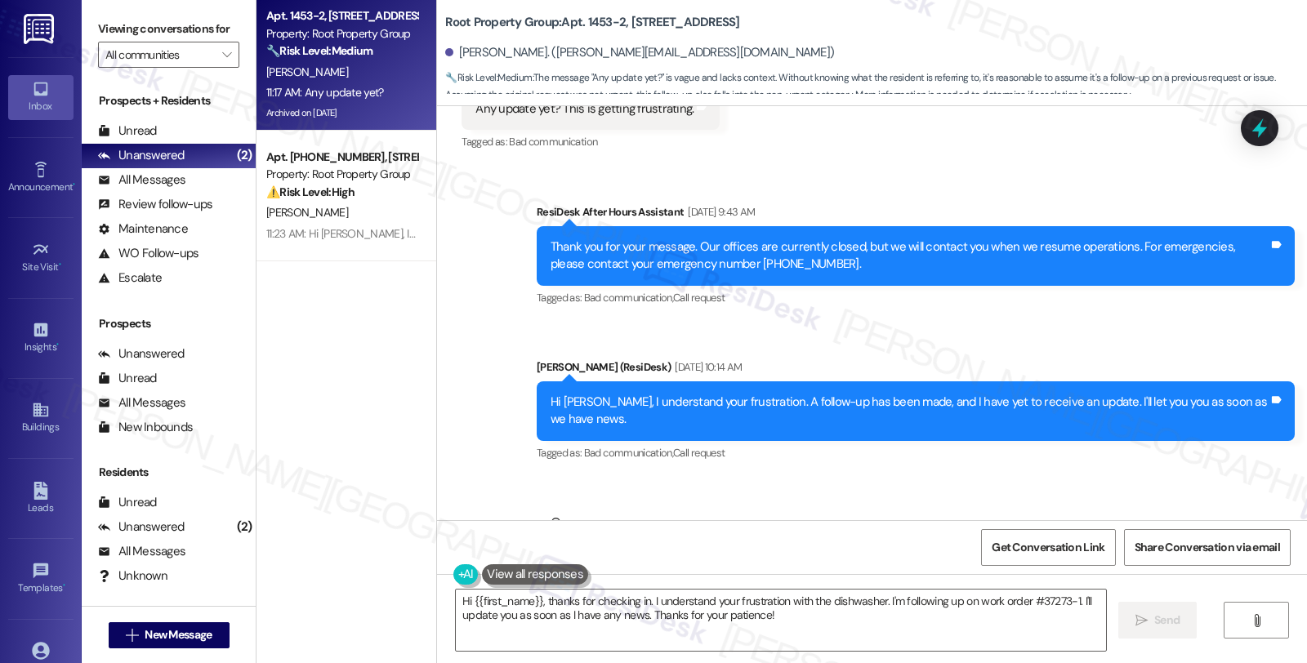
scroll to position [2316, 0]
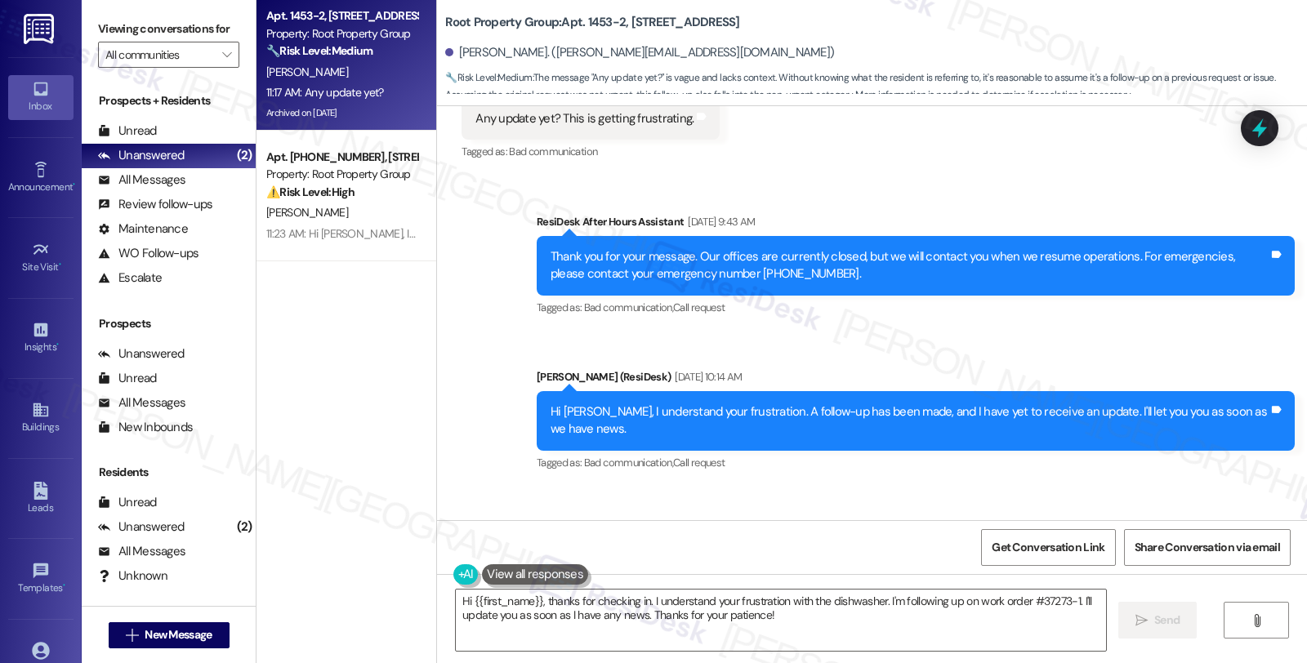
drag, startPoint x: 450, startPoint y: 499, endPoint x: 506, endPoint y: 499, distance: 56.4
click at [506, 524] on div "[PERSON_NAME] Neutral [DATE] 10:29 AM" at bounding box center [734, 544] width 546 height 40
copy div "[PERSON_NAME]"
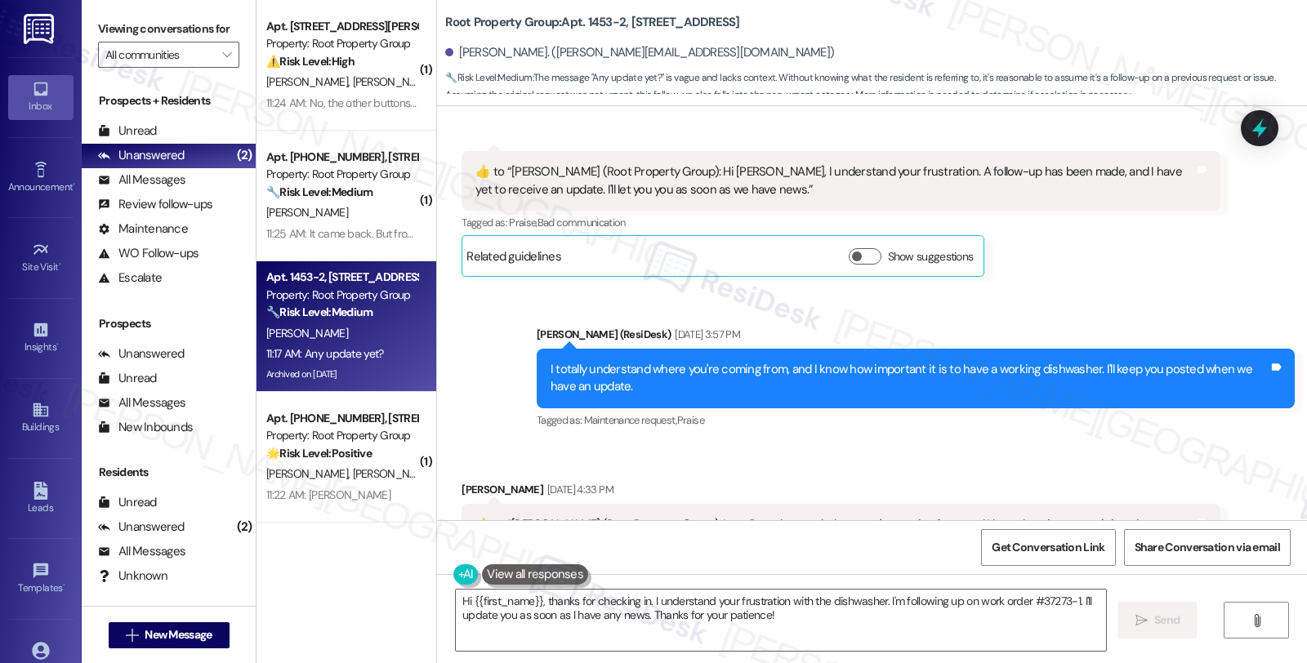
scroll to position [3224, 0]
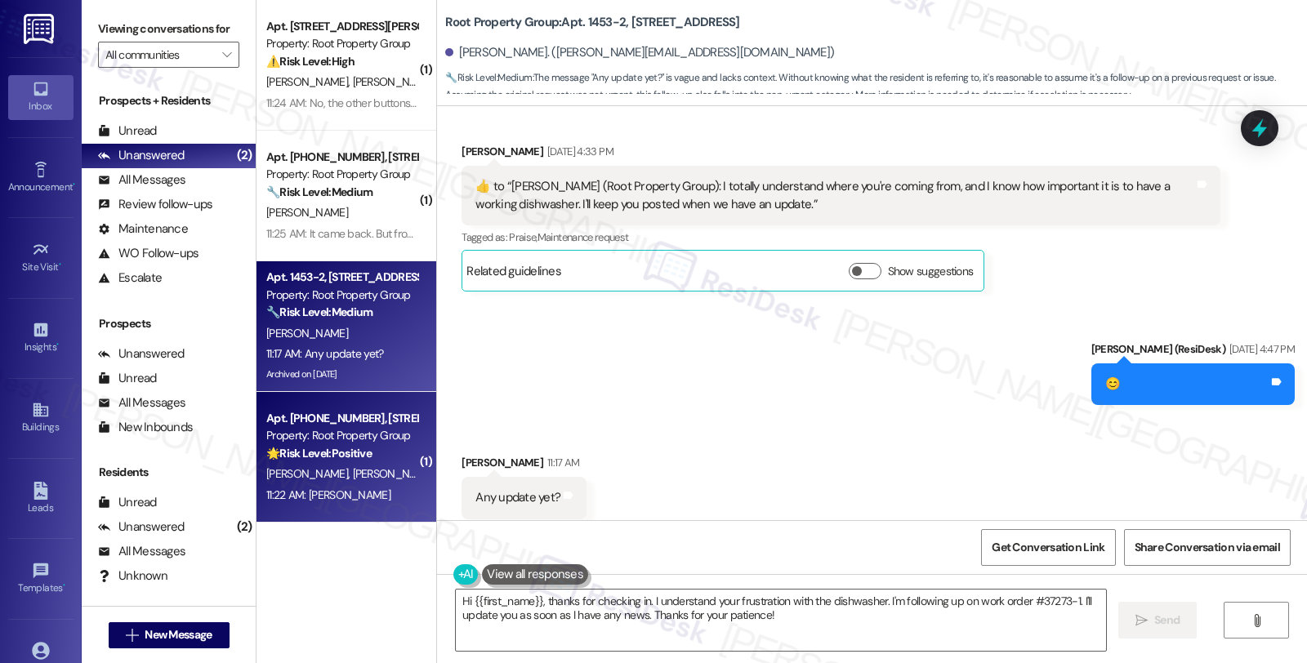
click at [362, 461] on div "🌟 Risk Level: Positive This conversation is centered around a positive interact…" at bounding box center [341, 453] width 151 height 17
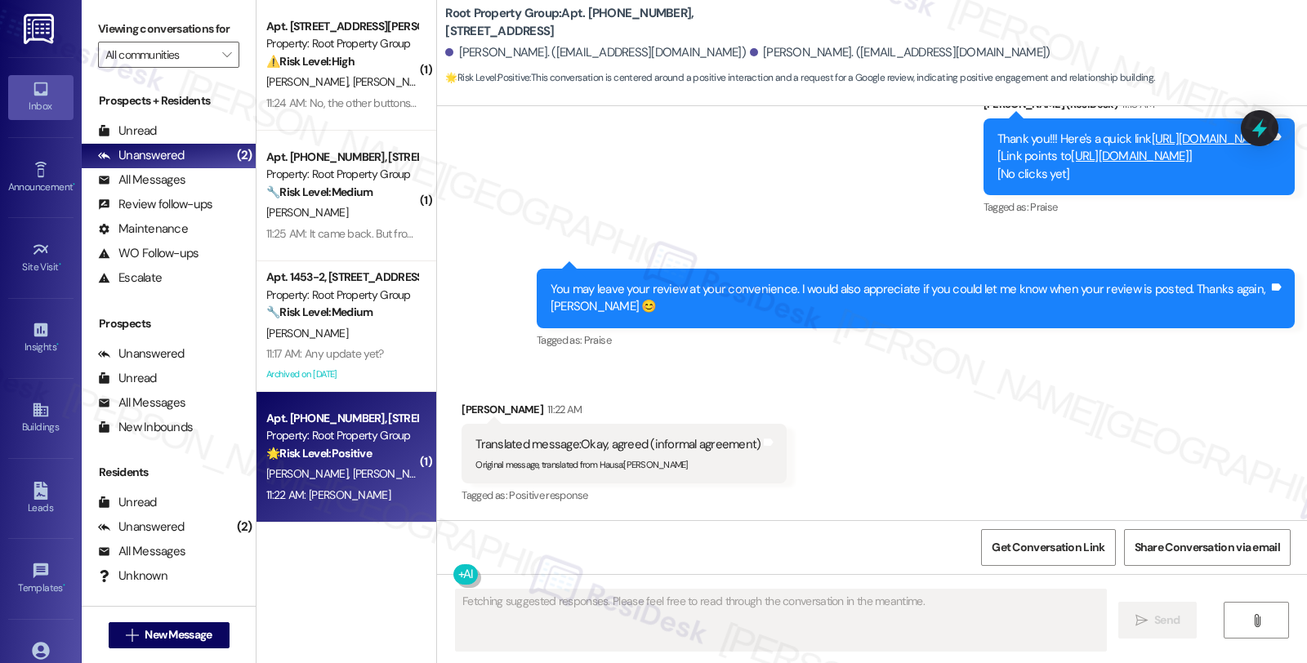
scroll to position [2169, 0]
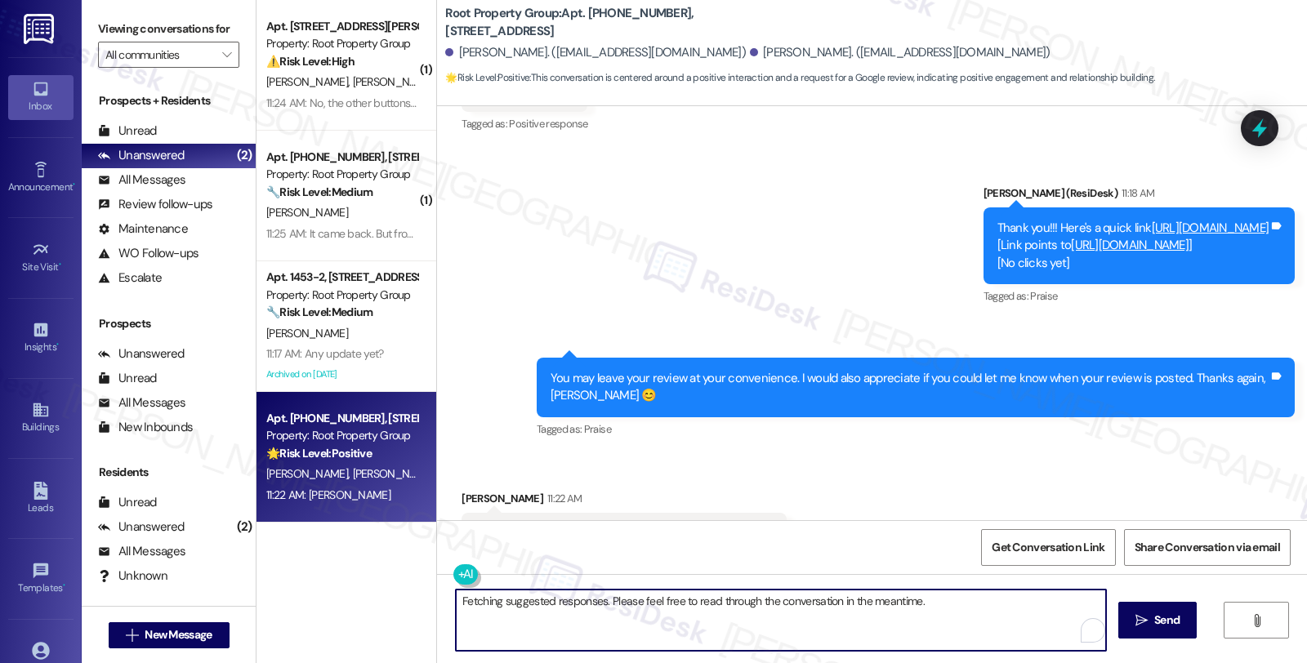
drag, startPoint x: 505, startPoint y: 608, endPoint x: 384, endPoint y: 598, distance: 121.3
click at [384, 598] on div "( 1 ) Apt. 2118-1, [STREET_ADDRESS][PERSON_NAME] Property: Root Property Group …" at bounding box center [781, 331] width 1050 height 663
drag, startPoint x: 566, startPoint y: 602, endPoint x: 492, endPoint y: 604, distance: 74.4
click at [492, 604] on textarea "Thanks" at bounding box center [778, 620] width 650 height 61
type textarea "Thanks!"
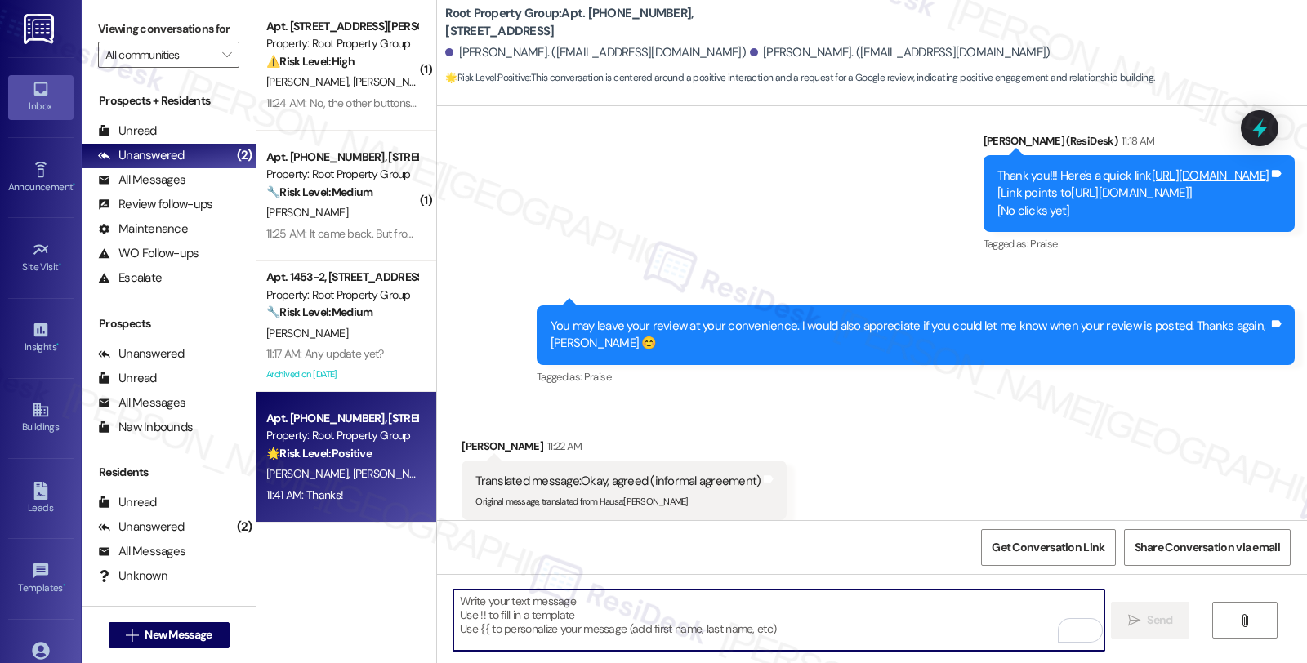
scroll to position [2284, 0]
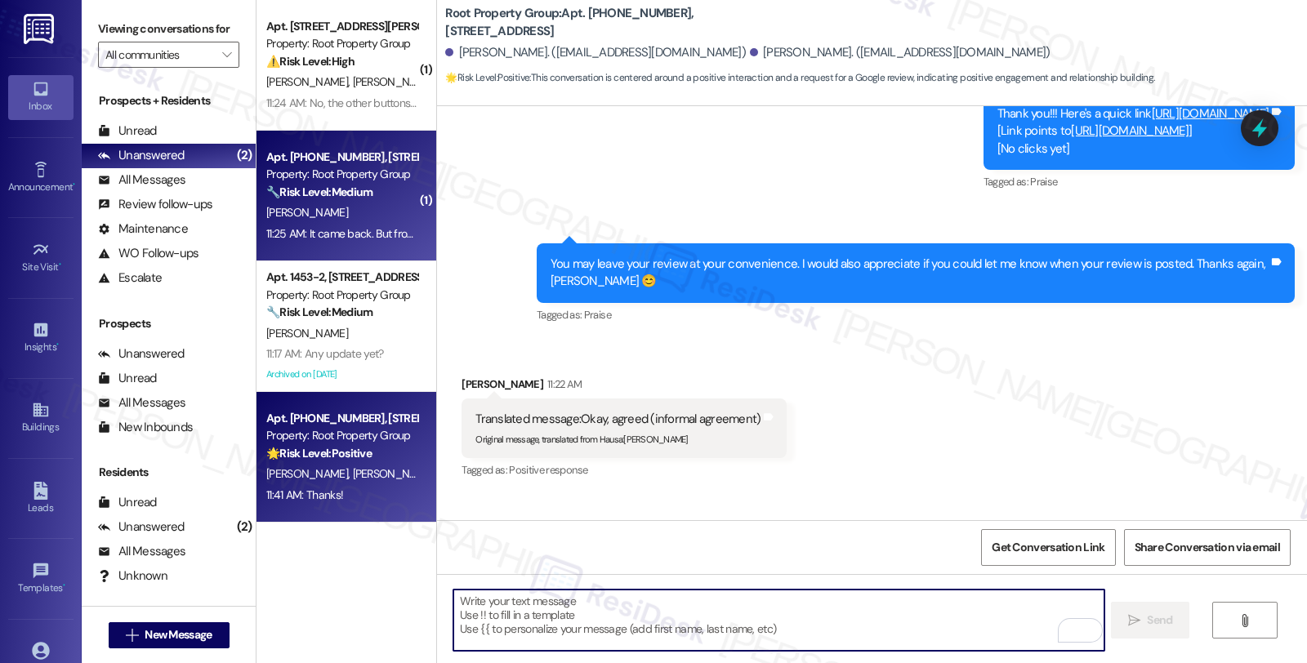
click at [374, 185] on div "🔧 Risk Level: Medium The resident is reporting inconsistent hot water, but it i…" at bounding box center [341, 192] width 151 height 17
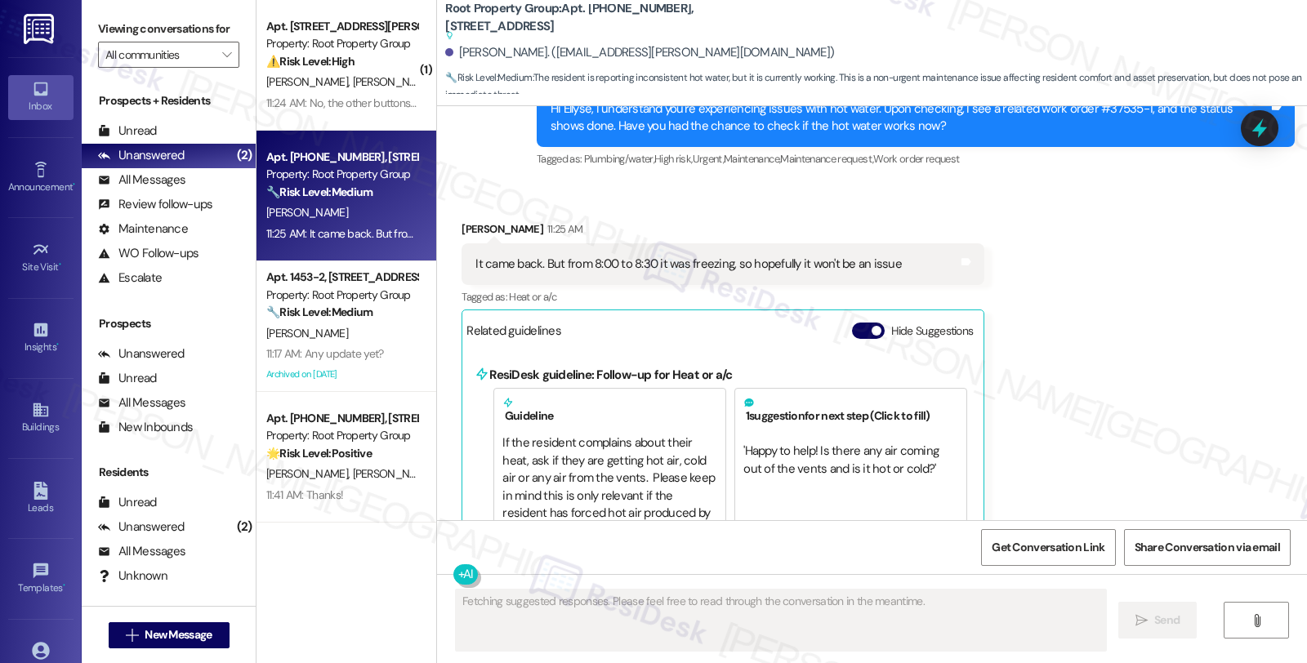
scroll to position [1522, 0]
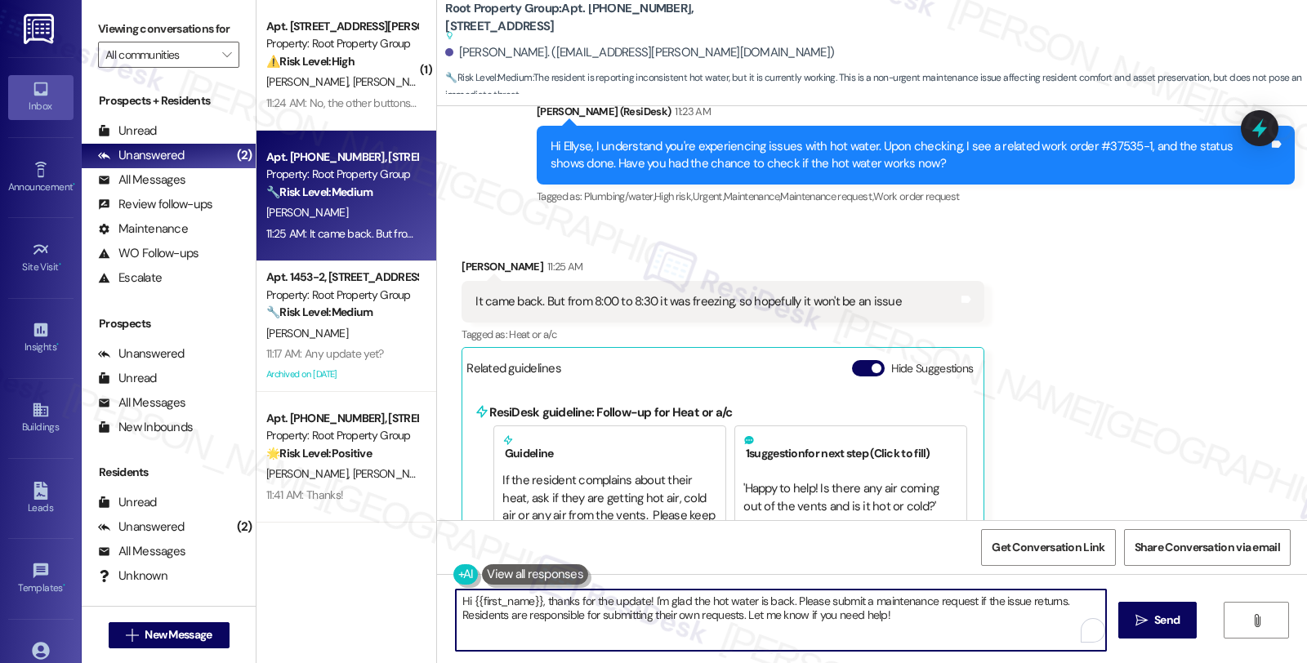
drag, startPoint x: 540, startPoint y: 602, endPoint x: 419, endPoint y: 603, distance: 120.9
click at [419, 603] on div "( 1 ) Apt. 2118-1, [STREET_ADDRESS][PERSON_NAME] Property: Root Property Group …" at bounding box center [781, 331] width 1050 height 663
drag, startPoint x: 705, startPoint y: 598, endPoint x: 819, endPoint y: 631, distance: 118.9
click at [819, 631] on textarea "Thanks for the update! I'm glad the hot water is back. Please submit a maintena…" at bounding box center [778, 620] width 650 height 61
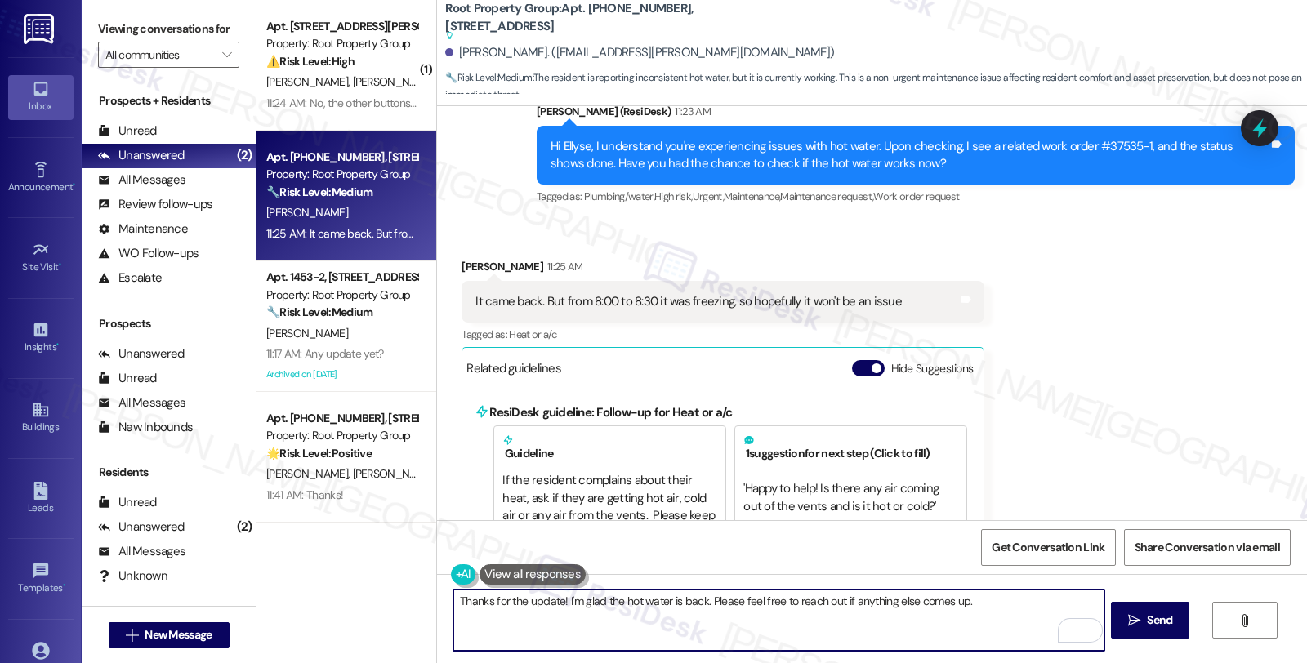
click at [998, 598] on textarea "Thanks for the update! I'm glad the hot water is back. Please feel free to reac…" at bounding box center [778, 620] width 650 height 61
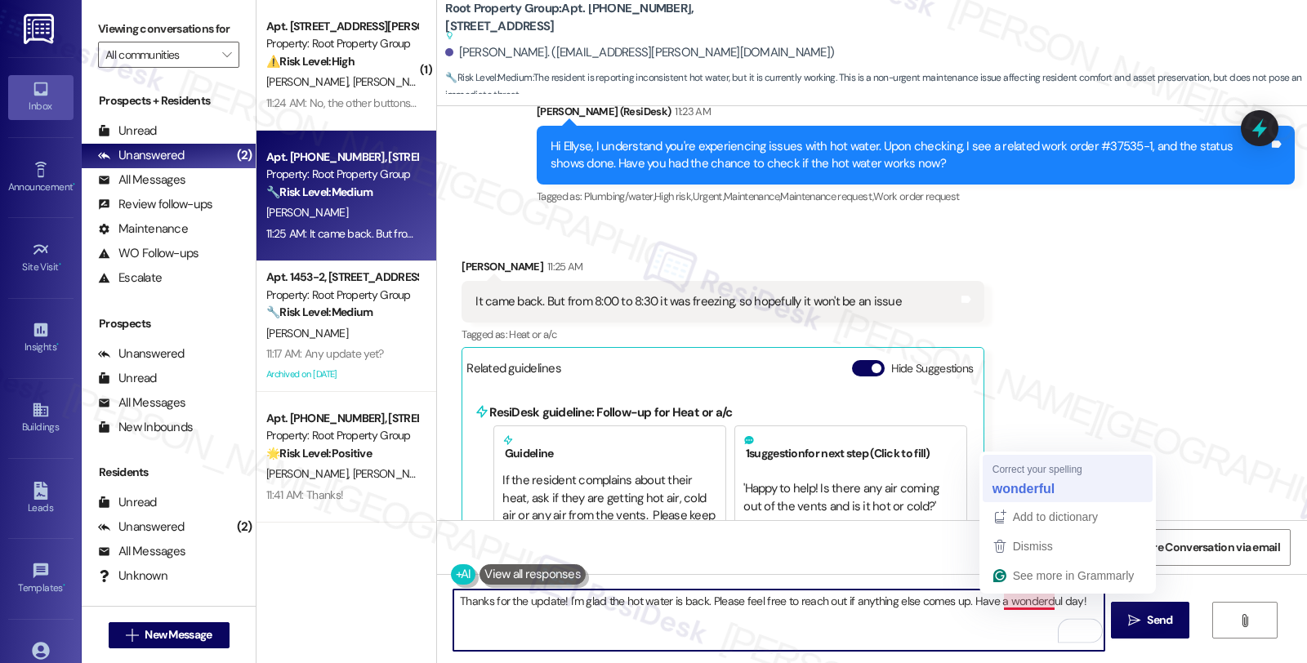
type textarea "Thanks for the update! I'm glad the hot water is back. Please feel free to reac…"
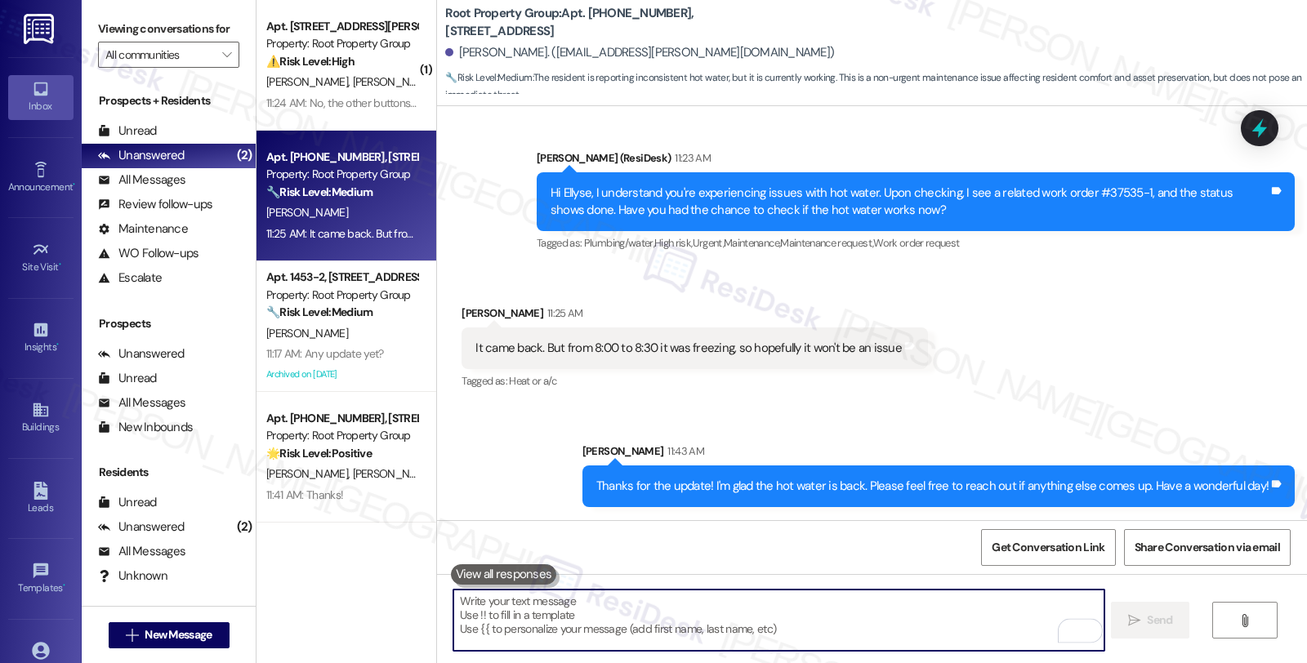
scroll to position [1475, 0]
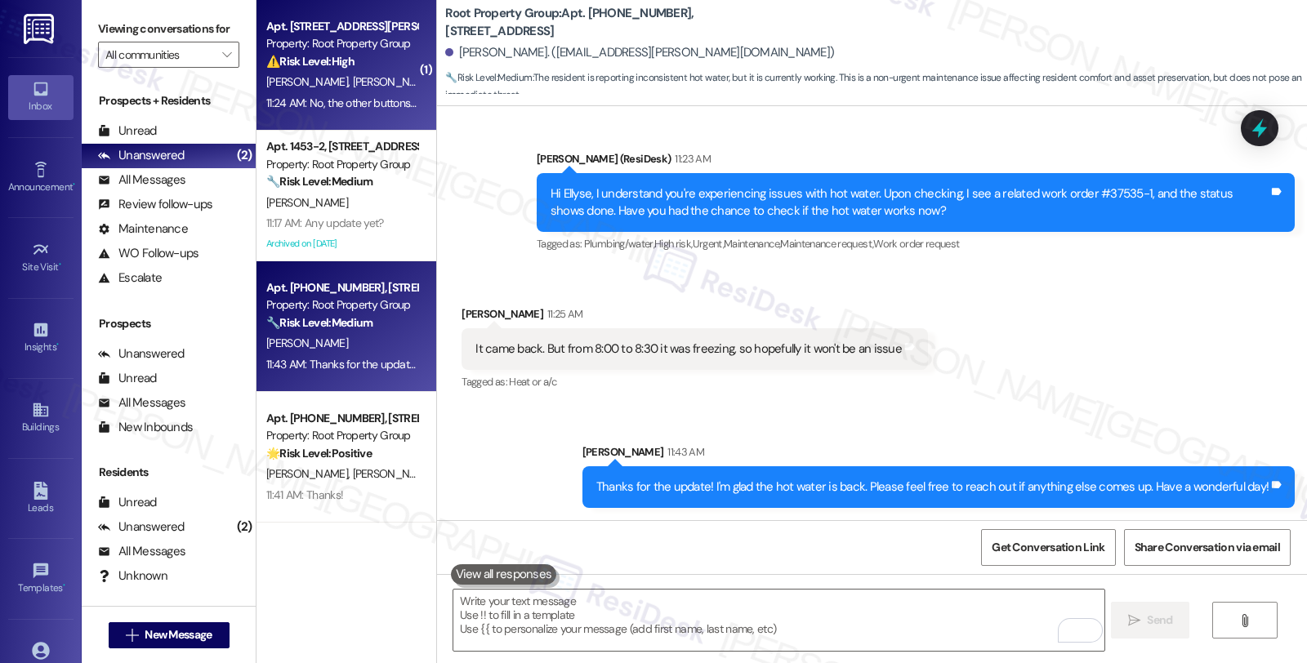
click at [343, 60] on strong "⚠️ Risk Level: High" at bounding box center [310, 61] width 88 height 15
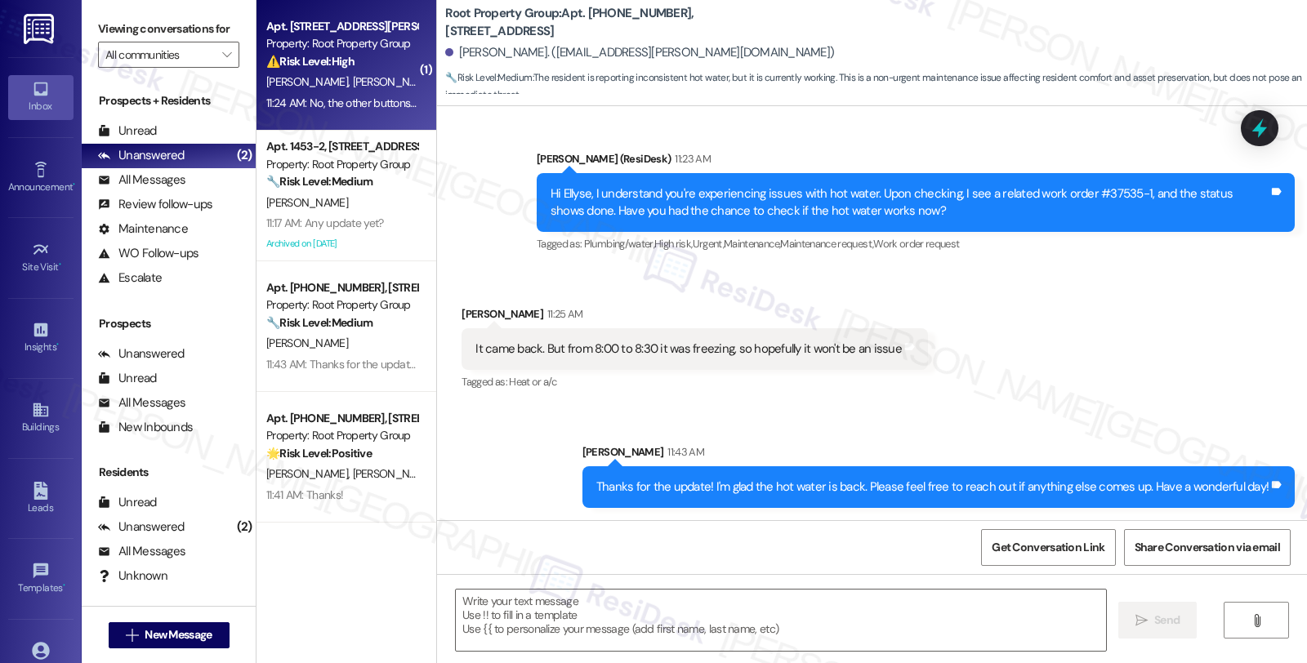
type textarea "Fetching suggested responses. Please feel free to read through the conversation…"
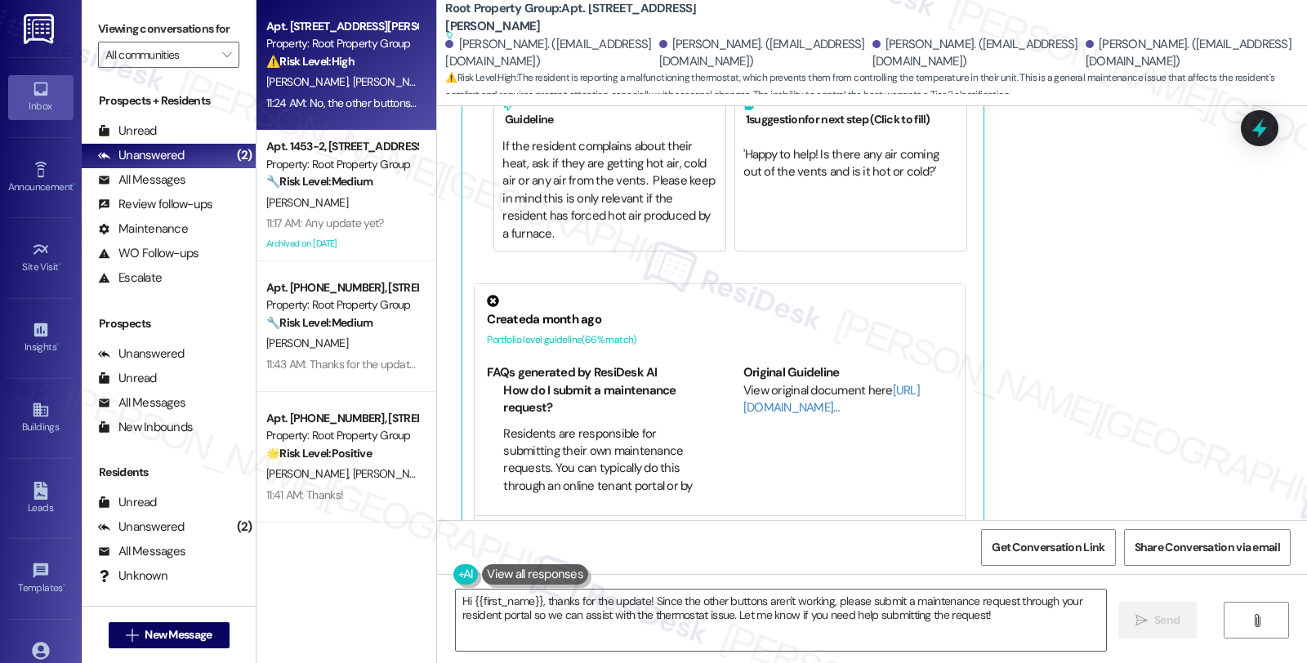
scroll to position [1400, 0]
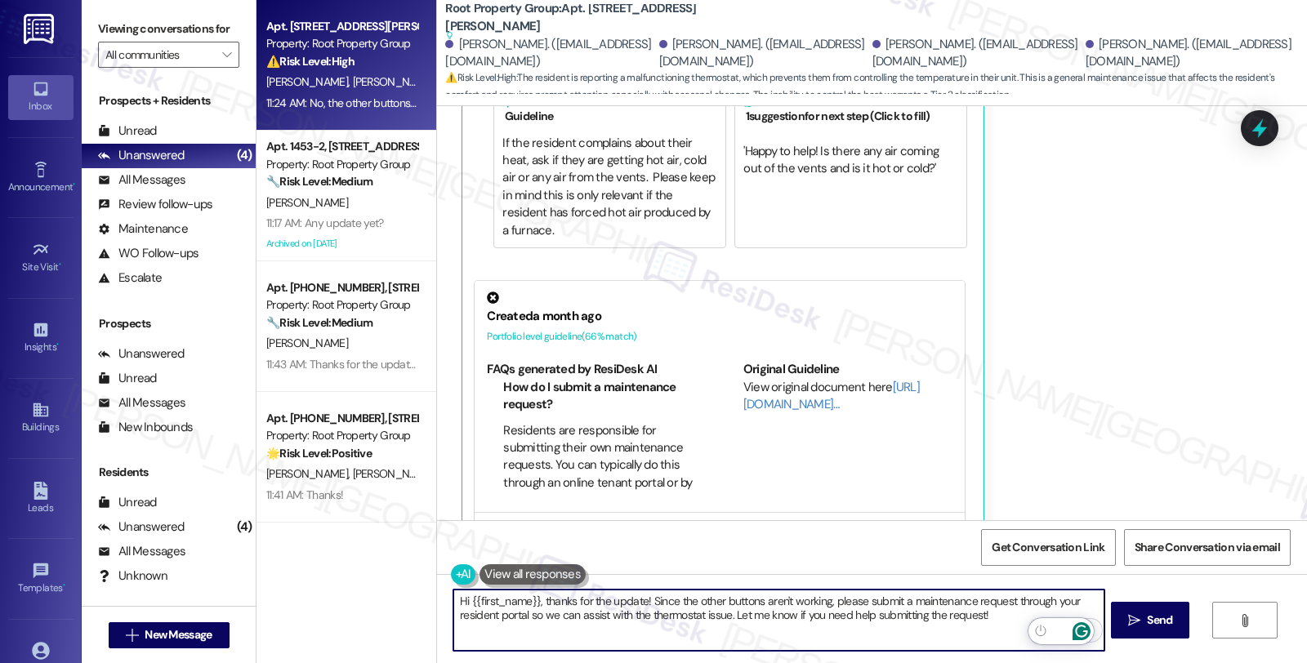
drag, startPoint x: 451, startPoint y: 599, endPoint x: 1081, endPoint y: 641, distance: 631.1
click at [1081, 641] on html "Inbox Go to Inbox Announcement • Send A Text Announcement Site Visit • Go to Si…" at bounding box center [653, 331] width 1307 height 663
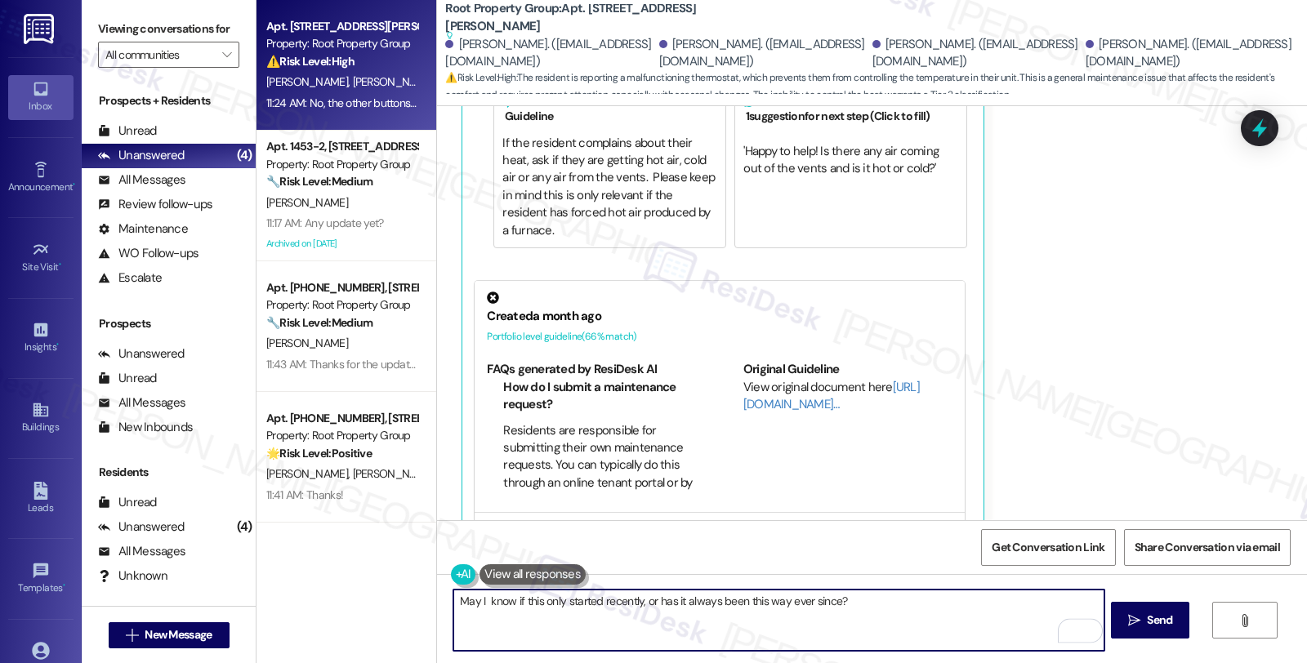
click at [892, 615] on textarea "May I know if this only started recently, or has it always been this way ever s…" at bounding box center [778, 620] width 650 height 61
type textarea "May I know if this only started recently, or has it always been this way ever s…"
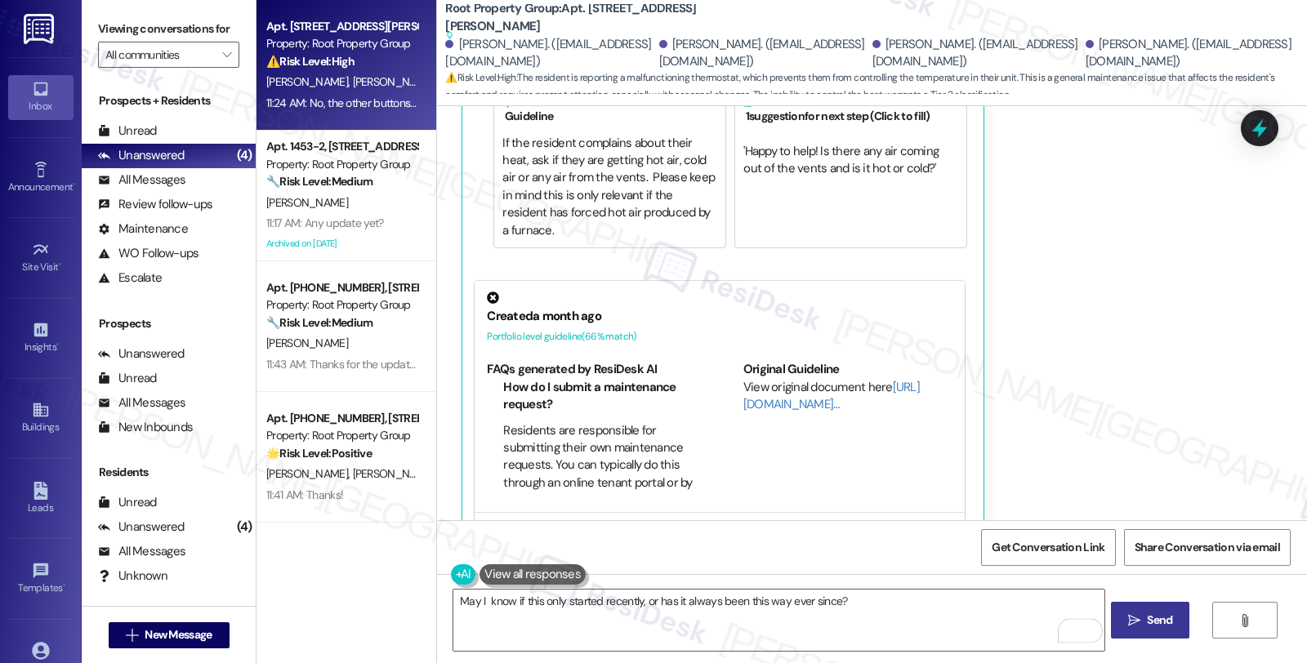
click at [1170, 617] on span "Send" at bounding box center [1159, 620] width 25 height 17
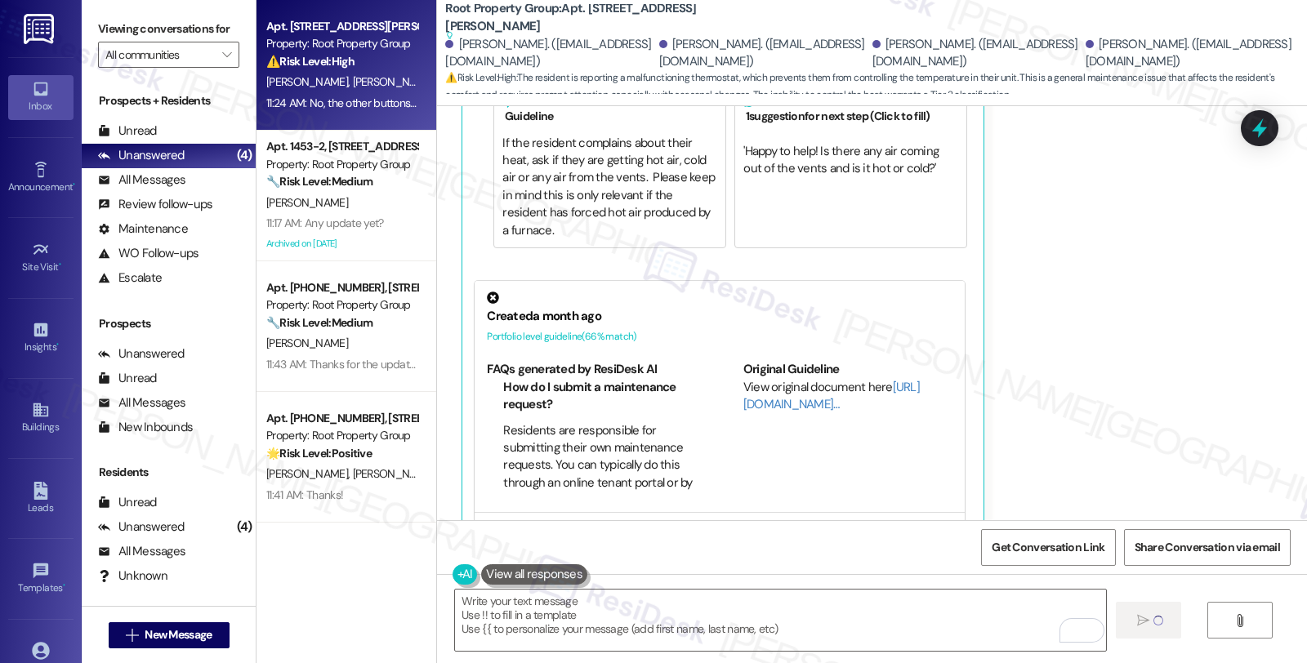
scroll to position [1190, 0]
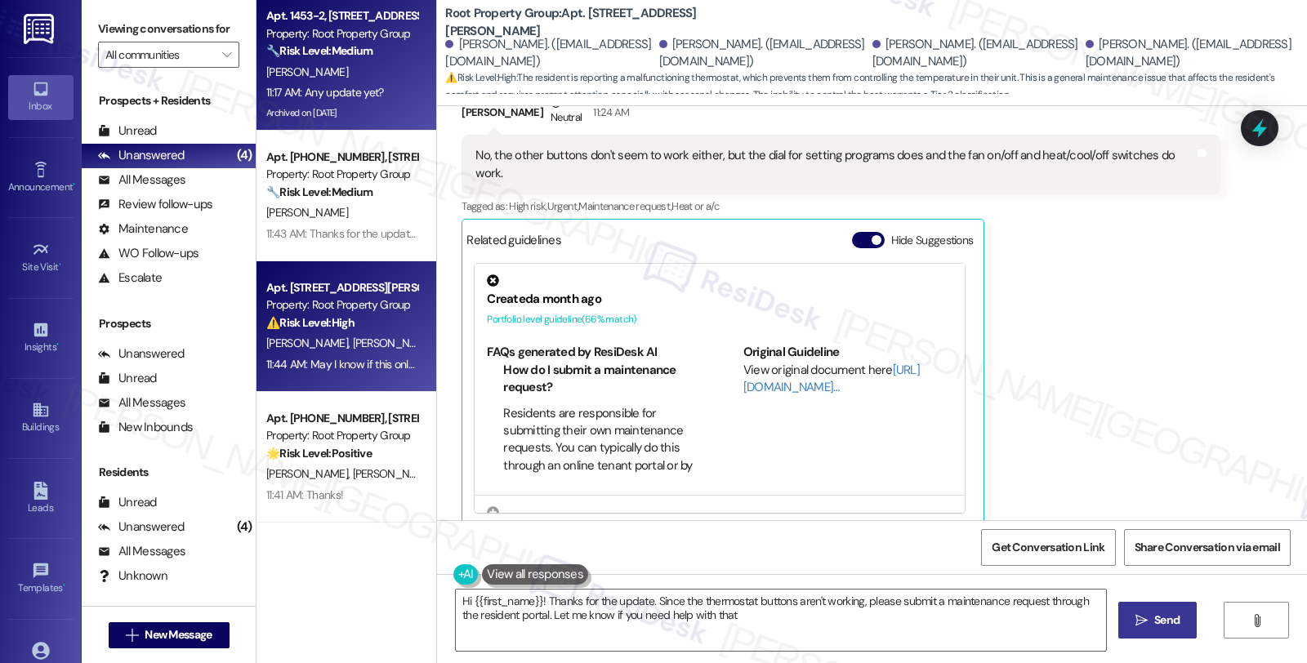
type textarea "Hi {{first_name}}! Thanks for the update. Since the thermostat buttons aren't w…"
click at [396, 67] on div "[PERSON_NAME]" at bounding box center [342, 72] width 154 height 20
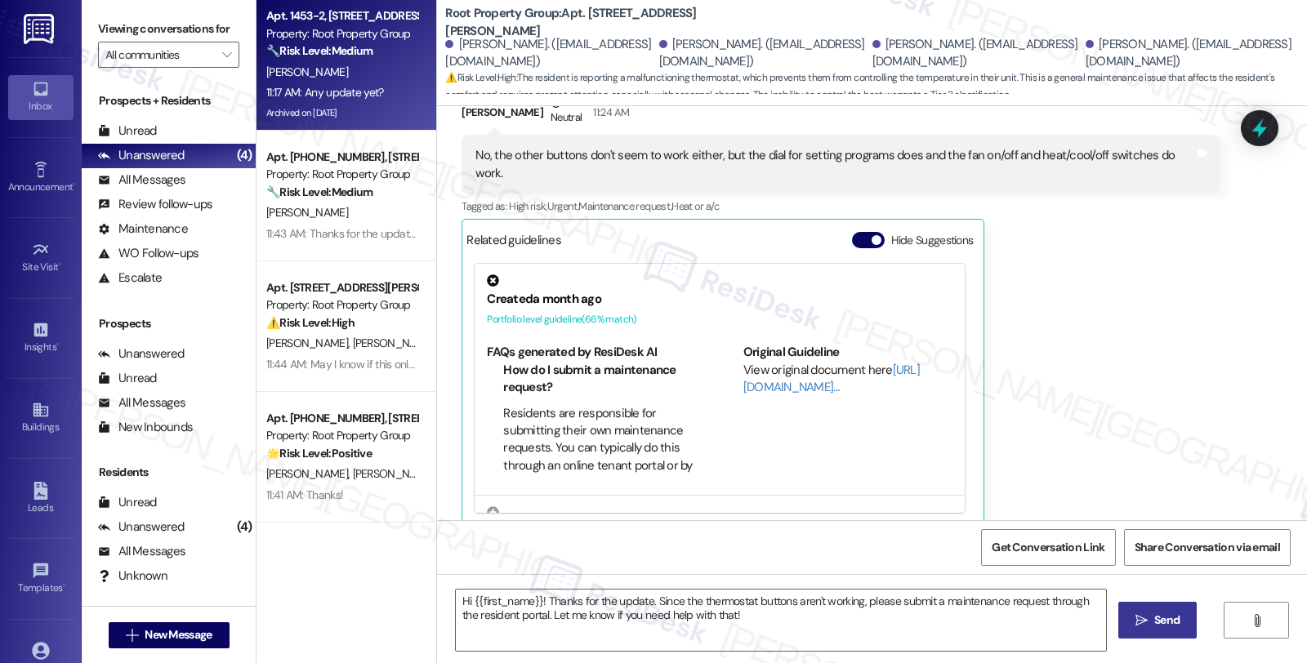
type textarea "Fetching suggested responses. Please feel free to read through the conversation…"
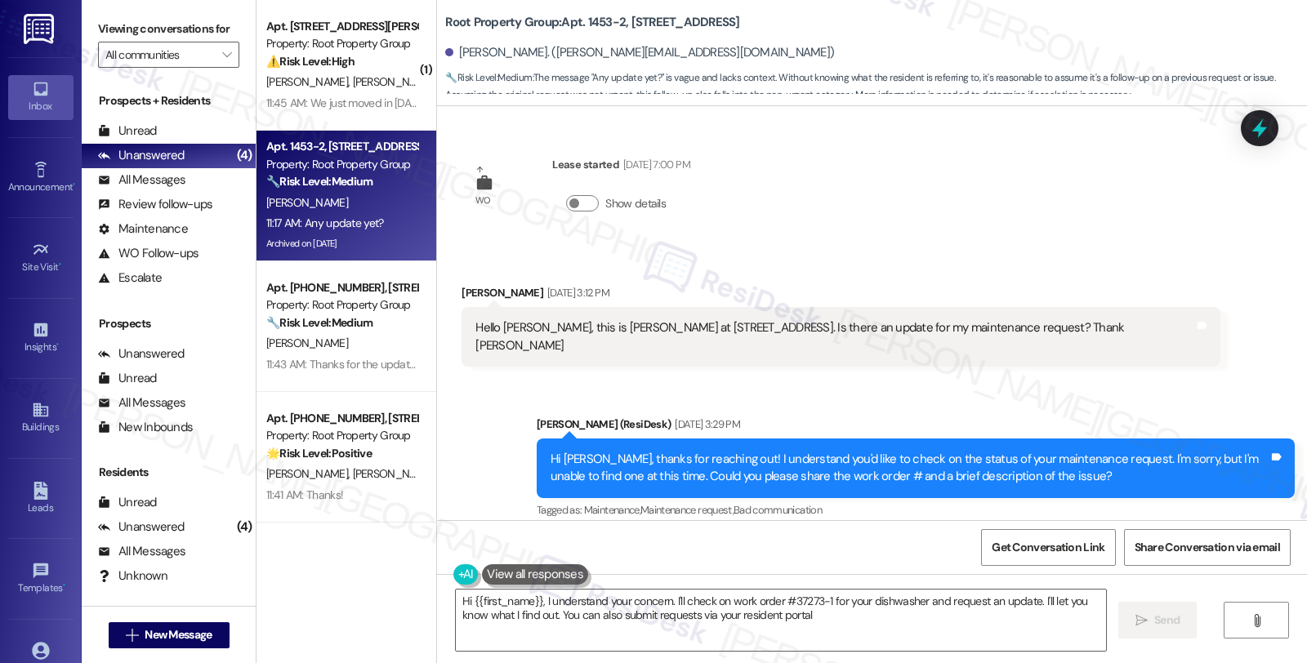
type textarea "Hi {{first_name}}, I understand your concern. I'll check on work order #37273-1…"
